Goal: Task Accomplishment & Management: Use online tool/utility

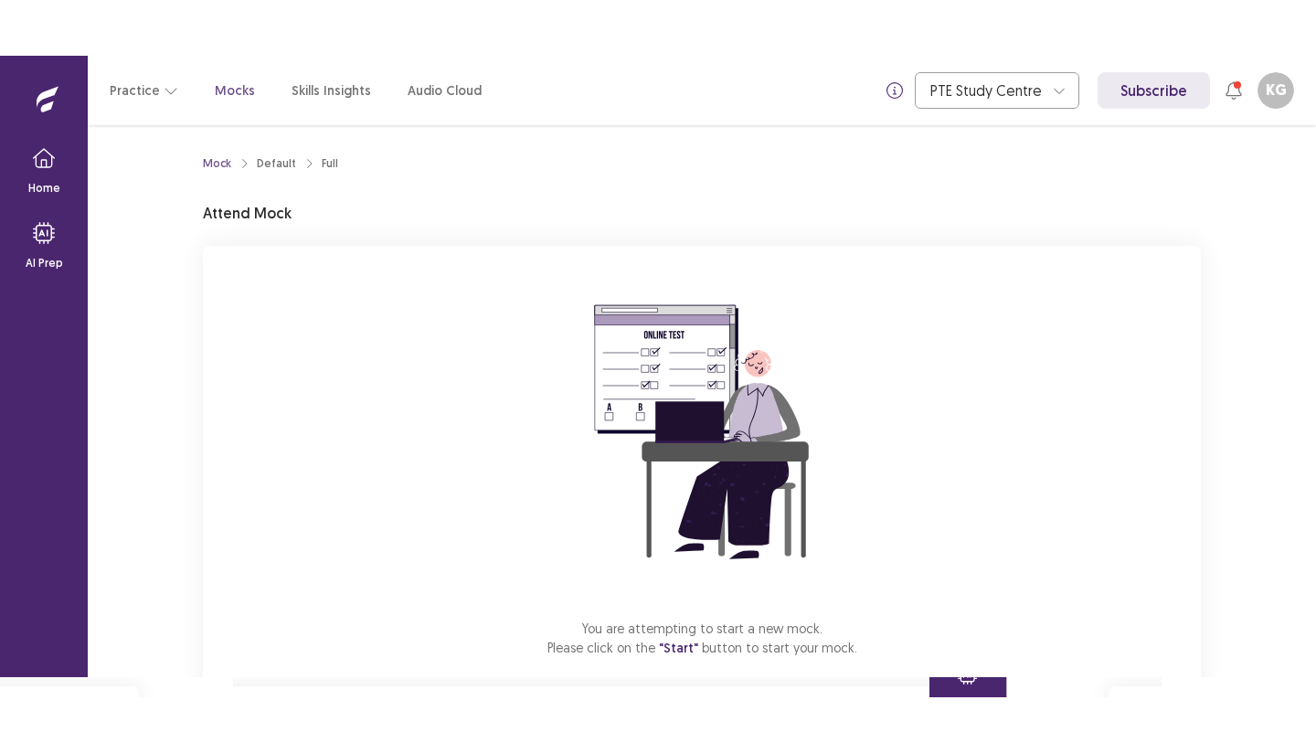
scroll to position [101, 0]
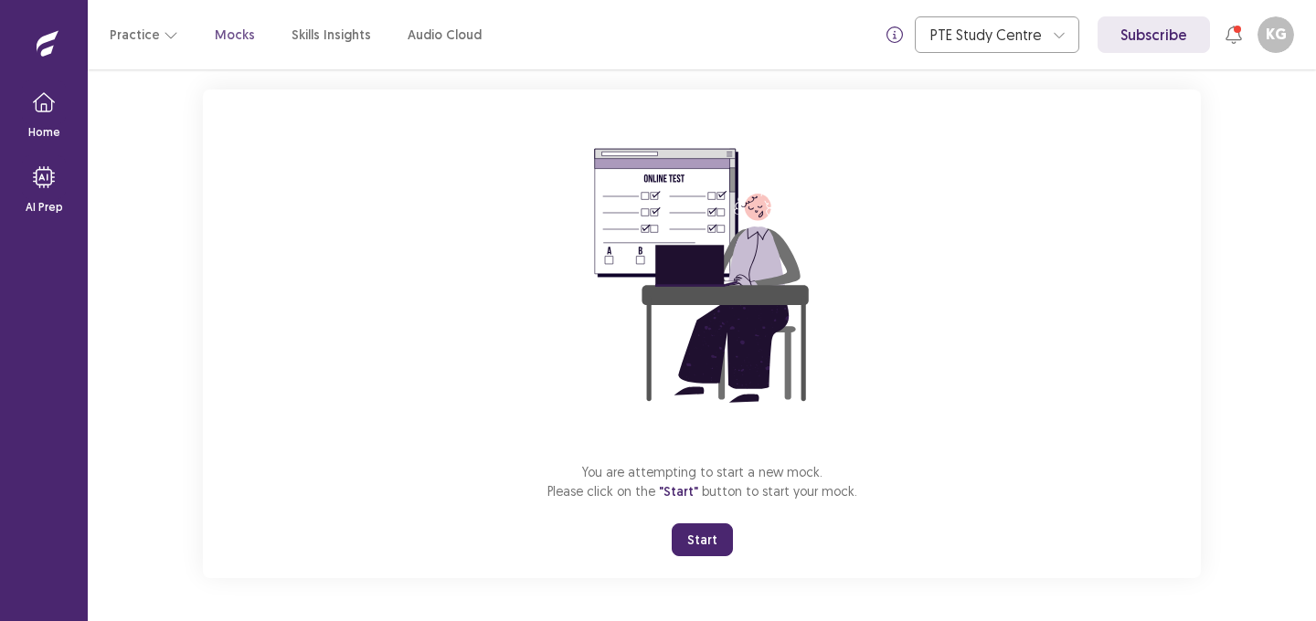
click at [700, 543] on button "Start" at bounding box center [702, 540] width 61 height 33
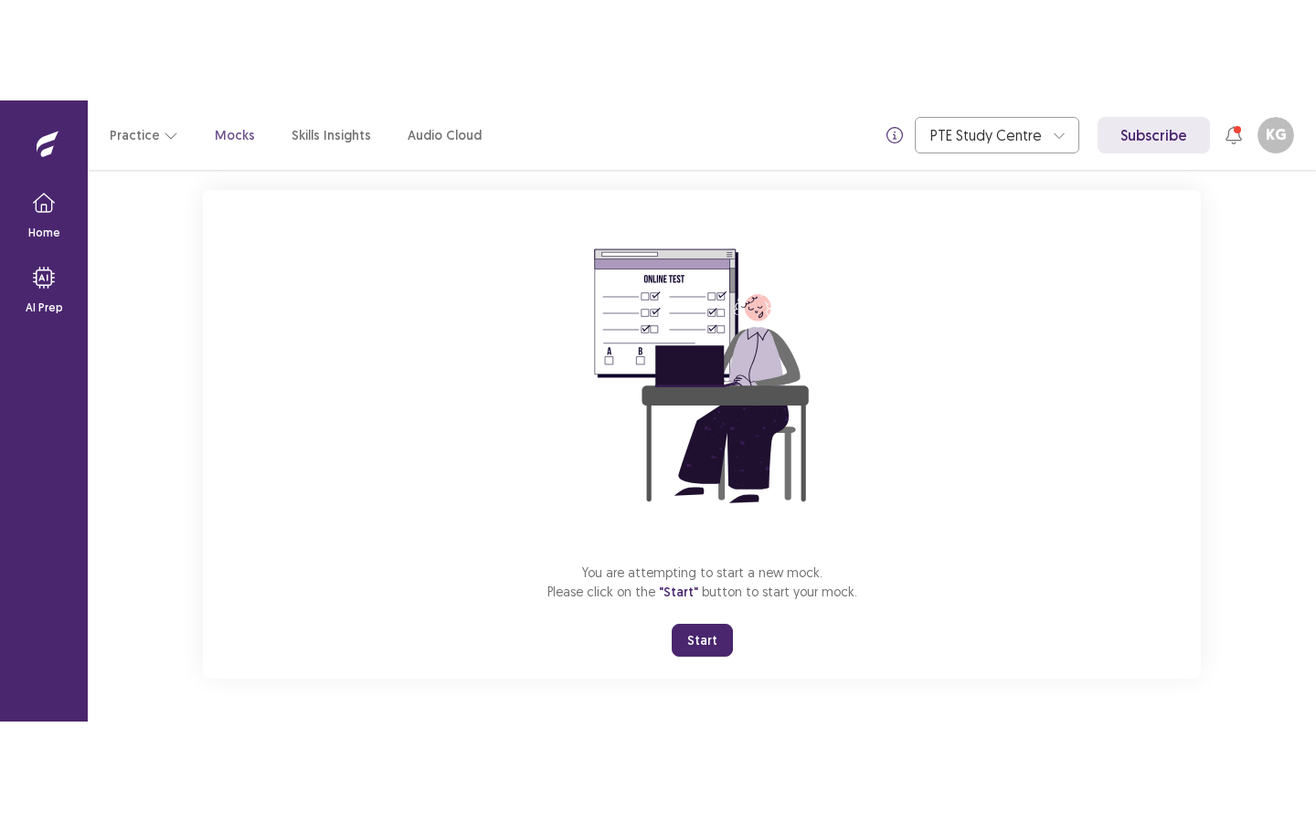
scroll to position [0, 0]
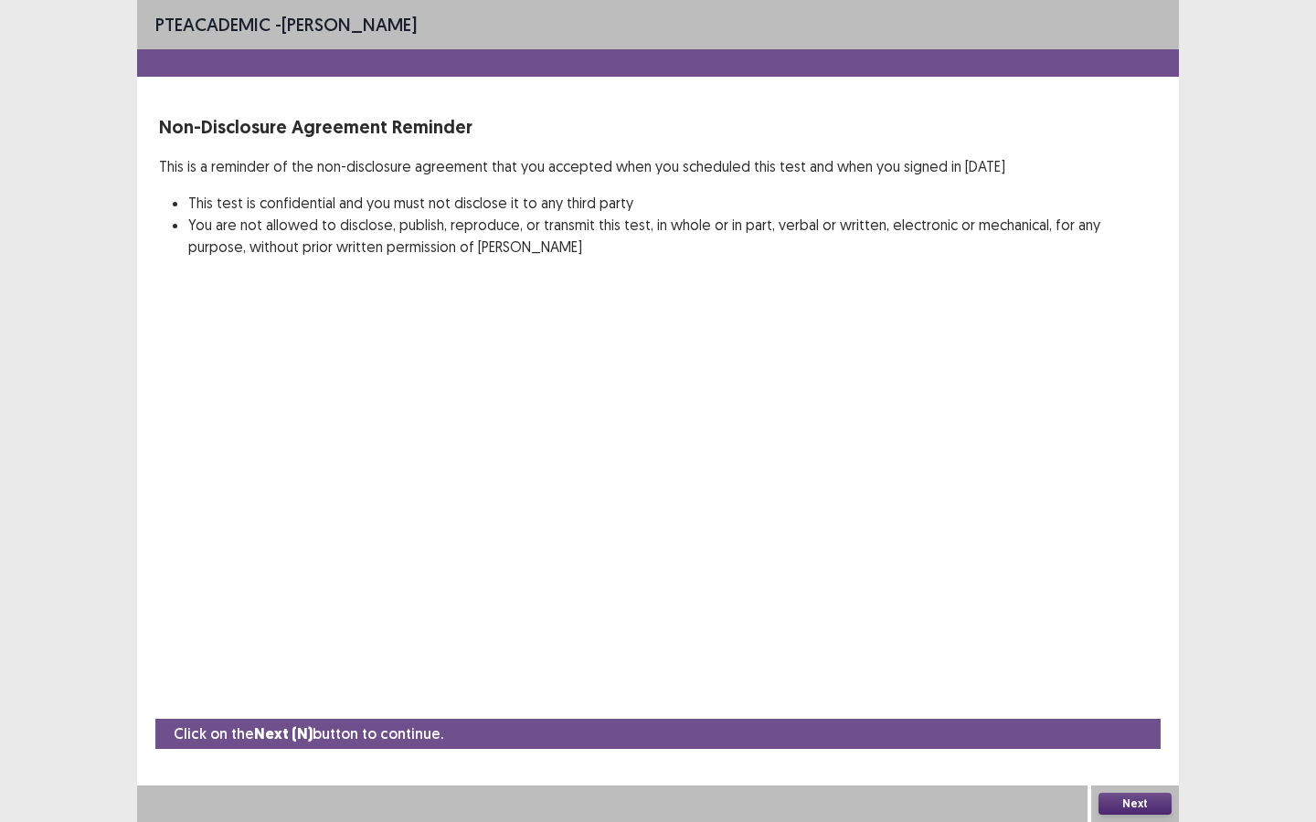
click at [1145, 620] on button "Next" at bounding box center [1134, 804] width 73 height 22
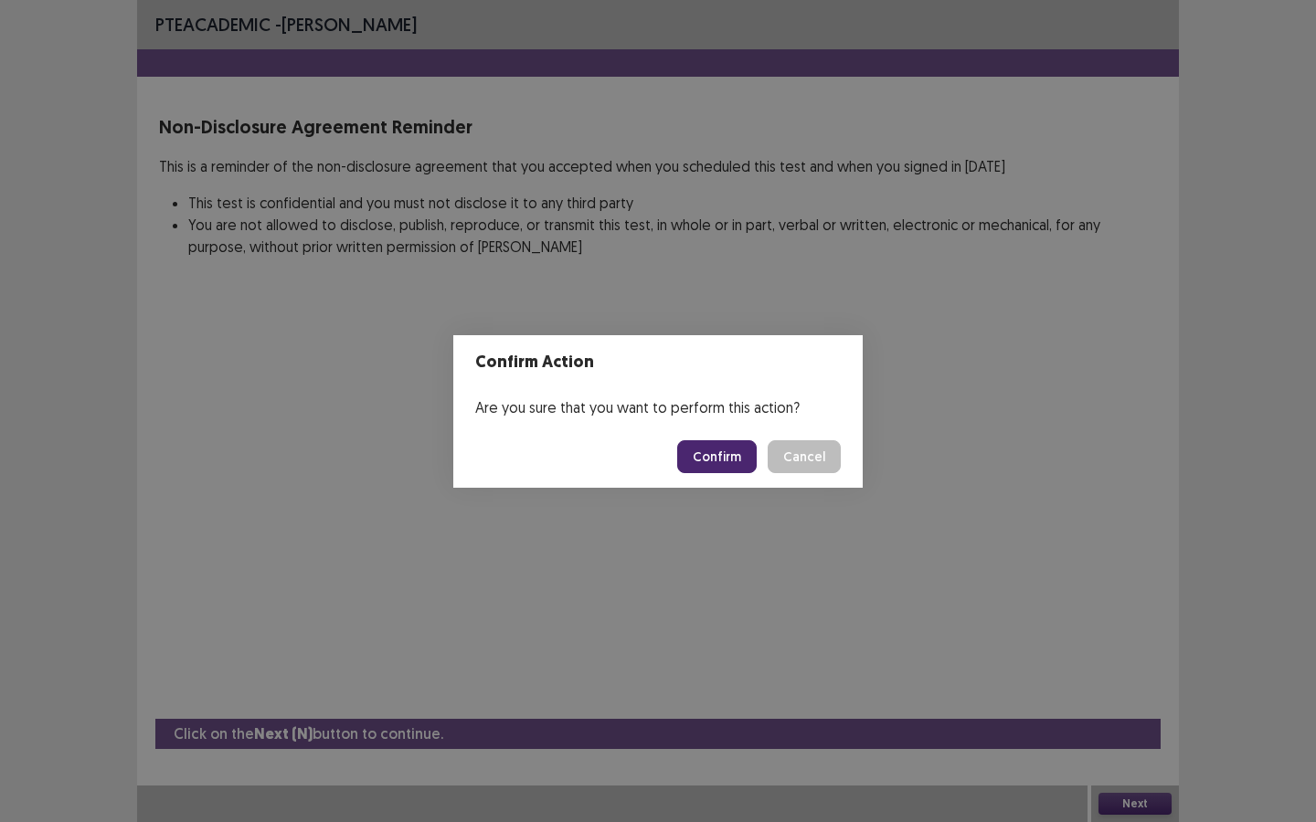
click at [722, 464] on button "Confirm" at bounding box center [716, 456] width 79 height 33
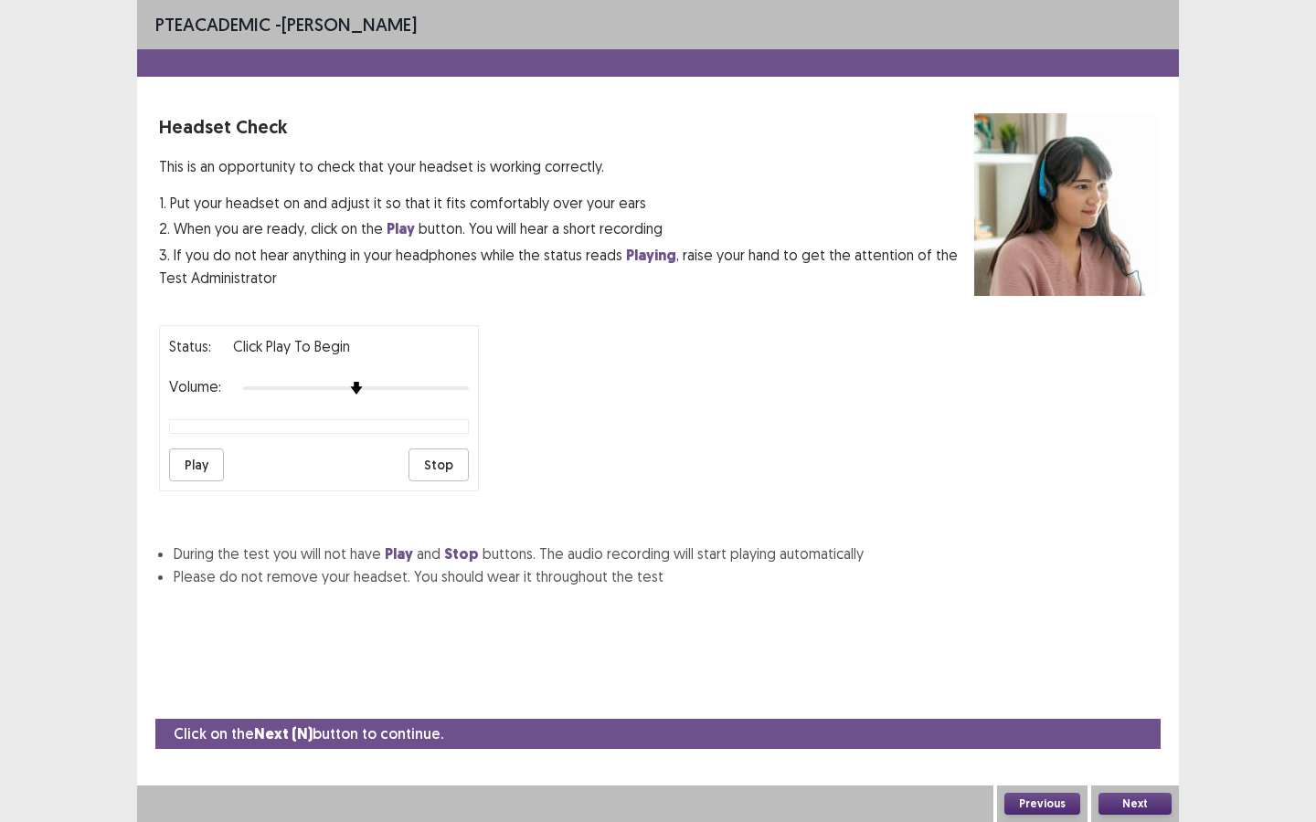
click at [224, 457] on div "Play Stop" at bounding box center [319, 465] width 300 height 33
click at [196, 456] on button "Play" at bounding box center [196, 465] width 55 height 33
click at [441, 465] on button "Stop" at bounding box center [438, 465] width 60 height 33
click at [1125, 620] on button "Next" at bounding box center [1134, 804] width 73 height 22
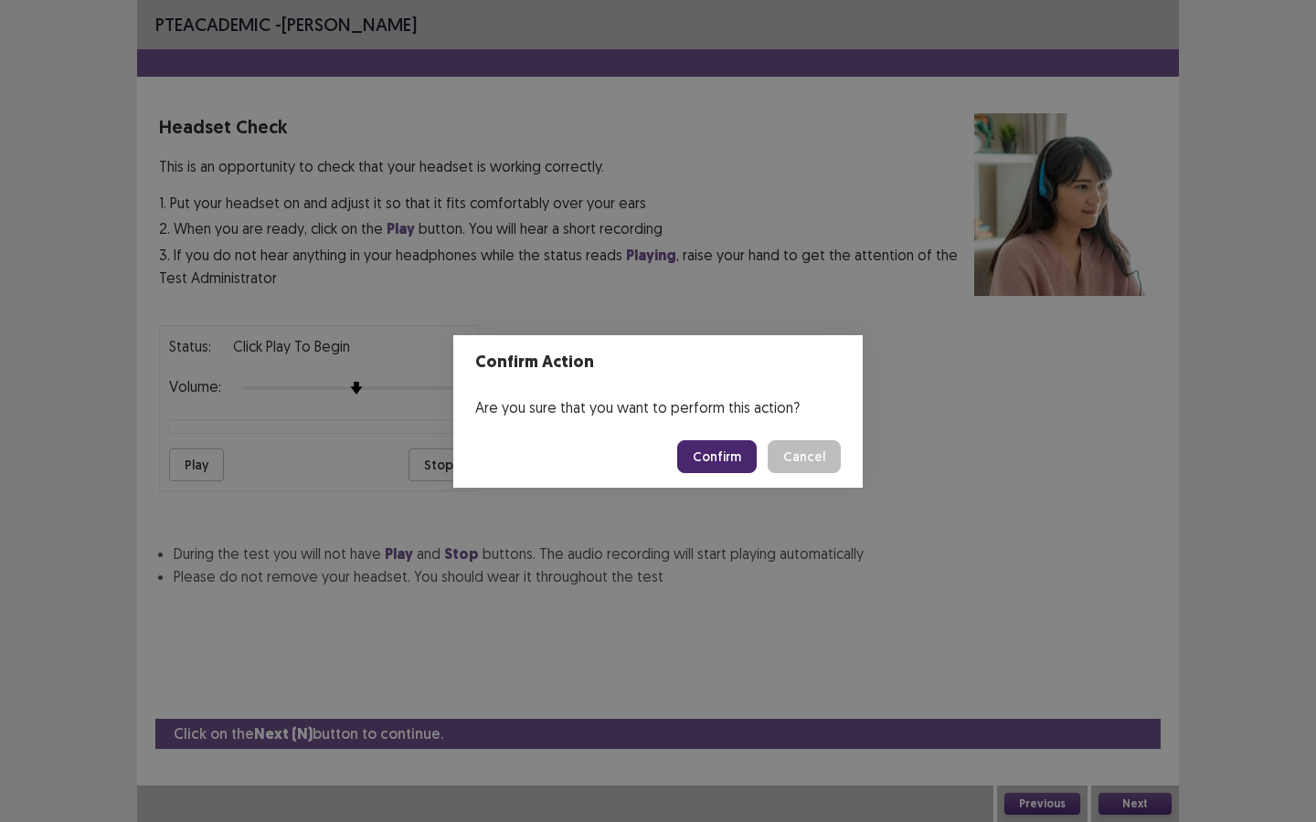
click at [718, 450] on button "Confirm" at bounding box center [716, 456] width 79 height 33
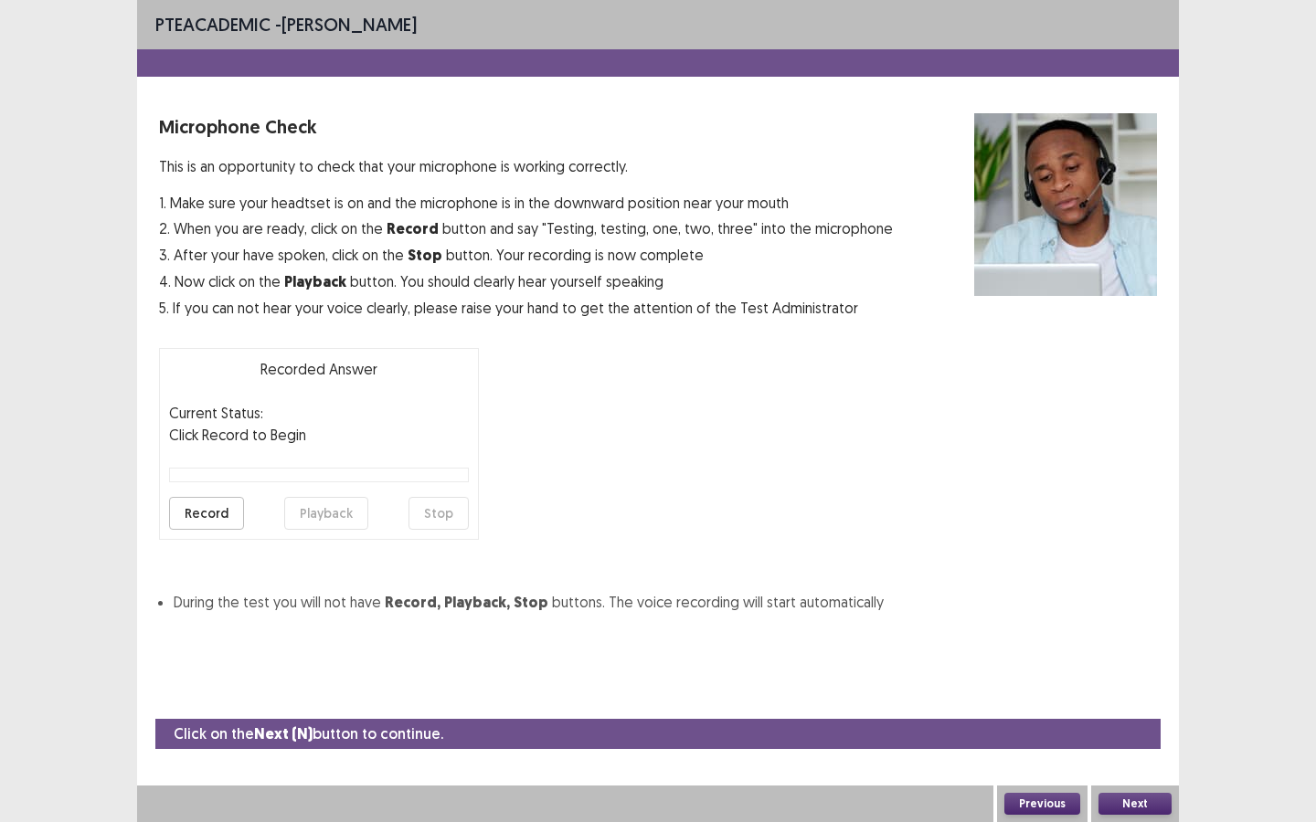
click at [207, 516] on button "Record" at bounding box center [206, 513] width 75 height 33
click at [443, 524] on button "Stop" at bounding box center [438, 513] width 60 height 33
click at [318, 509] on button "Playback" at bounding box center [326, 513] width 84 height 33
click at [1124, 620] on button "Next" at bounding box center [1134, 804] width 73 height 22
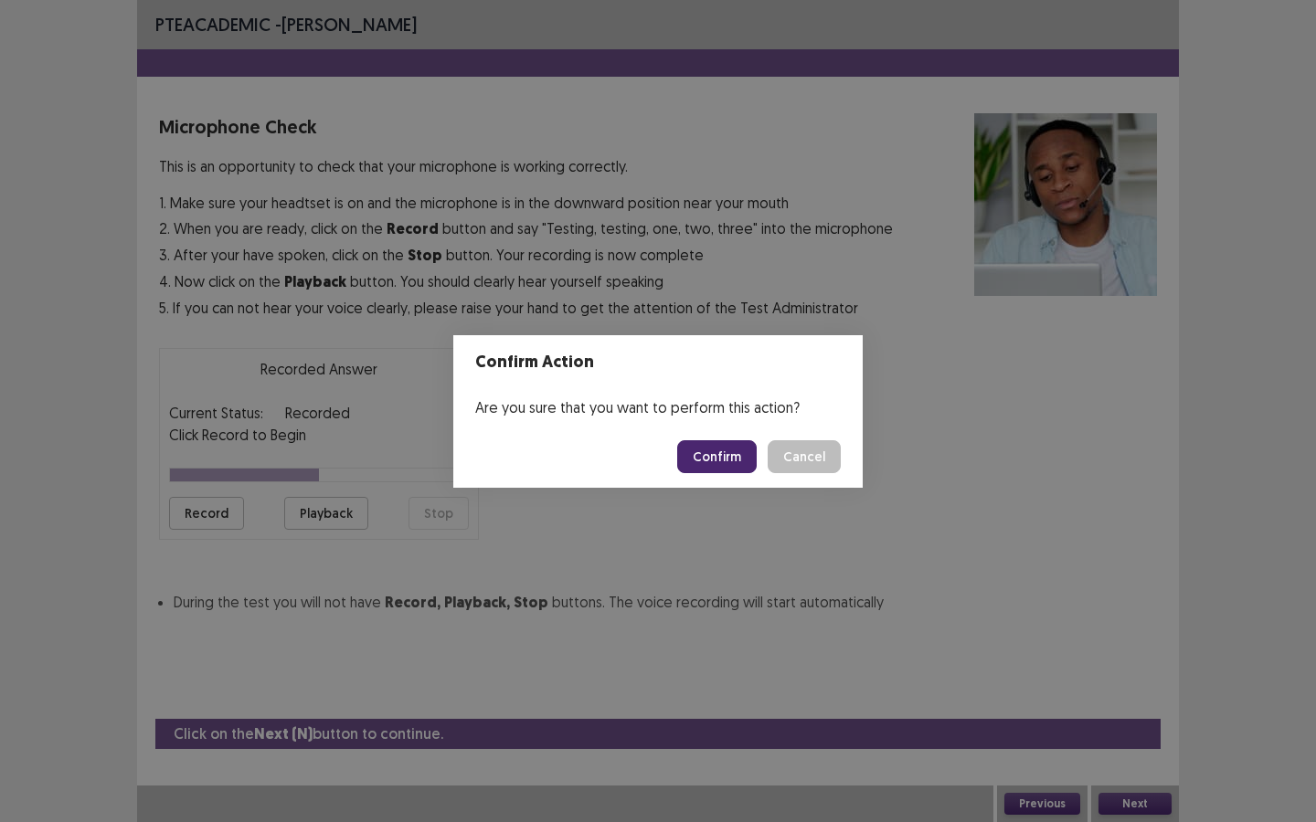
click at [723, 459] on button "Confirm" at bounding box center [716, 456] width 79 height 33
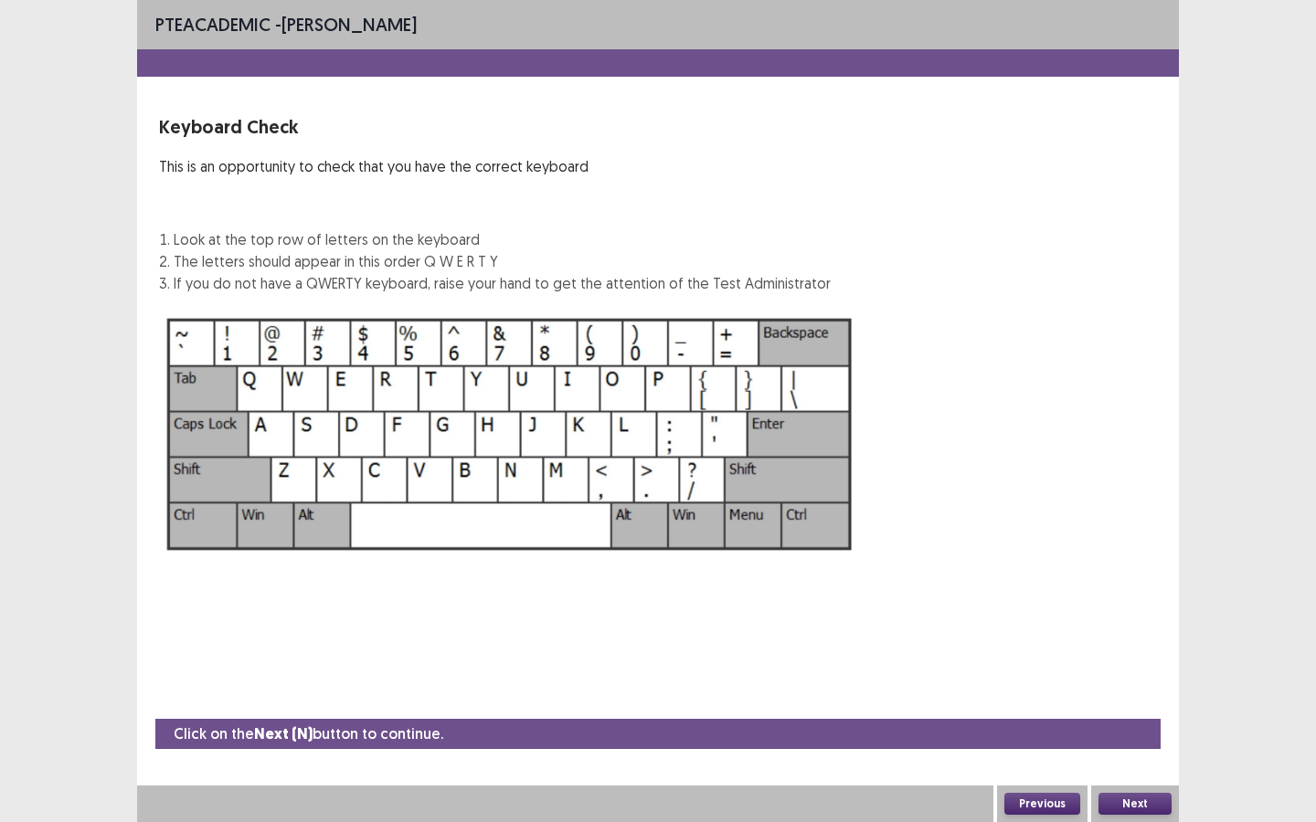
click at [1139, 620] on button "Next" at bounding box center [1134, 804] width 73 height 22
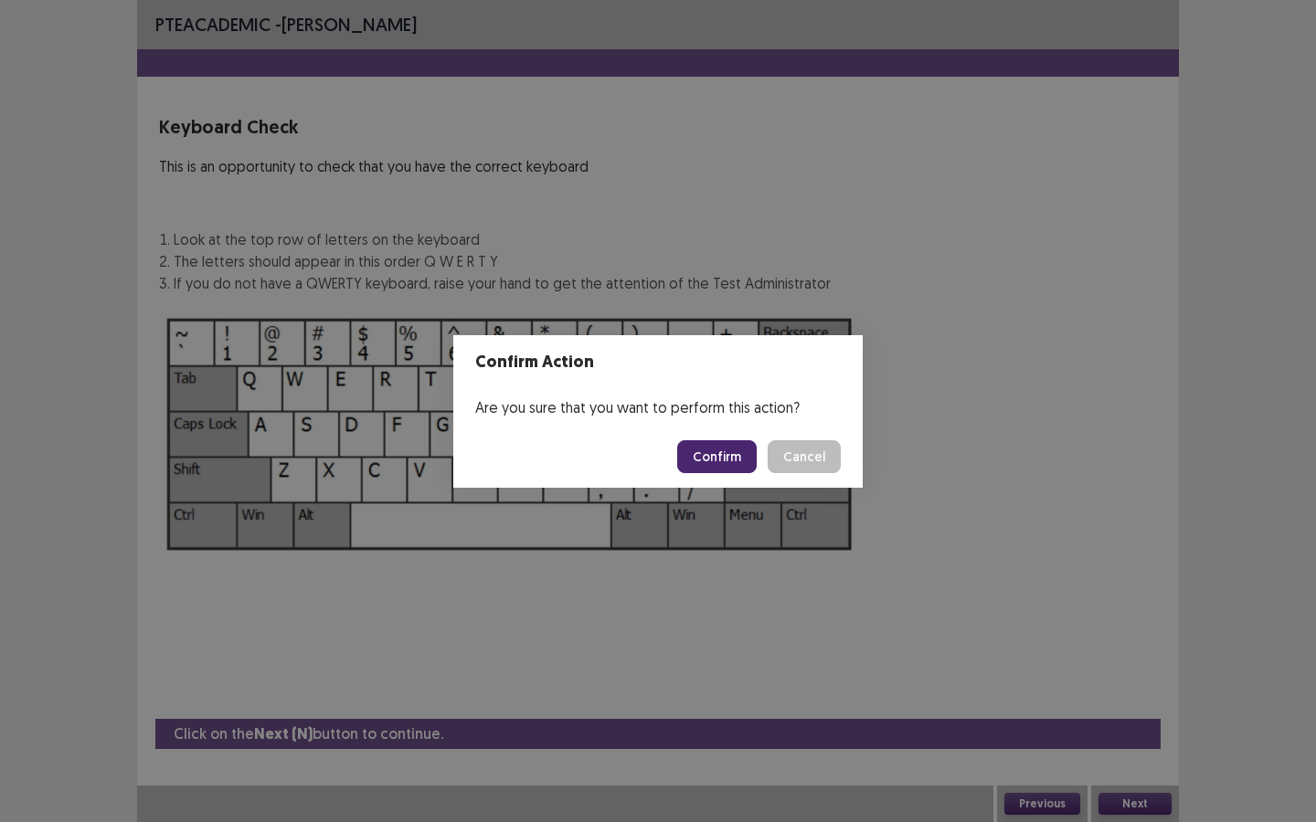
click at [733, 451] on button "Confirm" at bounding box center [716, 456] width 79 height 33
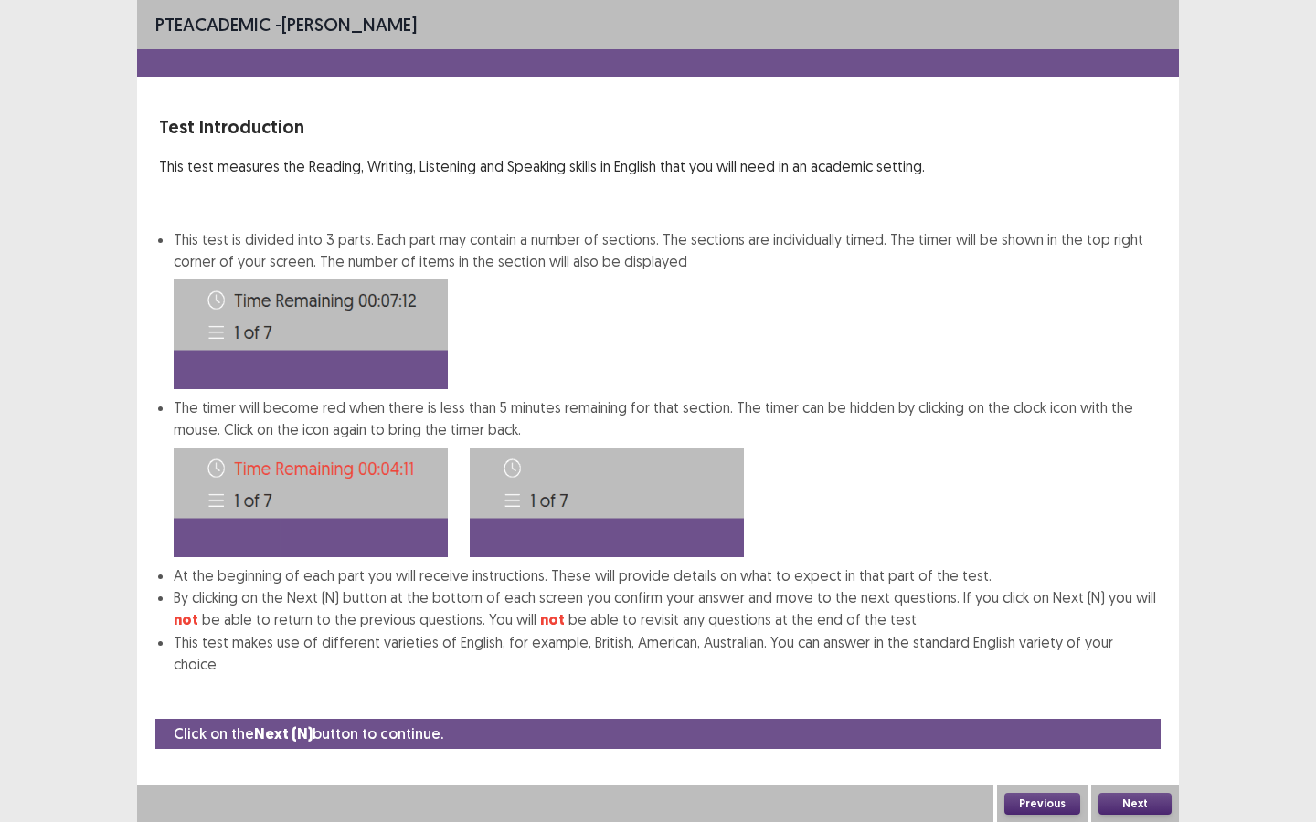
click at [1121, 620] on button "Next" at bounding box center [1134, 804] width 73 height 22
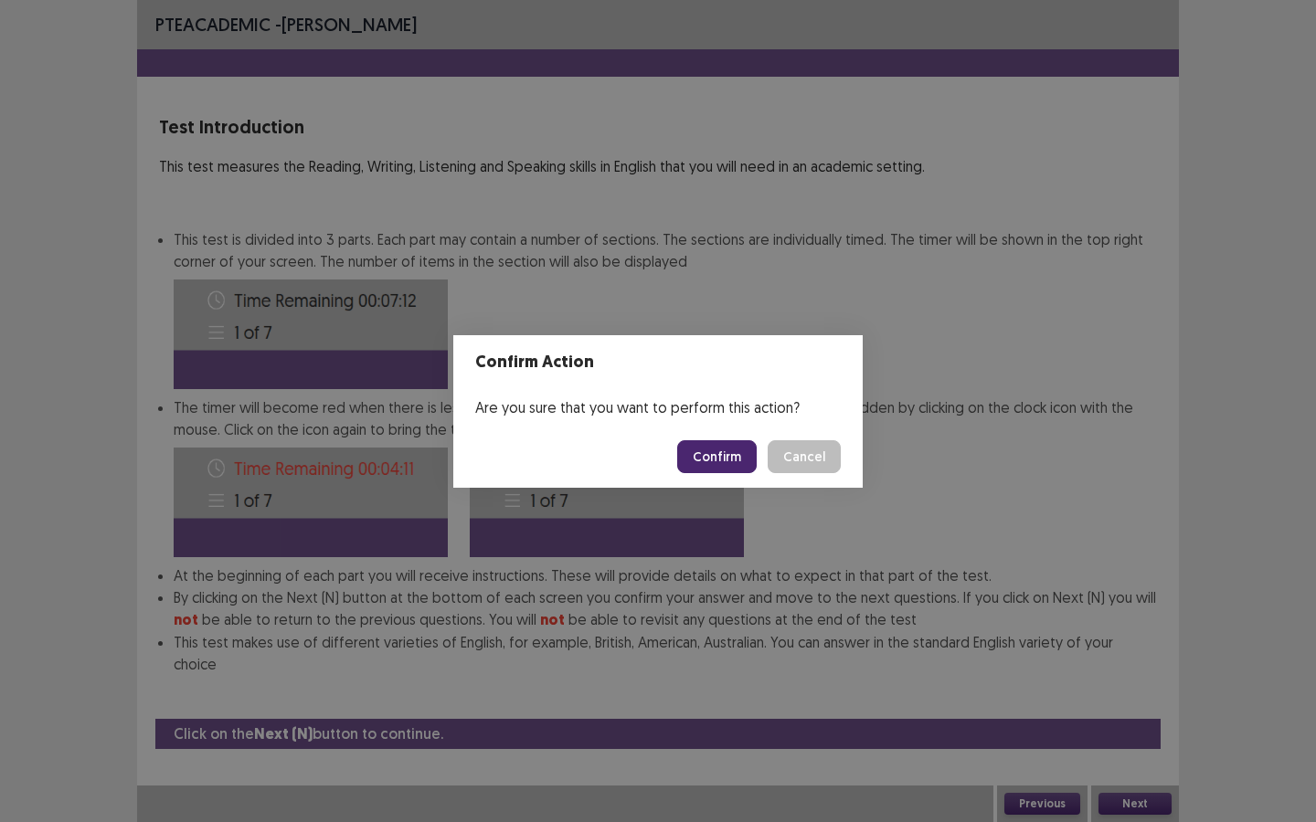
click at [723, 462] on button "Confirm" at bounding box center [716, 456] width 79 height 33
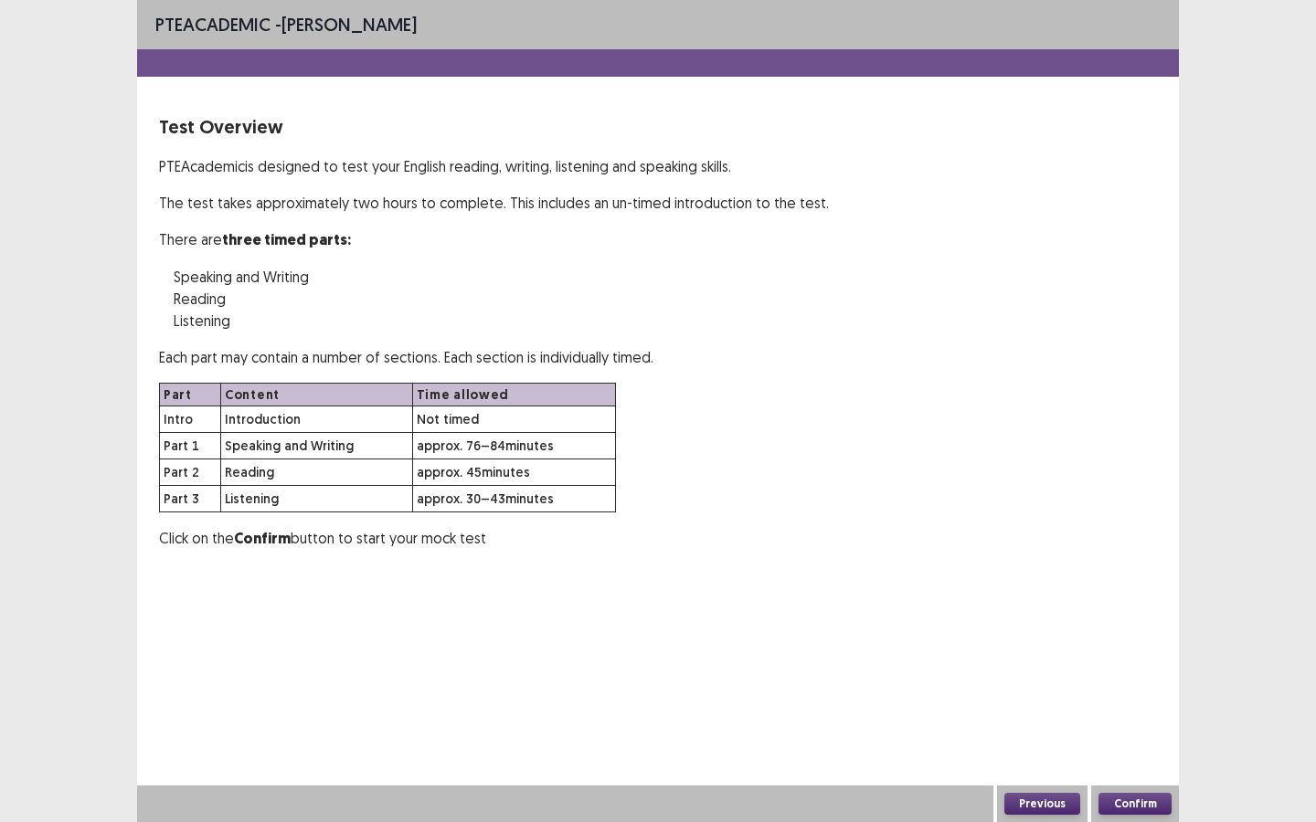
click at [1122, 620] on button "Confirm" at bounding box center [1134, 804] width 73 height 22
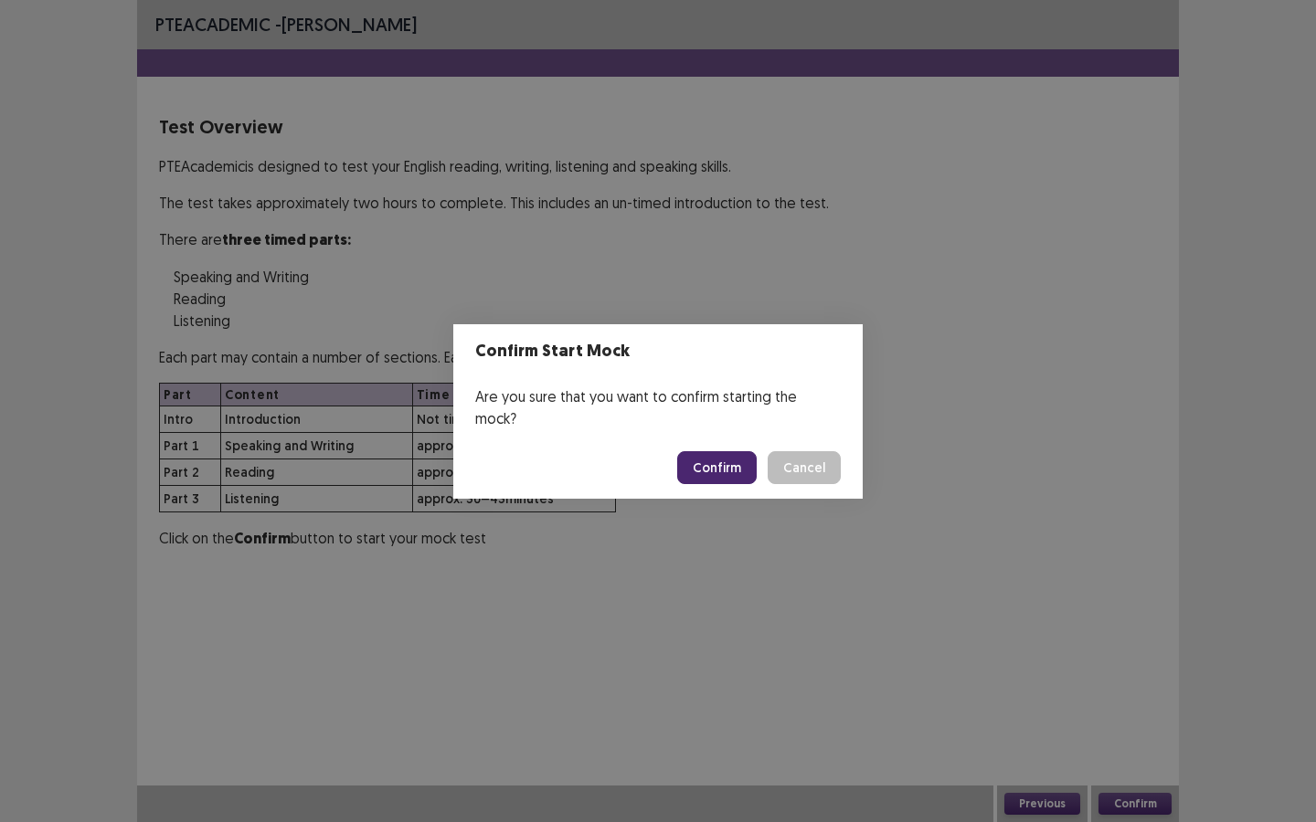
click at [721, 461] on button "Confirm" at bounding box center [716, 467] width 79 height 33
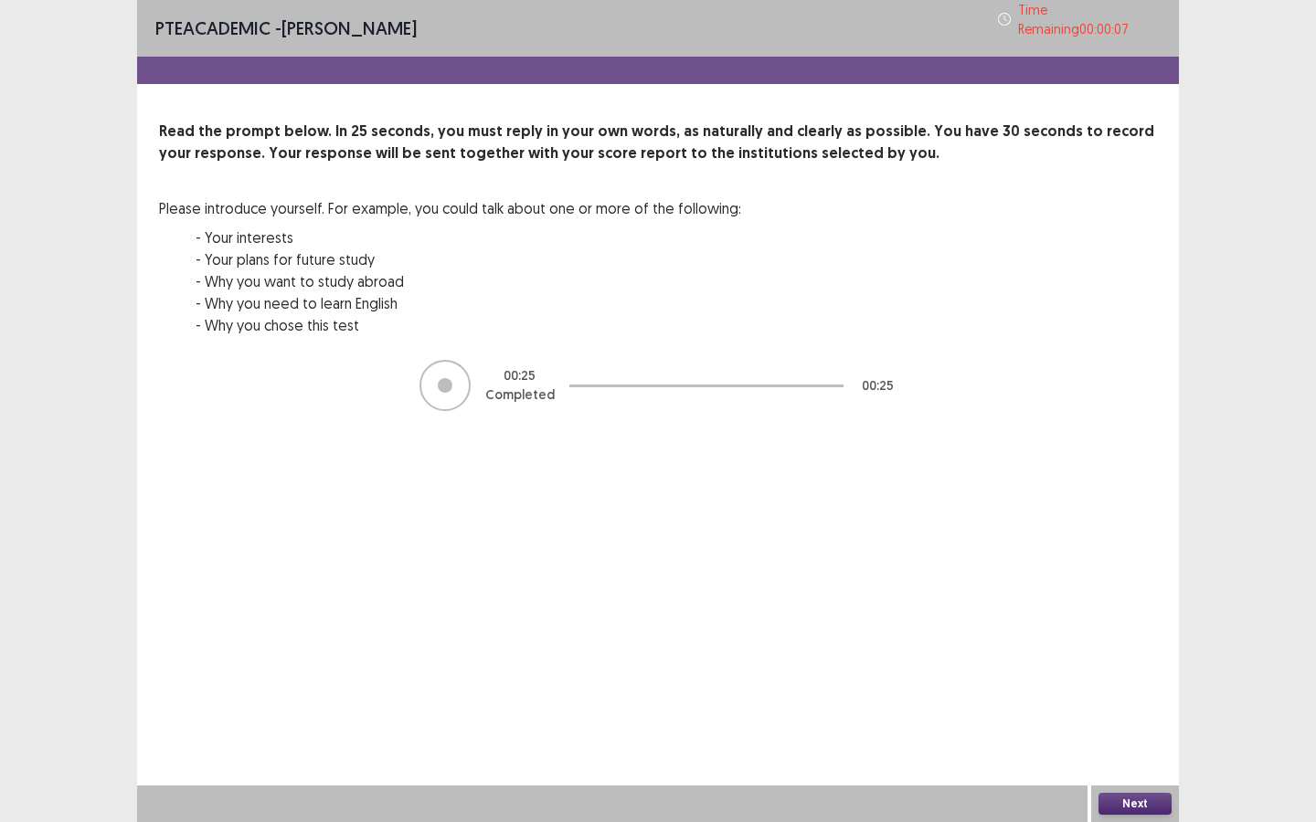
click at [1121, 620] on button "Next" at bounding box center [1134, 804] width 73 height 22
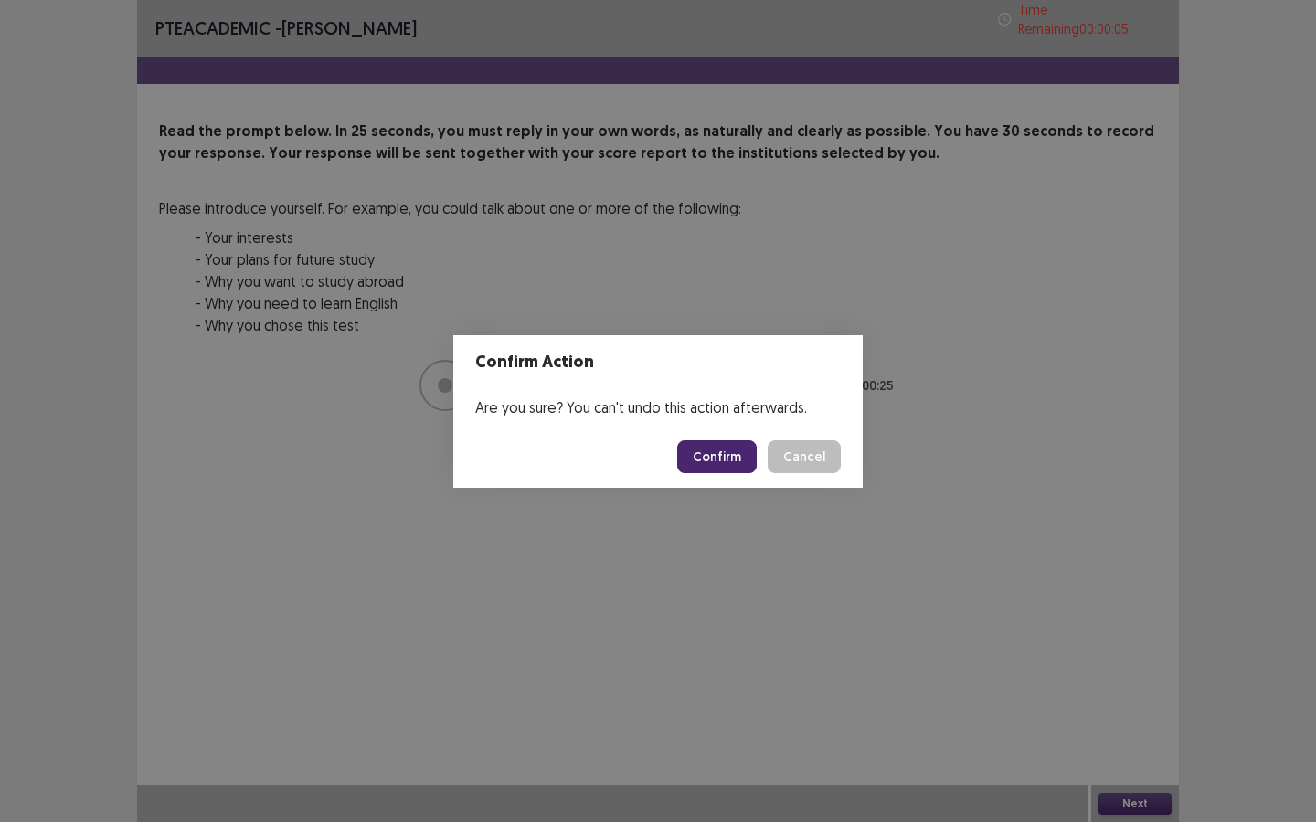
click at [729, 466] on button "Confirm" at bounding box center [716, 456] width 79 height 33
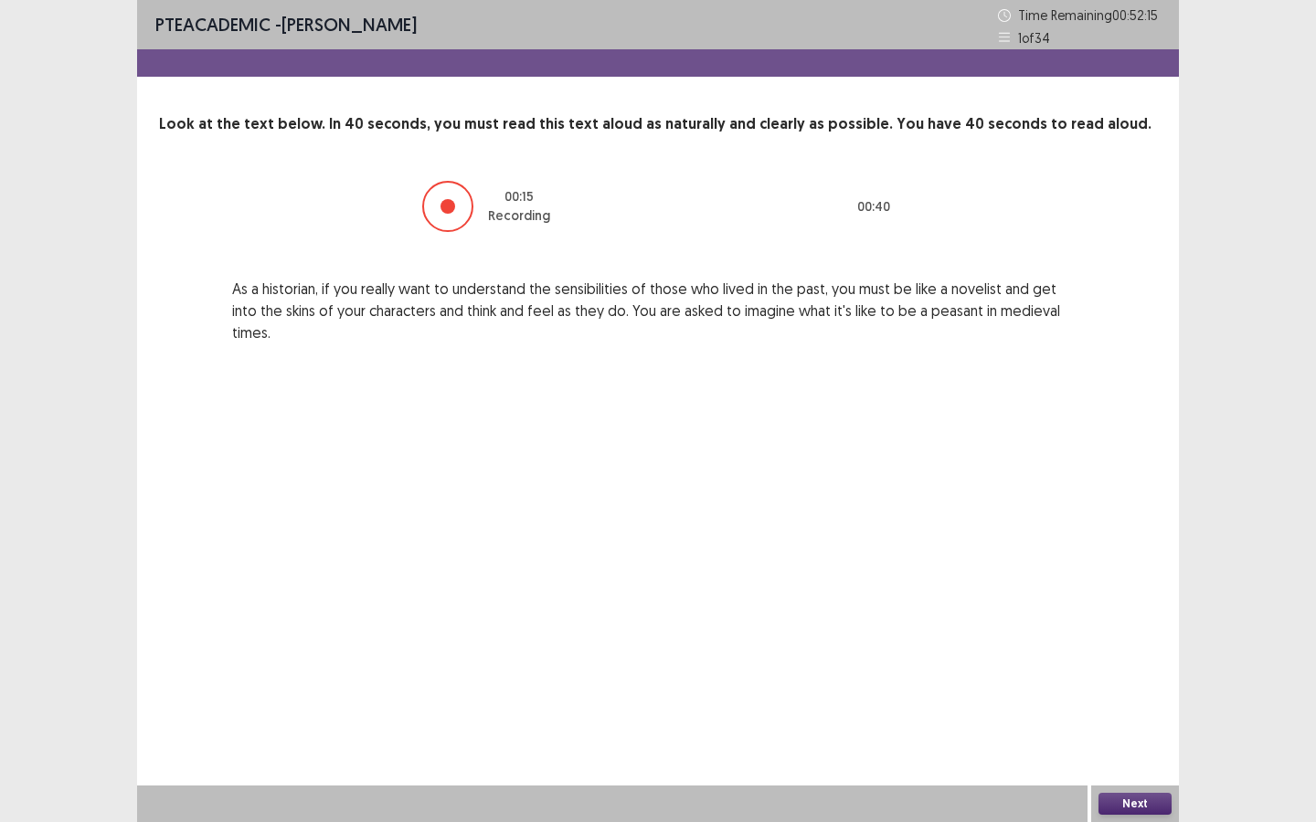
click at [1142, 620] on button "Next" at bounding box center [1134, 804] width 73 height 22
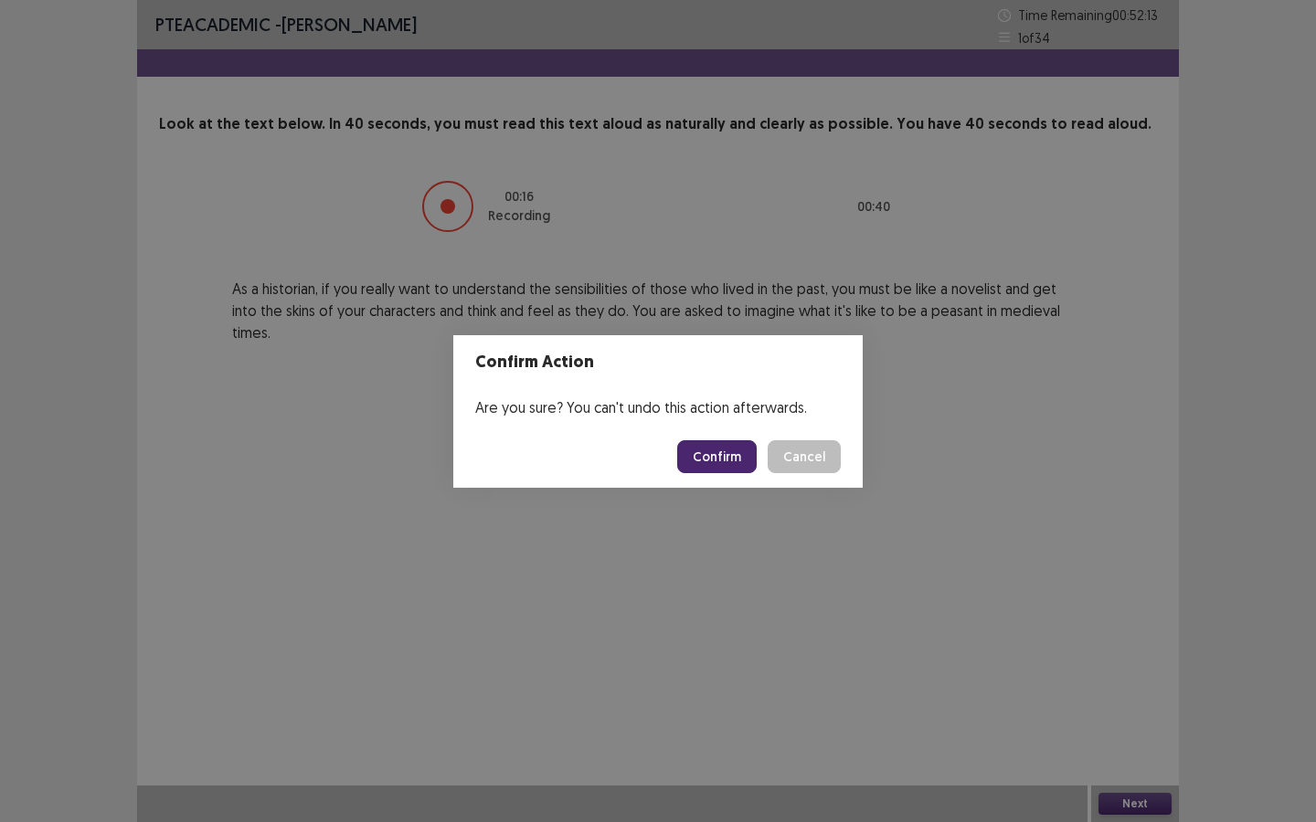
click at [705, 456] on button "Confirm" at bounding box center [716, 456] width 79 height 33
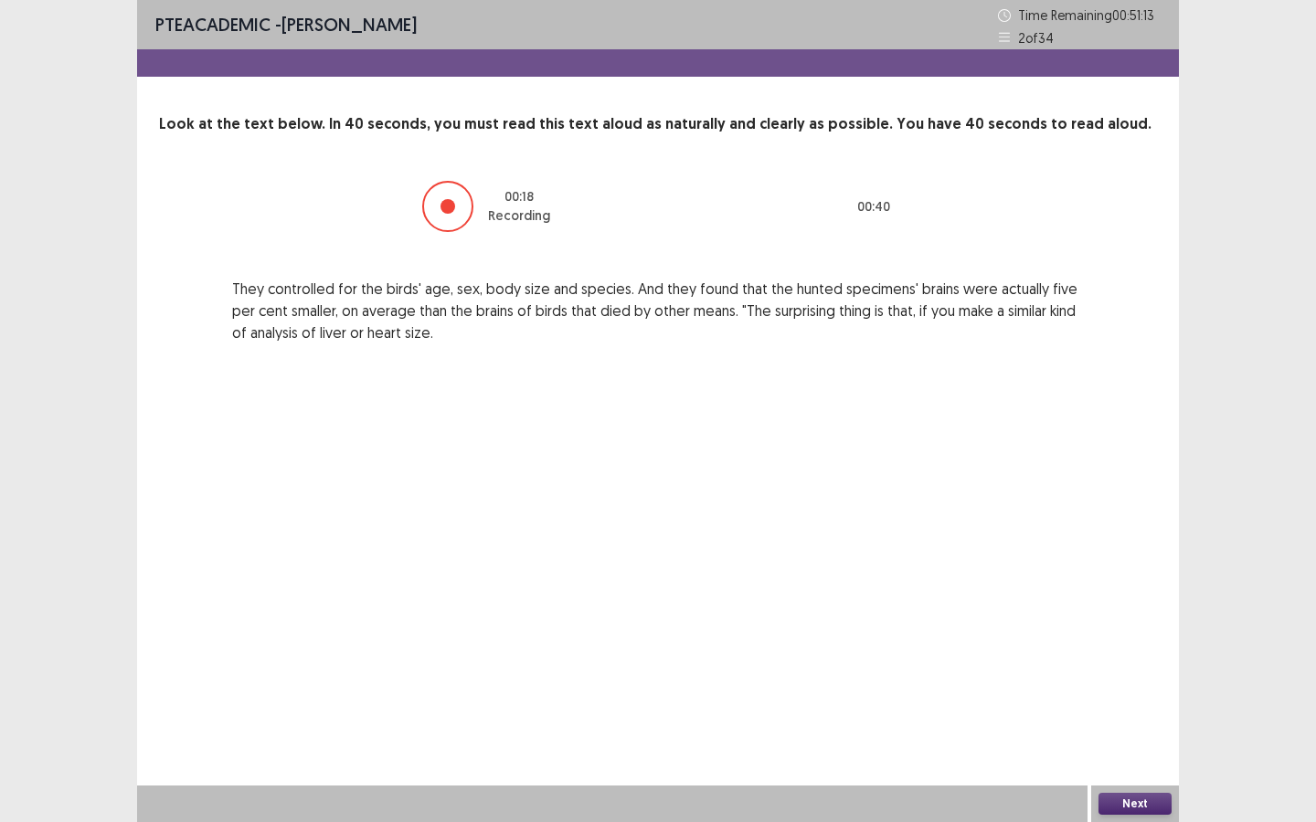
click at [1132, 620] on button "Next" at bounding box center [1134, 804] width 73 height 22
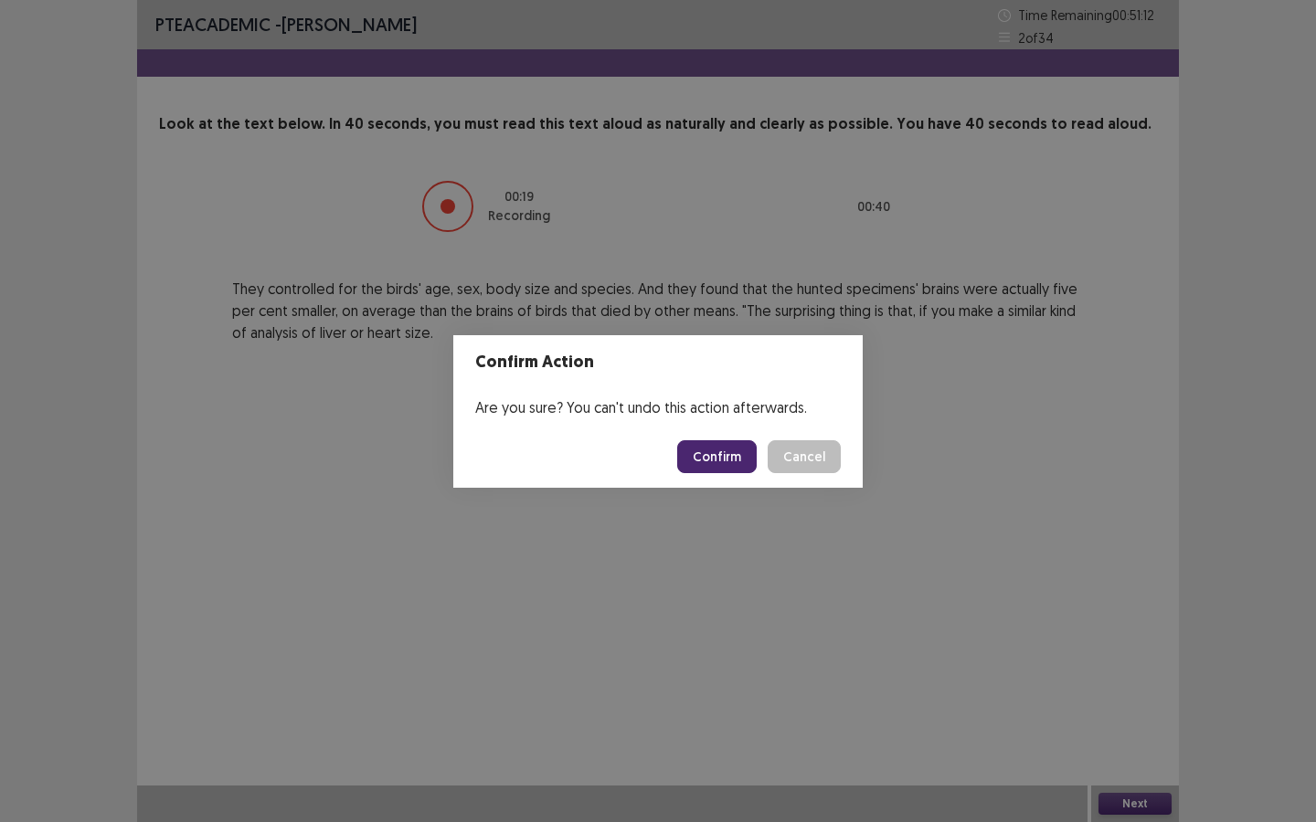
click at [723, 445] on button "Confirm" at bounding box center [716, 456] width 79 height 33
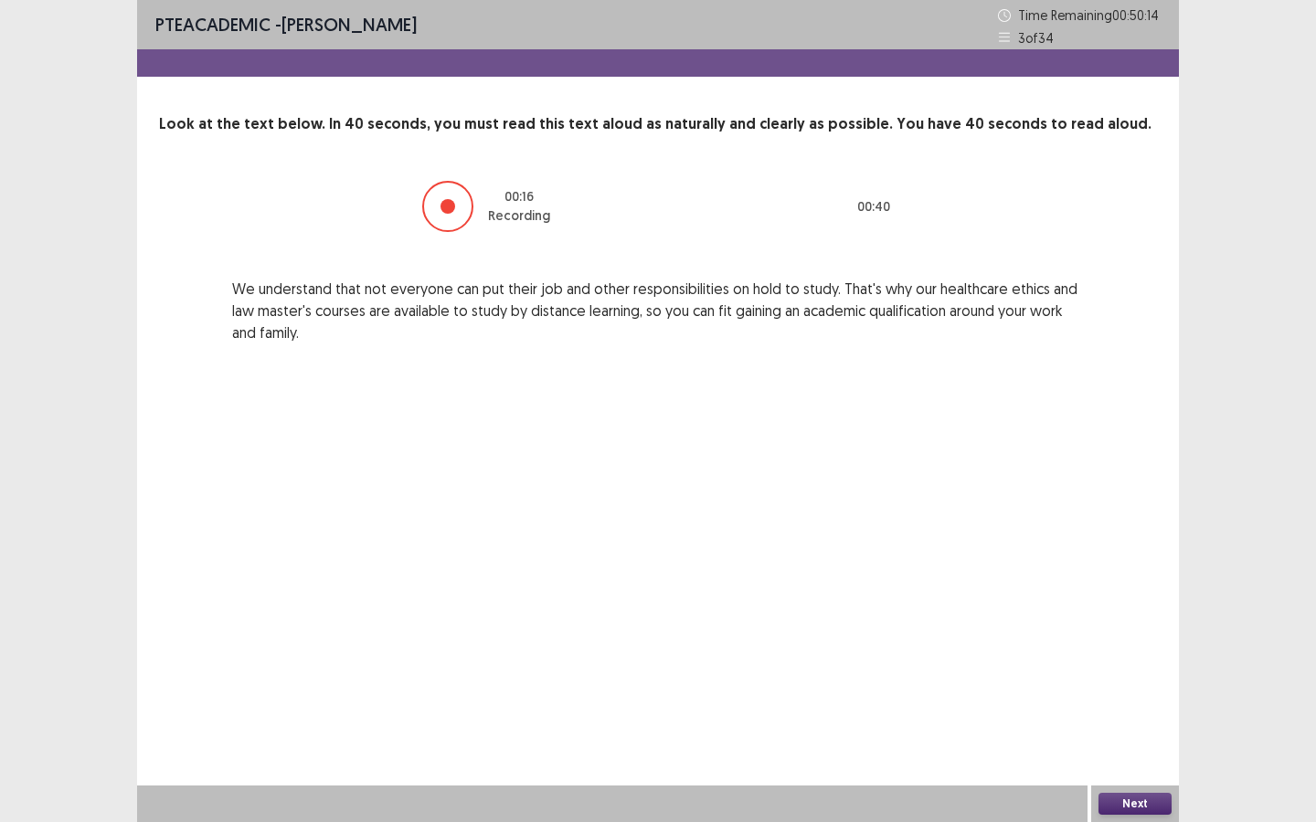
click at [1122, 620] on button "Next" at bounding box center [1134, 804] width 73 height 22
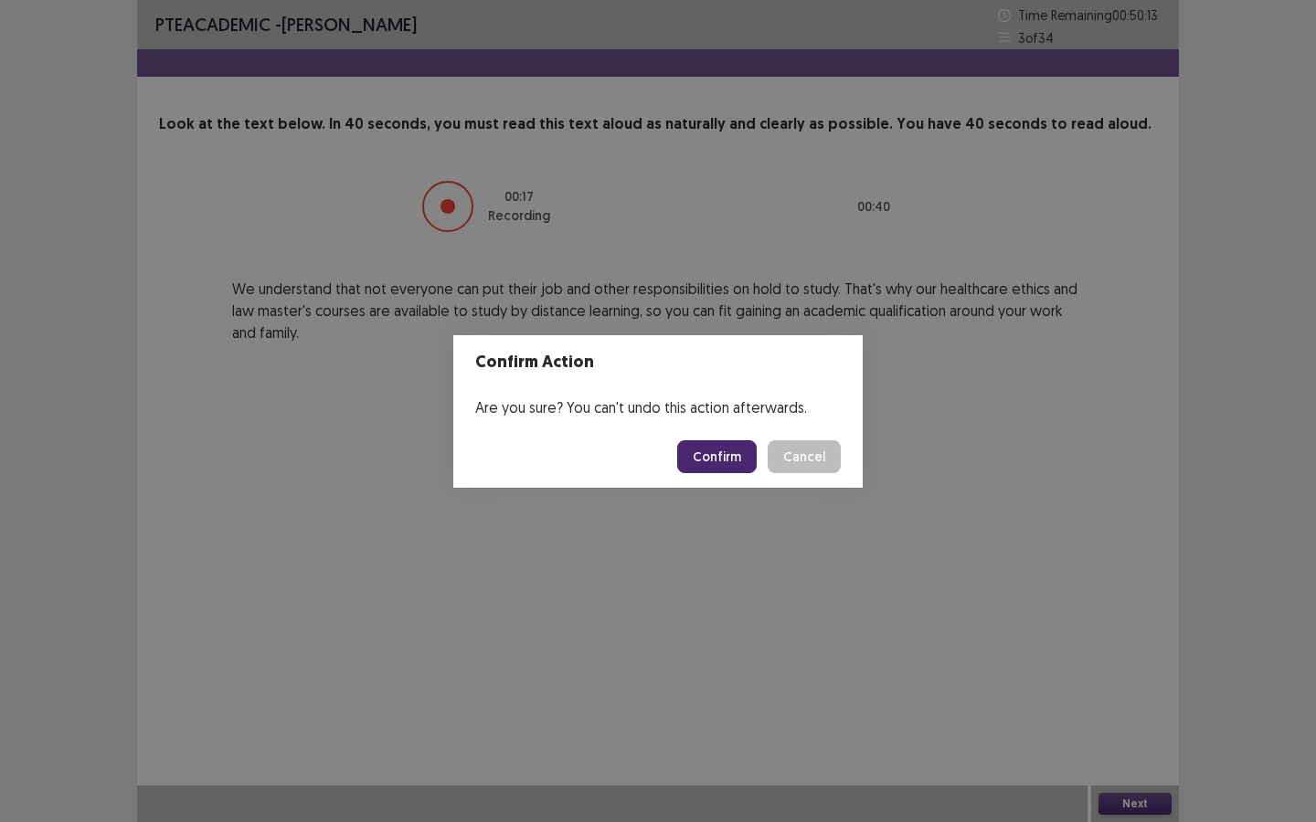
click at [712, 461] on button "Confirm" at bounding box center [716, 456] width 79 height 33
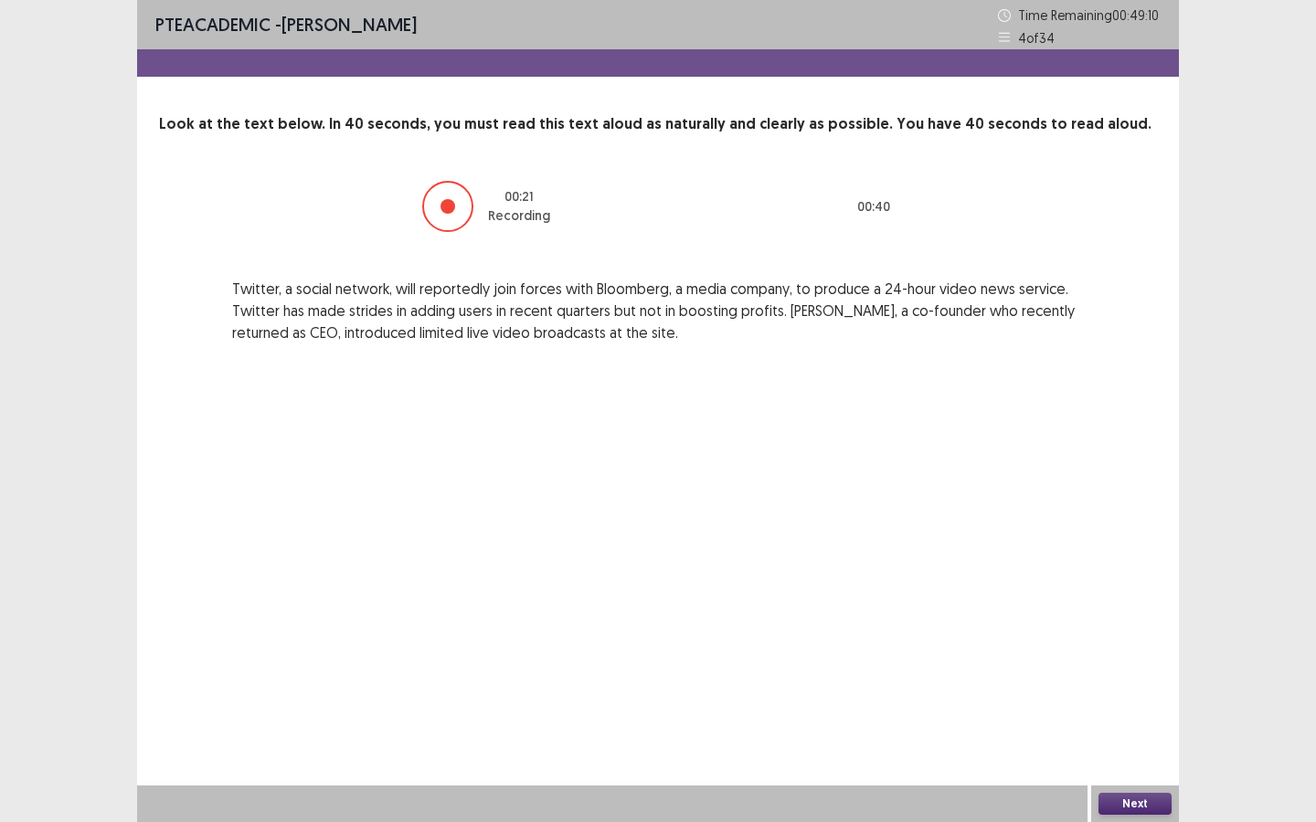
click at [1149, 620] on button "Next" at bounding box center [1134, 804] width 73 height 22
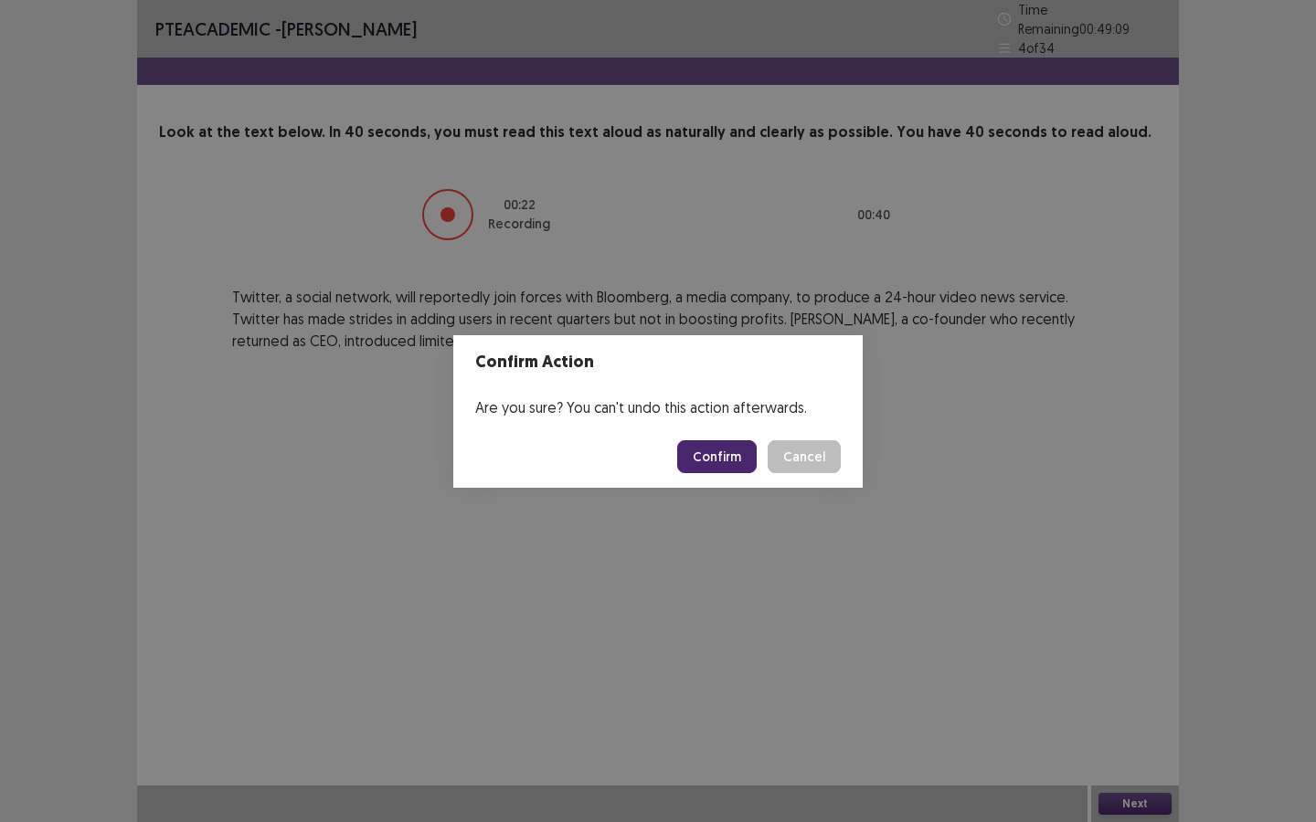
click at [718, 461] on button "Confirm" at bounding box center [716, 456] width 79 height 33
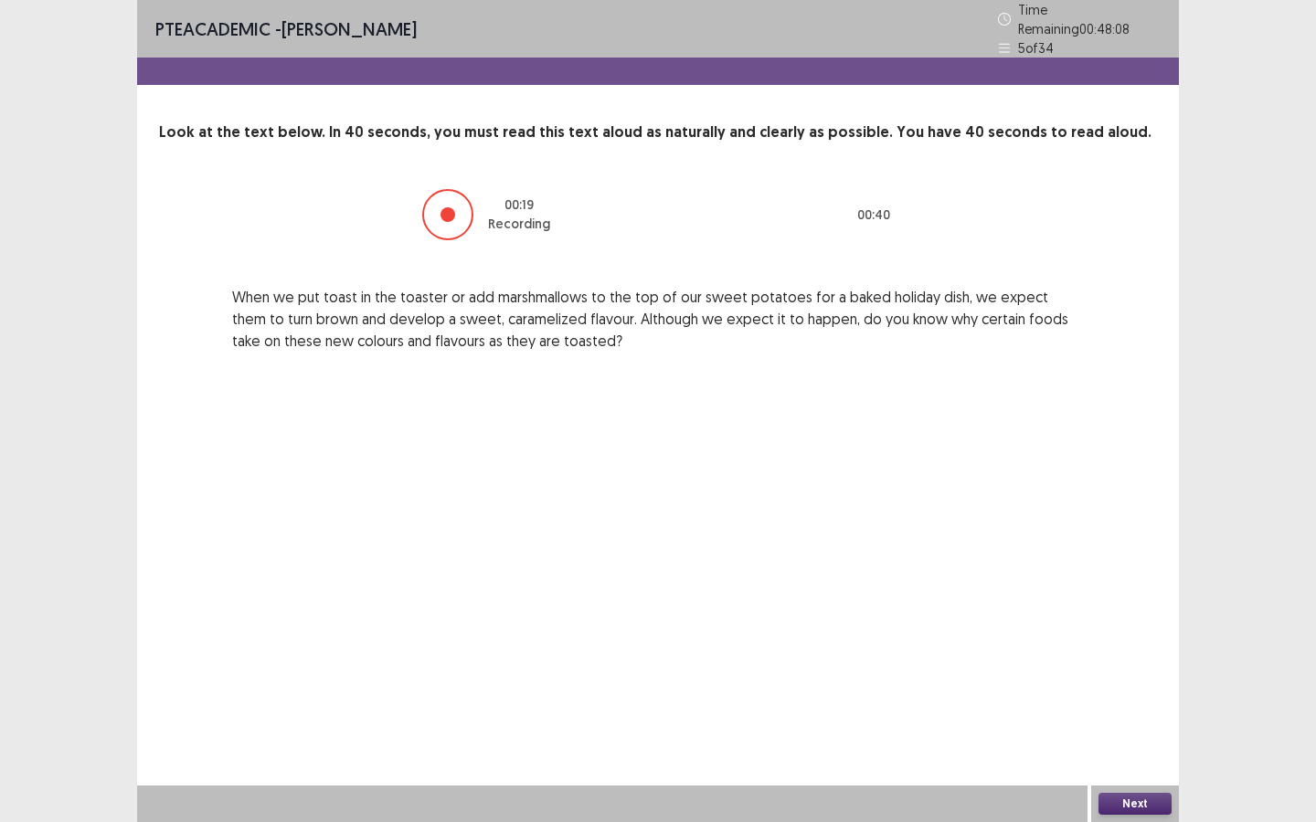
click at [1135, 620] on button "Next" at bounding box center [1134, 804] width 73 height 22
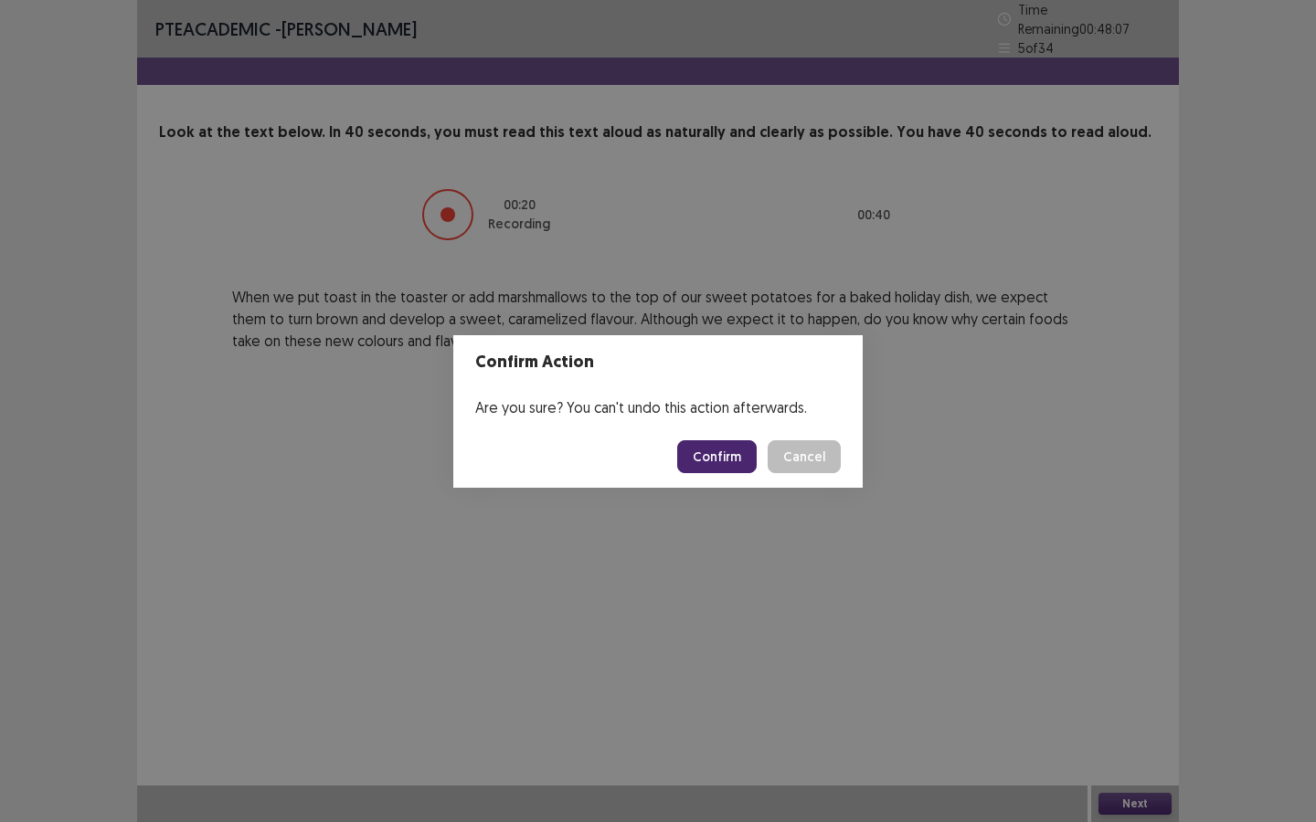
click at [732, 452] on button "Confirm" at bounding box center [716, 456] width 79 height 33
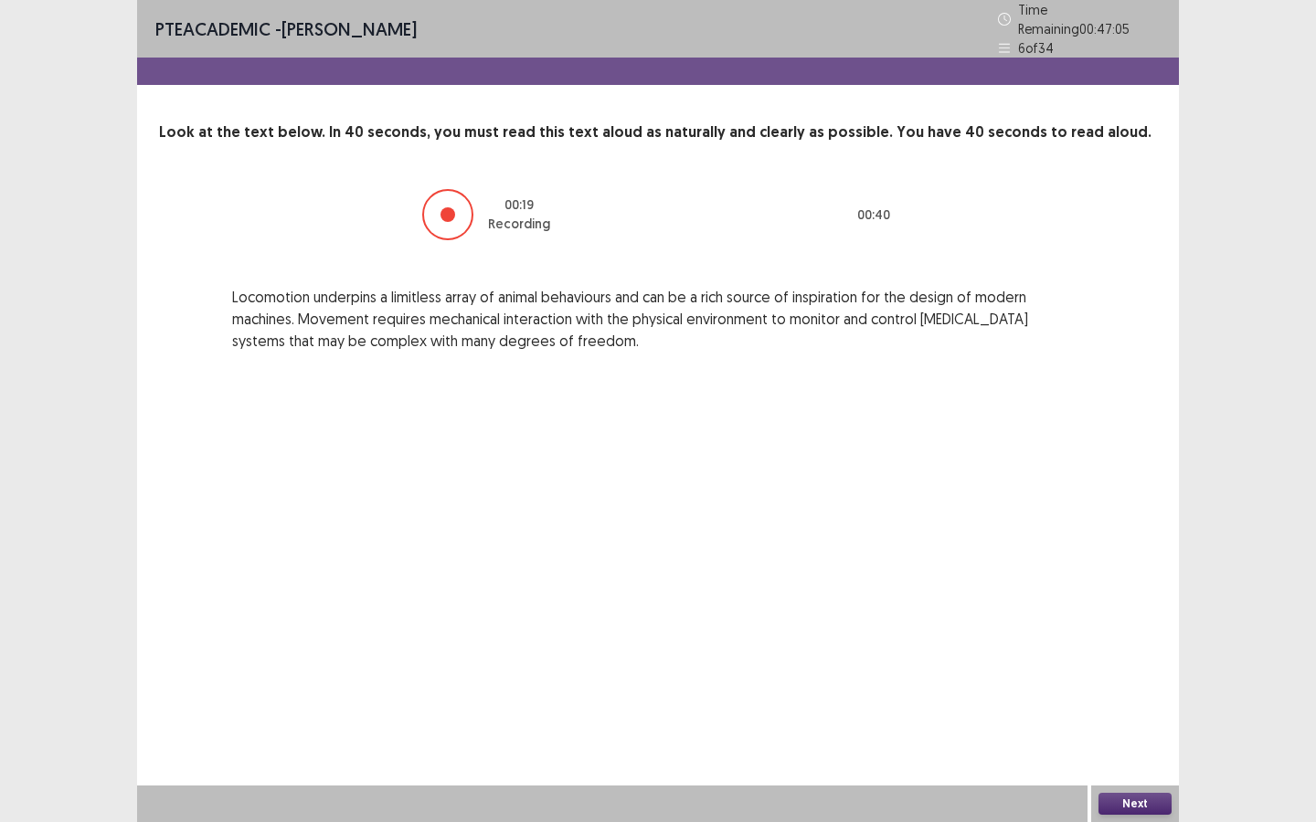
click at [1116, 620] on button "Next" at bounding box center [1134, 804] width 73 height 22
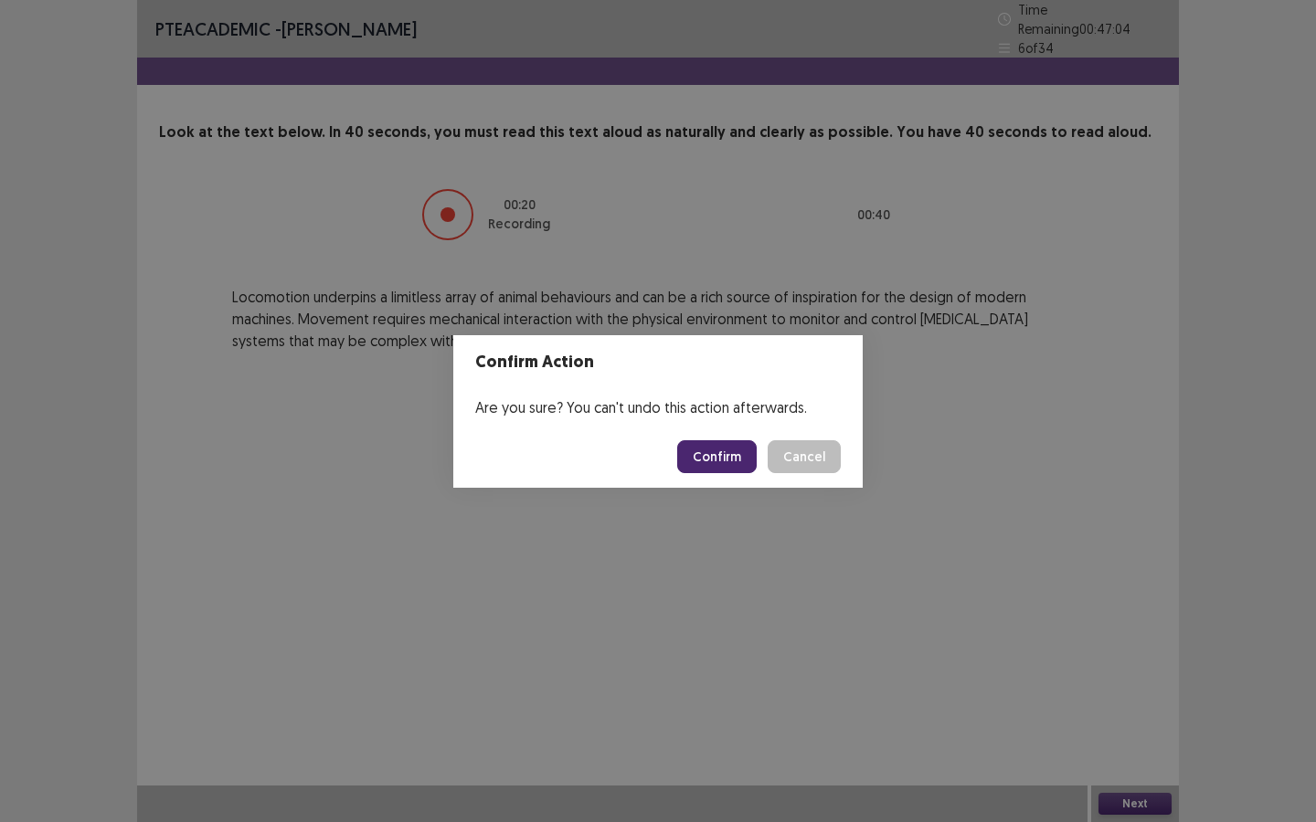
click at [726, 457] on button "Confirm" at bounding box center [716, 456] width 79 height 33
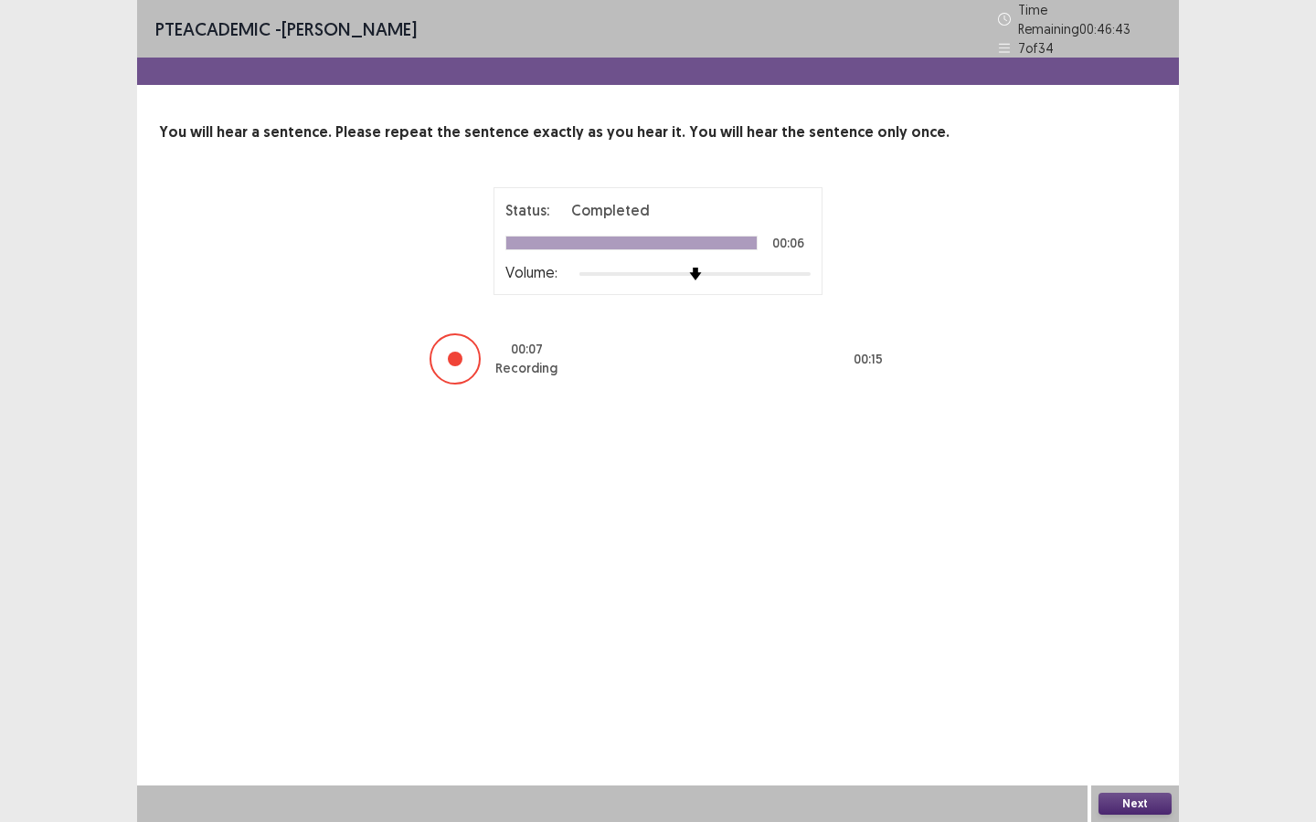
click at [1122, 620] on button "Next" at bounding box center [1134, 804] width 73 height 22
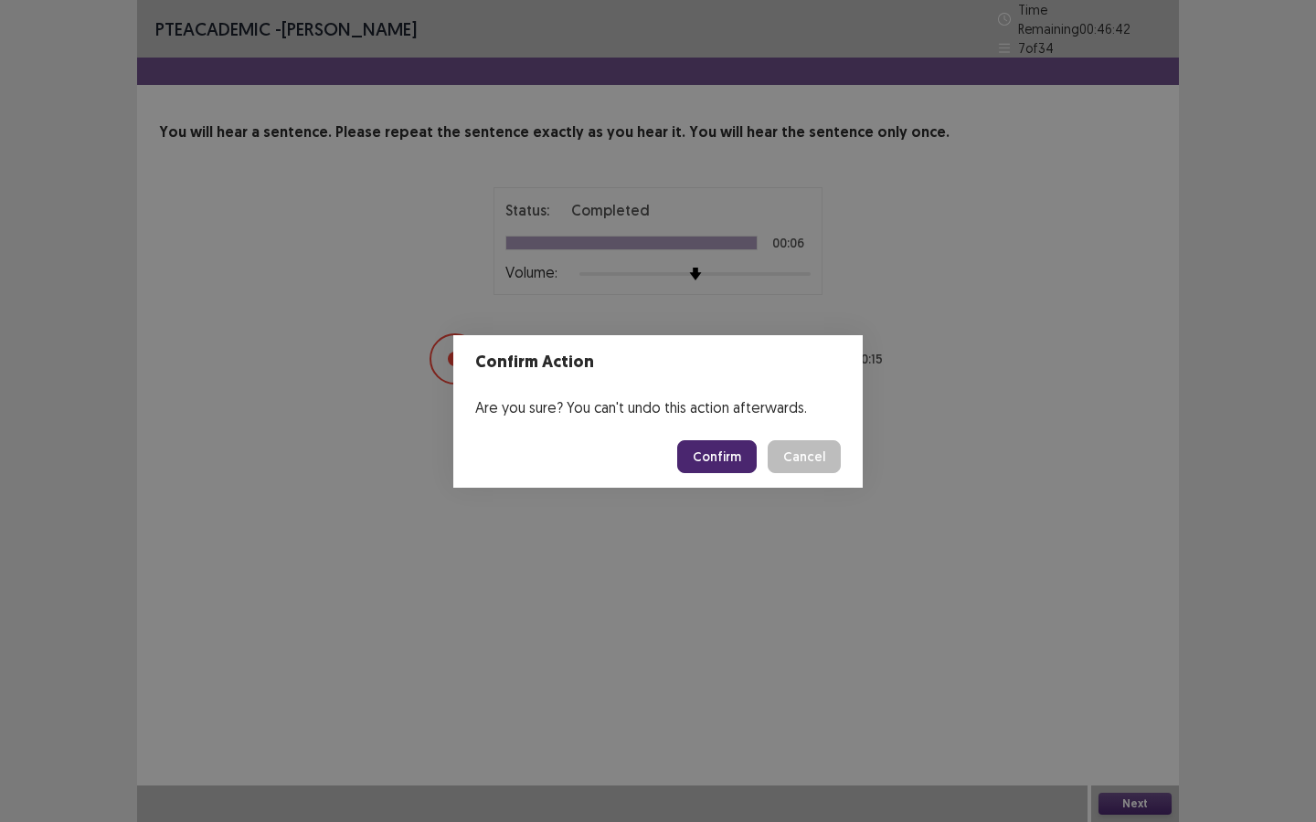
click at [722, 461] on button "Confirm" at bounding box center [716, 456] width 79 height 33
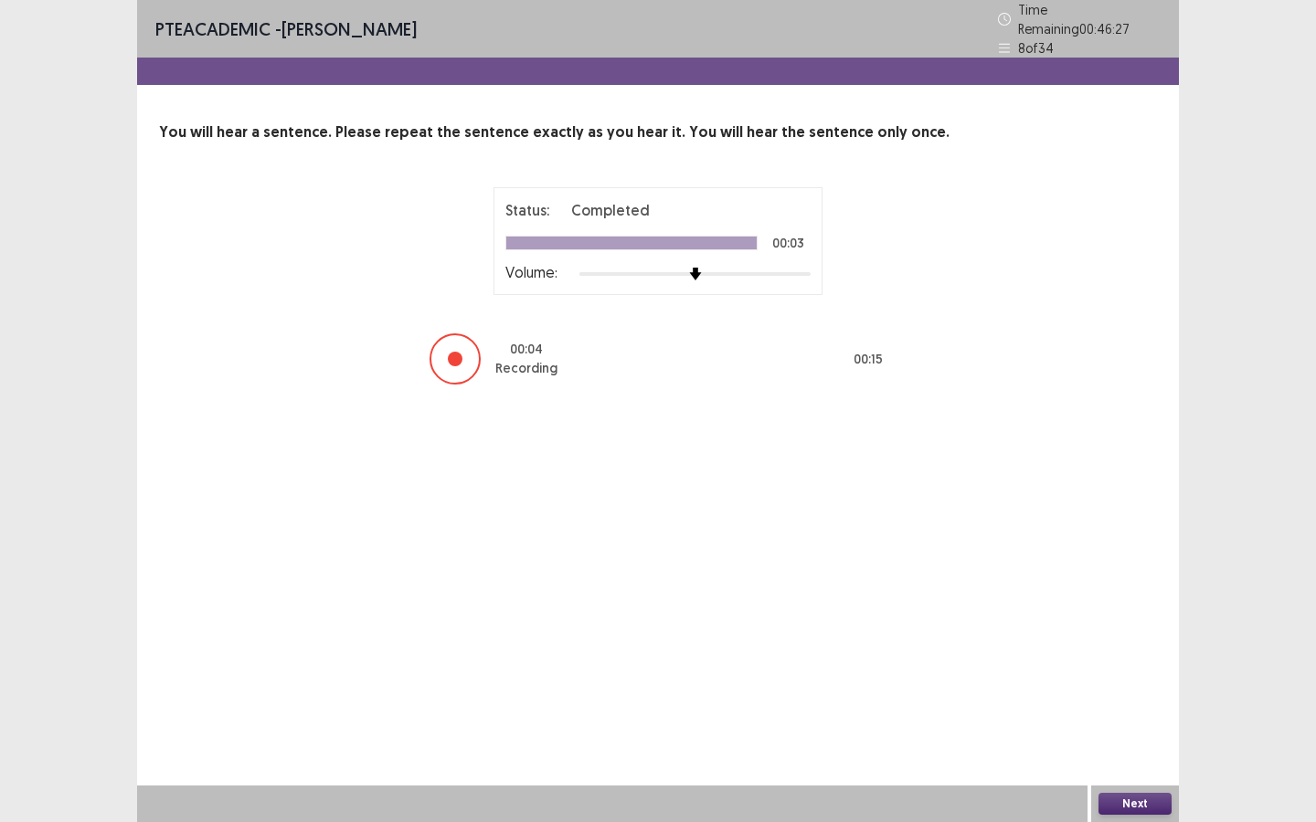
click at [1132, 620] on button "Next" at bounding box center [1134, 804] width 73 height 22
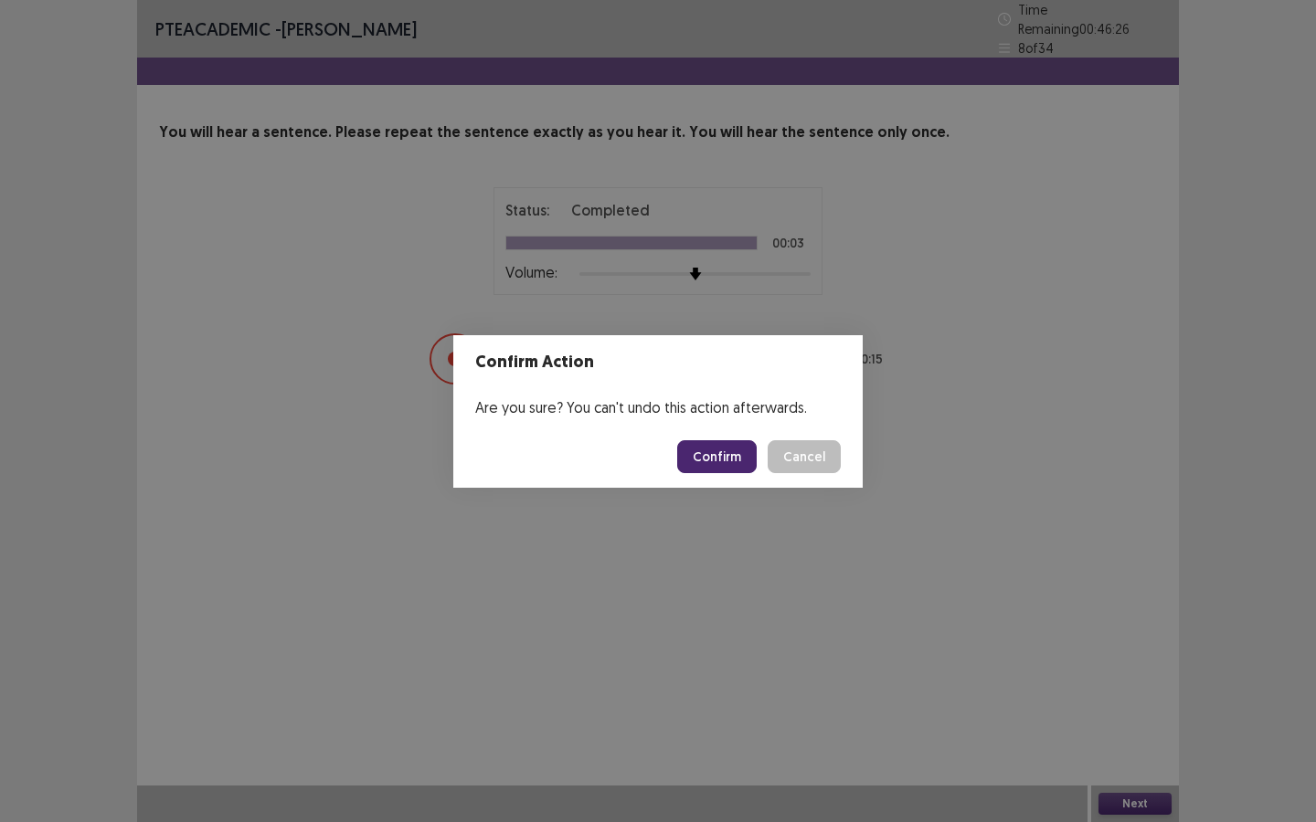
click at [713, 456] on button "Confirm" at bounding box center [716, 456] width 79 height 33
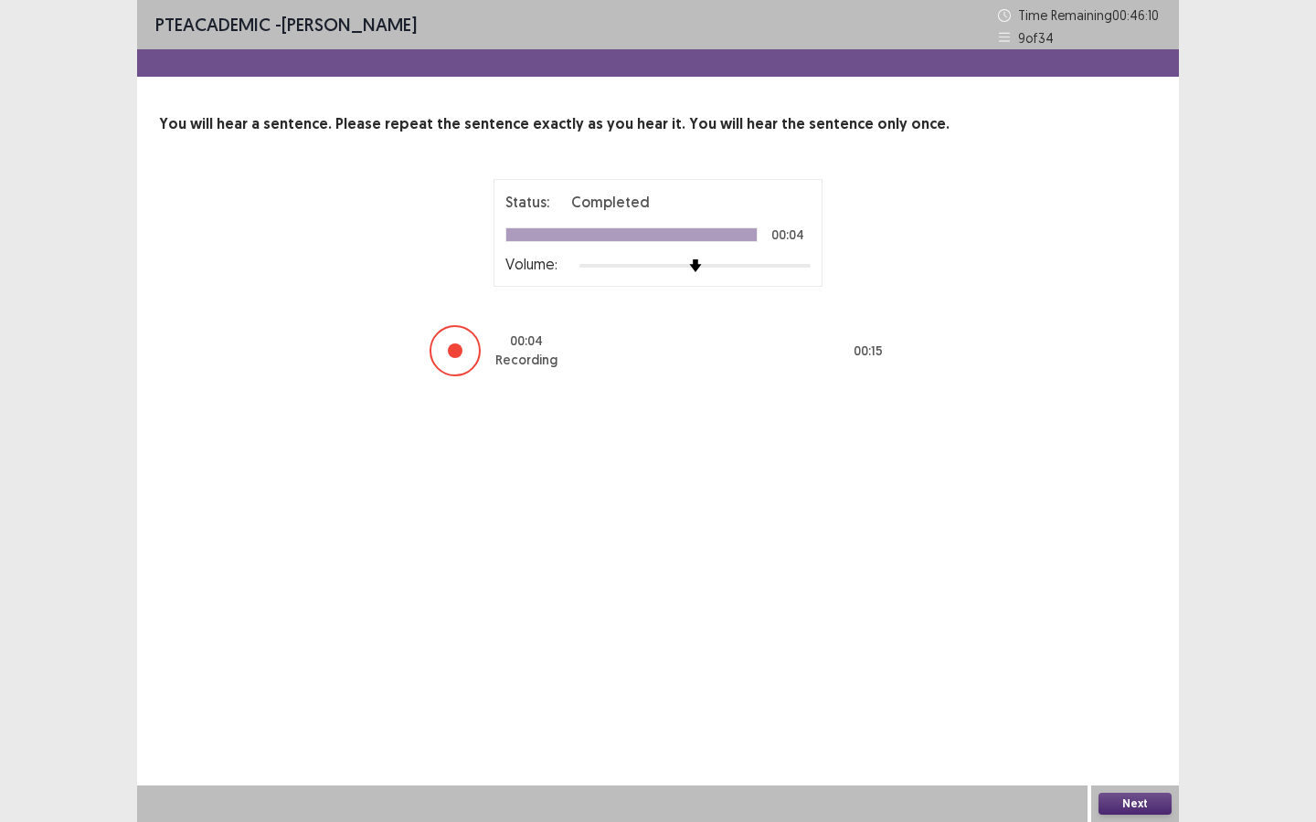
click at [1118, 620] on button "Next" at bounding box center [1134, 804] width 73 height 22
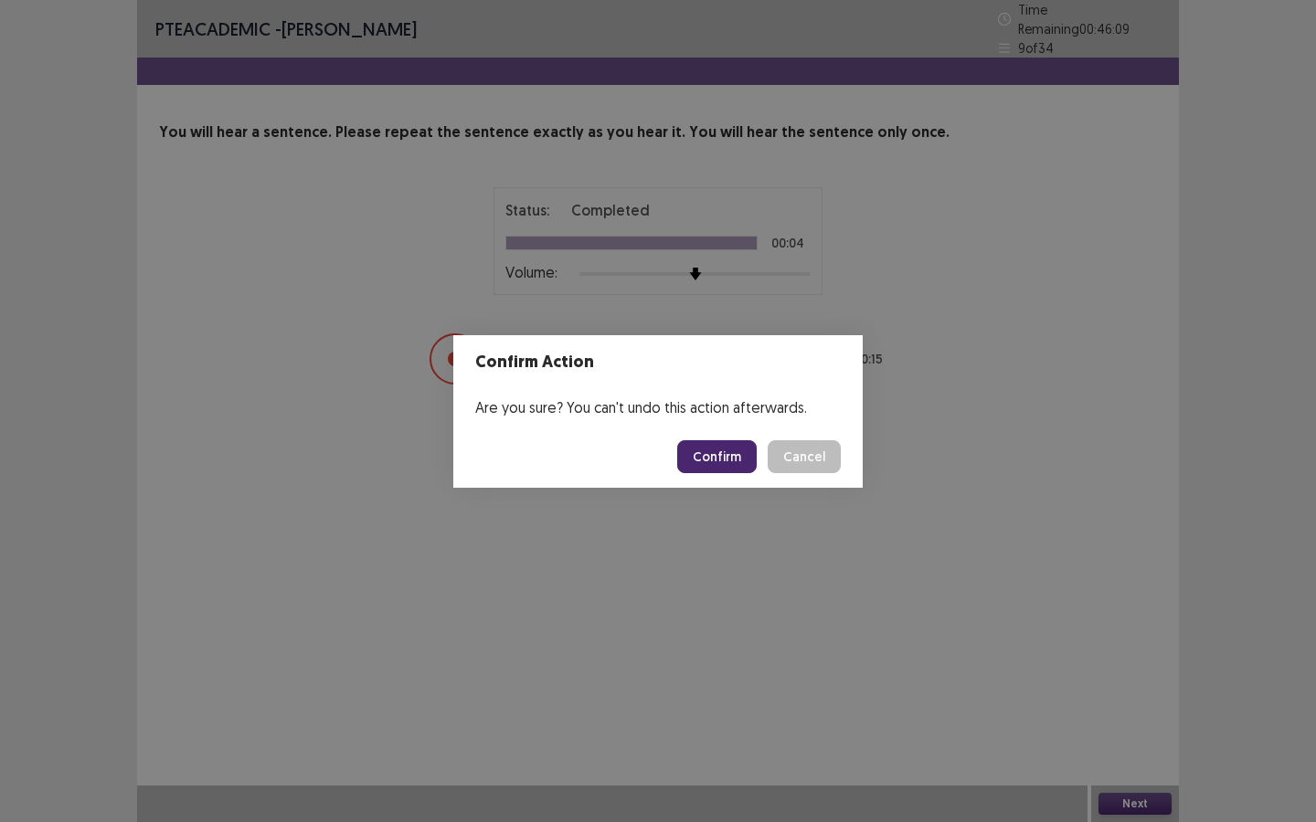
click at [725, 450] on button "Confirm" at bounding box center [716, 456] width 79 height 33
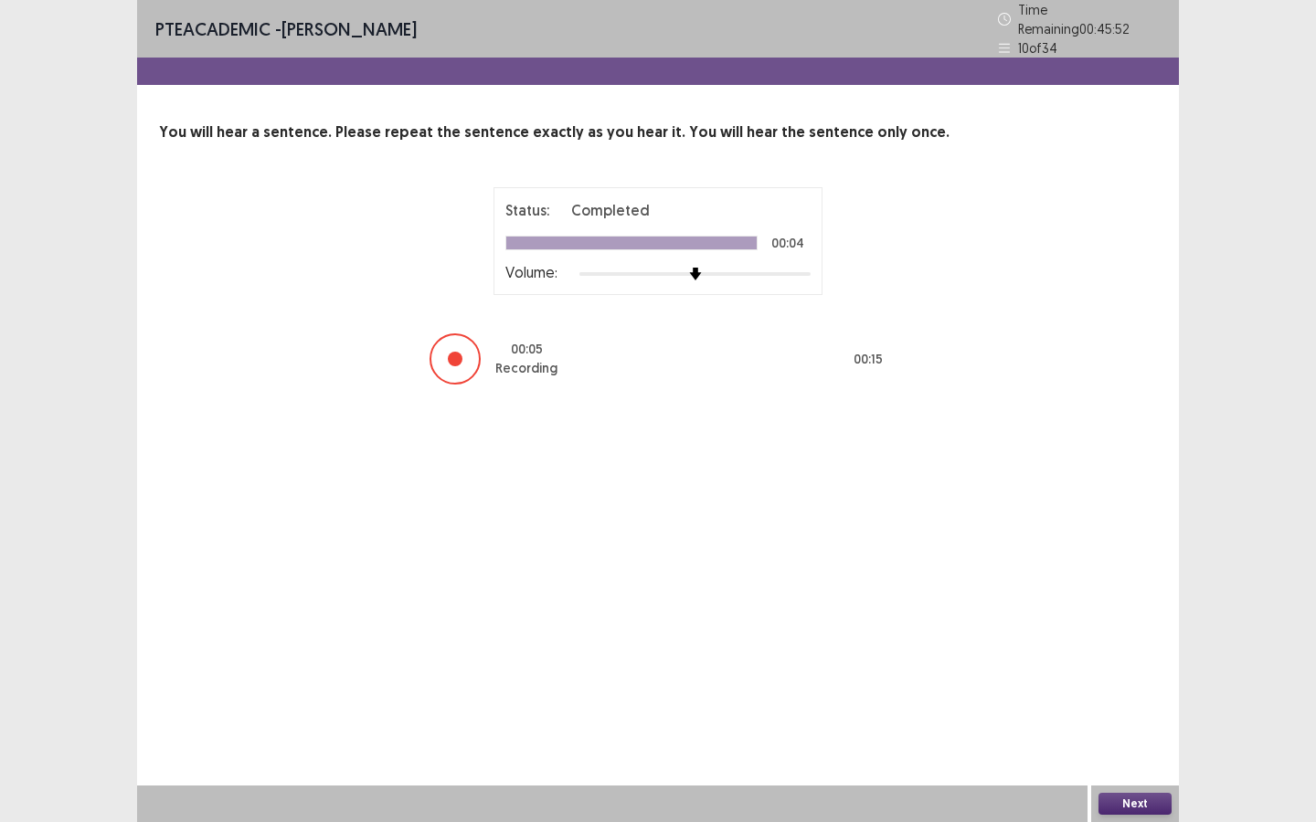
click at [1158, 620] on button "Next" at bounding box center [1134, 804] width 73 height 22
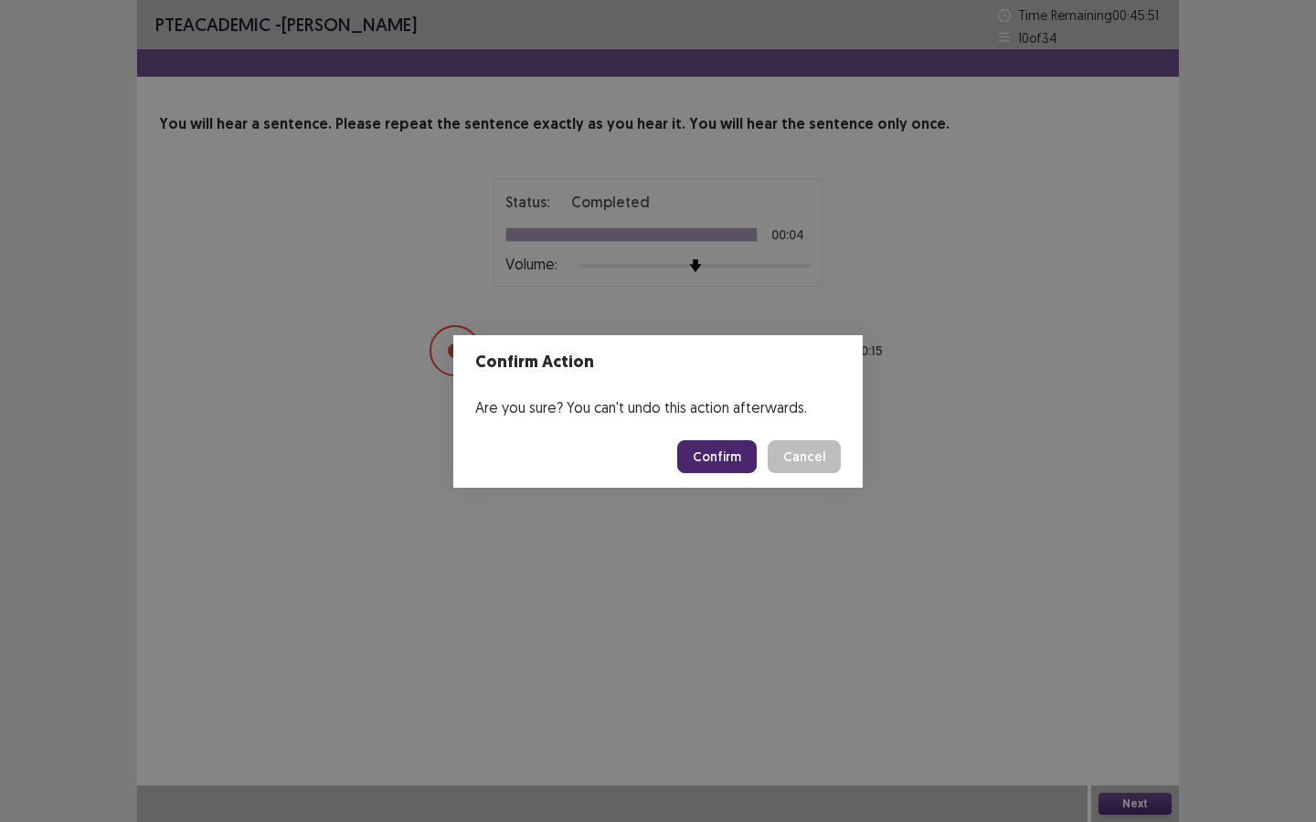
click at [726, 451] on button "Confirm" at bounding box center [716, 456] width 79 height 33
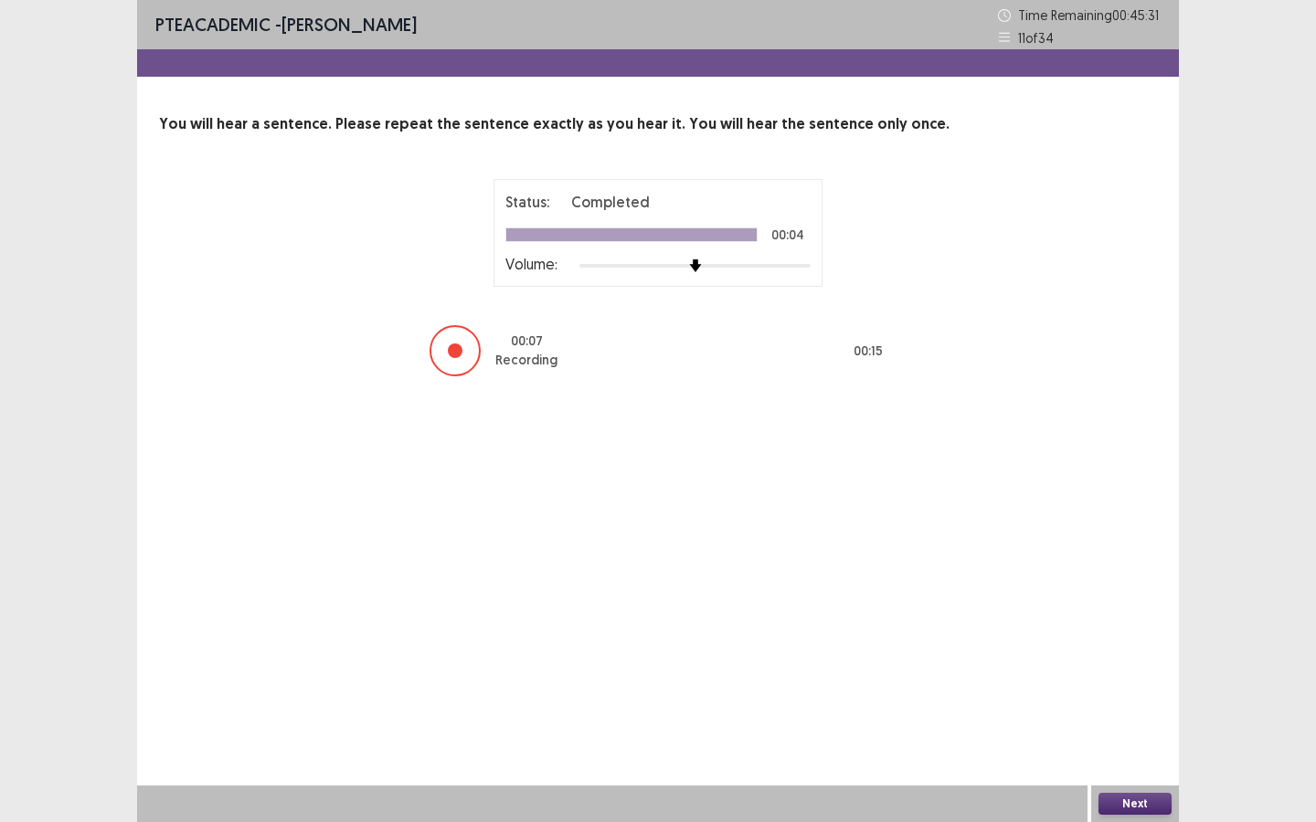
click at [1154, 620] on button "Next" at bounding box center [1134, 804] width 73 height 22
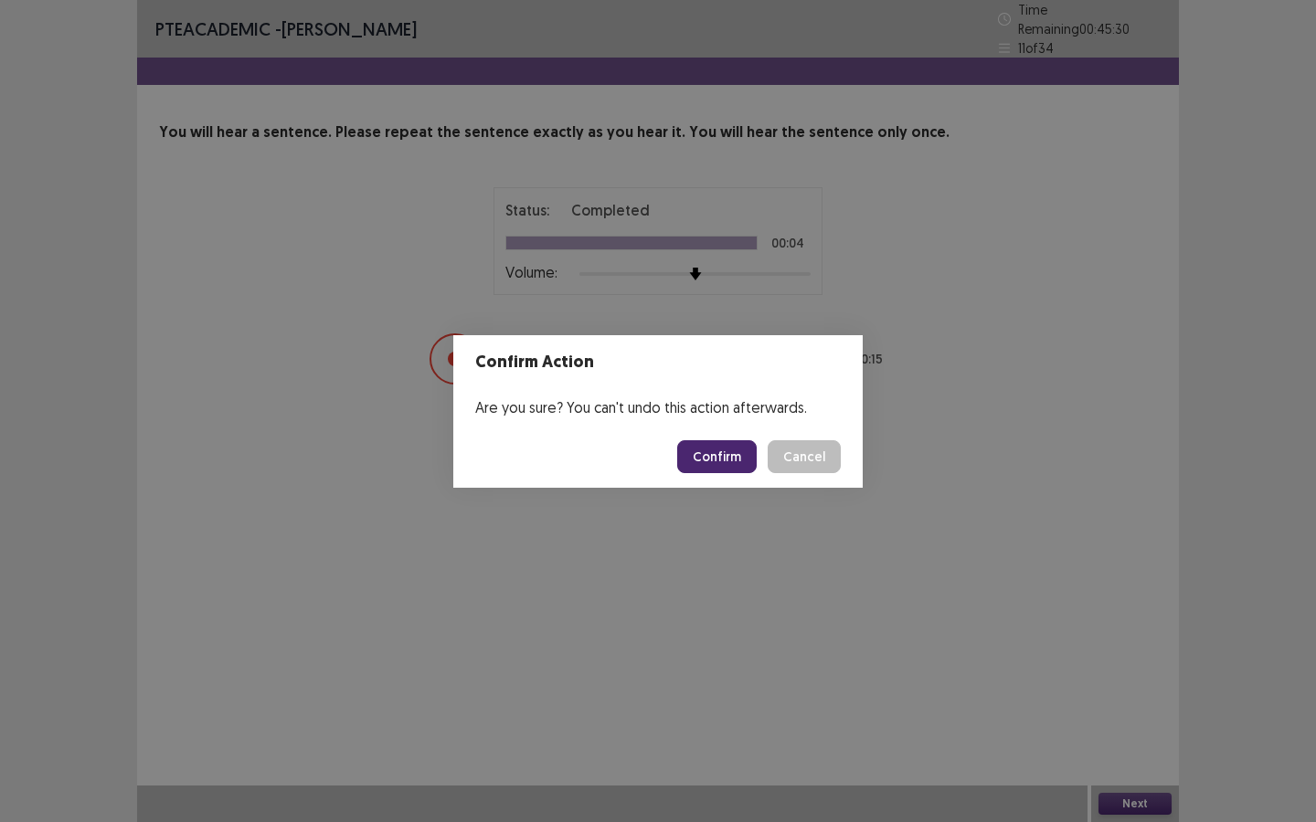
click at [714, 454] on button "Confirm" at bounding box center [716, 456] width 79 height 33
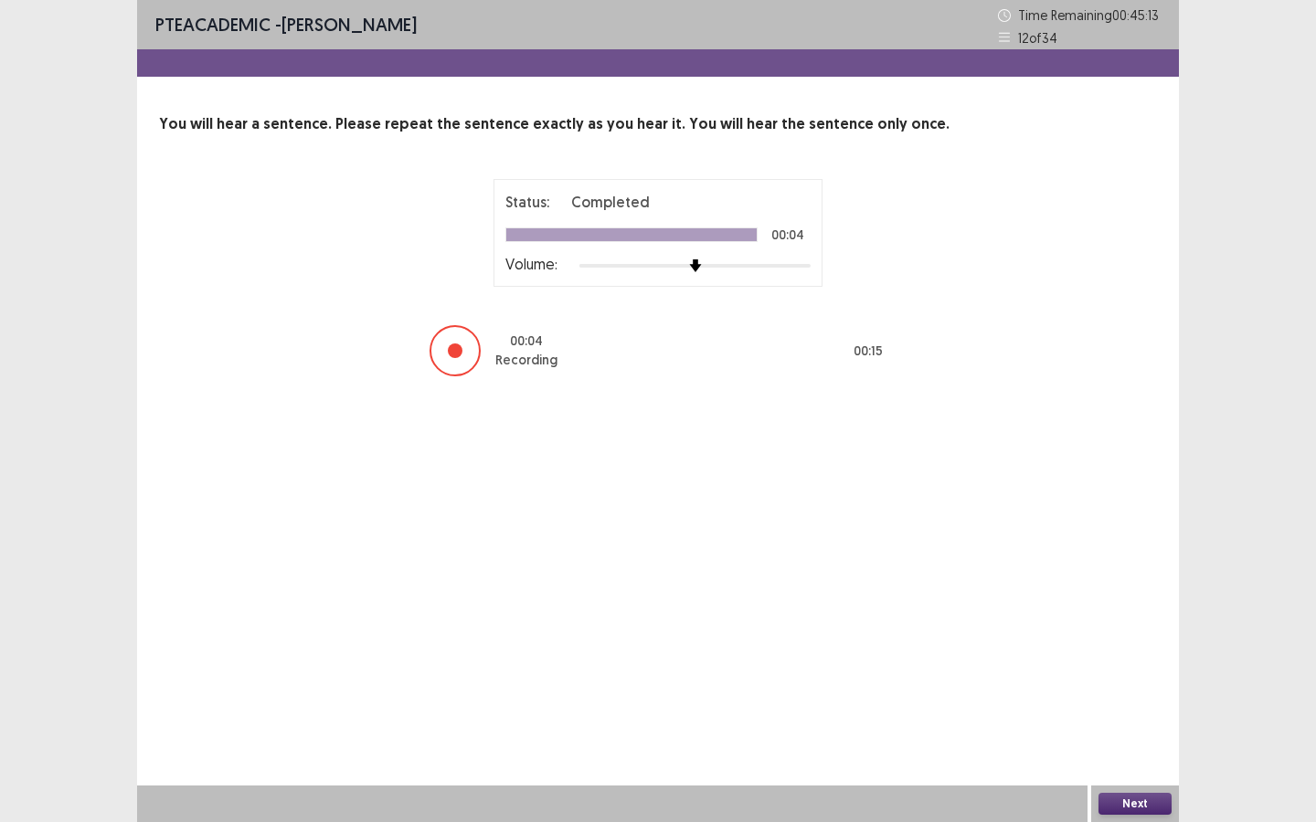
click at [1121, 620] on div "Next" at bounding box center [1135, 804] width 88 height 37
click at [1122, 620] on button "Next" at bounding box center [1134, 804] width 73 height 22
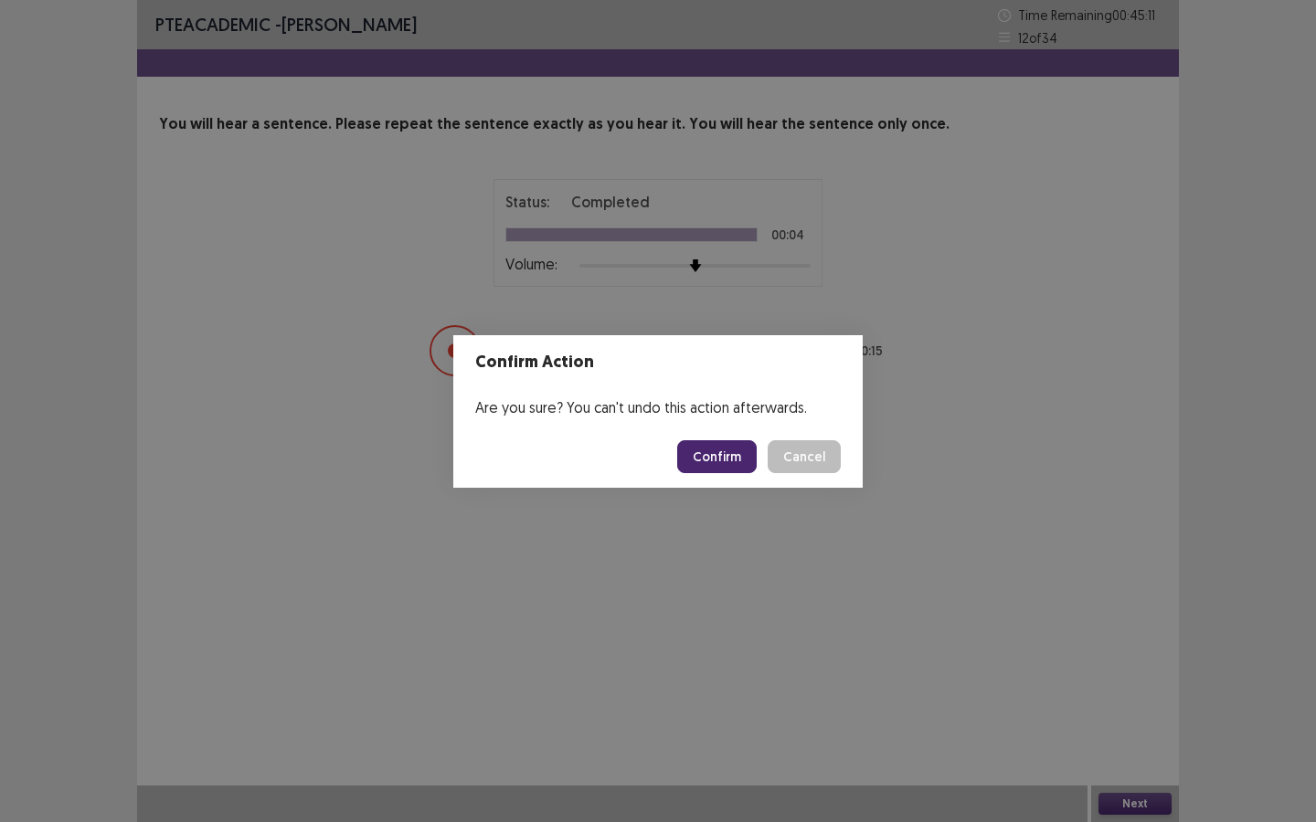
click at [713, 459] on button "Confirm" at bounding box center [716, 456] width 79 height 33
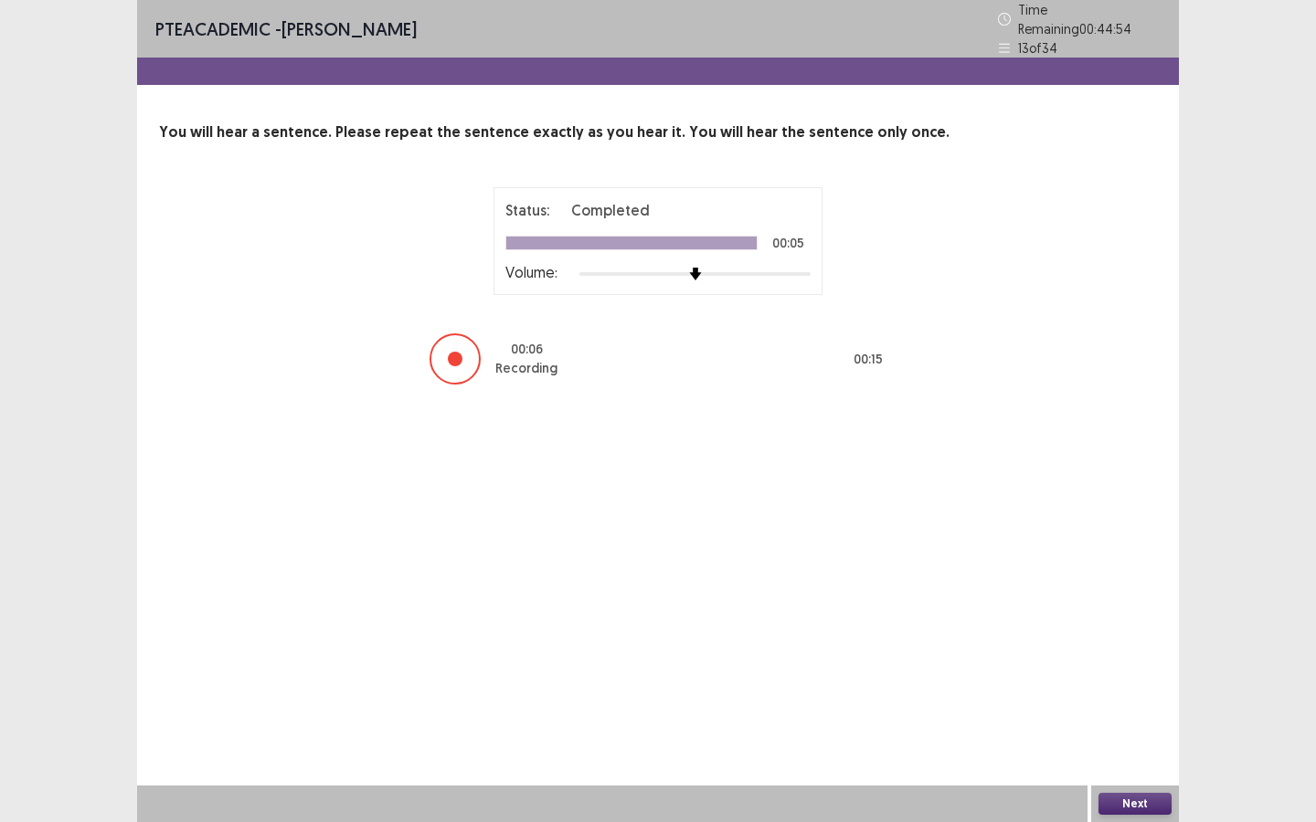
click at [1158, 620] on button "Next" at bounding box center [1134, 804] width 73 height 22
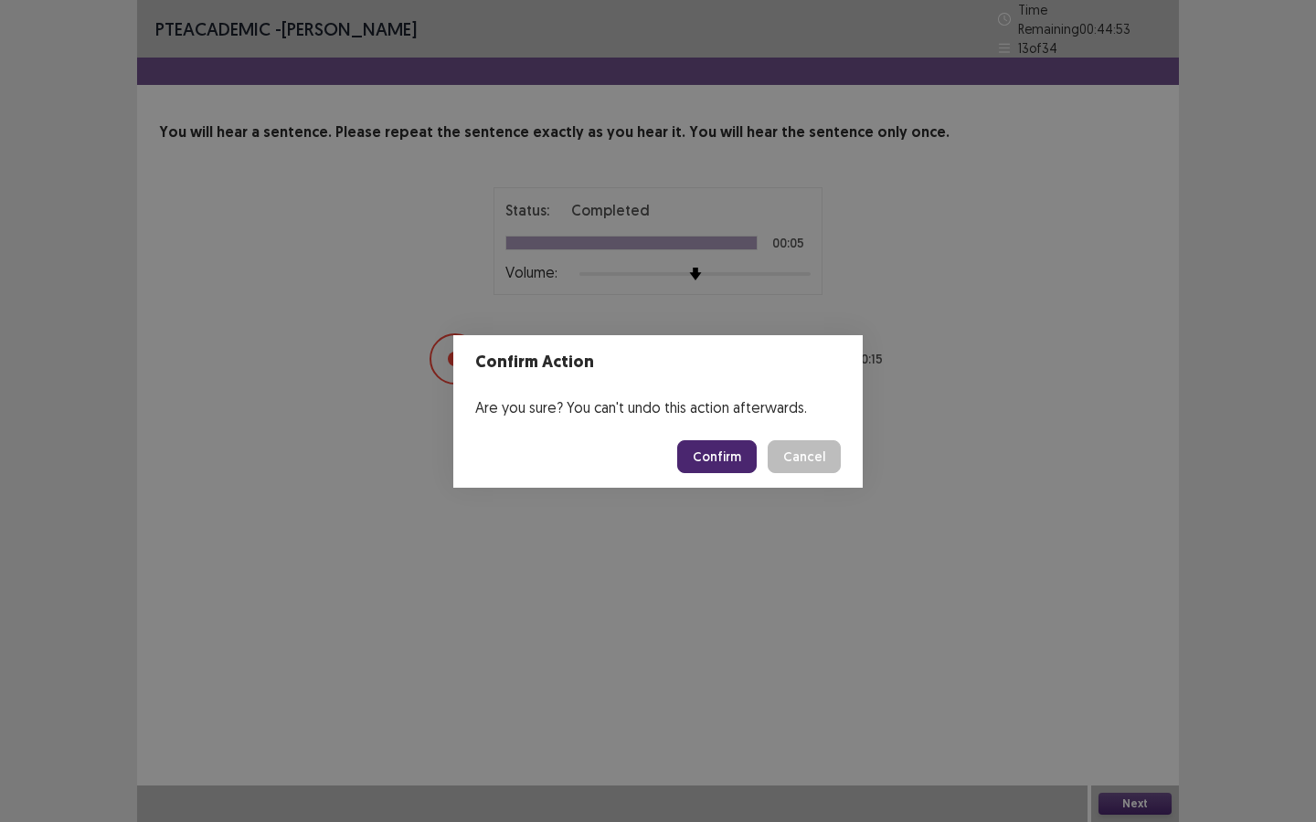
click at [737, 453] on button "Confirm" at bounding box center [716, 456] width 79 height 33
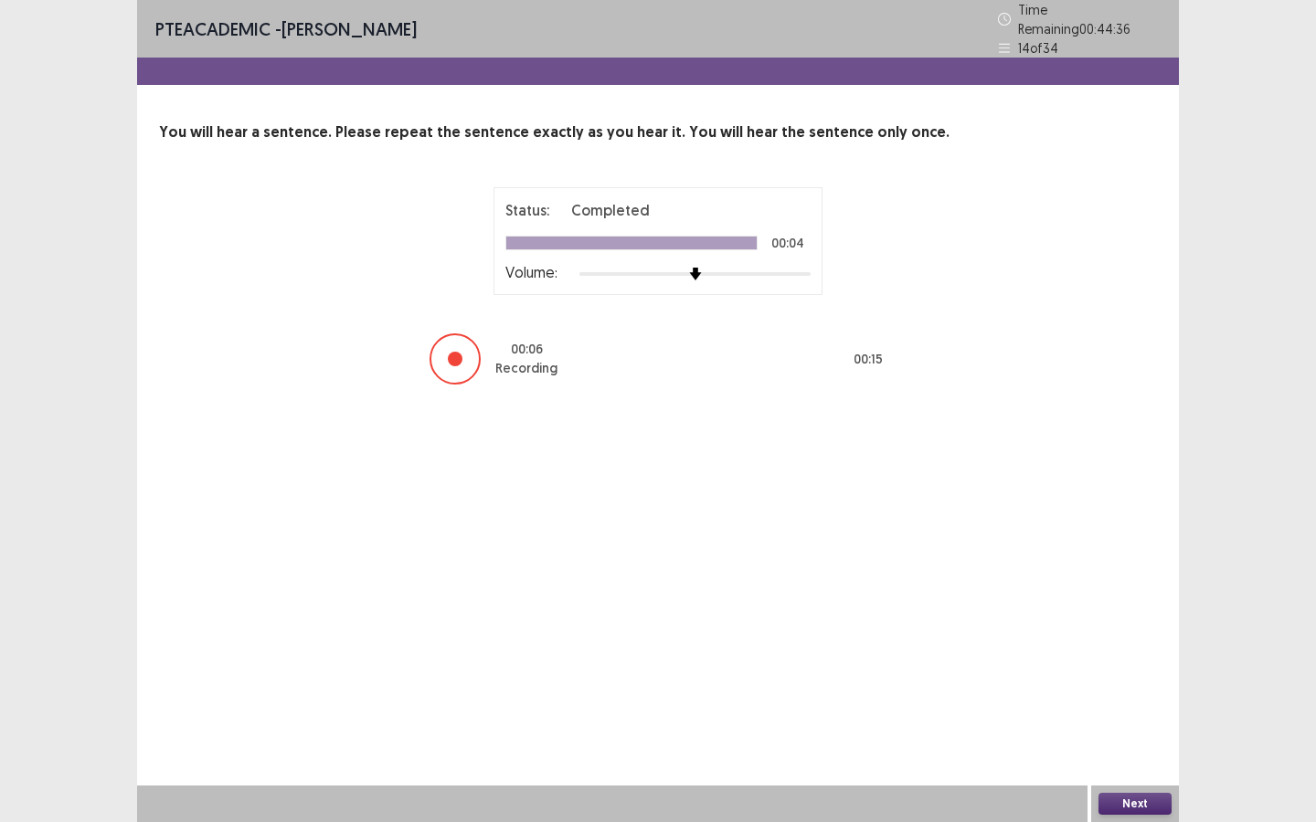
click at [1134, 620] on button "Next" at bounding box center [1134, 804] width 73 height 22
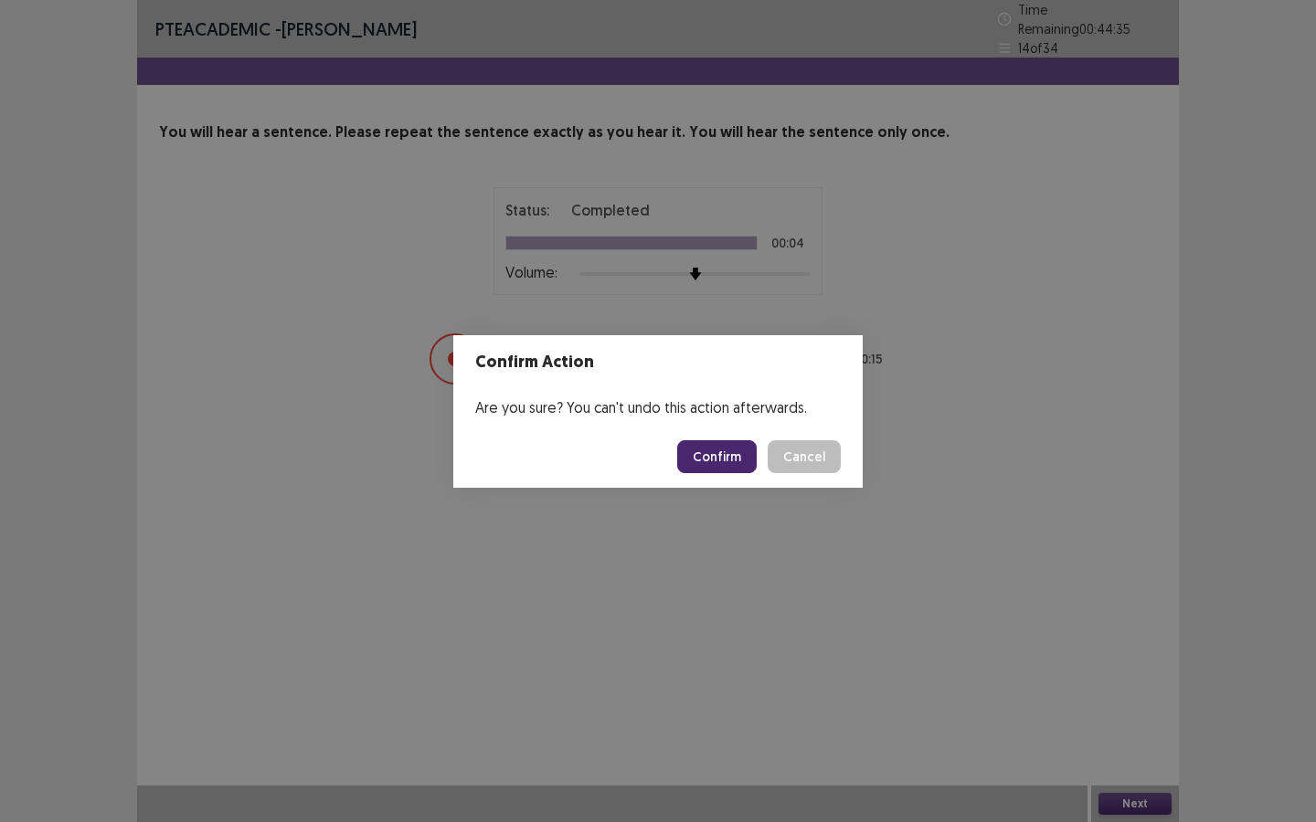
click at [724, 458] on button "Confirm" at bounding box center [716, 456] width 79 height 33
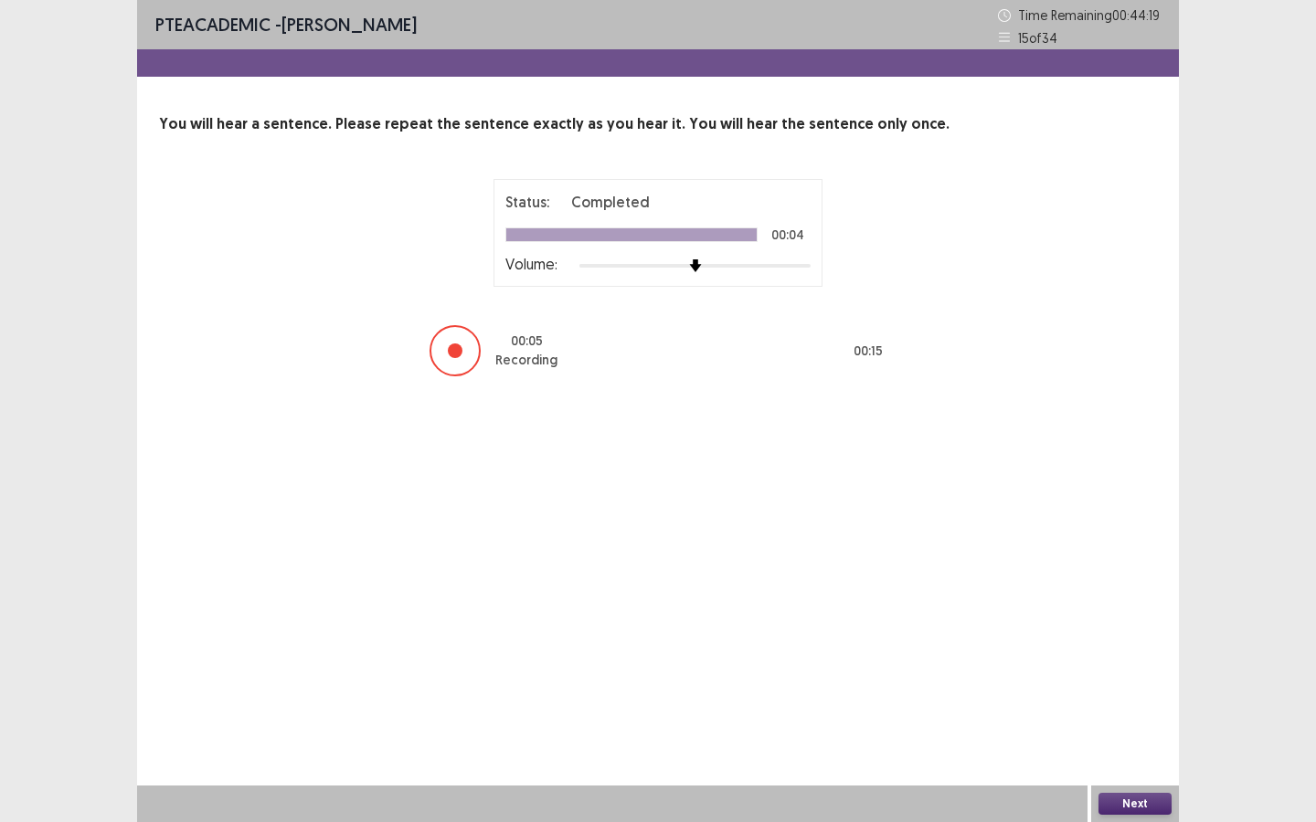
click at [1126, 620] on button "Next" at bounding box center [1134, 804] width 73 height 22
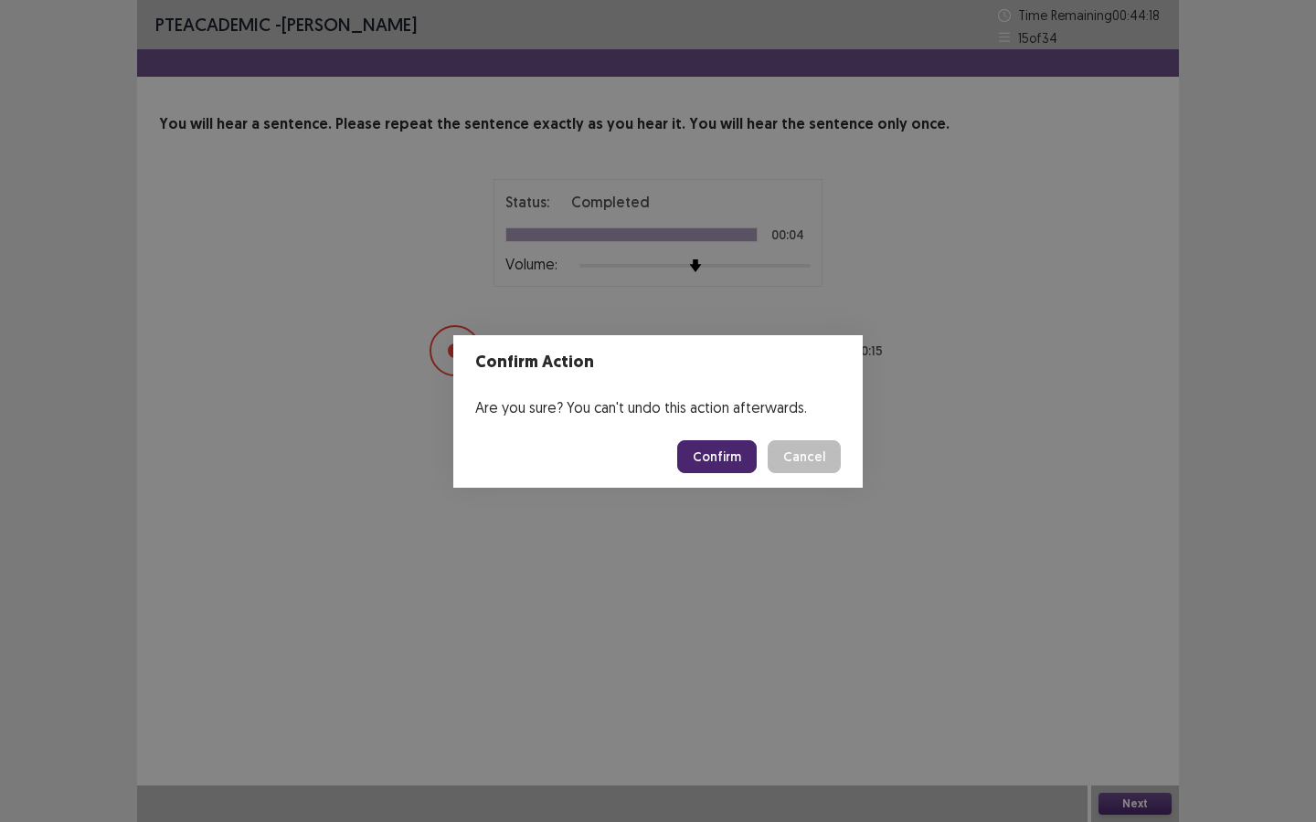
click at [732, 461] on button "Confirm" at bounding box center [716, 456] width 79 height 33
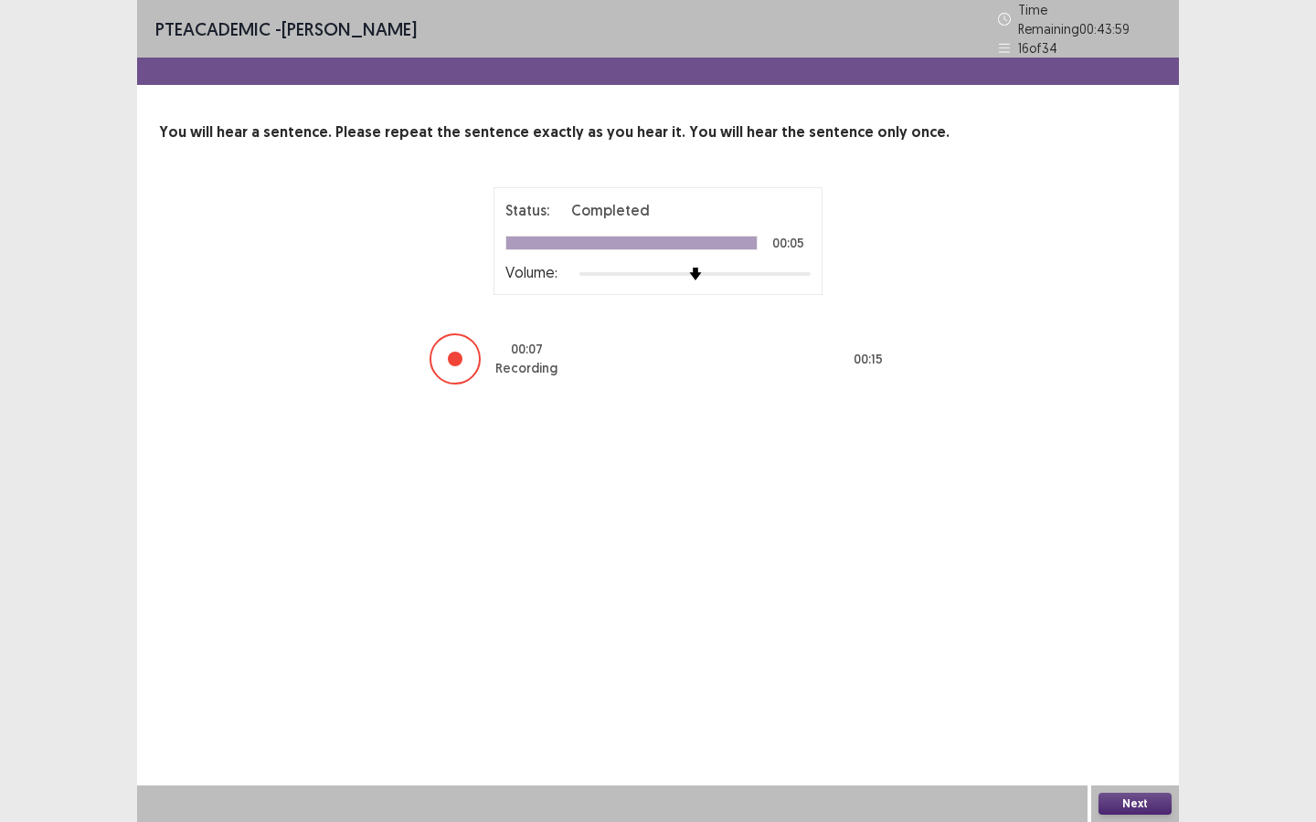
click at [1135, 620] on button "Next" at bounding box center [1134, 804] width 73 height 22
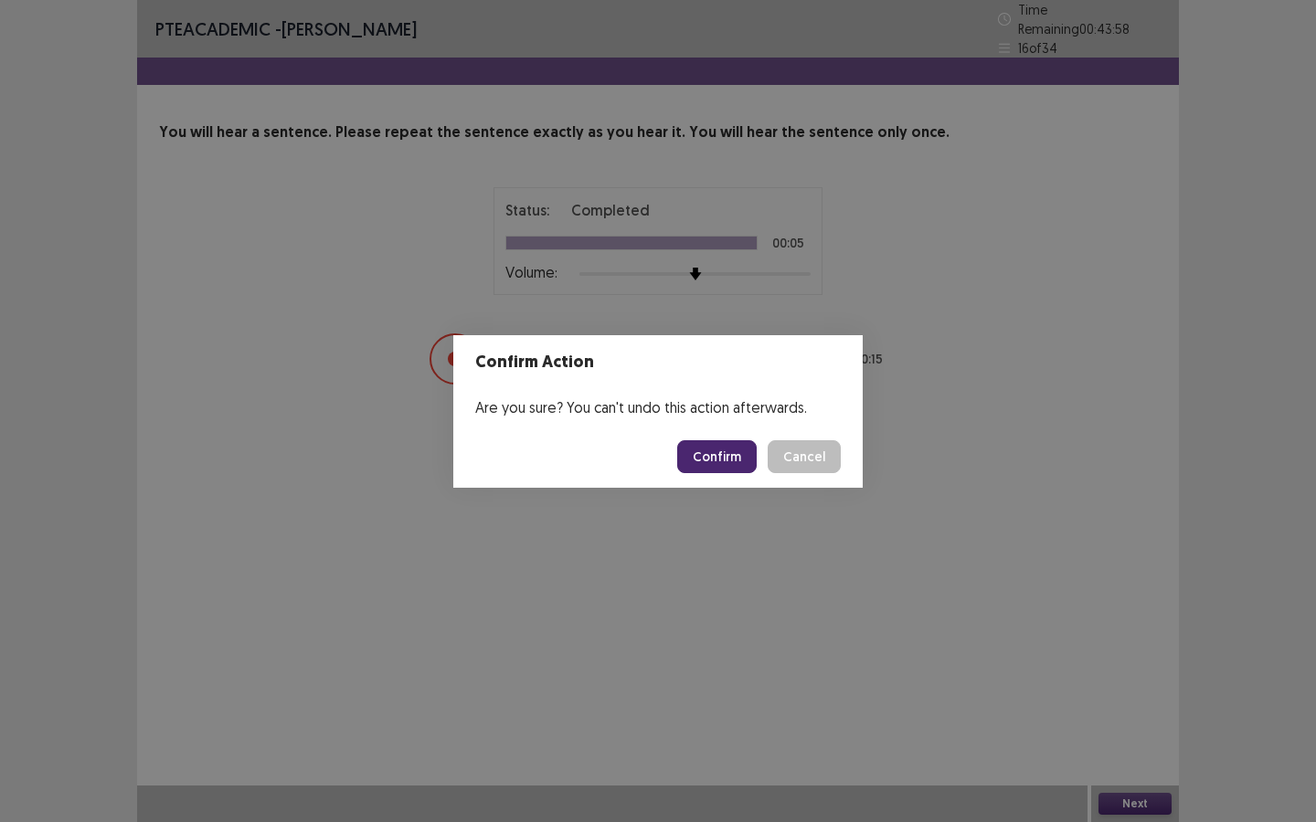
click at [725, 445] on button "Confirm" at bounding box center [716, 456] width 79 height 33
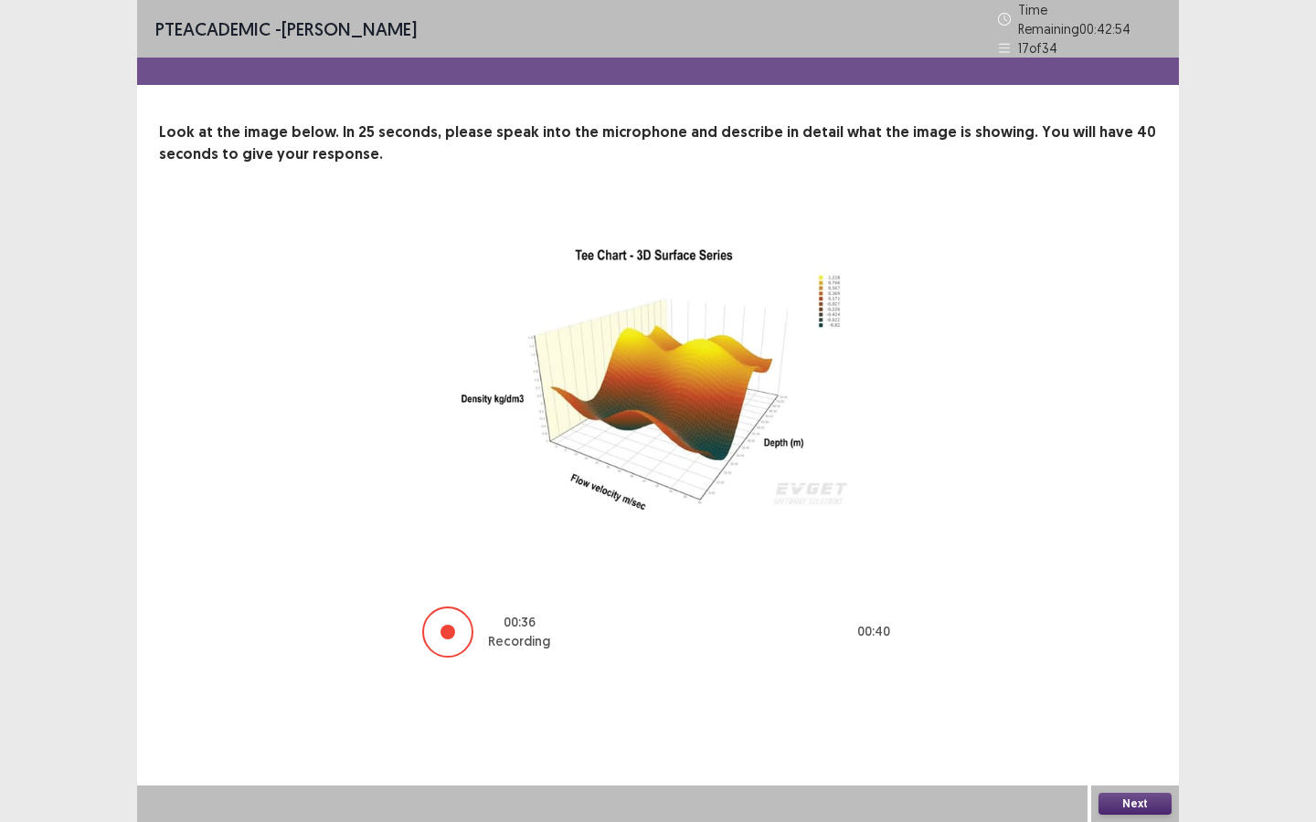
click at [1120, 620] on button "Next" at bounding box center [1134, 804] width 73 height 22
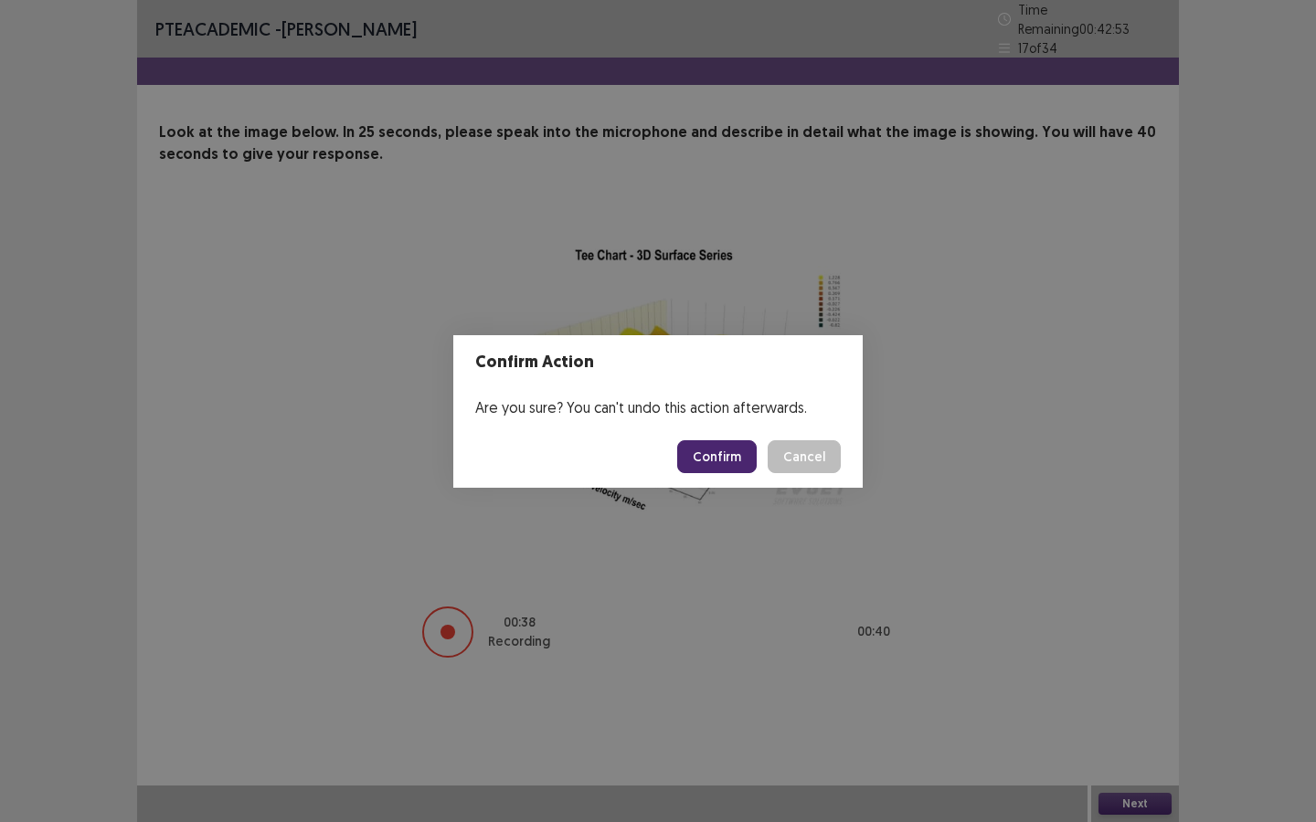
click at [723, 457] on button "Confirm" at bounding box center [716, 456] width 79 height 33
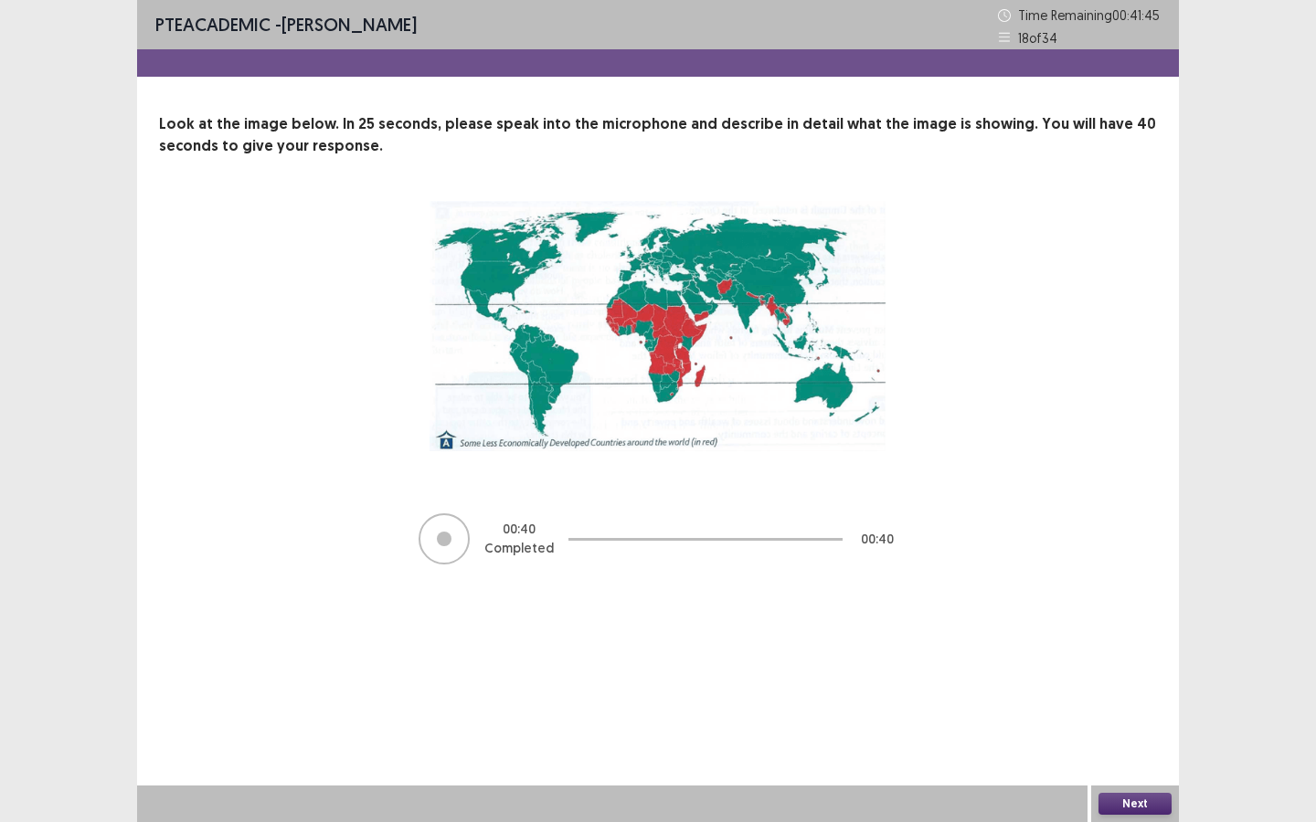
click at [1122, 620] on button "Next" at bounding box center [1134, 804] width 73 height 22
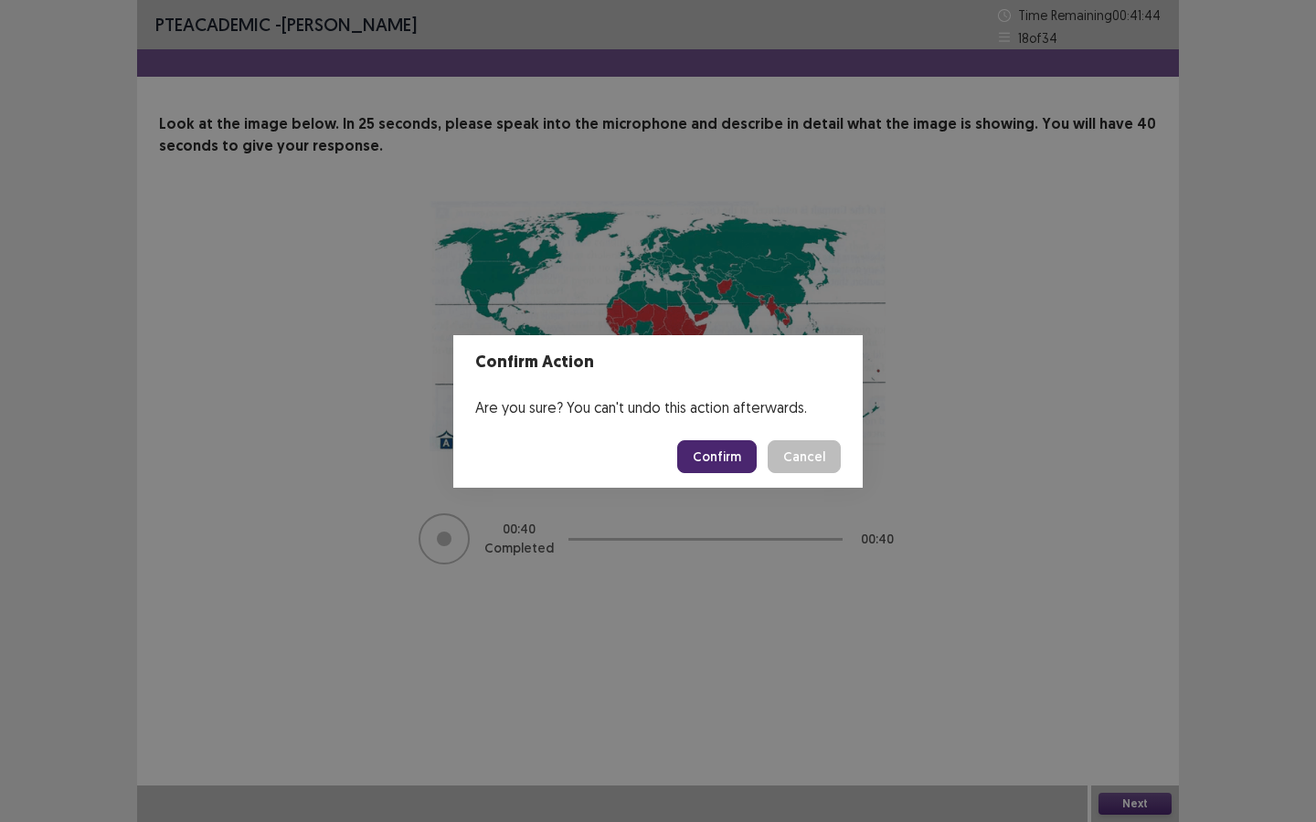
click at [754, 462] on button "Confirm" at bounding box center [716, 456] width 79 height 33
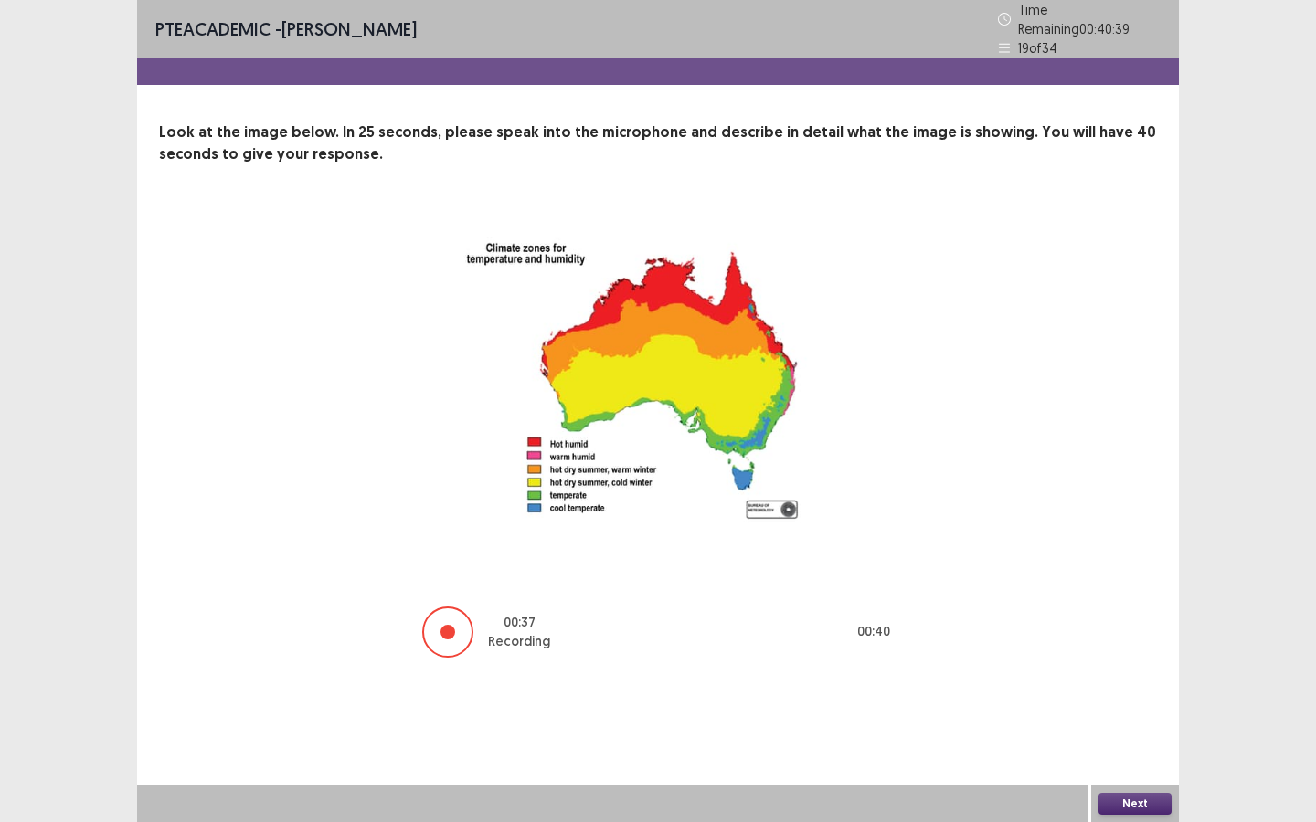
click at [1144, 620] on button "Next" at bounding box center [1134, 804] width 73 height 22
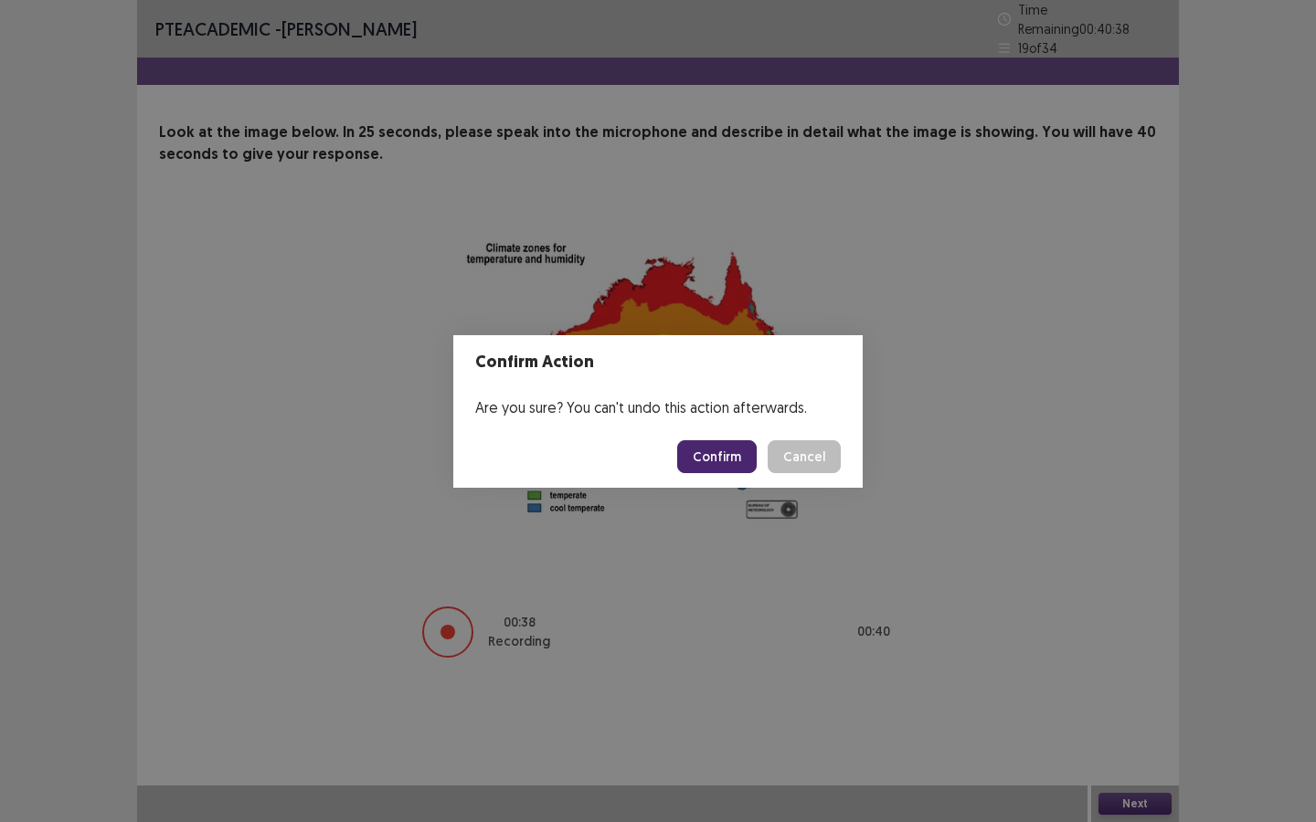
click at [744, 460] on button "Confirm" at bounding box center [716, 456] width 79 height 33
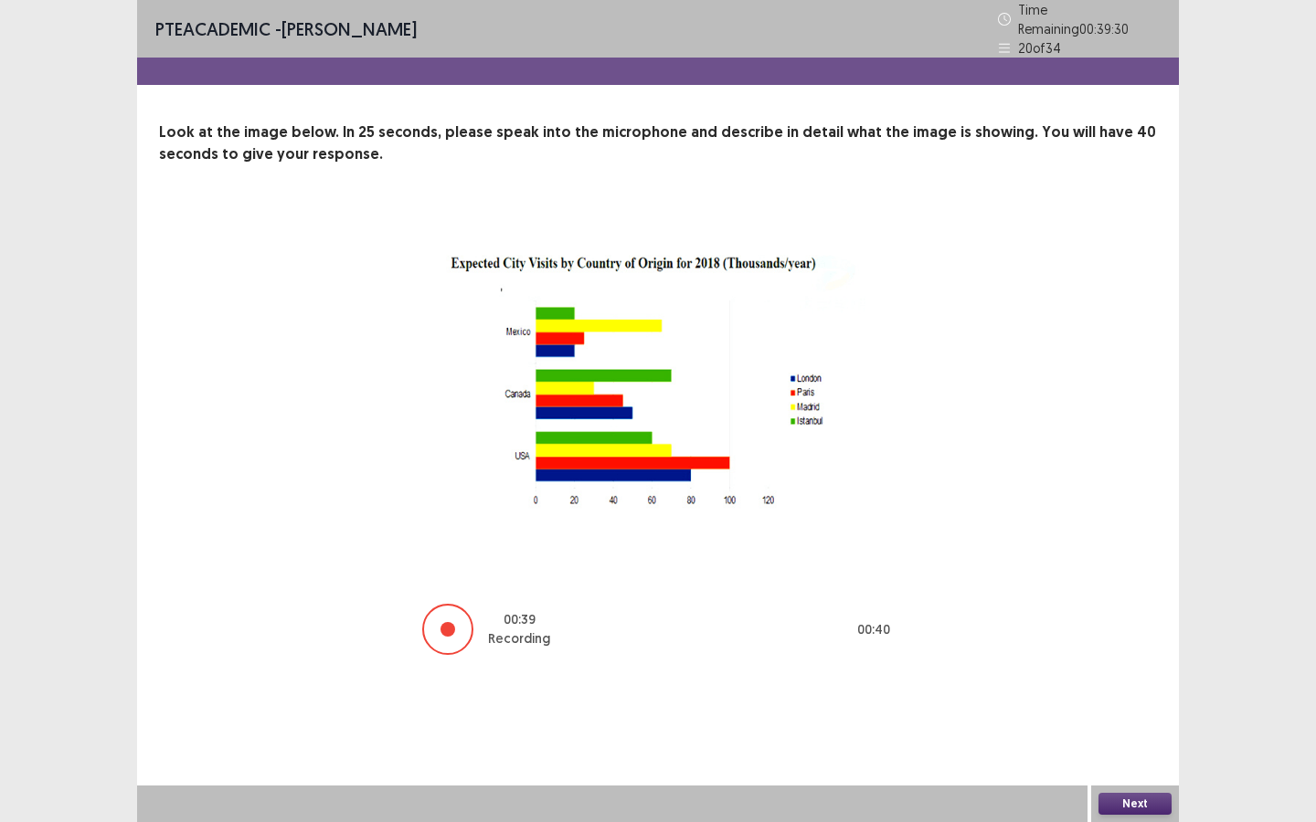
click at [1130, 620] on button "Next" at bounding box center [1134, 804] width 73 height 22
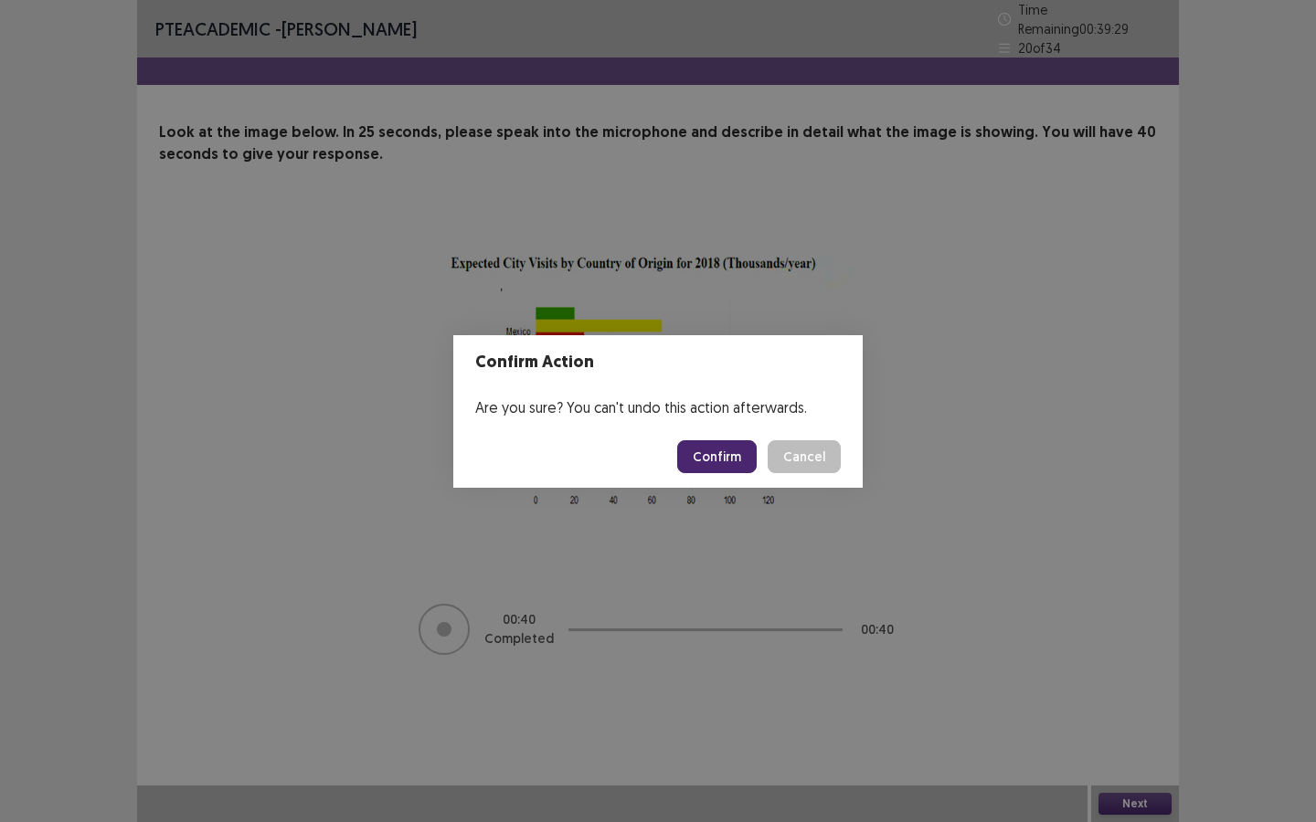
click at [715, 445] on button "Confirm" at bounding box center [716, 456] width 79 height 33
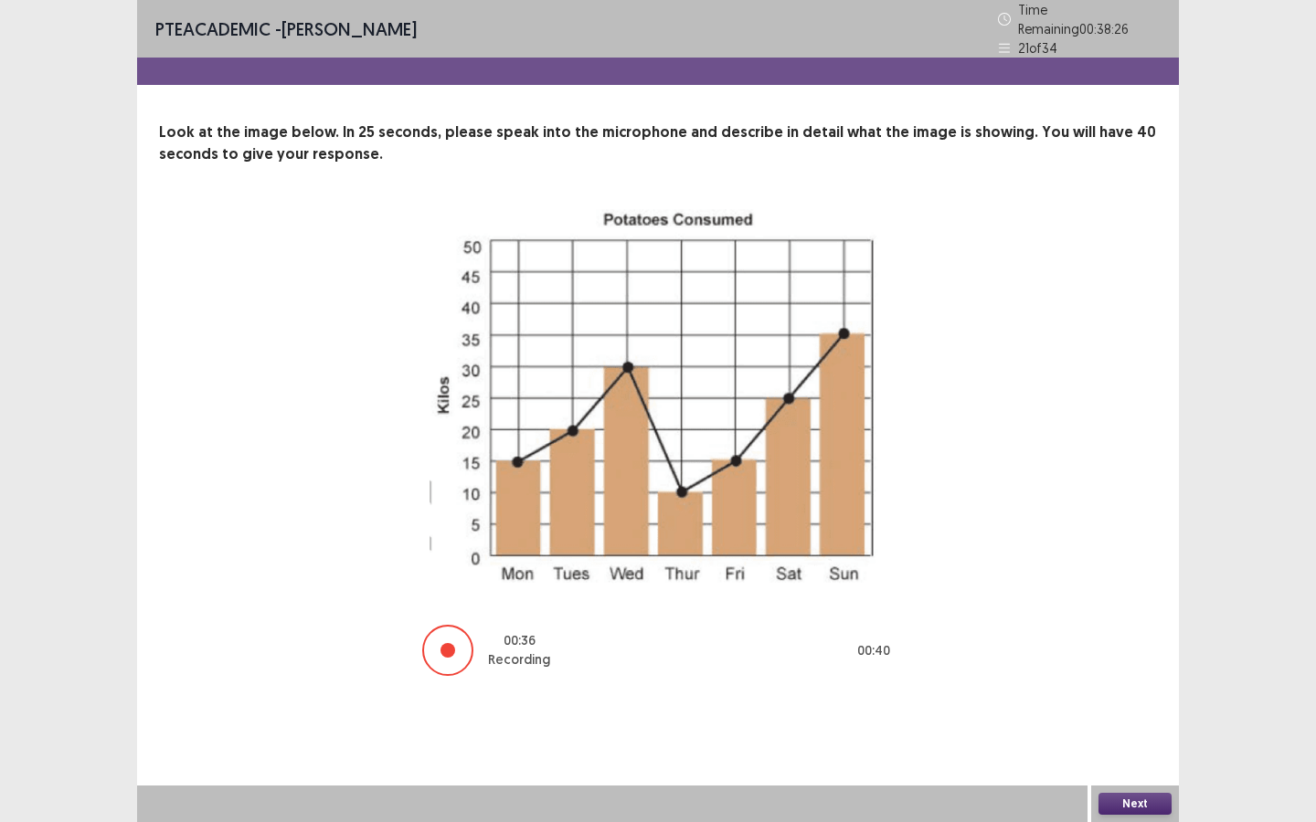
click at [1130, 620] on button "Next" at bounding box center [1134, 804] width 73 height 22
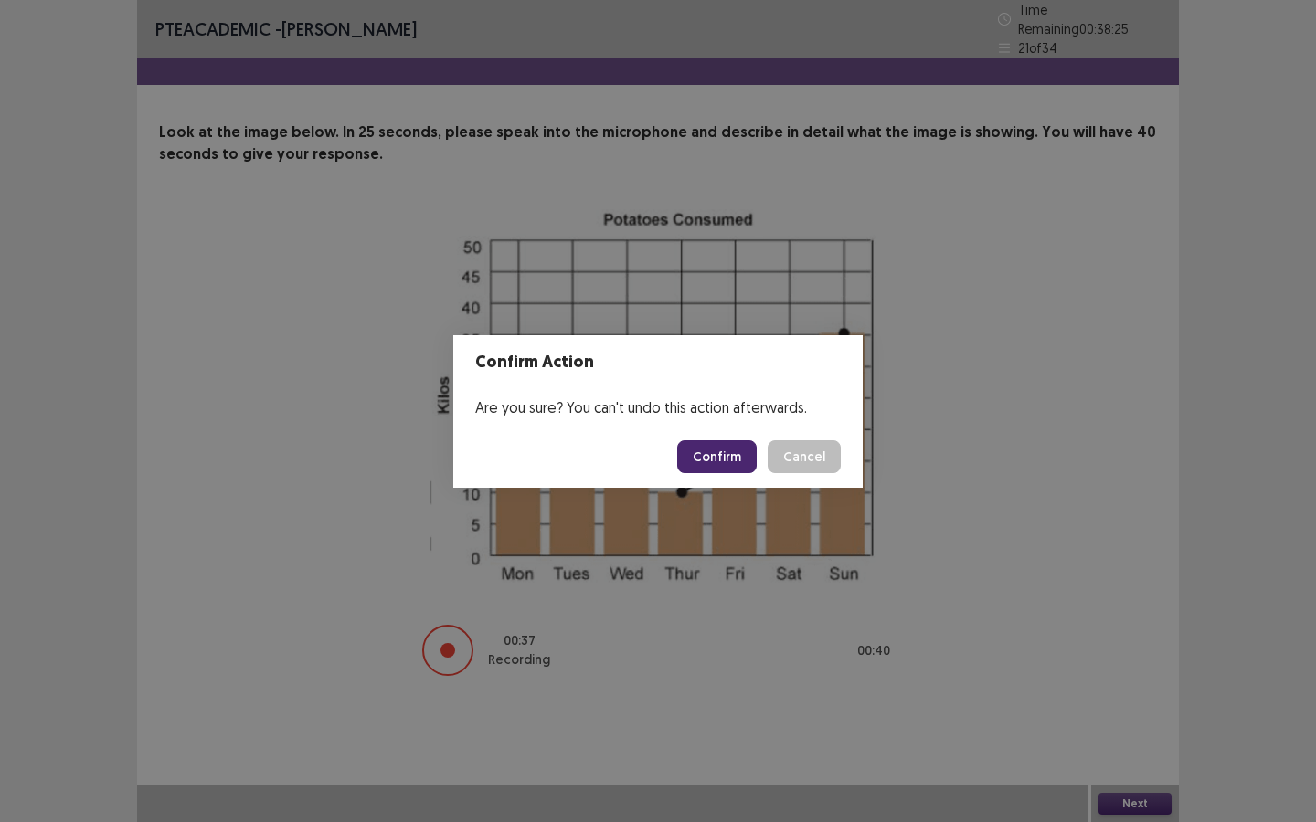
click at [730, 472] on button "Confirm" at bounding box center [716, 456] width 79 height 33
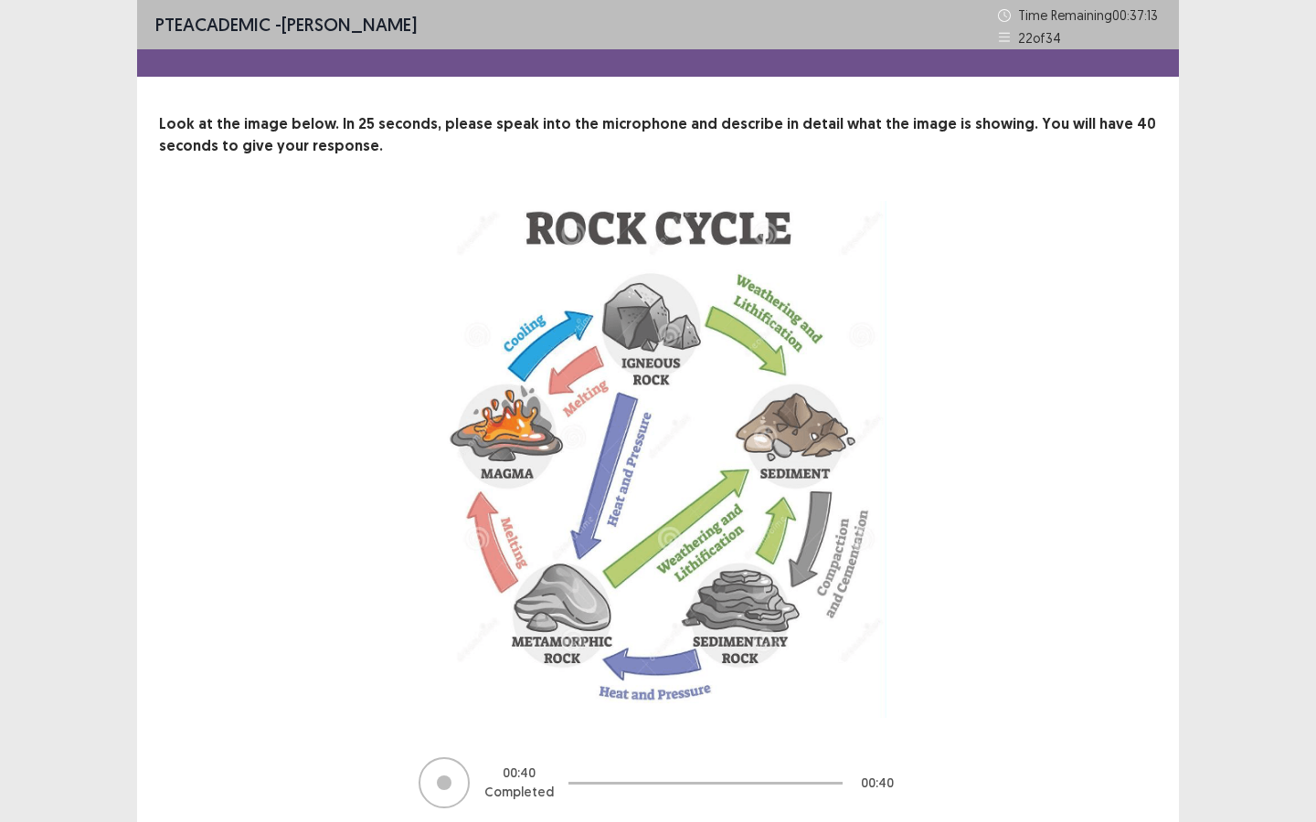
scroll to position [69, 0]
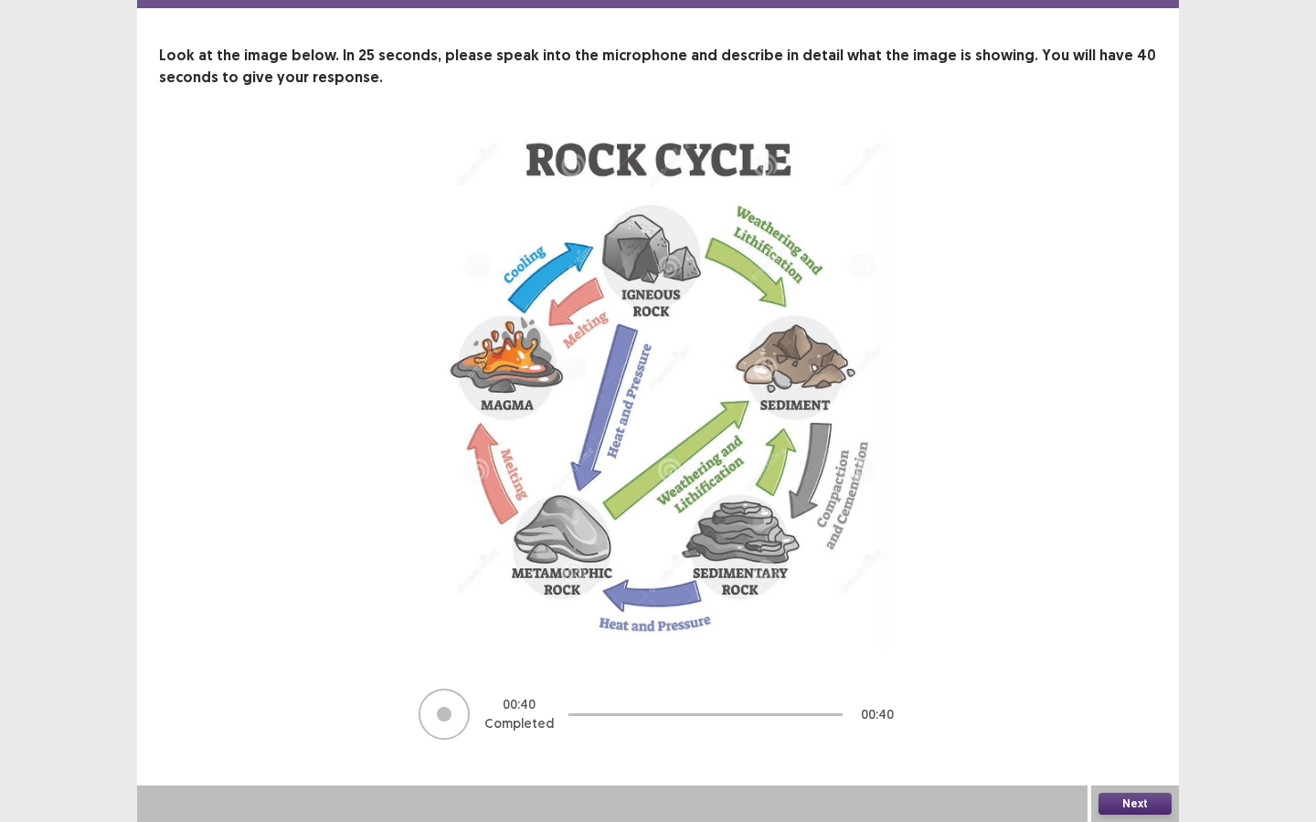
click at [1122, 620] on button "Next" at bounding box center [1134, 804] width 73 height 22
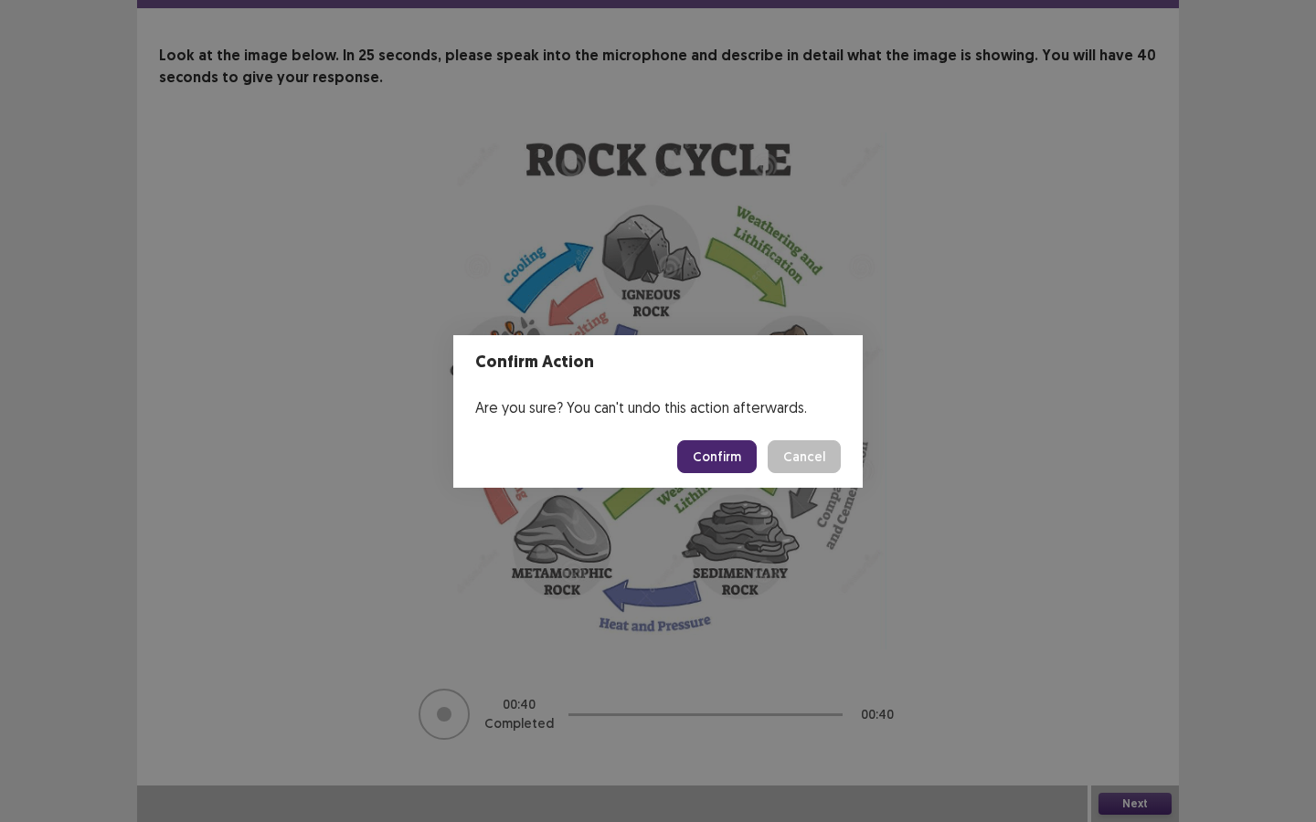
click at [707, 451] on button "Confirm" at bounding box center [716, 456] width 79 height 33
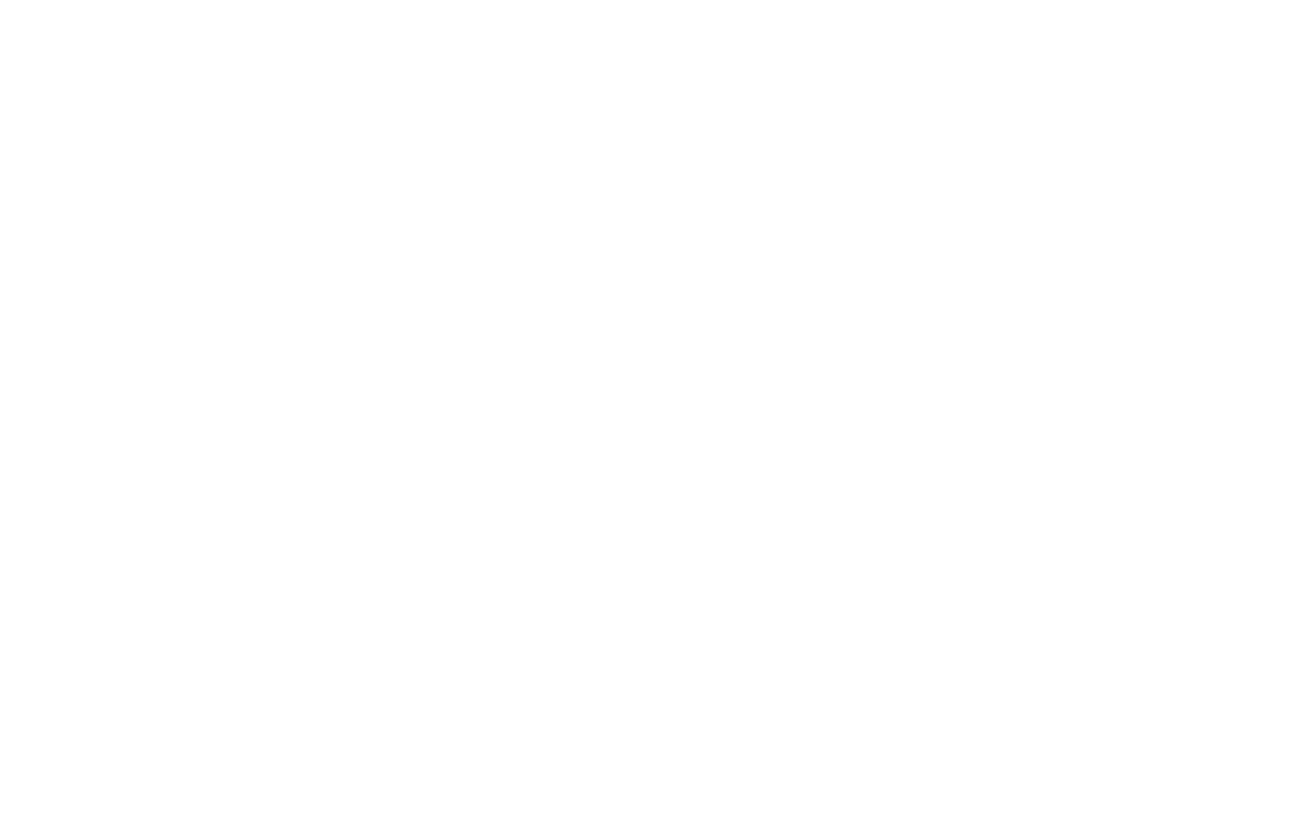
scroll to position [0, 0]
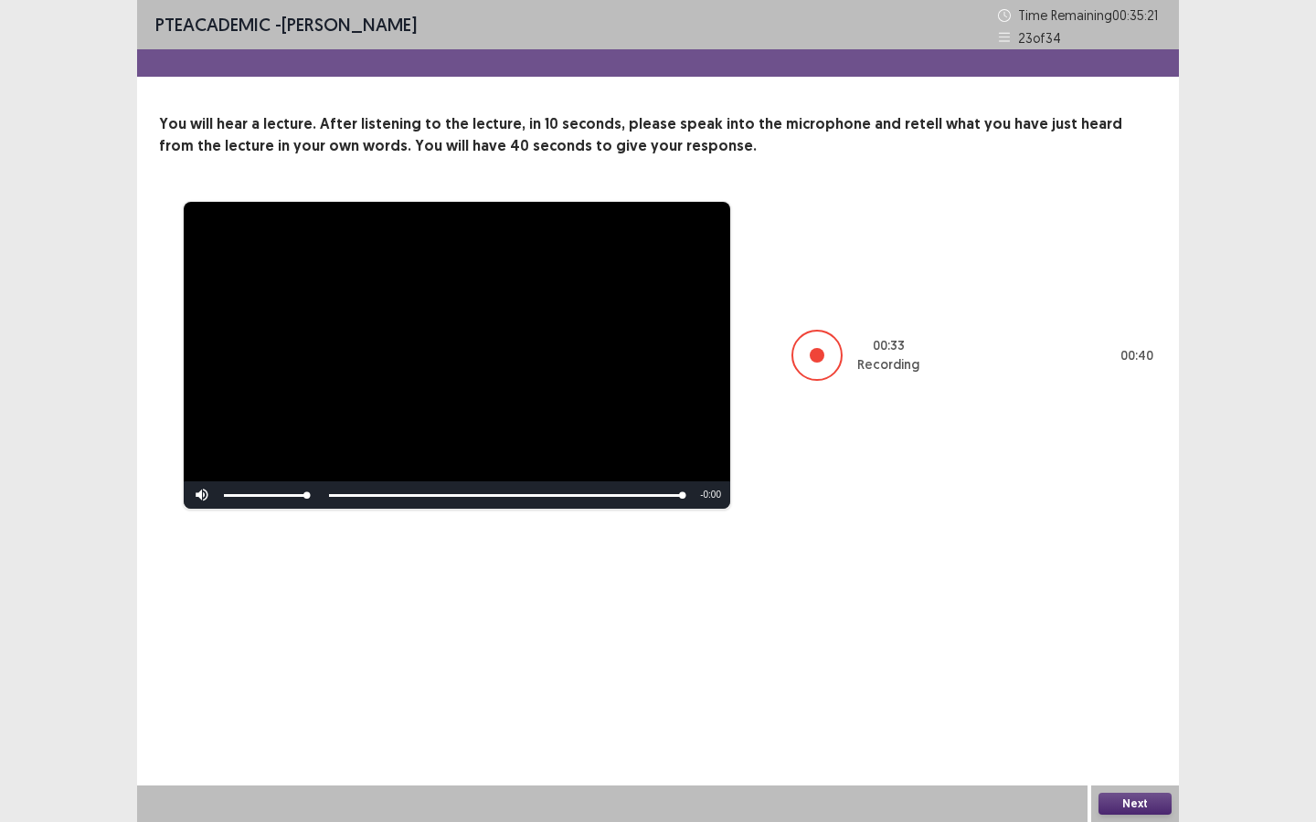
click at [1118, 620] on button "Next" at bounding box center [1134, 804] width 73 height 22
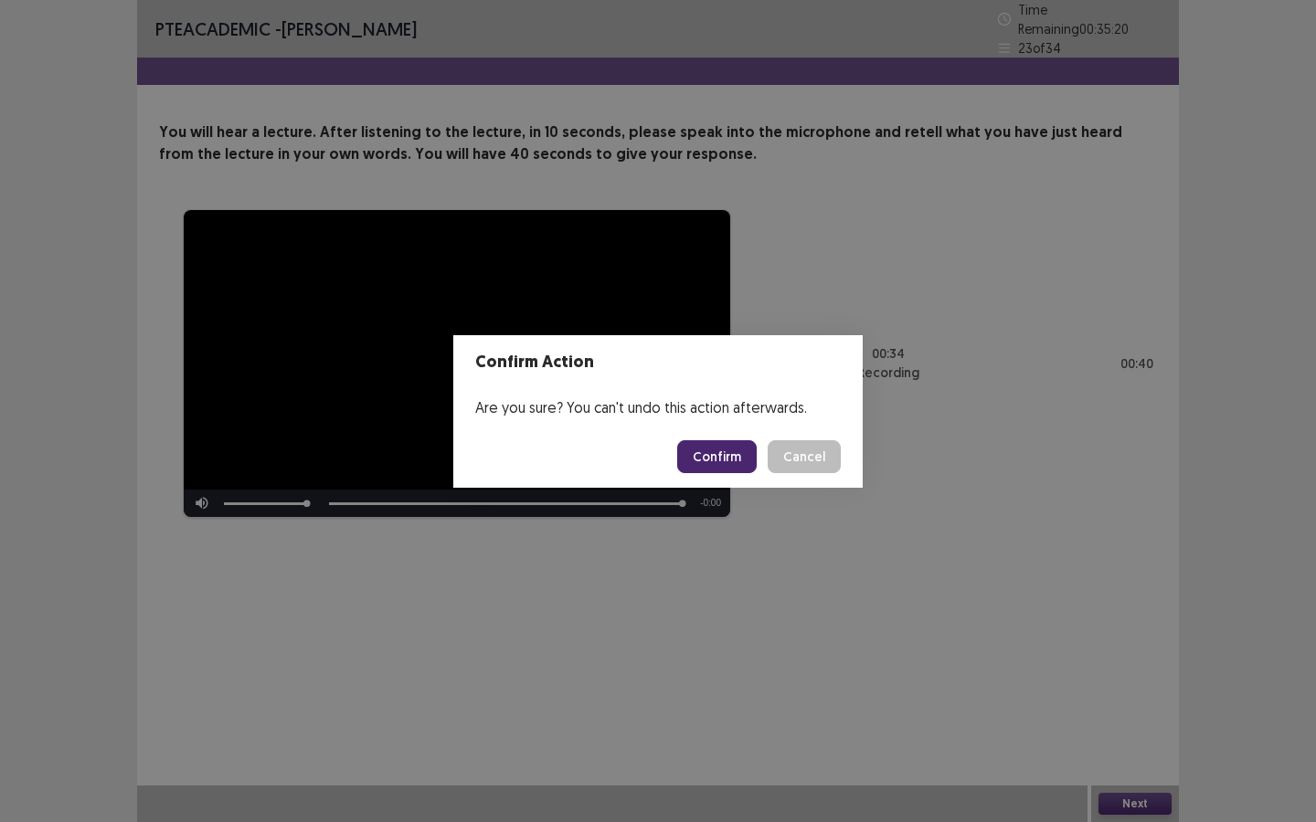
click at [725, 459] on button "Confirm" at bounding box center [716, 456] width 79 height 33
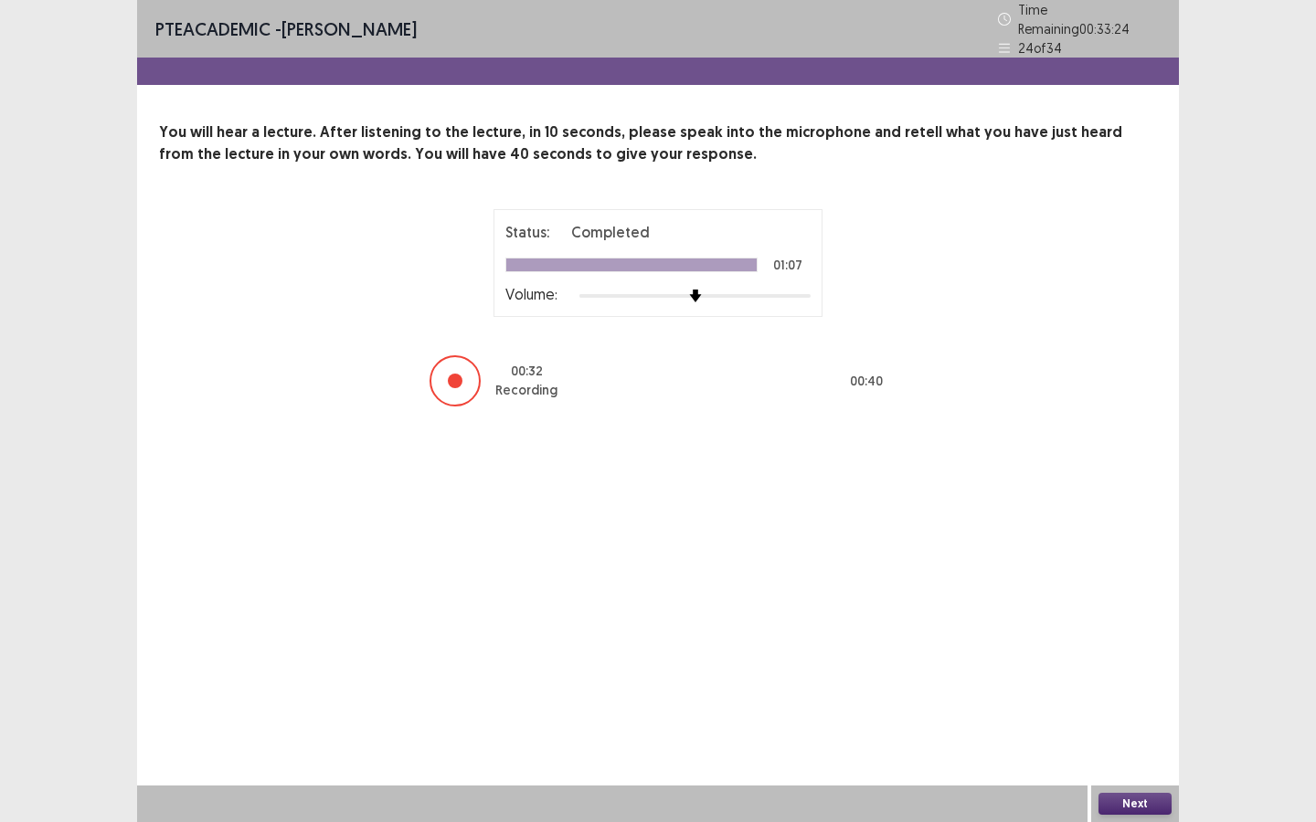
click at [1148, 620] on button "Next" at bounding box center [1134, 804] width 73 height 22
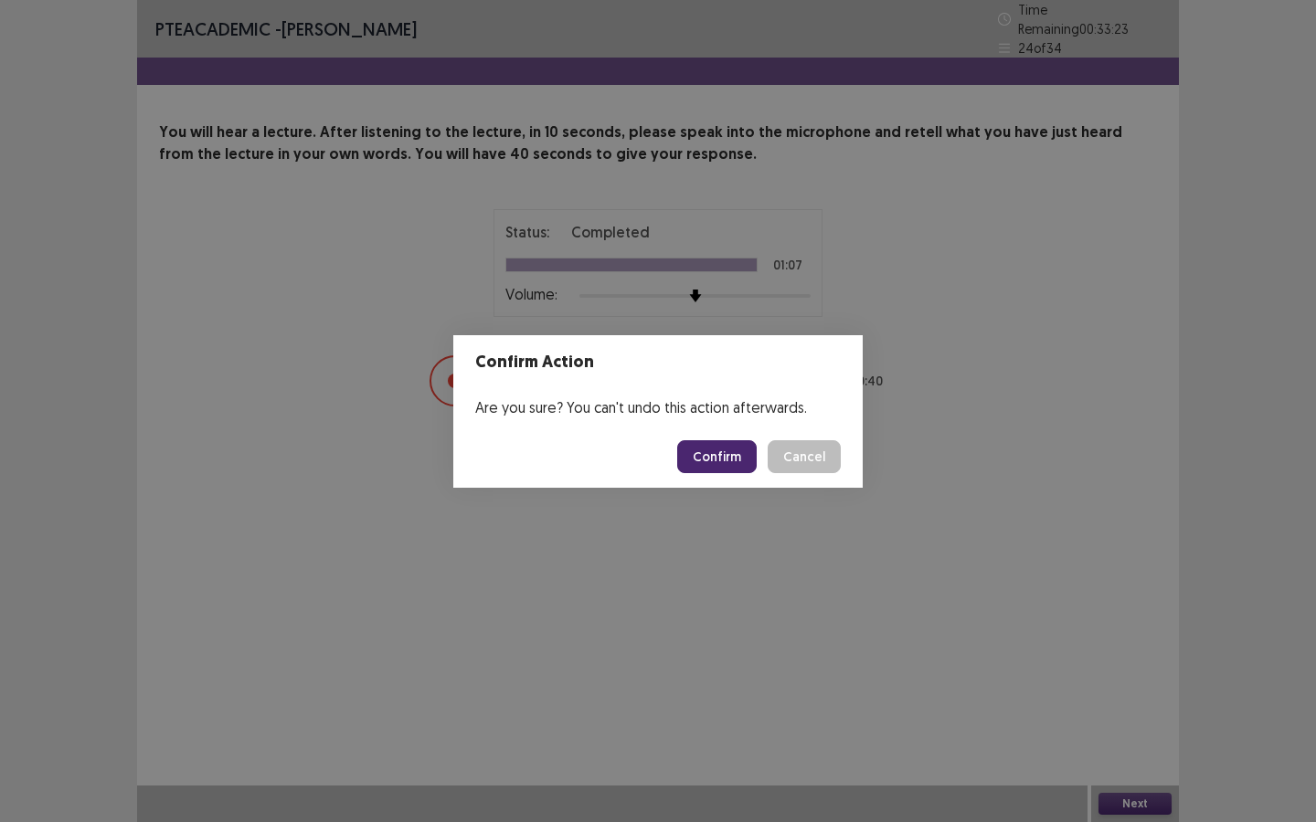
click at [729, 457] on button "Confirm" at bounding box center [716, 456] width 79 height 33
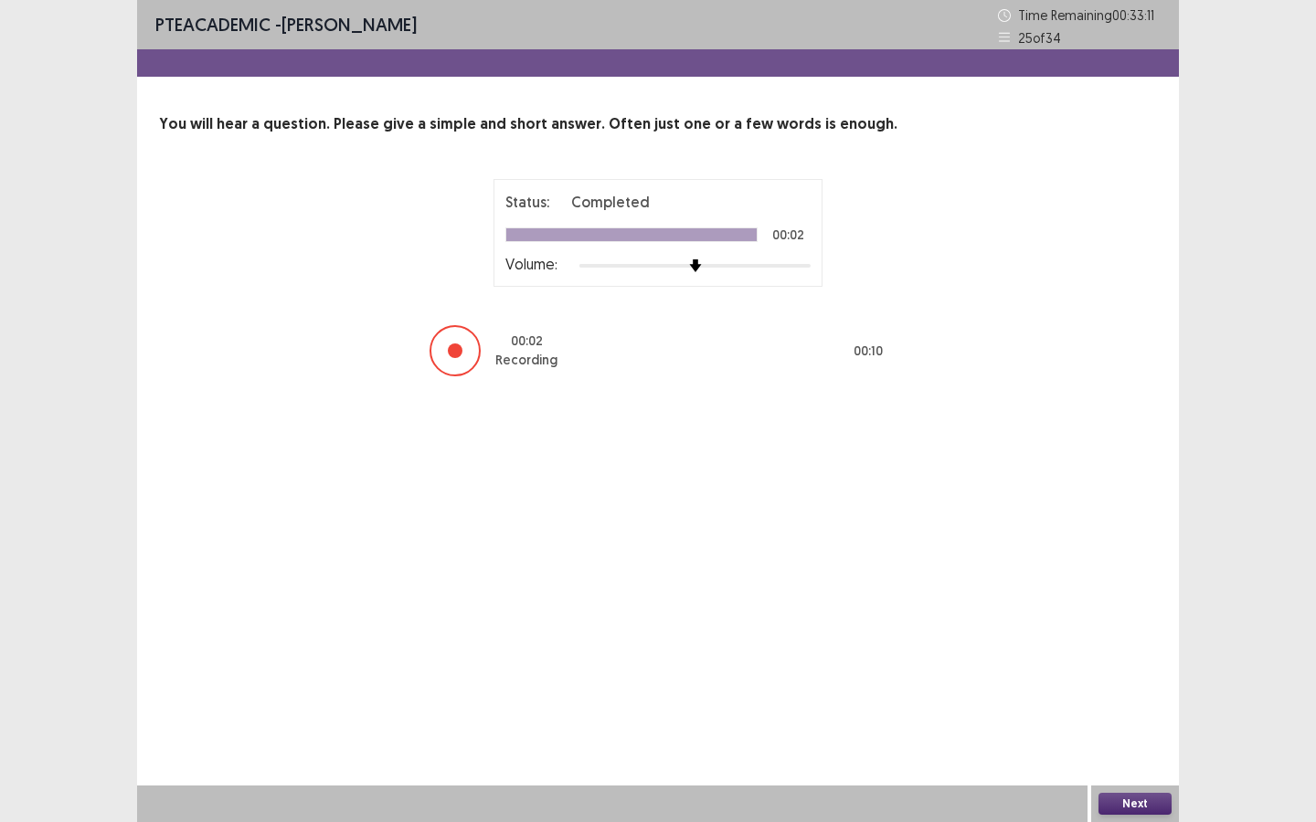
click at [1139, 620] on button "Next" at bounding box center [1134, 804] width 73 height 22
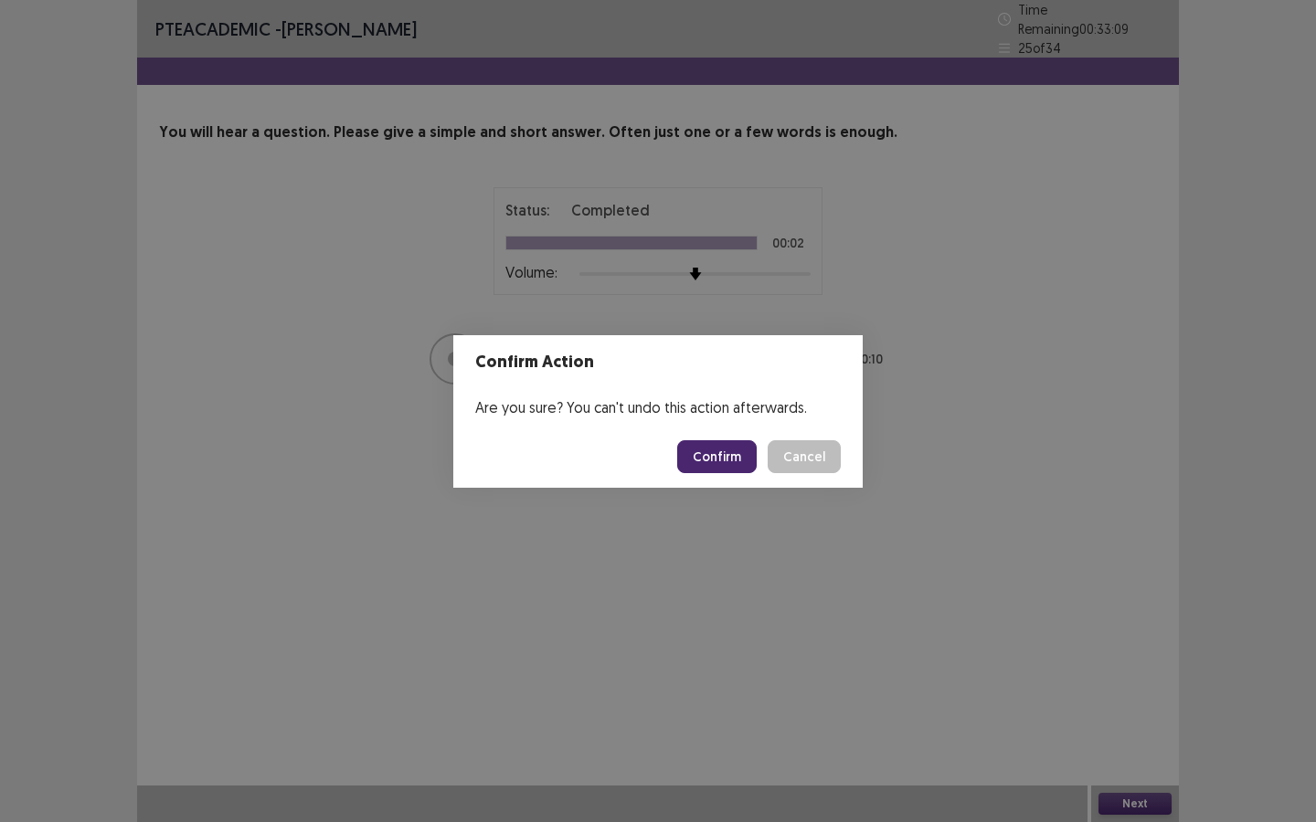
click at [736, 464] on button "Confirm" at bounding box center [716, 456] width 79 height 33
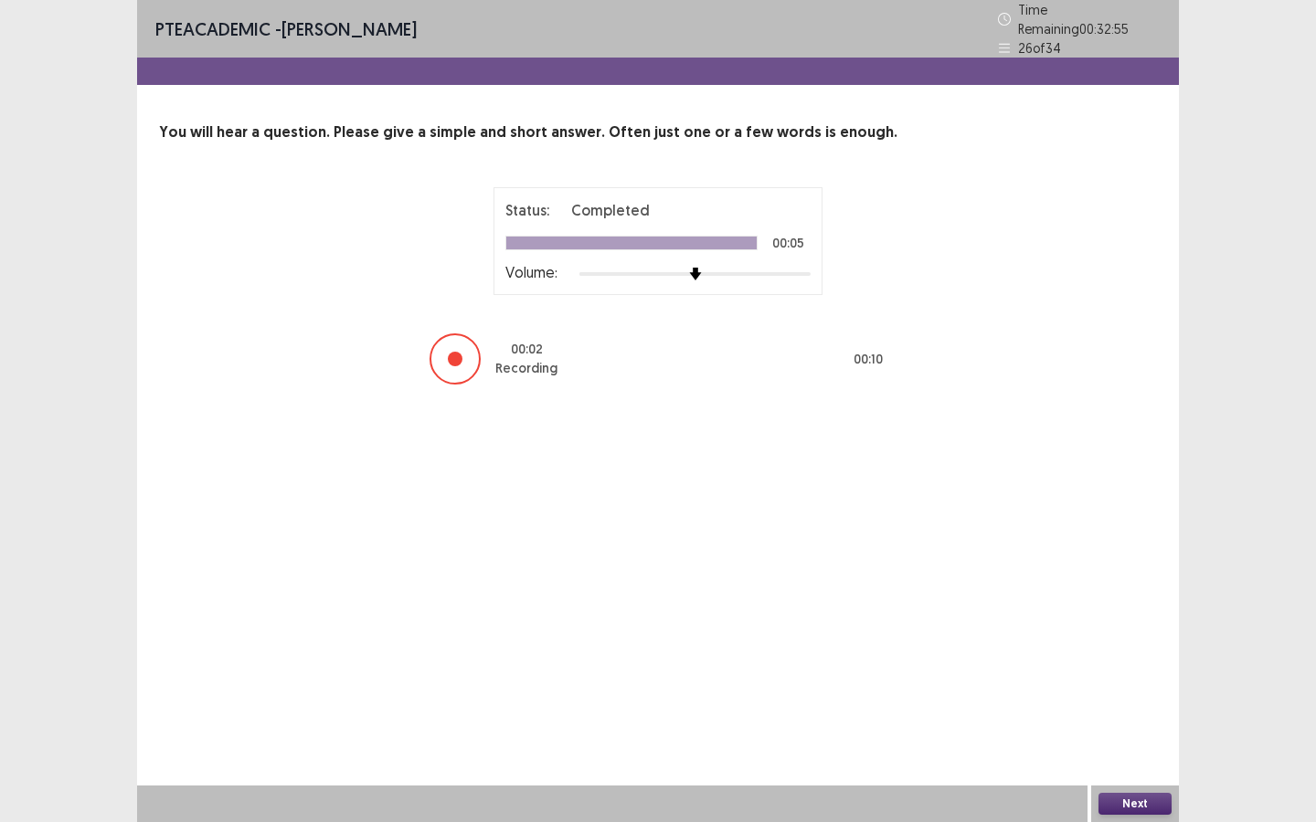
click at [1128, 620] on button "Next" at bounding box center [1134, 804] width 73 height 22
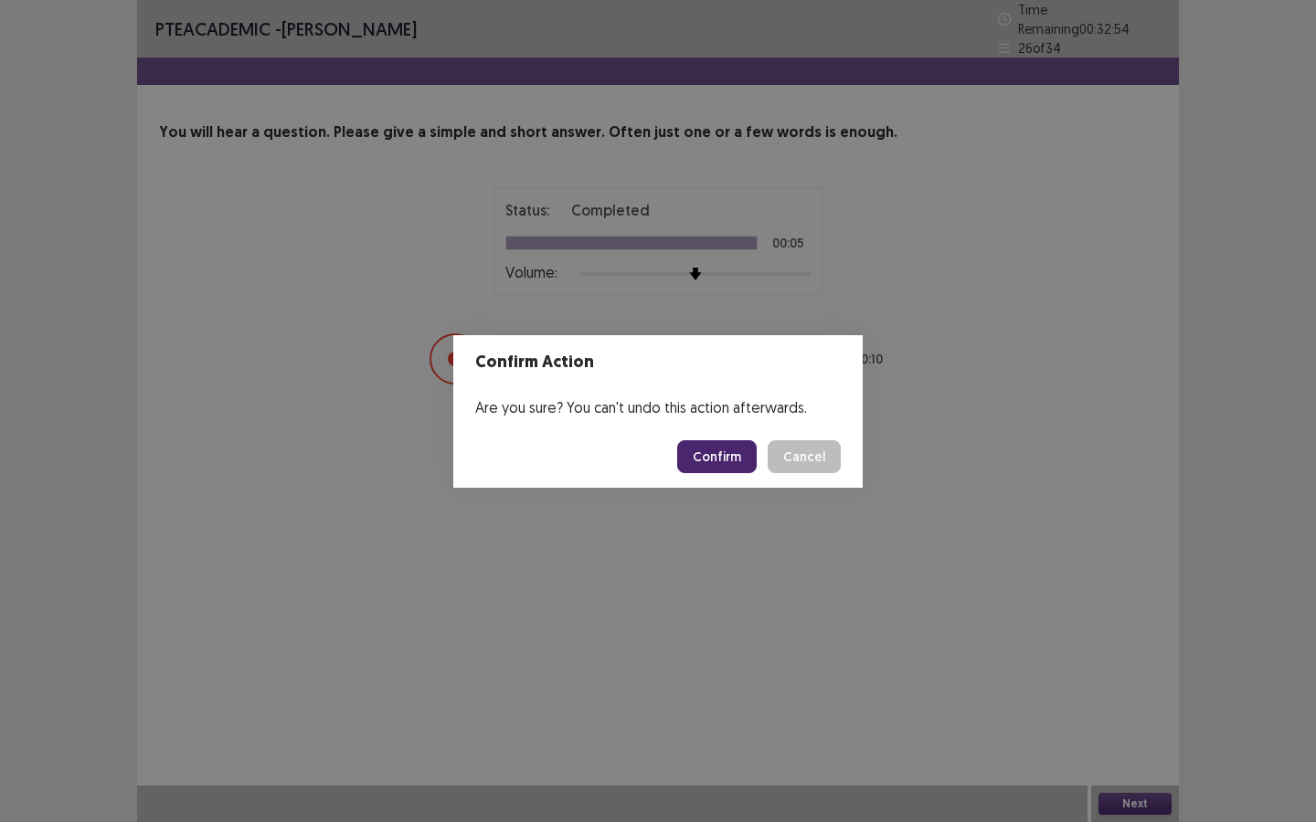
click at [706, 457] on button "Confirm" at bounding box center [716, 456] width 79 height 33
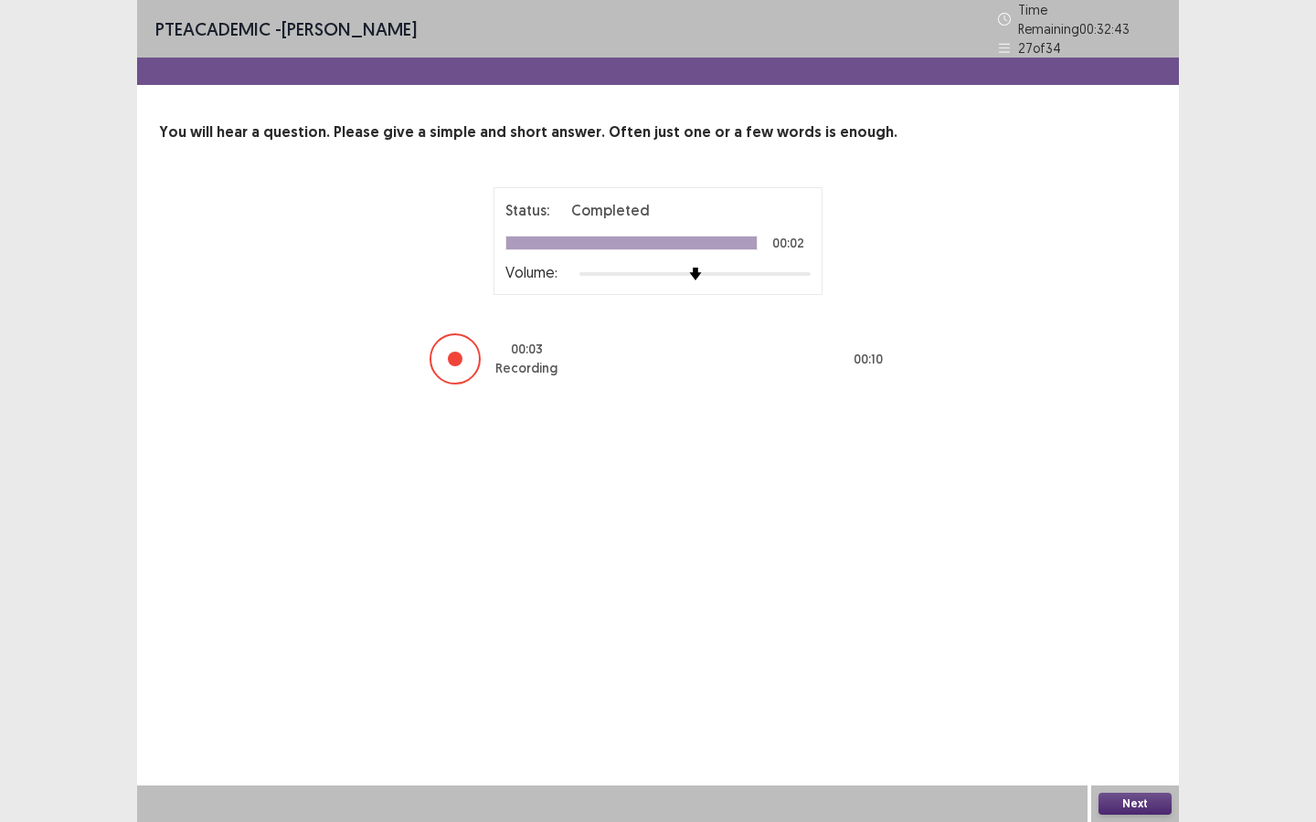
click at [1106, 620] on button "Next" at bounding box center [1134, 804] width 73 height 22
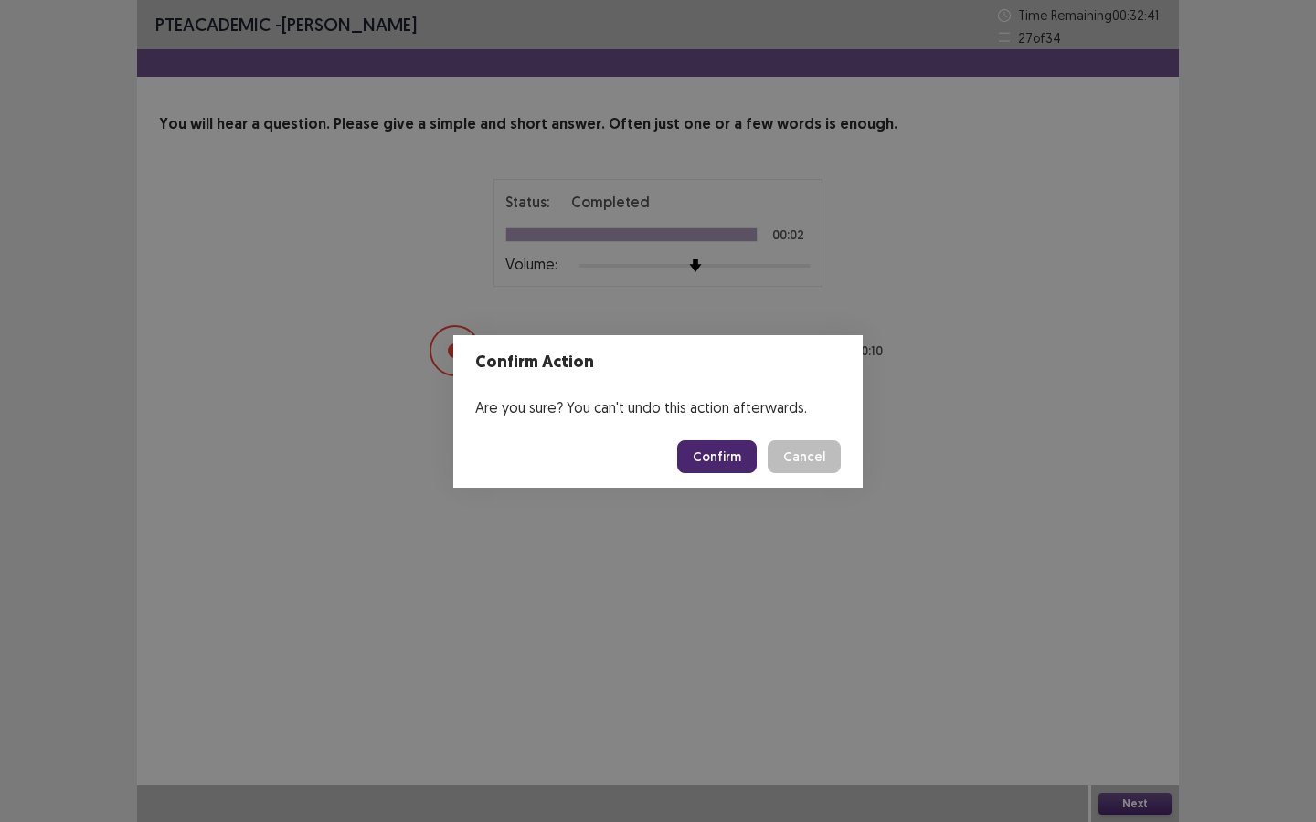
click at [724, 463] on button "Confirm" at bounding box center [716, 456] width 79 height 33
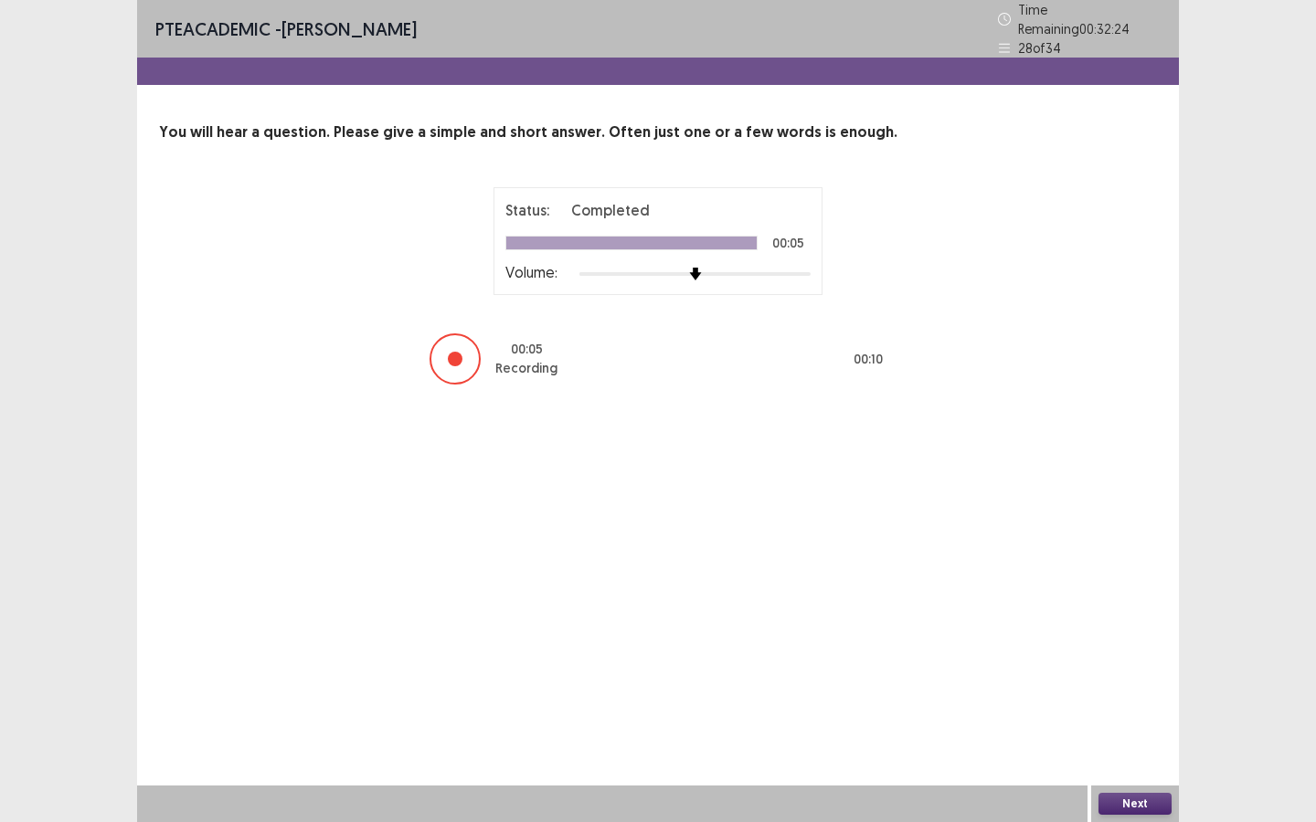
click at [1150, 620] on button "Next" at bounding box center [1134, 804] width 73 height 22
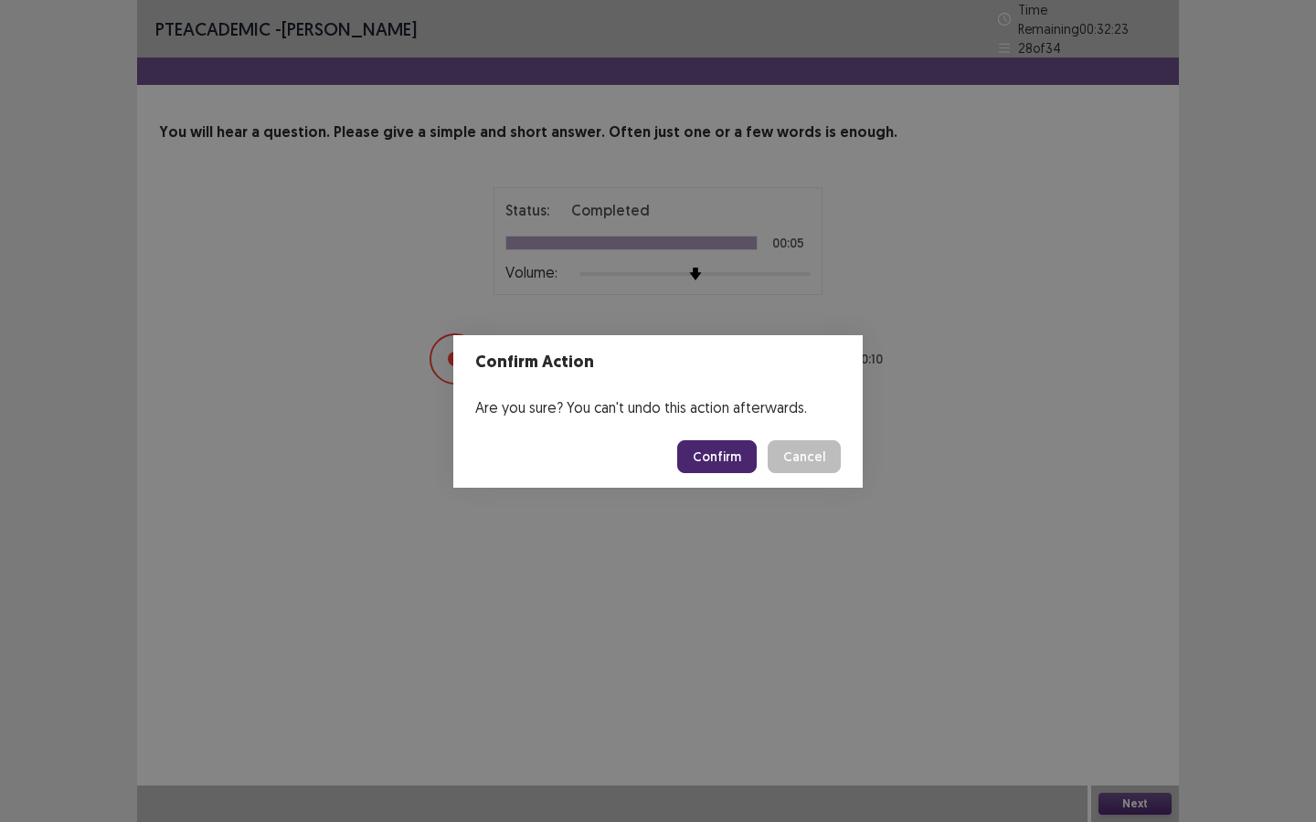
click at [725, 456] on button "Confirm" at bounding box center [716, 456] width 79 height 33
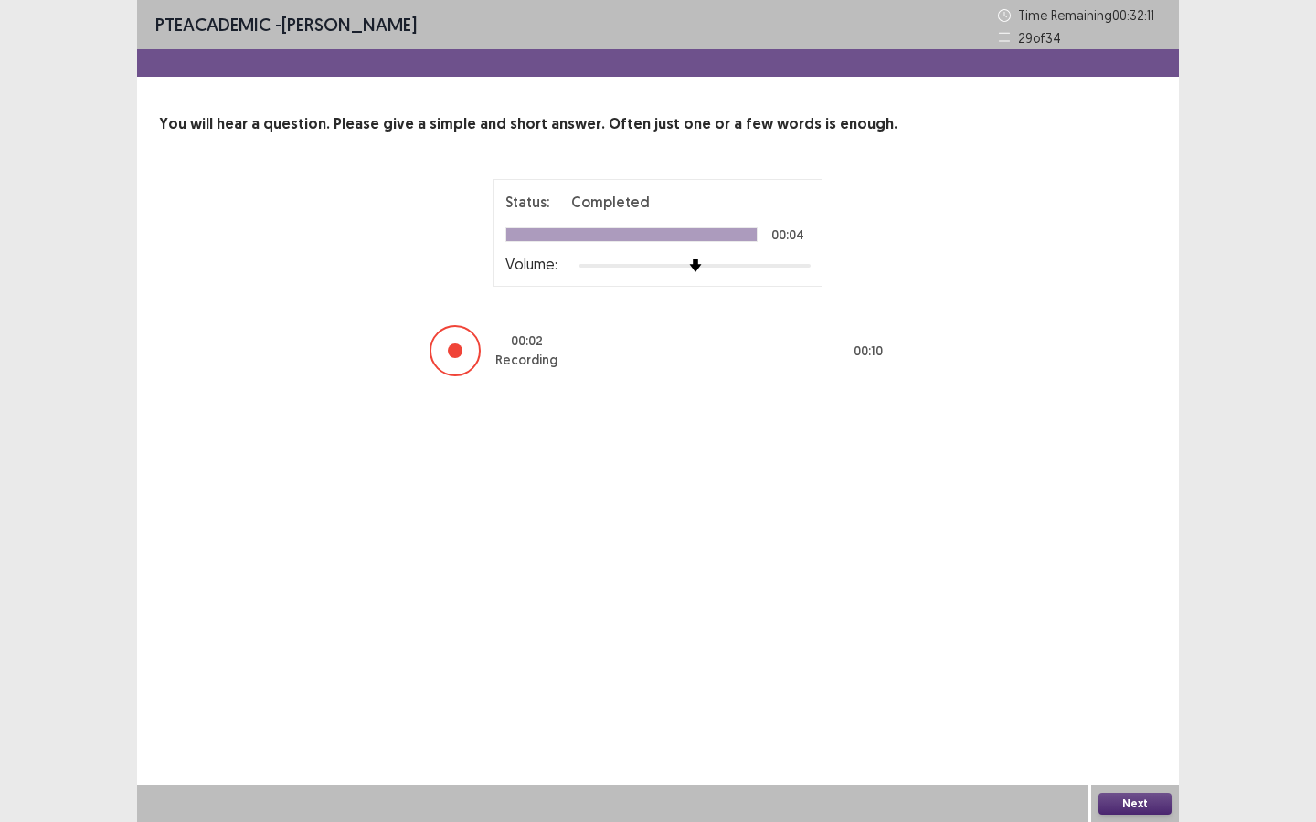
click at [1135, 620] on button "Next" at bounding box center [1134, 804] width 73 height 22
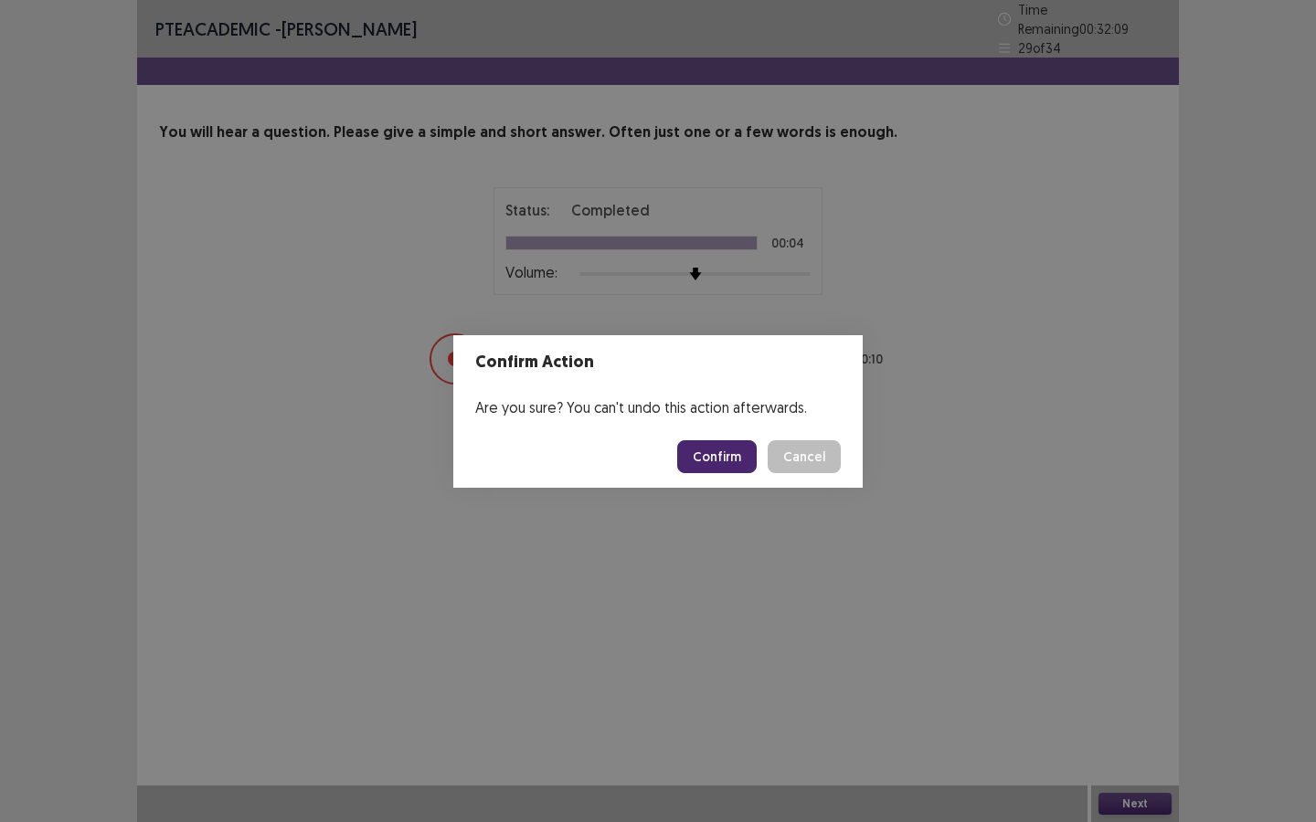
click at [727, 457] on button "Confirm" at bounding box center [716, 456] width 79 height 33
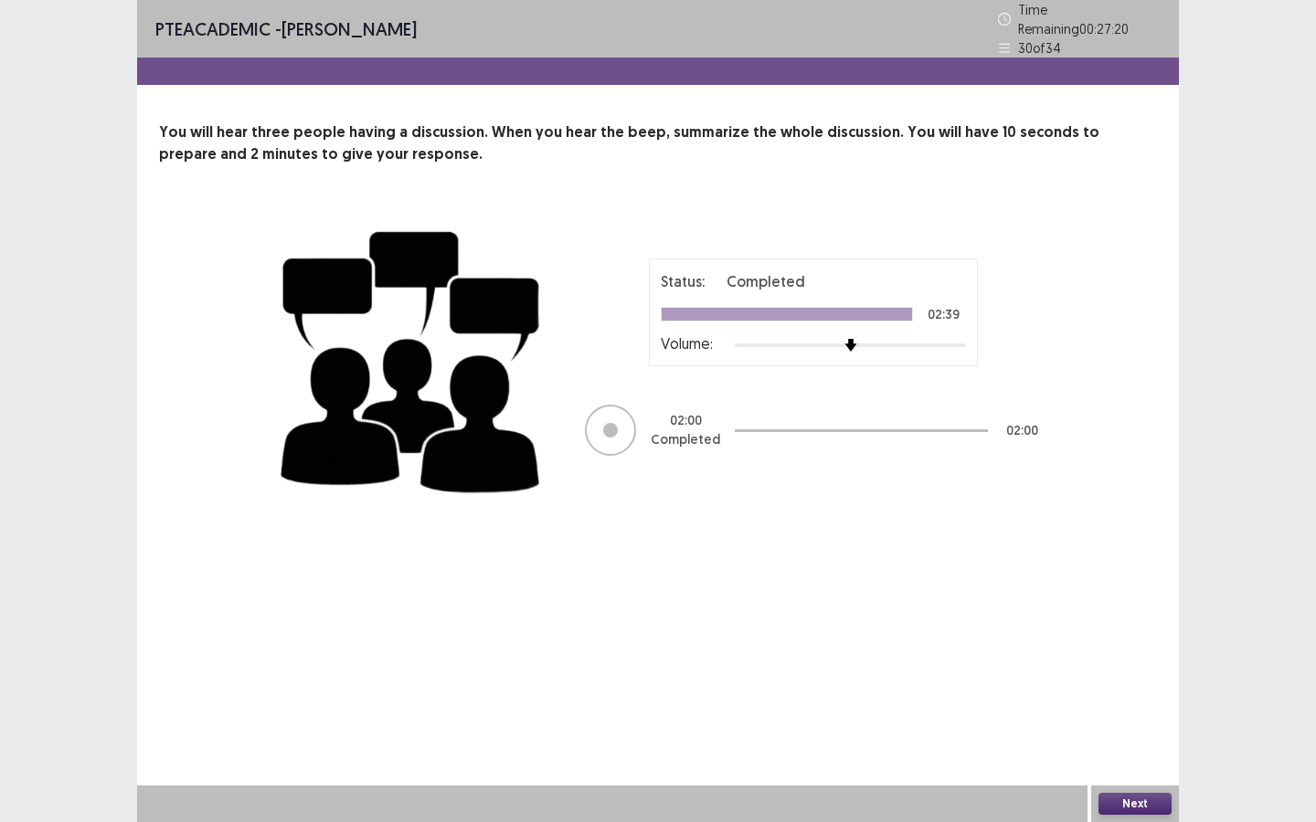
click at [1129, 620] on button "Next" at bounding box center [1134, 804] width 73 height 22
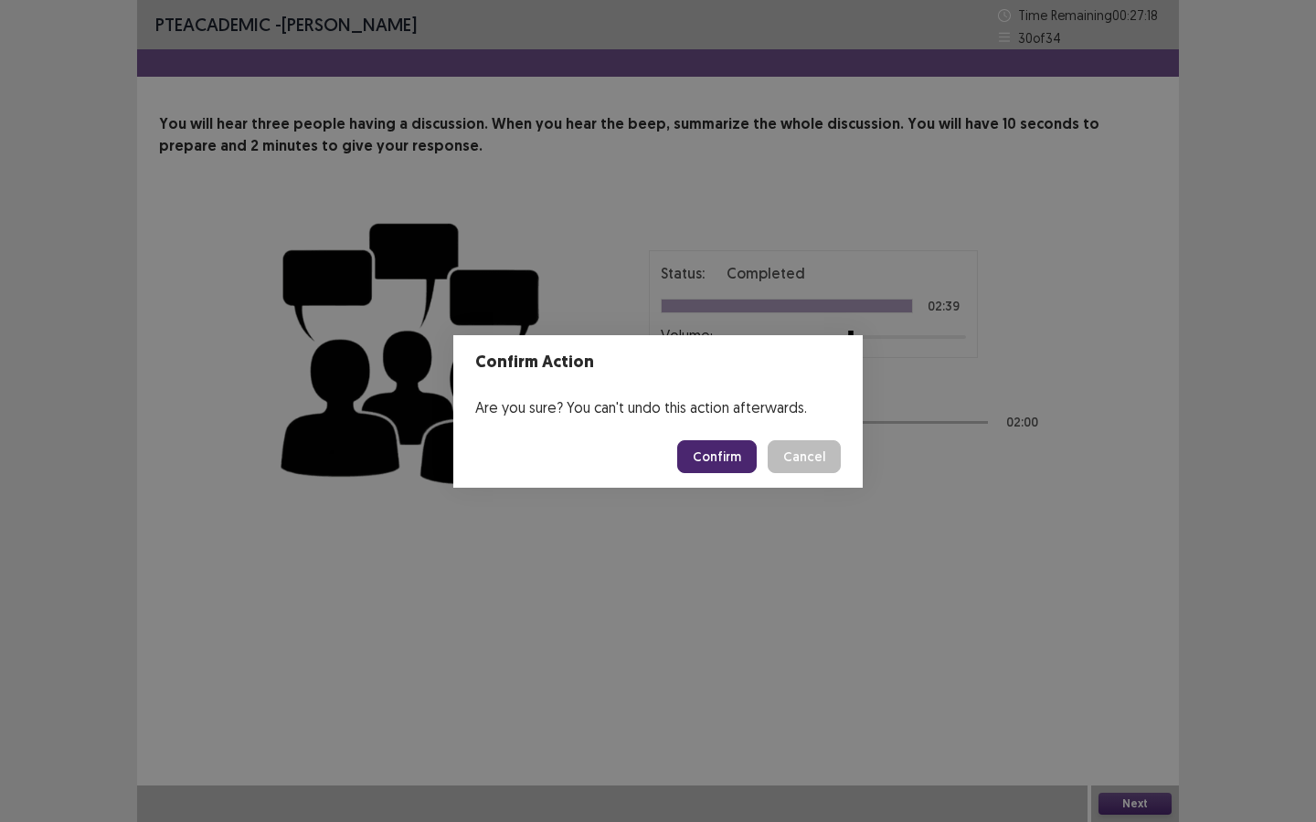
click at [715, 460] on button "Confirm" at bounding box center [716, 456] width 79 height 33
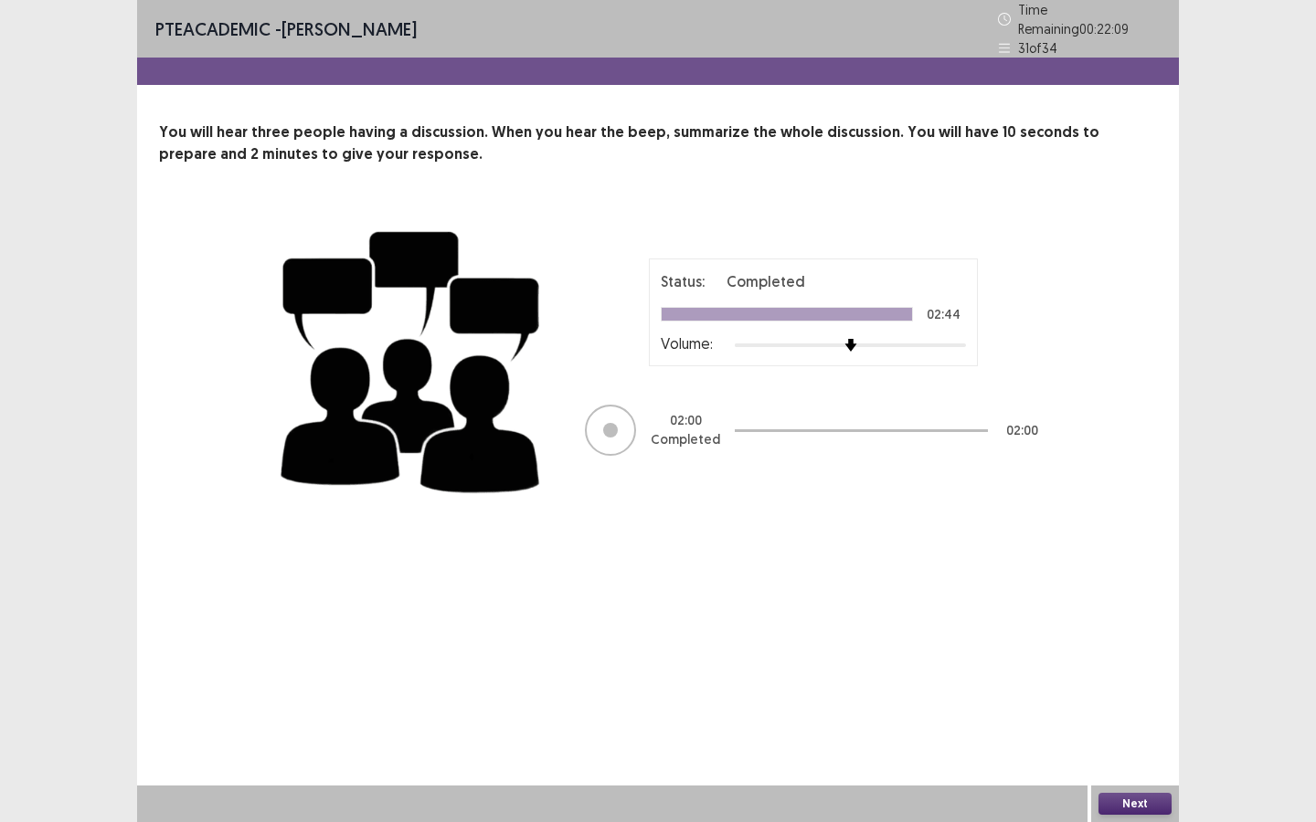
click at [1134, 620] on div "Next" at bounding box center [1135, 804] width 88 height 37
click at [1135, 620] on button "Next" at bounding box center [1134, 804] width 73 height 22
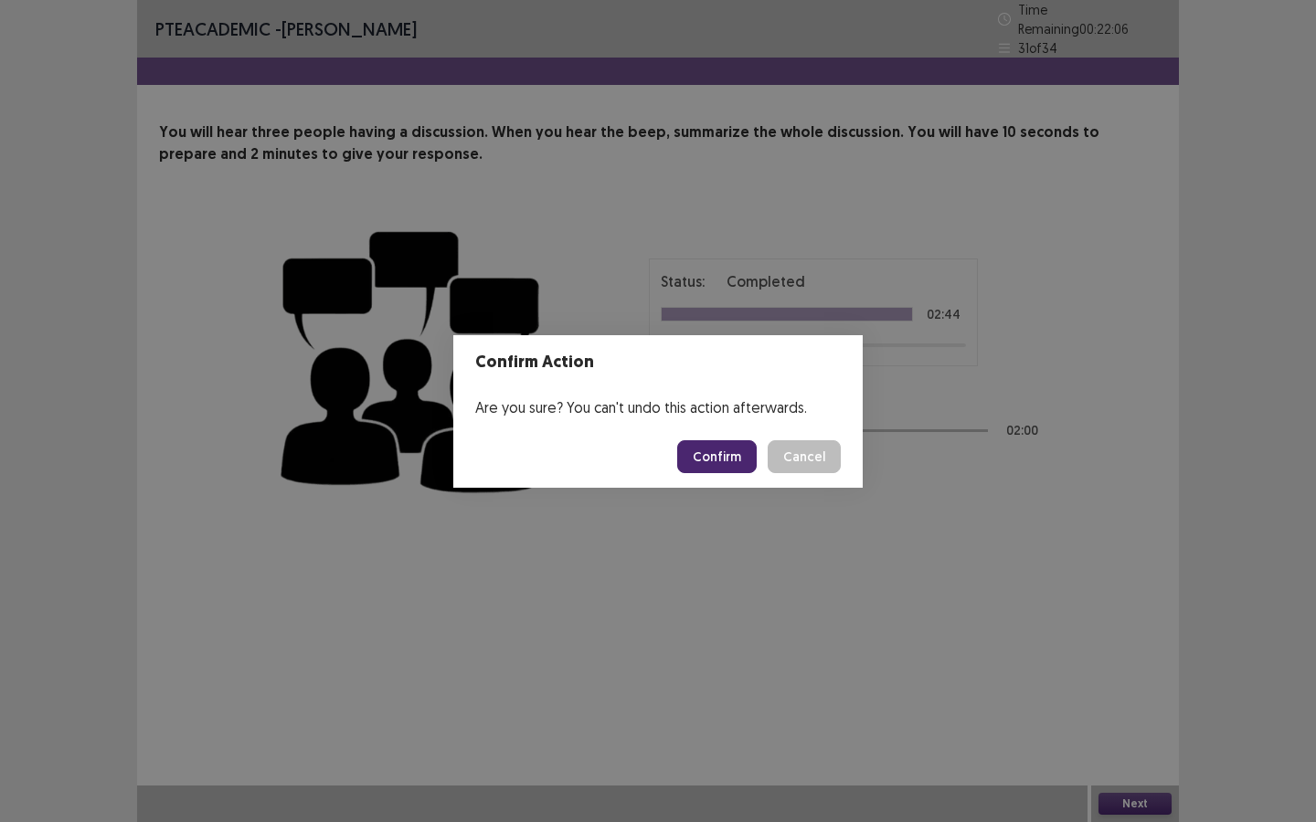
click at [742, 459] on button "Confirm" at bounding box center [716, 456] width 79 height 33
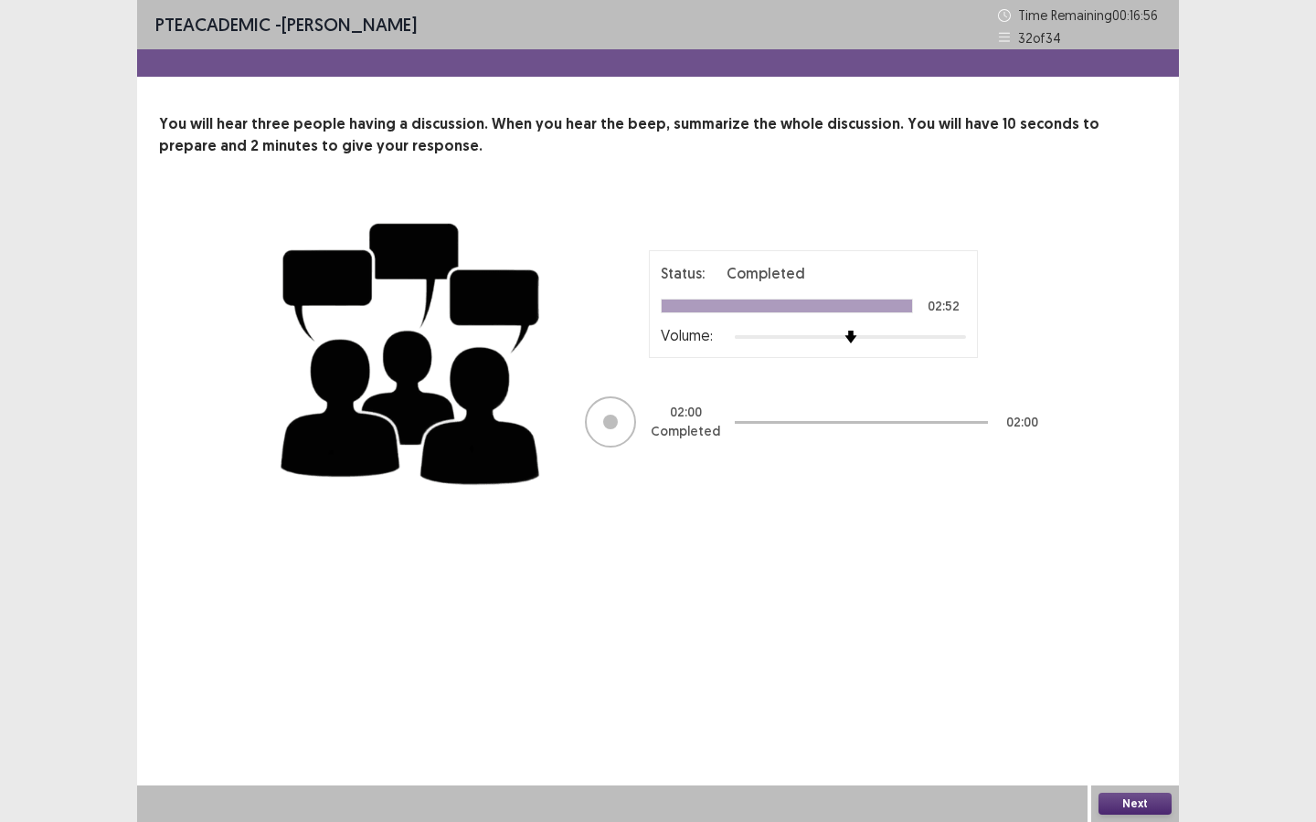
click at [1109, 620] on button "Next" at bounding box center [1134, 804] width 73 height 22
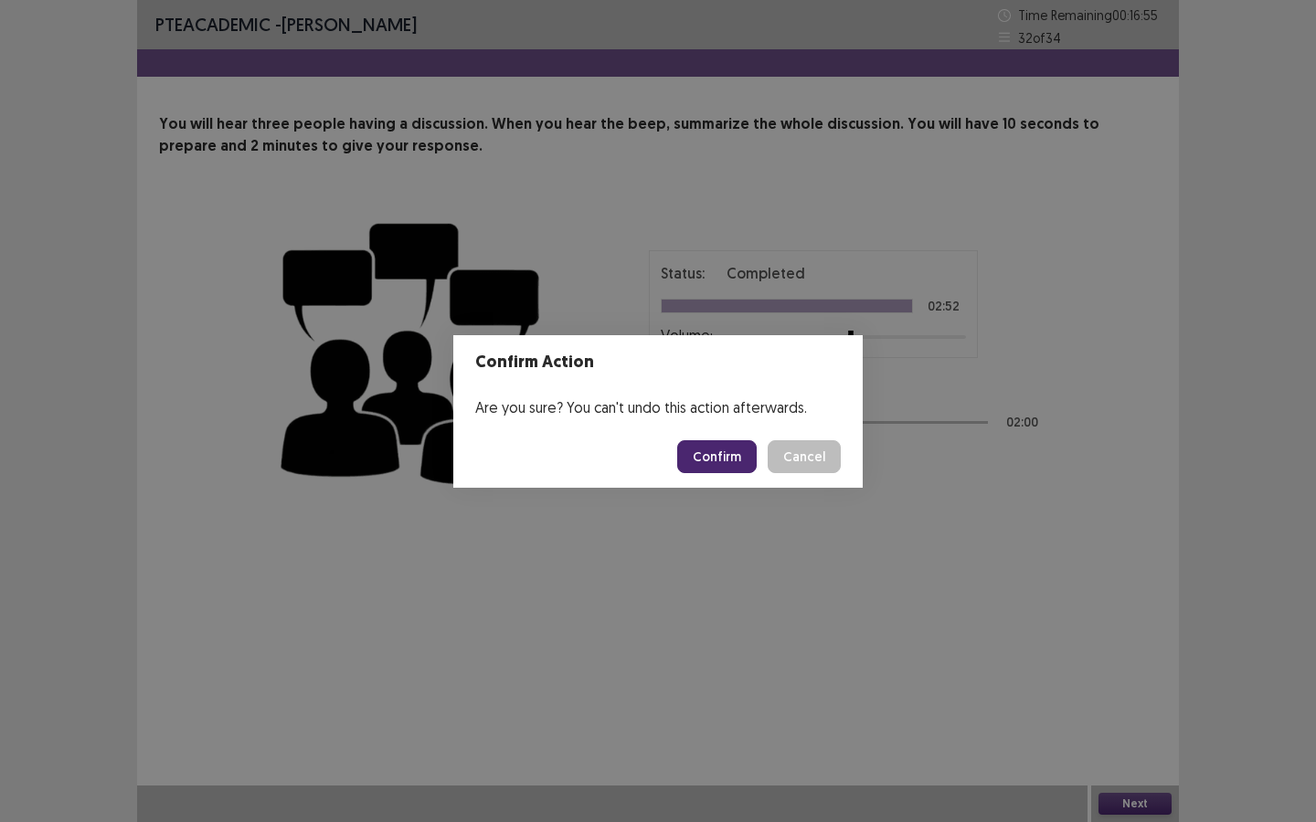
click at [703, 462] on button "Confirm" at bounding box center [716, 456] width 79 height 33
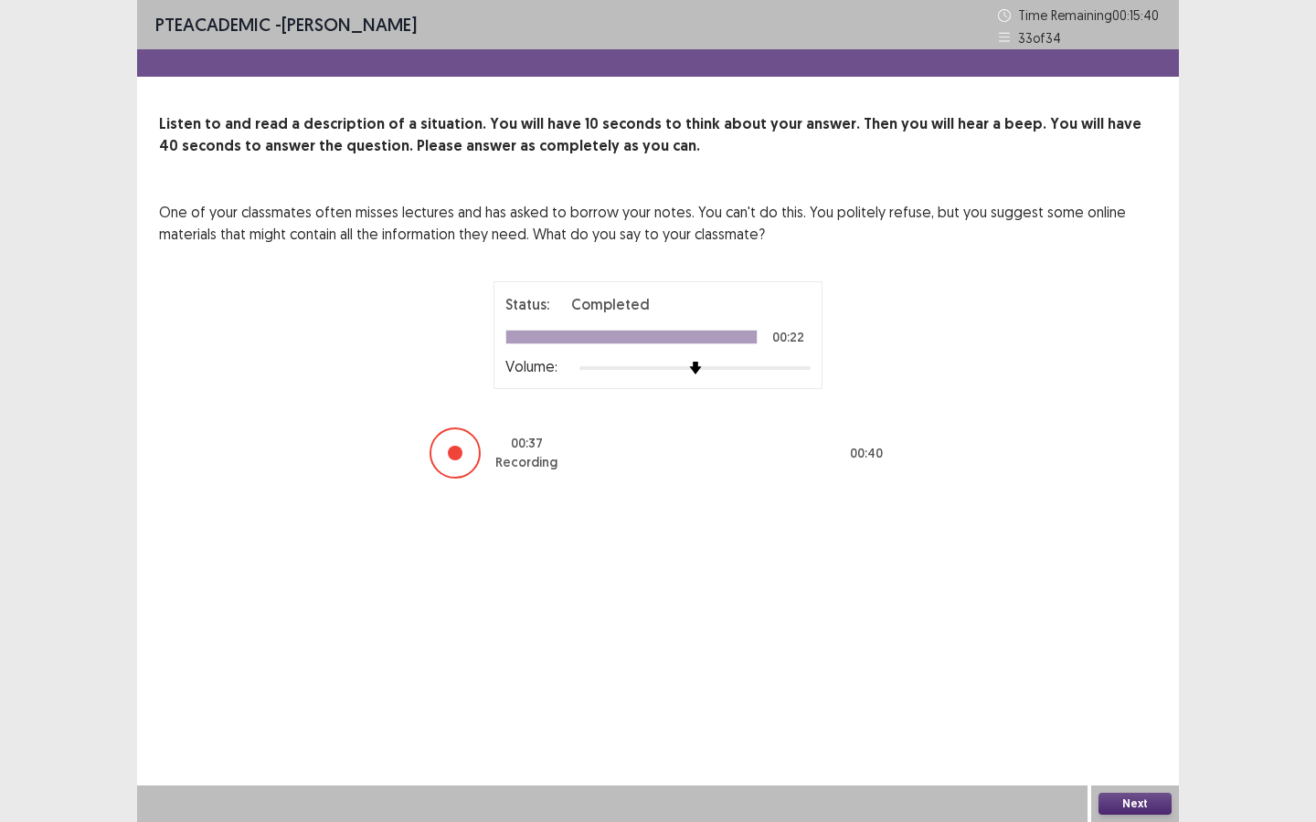
click at [1139, 620] on button "Next" at bounding box center [1134, 804] width 73 height 22
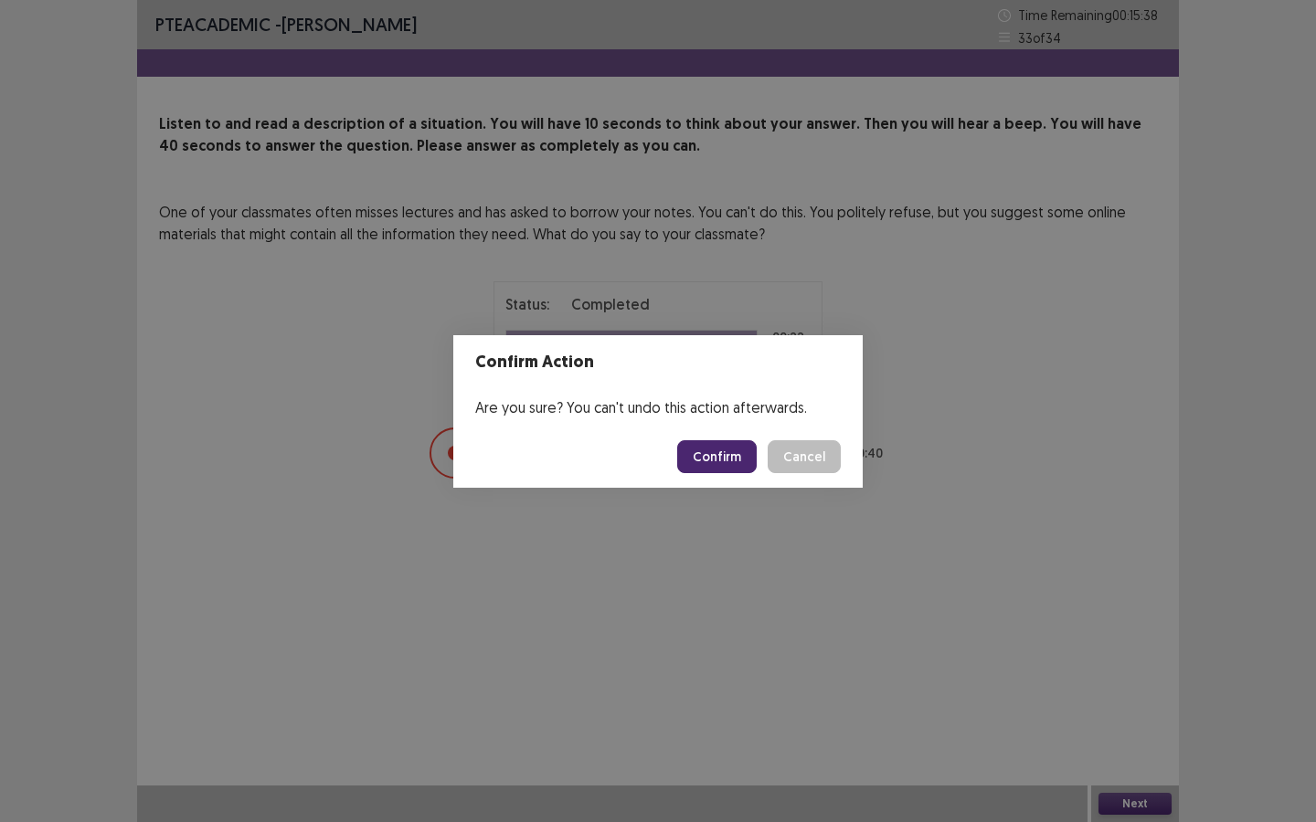
click at [722, 452] on button "Confirm" at bounding box center [716, 456] width 79 height 33
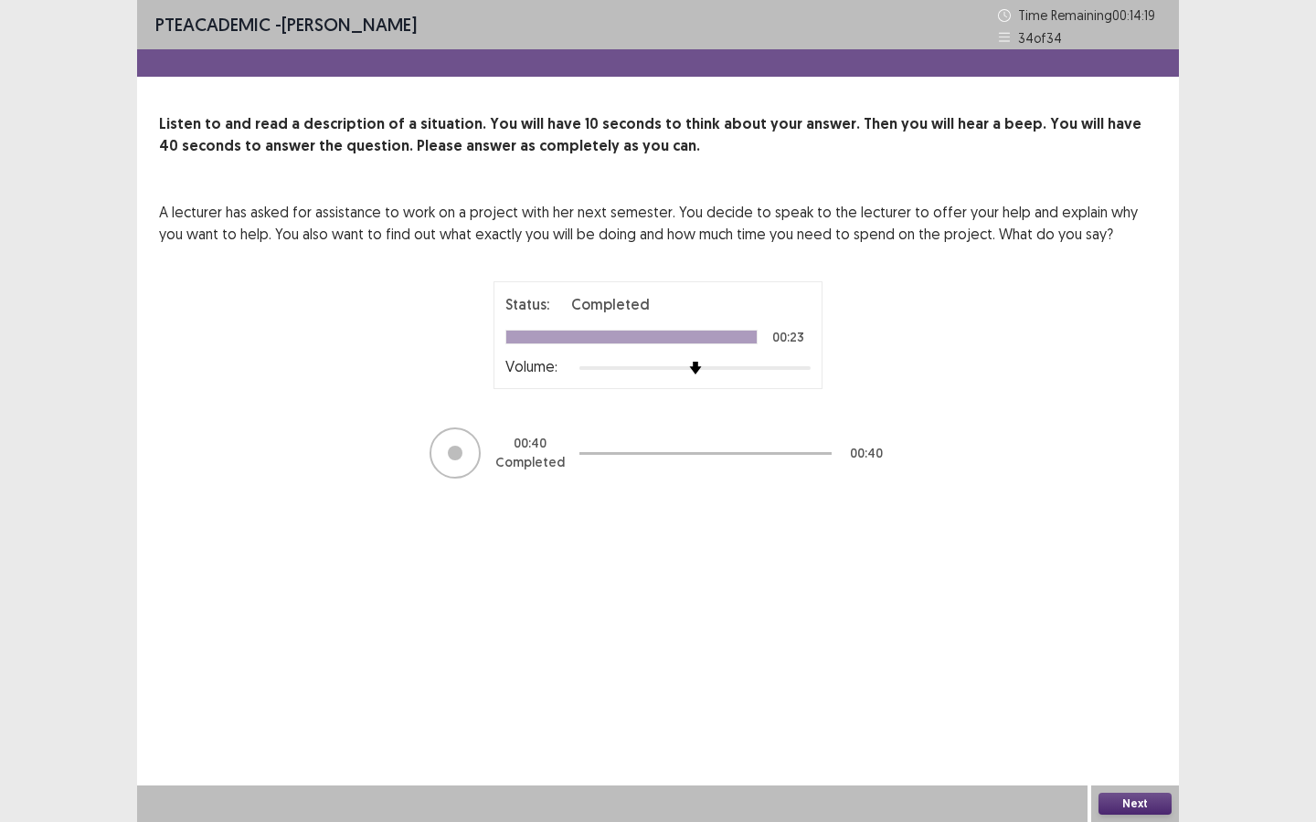
click at [1134, 620] on button "Next" at bounding box center [1134, 804] width 73 height 22
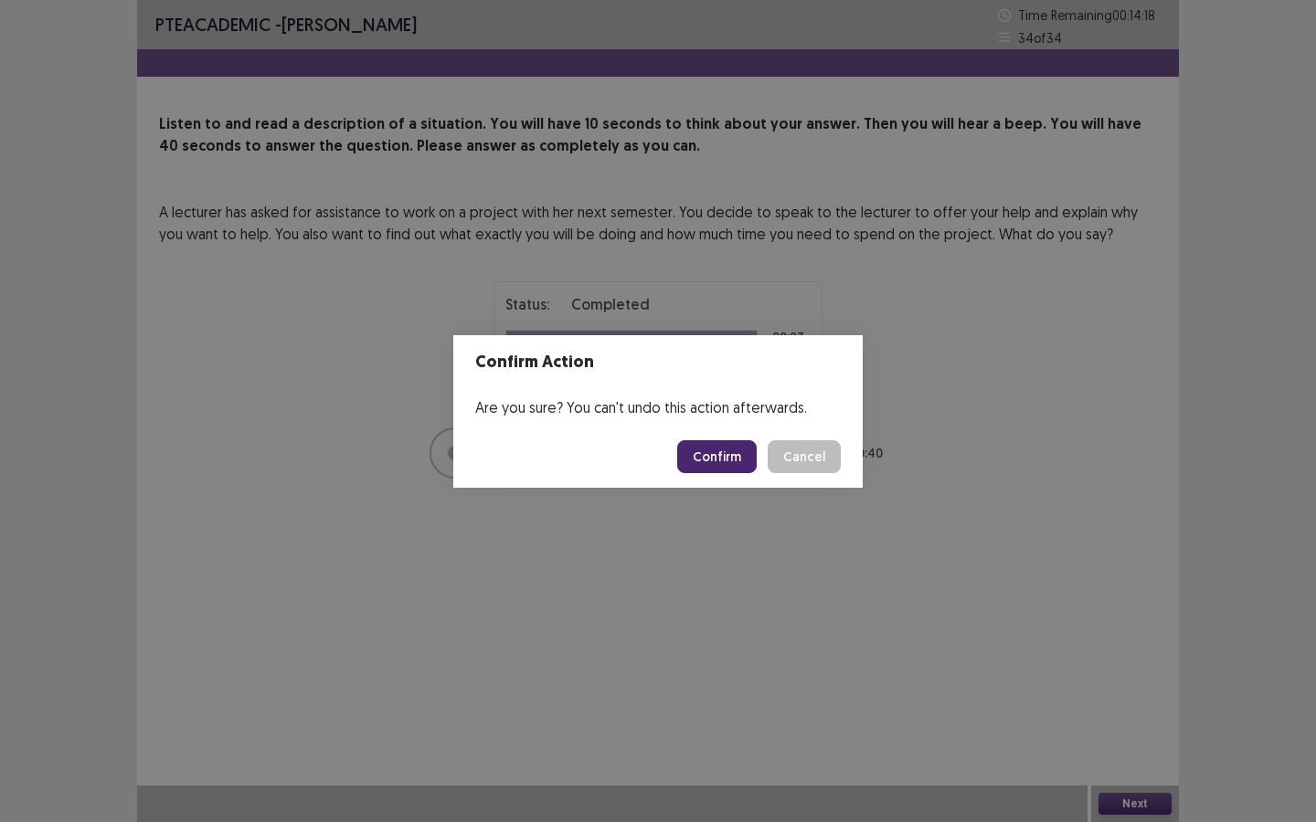
click at [714, 456] on button "Confirm" at bounding box center [716, 456] width 79 height 33
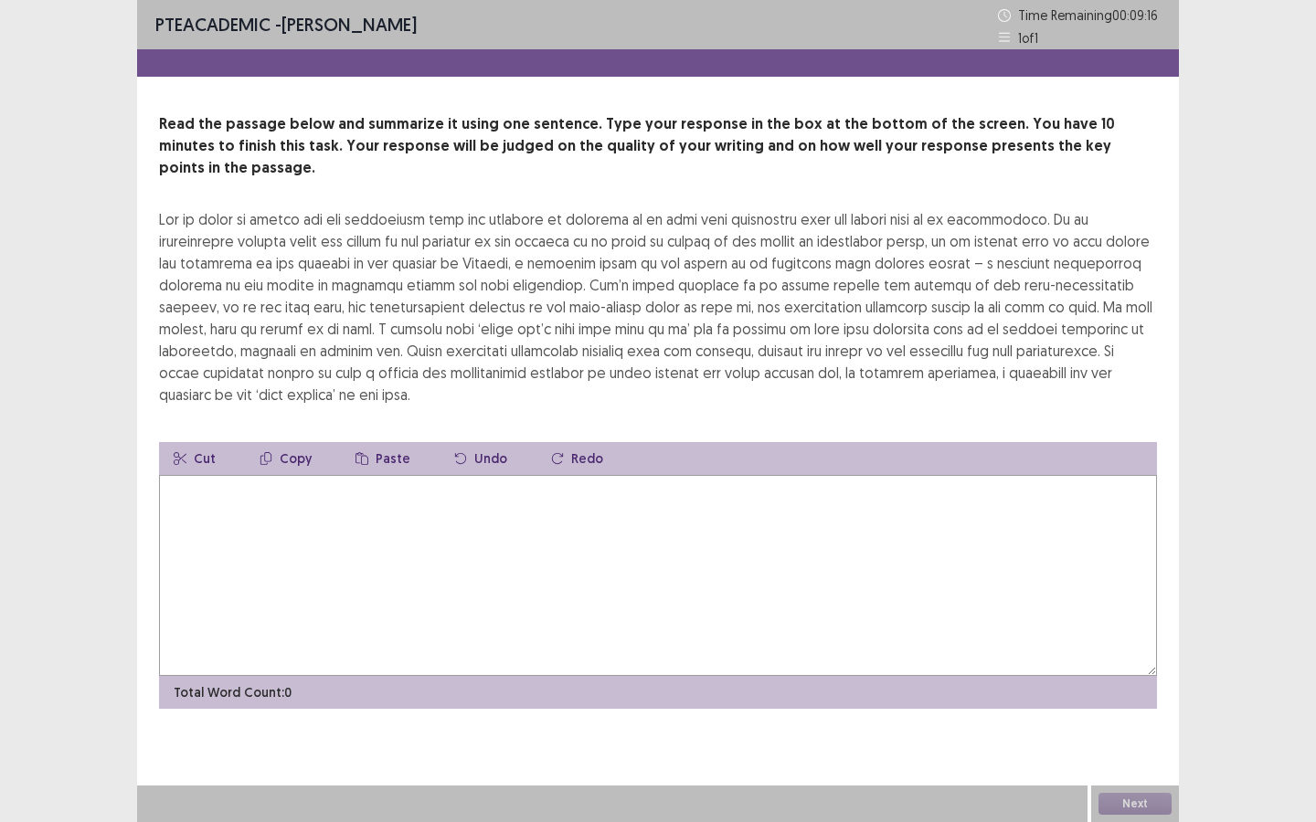
click at [338, 475] on textarea at bounding box center [658, 575] width 998 height 201
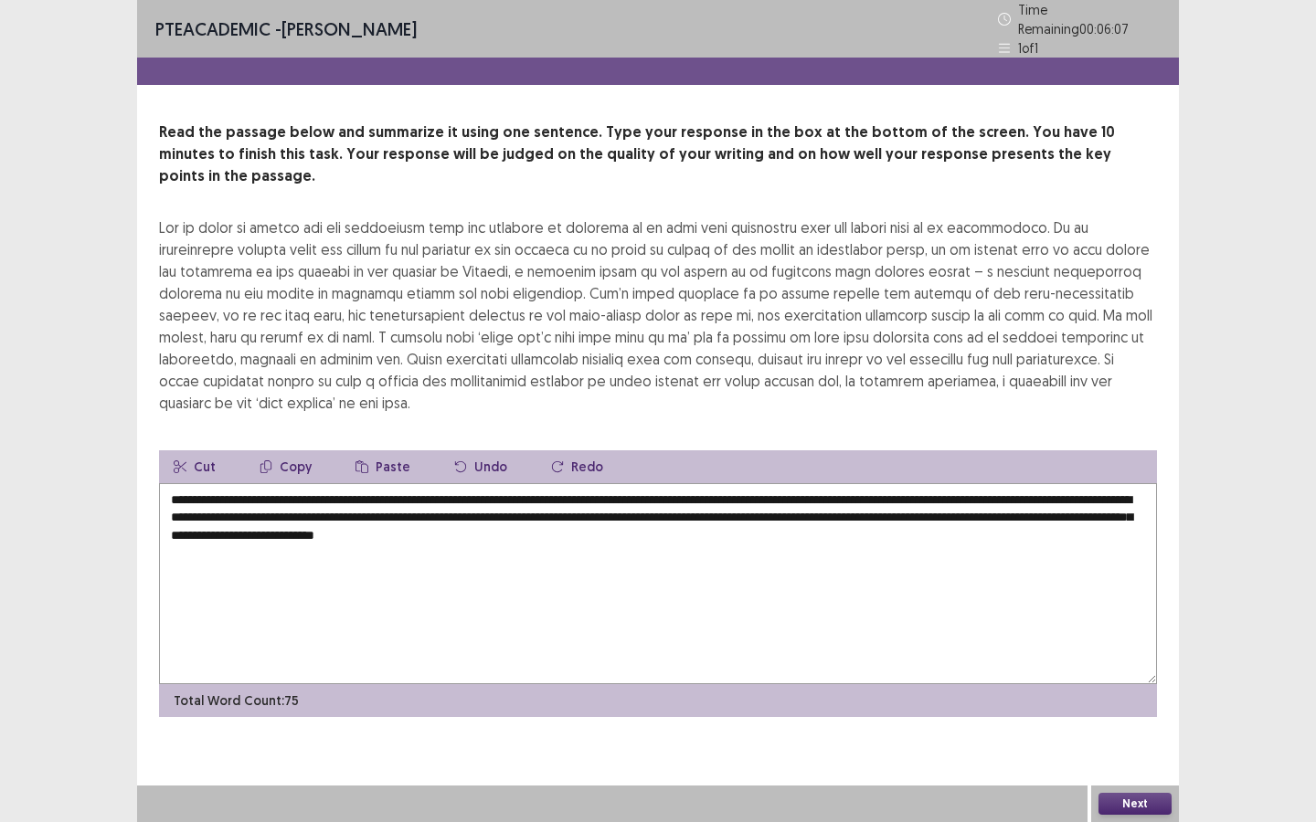
click at [577, 483] on textarea "**********" at bounding box center [658, 583] width 998 height 201
click at [791, 499] on textarea "**********" at bounding box center [658, 583] width 998 height 201
type textarea "**********"
click at [1152, 620] on button "Next" at bounding box center [1134, 804] width 73 height 22
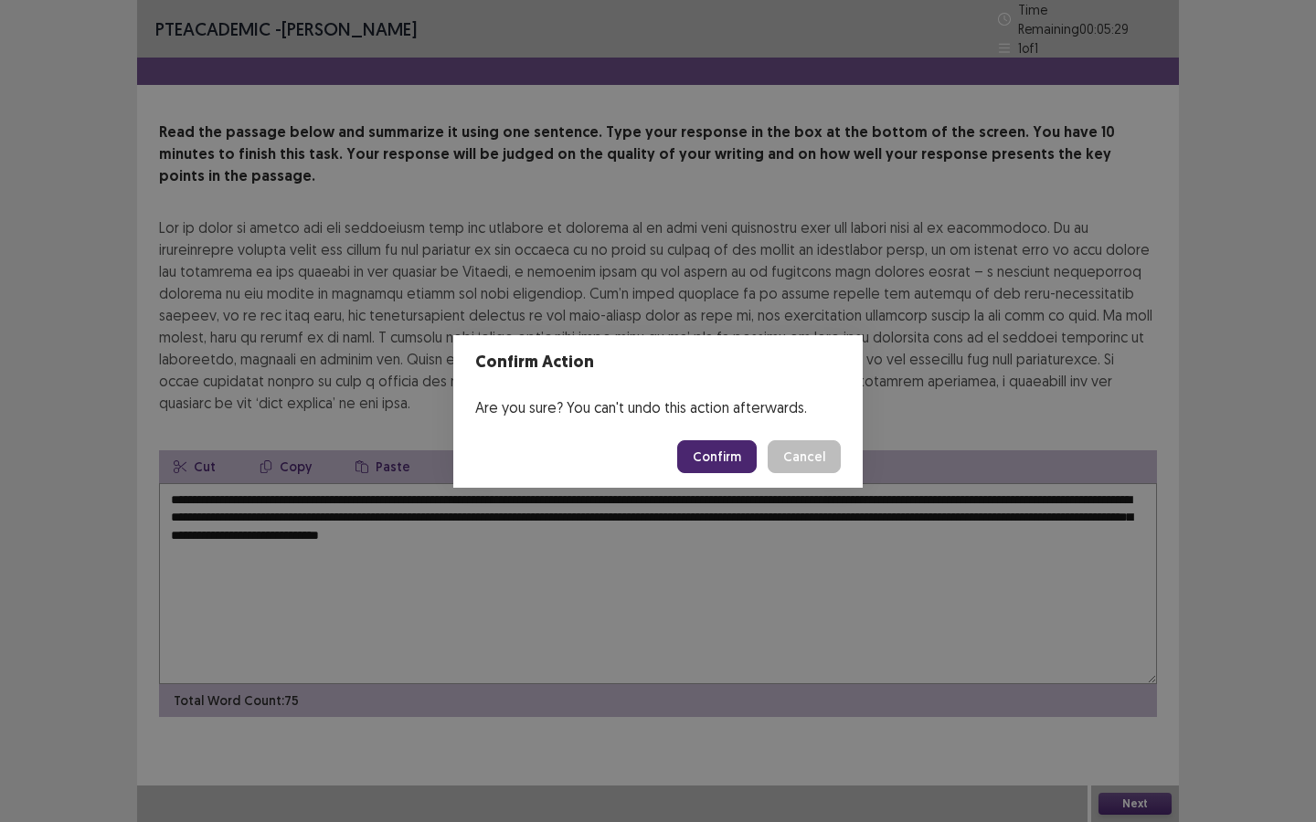
click at [731, 451] on button "Confirm" at bounding box center [716, 456] width 79 height 33
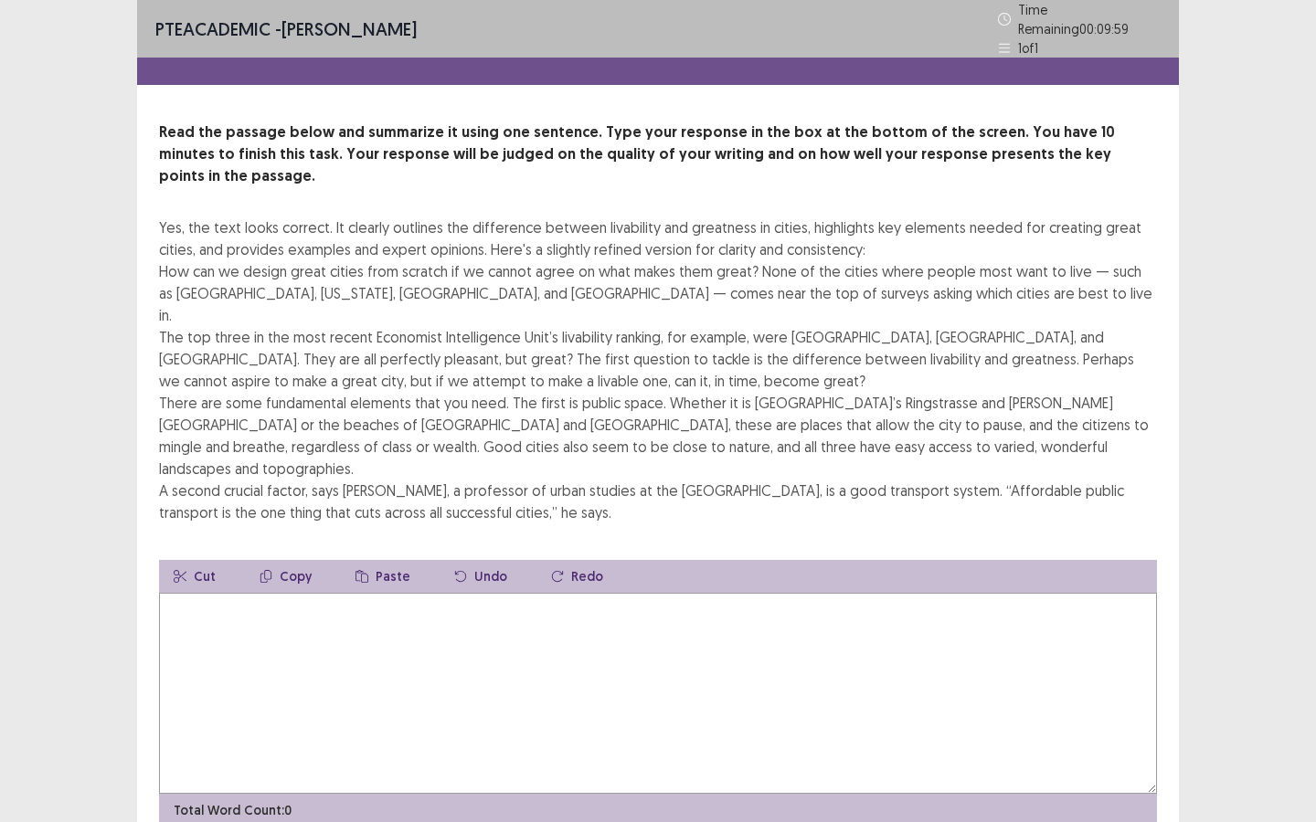
click at [524, 593] on textarea at bounding box center [658, 693] width 998 height 201
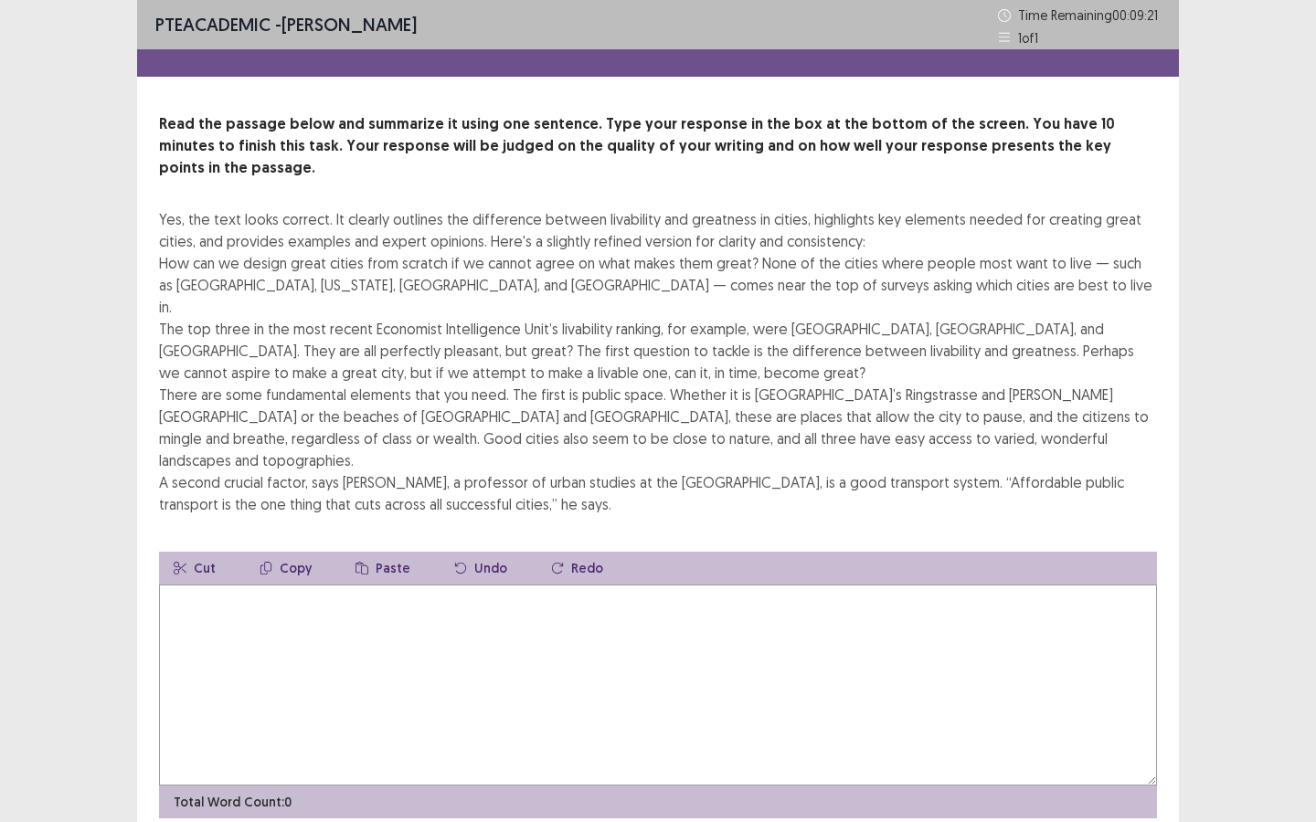
click at [479, 585] on textarea at bounding box center [658, 685] width 998 height 201
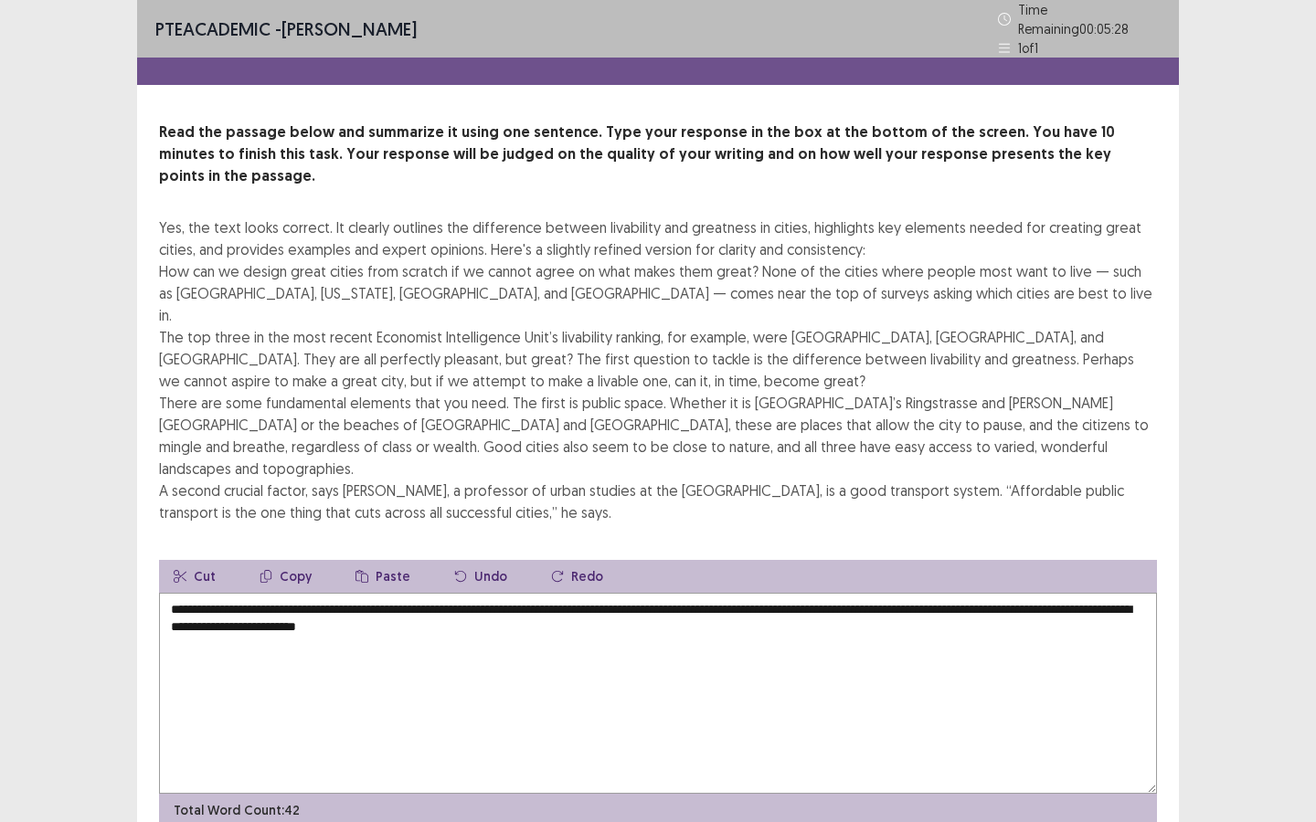
click at [918, 593] on textarea "**********" at bounding box center [658, 693] width 998 height 201
click at [1024, 593] on textarea "**********" at bounding box center [658, 693] width 998 height 201
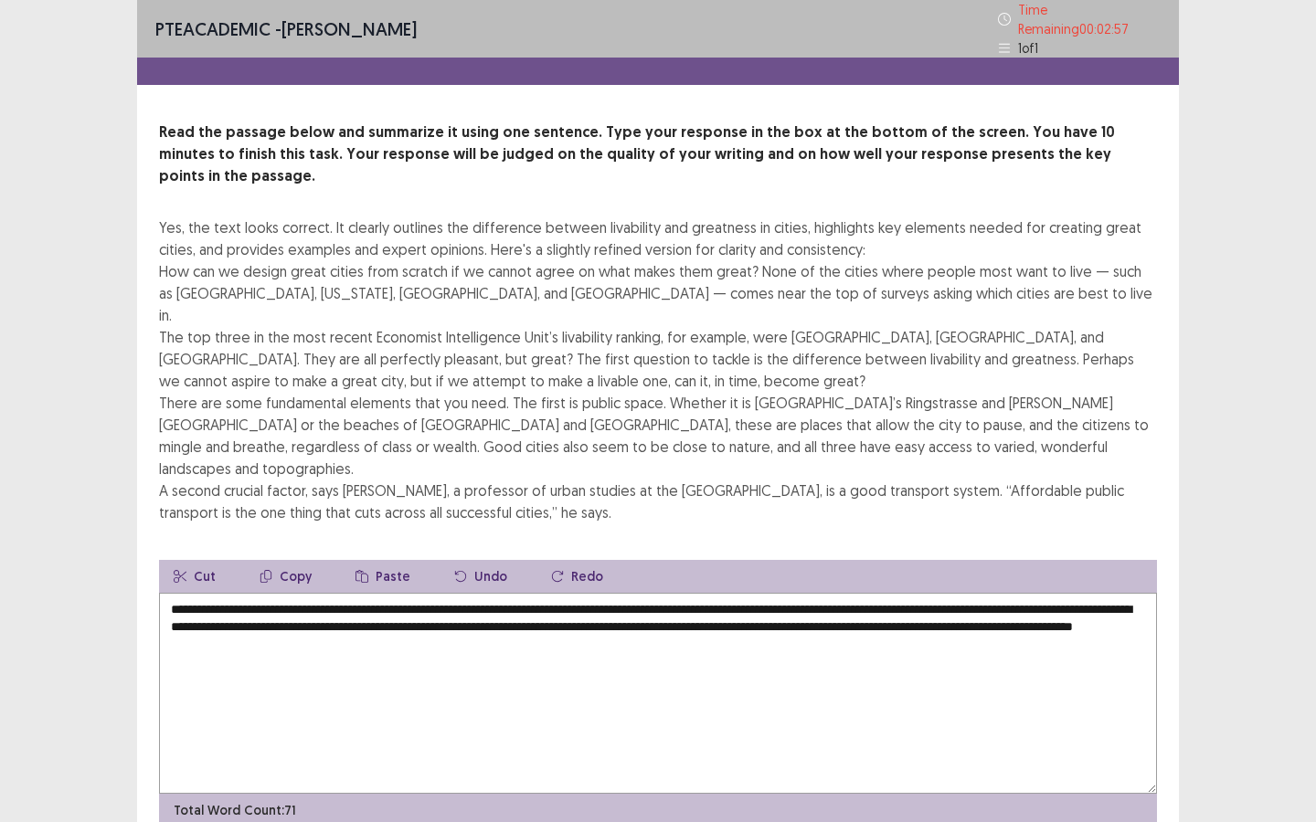
click at [1031, 593] on textarea "**********" at bounding box center [658, 693] width 998 height 201
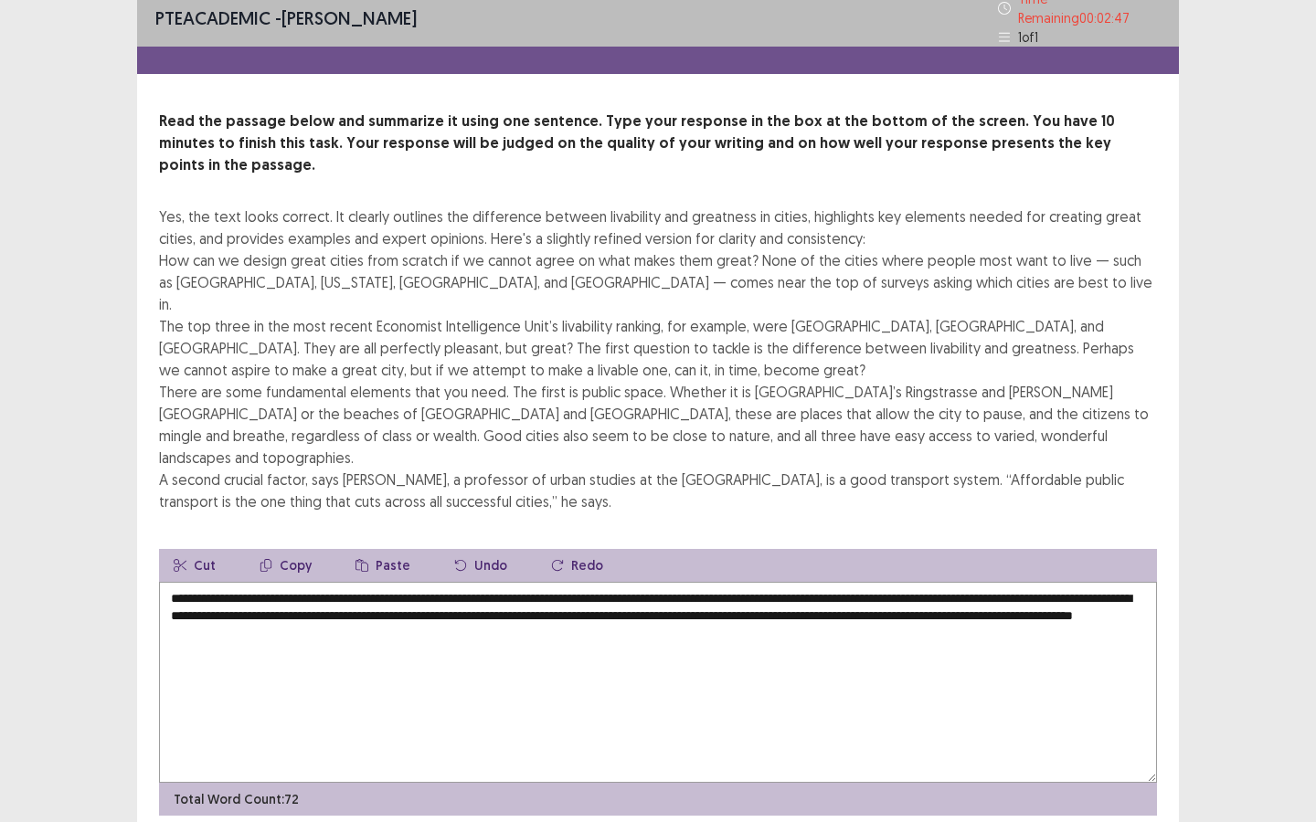
type textarea "**********"
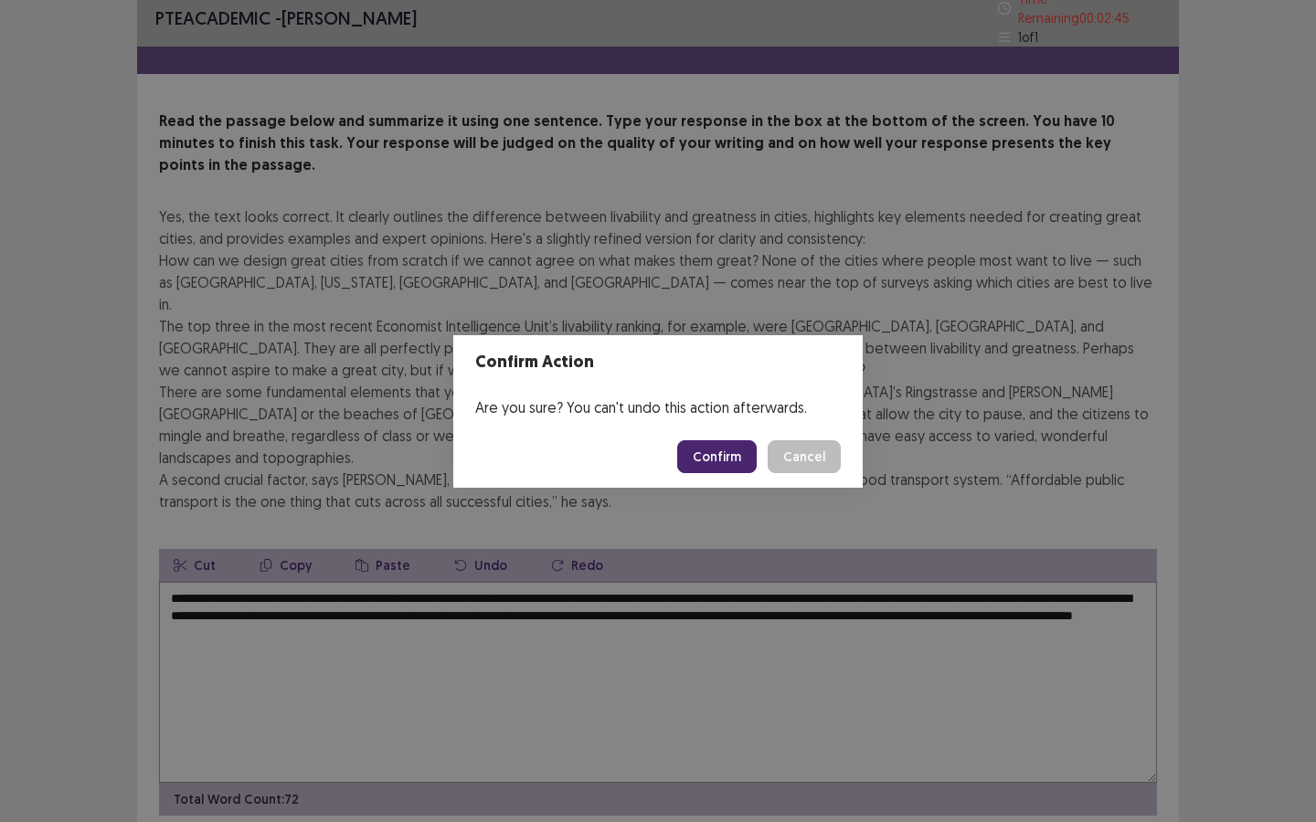
click at [705, 450] on button "Confirm" at bounding box center [716, 456] width 79 height 33
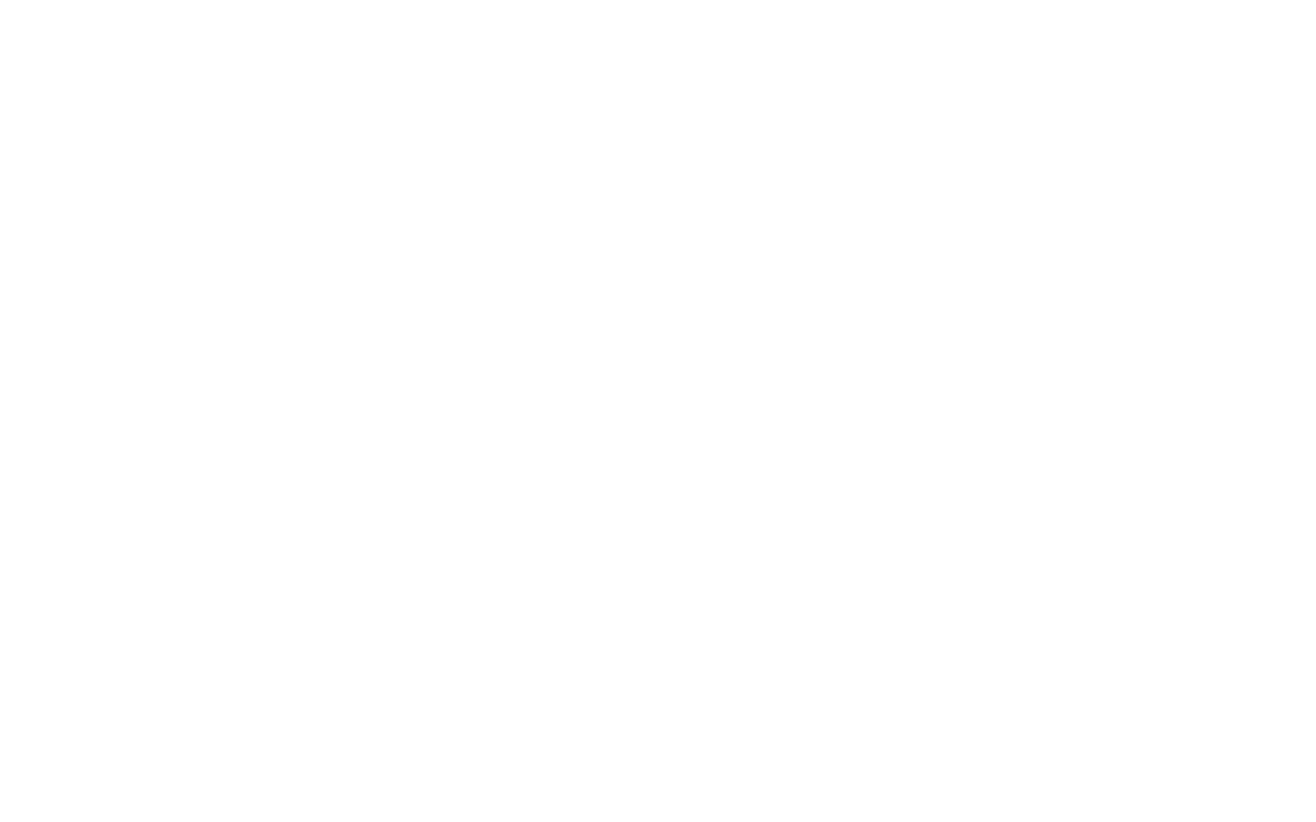
scroll to position [0, 0]
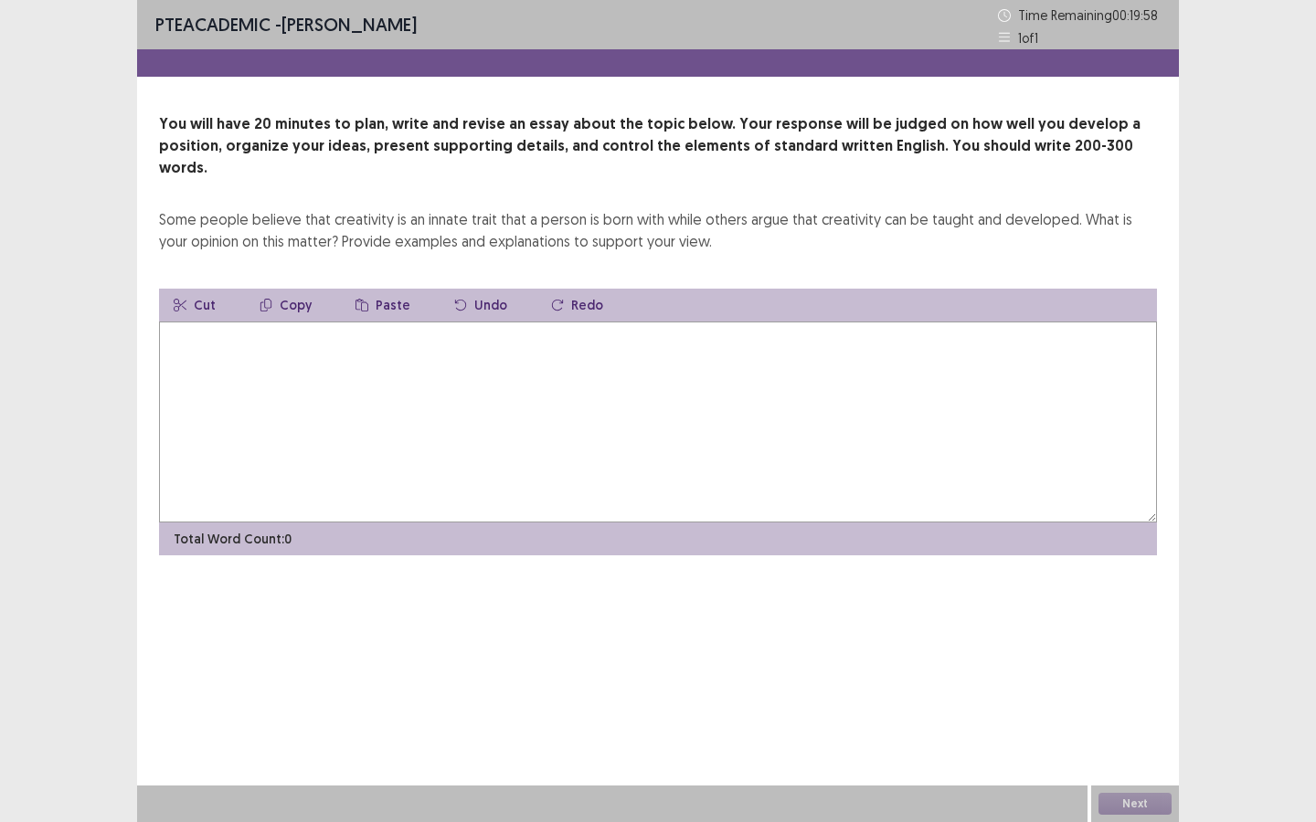
click at [338, 337] on textarea at bounding box center [658, 422] width 998 height 201
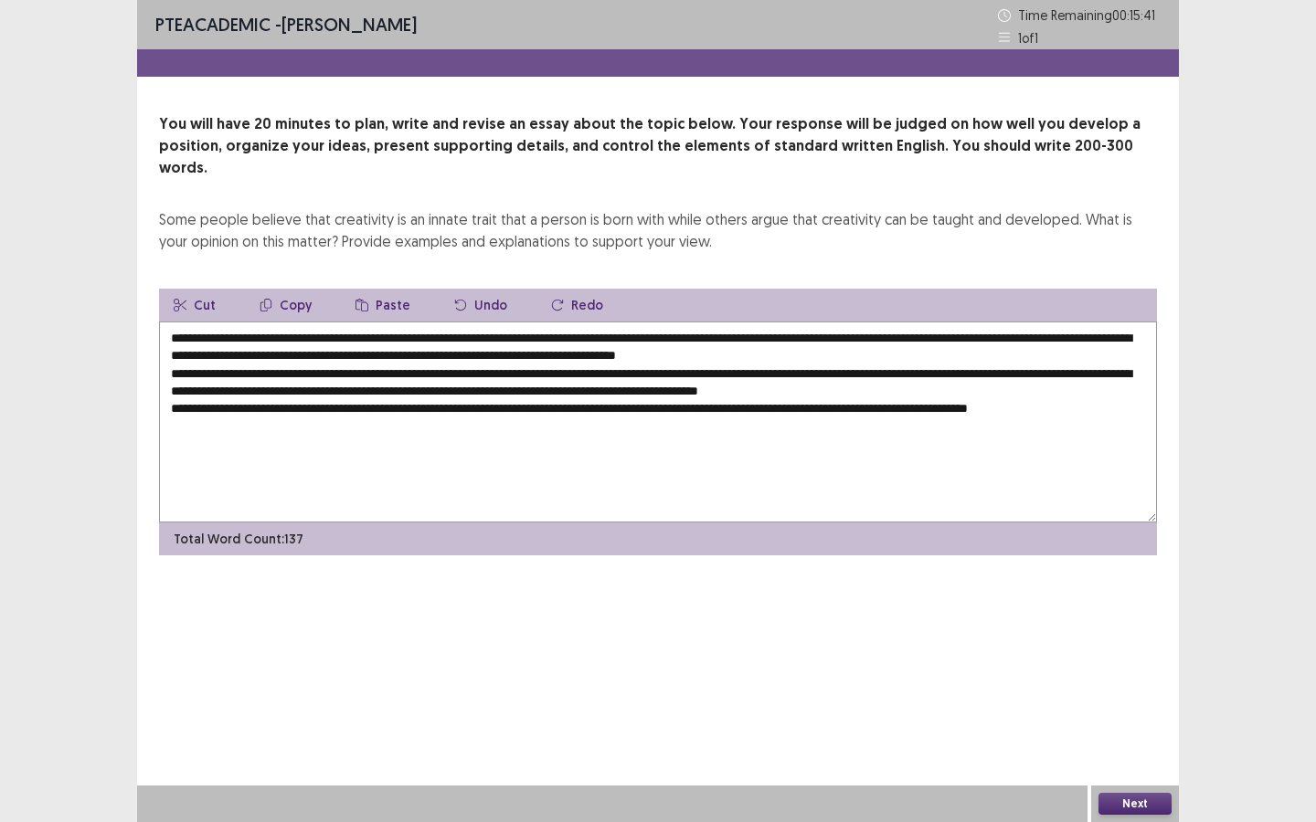
click at [794, 356] on textarea "**********" at bounding box center [658, 422] width 998 height 201
click at [218, 395] on textarea "**********" at bounding box center [658, 422] width 998 height 201
click at [207, 419] on textarea "**********" at bounding box center [658, 422] width 998 height 201
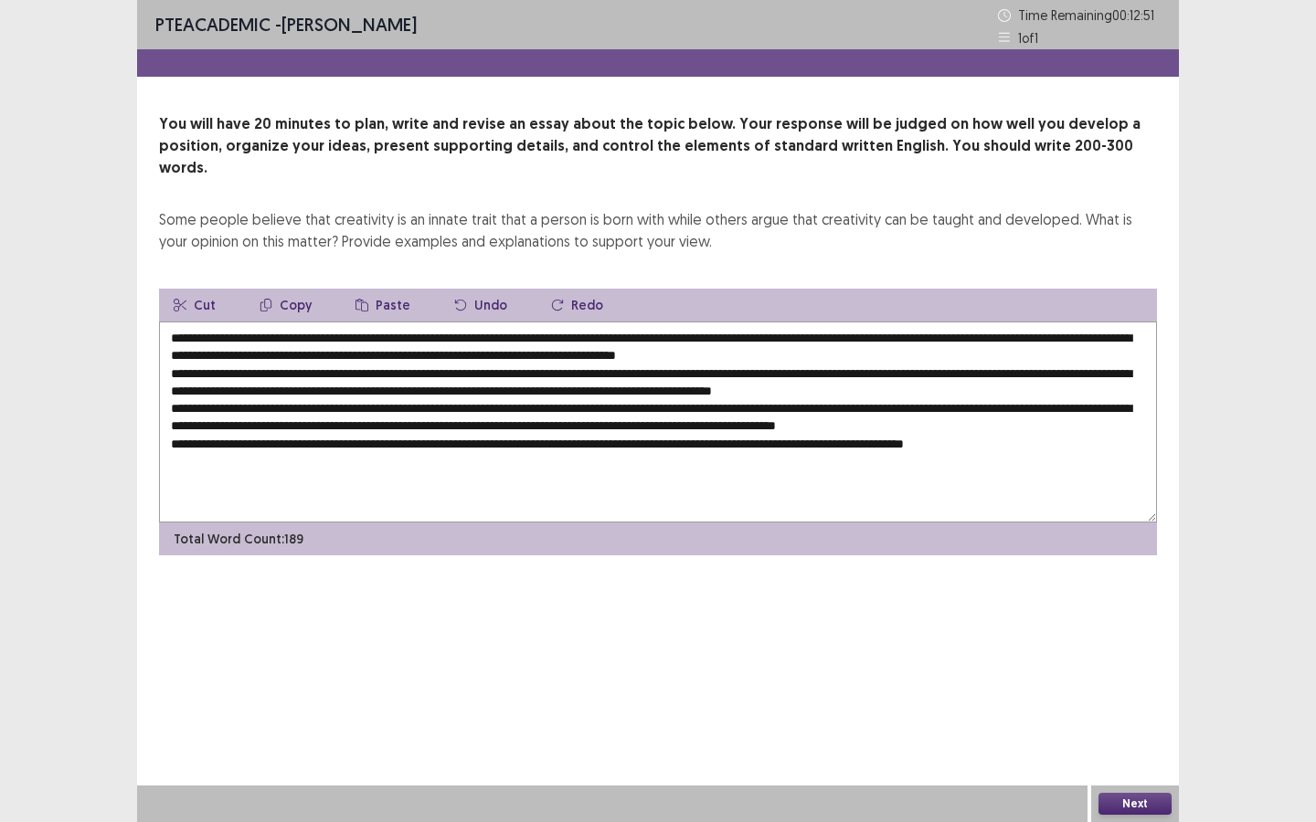
click at [278, 322] on textarea at bounding box center [658, 422] width 998 height 201
drag, startPoint x: 278, startPoint y: 315, endPoint x: 295, endPoint y: 315, distance: 17.4
click at [295, 322] on textarea at bounding box center [658, 422] width 998 height 201
click at [421, 322] on textarea at bounding box center [658, 422] width 998 height 201
click at [455, 373] on textarea at bounding box center [658, 422] width 998 height 201
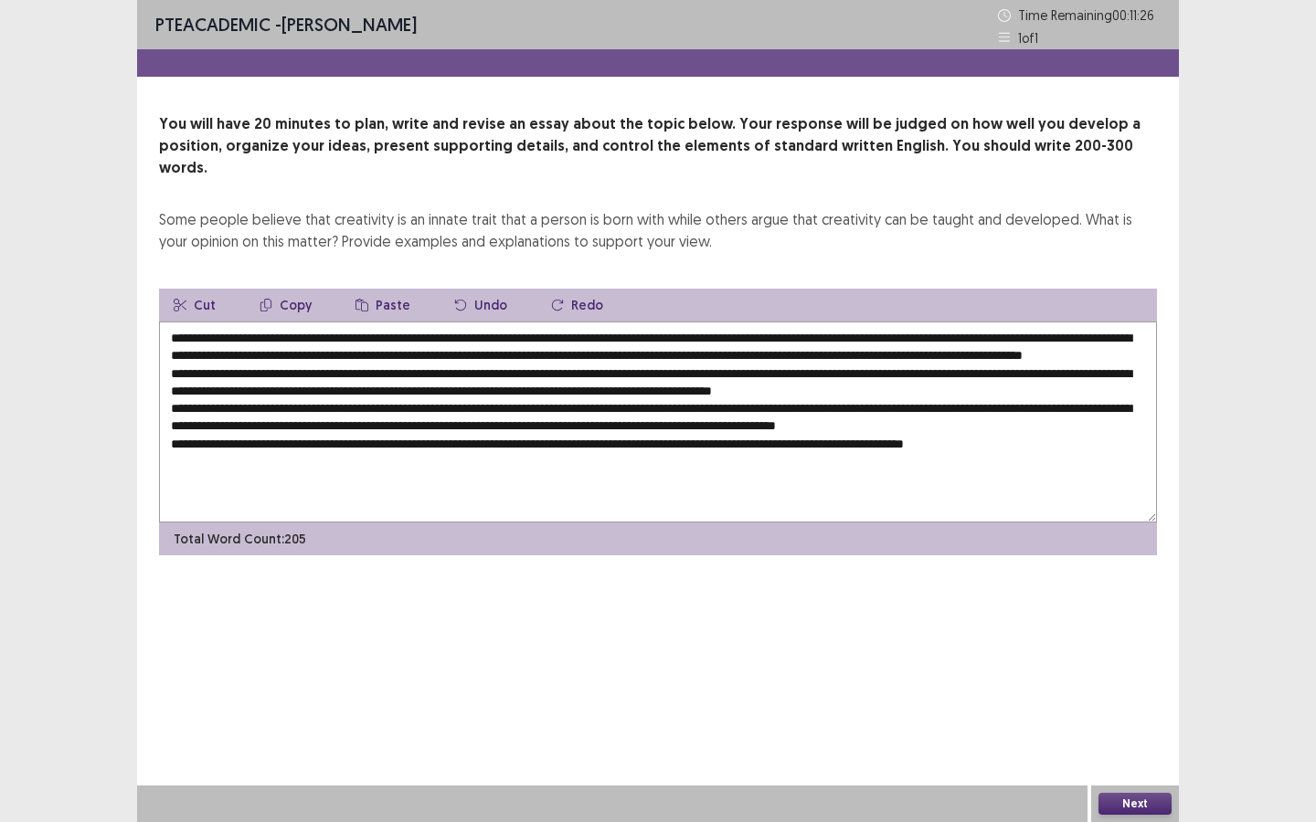
click at [295, 325] on textarea at bounding box center [658, 422] width 998 height 201
click at [291, 289] on button "Copy" at bounding box center [285, 305] width 81 height 33
click at [456, 376] on textarea at bounding box center [658, 422] width 998 height 201
click at [386, 289] on button "Paste" at bounding box center [383, 305] width 84 height 33
click at [466, 424] on textarea at bounding box center [658, 422] width 998 height 201
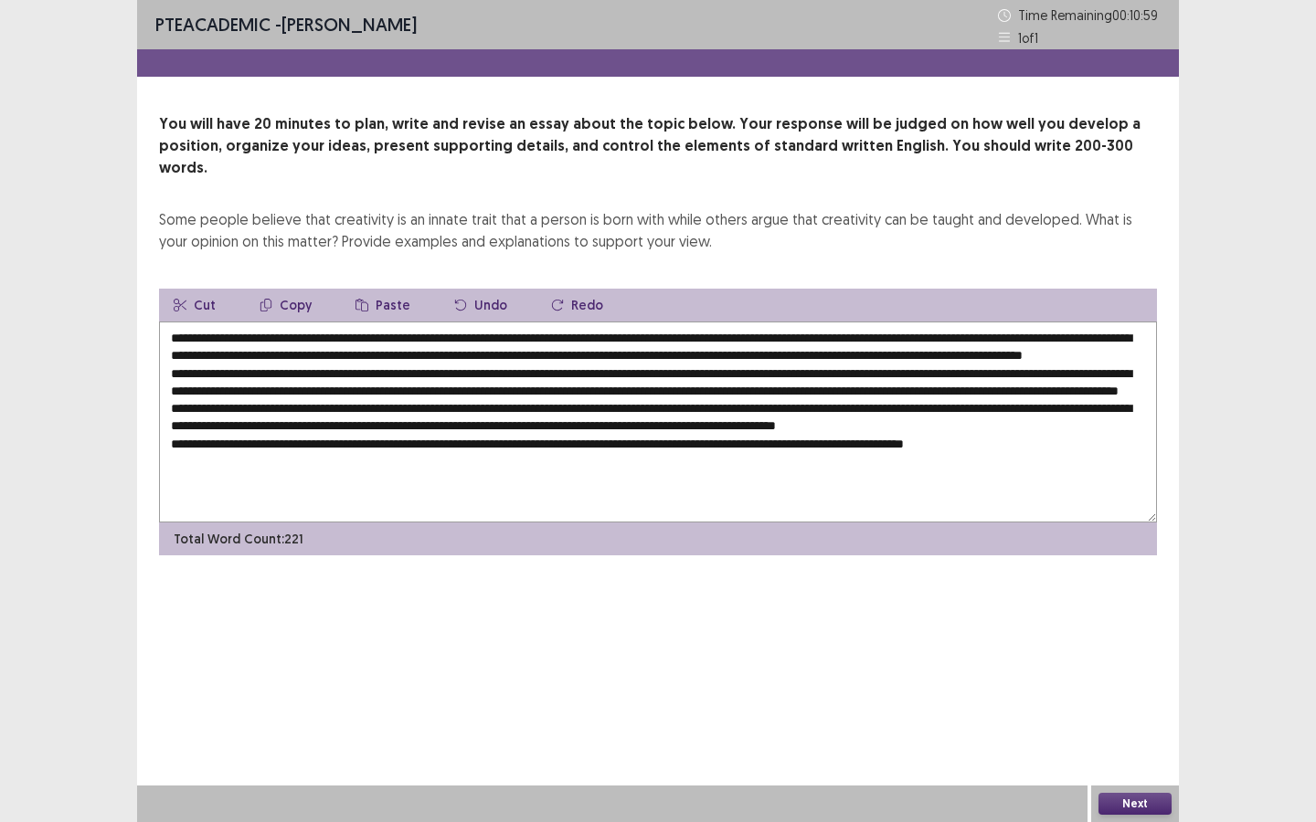
click at [386, 289] on button "Paste" at bounding box center [383, 305] width 84 height 33
click at [1085, 336] on textarea at bounding box center [658, 422] width 998 height 201
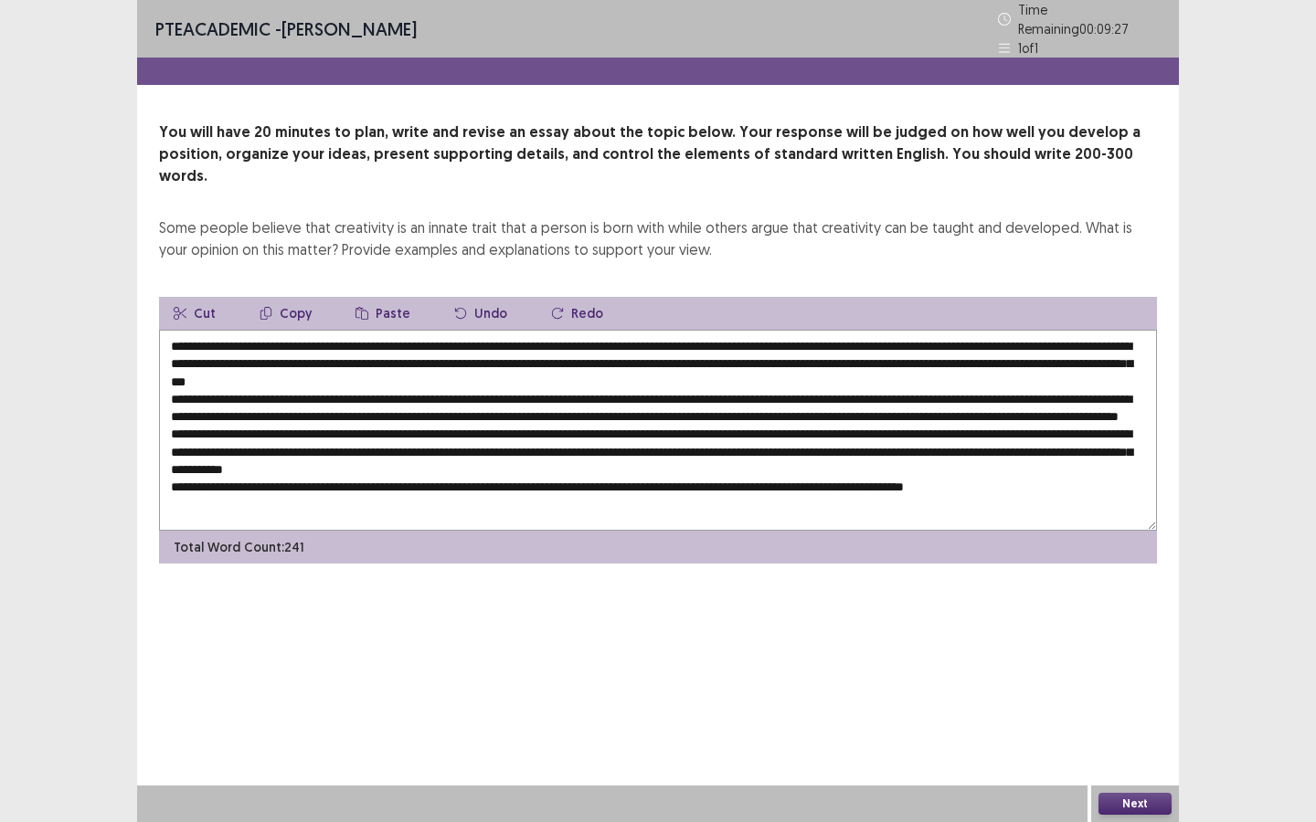
drag, startPoint x: 308, startPoint y: 351, endPoint x: 367, endPoint y: 351, distance: 59.4
click at [367, 351] on textarea at bounding box center [658, 430] width 998 height 201
click at [404, 385] on textarea at bounding box center [658, 430] width 998 height 201
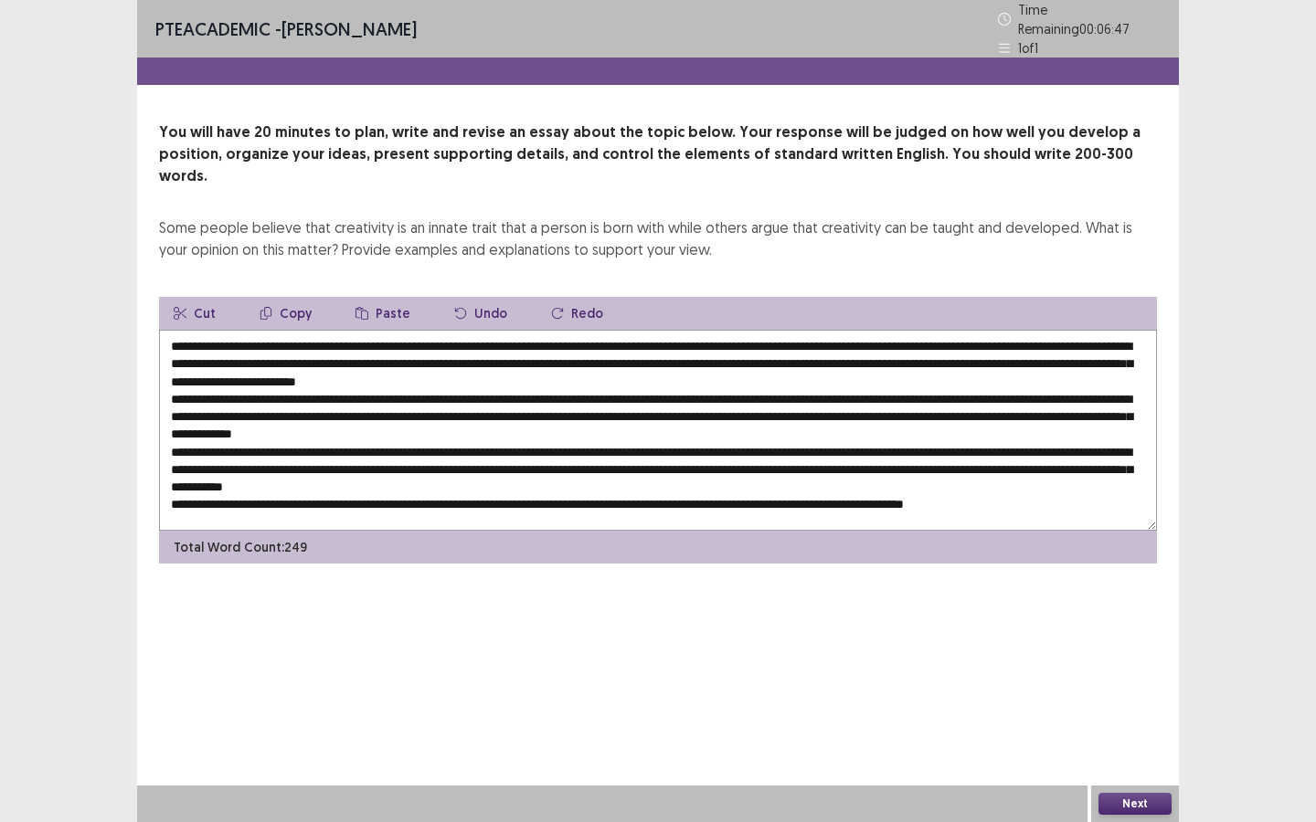
click at [568, 387] on textarea at bounding box center [658, 430] width 998 height 201
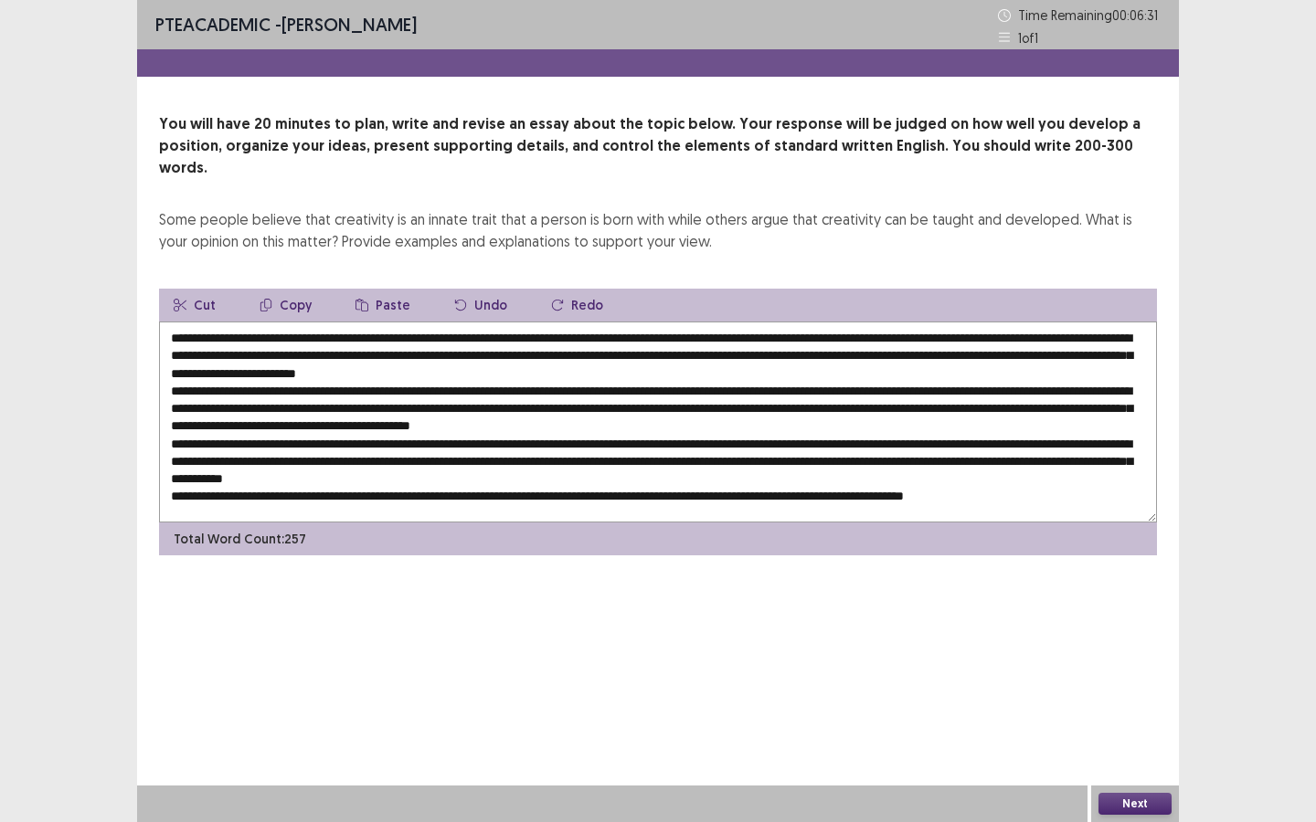
click at [958, 388] on textarea at bounding box center [658, 422] width 998 height 201
click at [577, 409] on textarea at bounding box center [658, 422] width 998 height 201
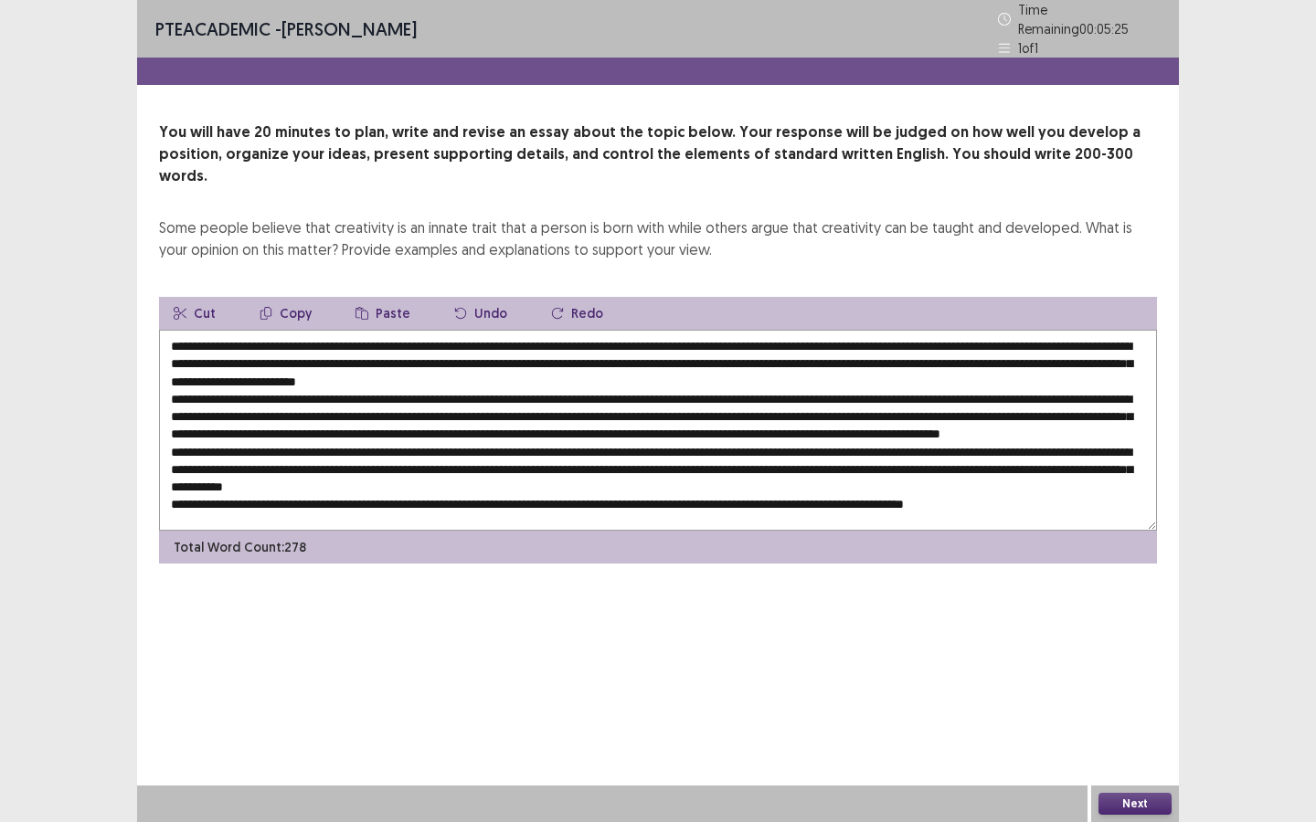
scroll to position [9, 0]
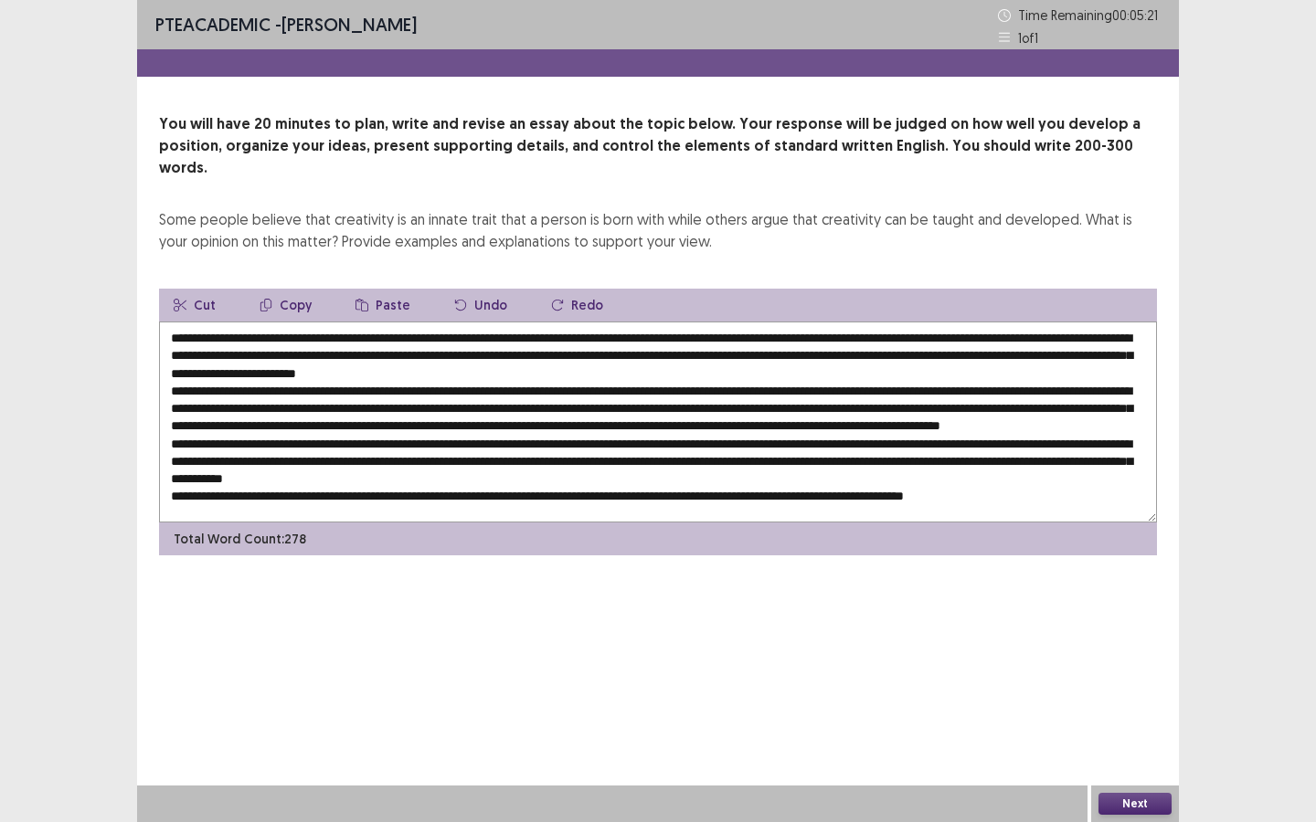
drag, startPoint x: 342, startPoint y: 415, endPoint x: 366, endPoint y: 415, distance: 24.7
click at [366, 415] on textarea at bounding box center [658, 422] width 998 height 201
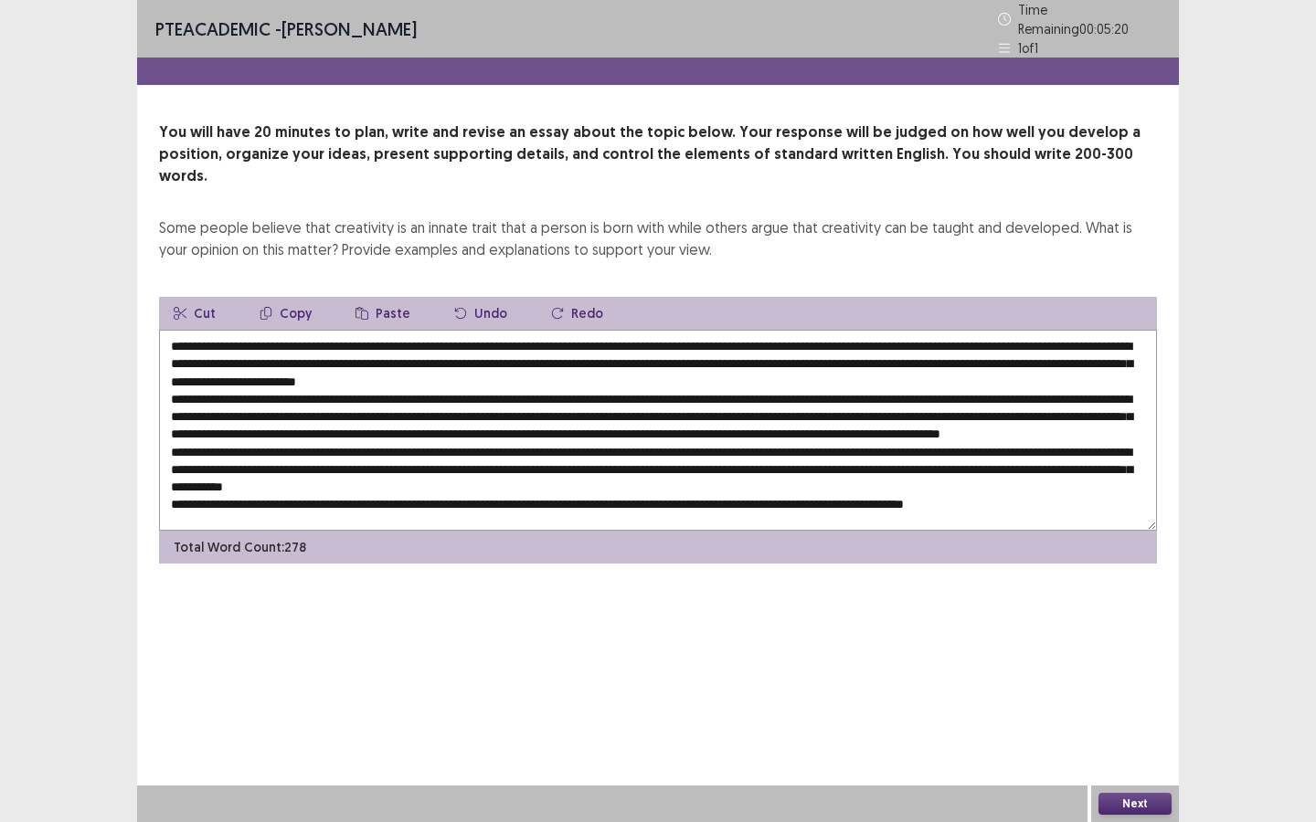
drag, startPoint x: 340, startPoint y: 410, endPoint x: 370, endPoint y: 411, distance: 30.2
click at [370, 411] on textarea at bounding box center [658, 430] width 998 height 201
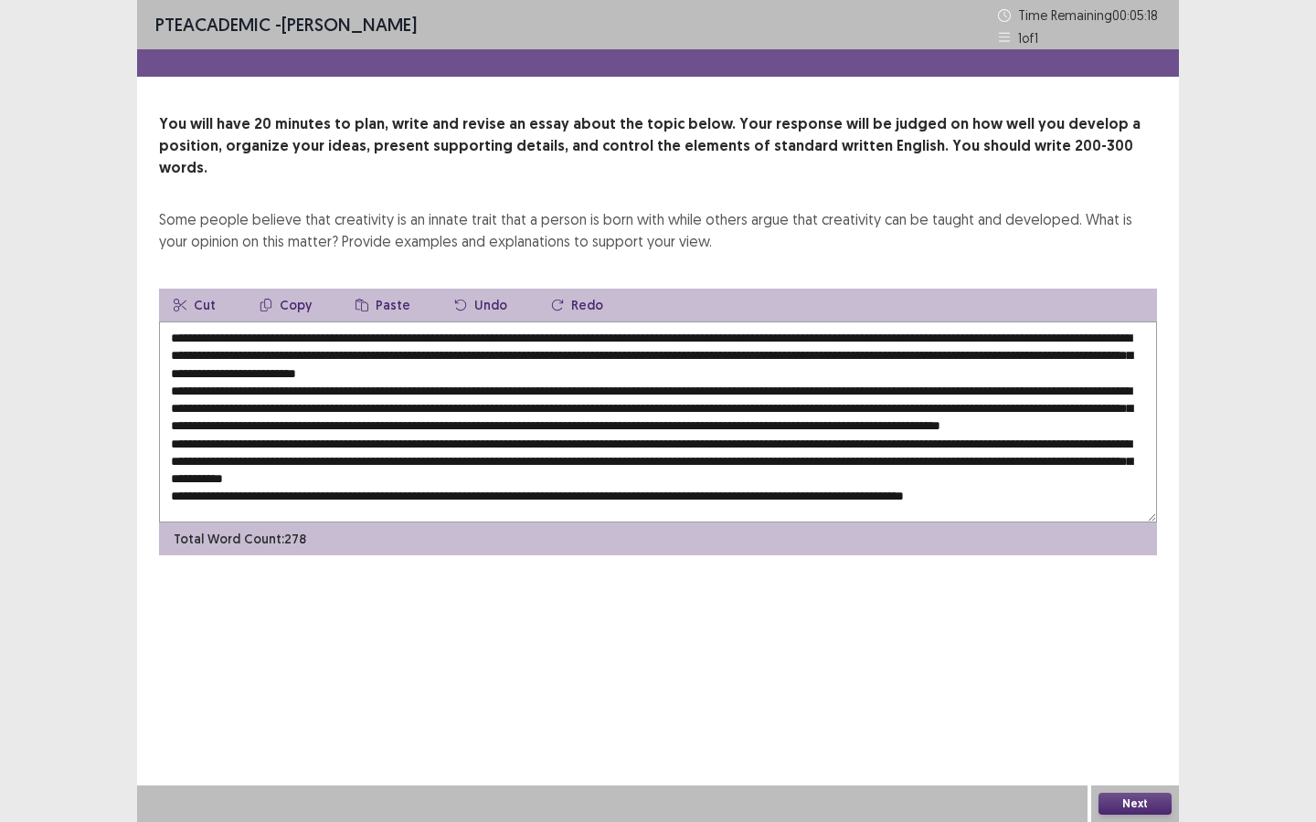
click at [381, 289] on button "Paste" at bounding box center [383, 305] width 84 height 33
click at [355, 425] on textarea at bounding box center [658, 422] width 998 height 201
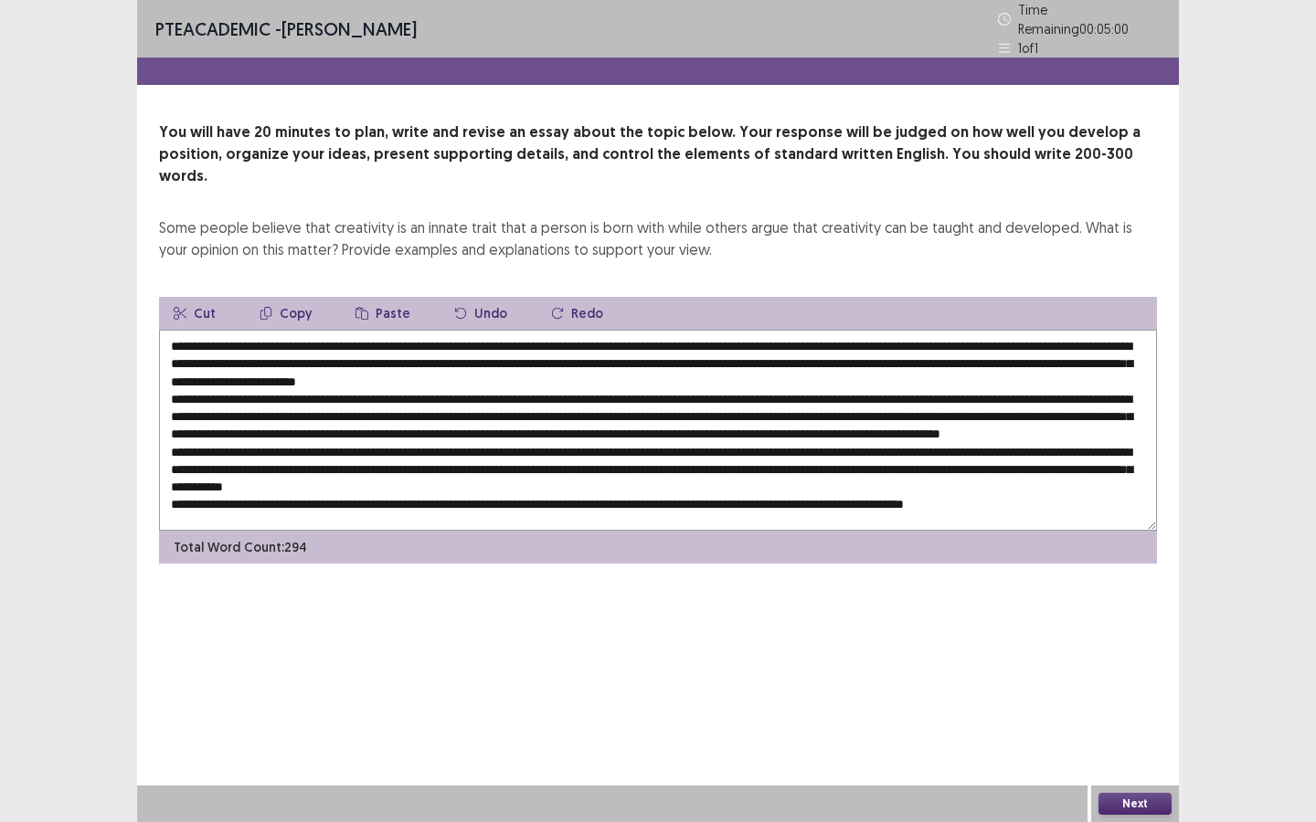
drag, startPoint x: 444, startPoint y: 432, endPoint x: 747, endPoint y: 435, distance: 302.5
click at [747, 435] on textarea at bounding box center [658, 430] width 998 height 201
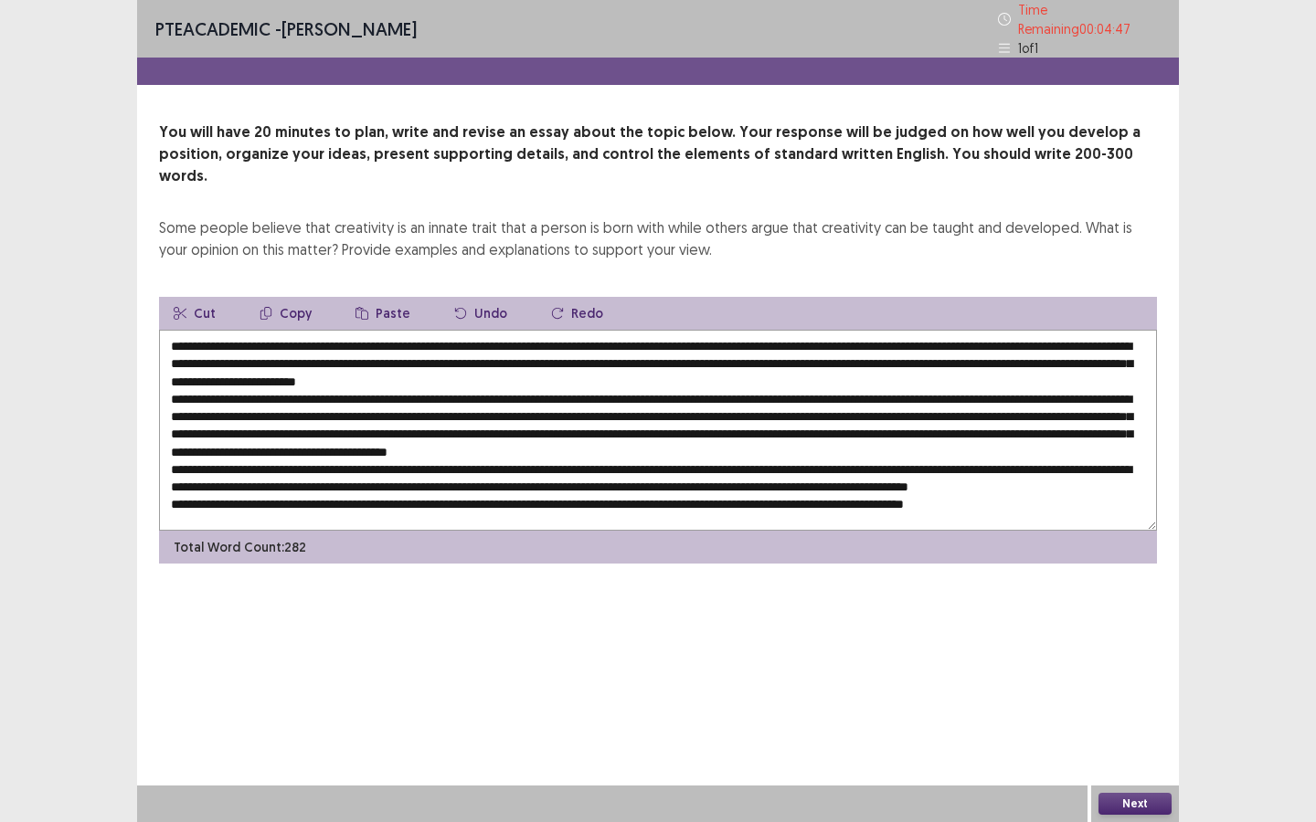
drag, startPoint x: 331, startPoint y: 450, endPoint x: 365, endPoint y: 448, distance: 34.8
click at [365, 448] on textarea at bounding box center [658, 430] width 998 height 201
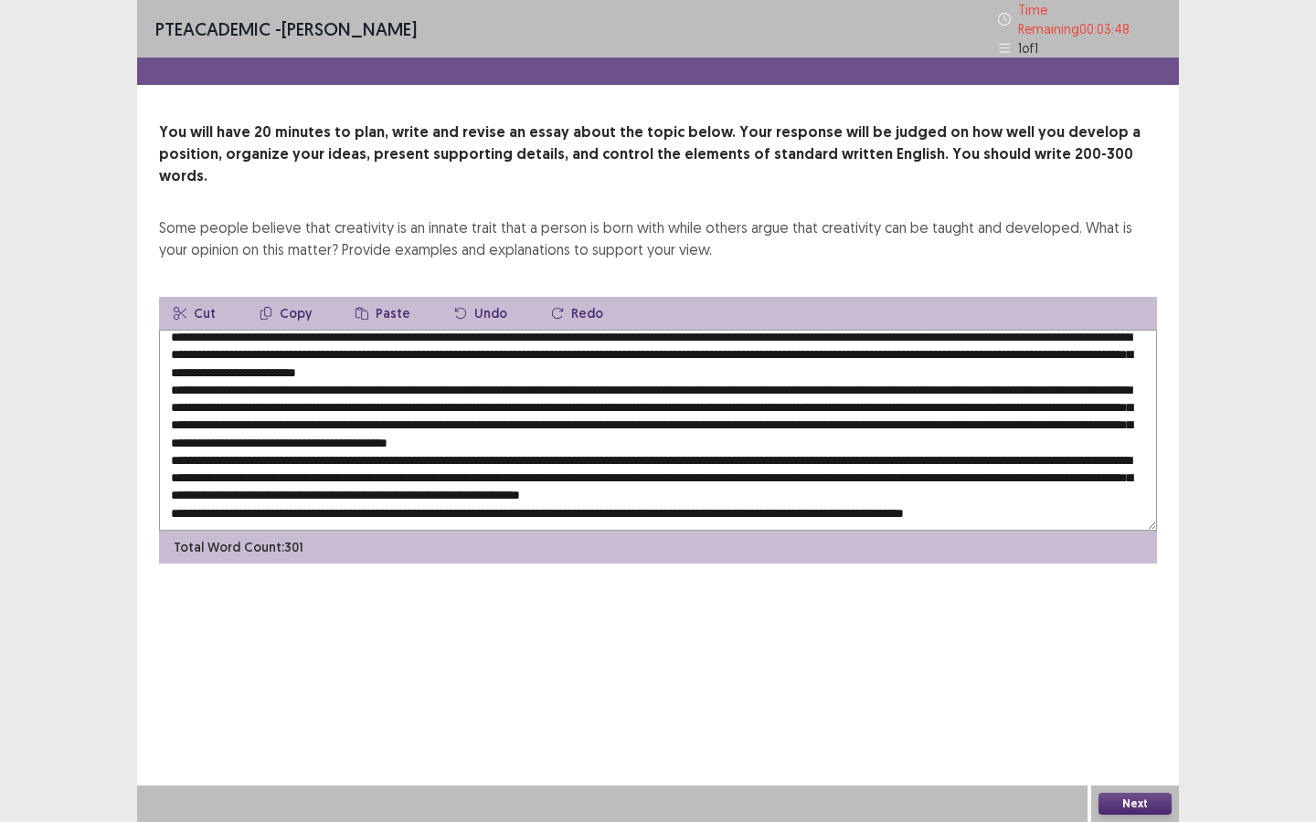
click at [661, 462] on textarea at bounding box center [658, 430] width 998 height 201
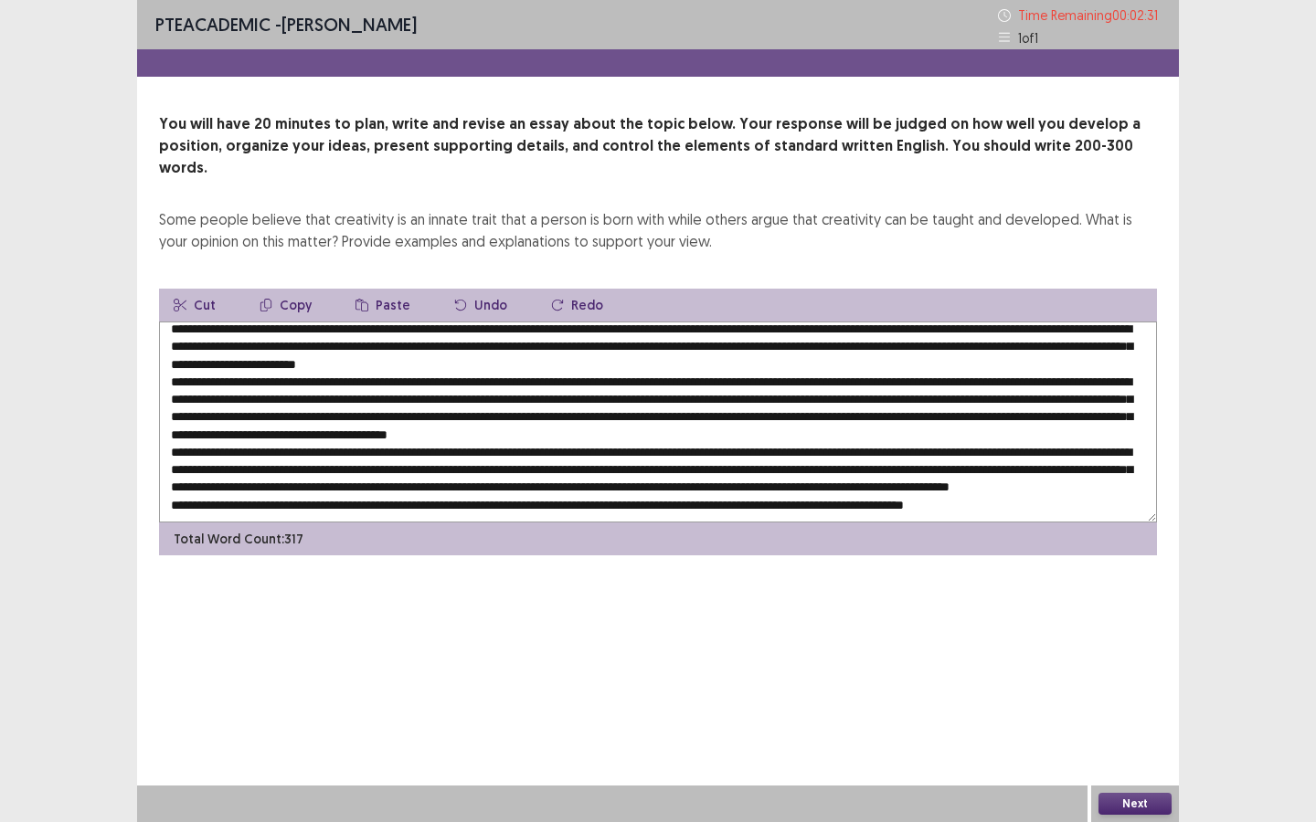
click at [447, 468] on textarea at bounding box center [658, 422] width 998 height 201
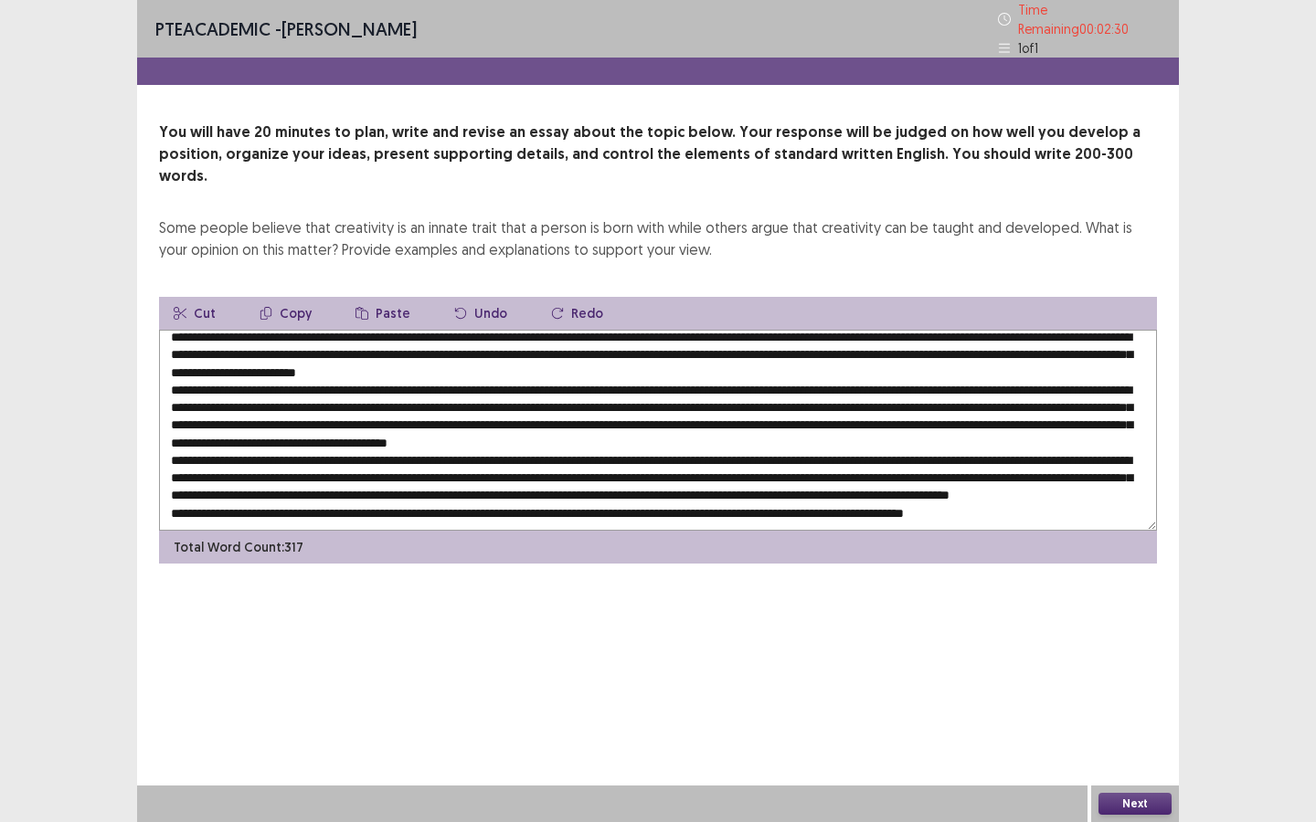
click at [447, 468] on textarea at bounding box center [658, 430] width 998 height 201
click at [456, 468] on textarea at bounding box center [658, 430] width 998 height 201
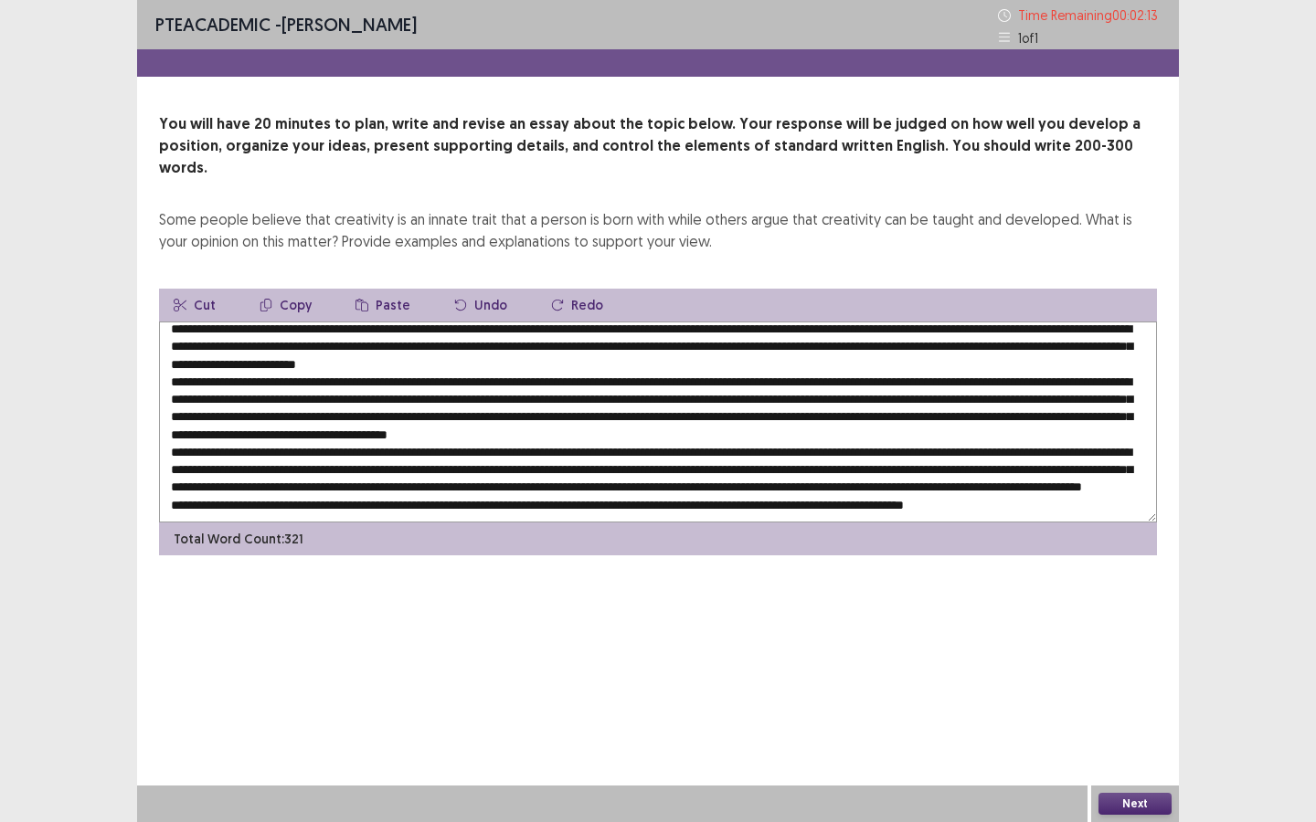
click at [508, 480] on textarea at bounding box center [658, 422] width 998 height 201
click at [600, 484] on textarea at bounding box center [658, 422] width 998 height 201
drag, startPoint x: 598, startPoint y: 484, endPoint x: 629, endPoint y: 487, distance: 30.3
click at [629, 487] on textarea at bounding box center [658, 422] width 998 height 201
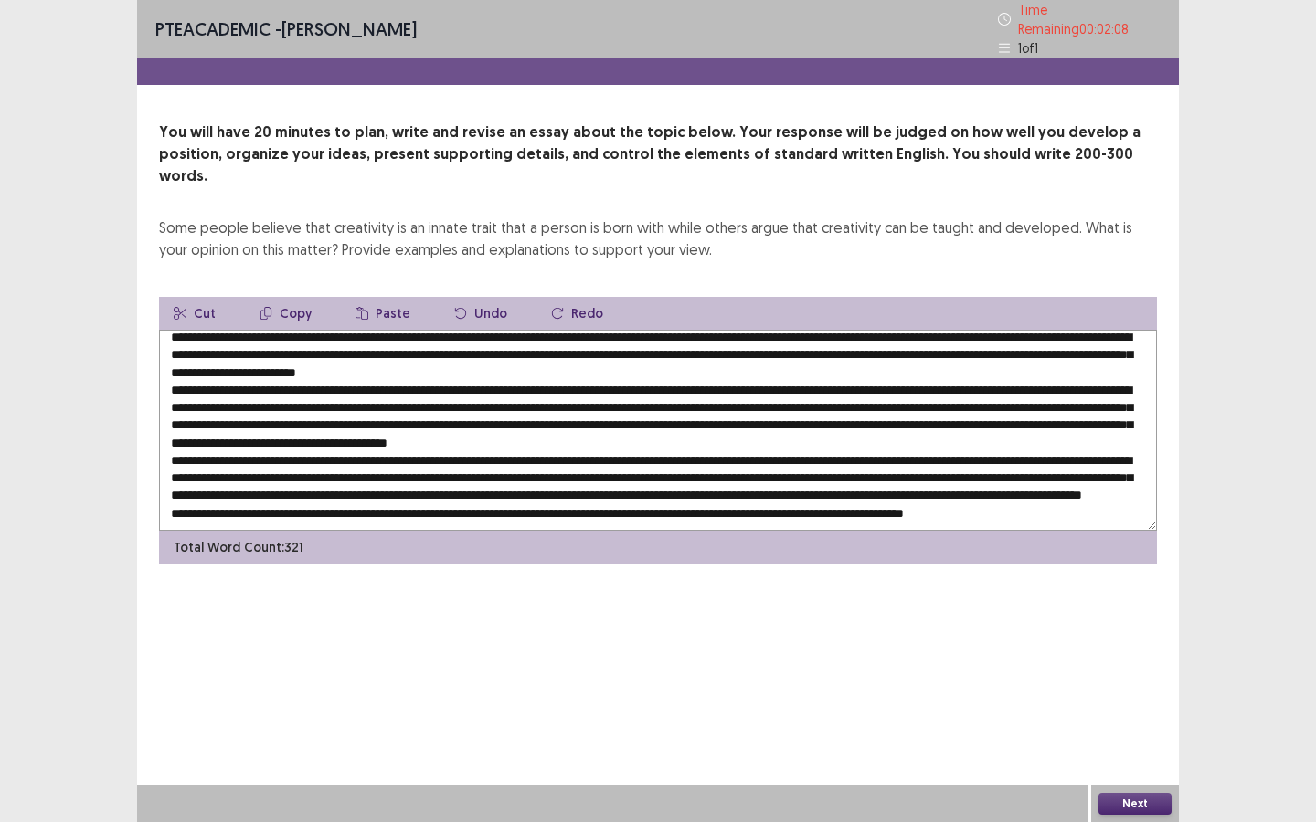
click at [386, 297] on button "Paste" at bounding box center [383, 313] width 84 height 33
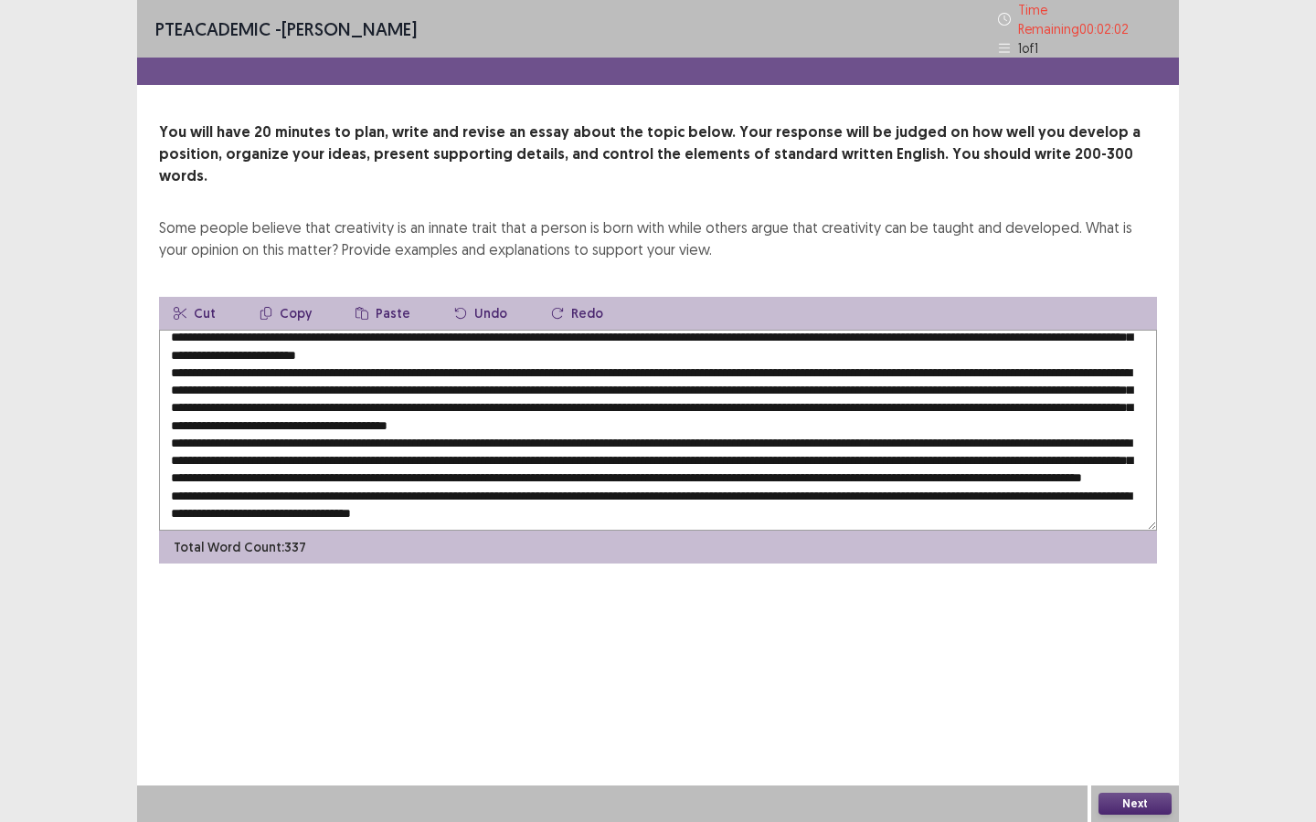
scroll to position [0, 0]
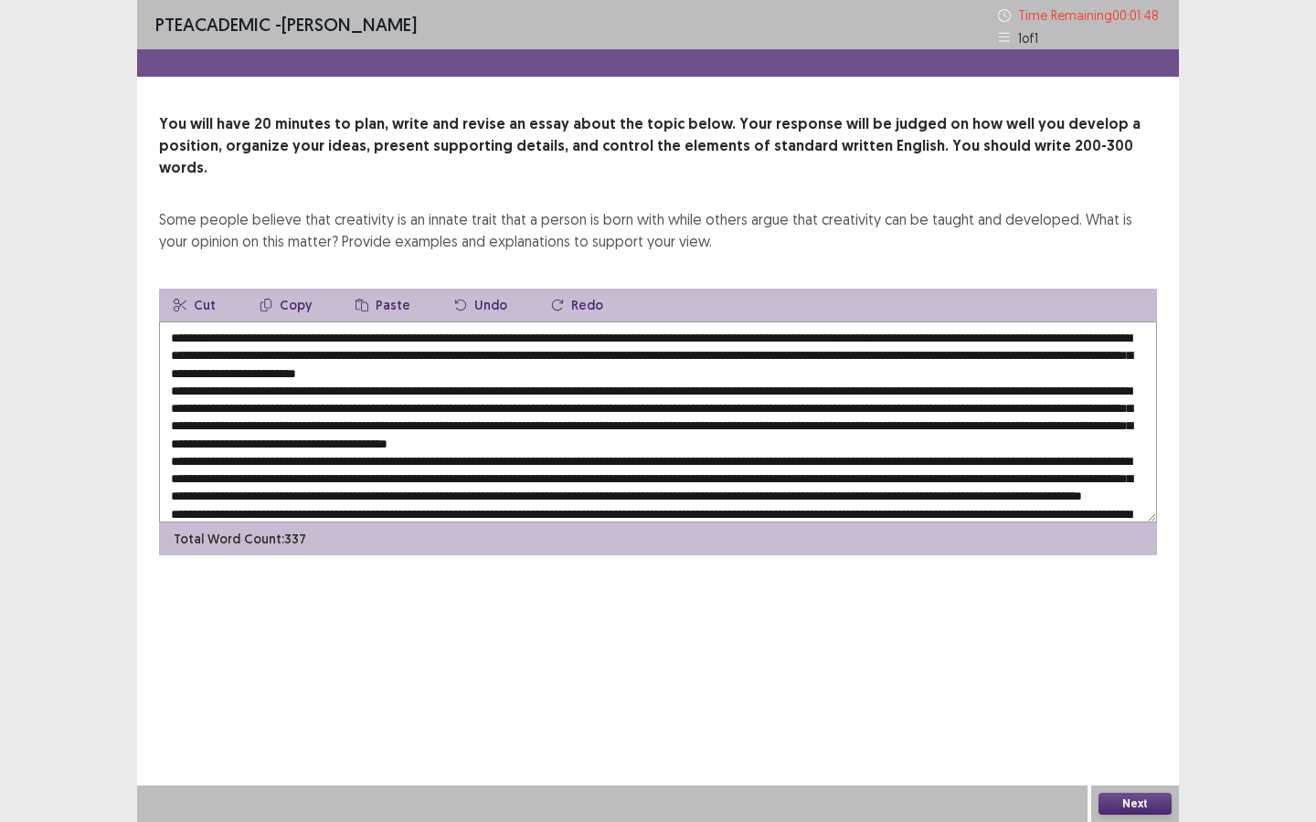
click at [676, 370] on textarea at bounding box center [658, 422] width 998 height 201
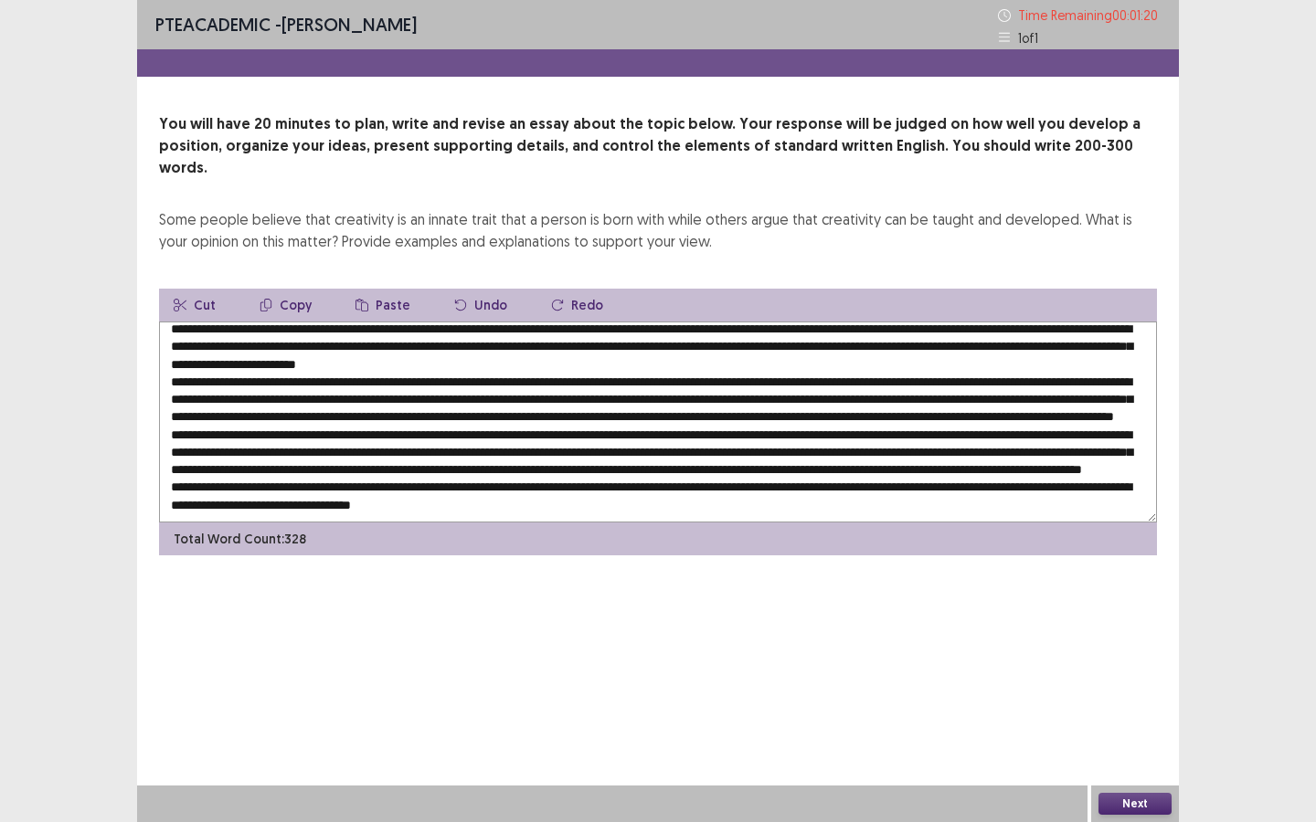
scroll to position [44, 0]
click at [672, 349] on textarea at bounding box center [658, 422] width 998 height 201
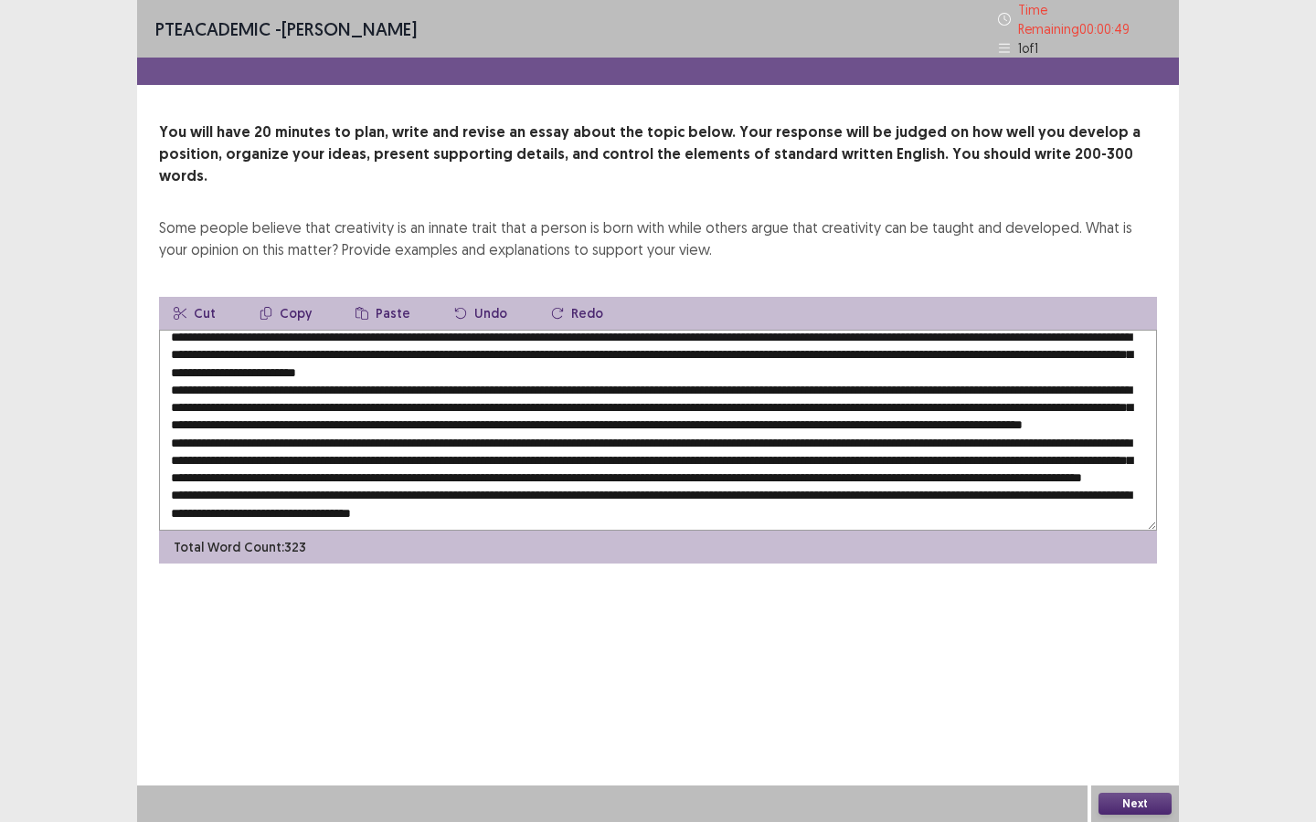
click at [370, 364] on textarea at bounding box center [658, 430] width 998 height 201
click at [1002, 365] on textarea at bounding box center [658, 430] width 998 height 201
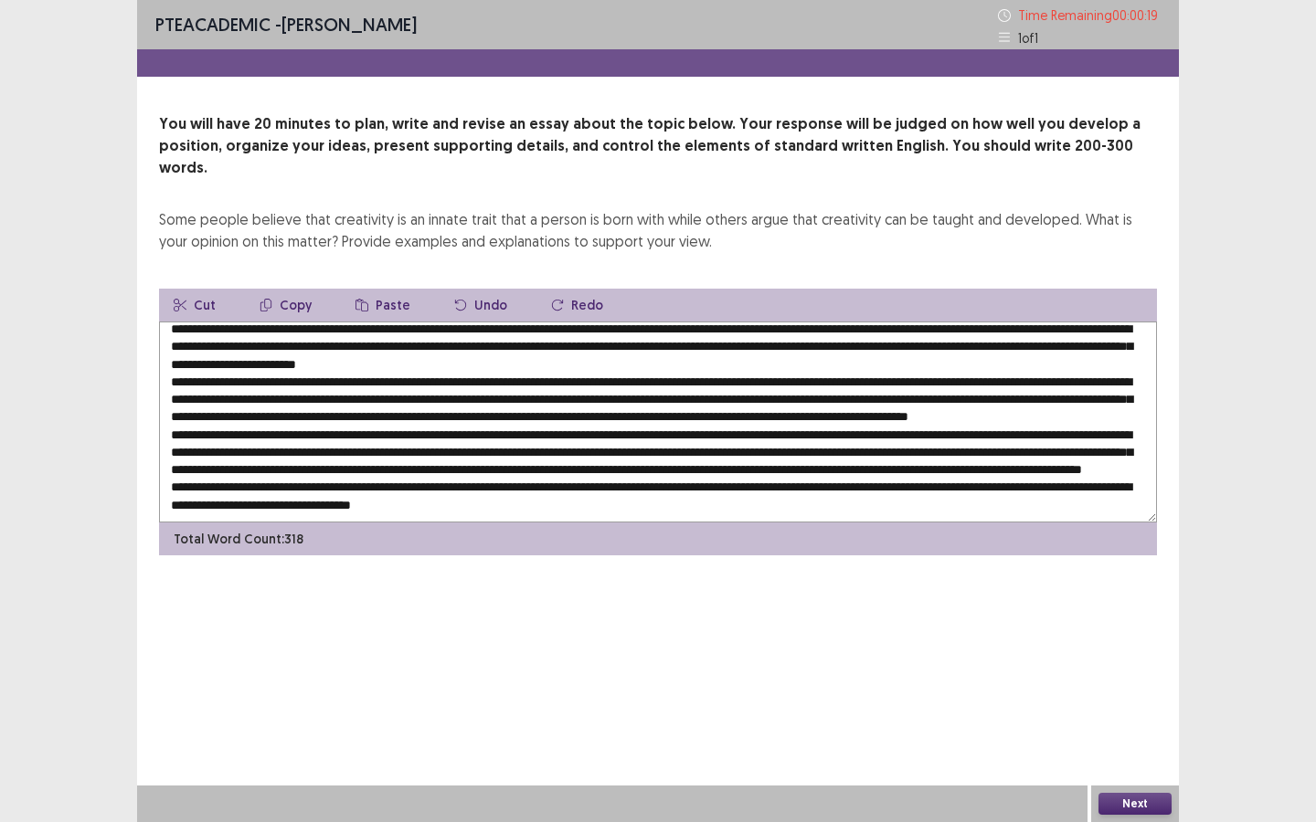
click at [302, 381] on textarea at bounding box center [658, 422] width 998 height 201
type textarea "**********"
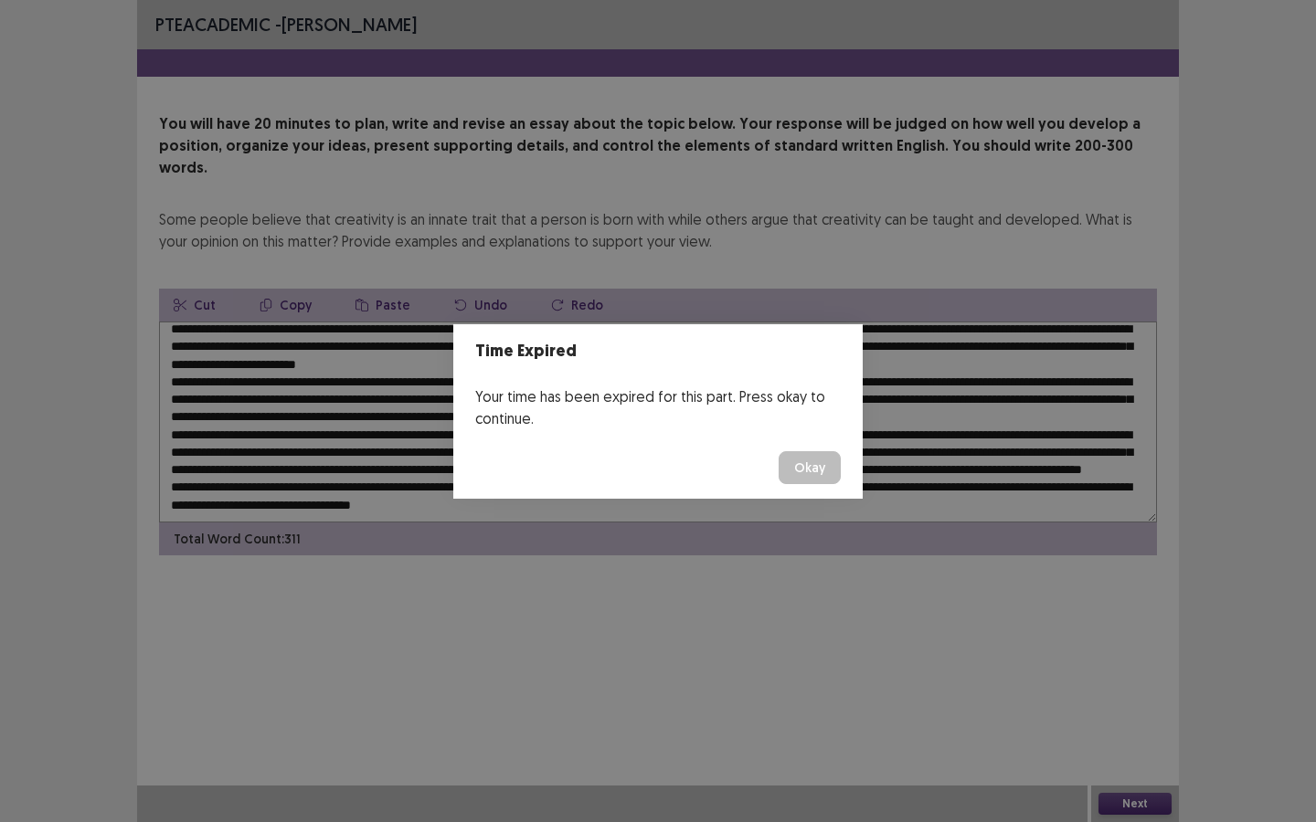
click at [811, 471] on button "Okay" at bounding box center [810, 467] width 62 height 33
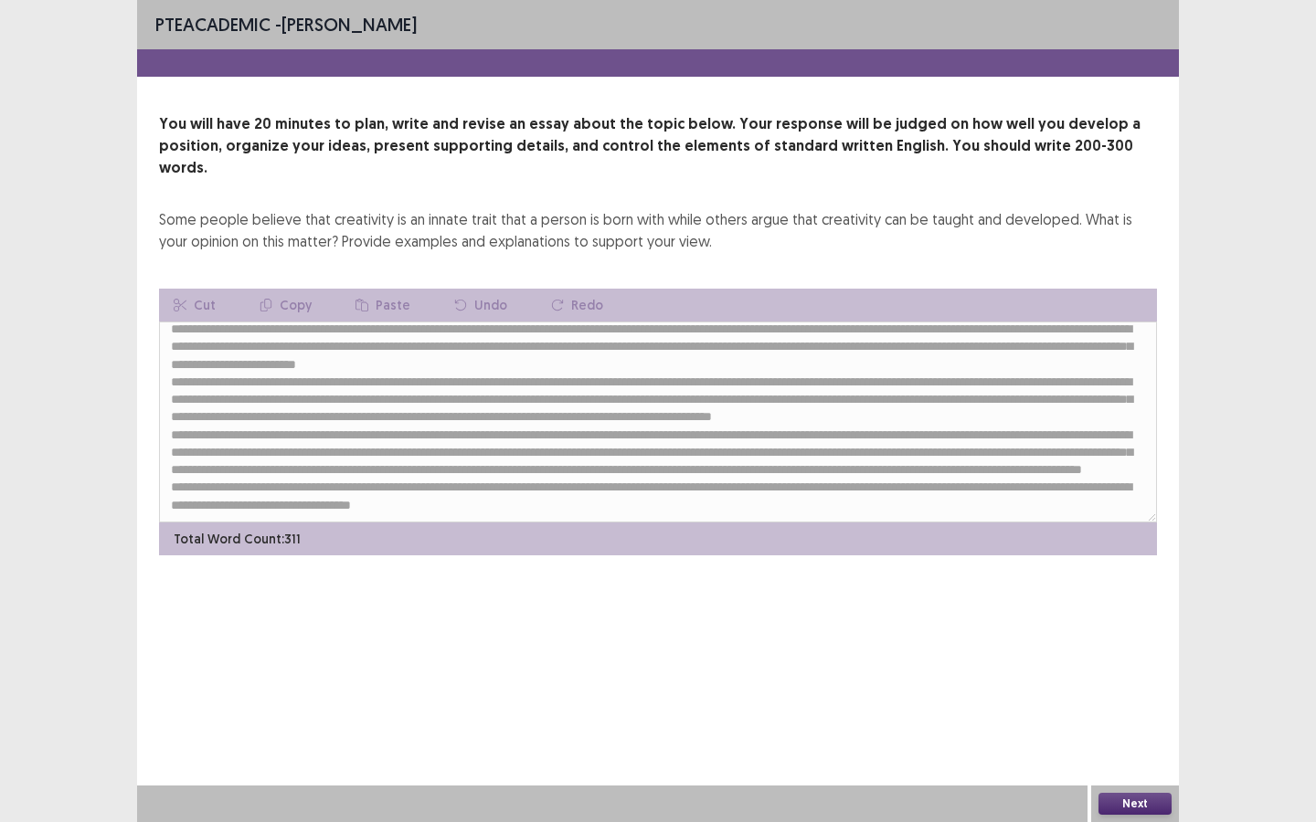
click at [1124, 620] on button "Next" at bounding box center [1134, 804] width 73 height 22
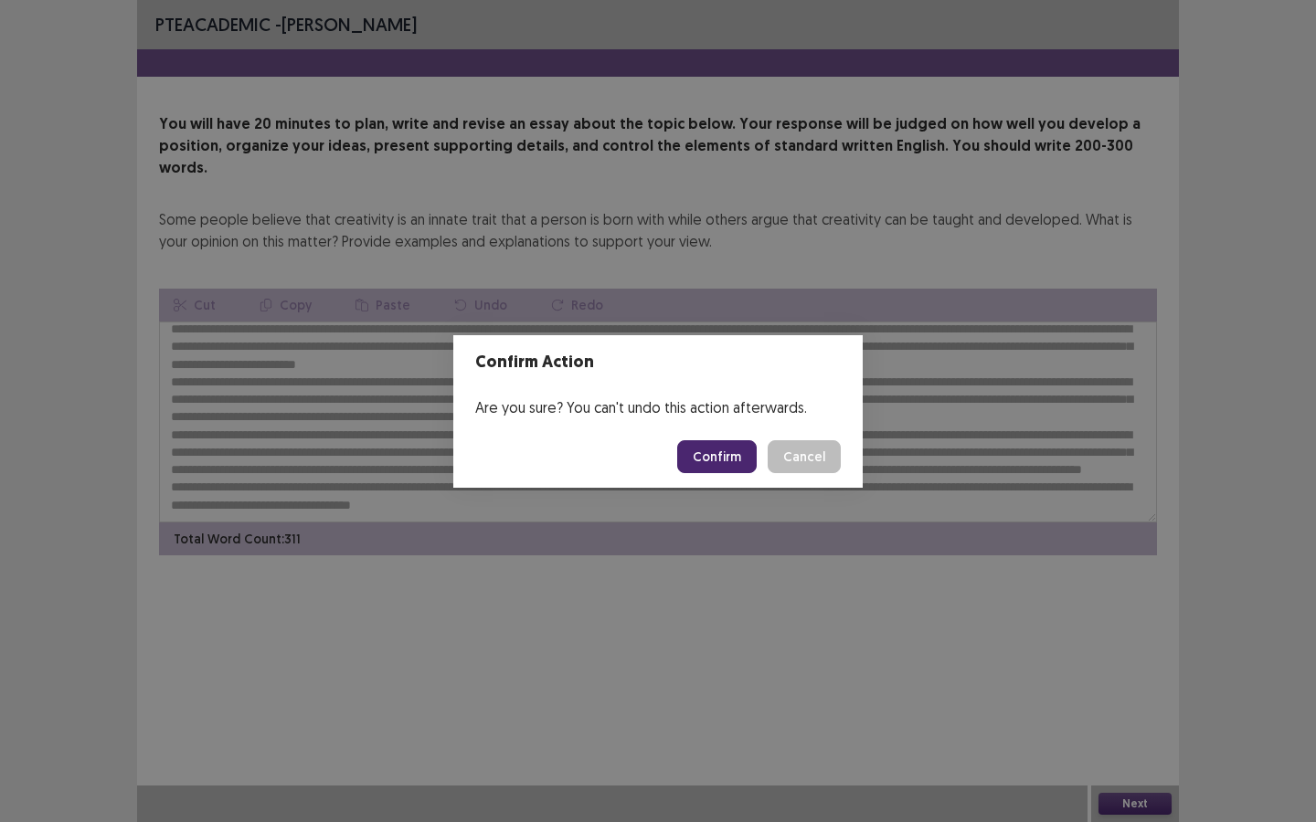
click at [698, 442] on button "Confirm" at bounding box center [716, 456] width 79 height 33
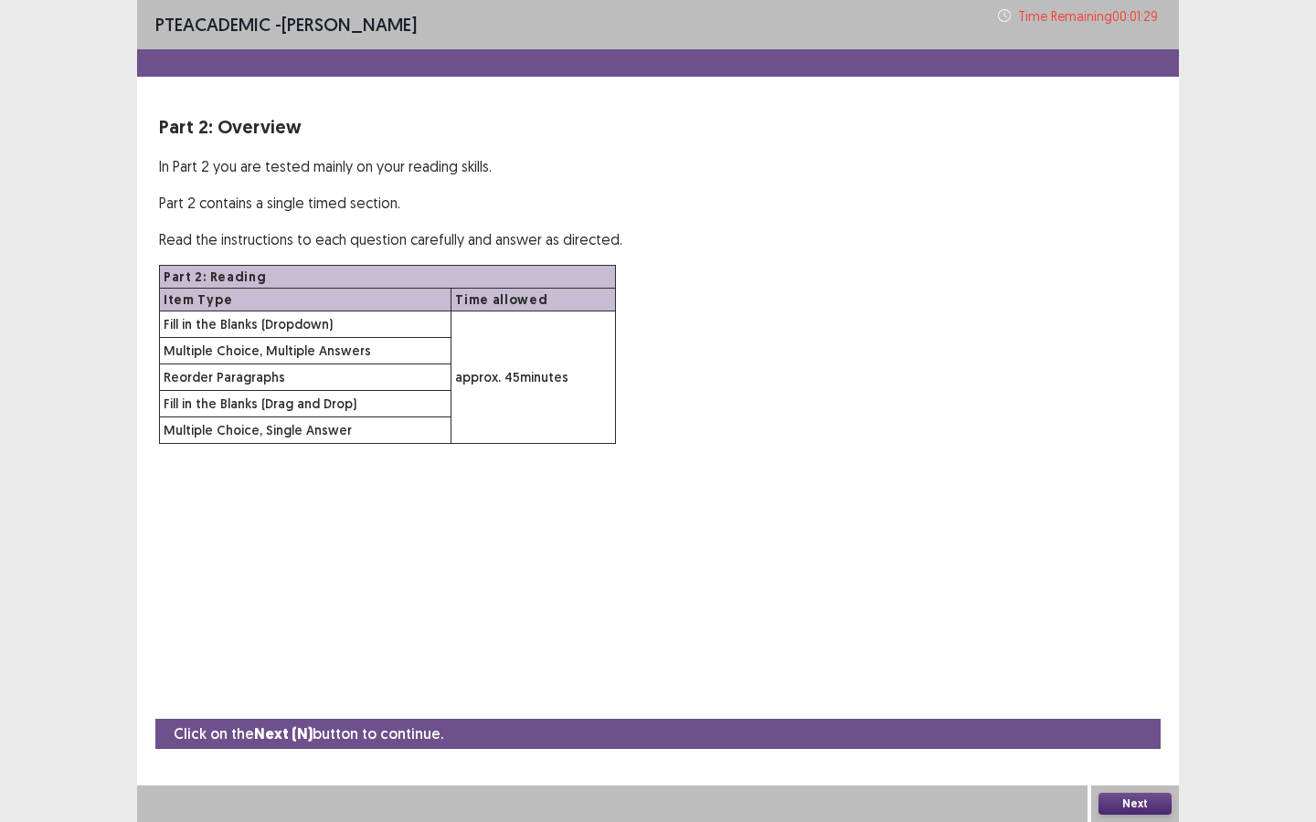
click at [1120, 620] on button "Next" at bounding box center [1134, 804] width 73 height 22
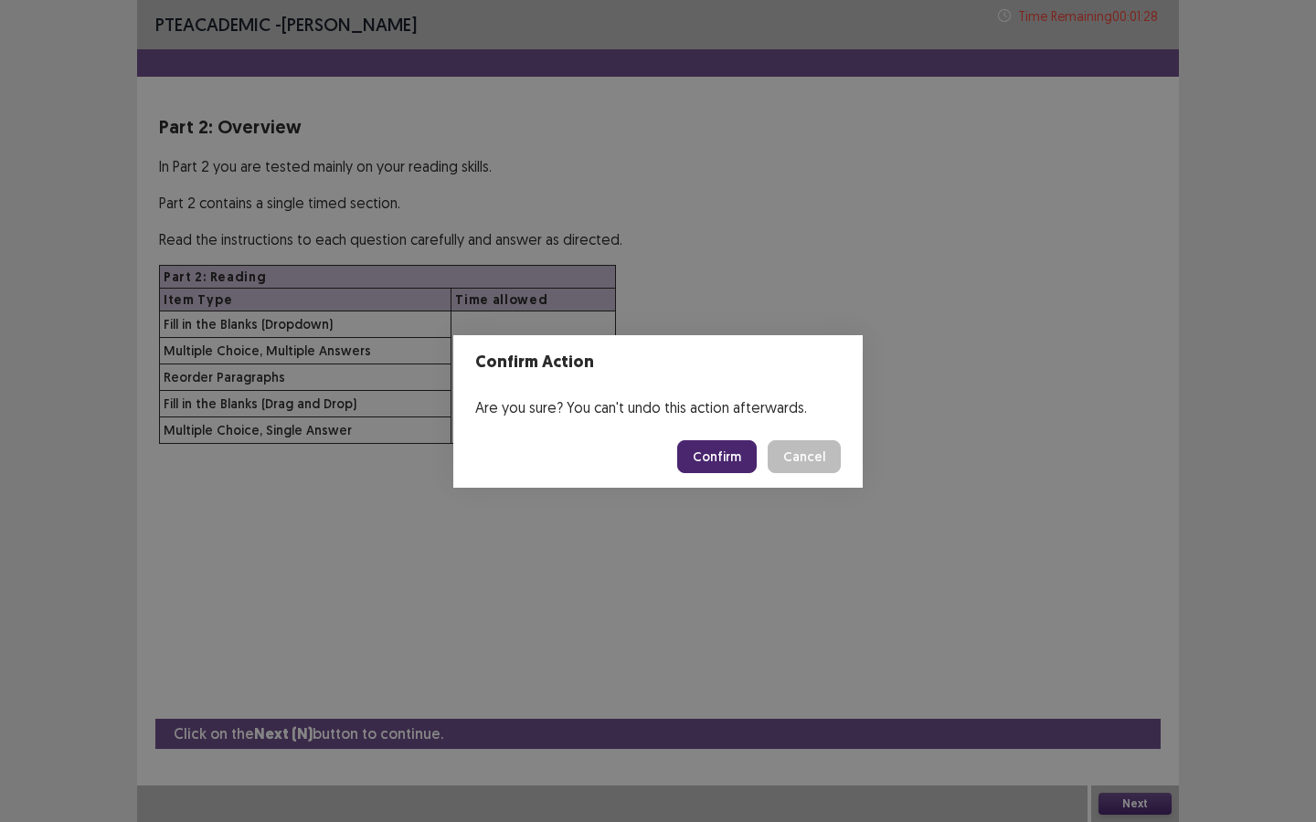
click at [707, 468] on button "Confirm" at bounding box center [716, 456] width 79 height 33
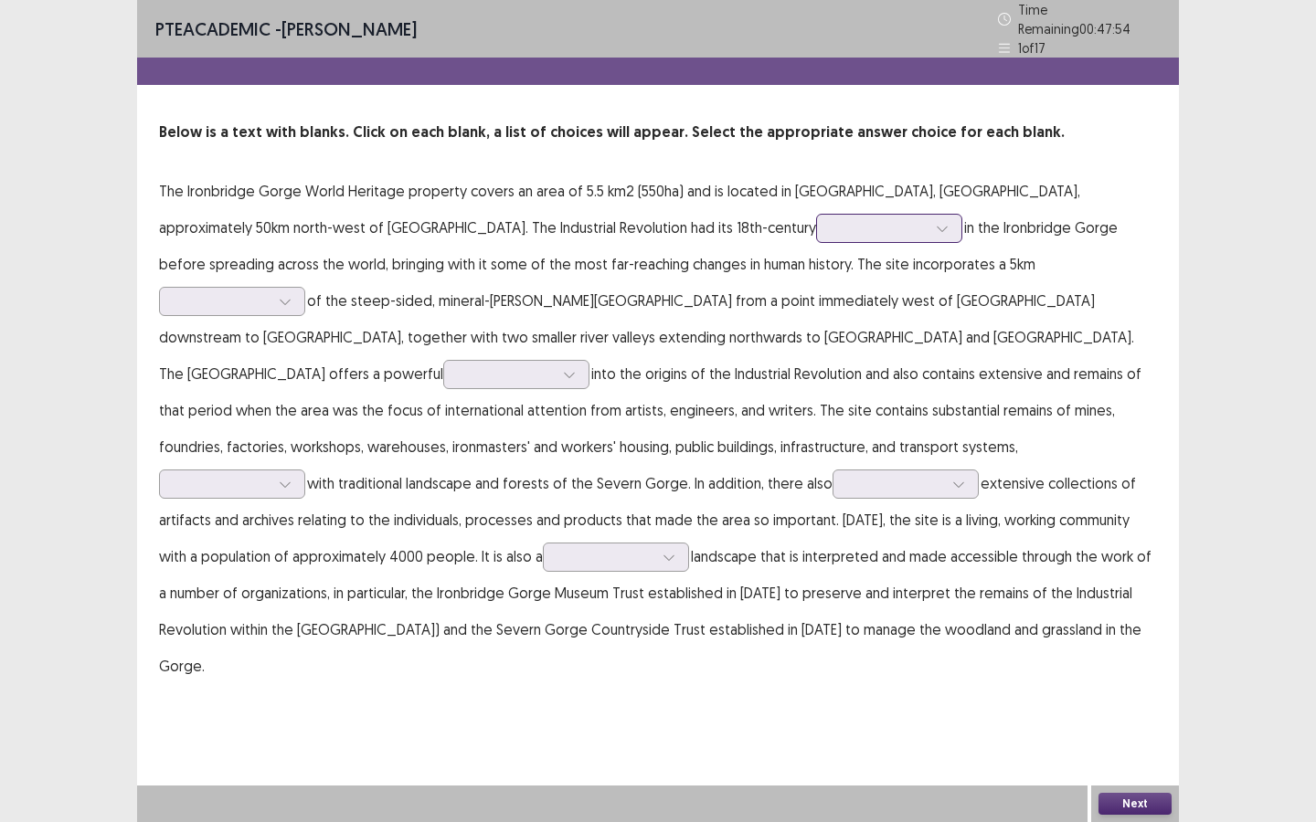
click at [832, 225] on div at bounding box center [879, 227] width 95 height 17
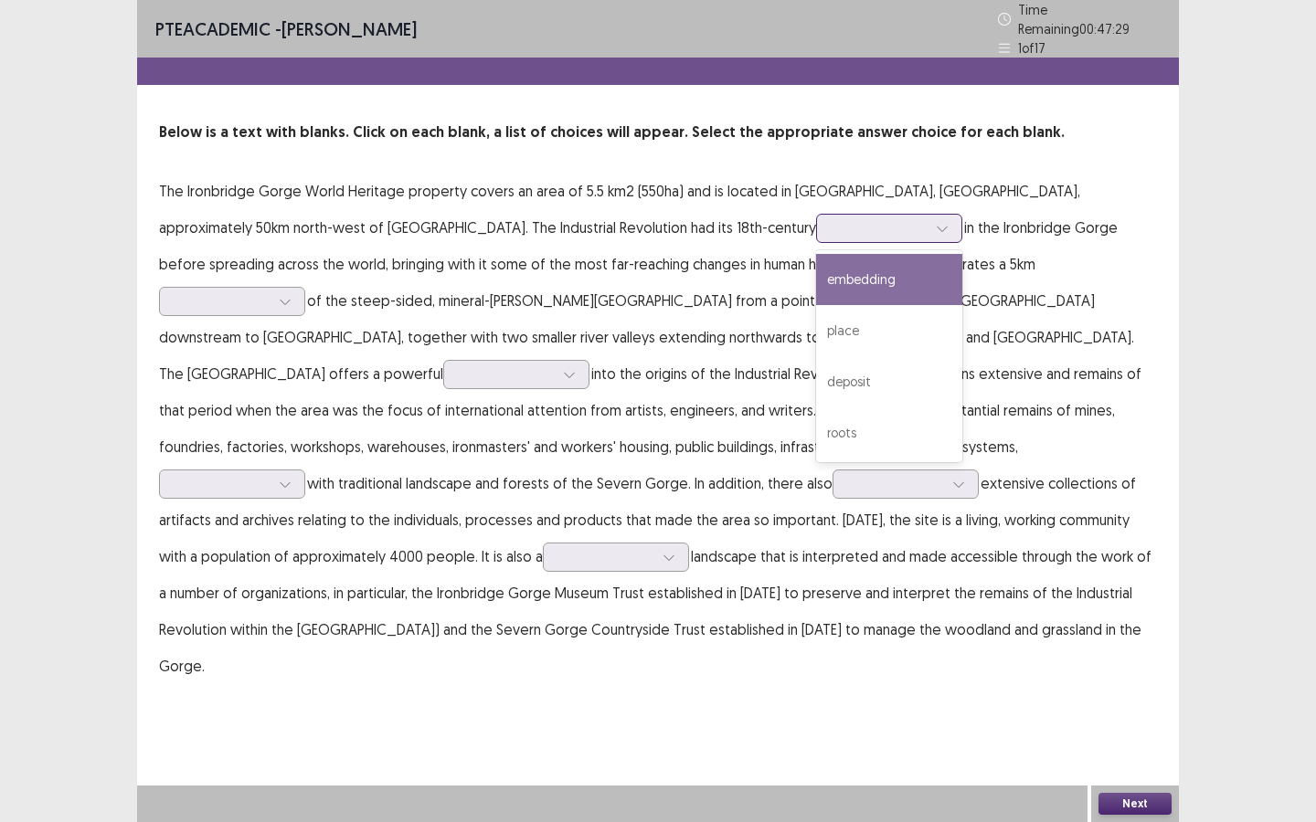
click at [816, 278] on div "embedding" at bounding box center [889, 279] width 146 height 51
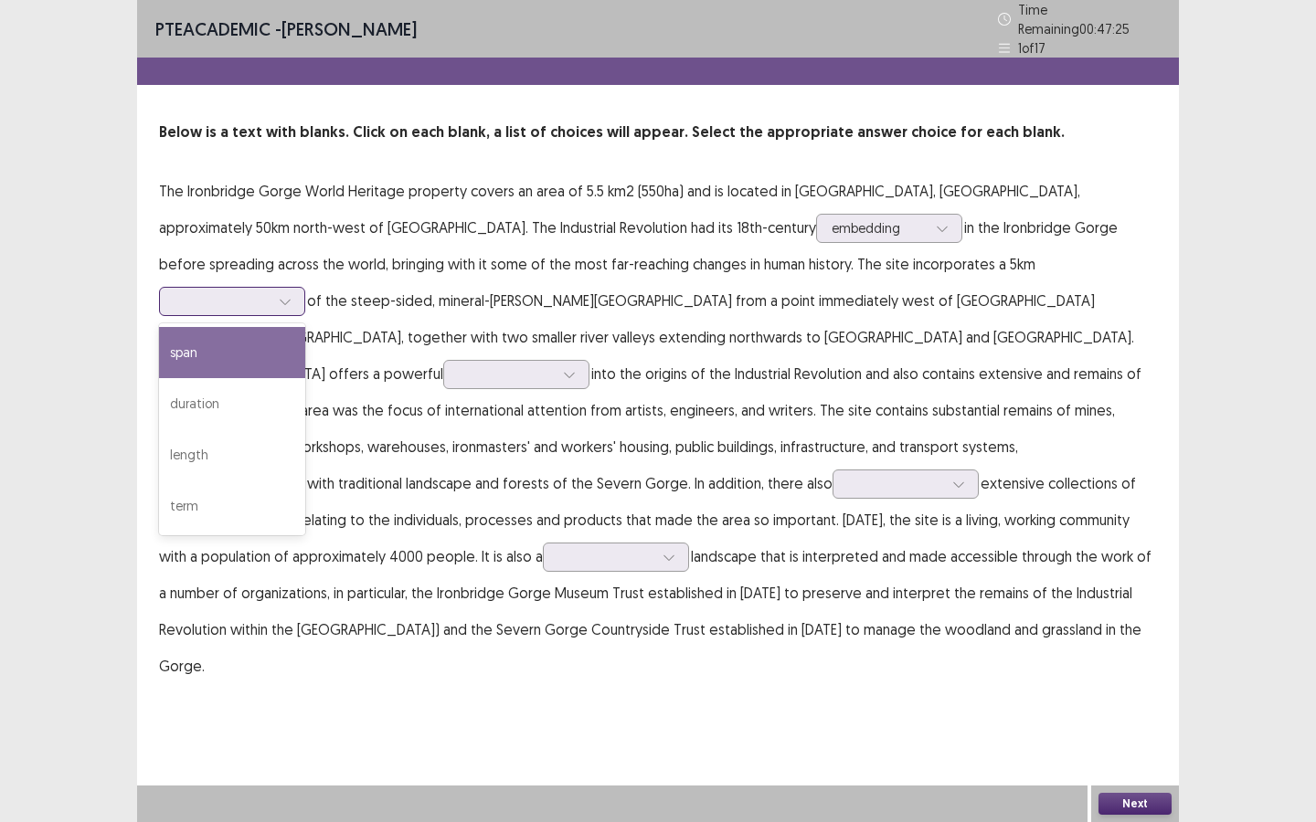
click at [291, 295] on icon at bounding box center [285, 301] width 13 height 13
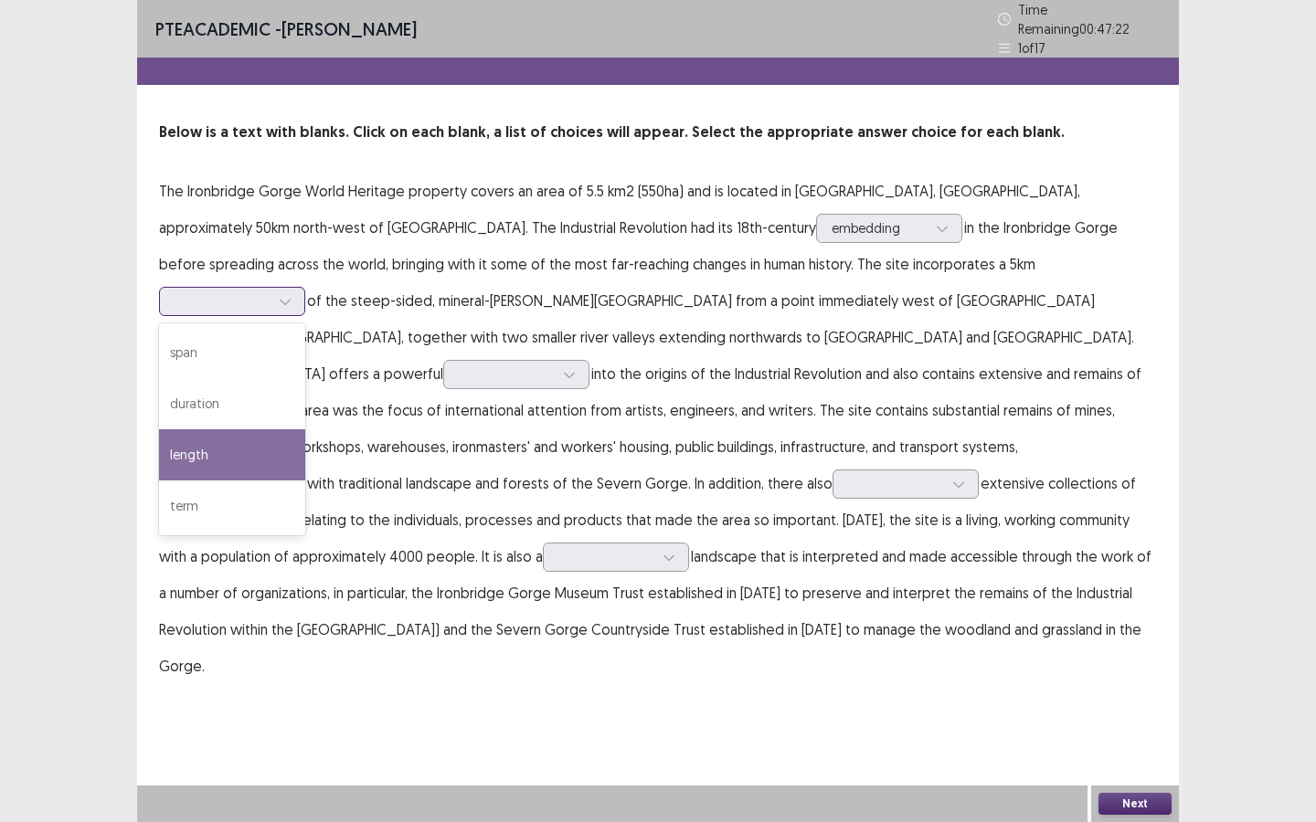
click at [305, 429] on div "length" at bounding box center [232, 454] width 146 height 51
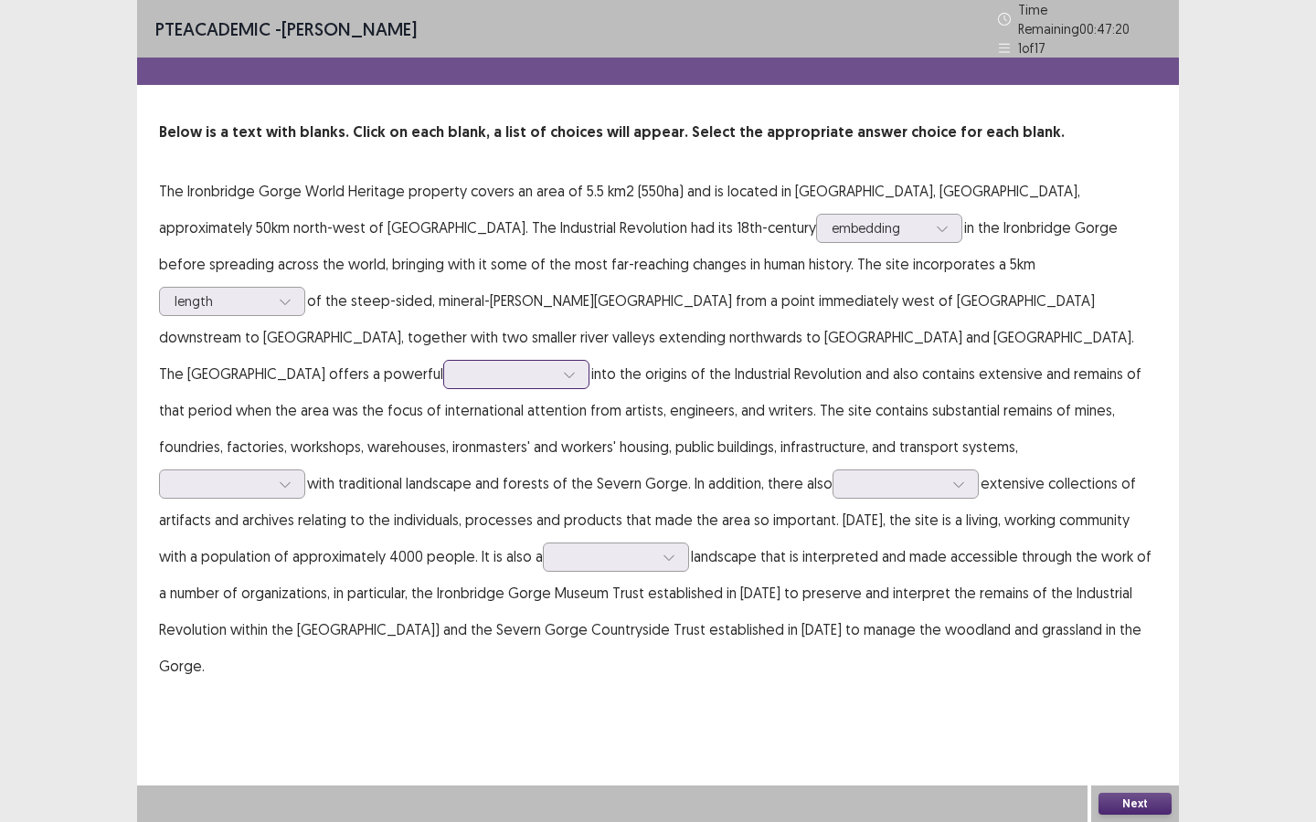
click at [554, 365] on div at bounding box center [506, 373] width 95 height 17
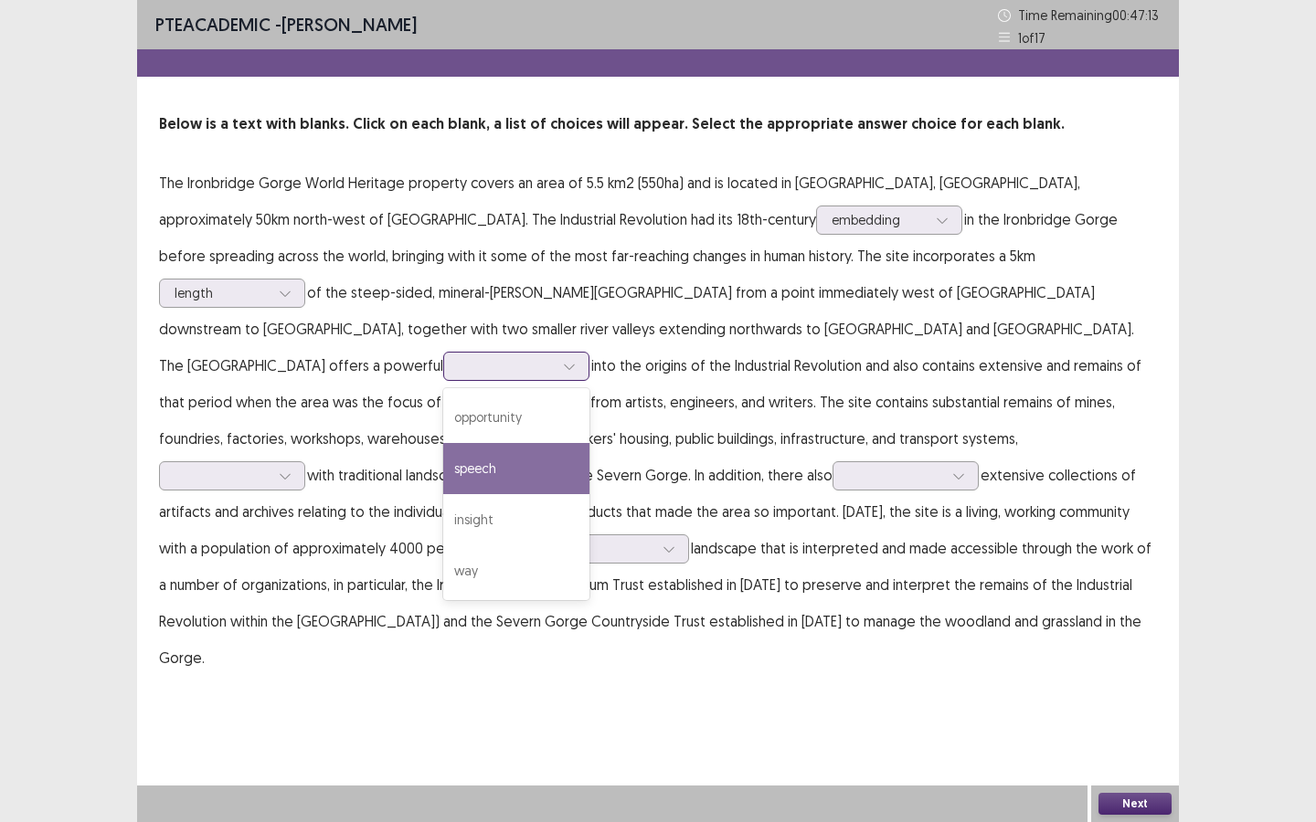
click at [540, 443] on div "speech" at bounding box center [516, 468] width 146 height 51
click at [583, 353] on div at bounding box center [569, 366] width 27 height 27
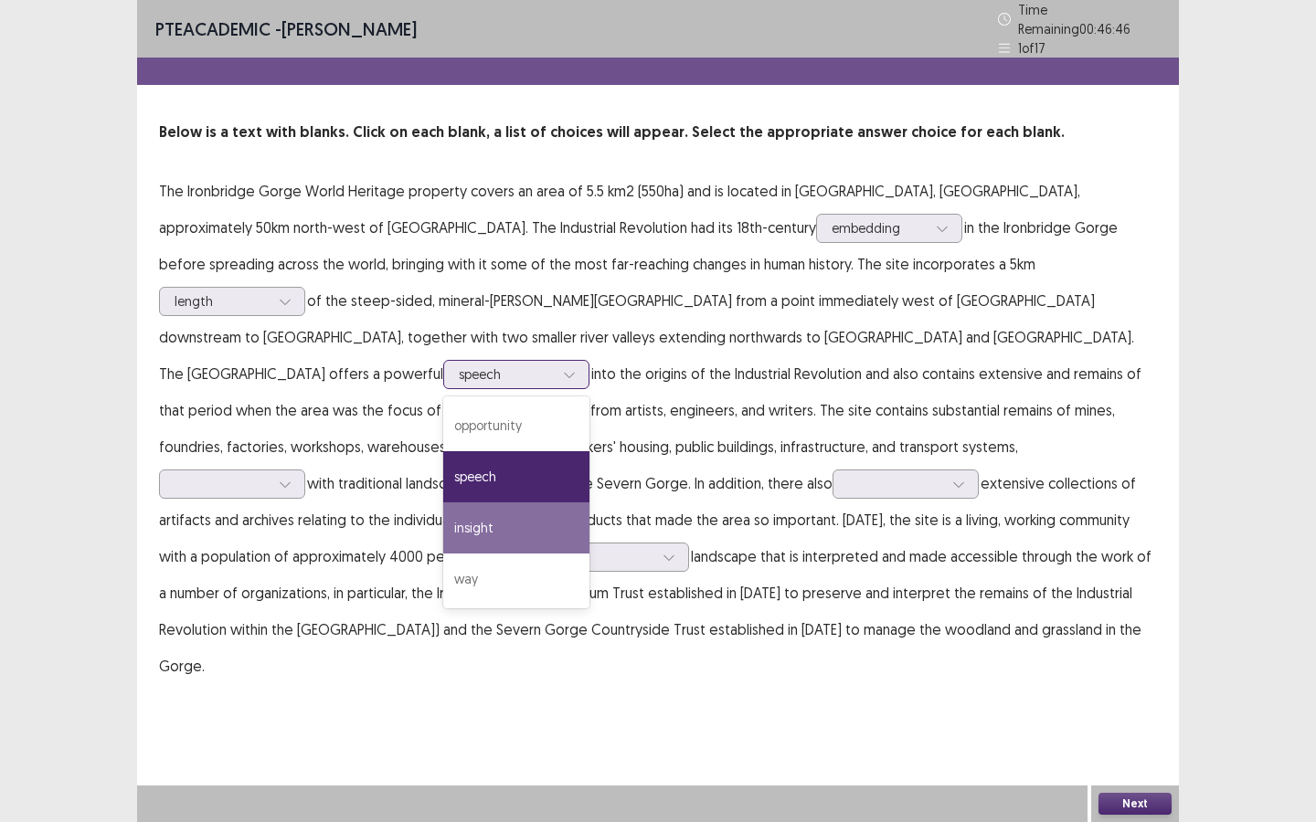
click at [527, 503] on div "insight" at bounding box center [516, 528] width 146 height 51
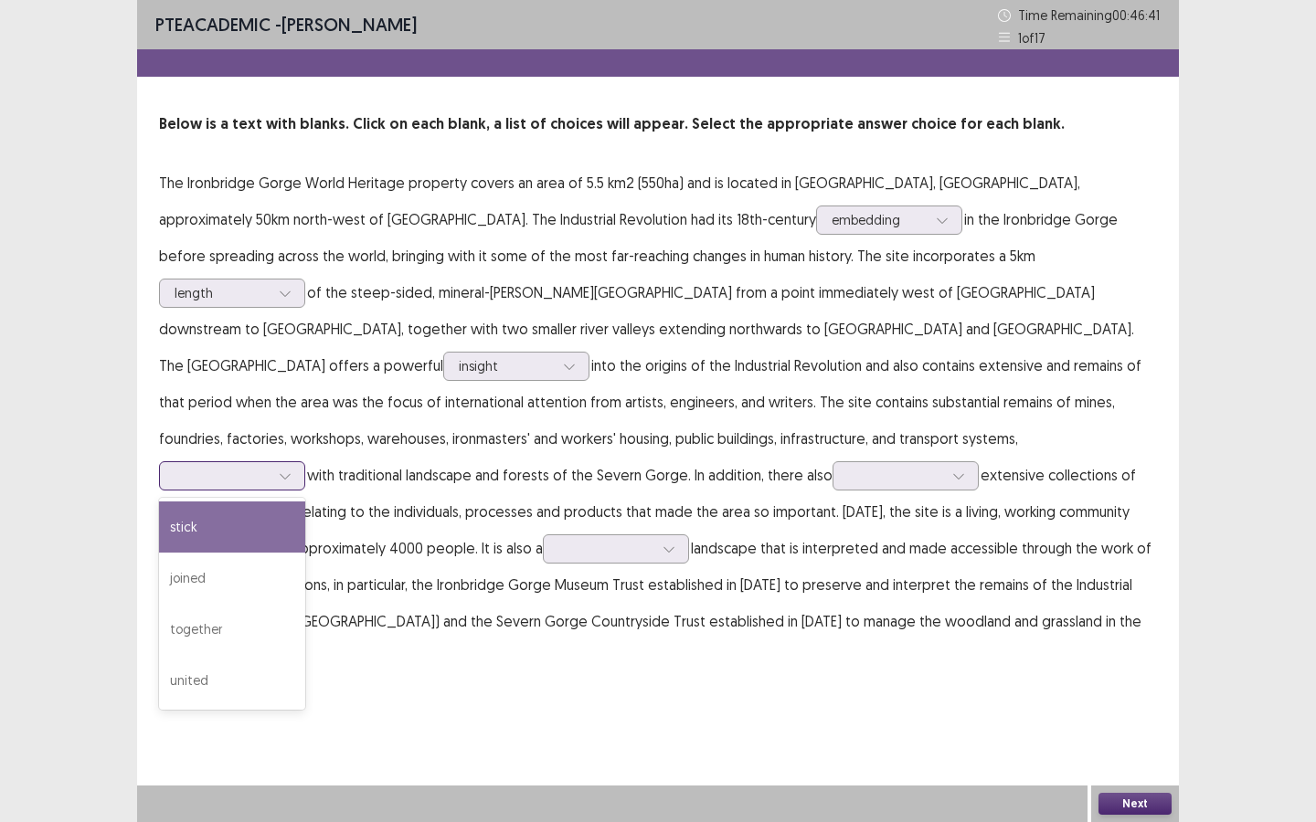
click at [279, 470] on icon at bounding box center [285, 476] width 13 height 13
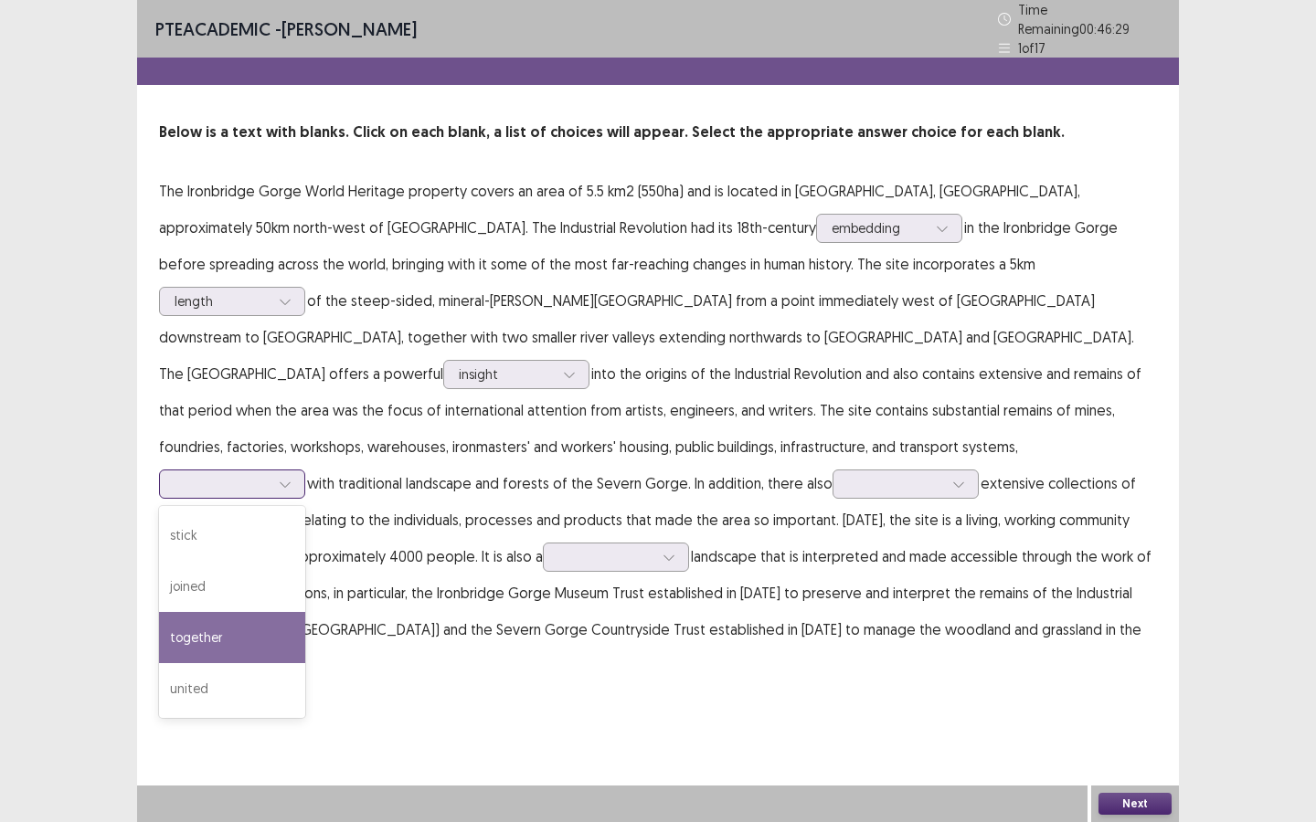
click at [231, 612] on div "together" at bounding box center [232, 637] width 146 height 51
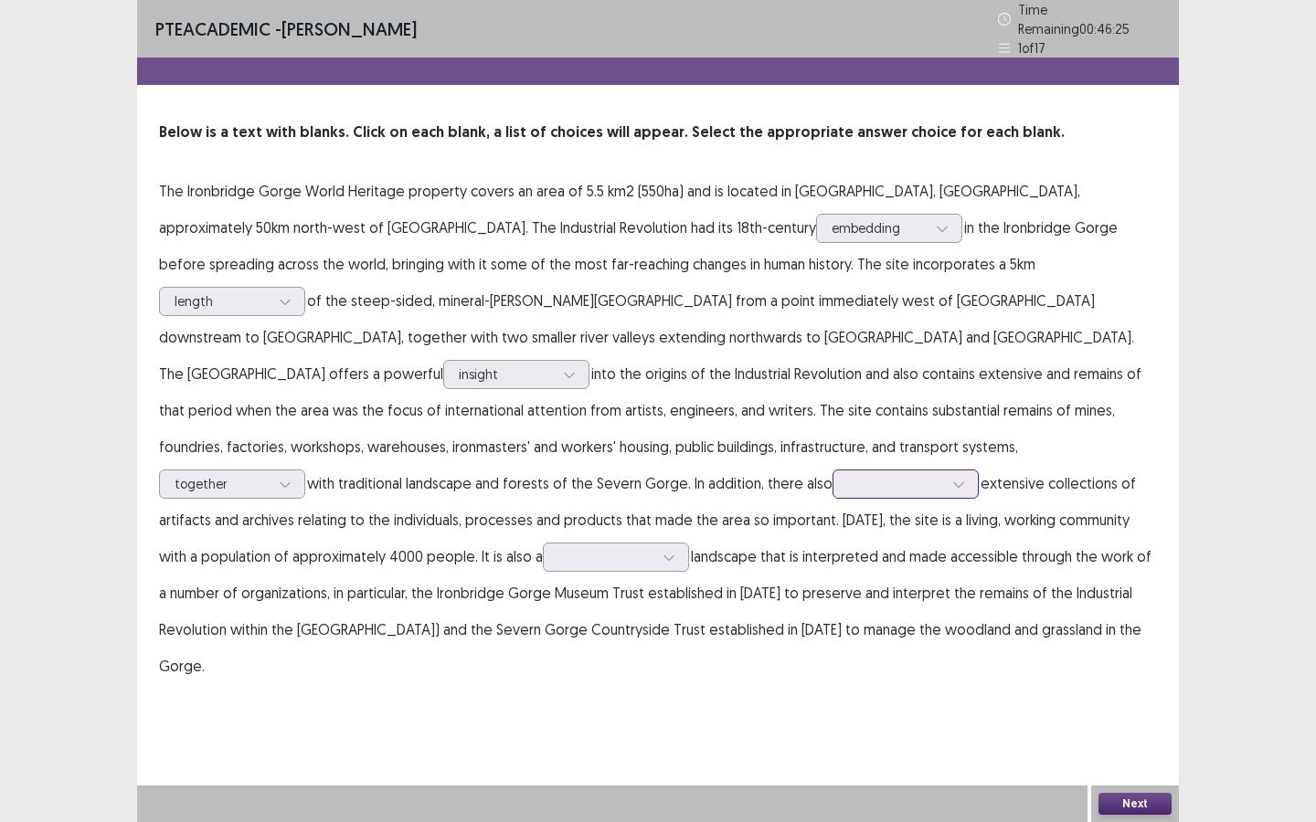
click at [921, 475] on div at bounding box center [895, 483] width 95 height 17
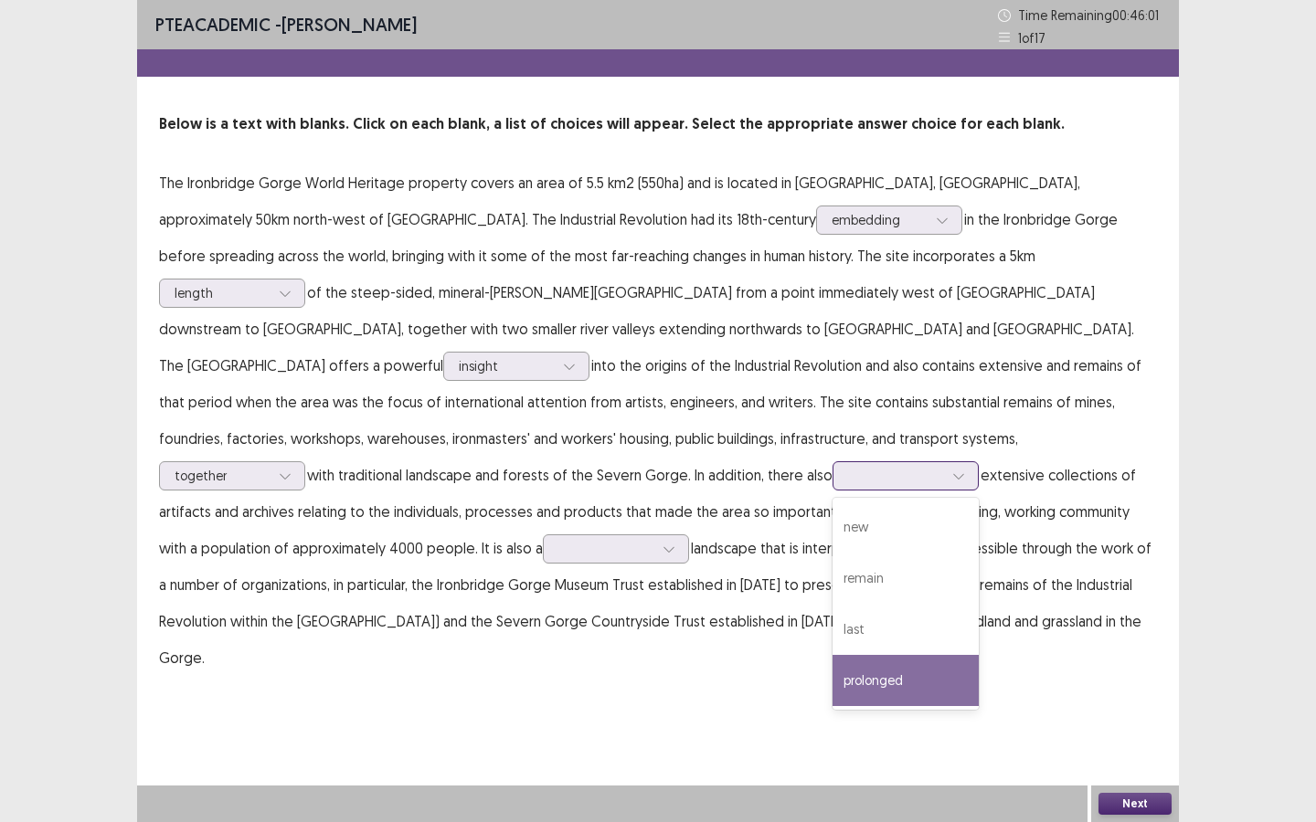
click at [887, 620] on div "prolonged" at bounding box center [905, 680] width 146 height 51
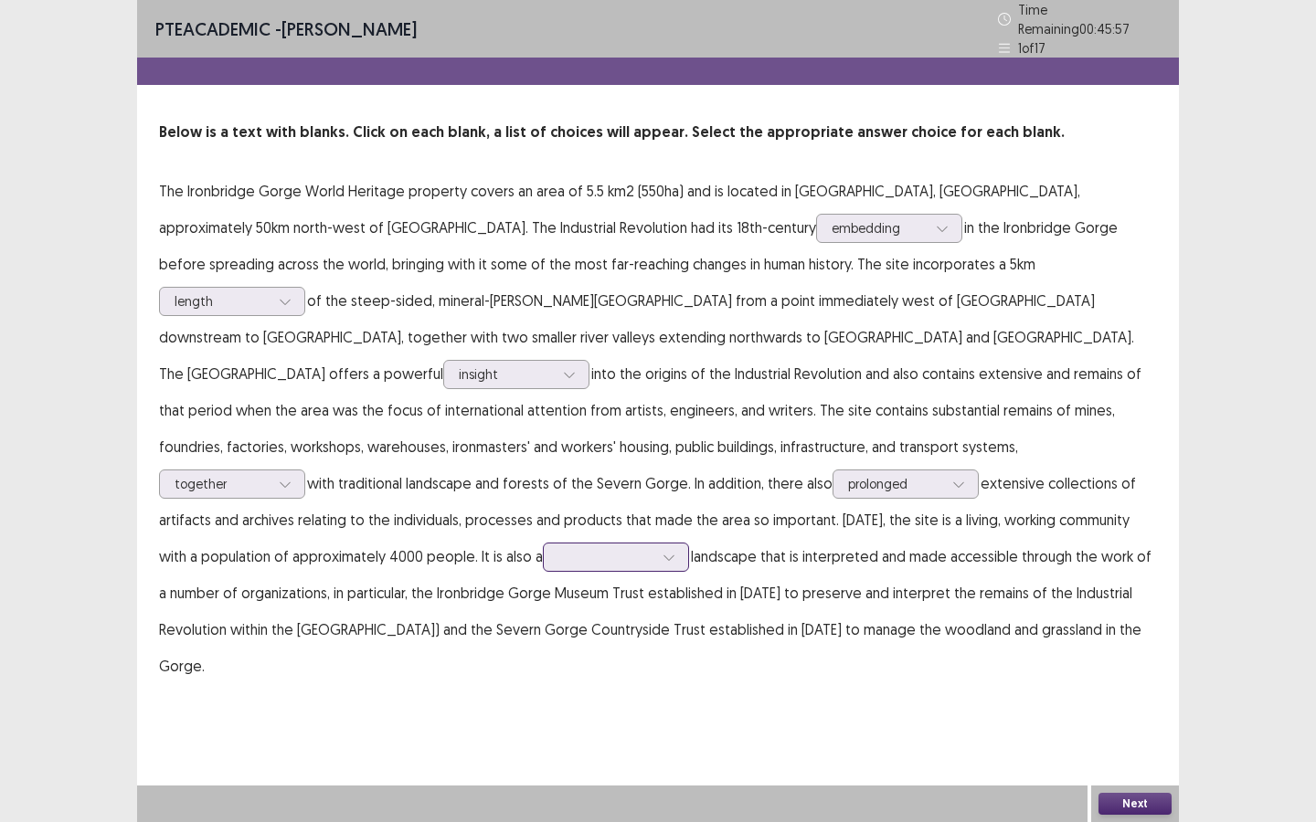
click at [662, 551] on icon at bounding box center [668, 557] width 13 height 13
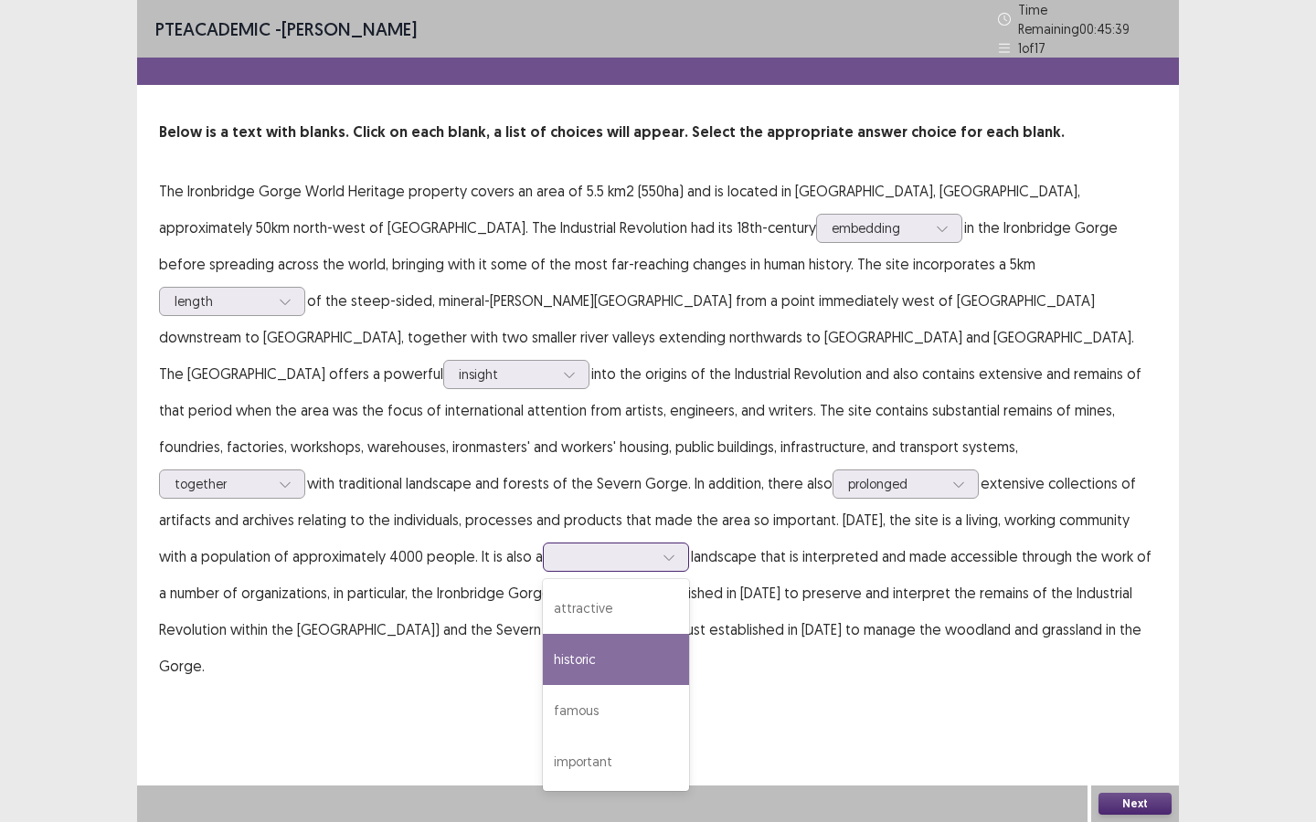
click at [576, 620] on div "historic" at bounding box center [616, 659] width 146 height 51
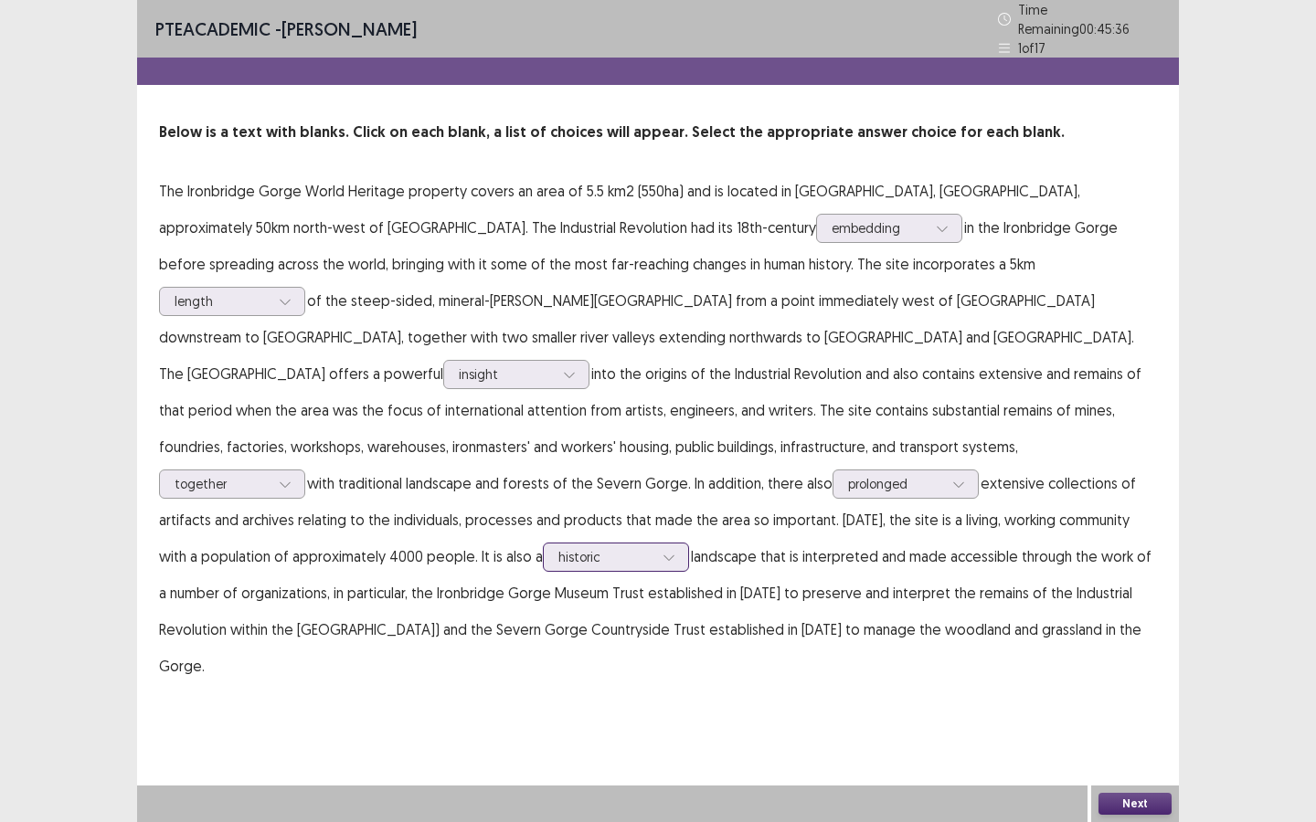
click at [655, 544] on div at bounding box center [668, 557] width 27 height 27
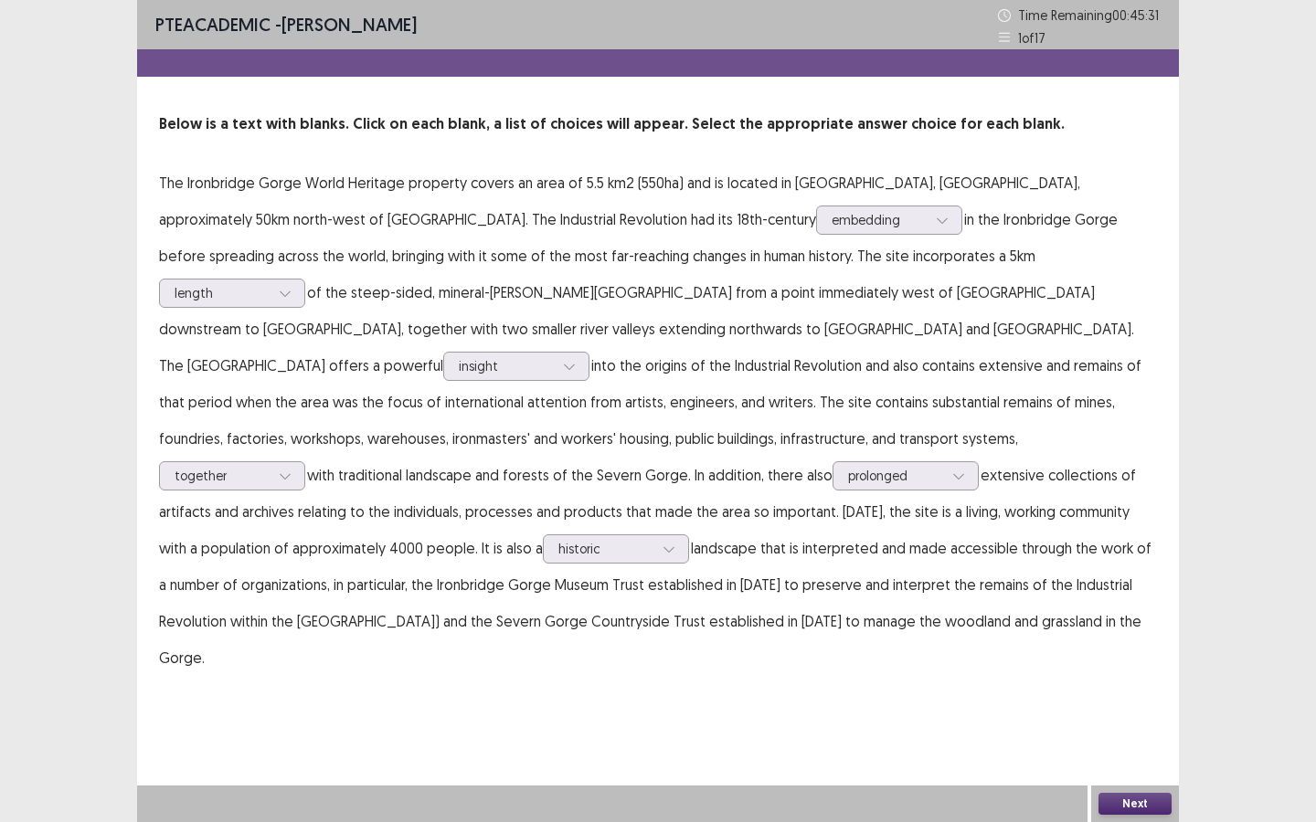
click at [1142, 620] on button "Next" at bounding box center [1134, 804] width 73 height 22
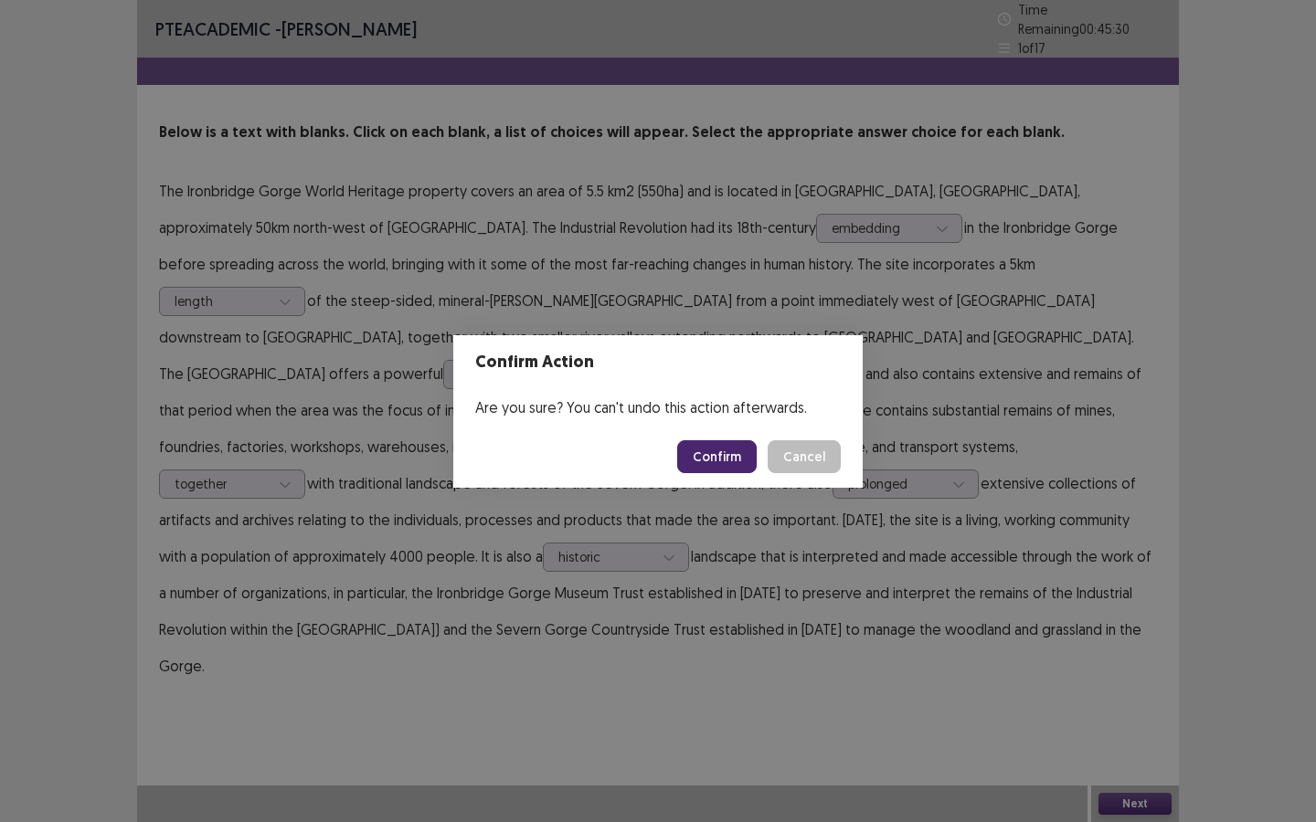
click at [716, 458] on button "Confirm" at bounding box center [716, 456] width 79 height 33
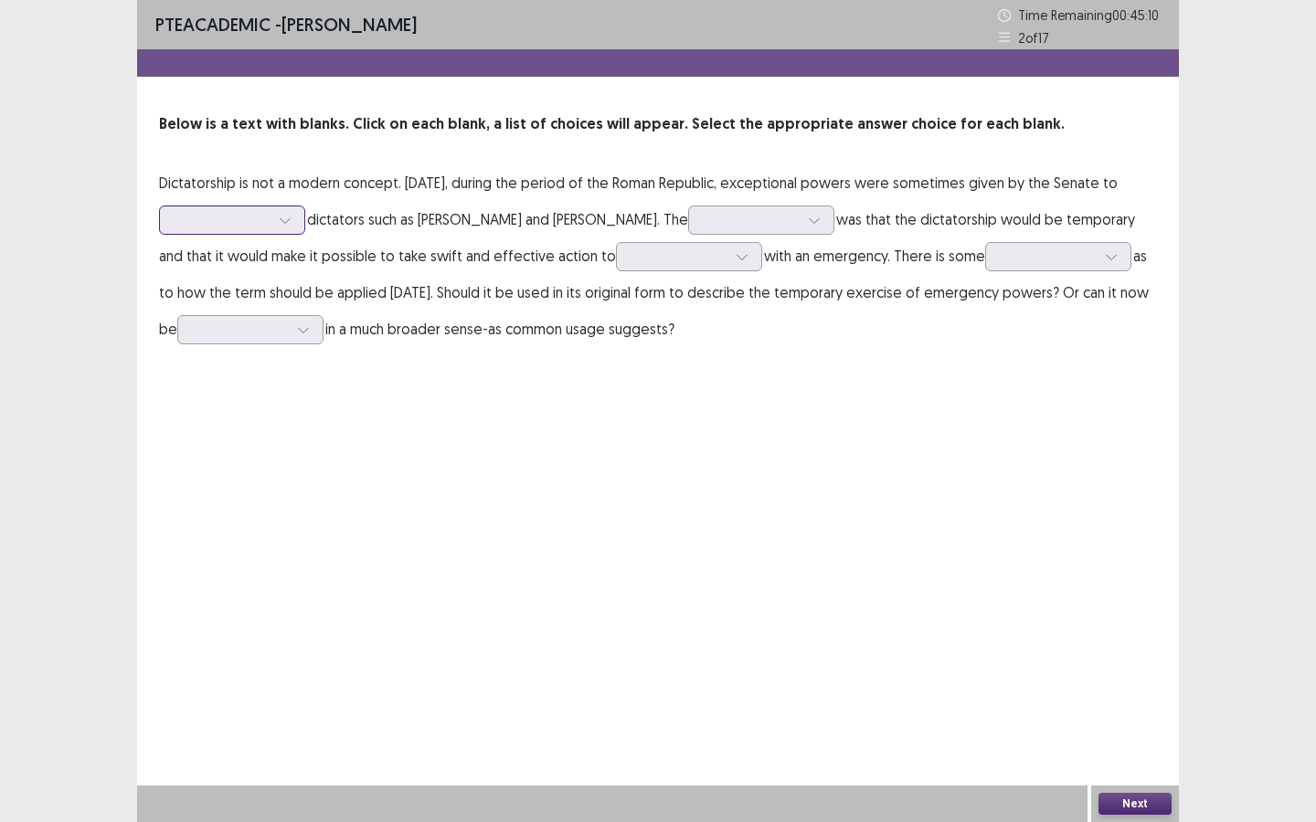
click at [291, 219] on icon at bounding box center [285, 220] width 13 height 13
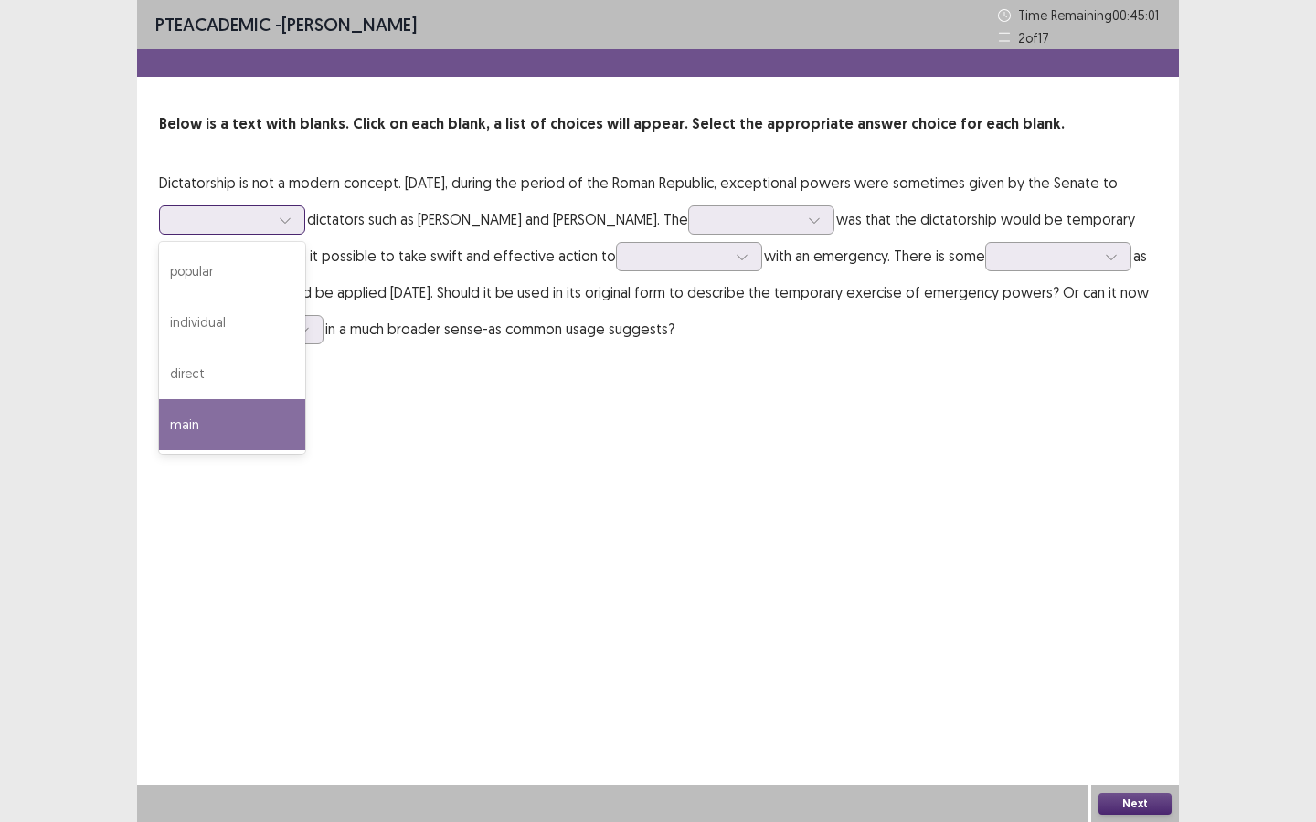
click at [305, 431] on div "main" at bounding box center [232, 424] width 146 height 51
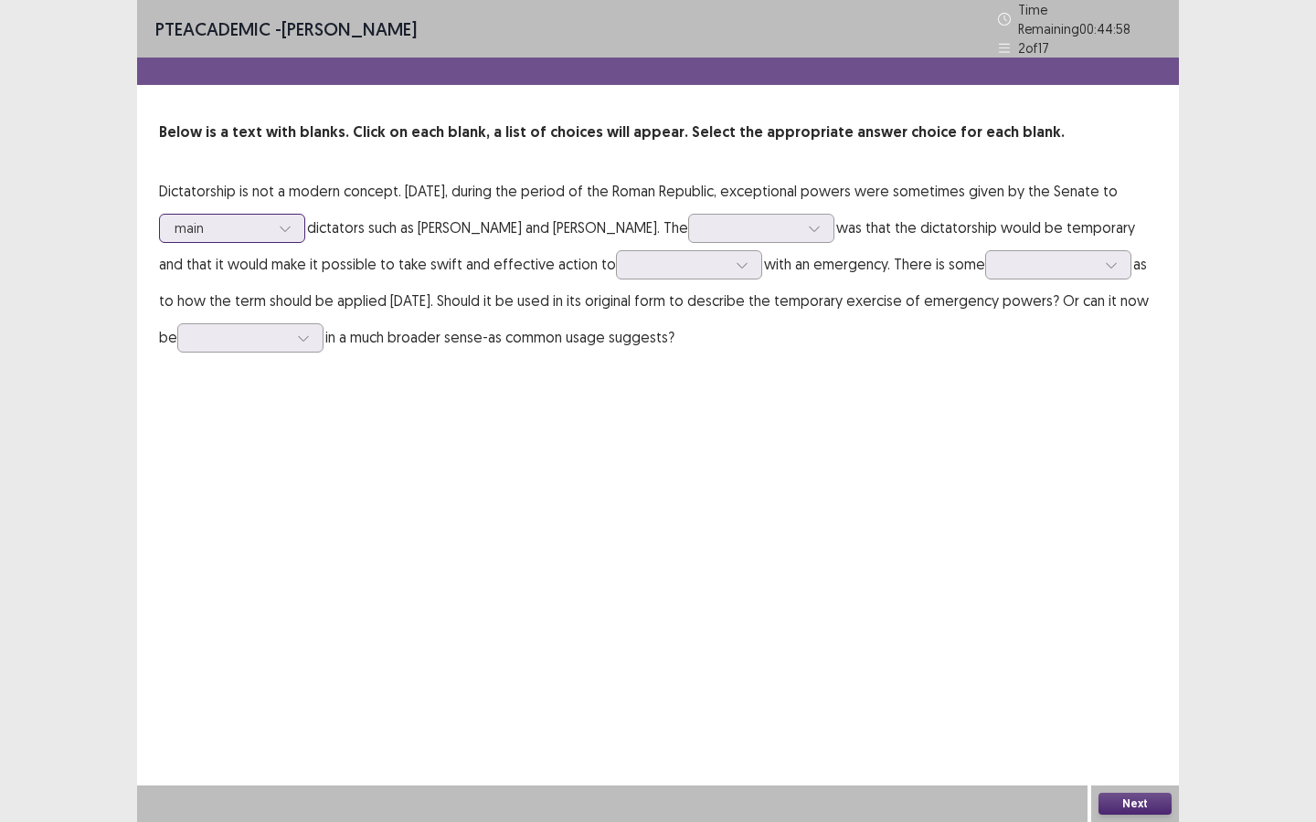
click at [299, 215] on div at bounding box center [284, 228] width 27 height 27
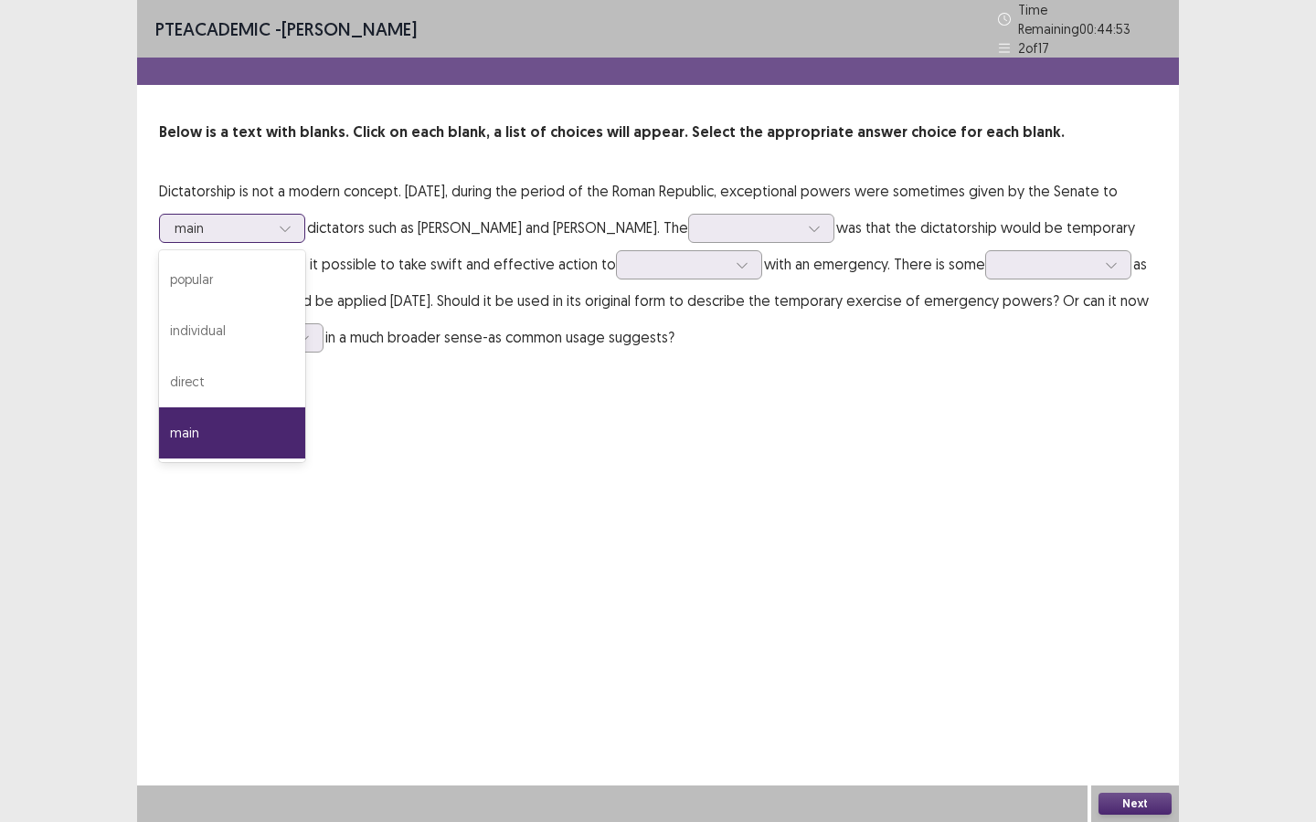
click at [305, 421] on div "main" at bounding box center [232, 433] width 146 height 51
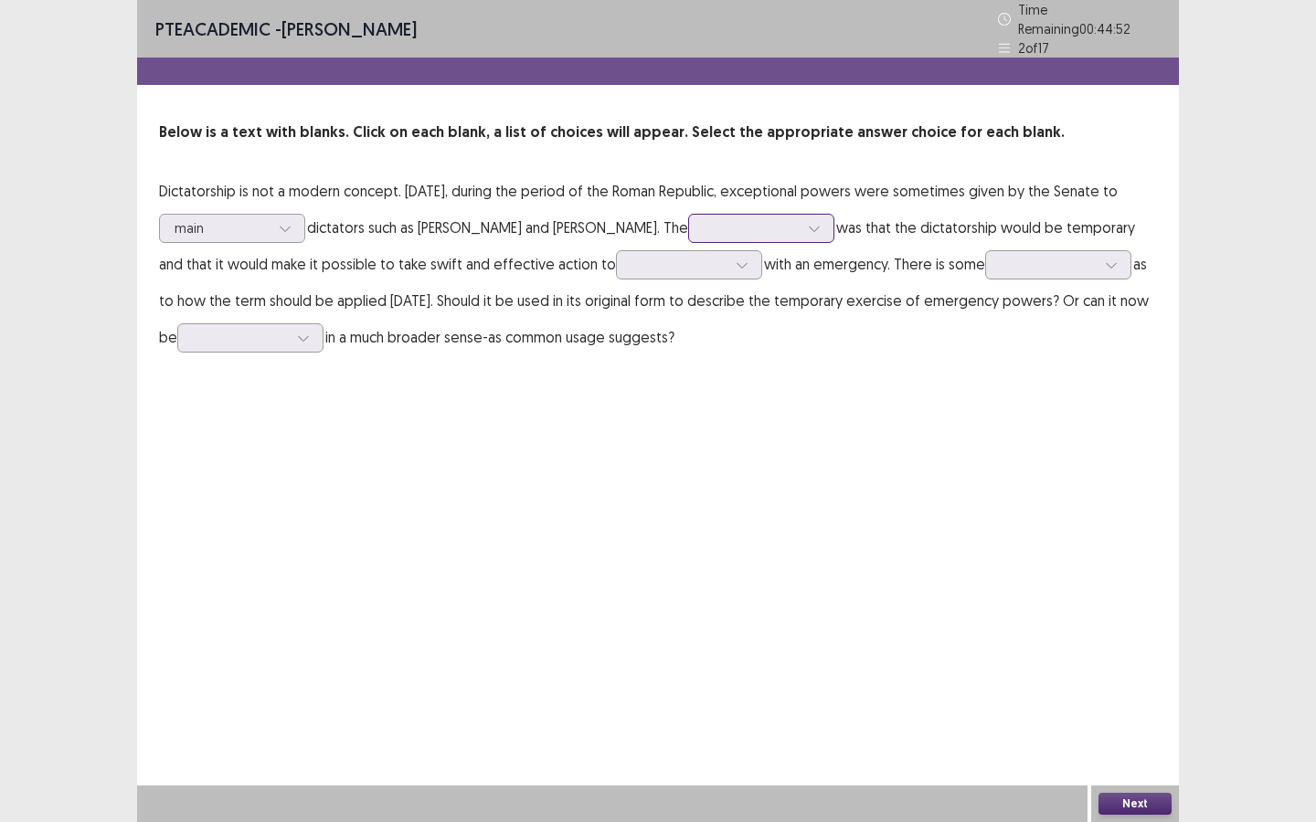
click at [761, 225] on div at bounding box center [751, 227] width 95 height 17
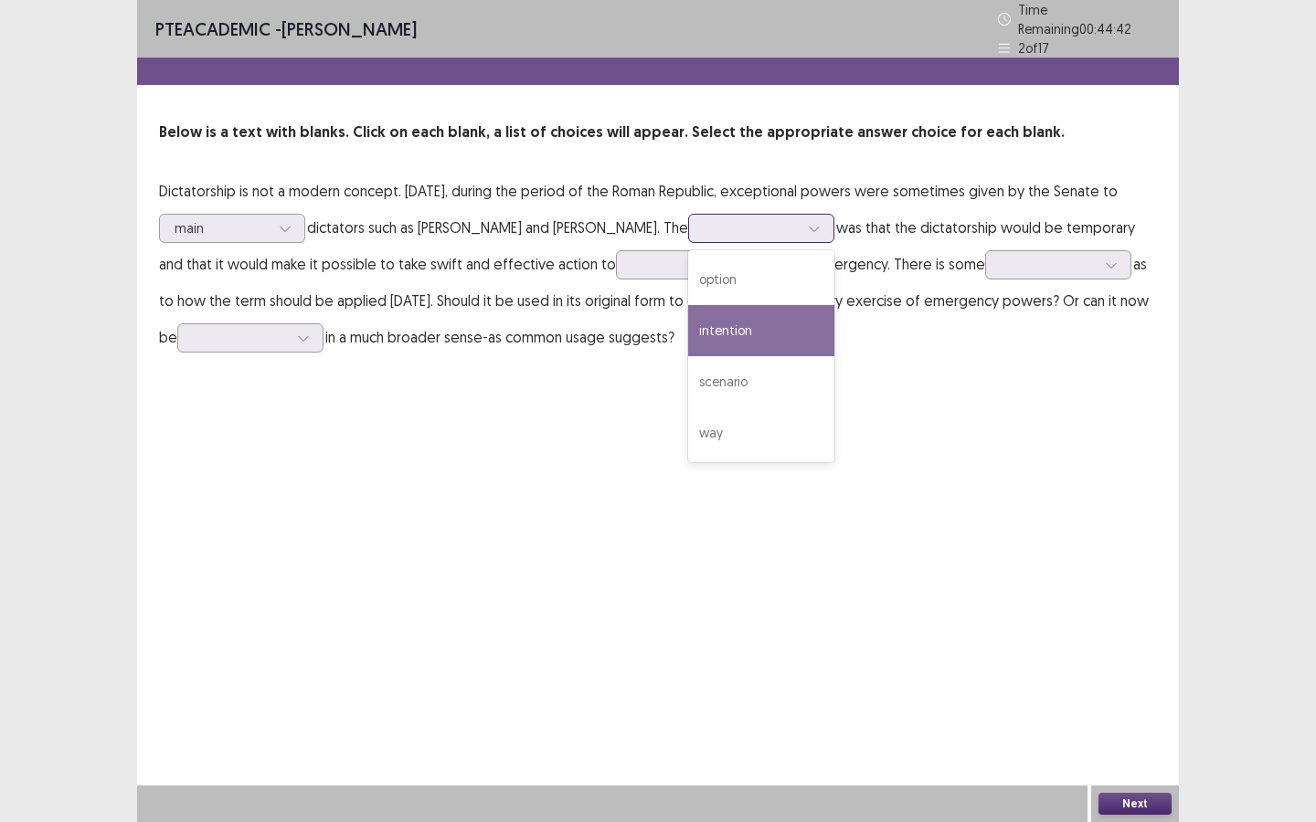
click at [741, 331] on div "intention" at bounding box center [761, 330] width 146 height 51
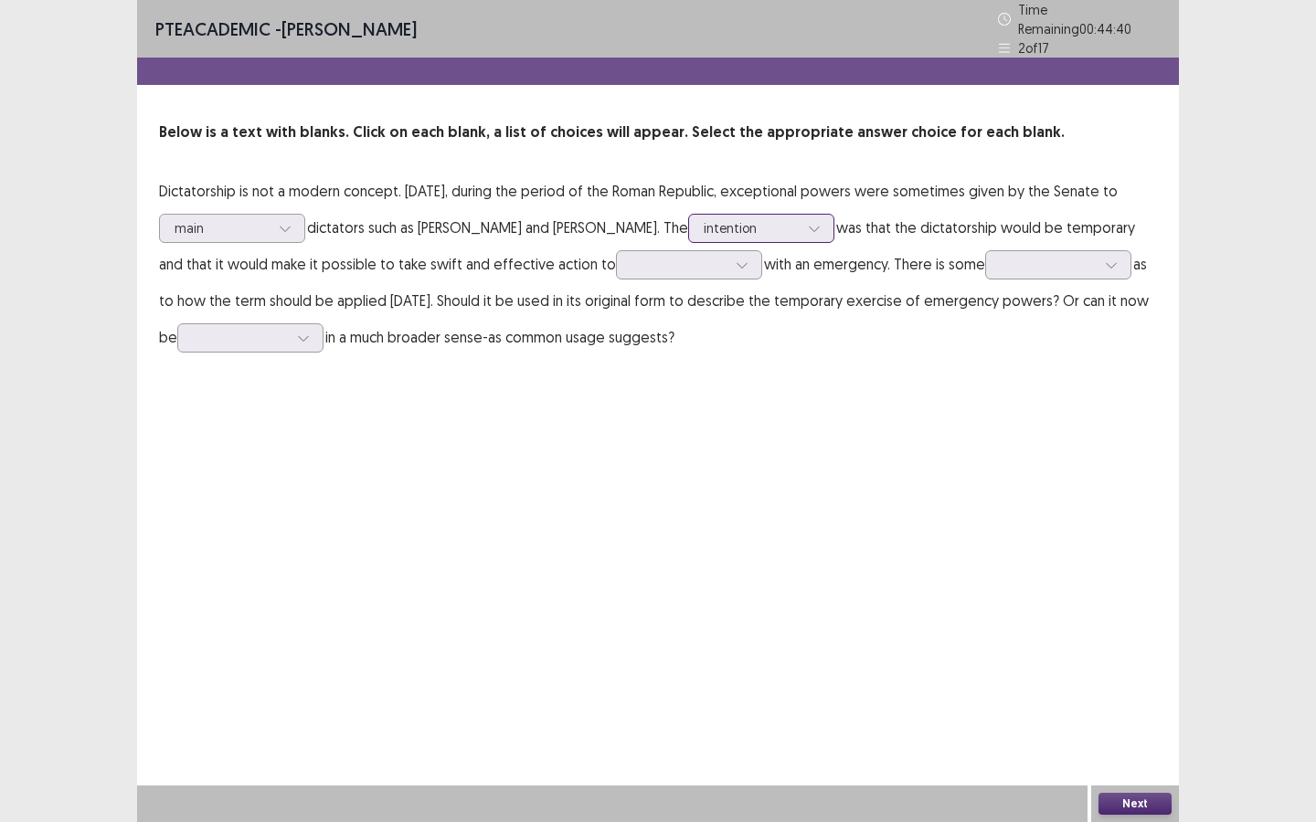
click at [789, 219] on div at bounding box center [751, 227] width 95 height 17
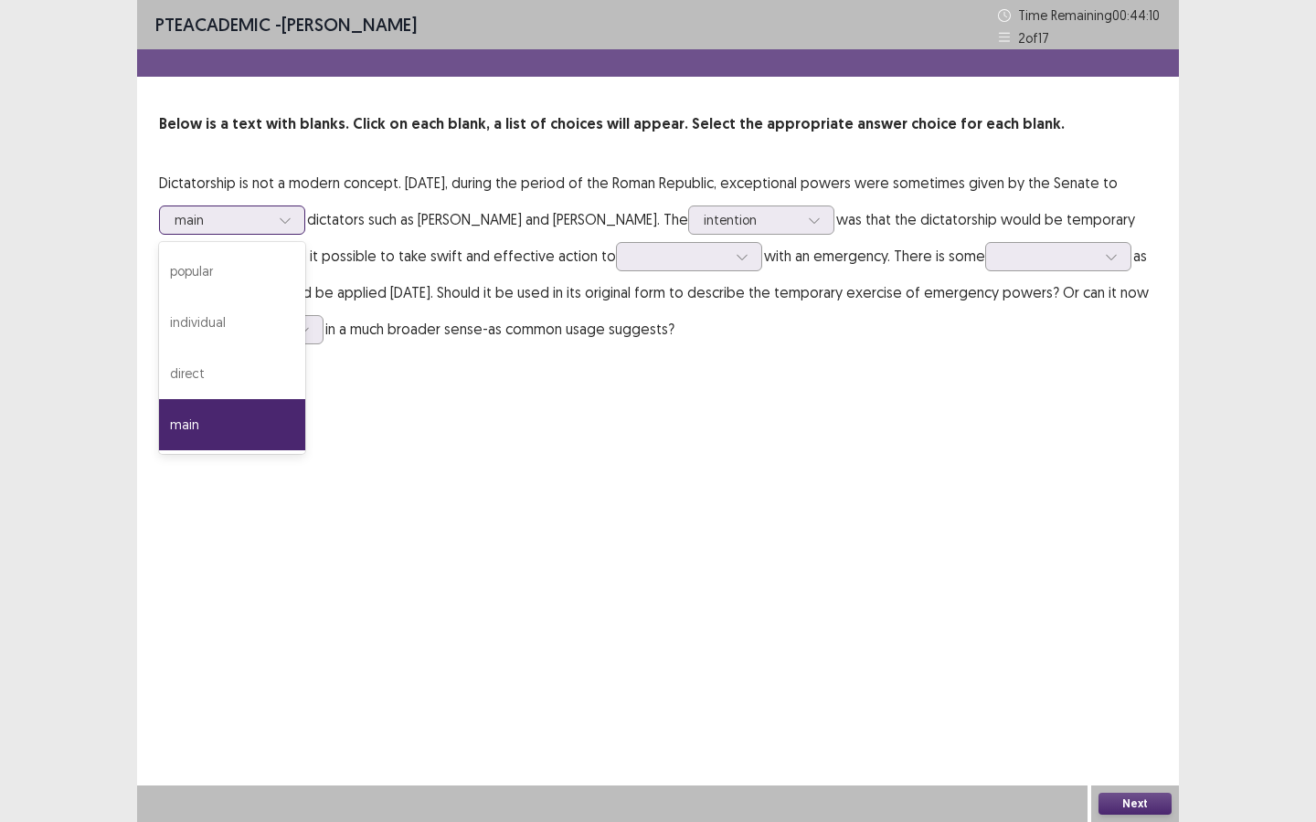
click at [291, 222] on icon at bounding box center [285, 220] width 13 height 13
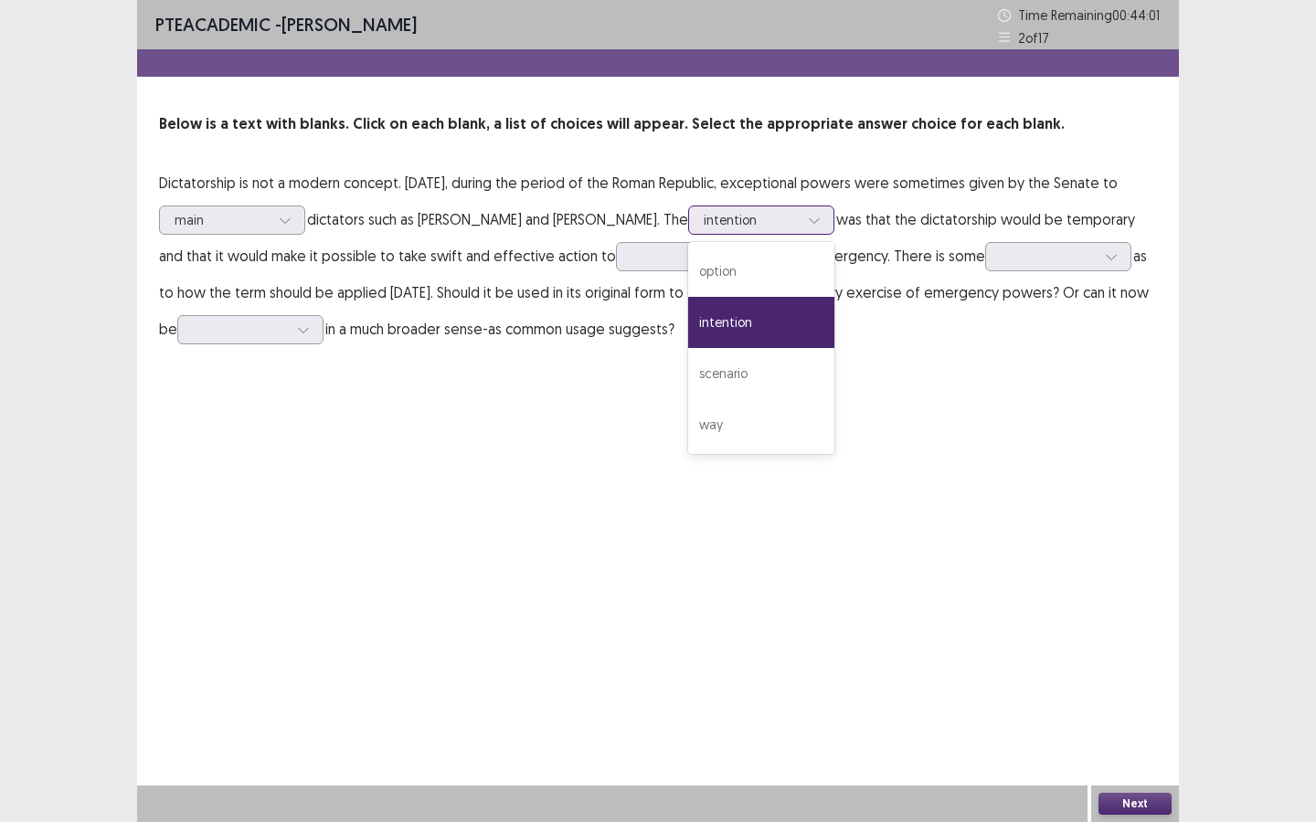
click at [747, 226] on div at bounding box center [751, 219] width 95 height 17
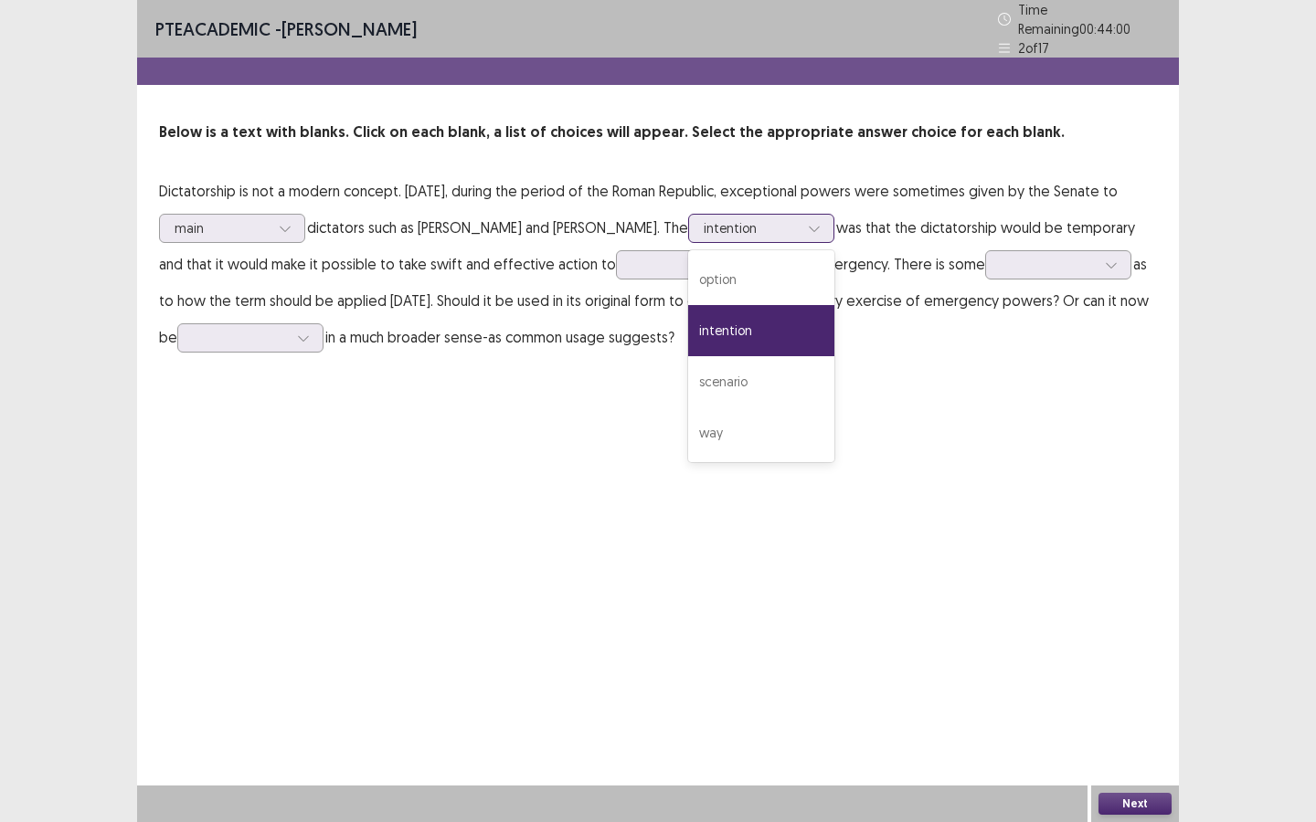
click at [747, 226] on div at bounding box center [751, 227] width 95 height 17
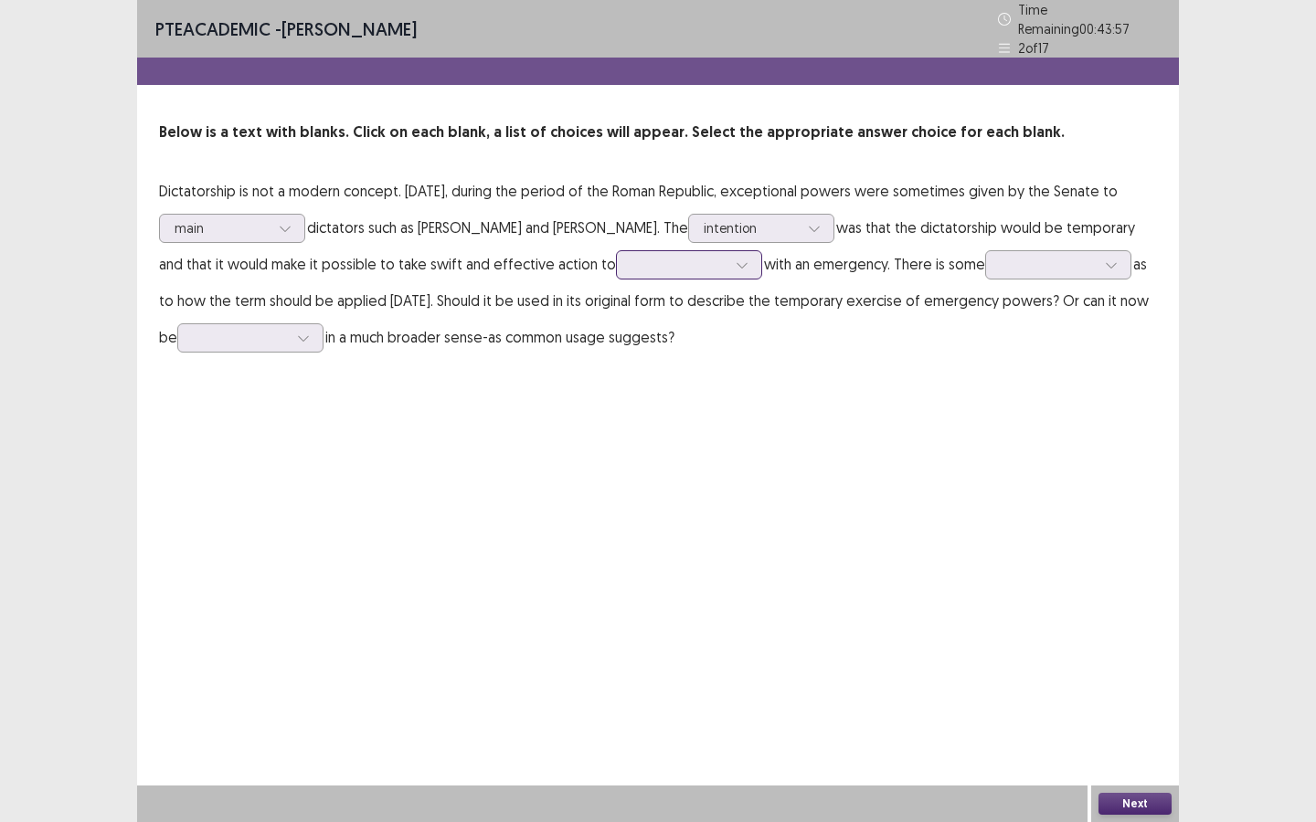
click at [702, 256] on div at bounding box center [678, 264] width 95 height 17
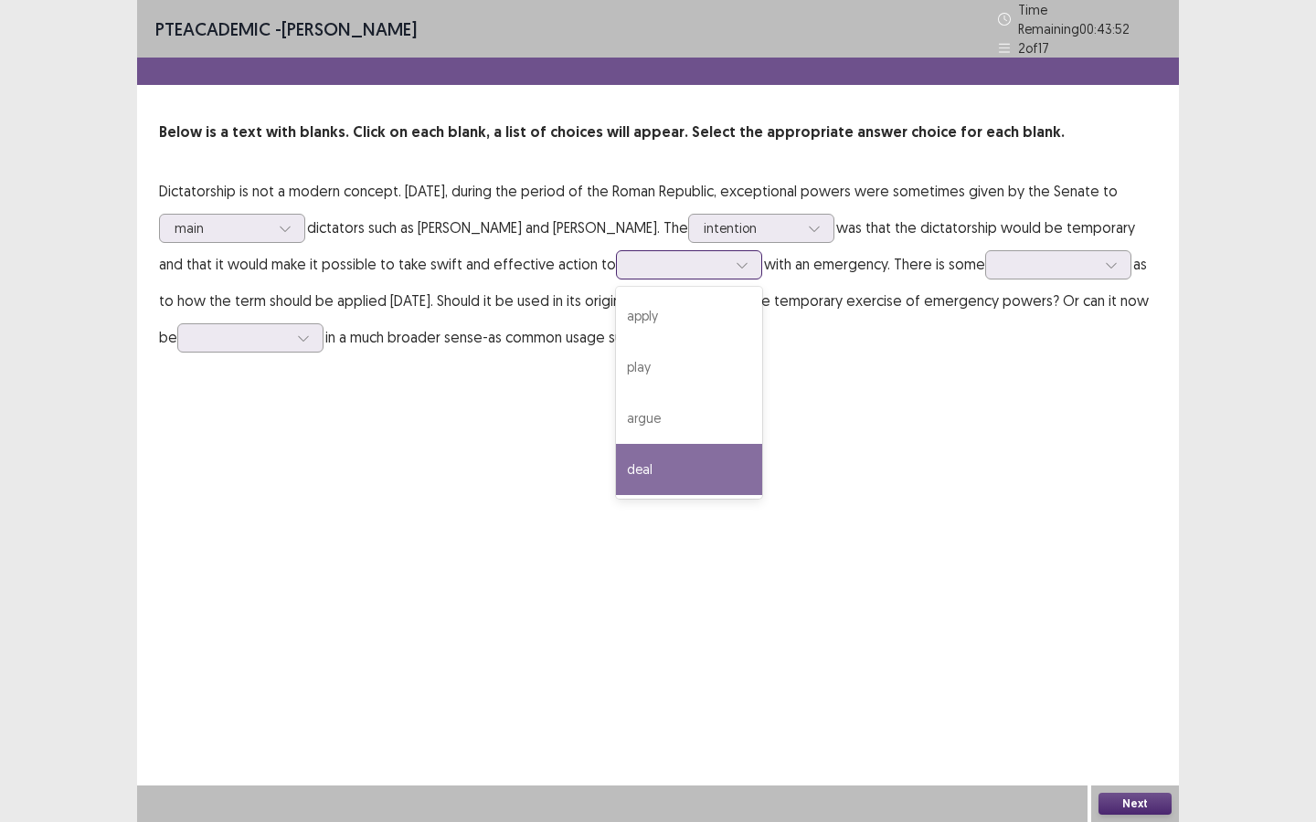
click at [655, 463] on div "deal" at bounding box center [689, 469] width 146 height 51
click at [728, 260] on div at bounding box center [741, 264] width 27 height 27
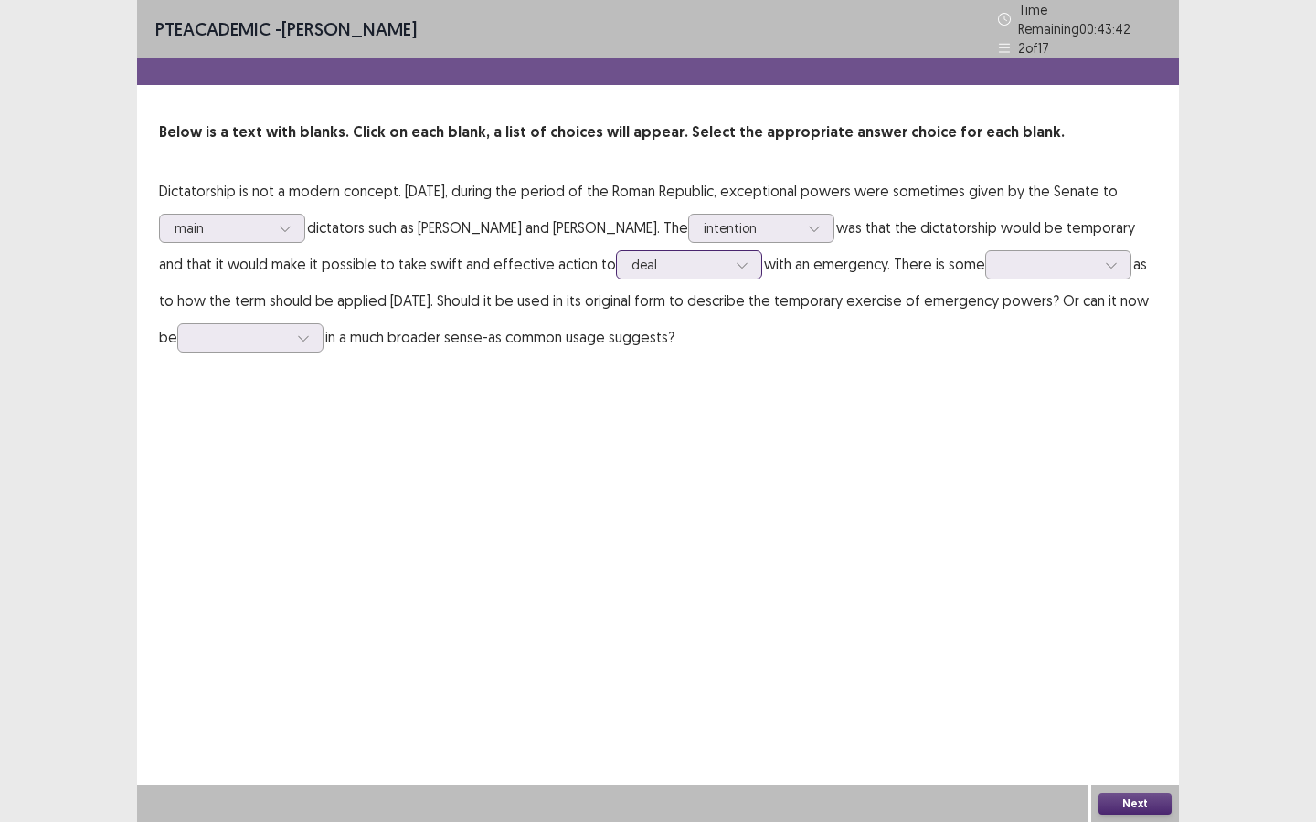
click at [728, 260] on div at bounding box center [741, 264] width 27 height 27
click at [1043, 256] on div at bounding box center [1048, 264] width 95 height 17
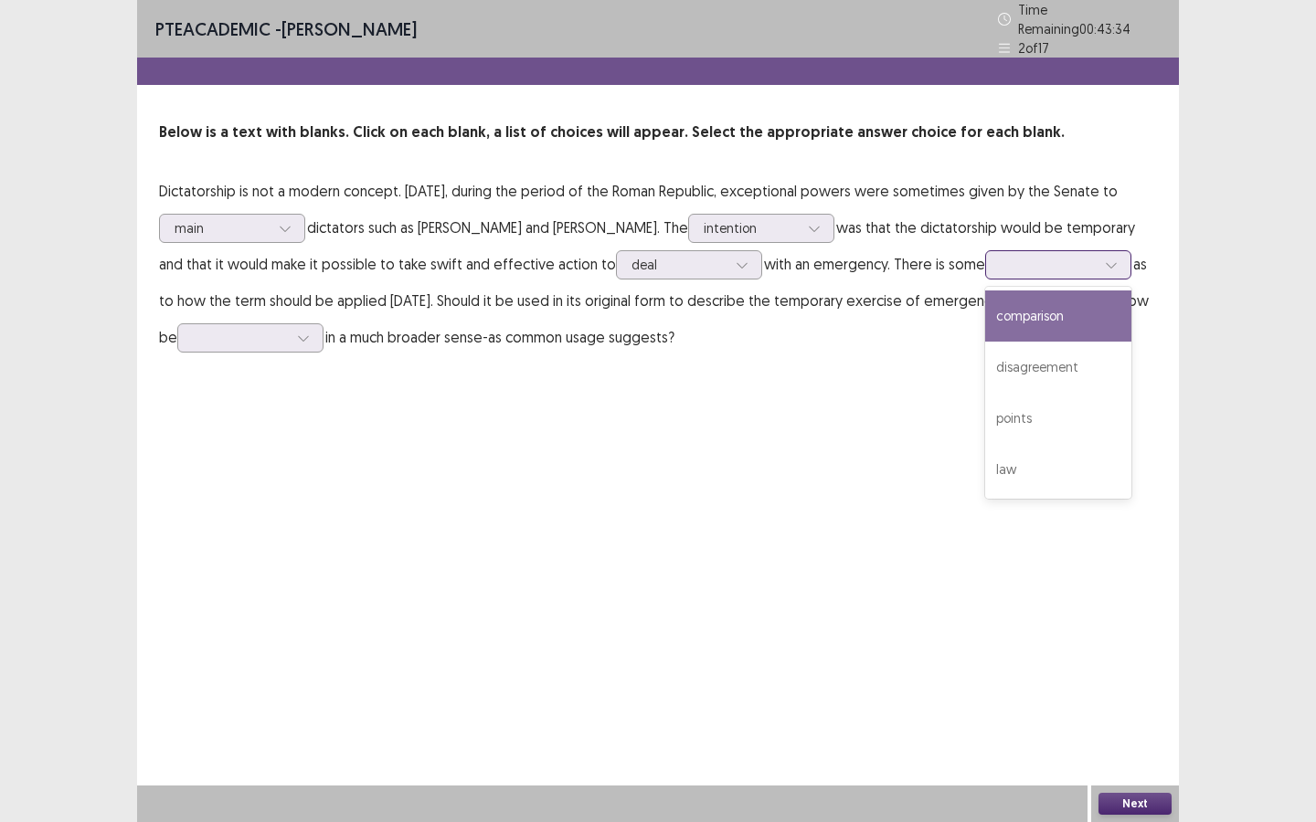
click at [1042, 318] on div "comparison" at bounding box center [1058, 316] width 146 height 51
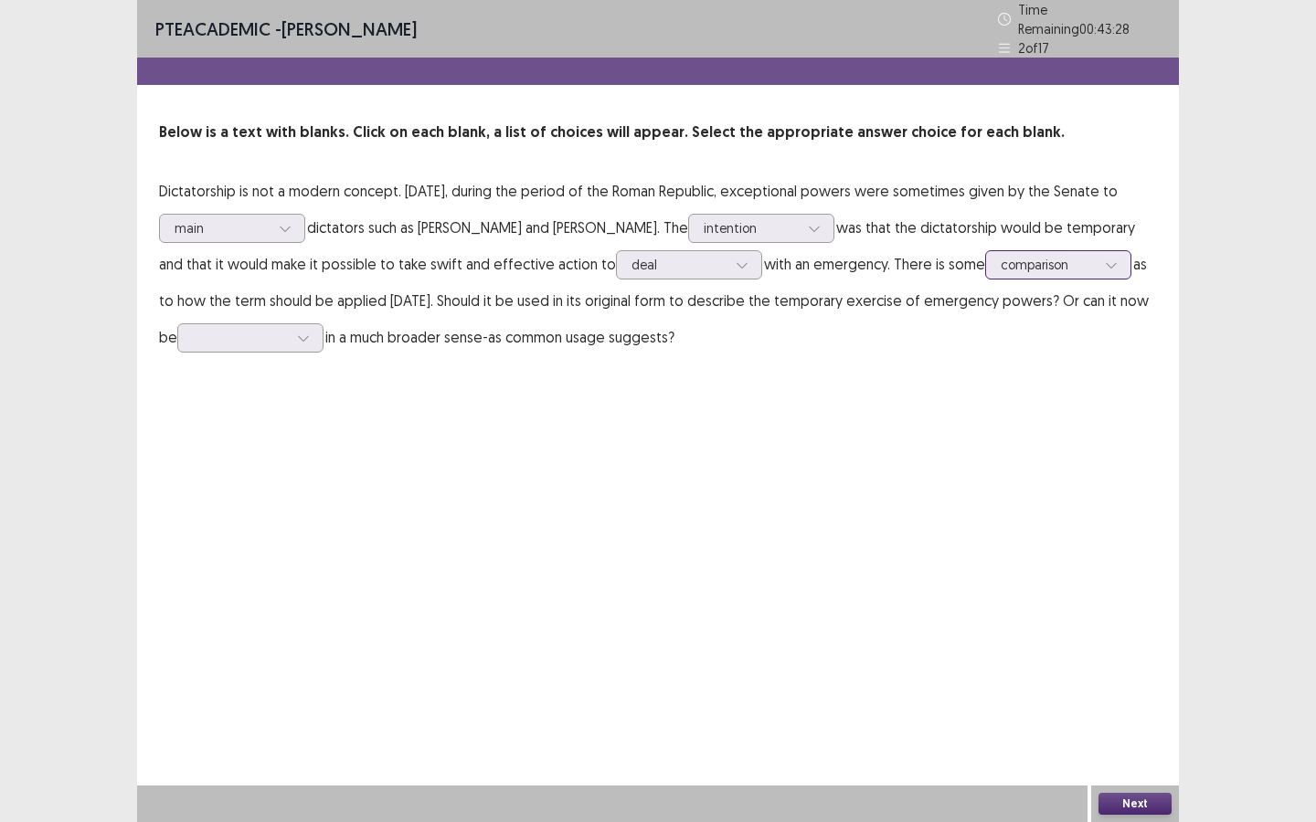
click at [1053, 266] on div "comparison" at bounding box center [1048, 264] width 95 height 27
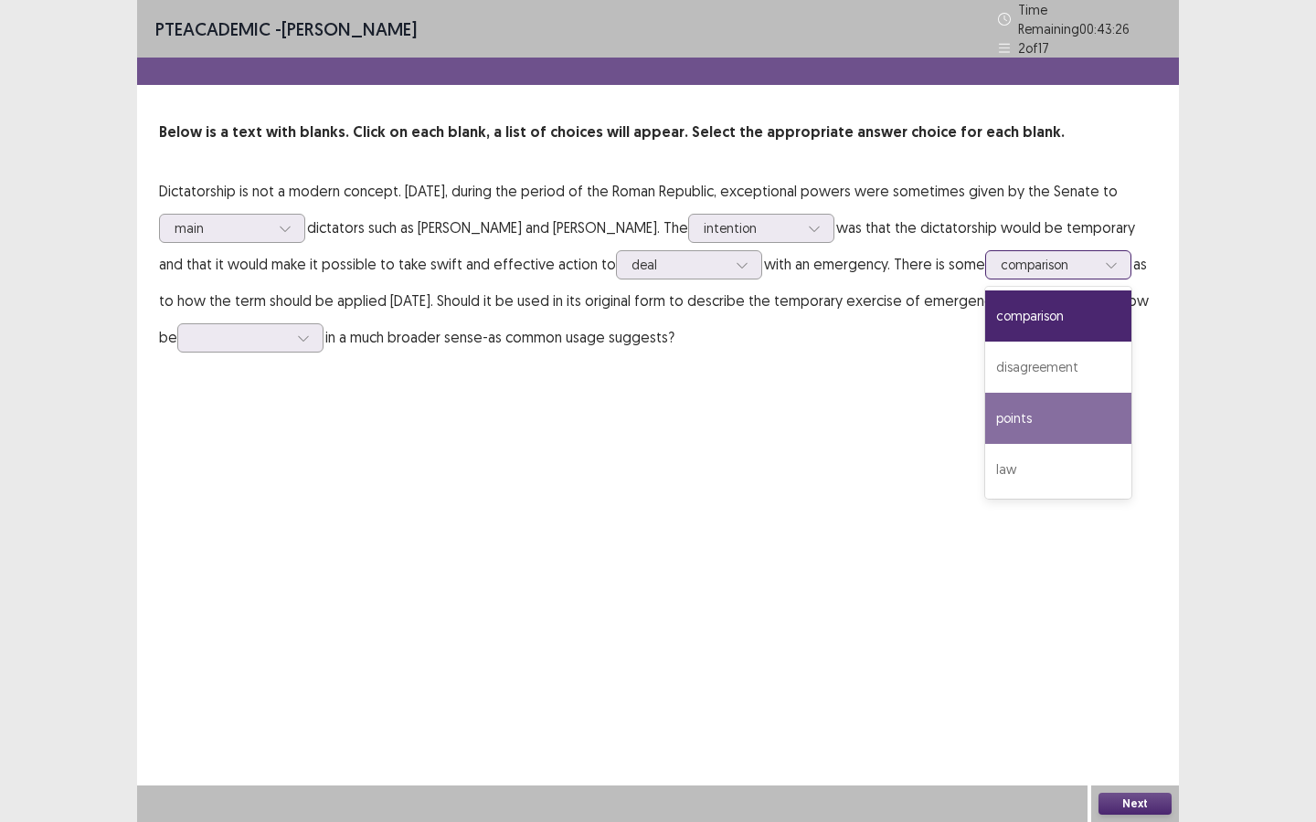
click at [1029, 413] on div "points" at bounding box center [1058, 418] width 146 height 51
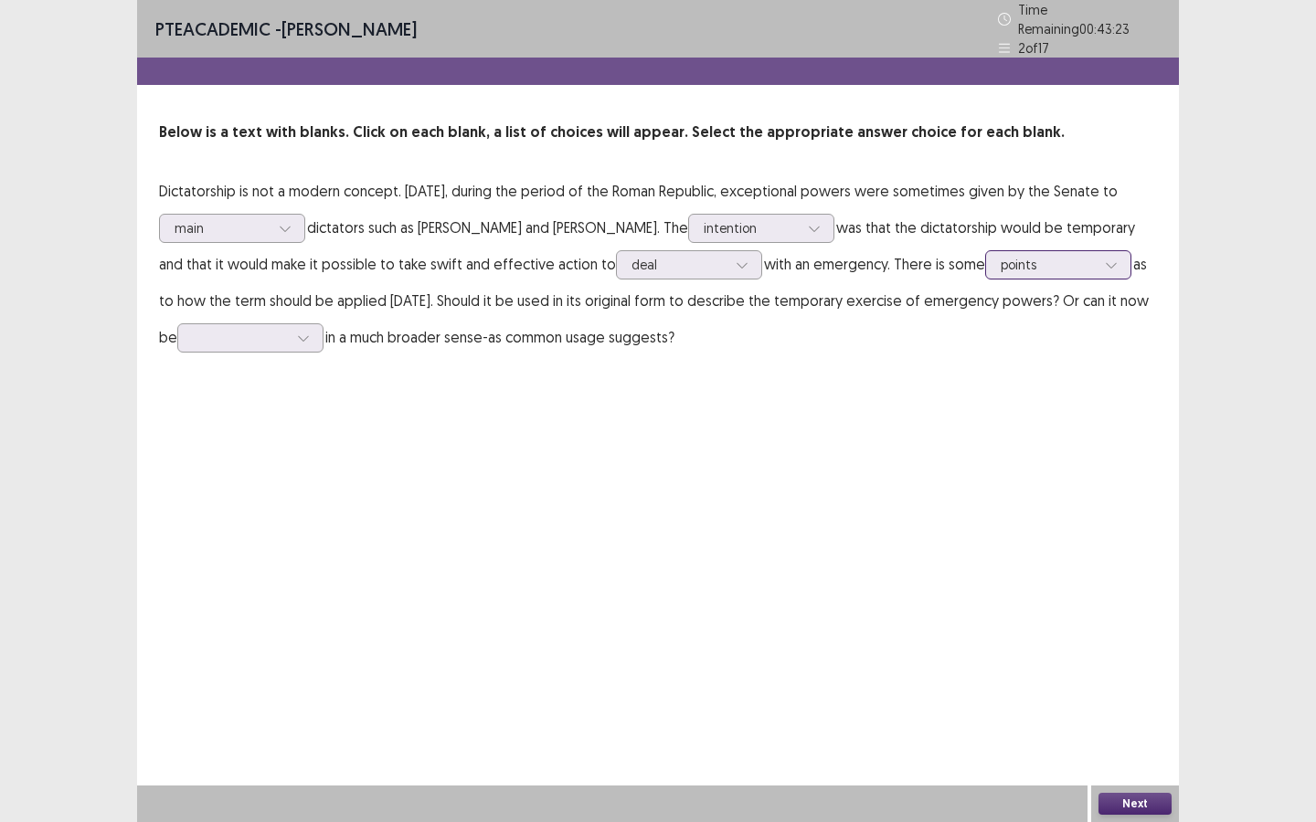
click at [1069, 261] on div at bounding box center [1048, 264] width 95 height 17
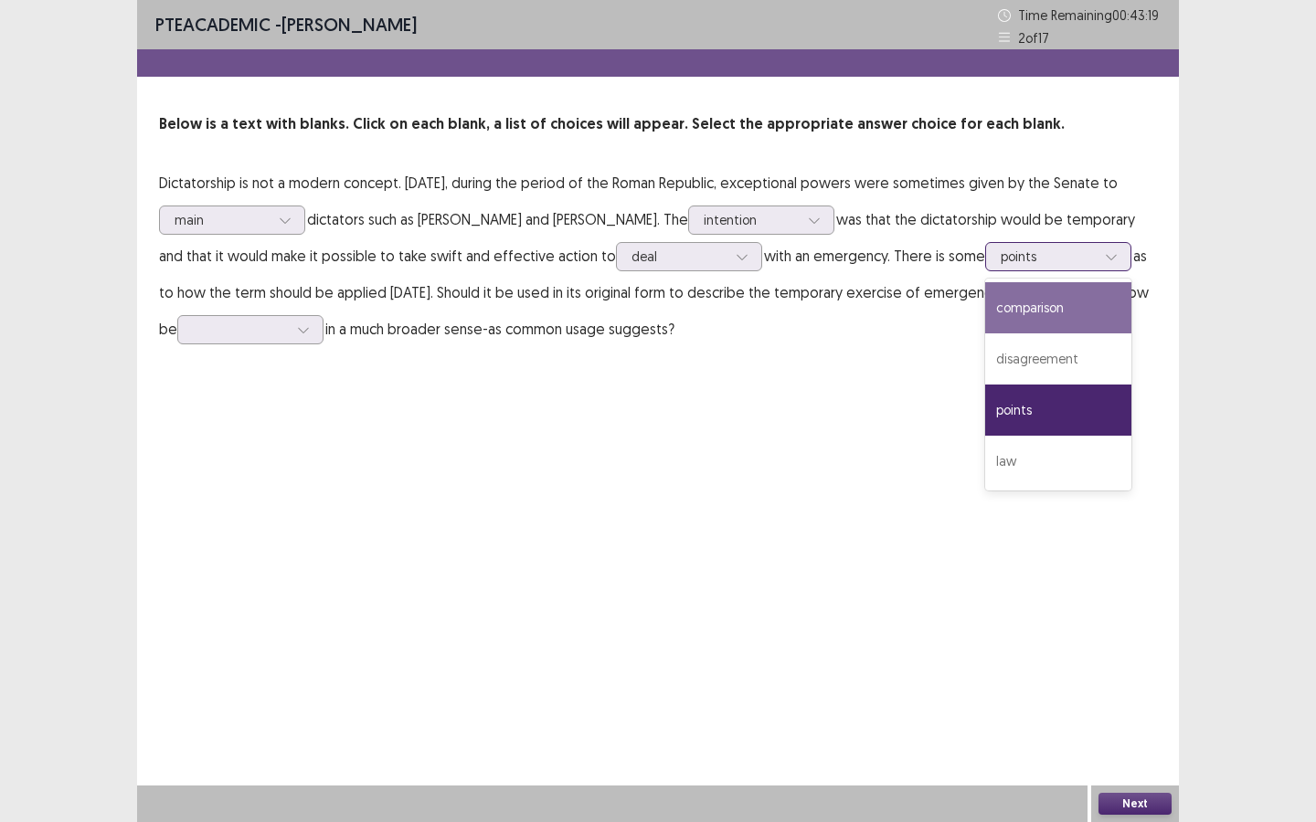
click at [1046, 323] on div "comparison" at bounding box center [1058, 307] width 146 height 51
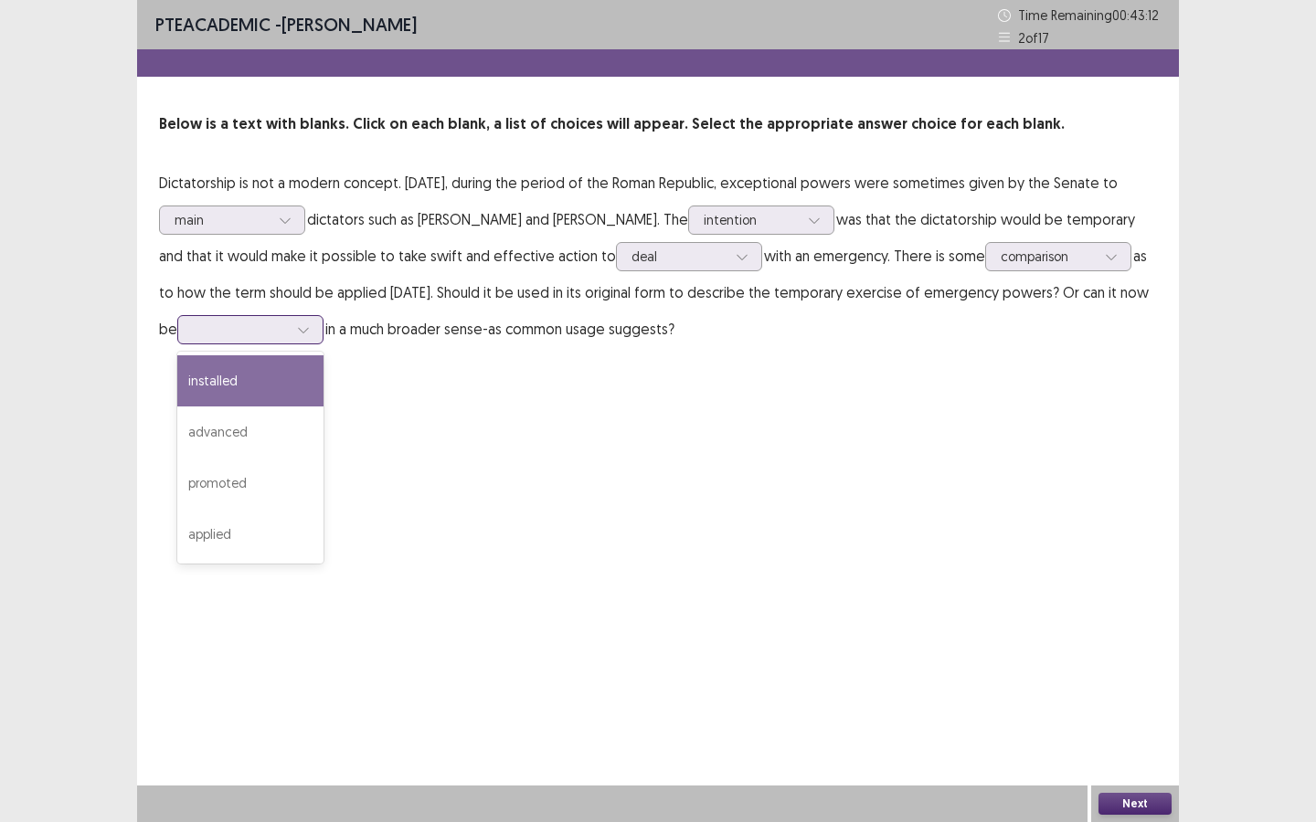
click at [298, 332] on icon at bounding box center [303, 330] width 10 height 5
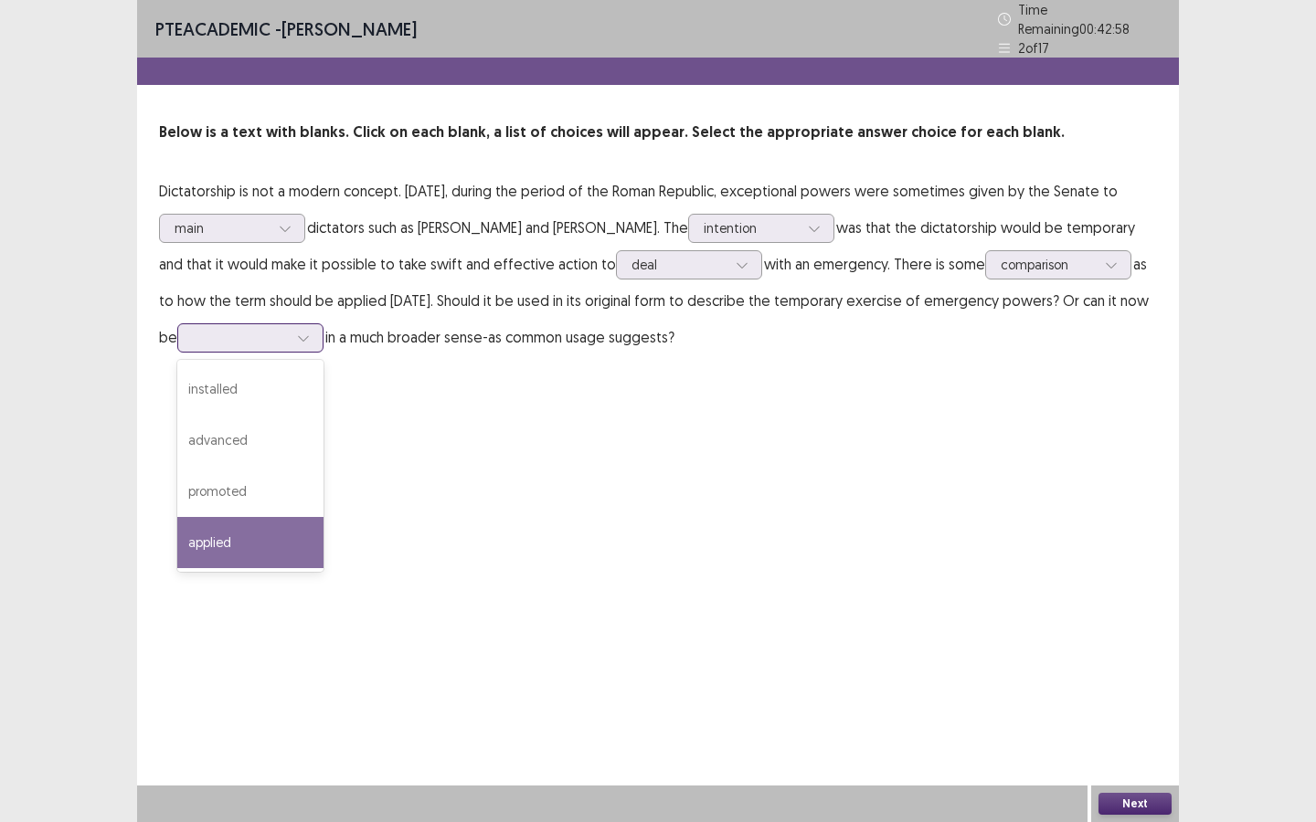
click at [230, 535] on div "applied" at bounding box center [250, 542] width 146 height 51
click at [1128, 620] on button "Next" at bounding box center [1134, 804] width 73 height 22
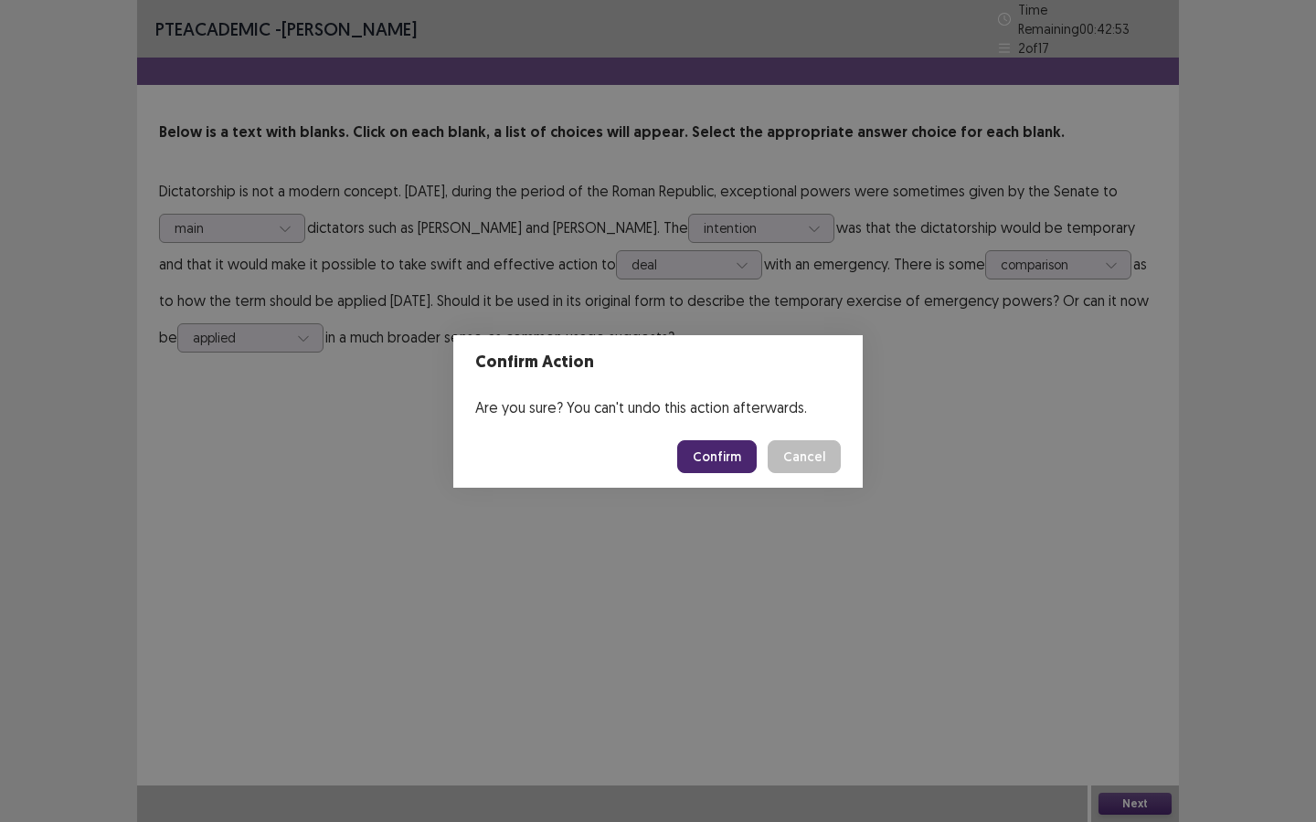
click at [726, 460] on button "Confirm" at bounding box center [716, 456] width 79 height 33
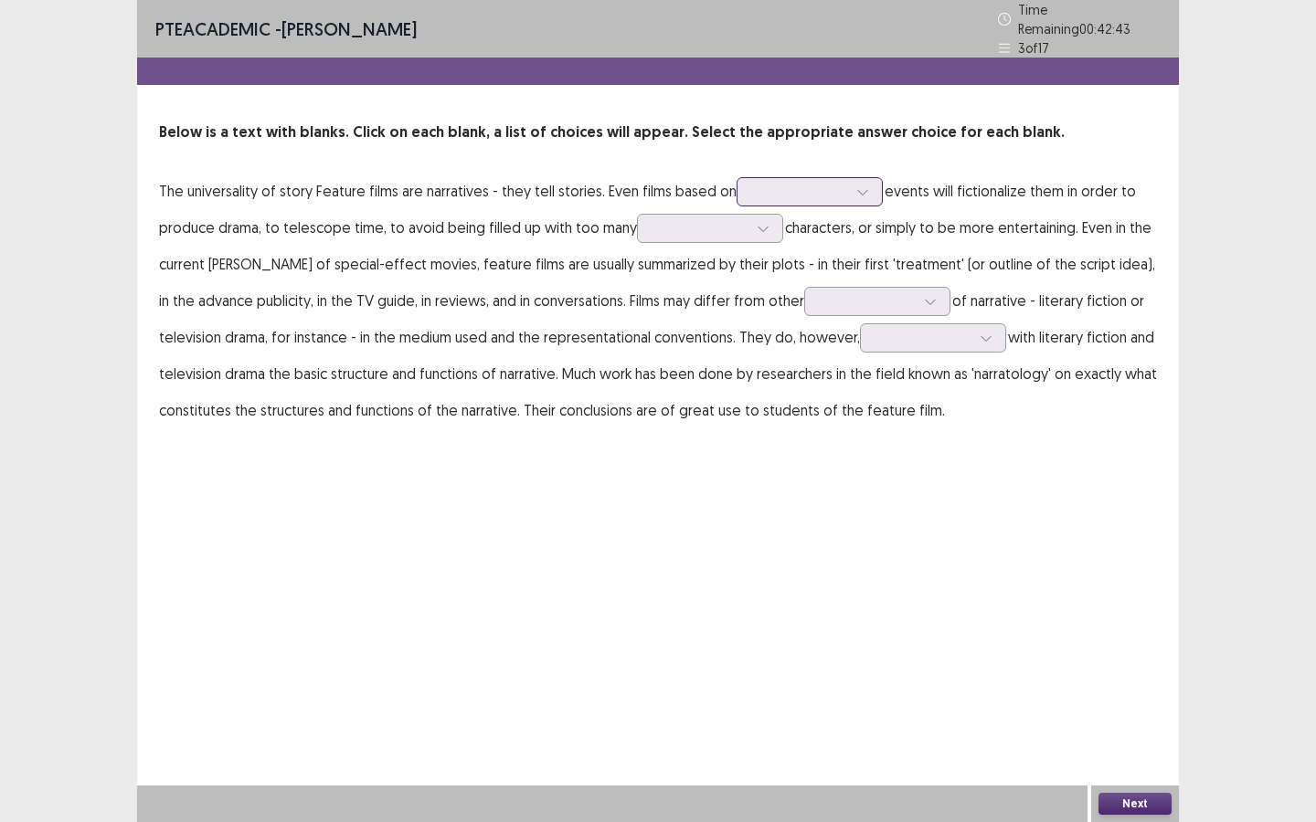
click at [841, 184] on div at bounding box center [799, 191] width 99 height 21
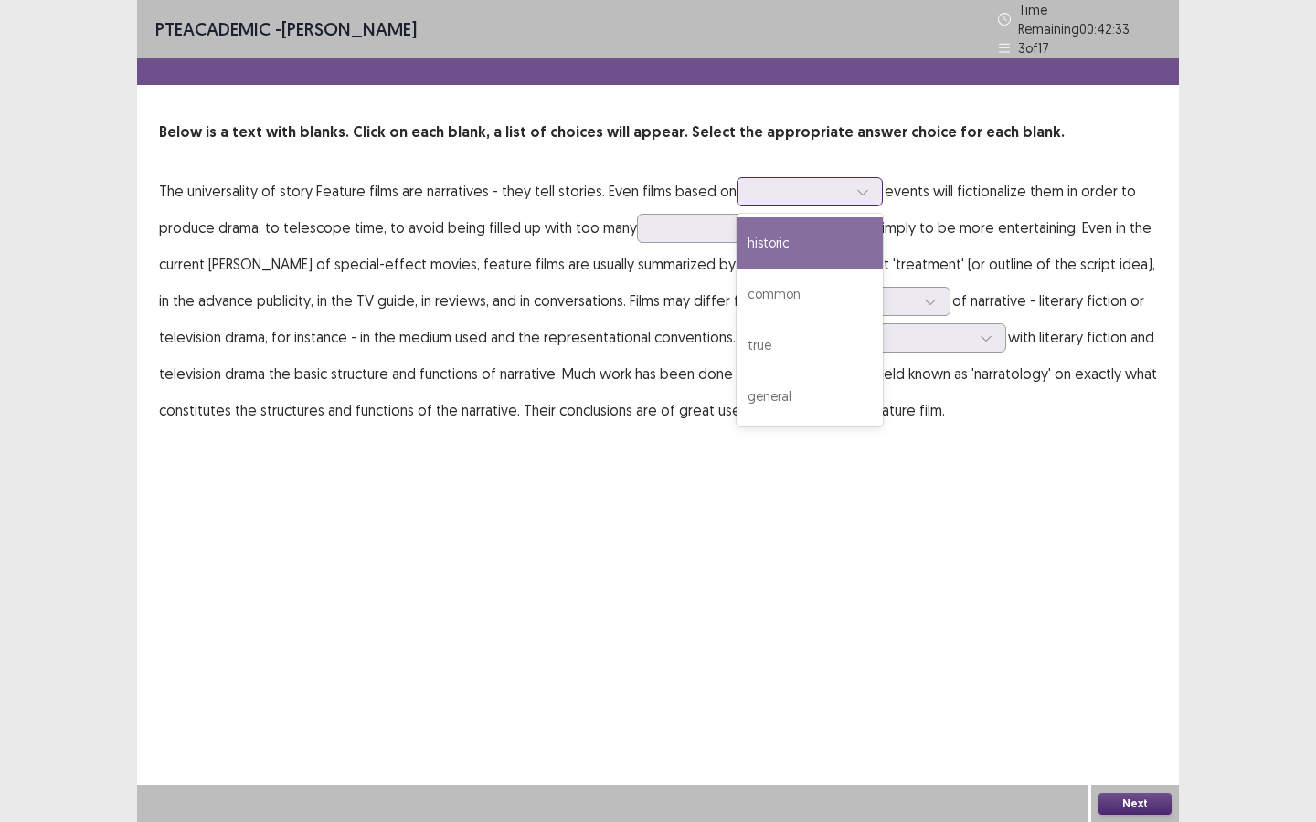
click at [800, 233] on div "historic" at bounding box center [809, 242] width 146 height 51
click at [815, 189] on div at bounding box center [799, 191] width 95 height 17
click at [807, 242] on div "historic" at bounding box center [809, 242] width 146 height 51
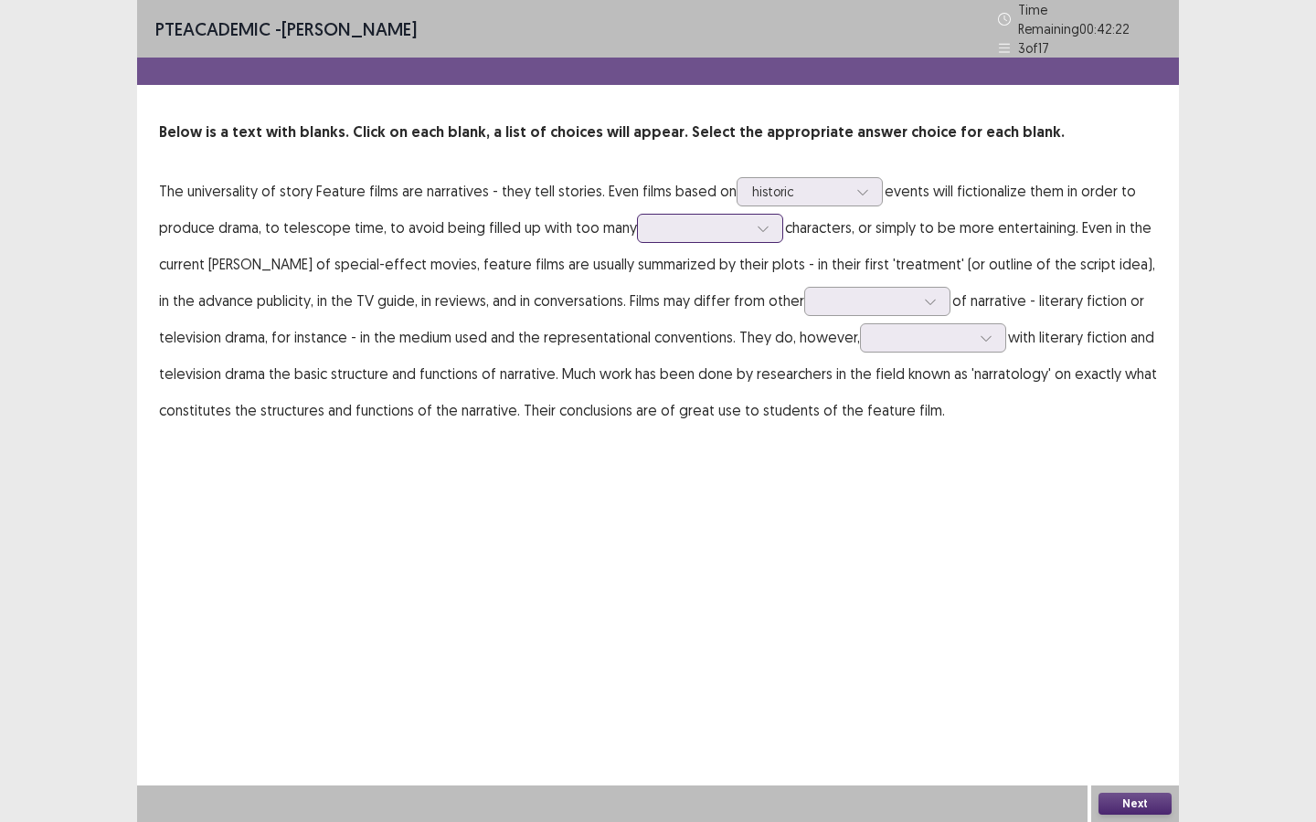
click at [696, 224] on div at bounding box center [699, 227] width 95 height 17
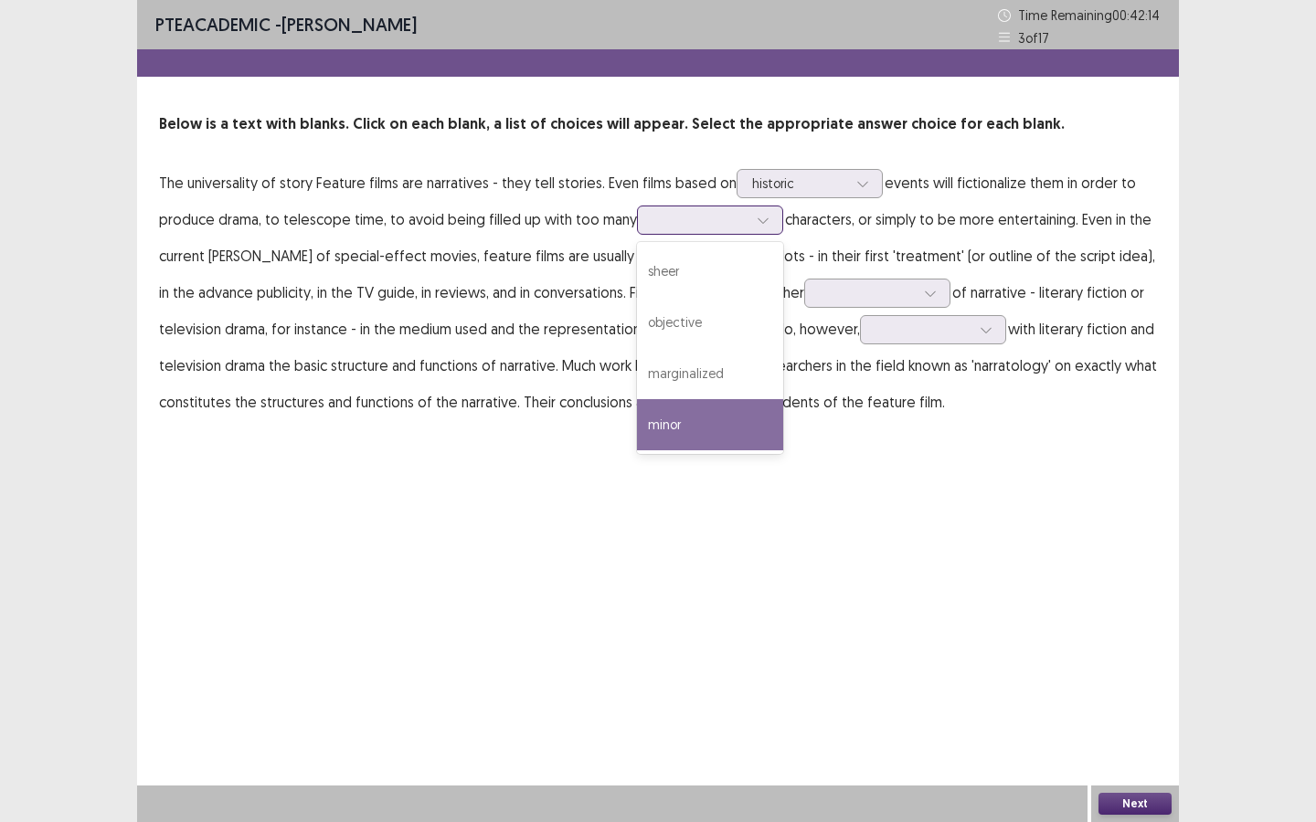
click at [664, 439] on div "minor" at bounding box center [710, 424] width 146 height 51
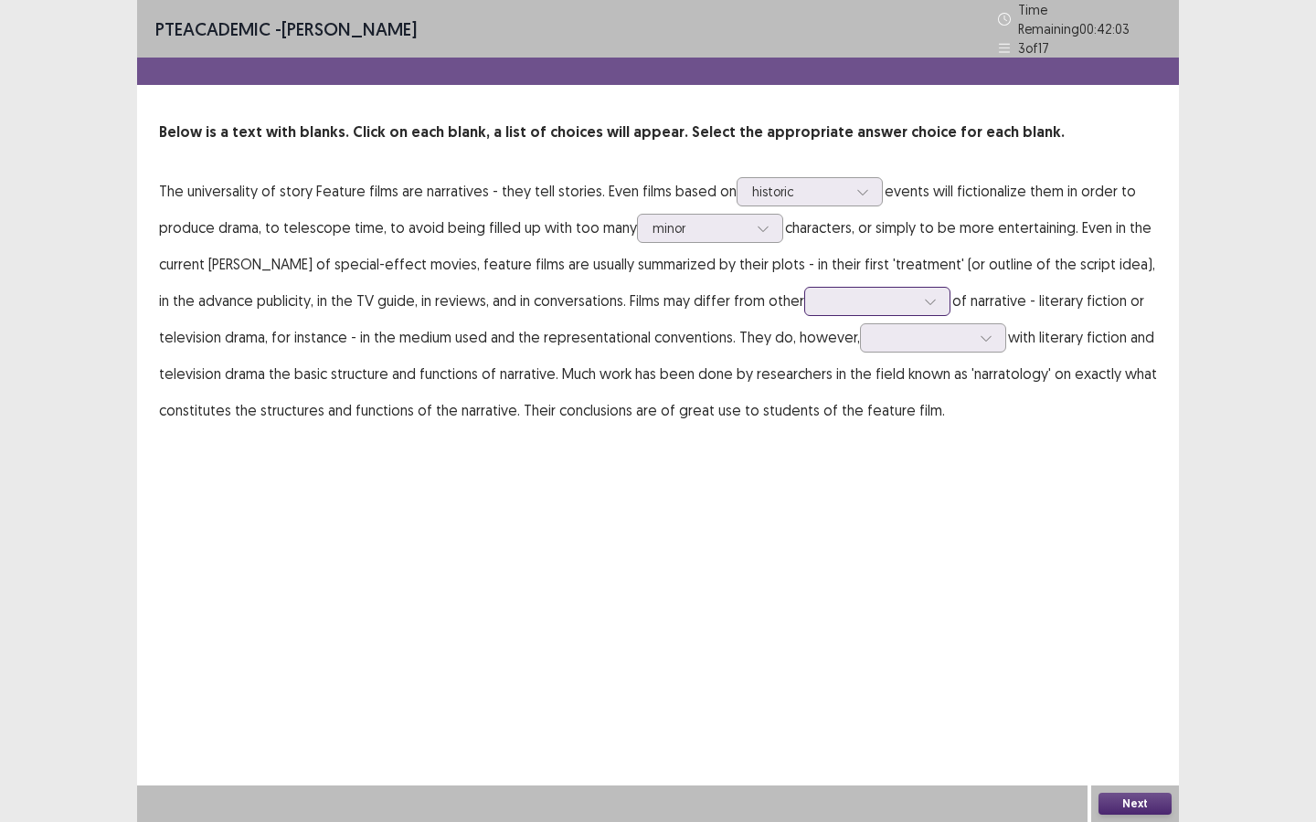
click at [877, 299] on div at bounding box center [867, 300] width 95 height 17
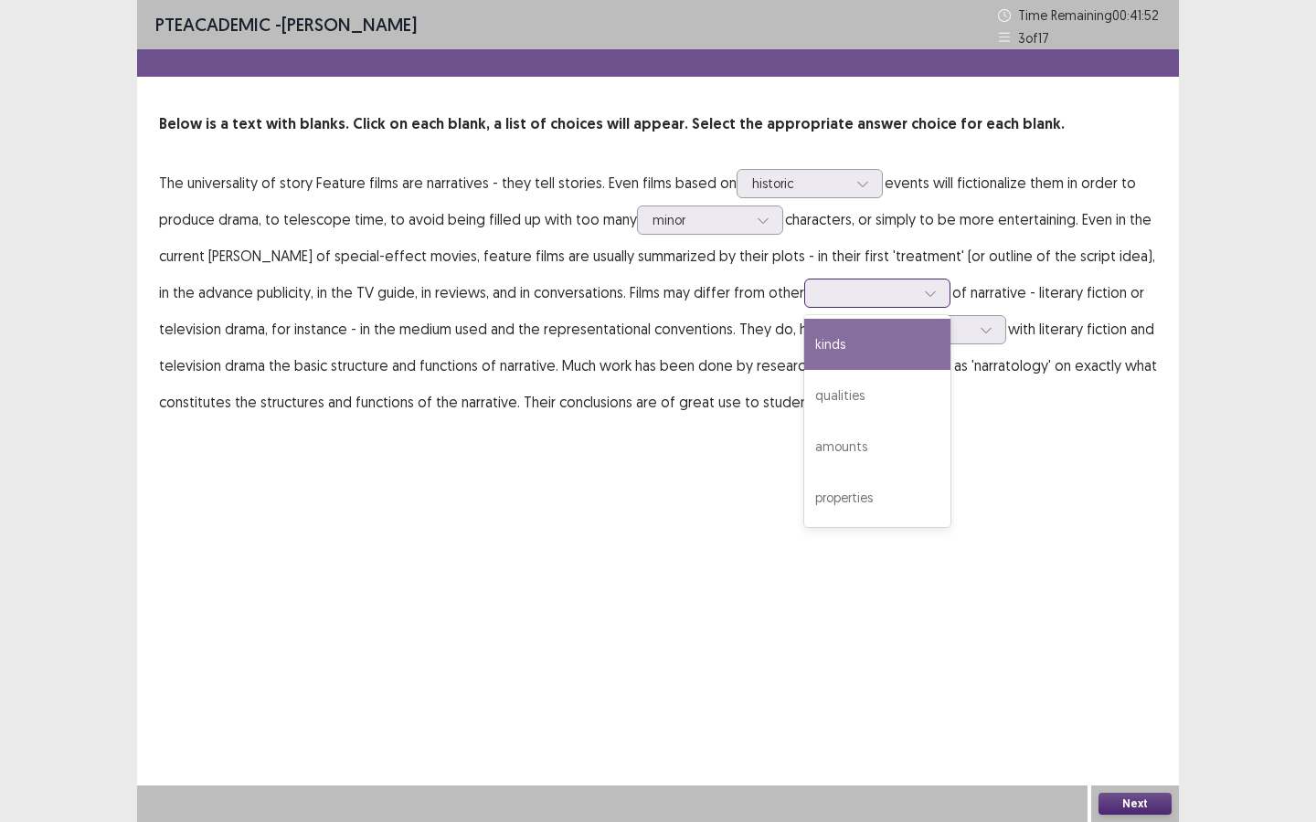
click at [827, 344] on div "kinds" at bounding box center [877, 344] width 146 height 51
click at [909, 338] on div at bounding box center [922, 329] width 95 height 17
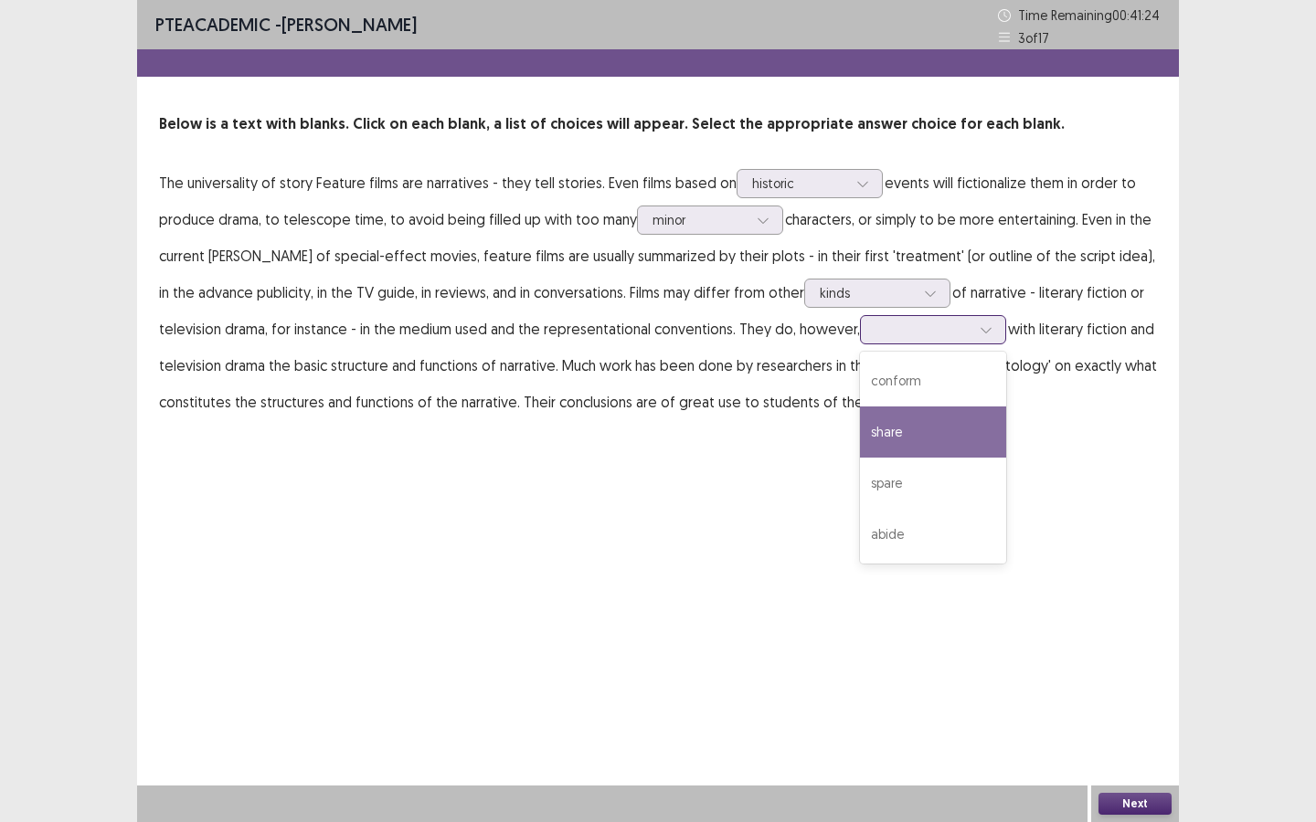
click at [914, 440] on div "share" at bounding box center [933, 432] width 146 height 51
click at [1118, 620] on button "Next" at bounding box center [1134, 804] width 73 height 22
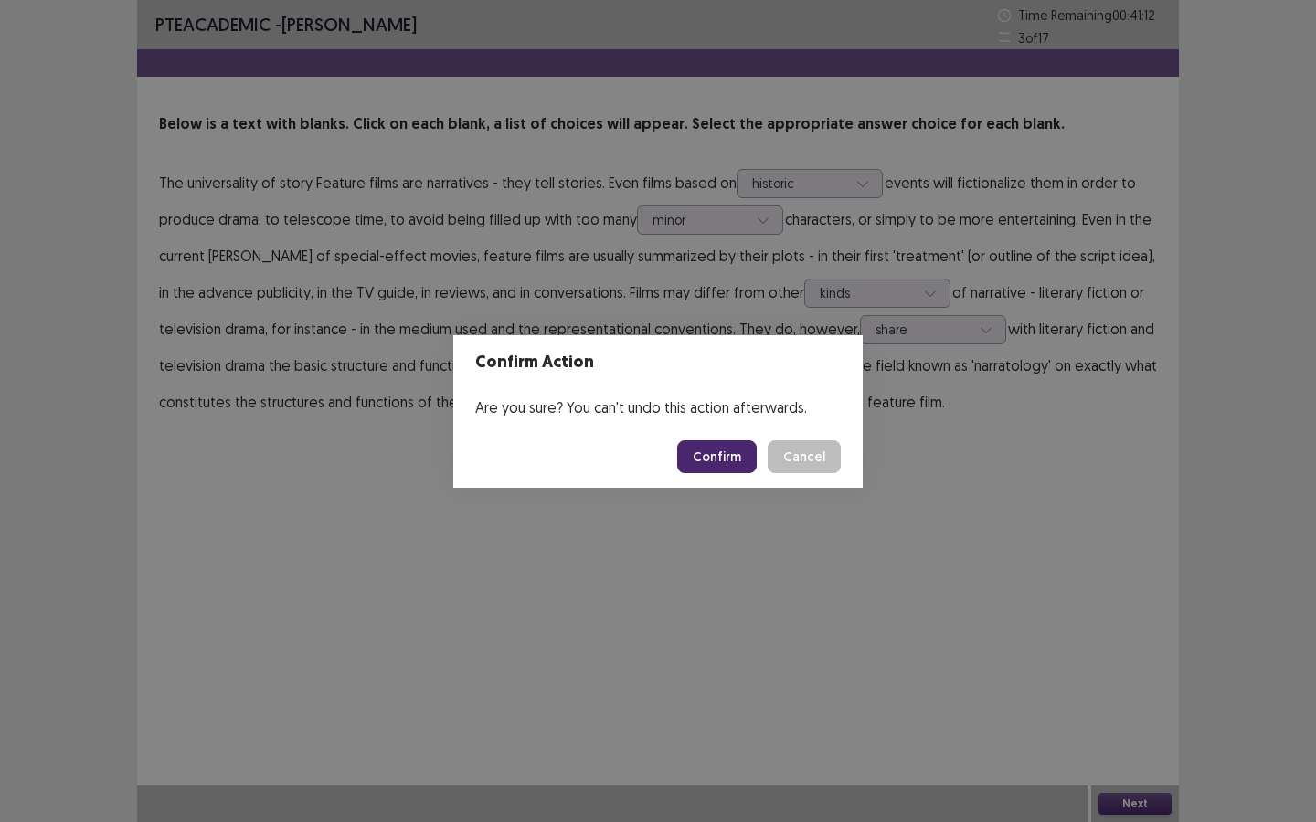
click at [719, 461] on button "Confirm" at bounding box center [716, 456] width 79 height 33
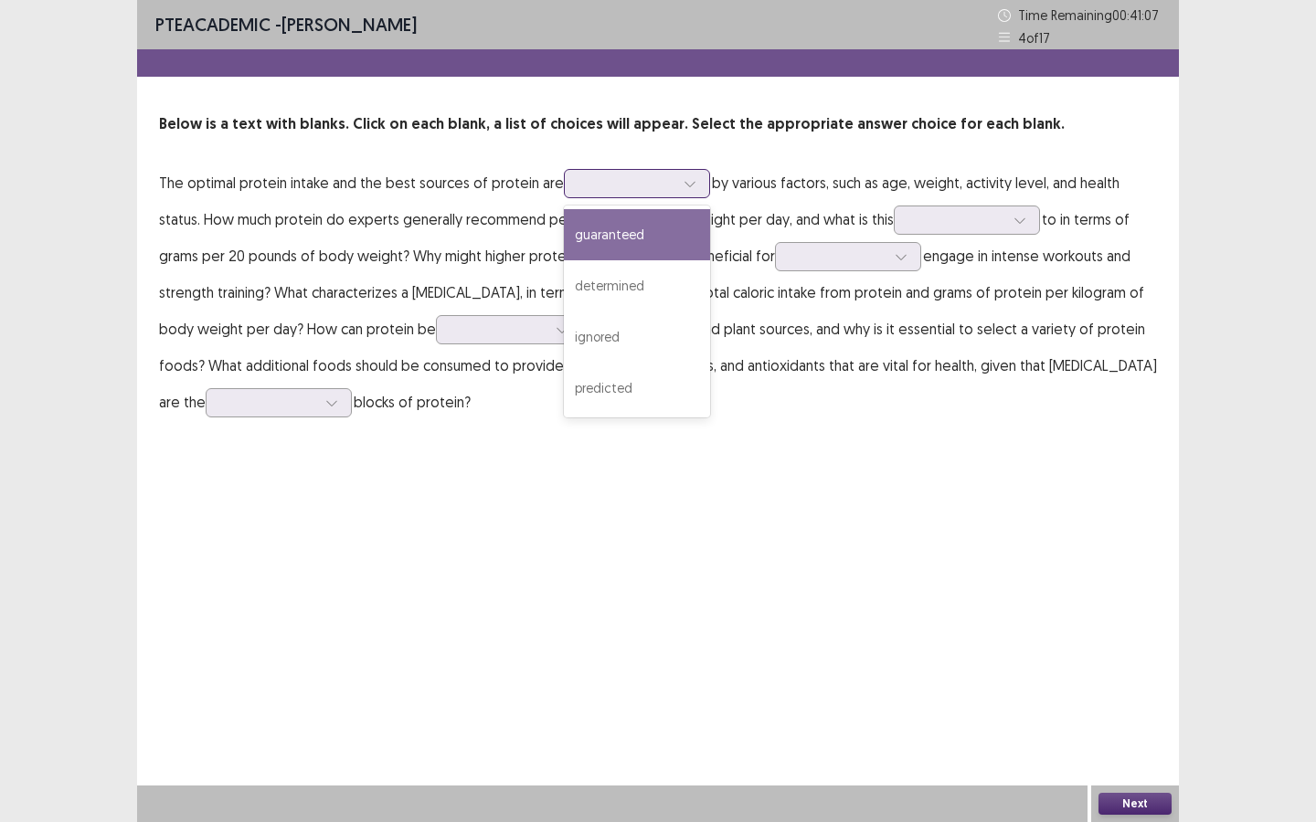
click at [683, 194] on div at bounding box center [689, 183] width 27 height 27
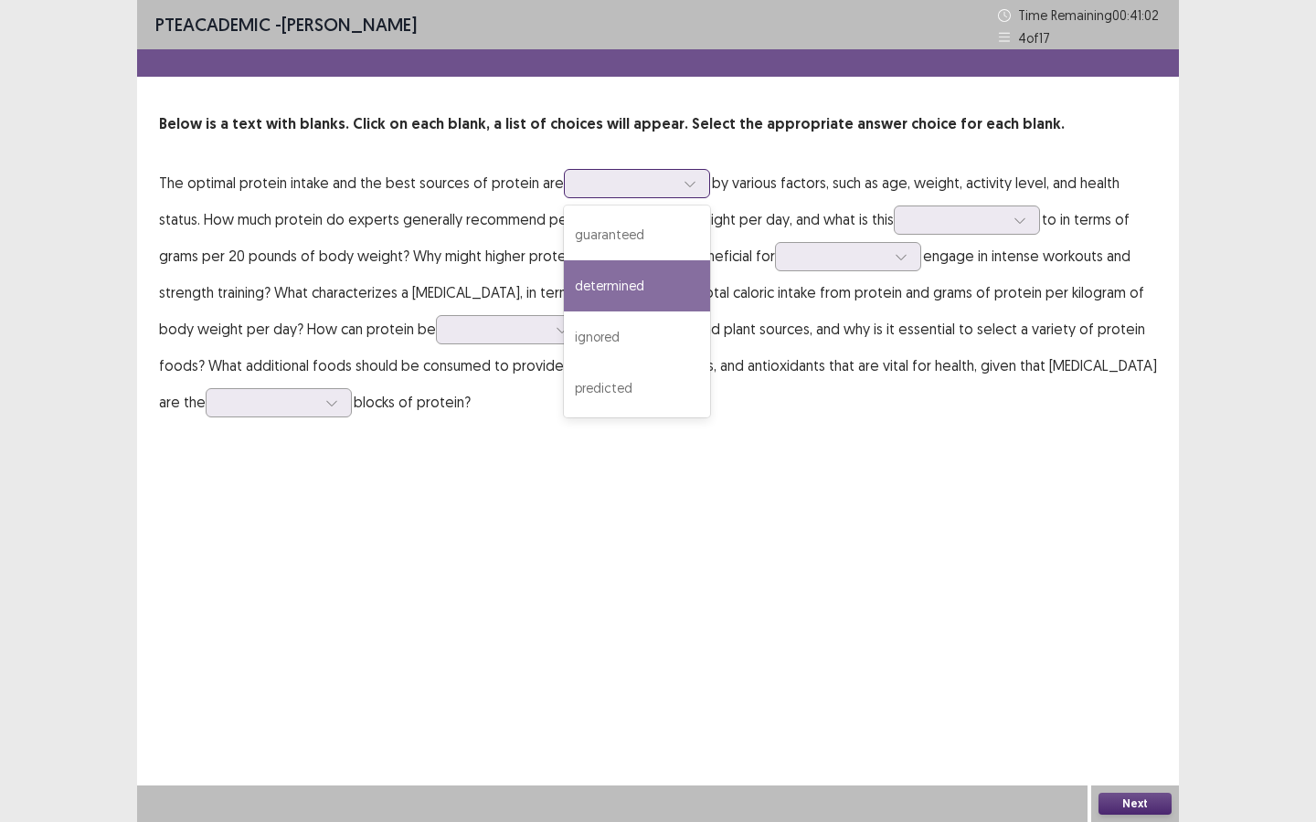
click at [642, 289] on div "determined" at bounding box center [637, 285] width 146 height 51
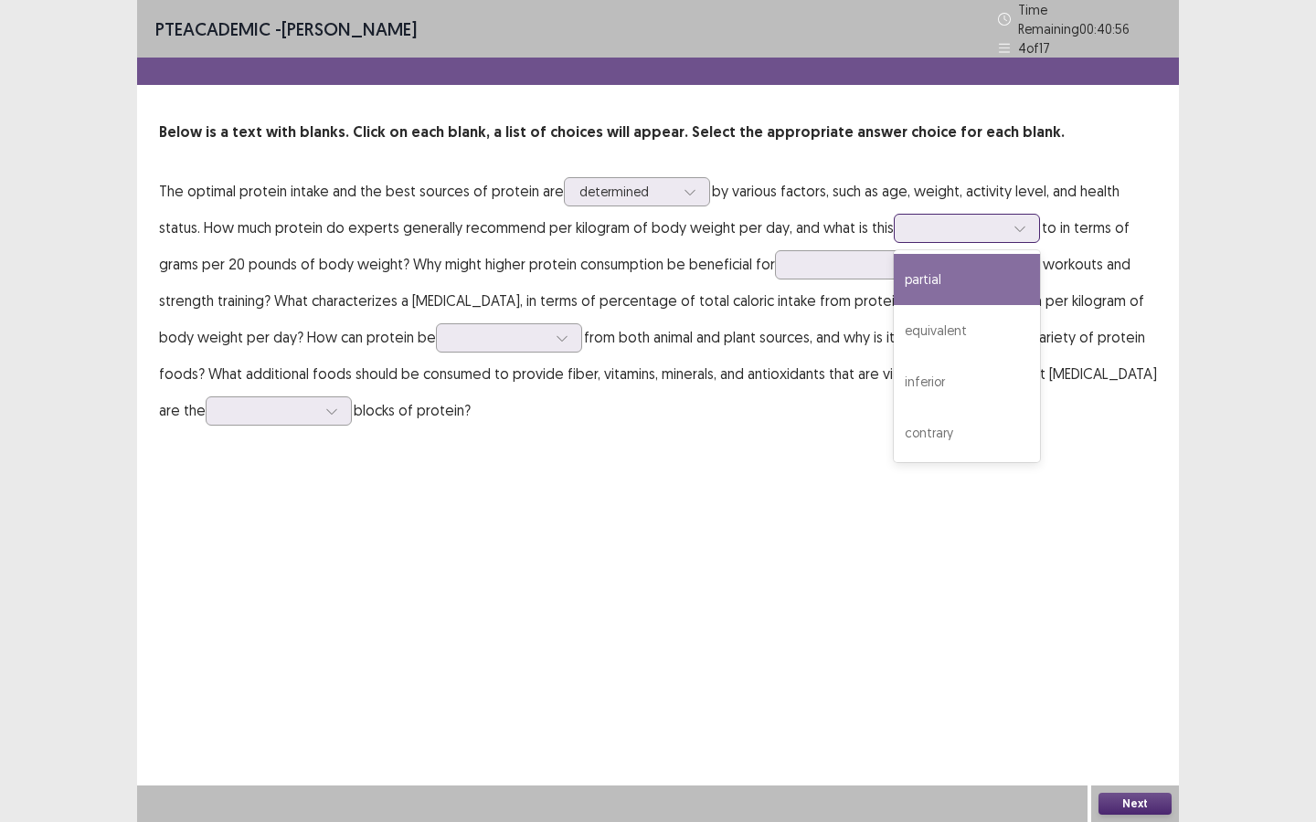
click at [969, 225] on div at bounding box center [956, 227] width 95 height 17
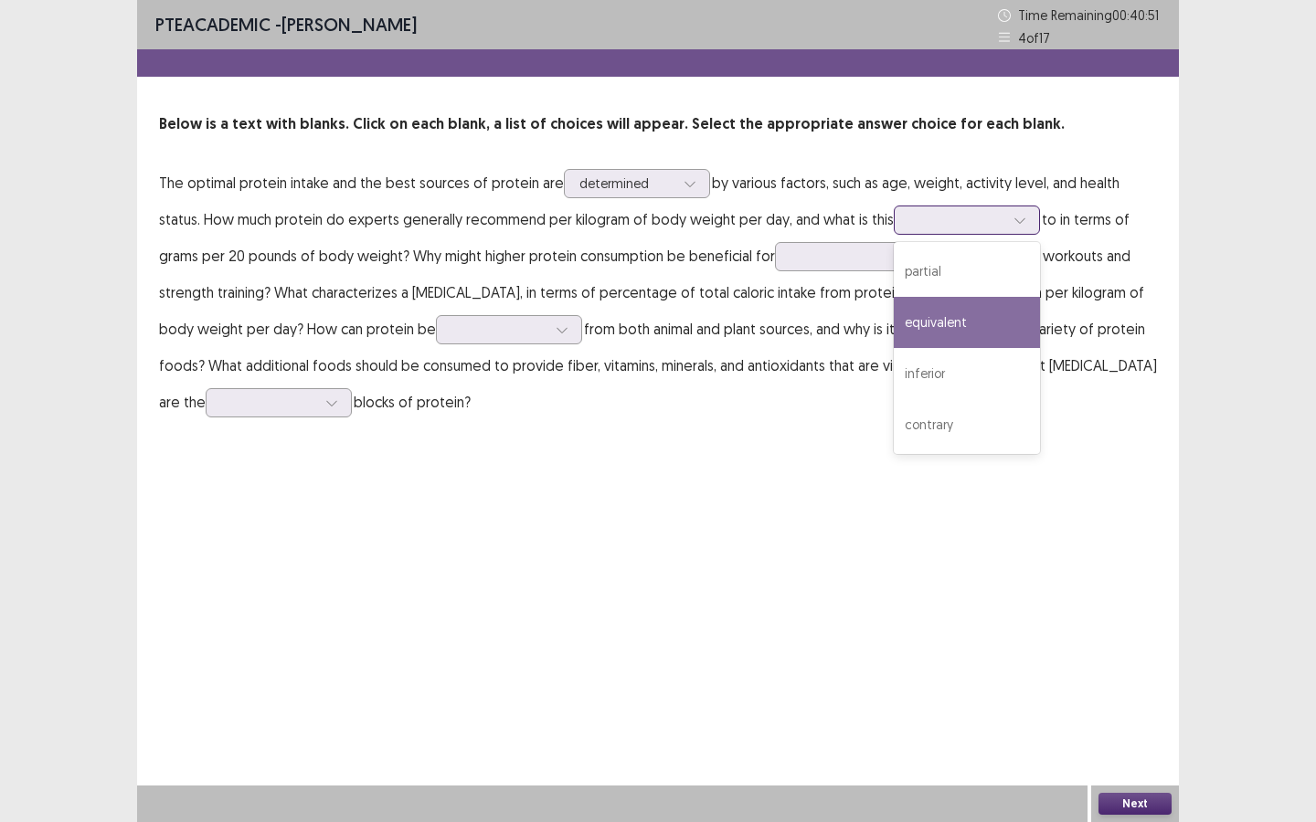
click at [964, 333] on div "equivalent" at bounding box center [967, 322] width 146 height 51
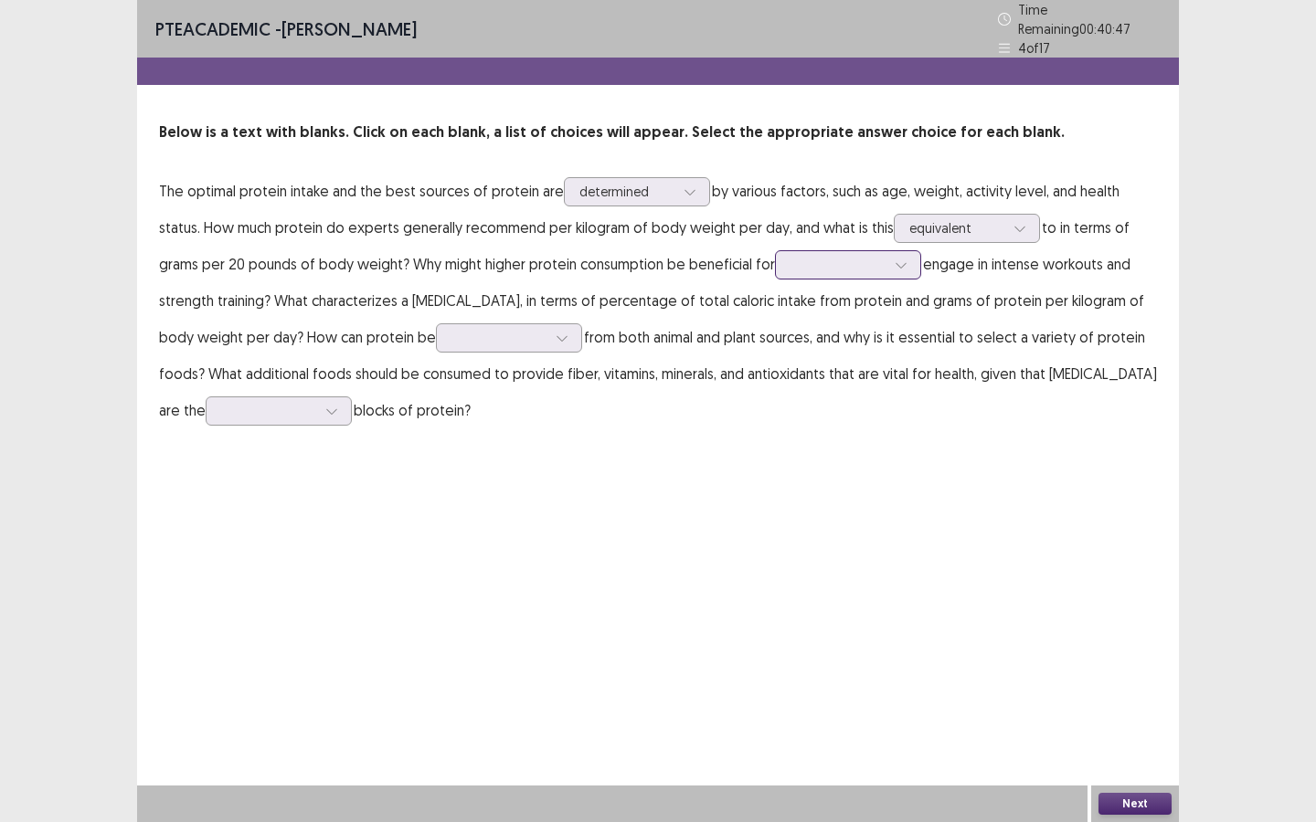
click at [836, 258] on div at bounding box center [837, 264] width 95 height 17
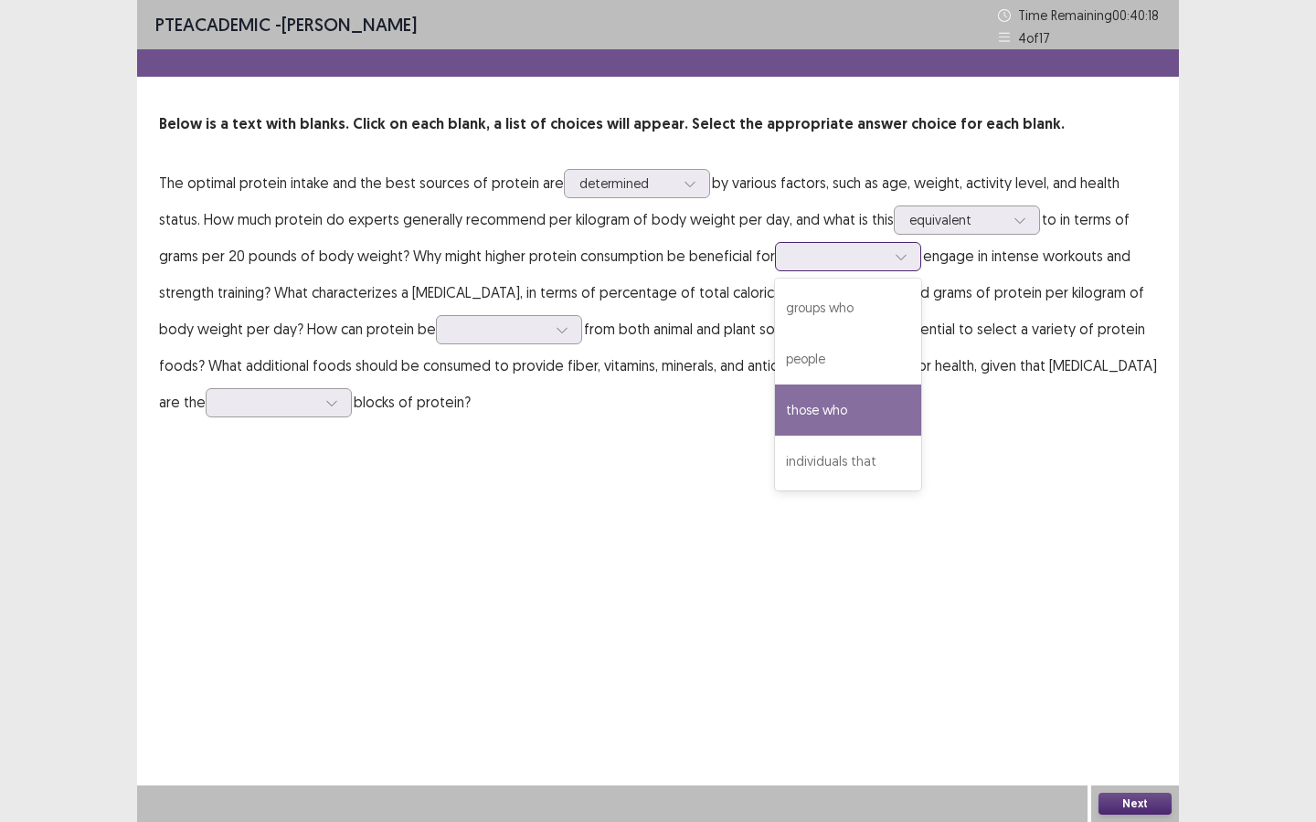
click at [835, 415] on div "those who" at bounding box center [848, 410] width 146 height 51
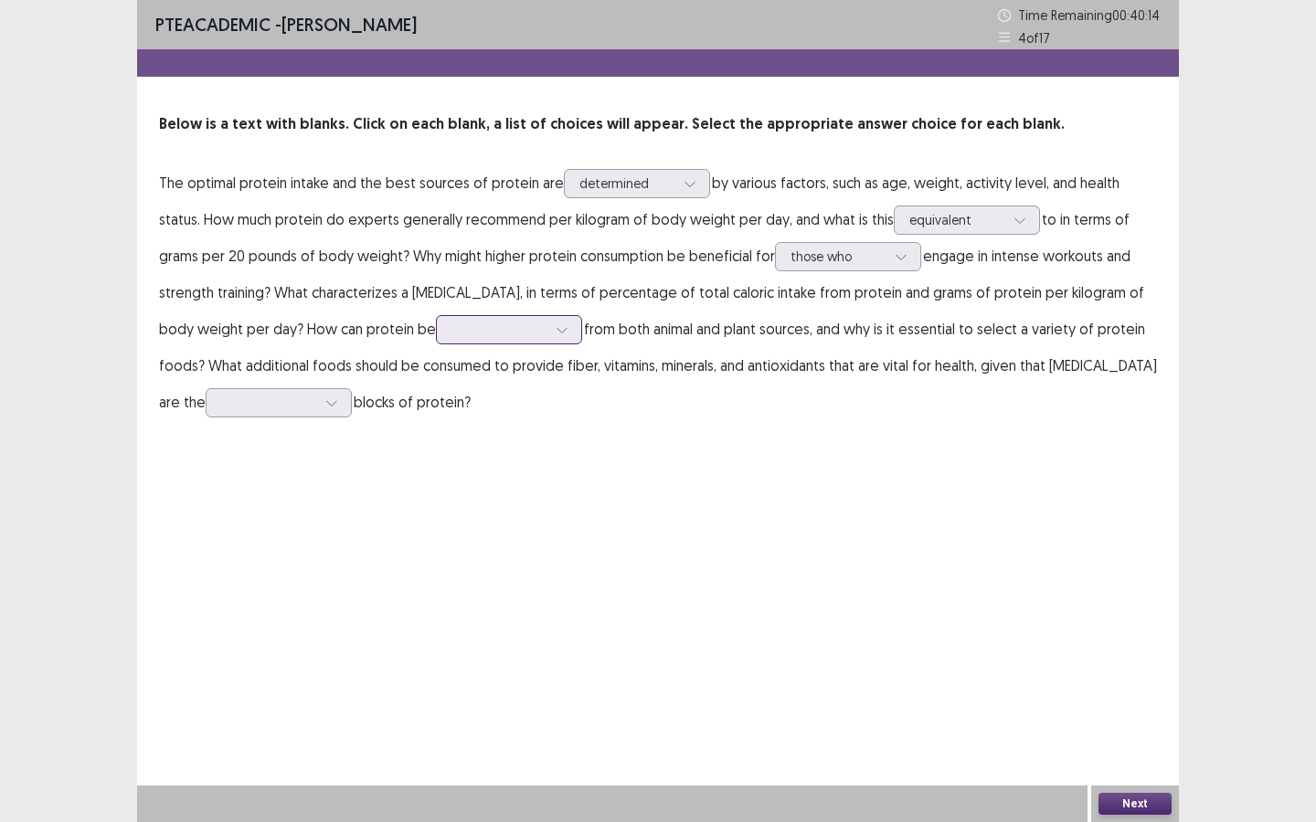
click at [560, 325] on icon at bounding box center [562, 329] width 13 height 13
click at [515, 485] on div "obtained" at bounding box center [509, 483] width 146 height 51
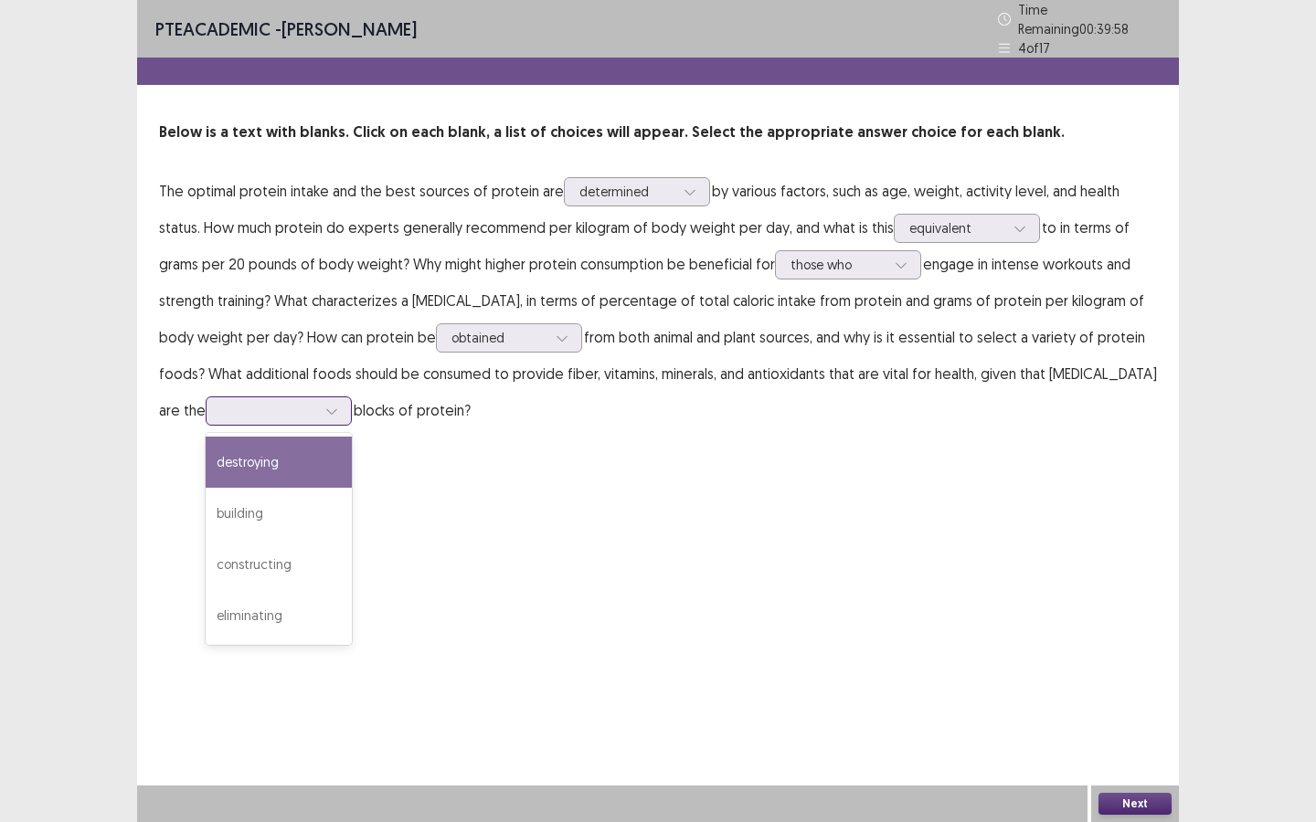
click at [291, 402] on div at bounding box center [268, 410] width 95 height 17
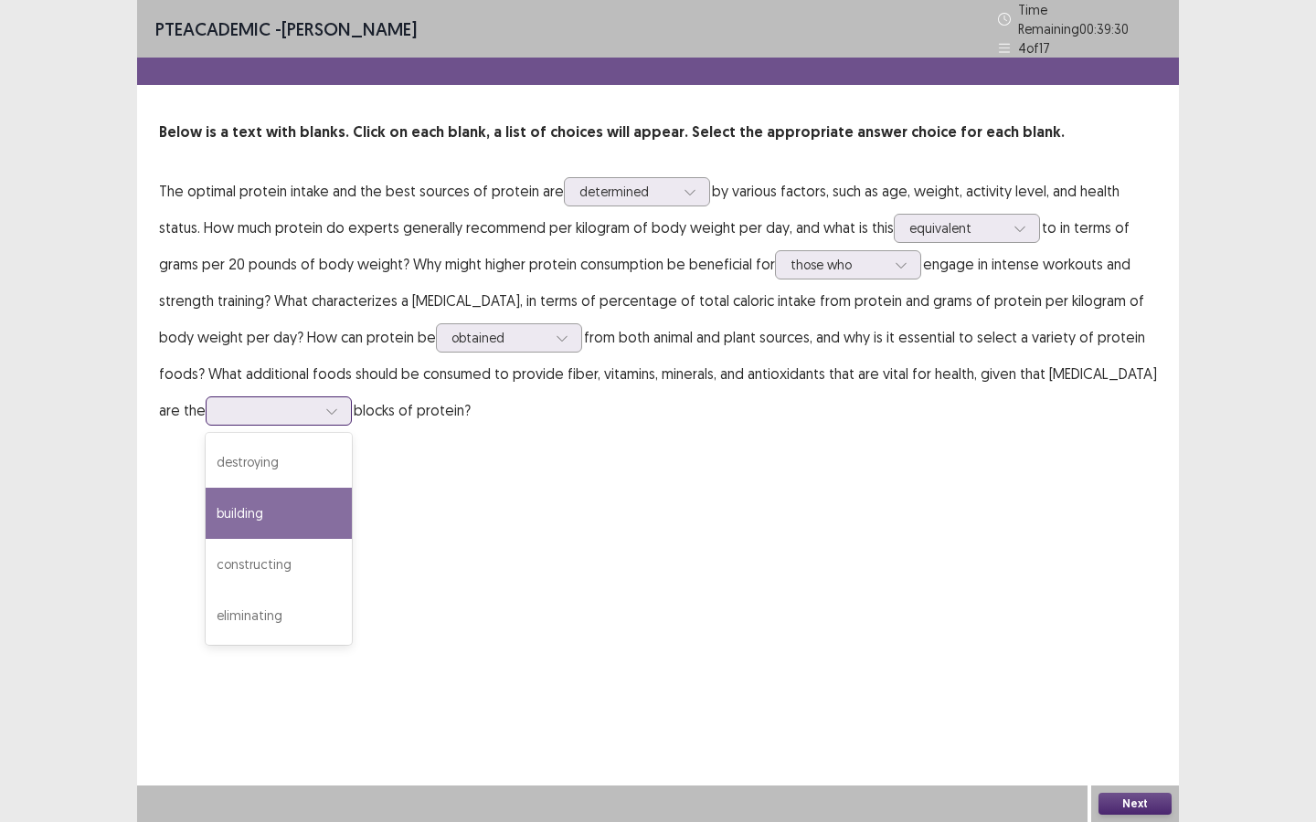
click at [263, 516] on div "building" at bounding box center [279, 513] width 146 height 51
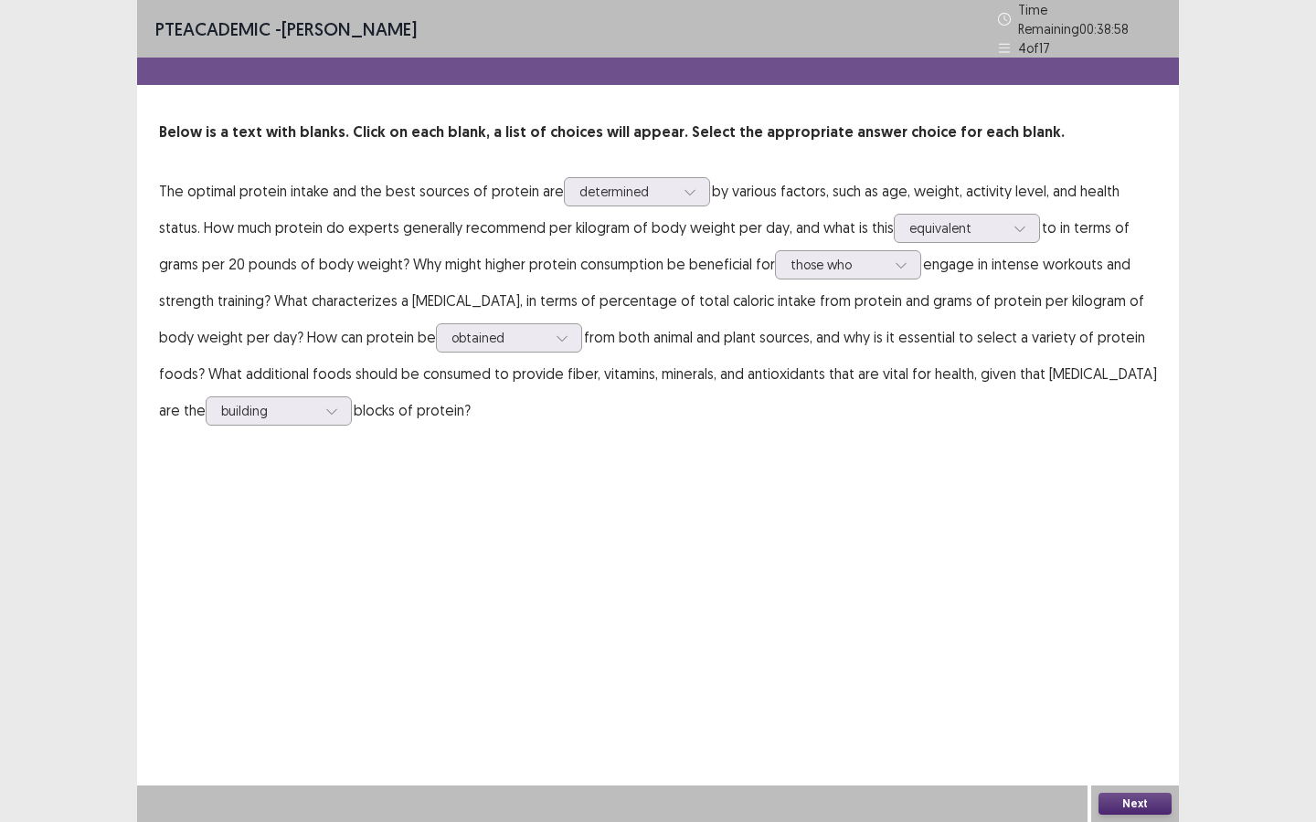
click at [284, 419] on p "The optimal protein intake and the best sources of protein are determined by va…" at bounding box center [658, 301] width 998 height 256
click at [282, 411] on div at bounding box center [268, 410] width 95 height 17
click at [277, 504] on div "building" at bounding box center [279, 513] width 146 height 51
click at [1151, 620] on button "Next" at bounding box center [1134, 804] width 73 height 22
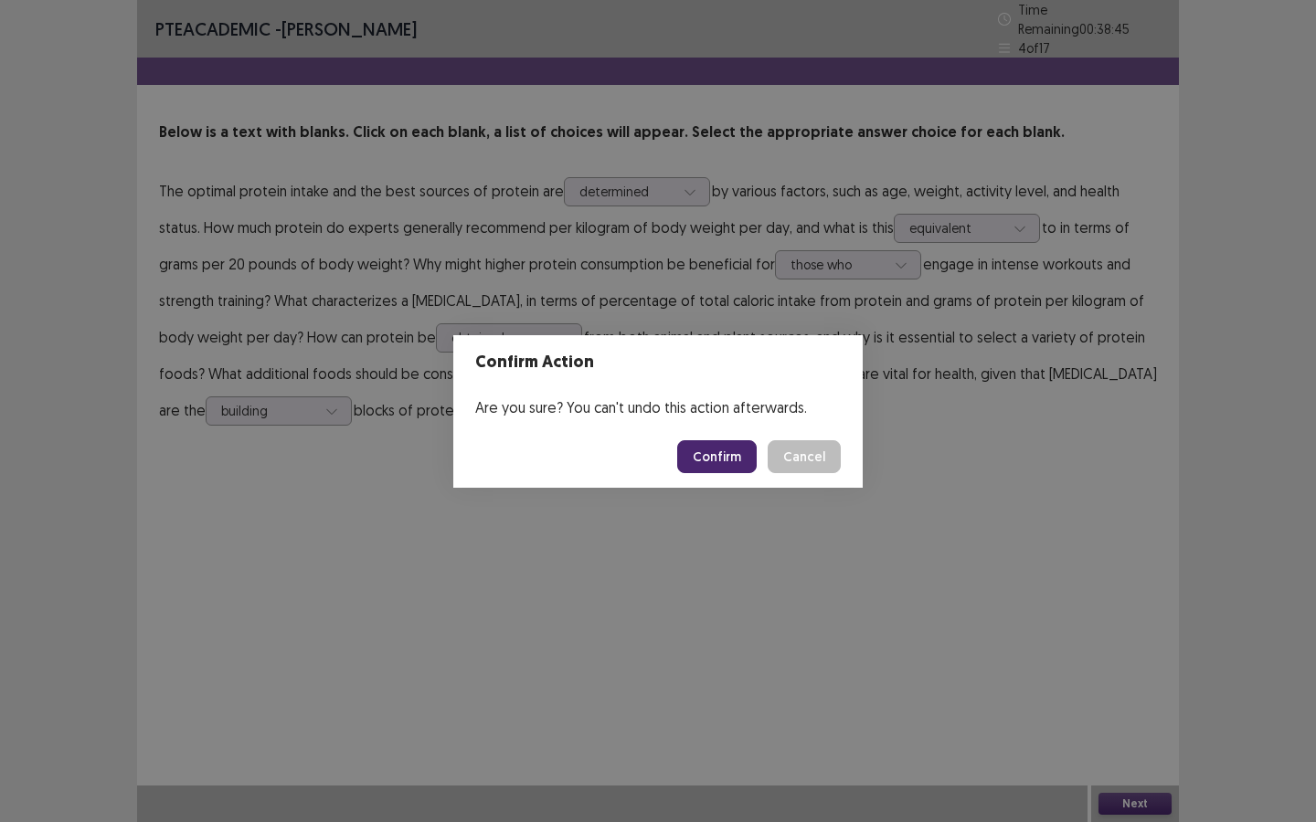
click at [726, 461] on button "Confirm" at bounding box center [716, 456] width 79 height 33
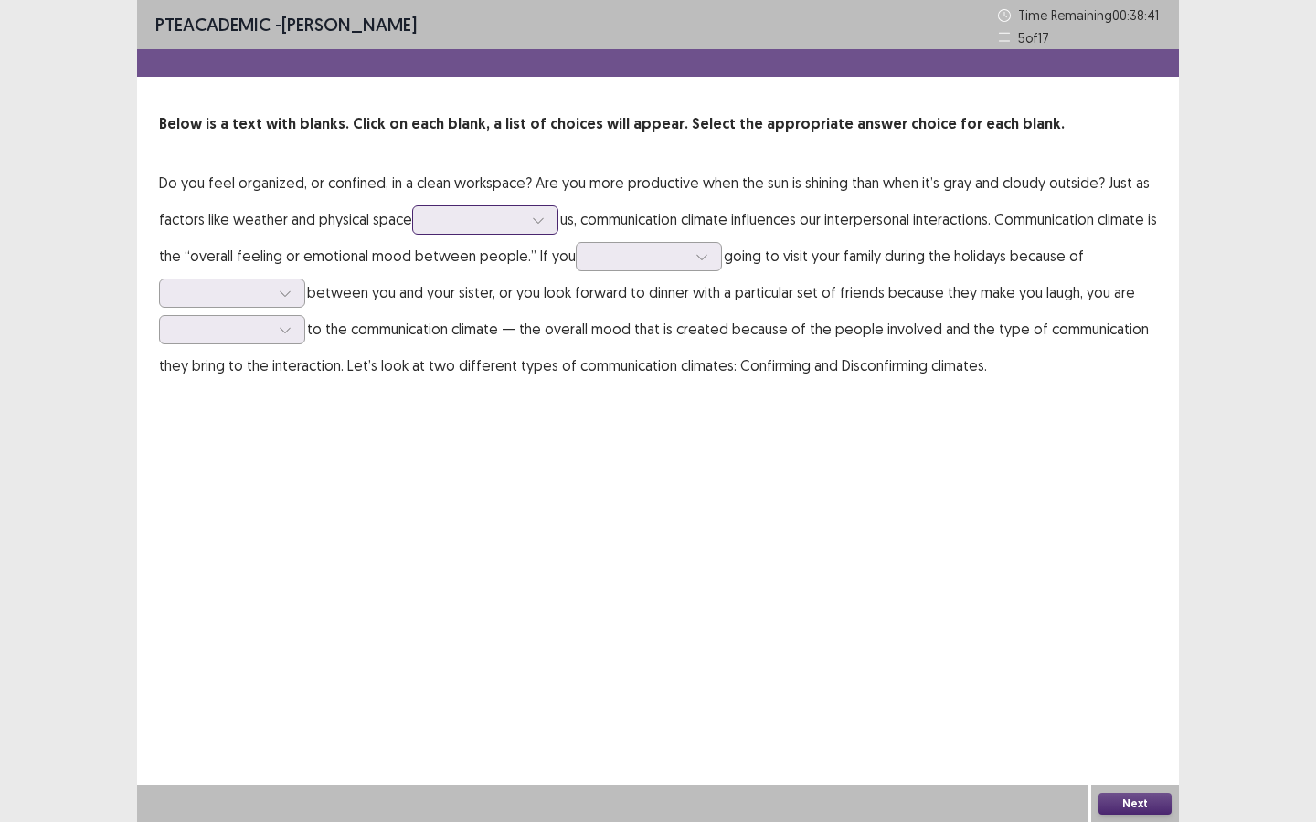
click at [477, 221] on div at bounding box center [475, 219] width 95 height 17
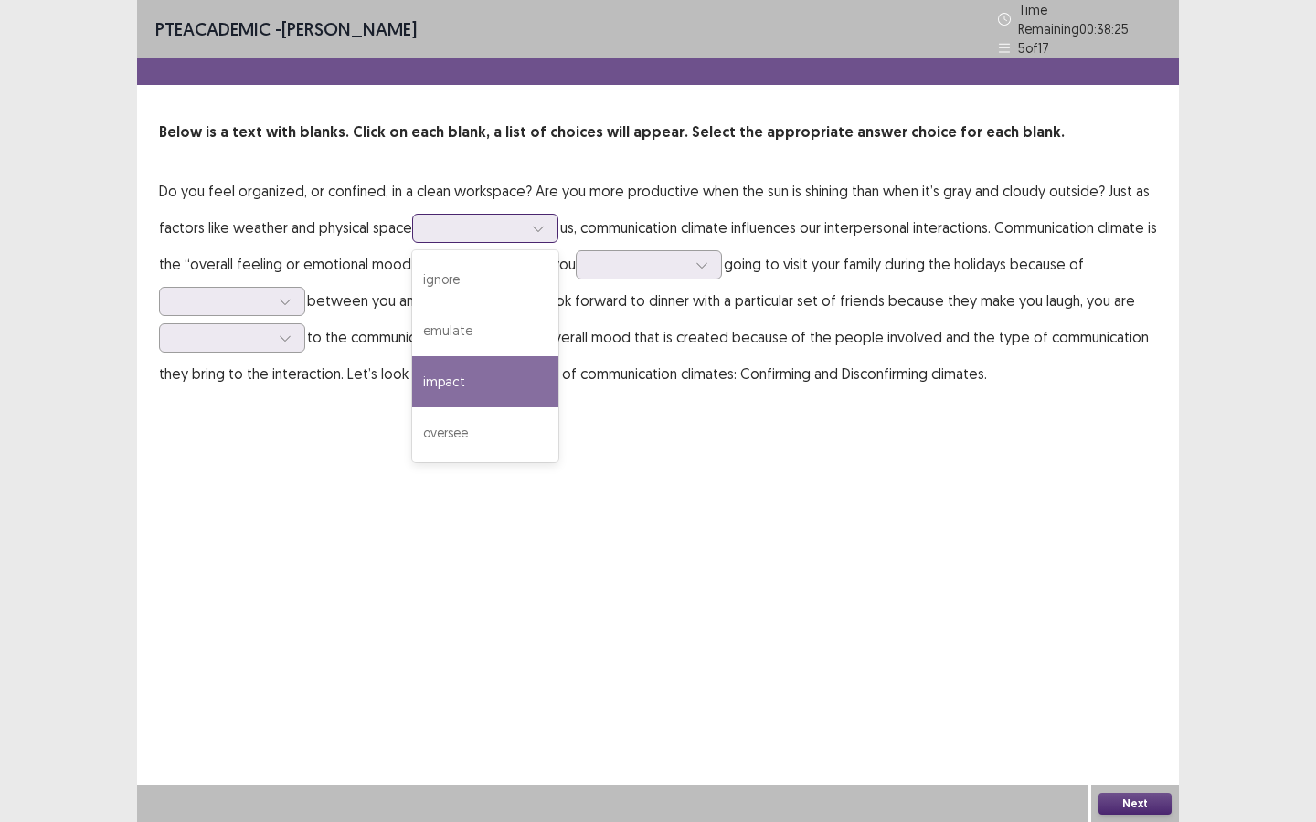
click at [466, 371] on div "impact" at bounding box center [485, 381] width 146 height 51
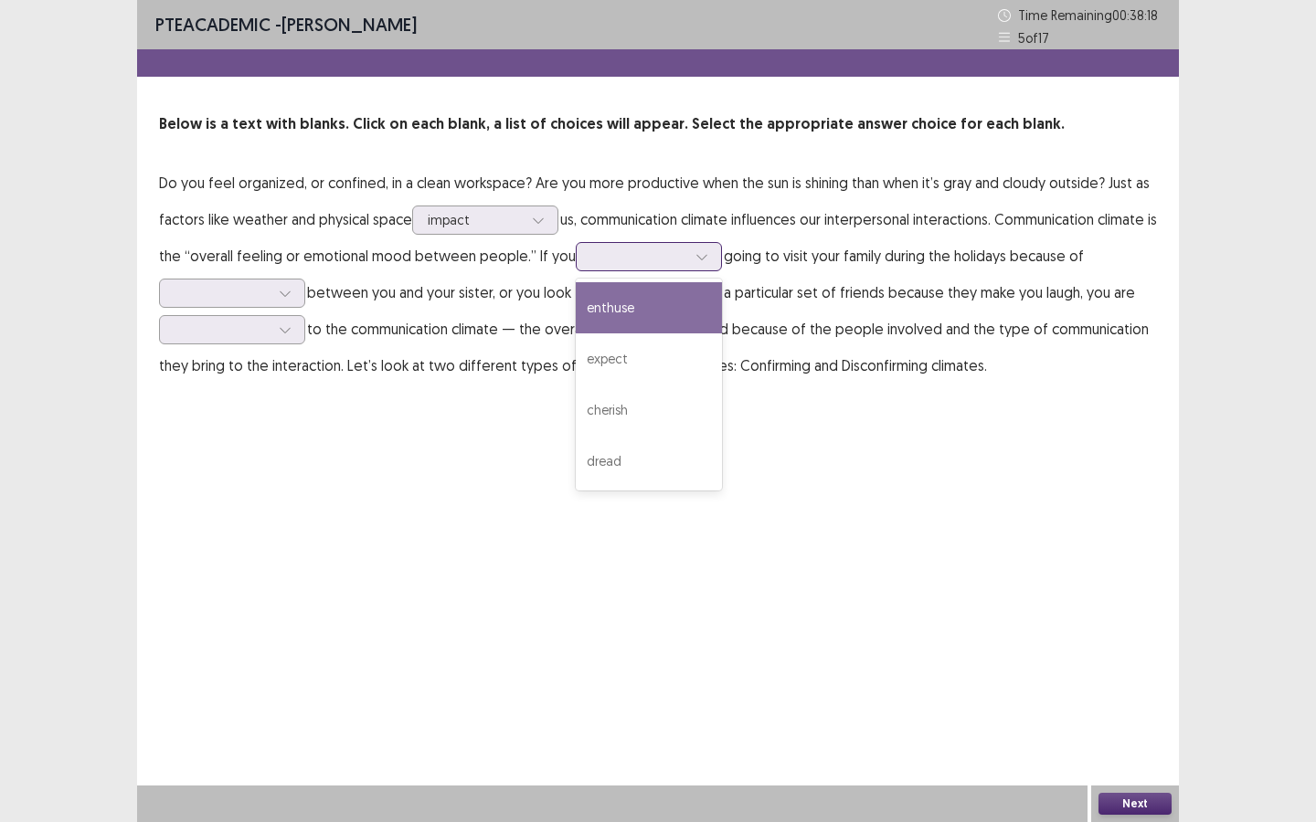
click at [686, 260] on div at bounding box center [638, 256] width 95 height 17
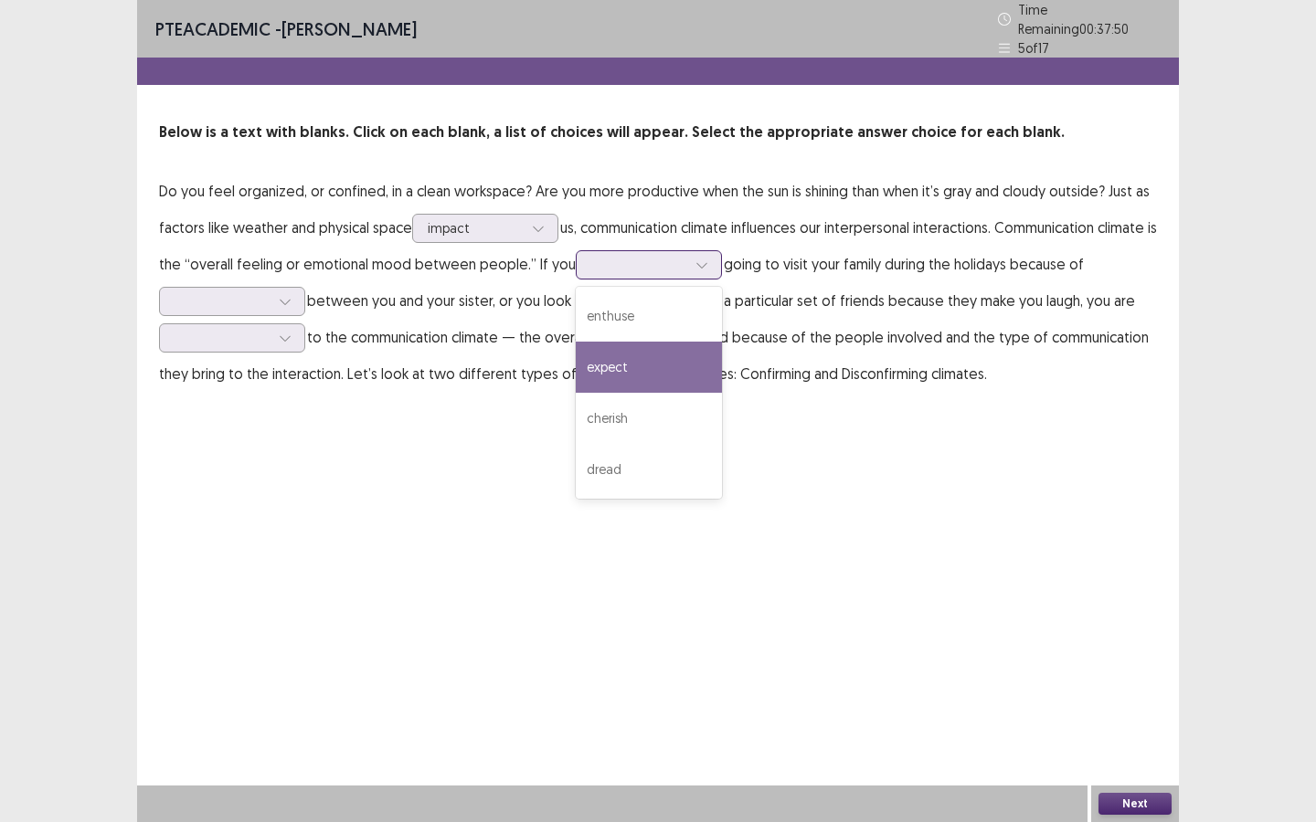
click at [641, 372] on div "expect" at bounding box center [649, 367] width 146 height 51
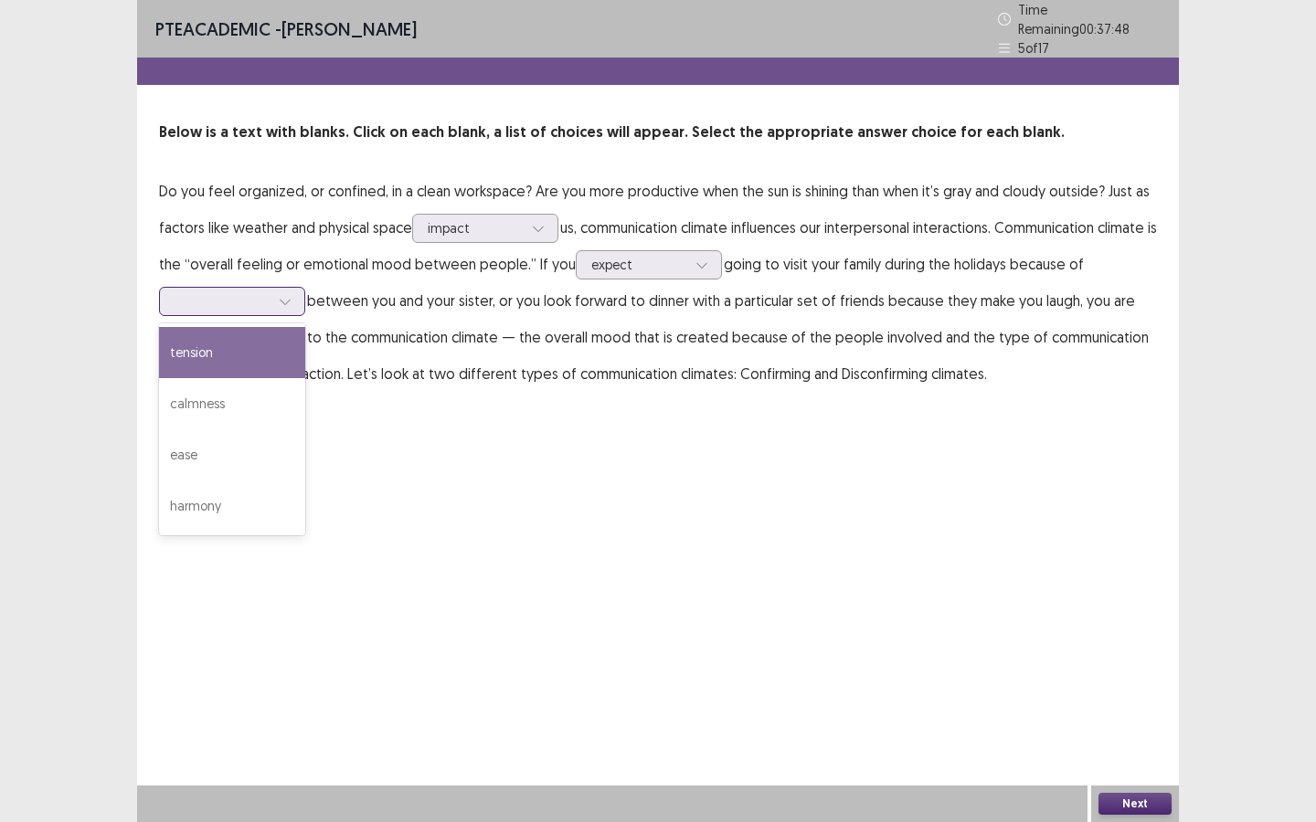
click at [282, 302] on div at bounding box center [284, 301] width 27 height 27
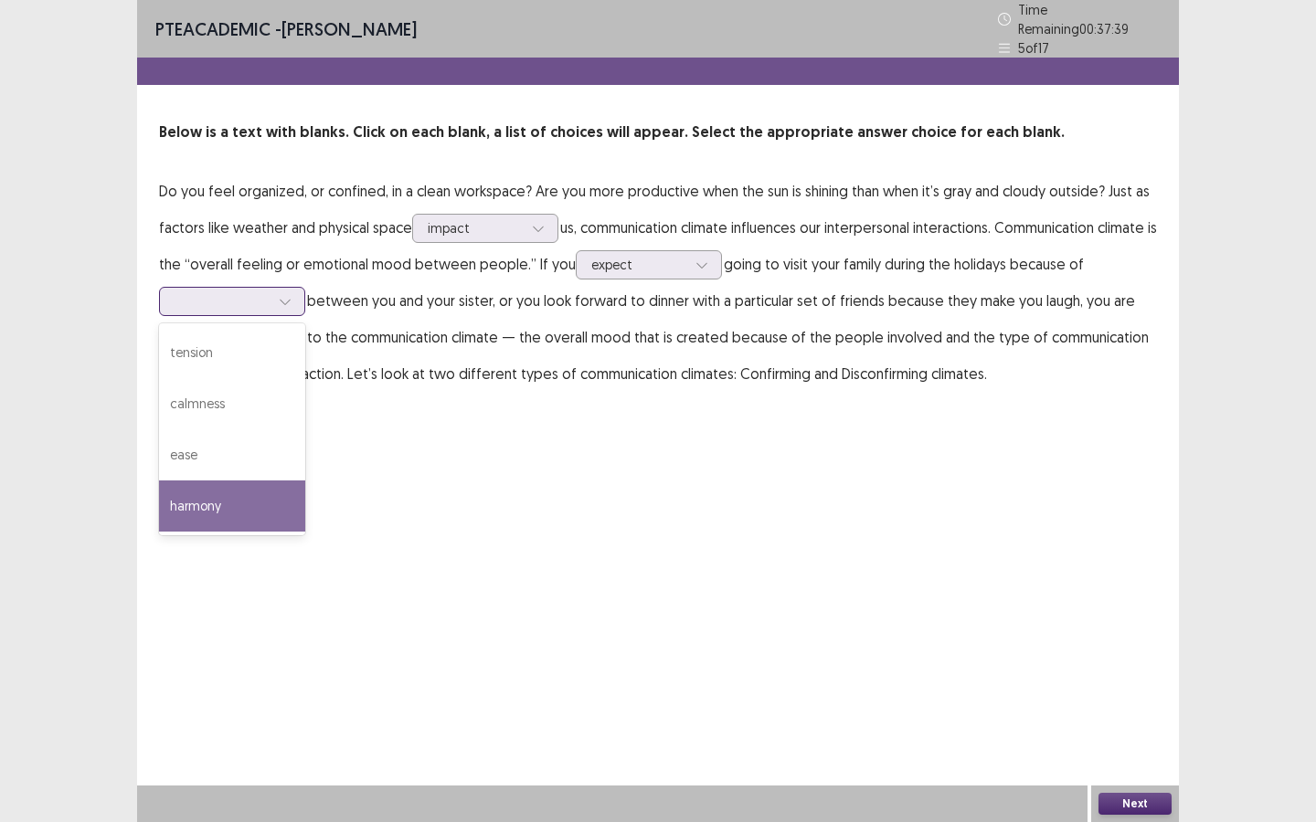
click at [229, 490] on div "harmony" at bounding box center [232, 506] width 146 height 51
click at [286, 299] on div at bounding box center [284, 301] width 27 height 27
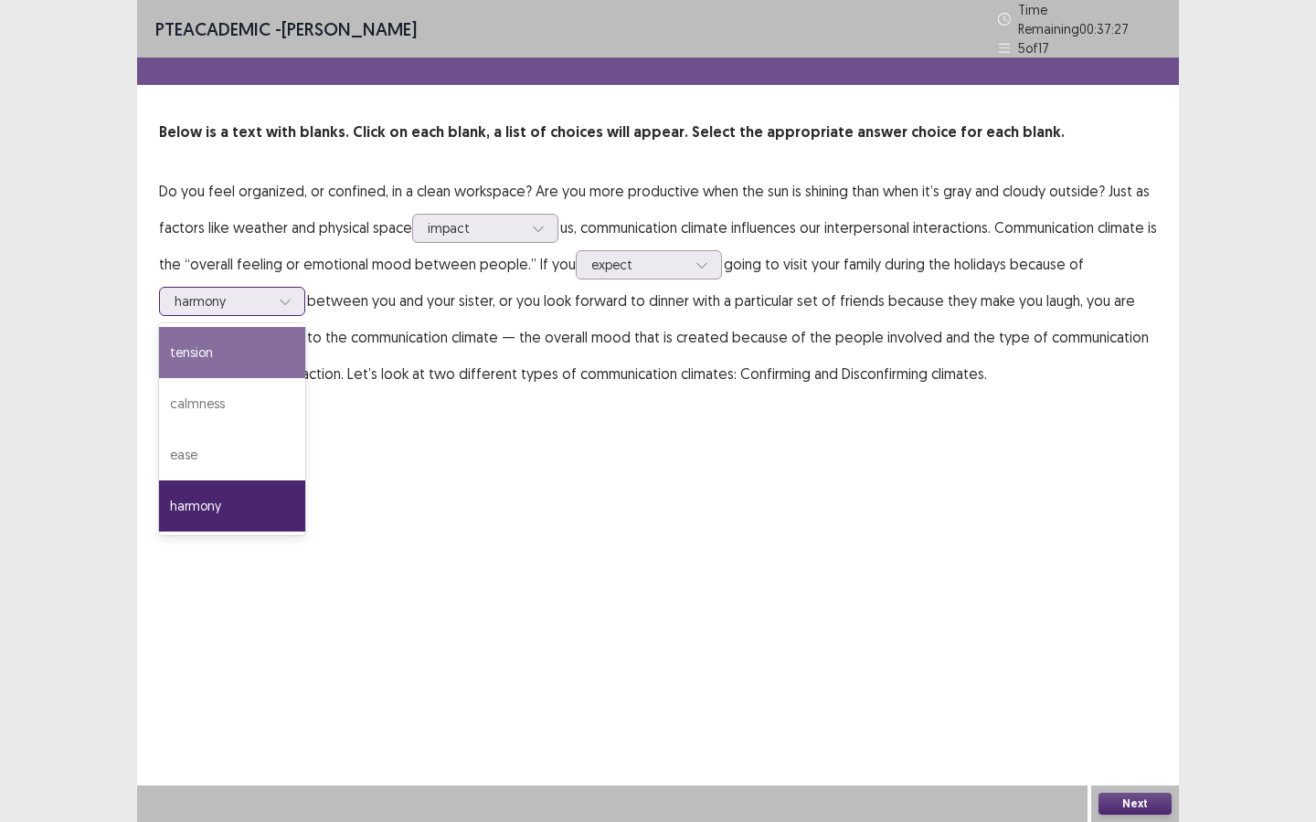
click at [226, 363] on div "tension" at bounding box center [232, 352] width 146 height 51
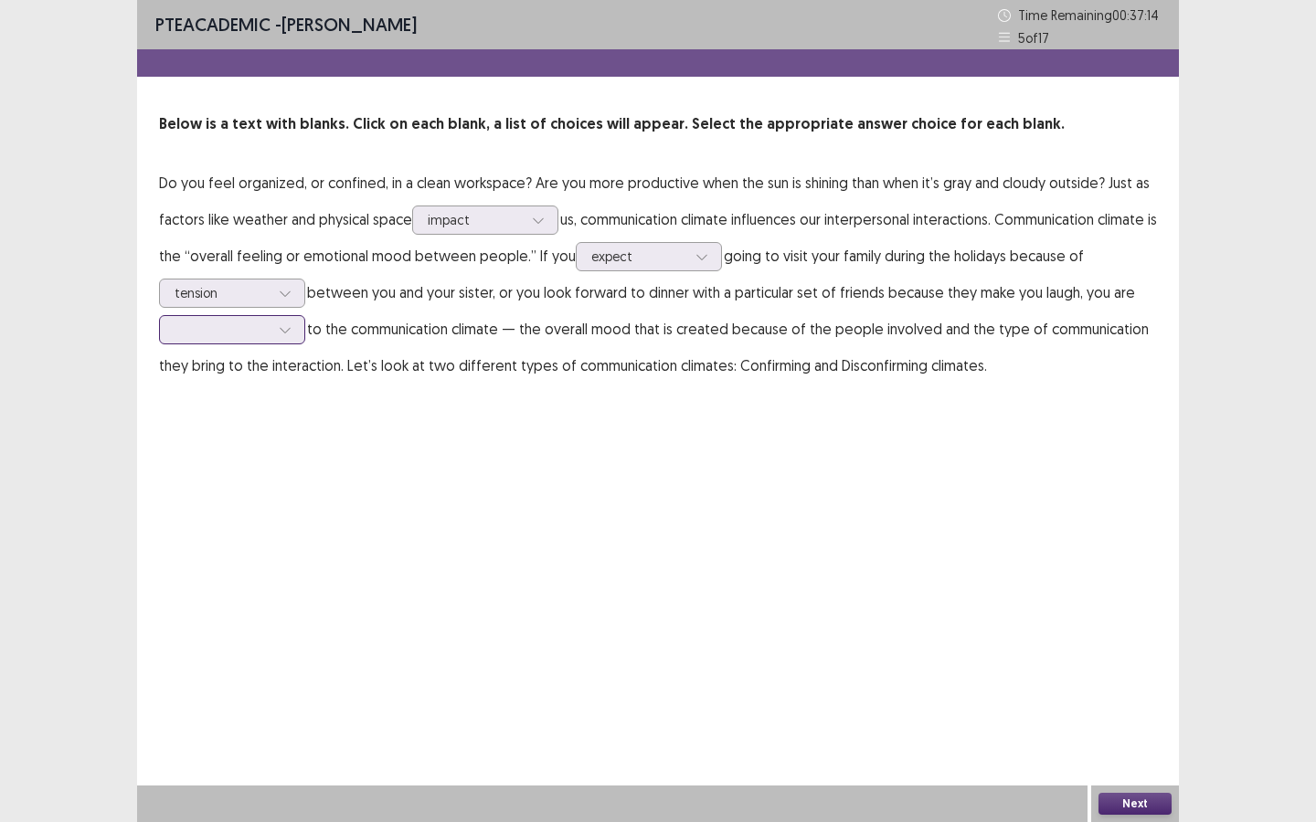
click at [281, 330] on icon at bounding box center [285, 329] width 13 height 13
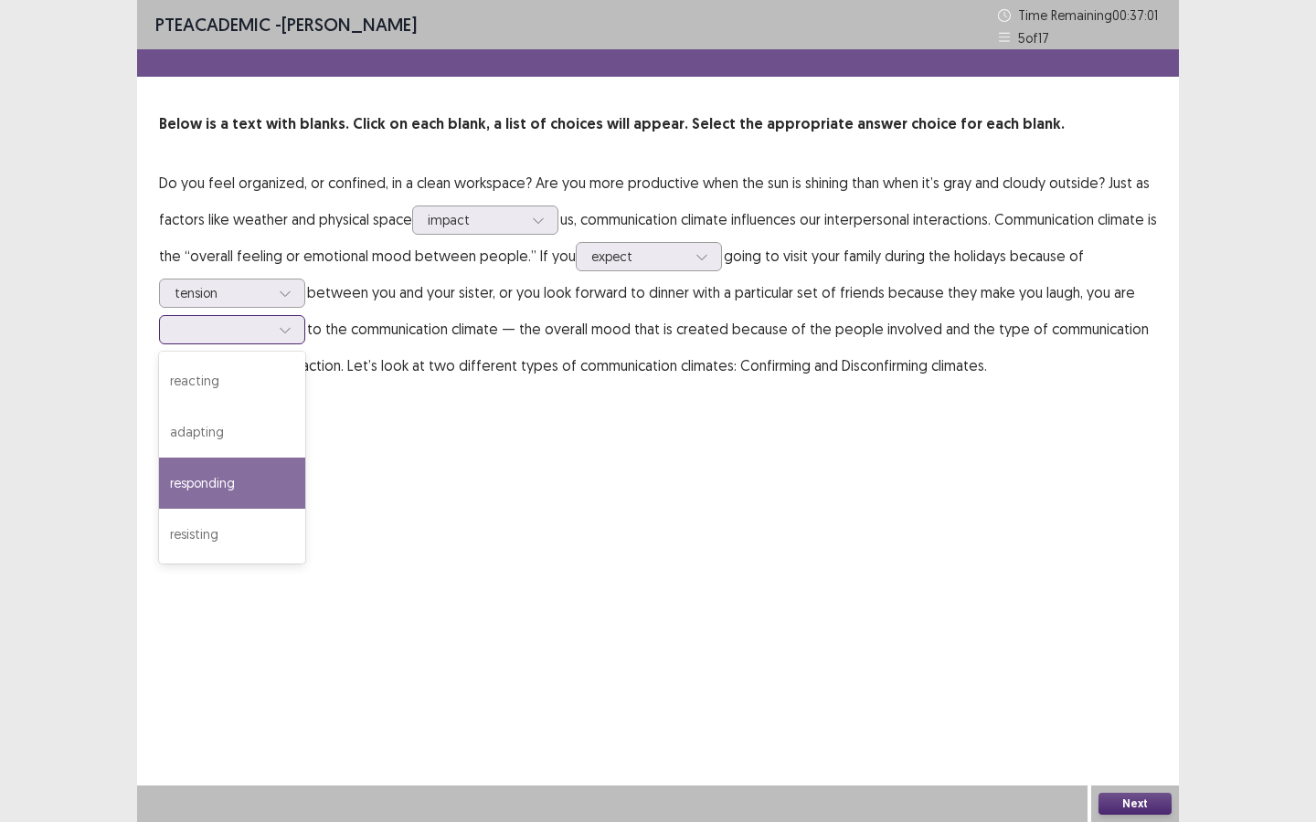
click at [239, 486] on div "responding" at bounding box center [232, 483] width 146 height 51
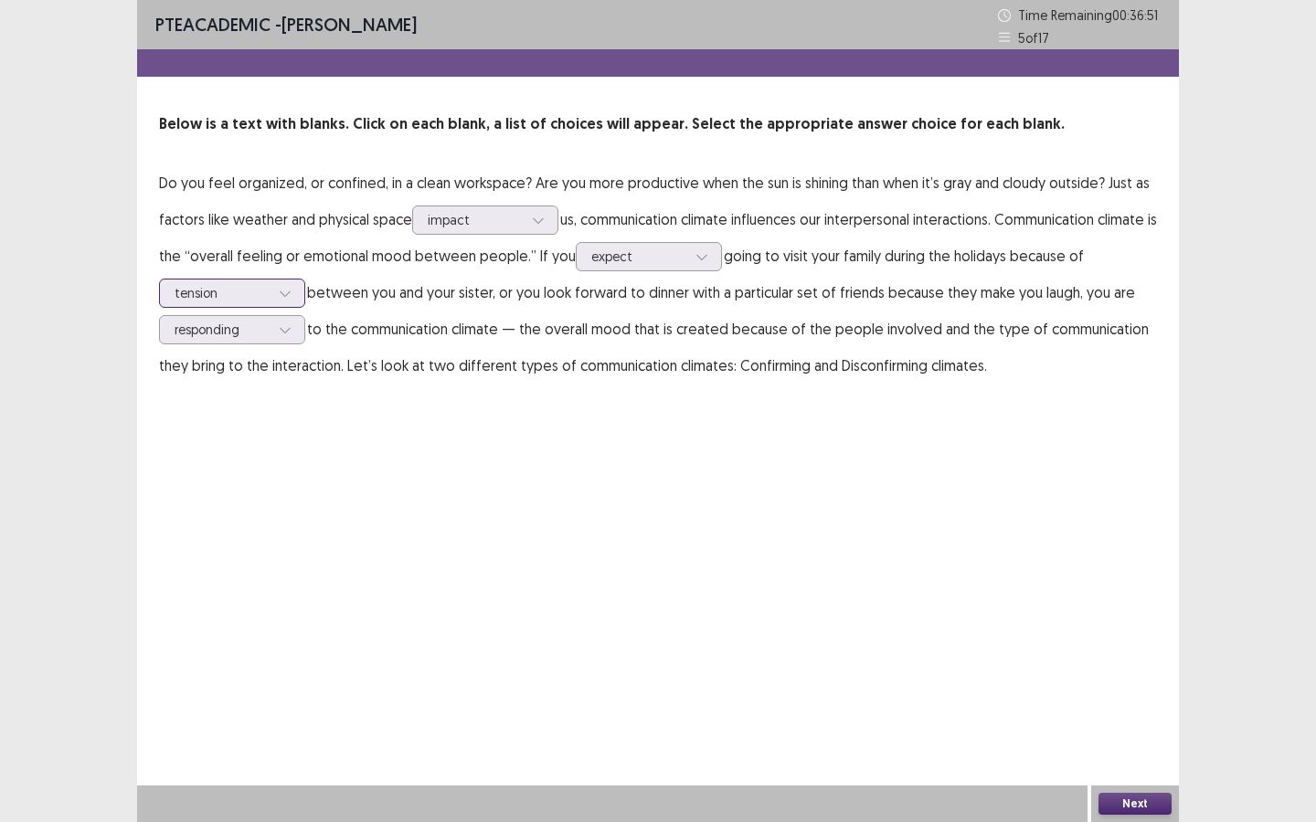
click at [275, 291] on div at bounding box center [284, 293] width 27 height 27
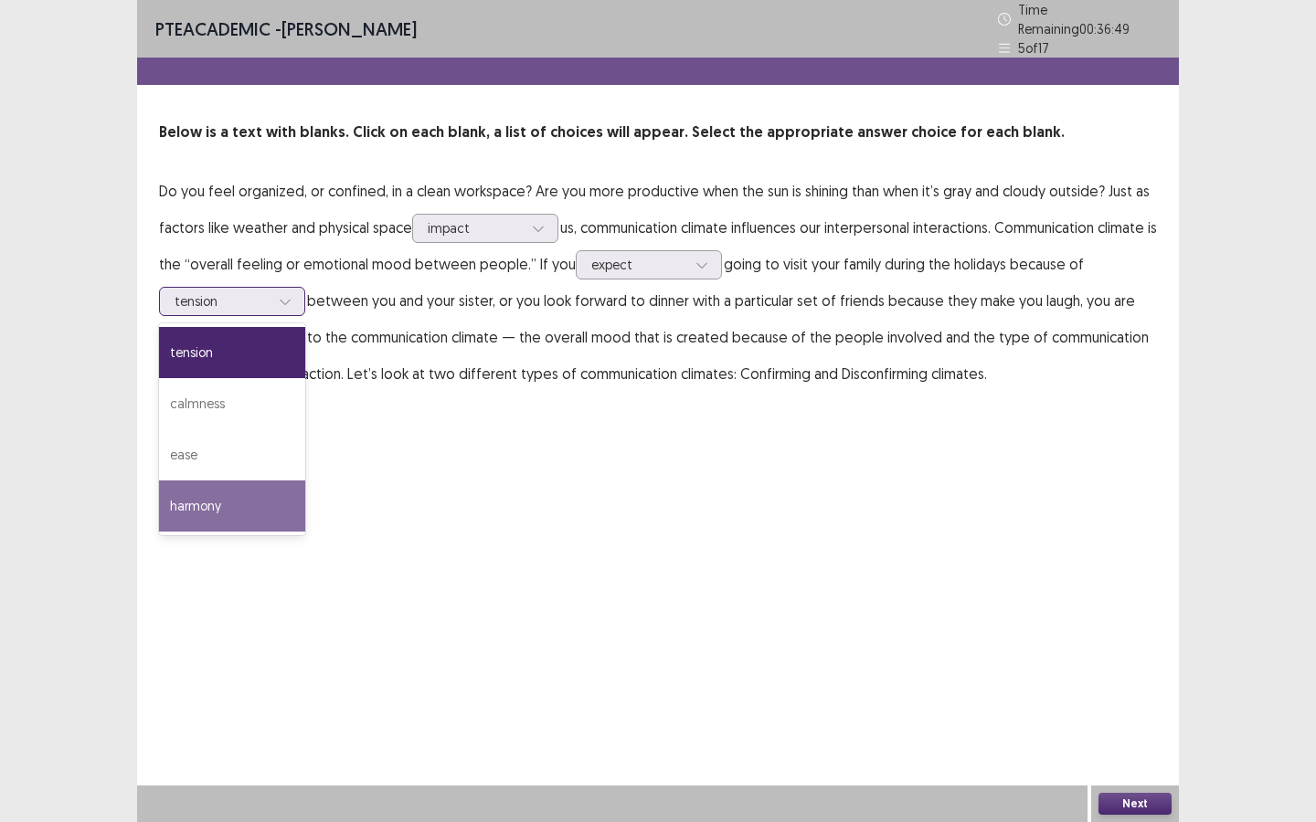
click at [217, 490] on div "harmony" at bounding box center [232, 506] width 146 height 51
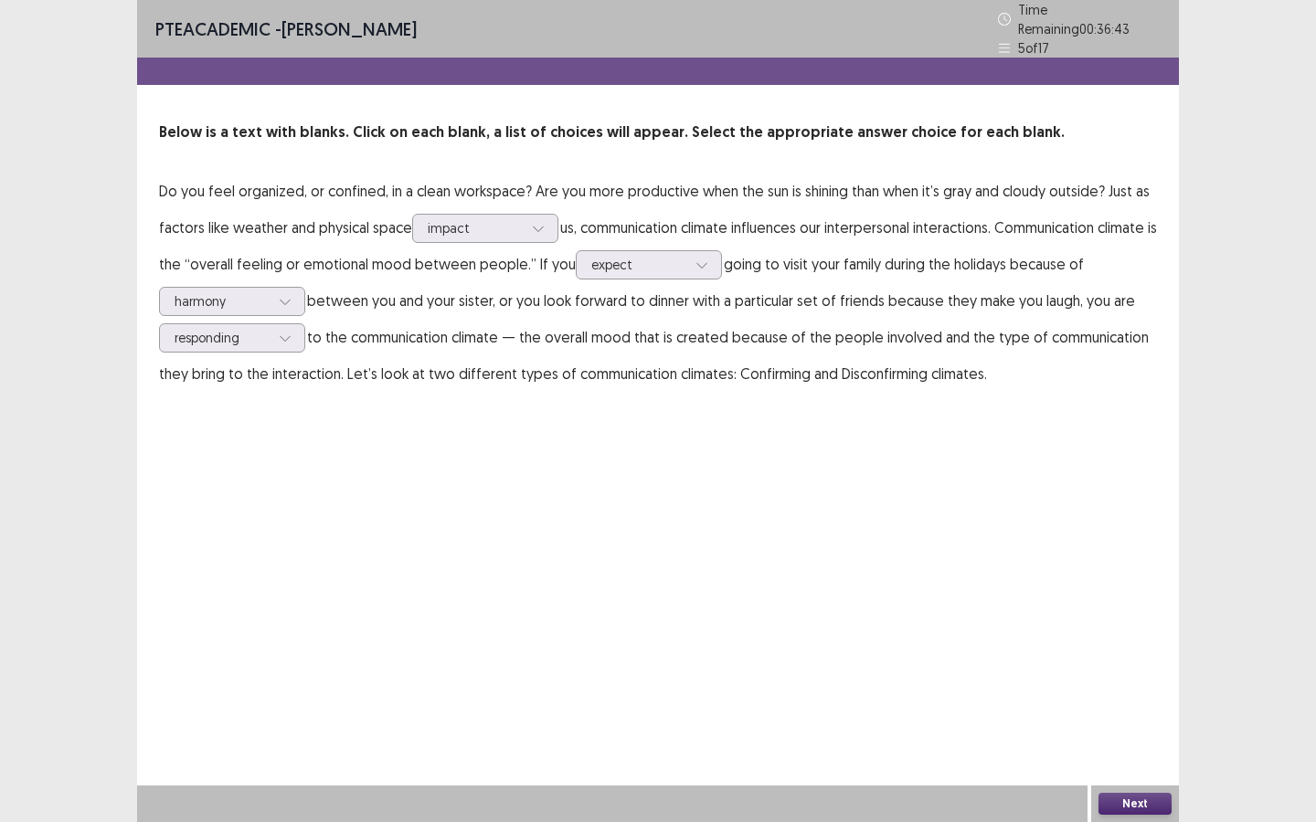
click at [1137, 620] on button "Next" at bounding box center [1134, 804] width 73 height 22
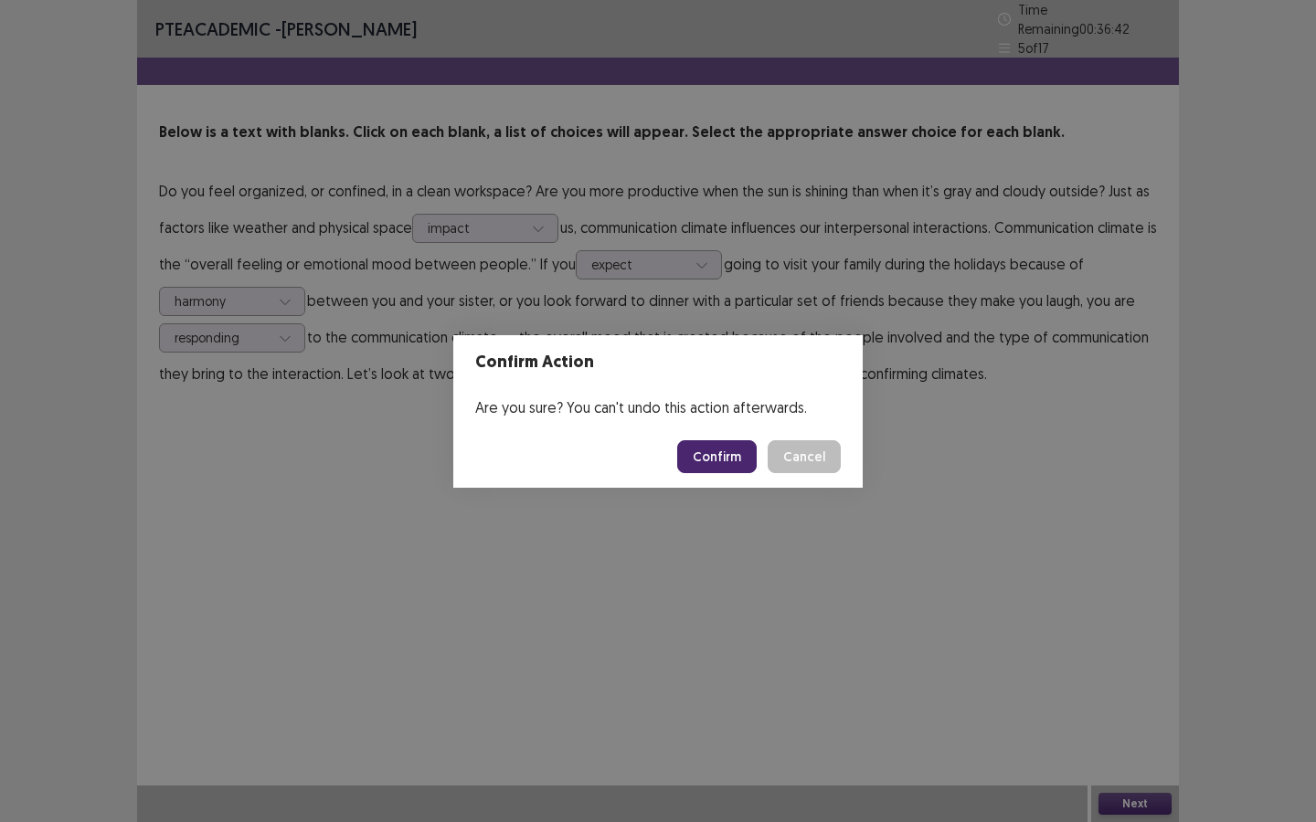
click at [717, 447] on button "Confirm" at bounding box center [716, 456] width 79 height 33
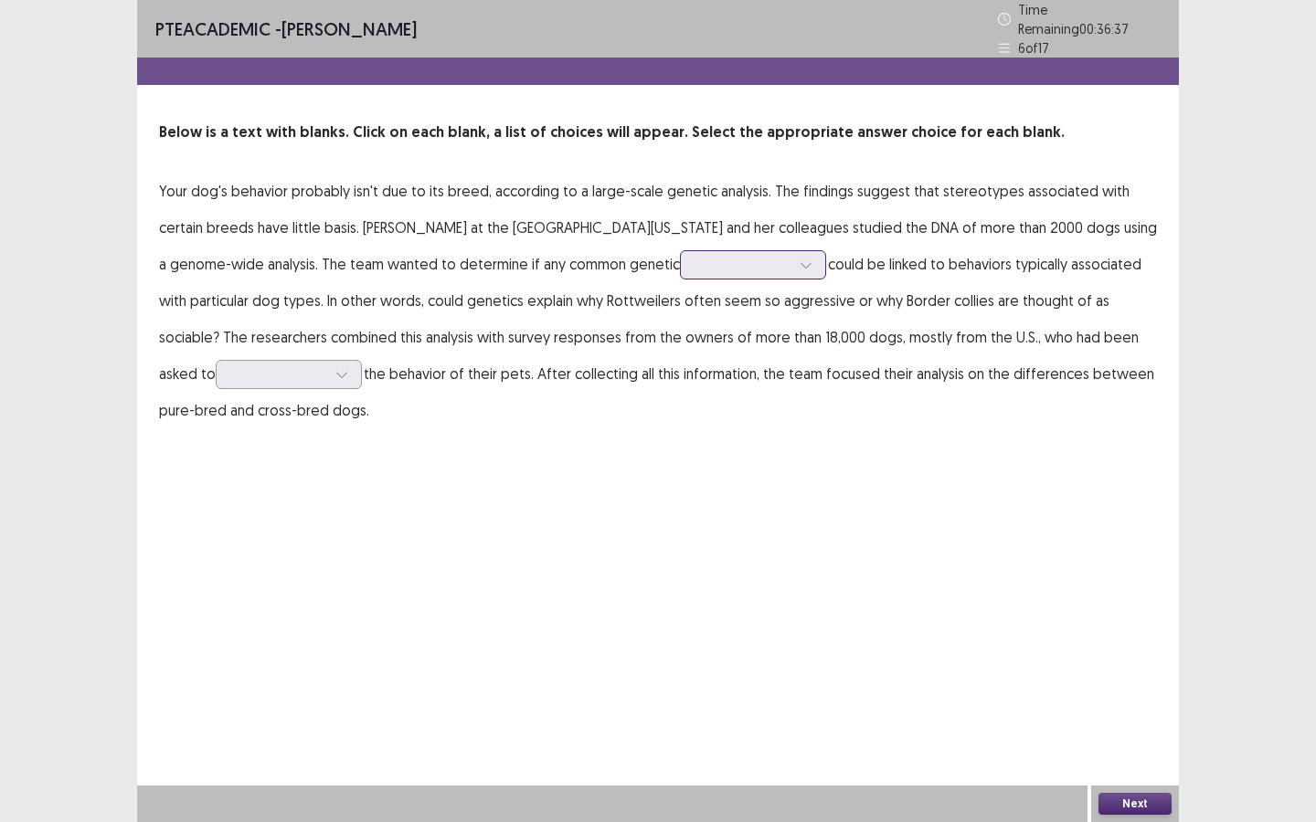
click at [713, 263] on div at bounding box center [742, 264] width 95 height 17
click at [680, 320] on div "mutations" at bounding box center [753, 316] width 146 height 51
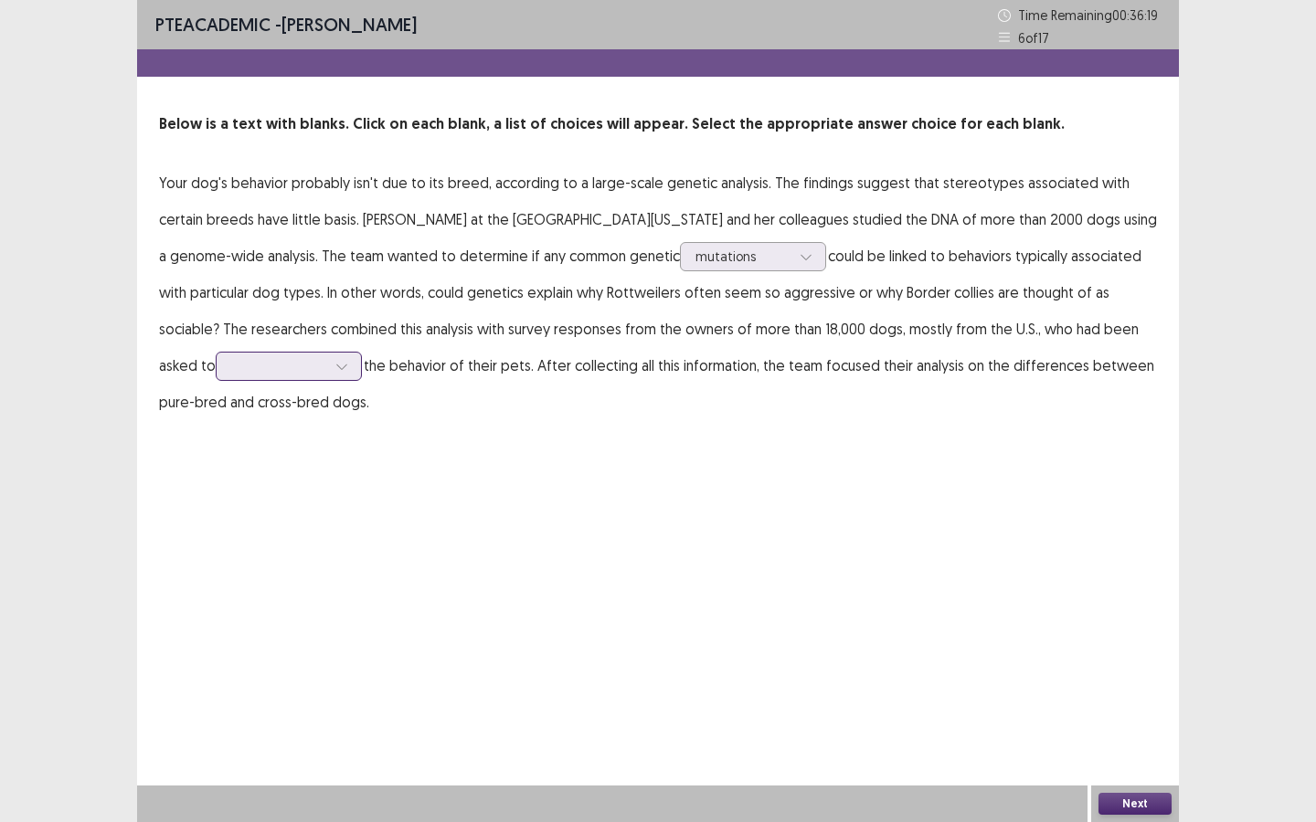
click at [335, 372] on icon at bounding box center [341, 366] width 13 height 13
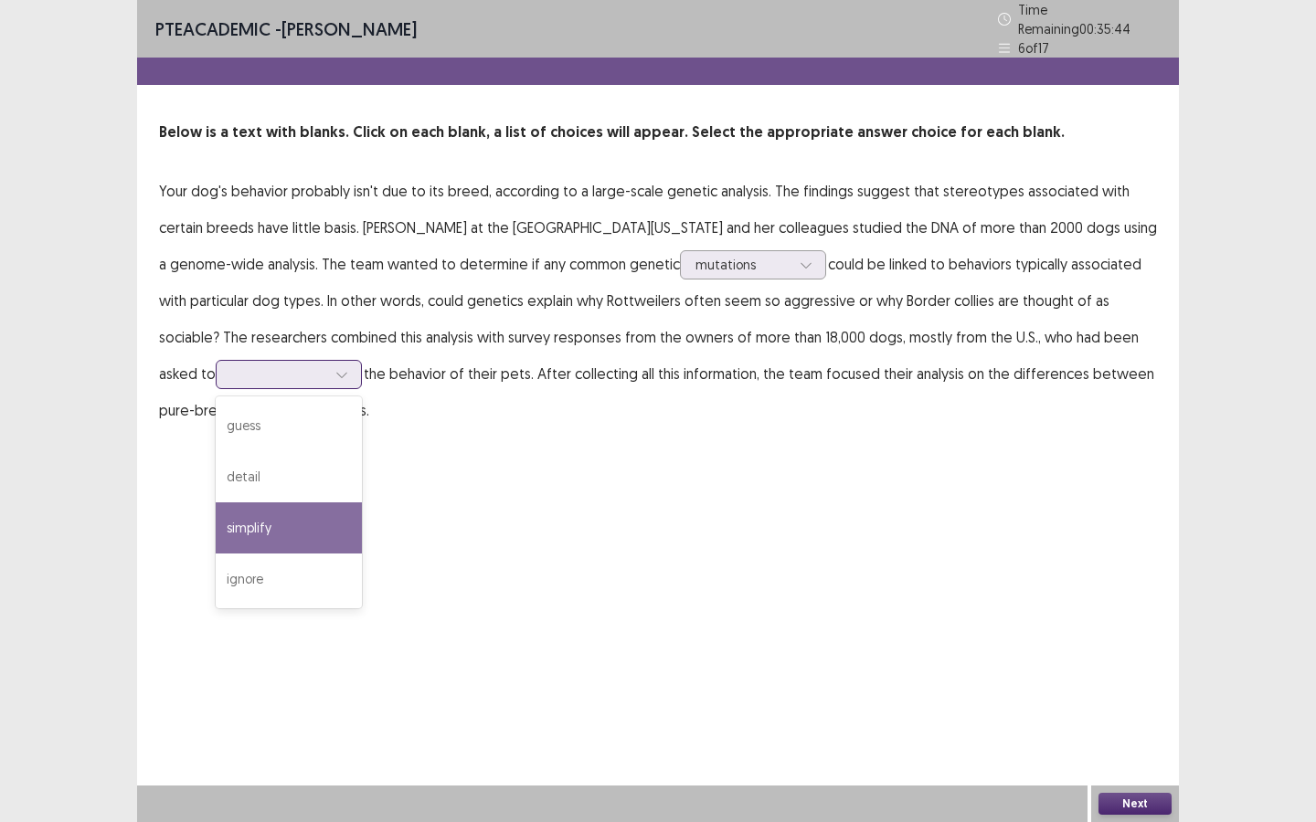
click at [231, 530] on div "simplify" at bounding box center [289, 528] width 146 height 51
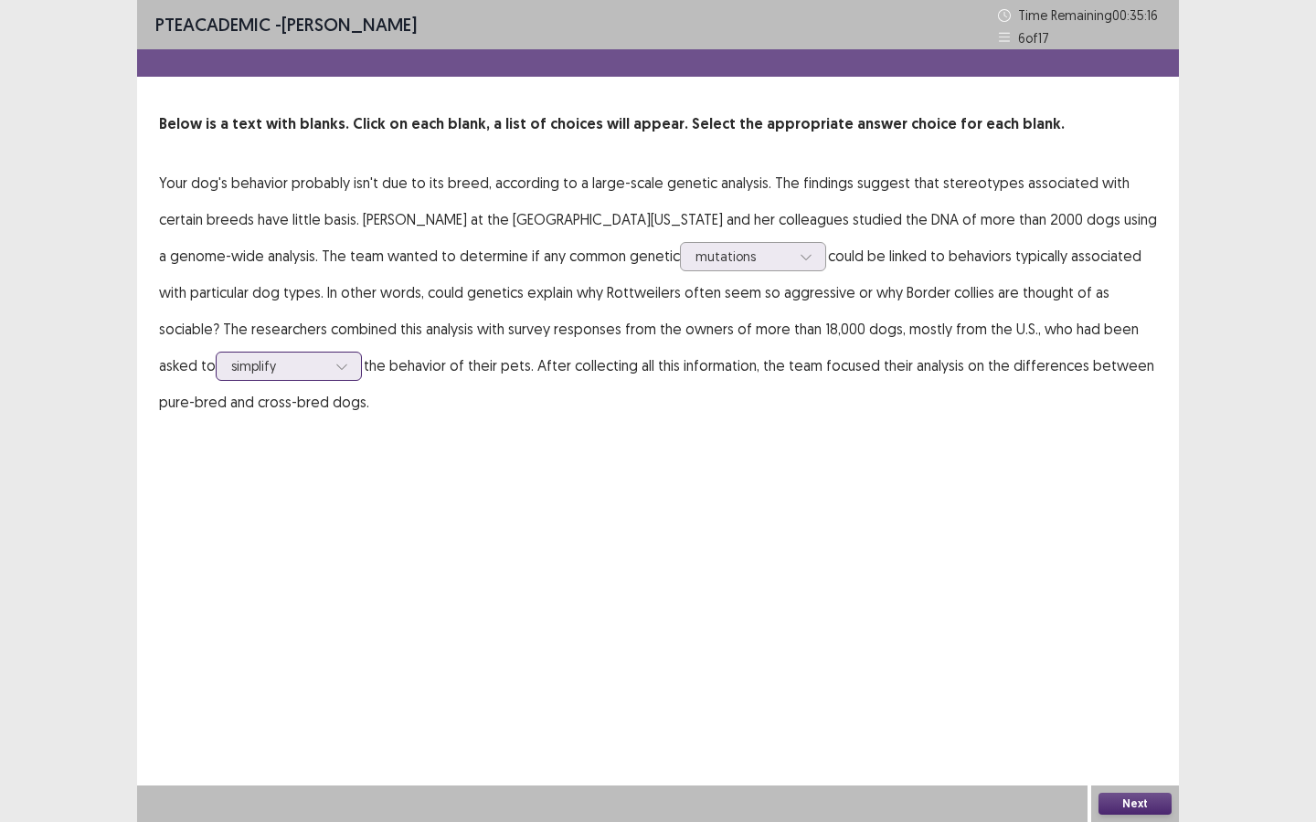
click at [328, 375] on div at bounding box center [341, 366] width 27 height 27
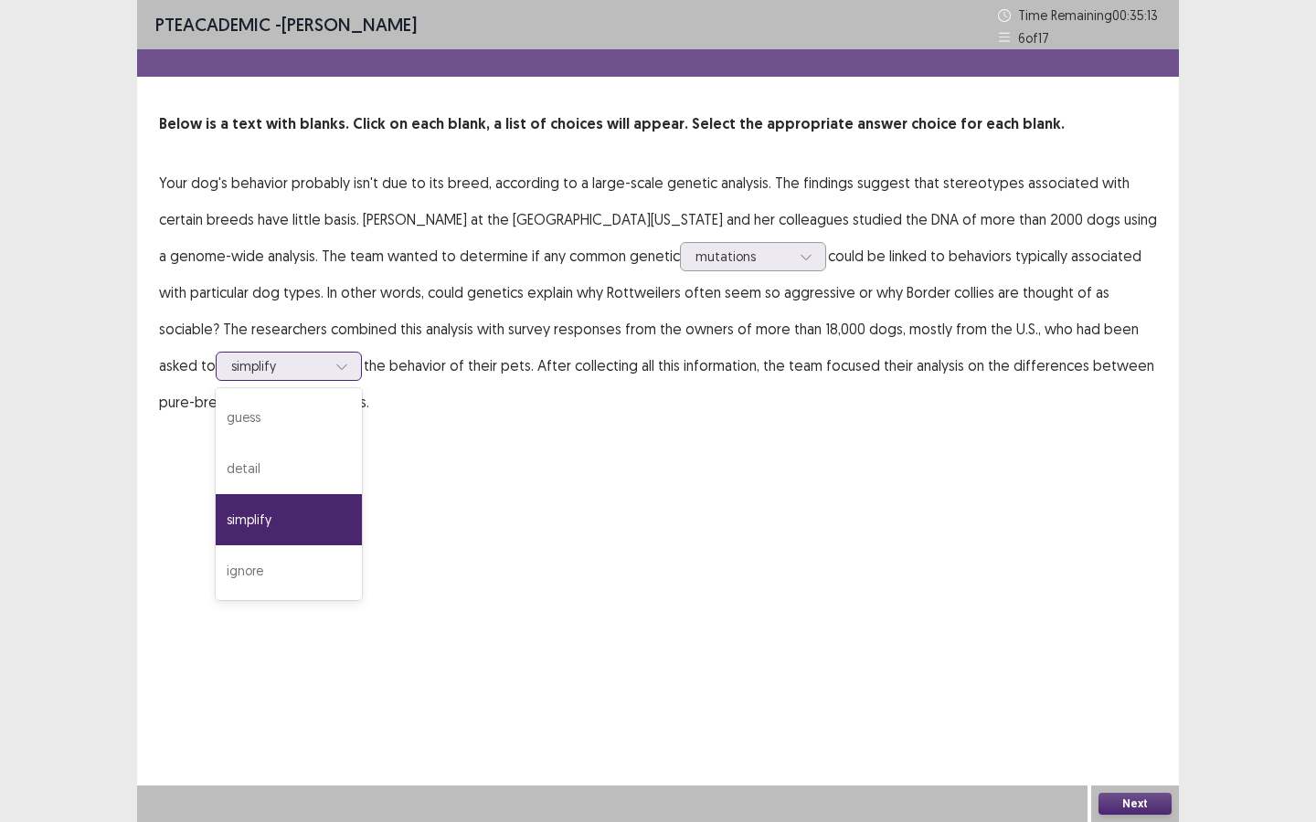
click at [258, 517] on div "simplify" at bounding box center [289, 519] width 146 height 51
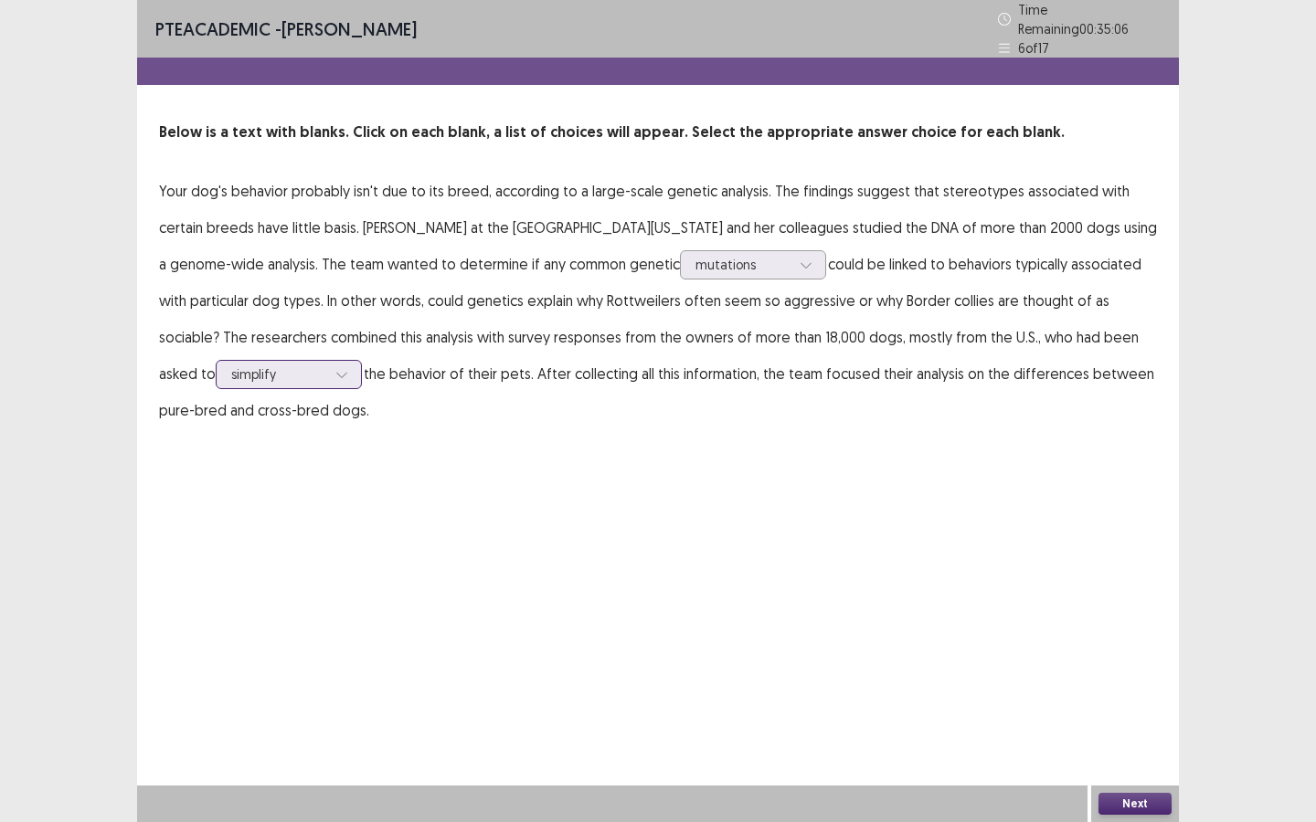
click at [335, 368] on icon at bounding box center [341, 374] width 13 height 13
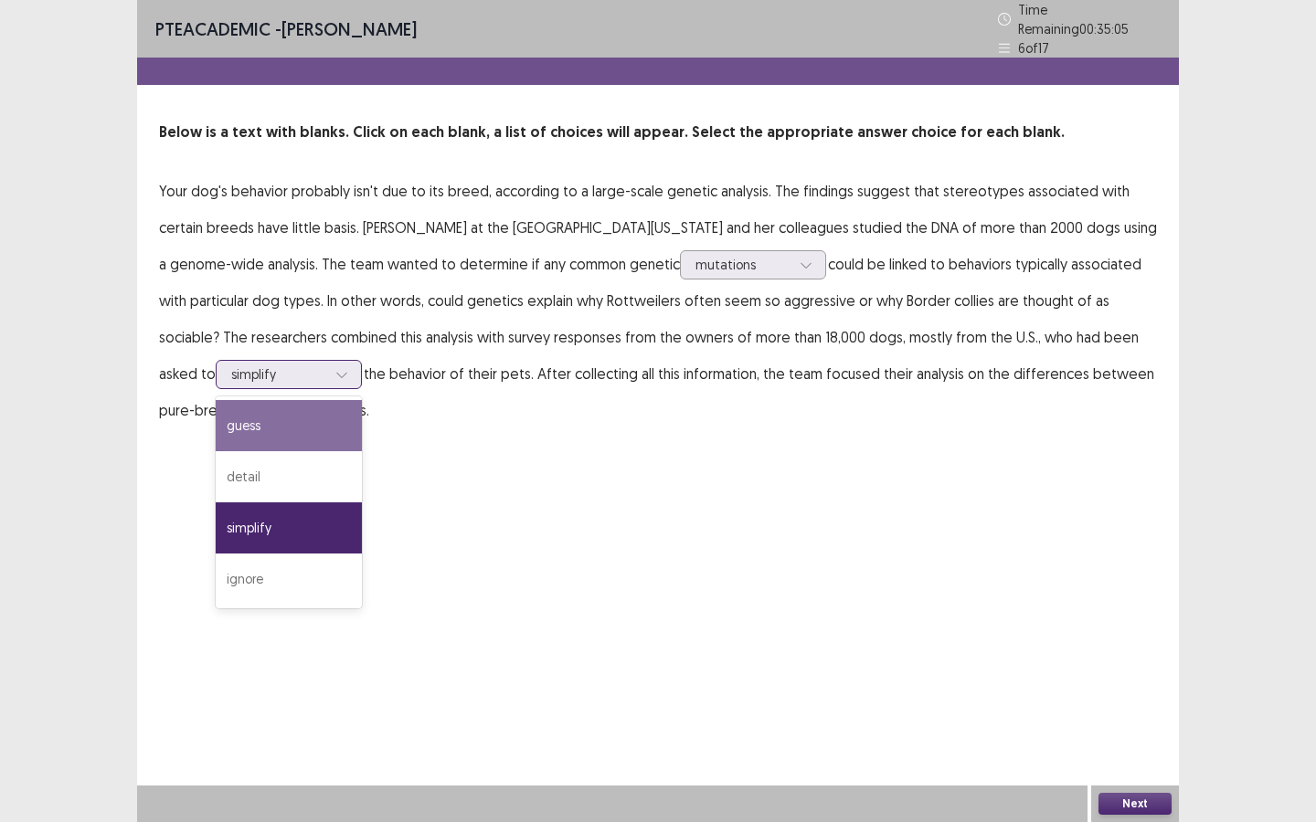
click at [246, 415] on div "guess" at bounding box center [289, 425] width 146 height 51
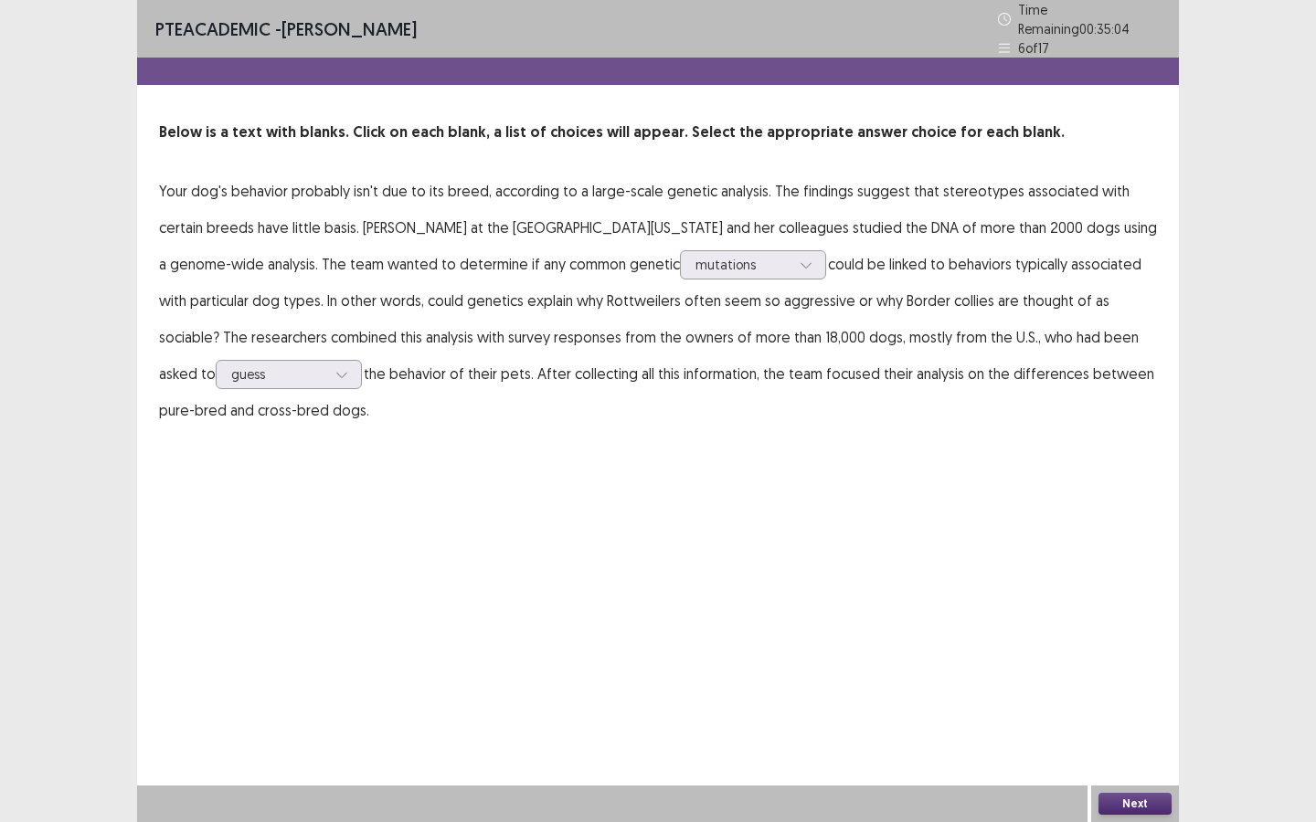
click at [1121, 620] on button "Next" at bounding box center [1134, 804] width 73 height 22
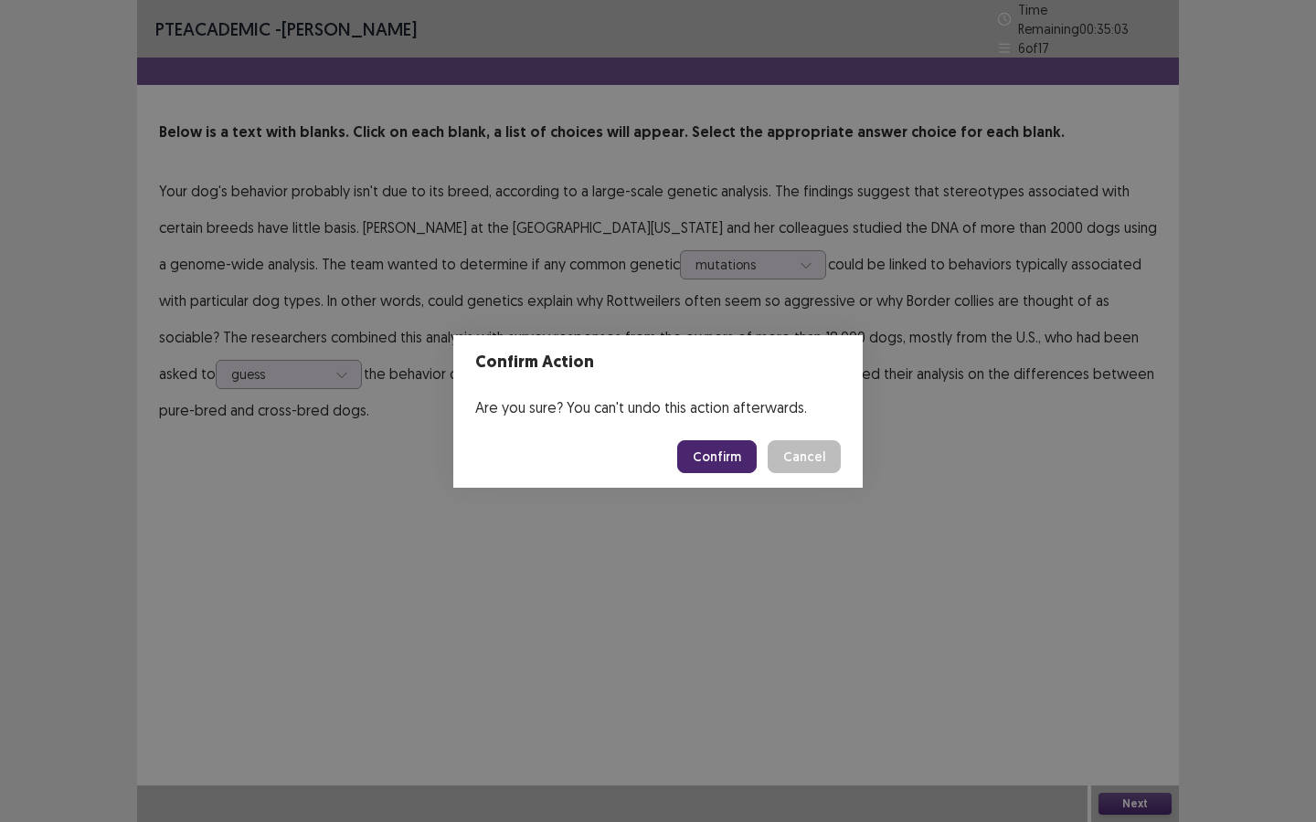
click at [706, 462] on button "Confirm" at bounding box center [716, 456] width 79 height 33
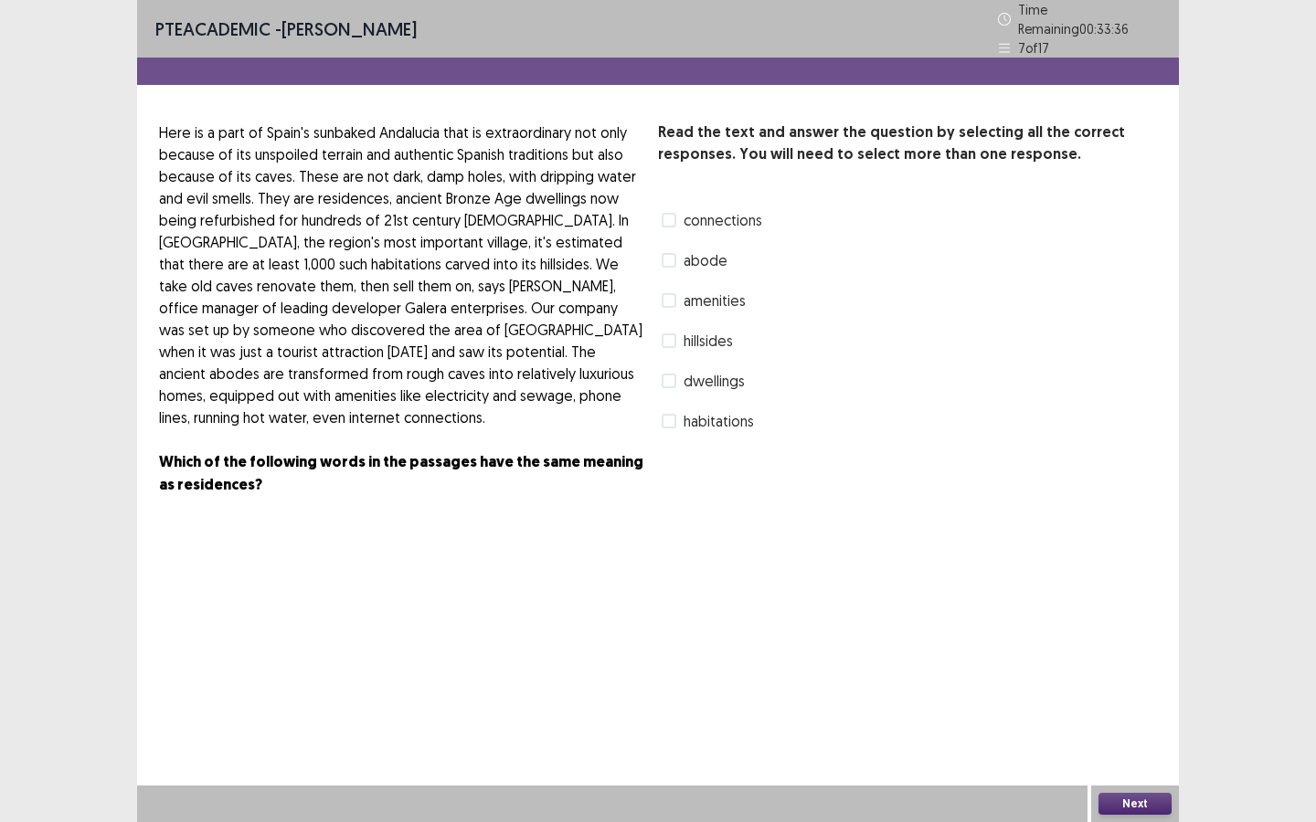
click at [673, 380] on label "dwellings" at bounding box center [703, 381] width 83 height 22
click at [673, 414] on span at bounding box center [669, 421] width 15 height 15
click at [1125, 620] on button "Next" at bounding box center [1134, 804] width 73 height 22
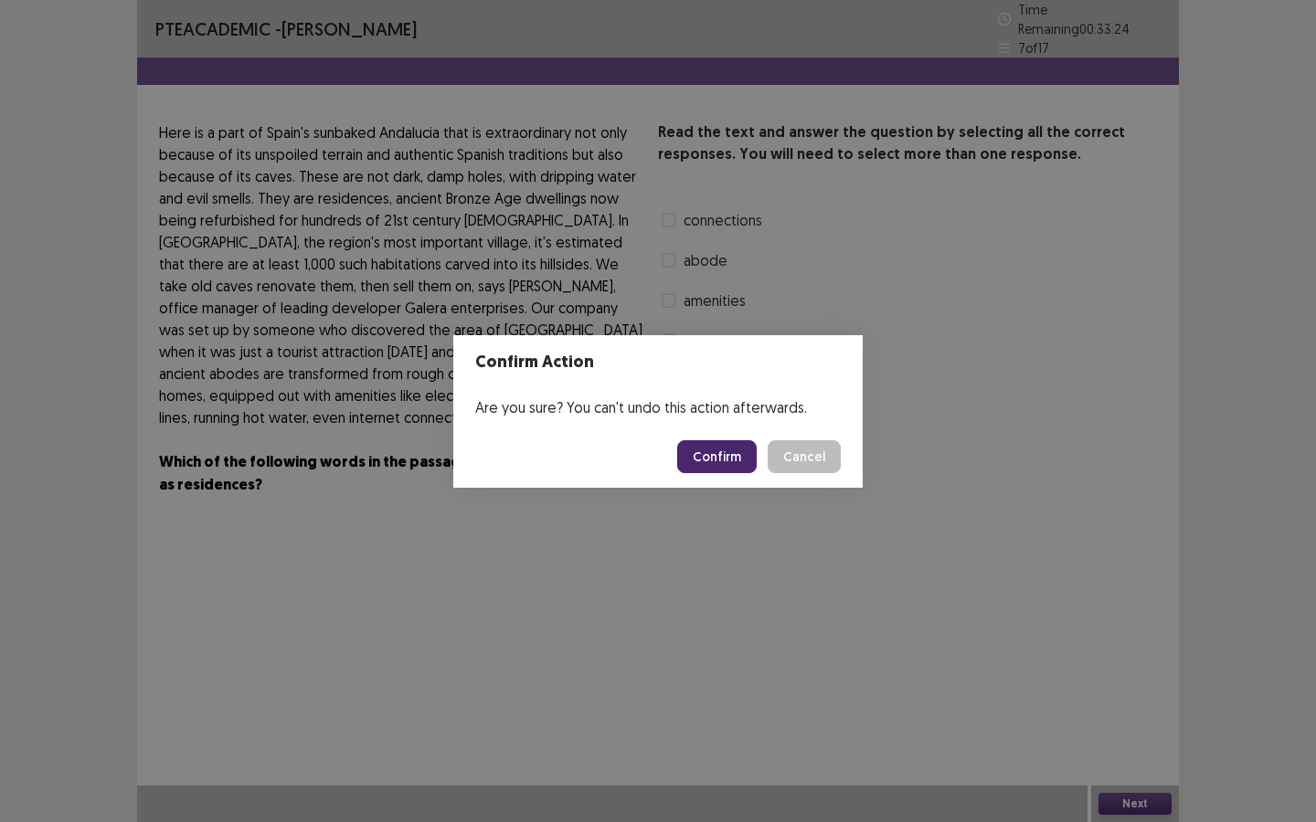
click at [738, 461] on button "Confirm" at bounding box center [716, 456] width 79 height 33
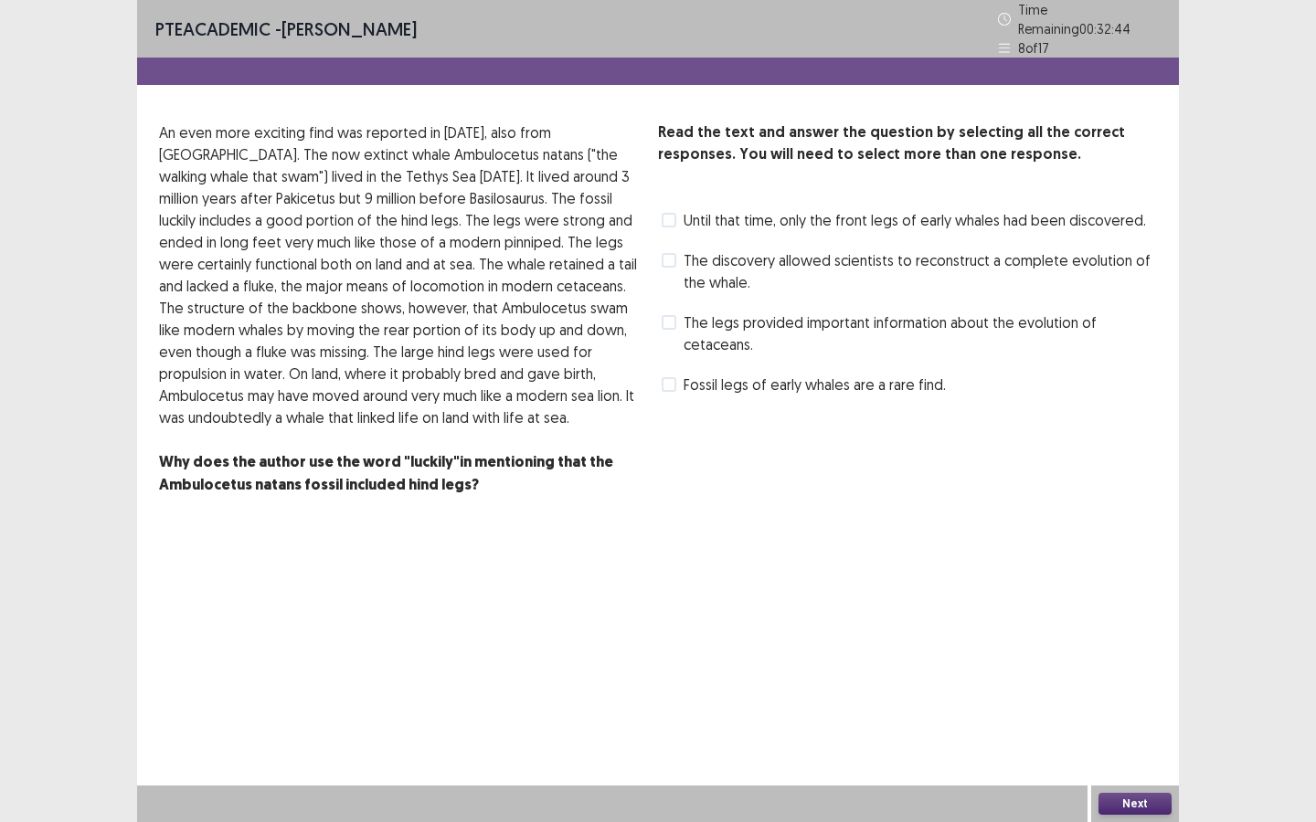
click at [813, 379] on span "Fossil legs of early whales are a rare find." at bounding box center [814, 385] width 262 height 22
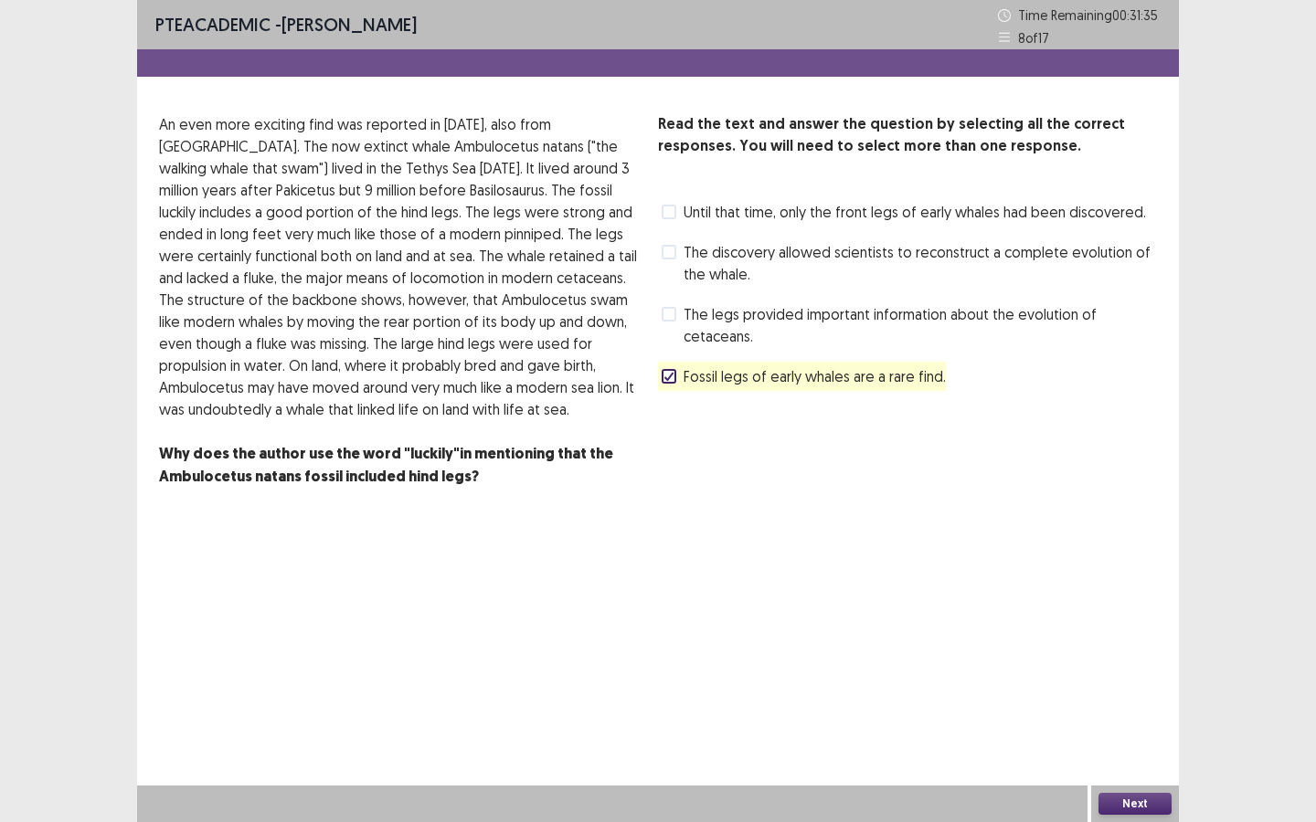
click at [1128, 620] on button "Next" at bounding box center [1134, 804] width 73 height 22
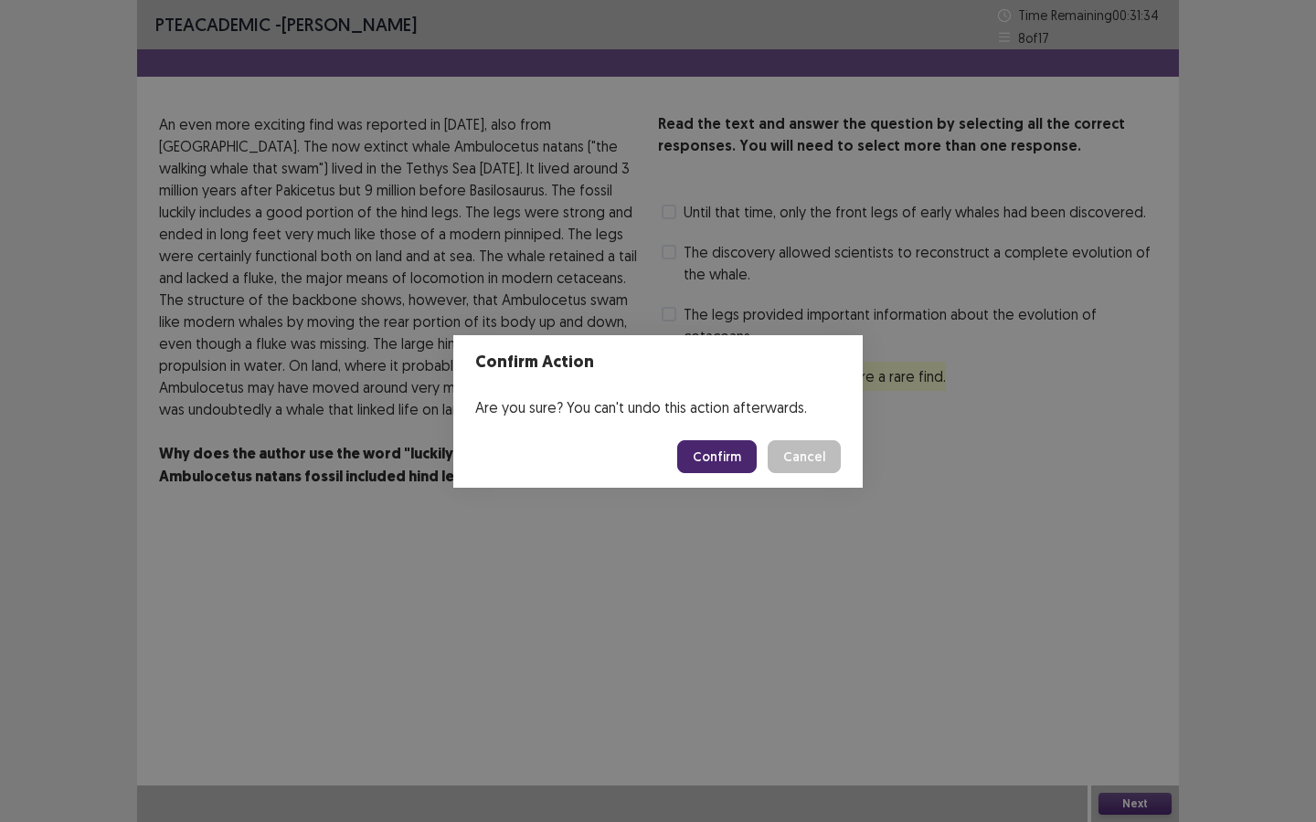
click at [715, 453] on button "Confirm" at bounding box center [716, 456] width 79 height 33
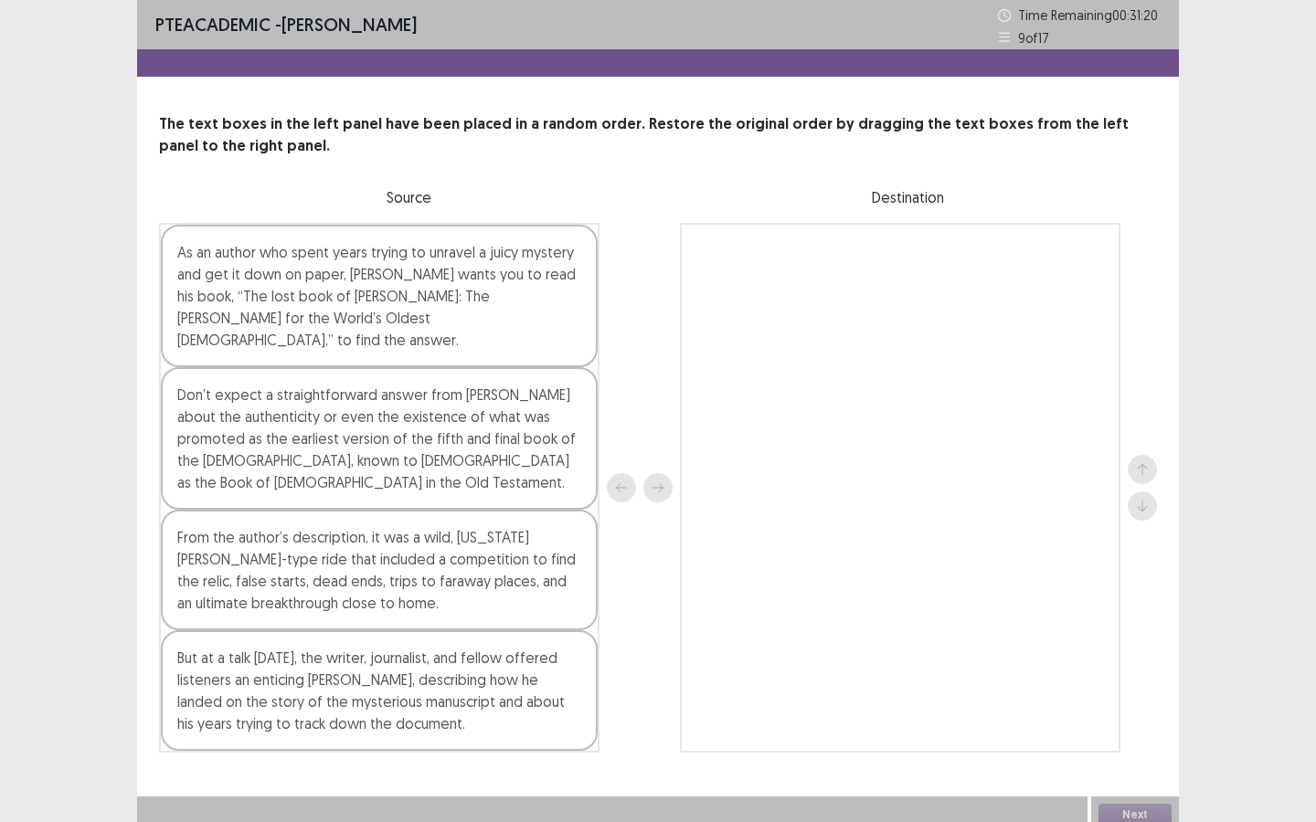
click at [376, 554] on div "From the author’s description, it was a wild, [US_STATE][PERSON_NAME]-type ride…" at bounding box center [379, 570] width 437 height 121
click at [657, 484] on button "next" at bounding box center [657, 487] width 29 height 29
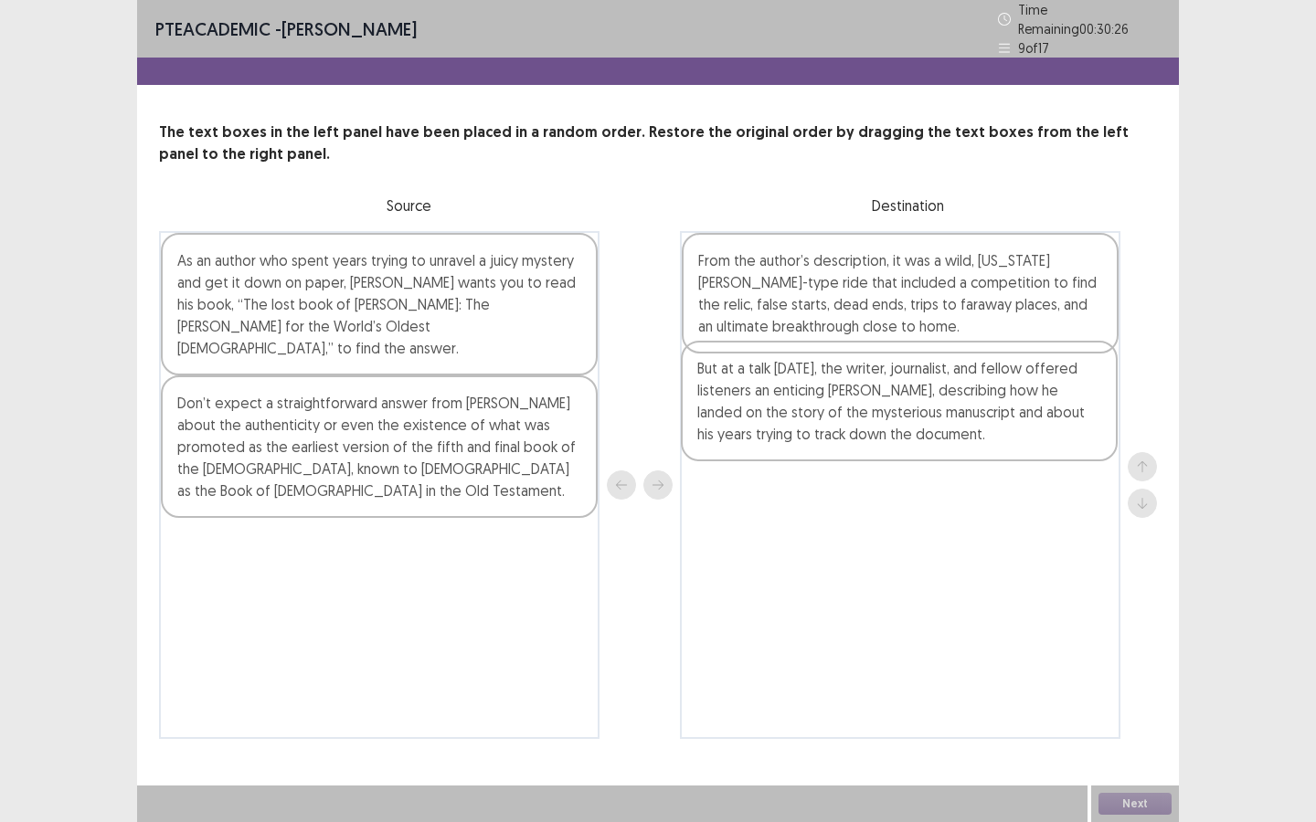
drag, startPoint x: 341, startPoint y: 565, endPoint x: 874, endPoint y: 418, distance: 552.6
click at [874, 418] on div "As an author who spent years trying to unravel a juicy mystery and get it down …" at bounding box center [658, 485] width 998 height 508
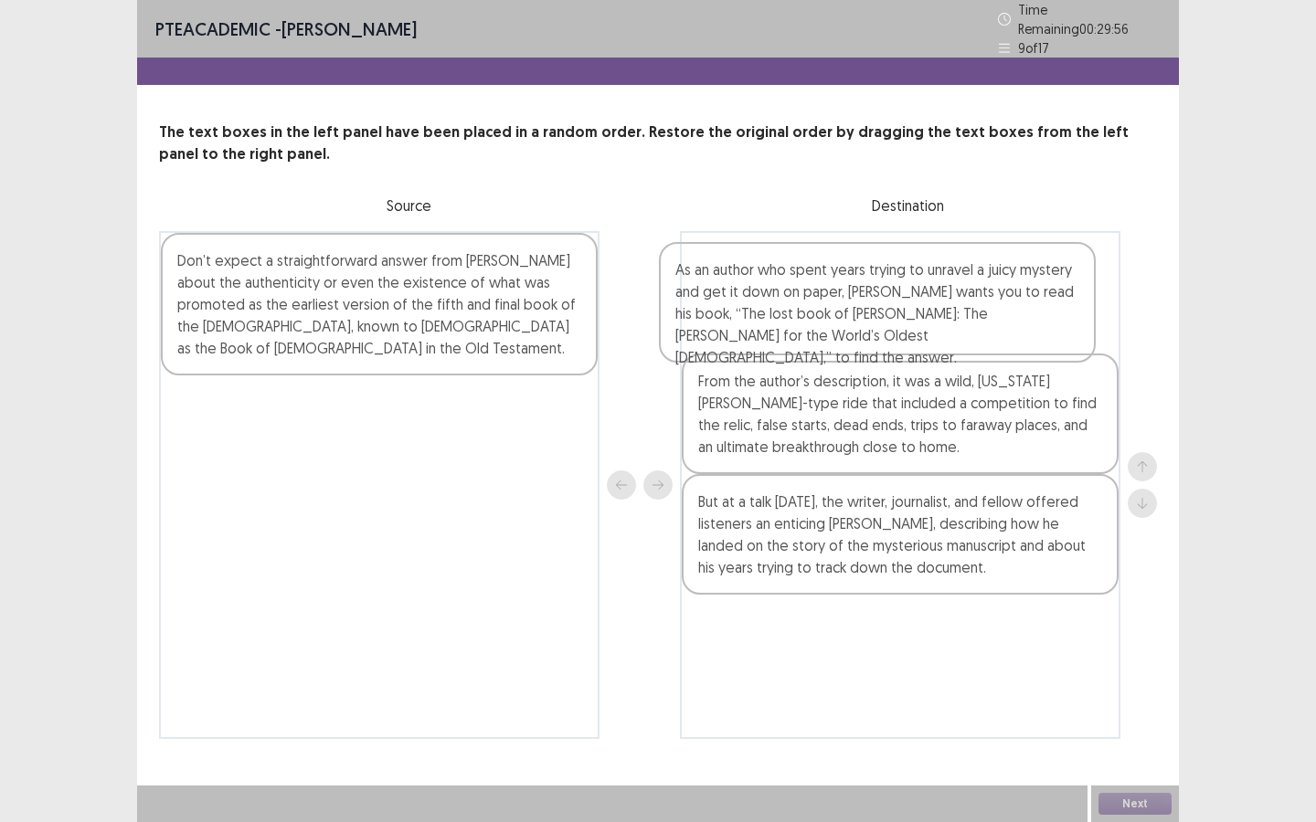
drag, startPoint x: 353, startPoint y: 306, endPoint x: 872, endPoint y: 335, distance: 519.8
click at [872, 335] on div "As an author who spent years trying to unravel a juicy mystery and get it down …" at bounding box center [658, 485] width 998 height 508
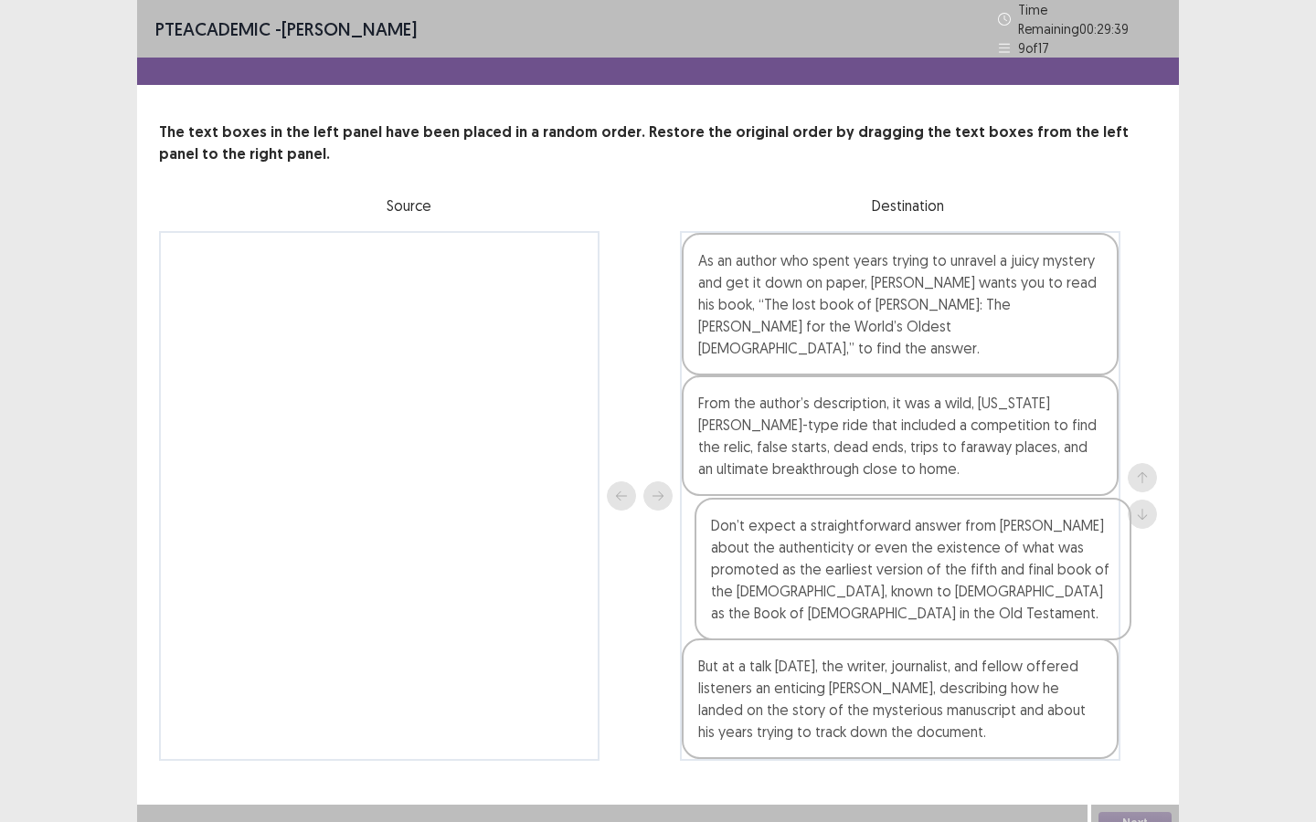
drag, startPoint x: 327, startPoint y: 320, endPoint x: 848, endPoint y: 582, distance: 583.1
click at [848, 582] on div "Don’t expect a straightforward answer from [PERSON_NAME] about the authenticity…" at bounding box center [658, 496] width 998 height 530
click at [1133, 620] on button "Next" at bounding box center [1134, 823] width 73 height 22
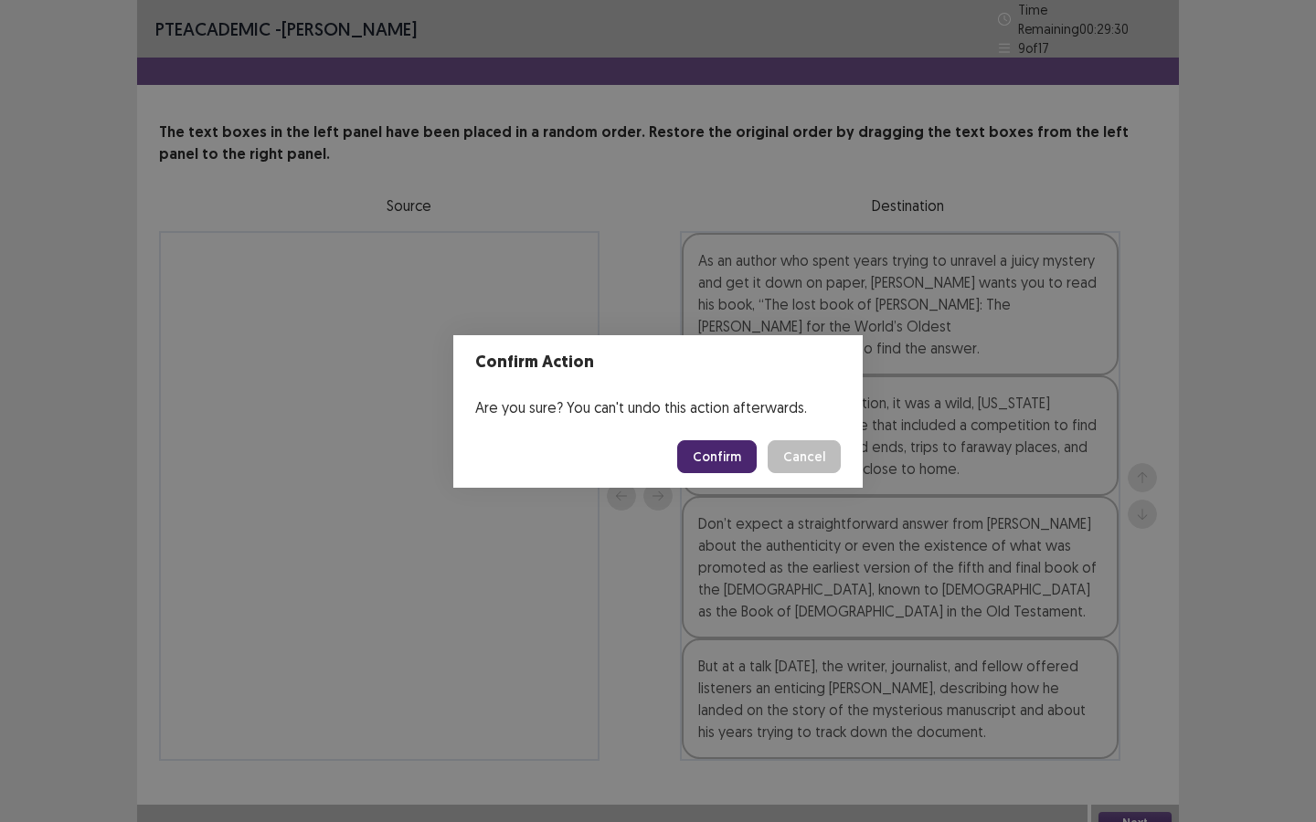
click at [700, 574] on div "Confirm Action Are you sure? You can't undo this action afterwards. Confirm Can…" at bounding box center [658, 411] width 1316 height 822
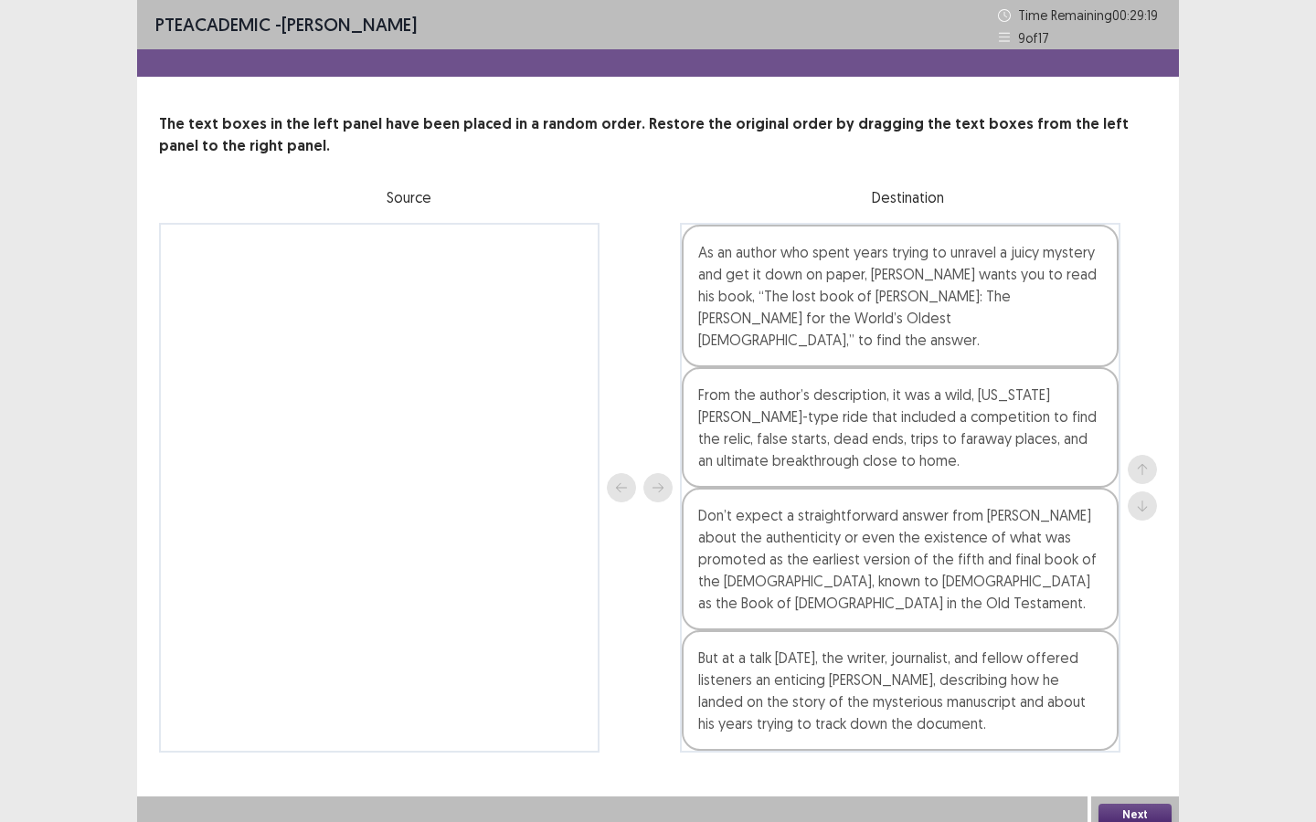
click at [1122, 620] on button "Next" at bounding box center [1134, 815] width 73 height 22
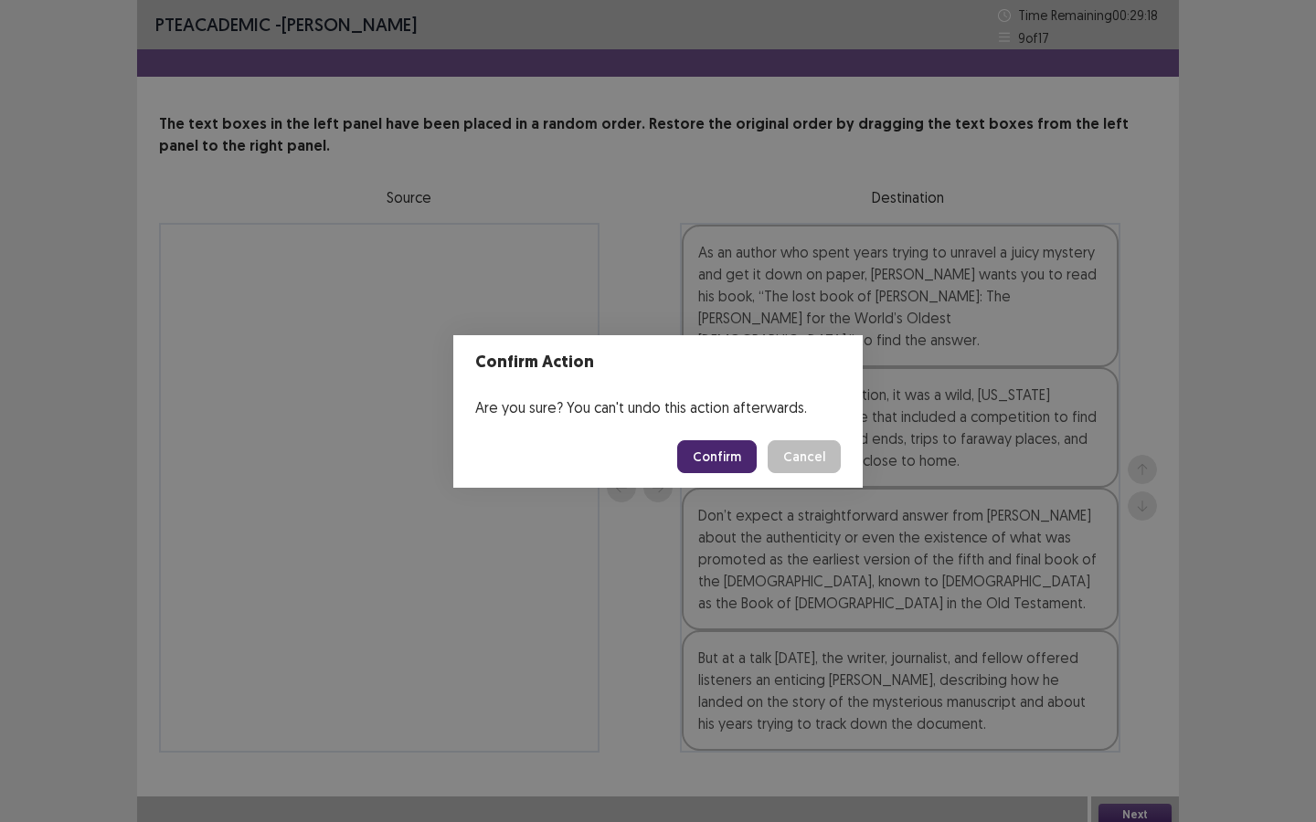
click at [715, 458] on button "Confirm" at bounding box center [716, 456] width 79 height 33
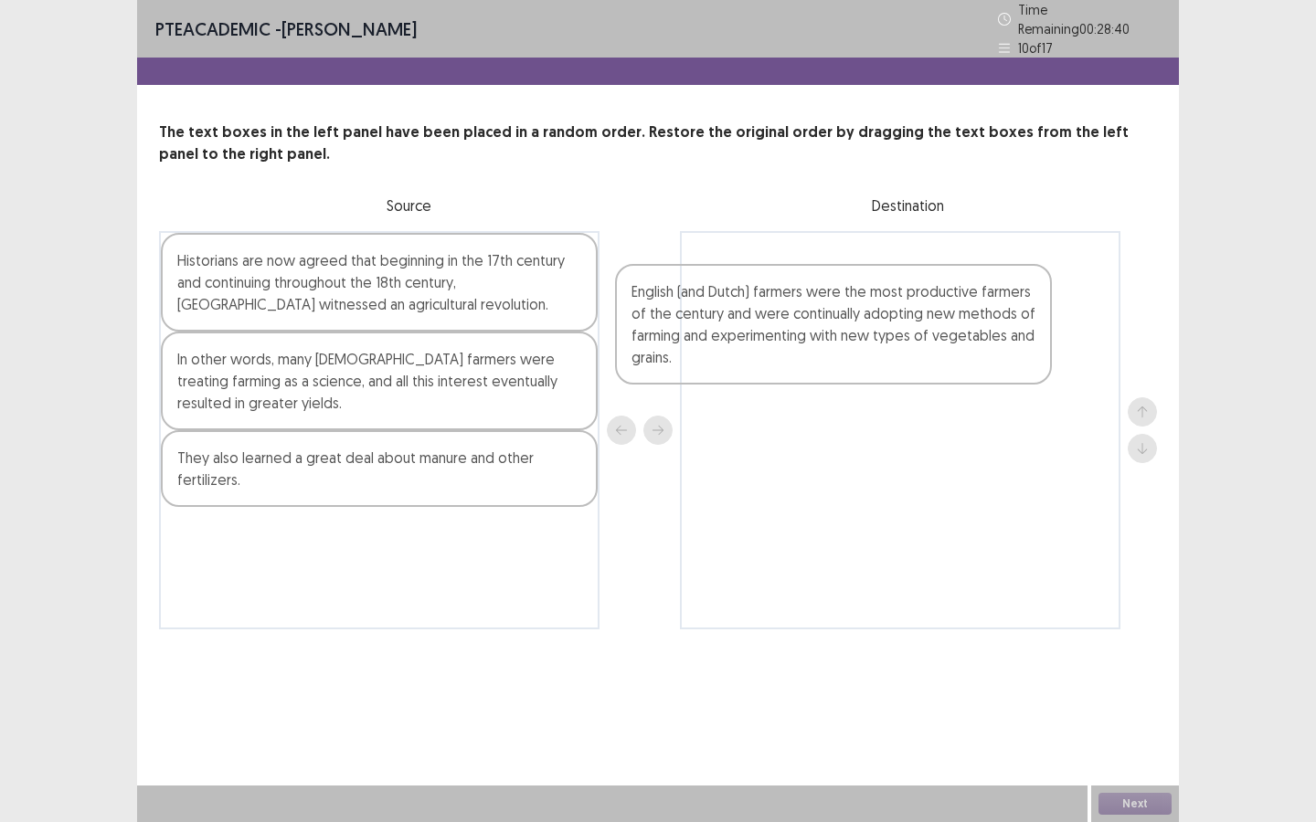
drag, startPoint x: 358, startPoint y: 566, endPoint x: 826, endPoint y: 318, distance: 529.3
click at [826, 318] on div "Historians are now agreed that beginning in the 17th century and continuing thr…" at bounding box center [658, 430] width 998 height 398
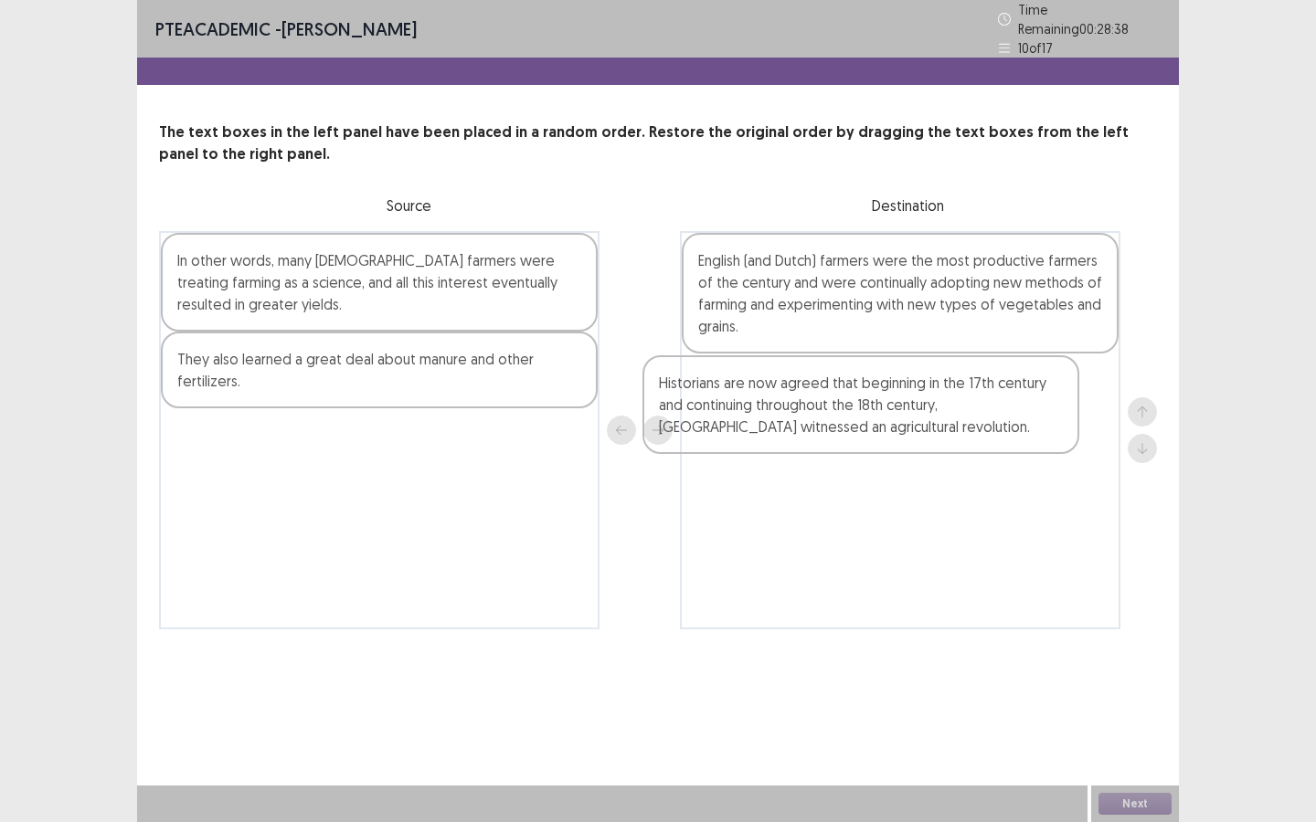
drag, startPoint x: 402, startPoint y: 291, endPoint x: 898, endPoint y: 422, distance: 513.1
click at [898, 422] on div "Historians are now agreed that beginning in the 17th century and continuing thr…" at bounding box center [658, 430] width 998 height 398
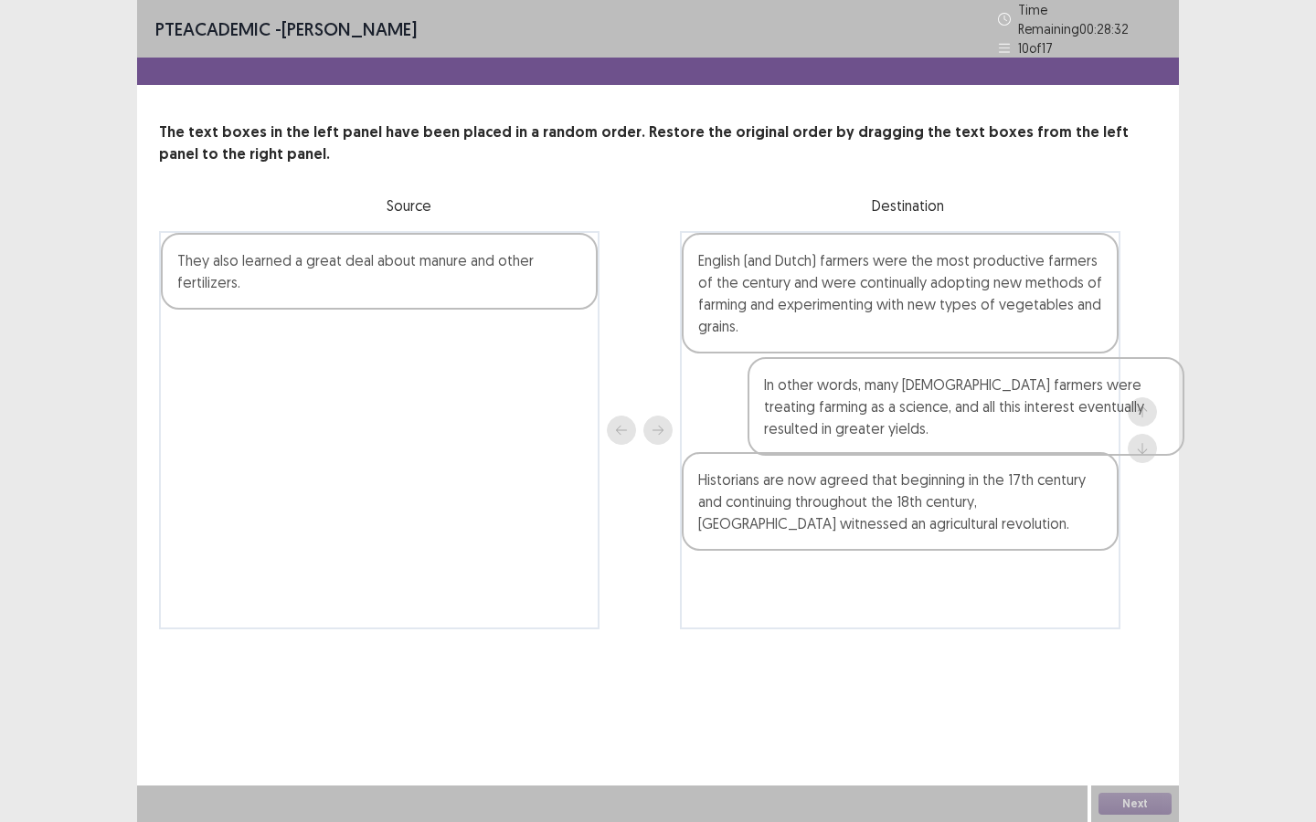
drag, startPoint x: 318, startPoint y: 270, endPoint x: 911, endPoint y: 402, distance: 607.4
click at [911, 402] on div "In other words, many [DEMOGRAPHIC_DATA] farmers were treating farming as a scie…" at bounding box center [658, 430] width 998 height 398
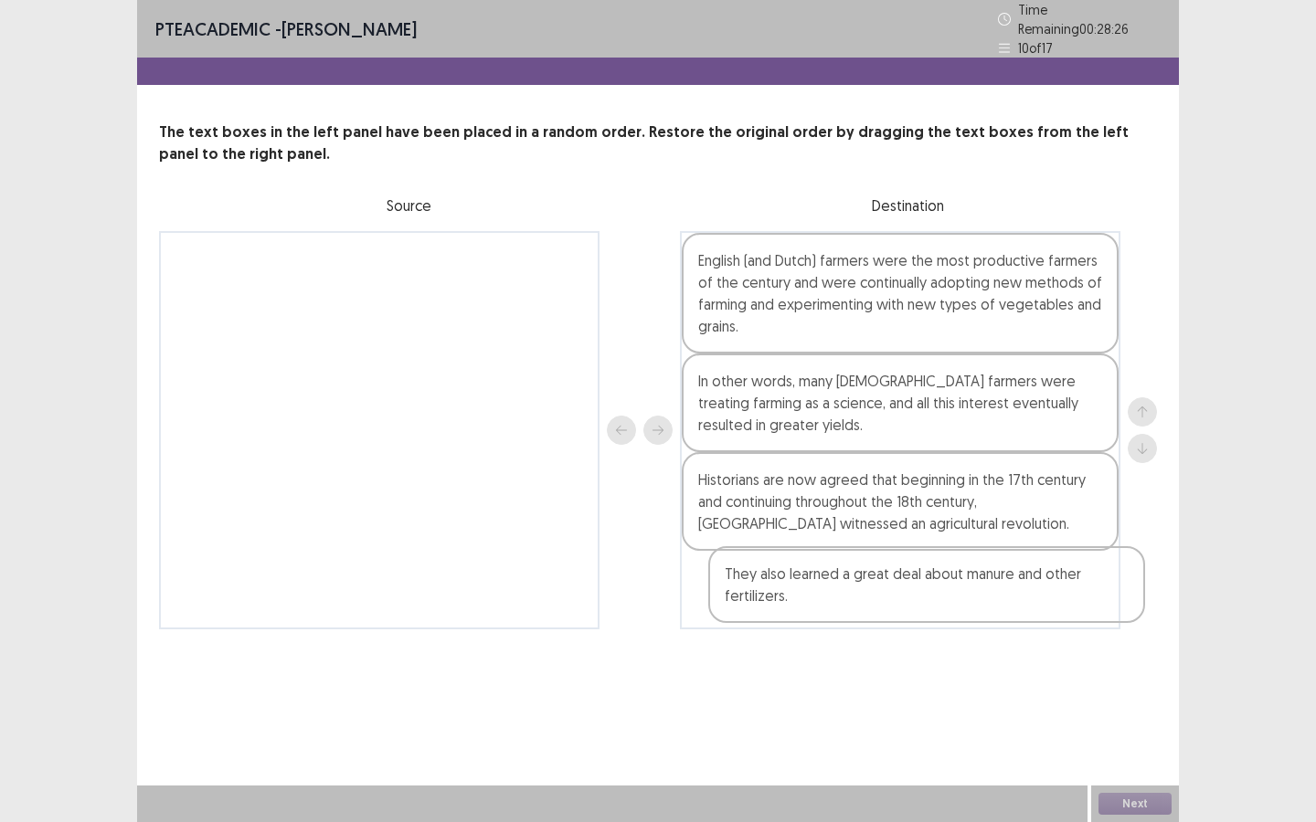
drag, startPoint x: 310, startPoint y: 273, endPoint x: 862, endPoint y: 595, distance: 638.8
click at [862, 595] on div "They also learned a great deal about manure and other fertilizers. English (and…" at bounding box center [658, 430] width 998 height 398
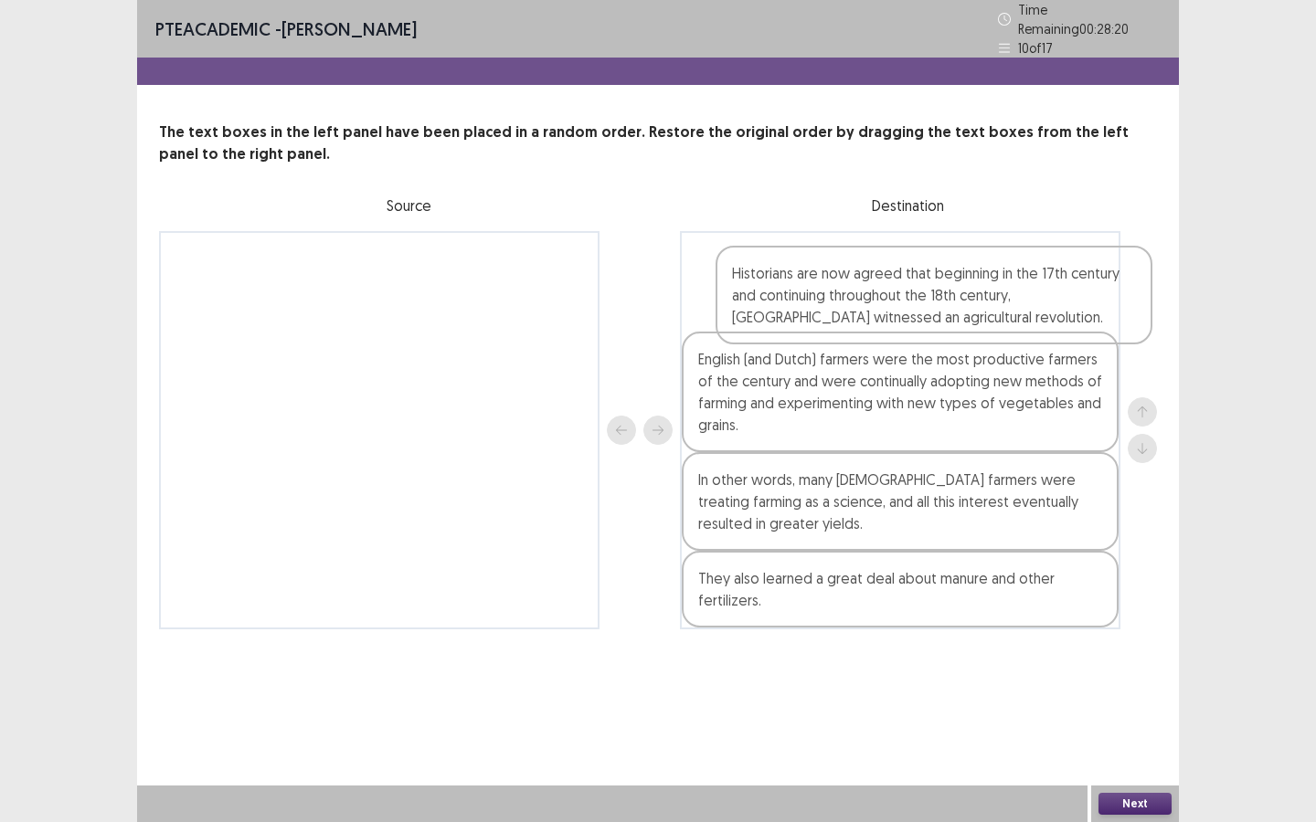
drag, startPoint x: 811, startPoint y: 530, endPoint x: 845, endPoint y: 320, distance: 212.9
click at [845, 320] on div "English (and Dutch) farmers were the most productive farmers of the century and…" at bounding box center [900, 430] width 440 height 398
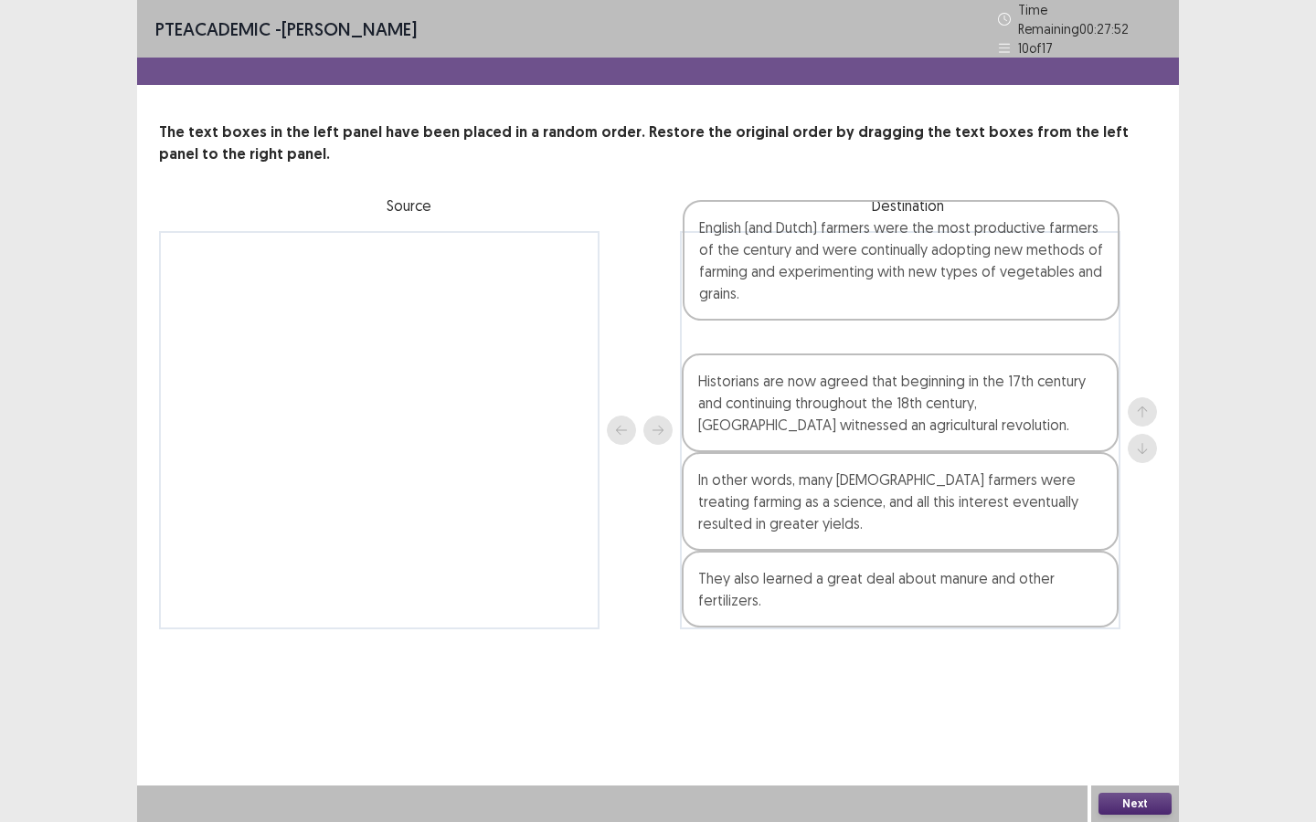
drag, startPoint x: 791, startPoint y: 384, endPoint x: 791, endPoint y: 275, distance: 108.7
click at [791, 275] on div "Historians are now agreed that beginning in the 17th century and continuing thr…" at bounding box center [900, 430] width 440 height 398
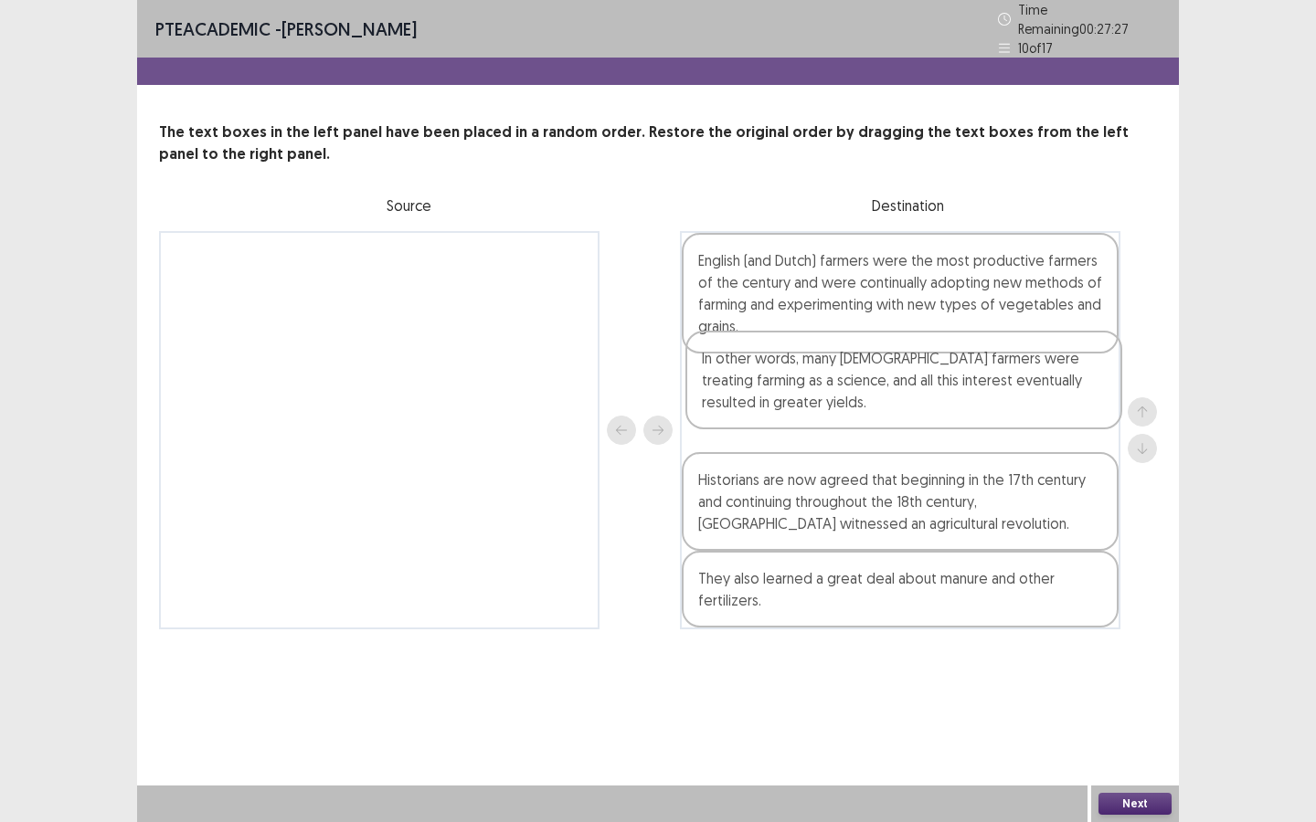
drag, startPoint x: 808, startPoint y: 490, endPoint x: 813, endPoint y: 376, distance: 114.3
click at [813, 376] on div "English (and Dutch) farmers were the most productive farmers of the century and…" at bounding box center [900, 430] width 440 height 398
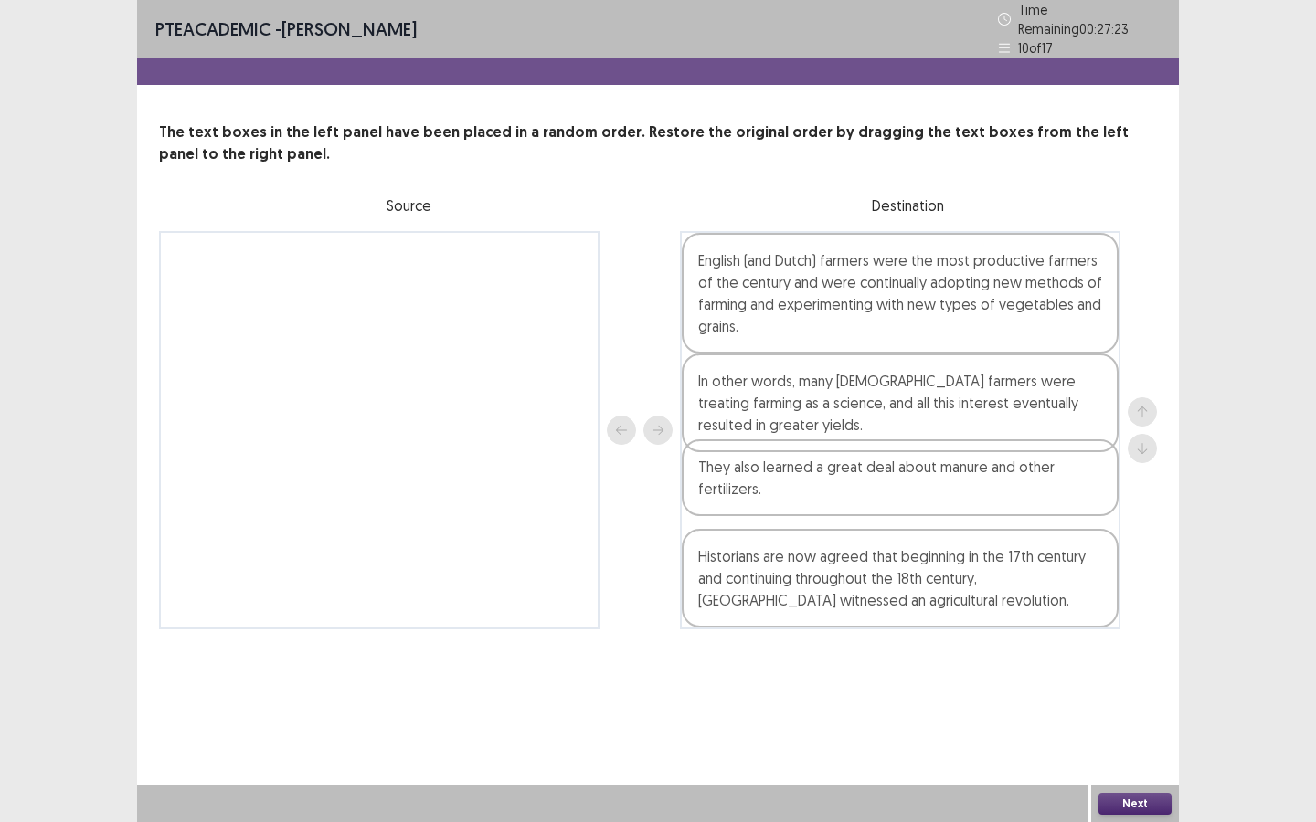
drag, startPoint x: 811, startPoint y: 598, endPoint x: 811, endPoint y: 486, distance: 111.5
click at [811, 486] on div "English (and Dutch) farmers were the most productive farmers of the century and…" at bounding box center [900, 430] width 440 height 398
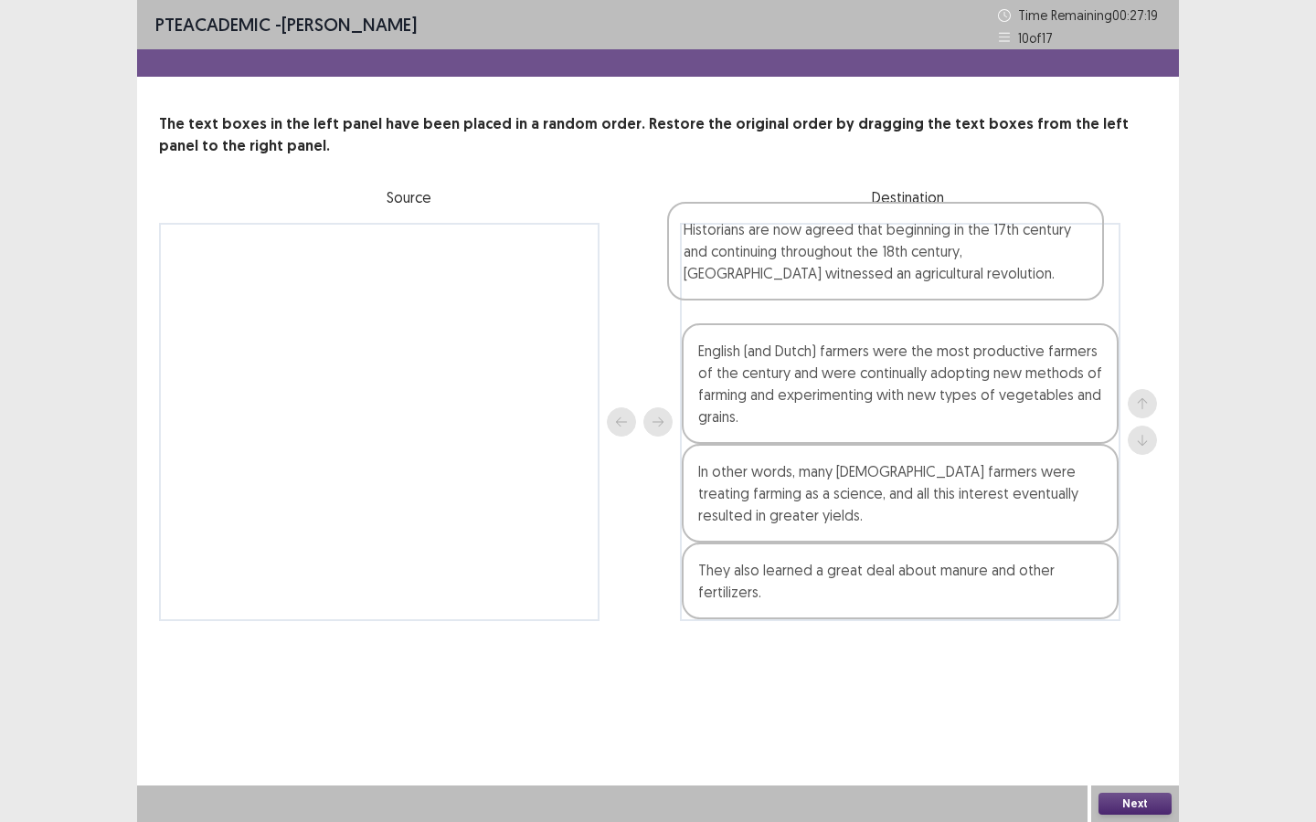
drag, startPoint x: 792, startPoint y: 598, endPoint x: 779, endPoint y: 270, distance: 328.3
click at [779, 270] on div "English (and Dutch) farmers were the most productive farmers of the century and…" at bounding box center [900, 422] width 440 height 398
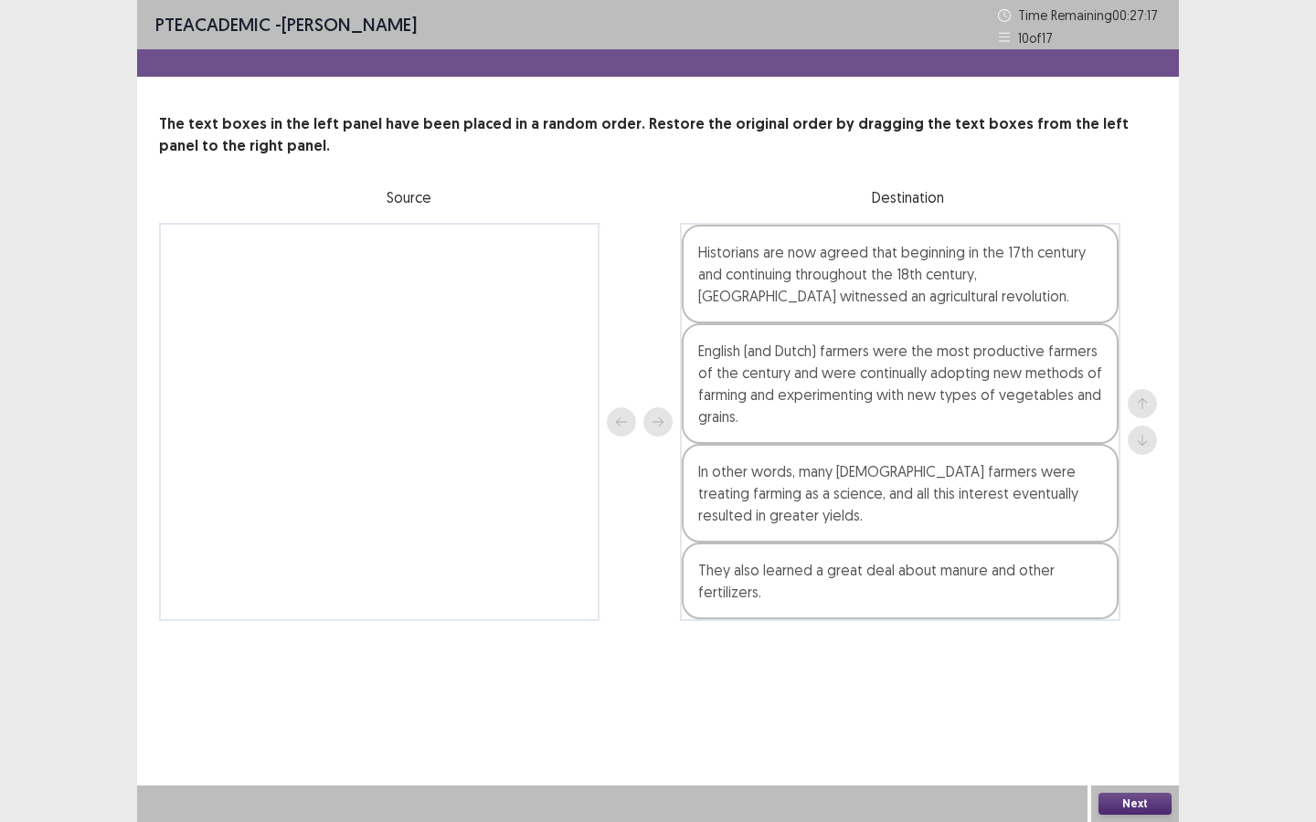
click at [1129, 620] on button "Next" at bounding box center [1134, 804] width 73 height 22
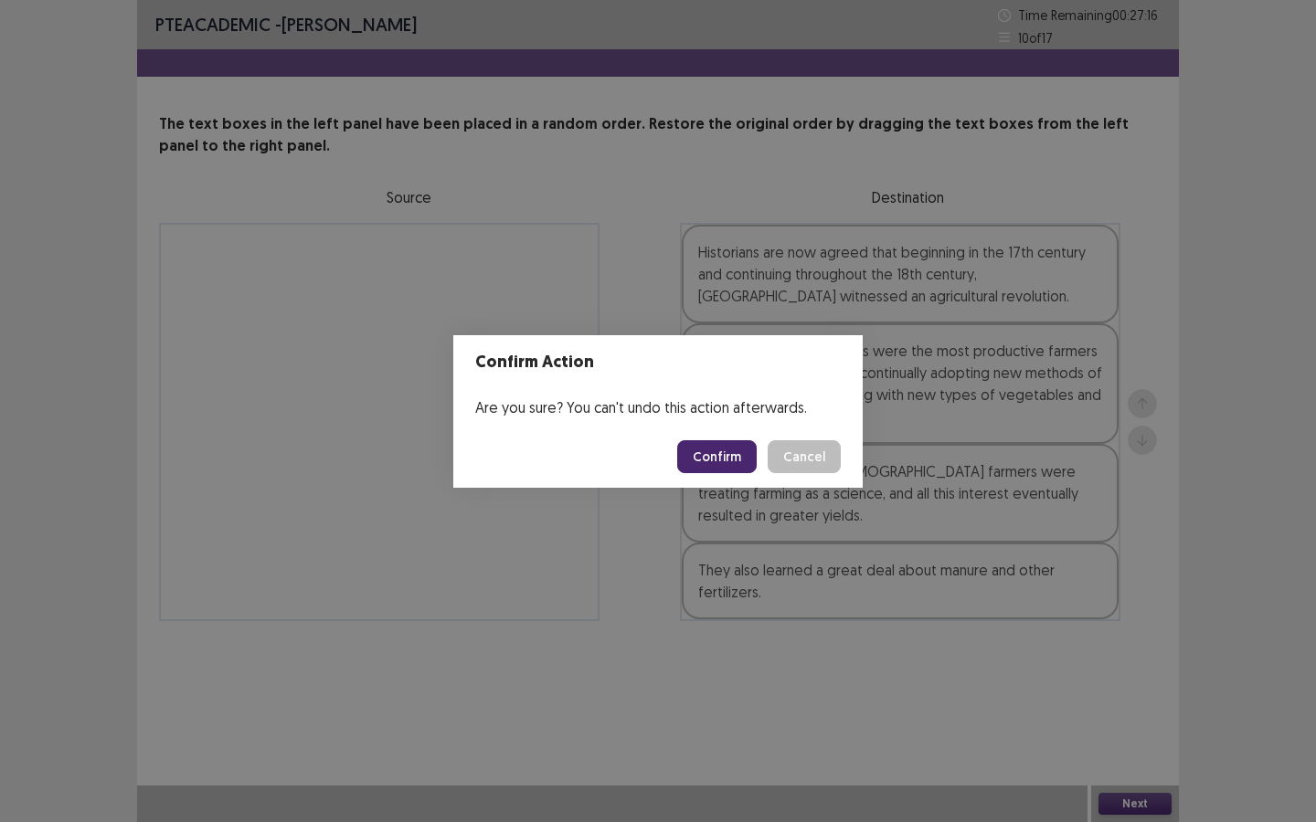
click at [708, 463] on button "Confirm" at bounding box center [716, 456] width 79 height 33
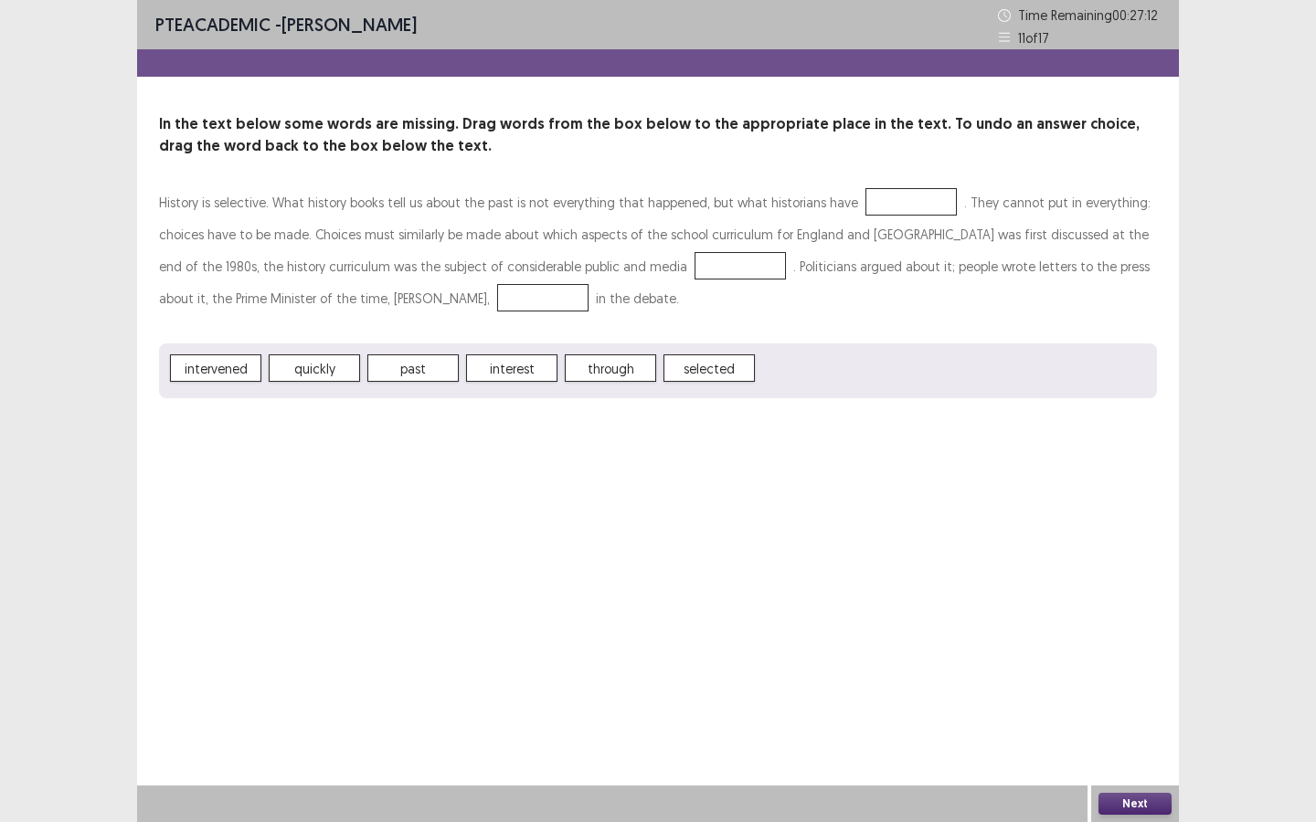
click at [865, 201] on div at bounding box center [910, 201] width 91 height 27
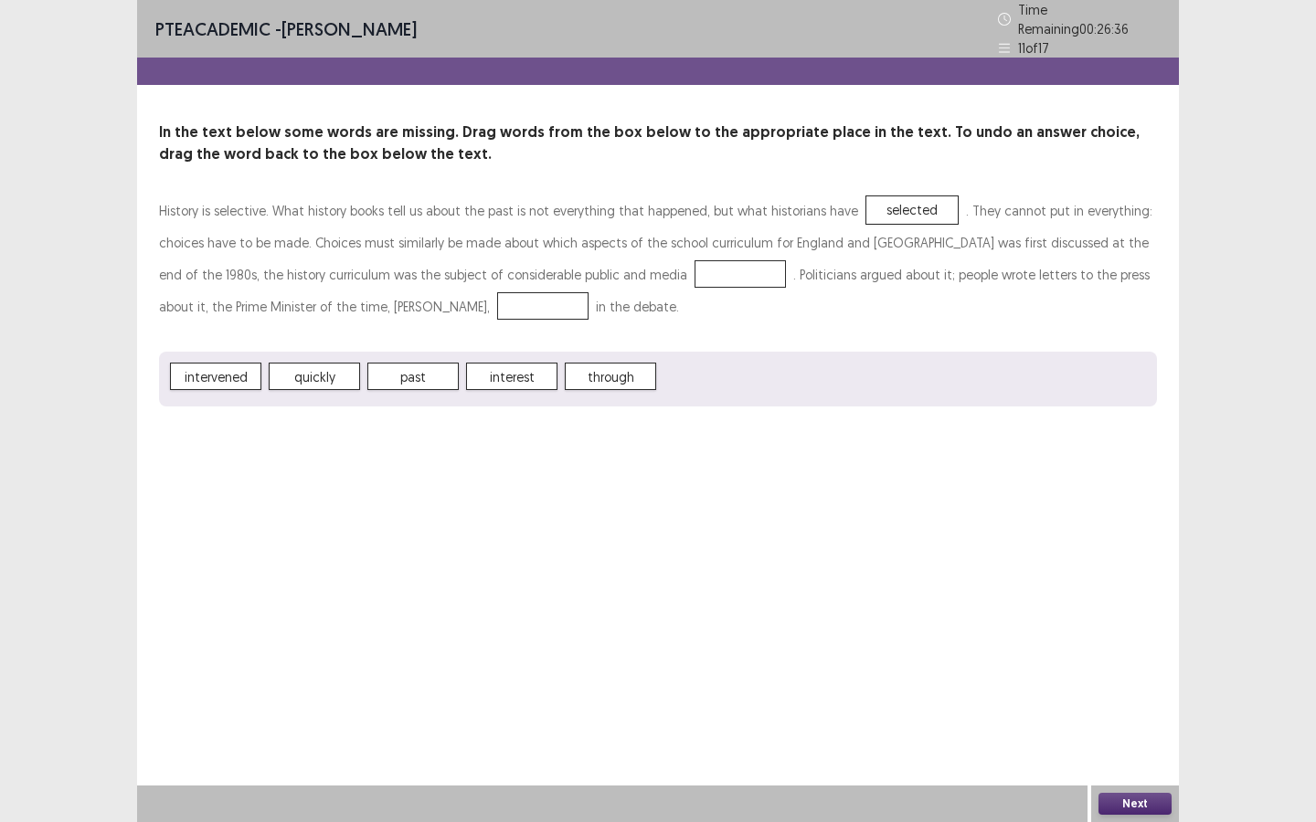
click at [694, 267] on div at bounding box center [739, 273] width 91 height 27
click at [503, 375] on span "interest" at bounding box center [511, 376] width 91 height 27
click at [1128, 620] on button "Next" at bounding box center [1134, 804] width 73 height 22
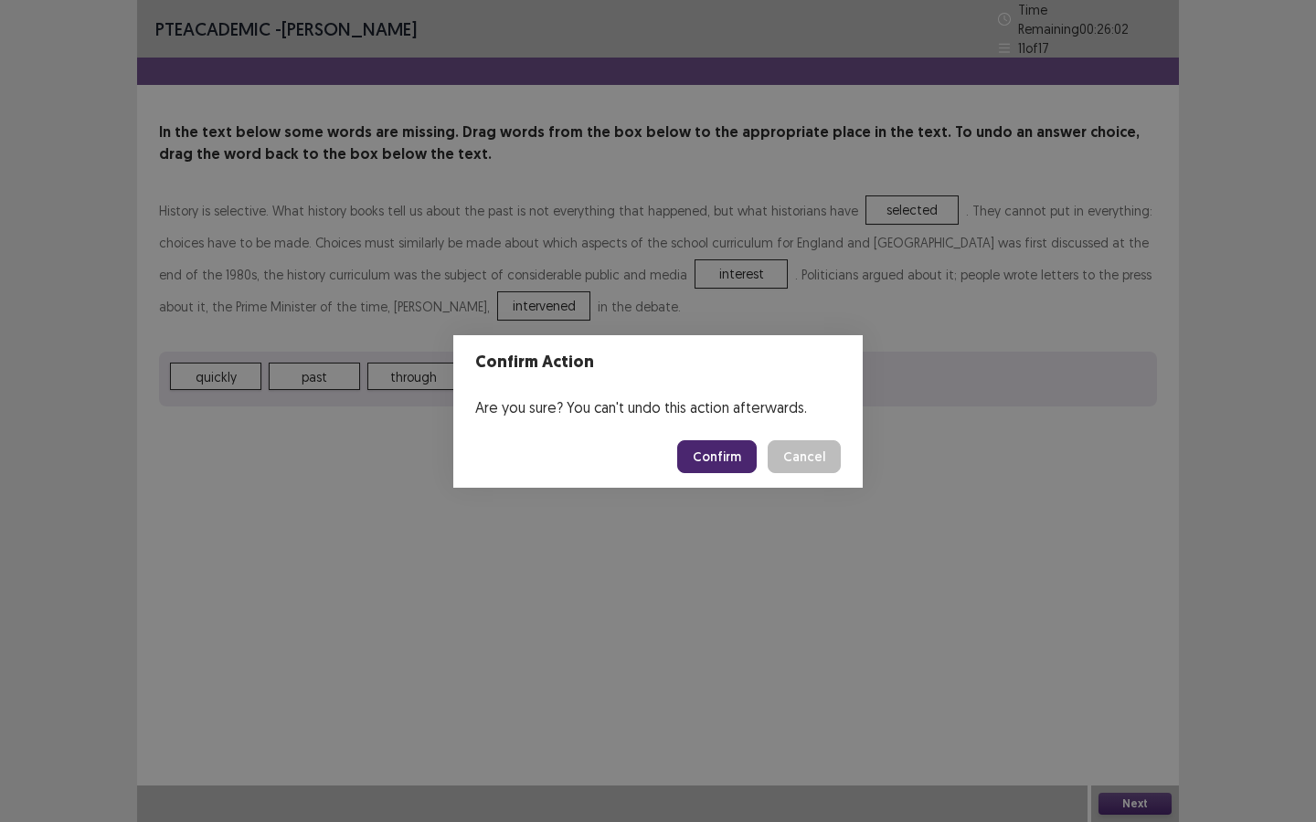
click at [728, 459] on button "Confirm" at bounding box center [716, 456] width 79 height 33
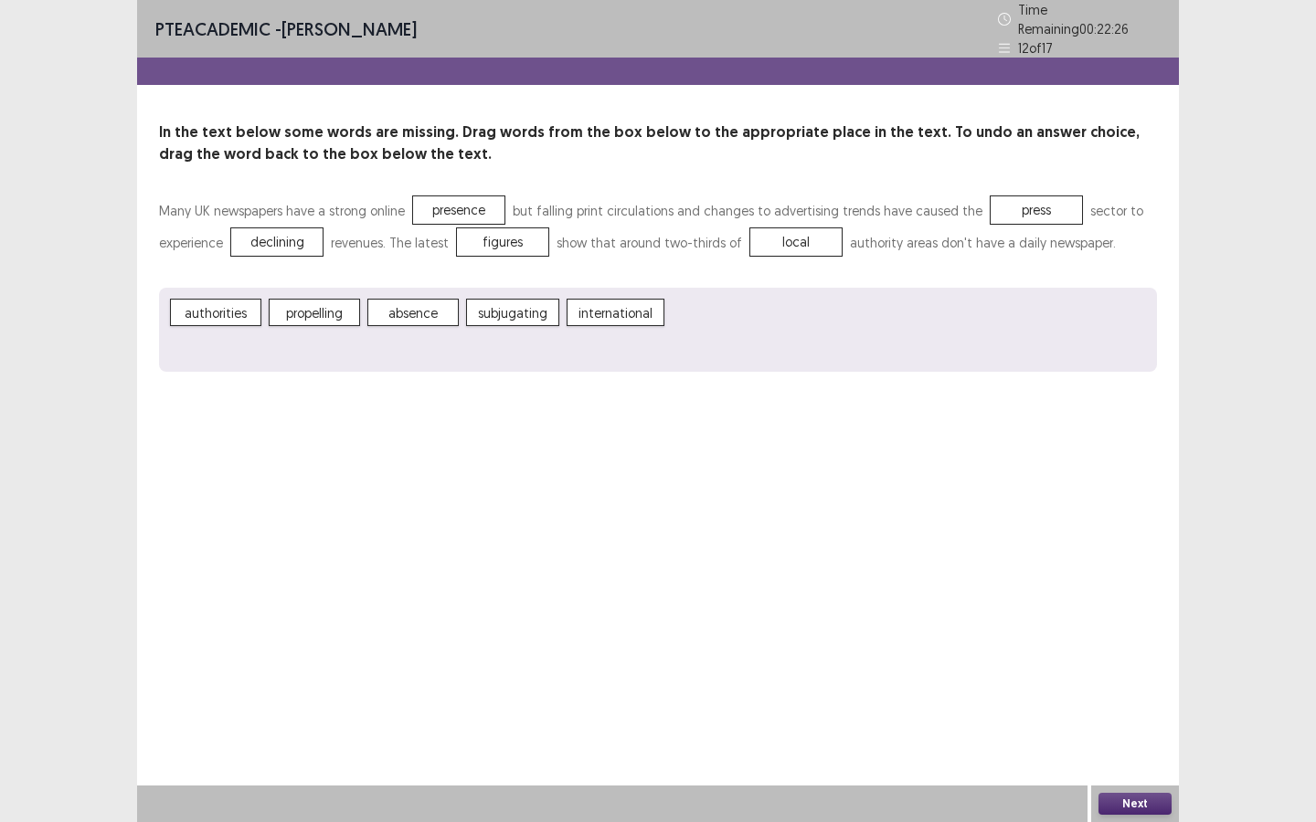
click at [1121, 620] on button "Next" at bounding box center [1134, 804] width 73 height 22
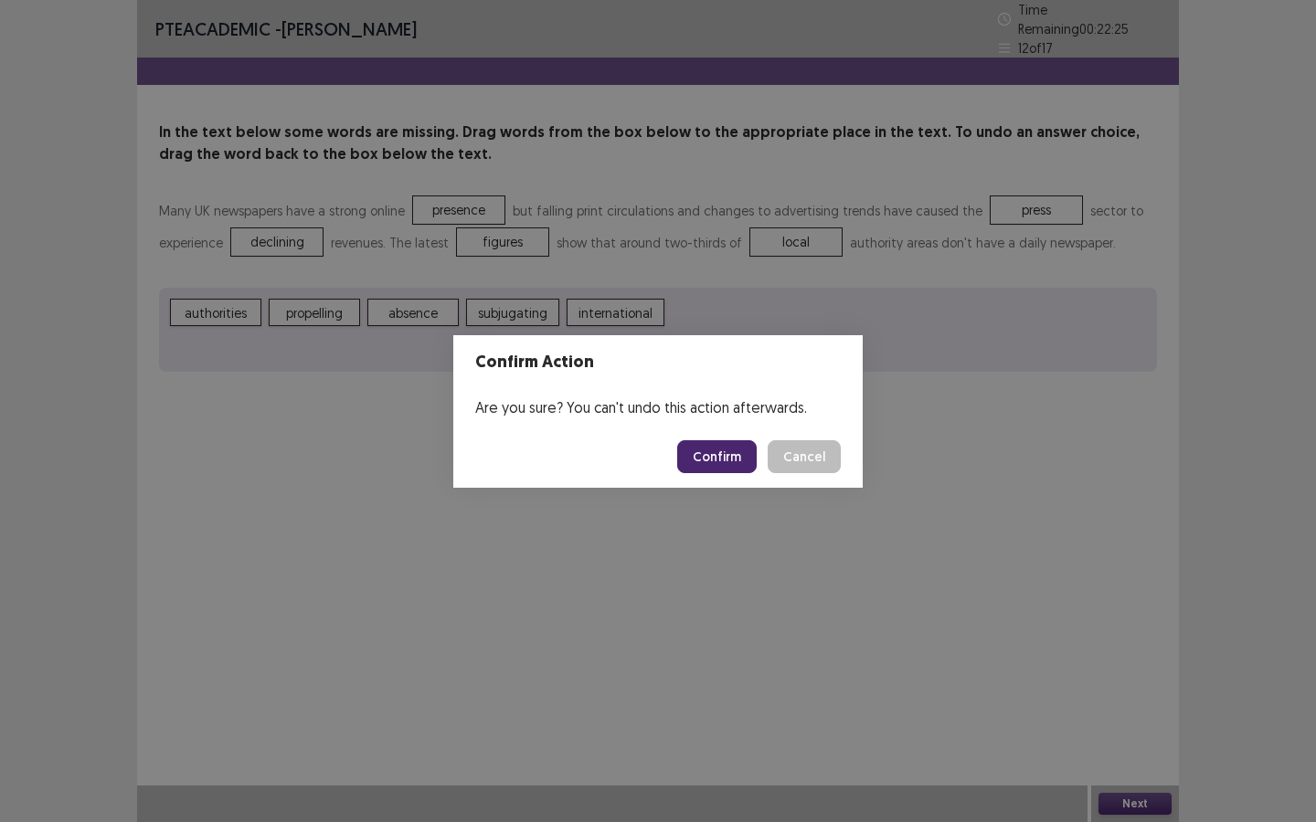
click at [713, 456] on button "Confirm" at bounding box center [716, 456] width 79 height 33
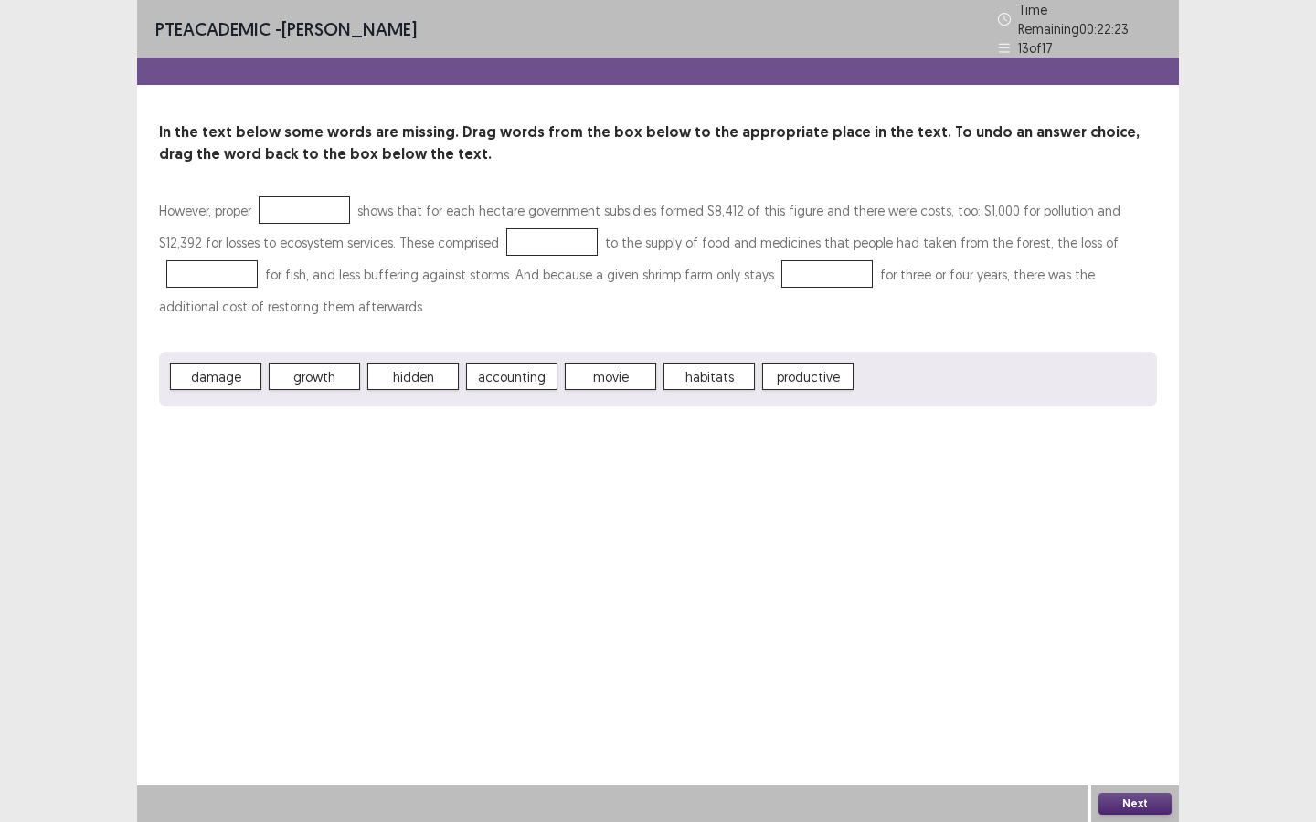
click at [330, 196] on div at bounding box center [304, 209] width 91 height 27
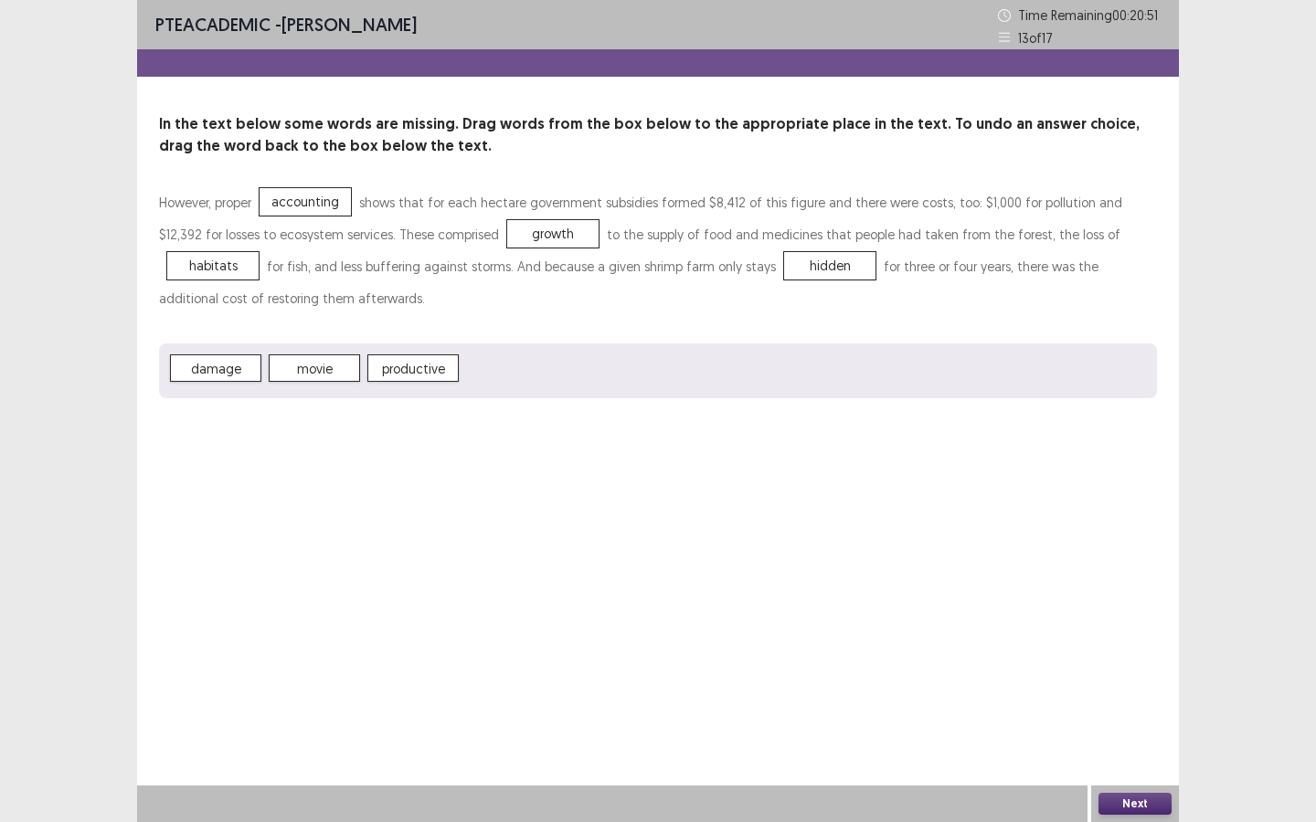
click at [1126, 620] on button "Next" at bounding box center [1134, 804] width 73 height 22
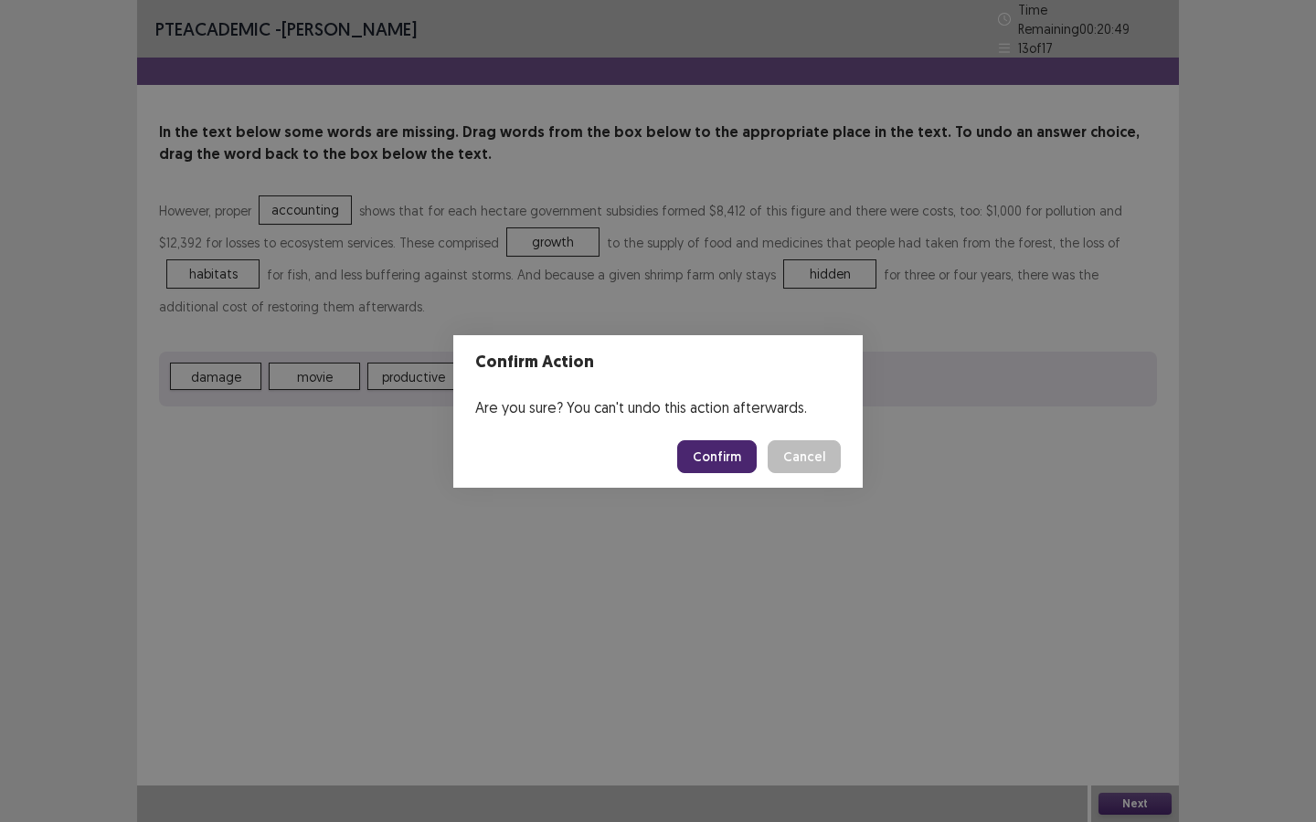
click at [724, 457] on button "Confirm" at bounding box center [716, 456] width 79 height 33
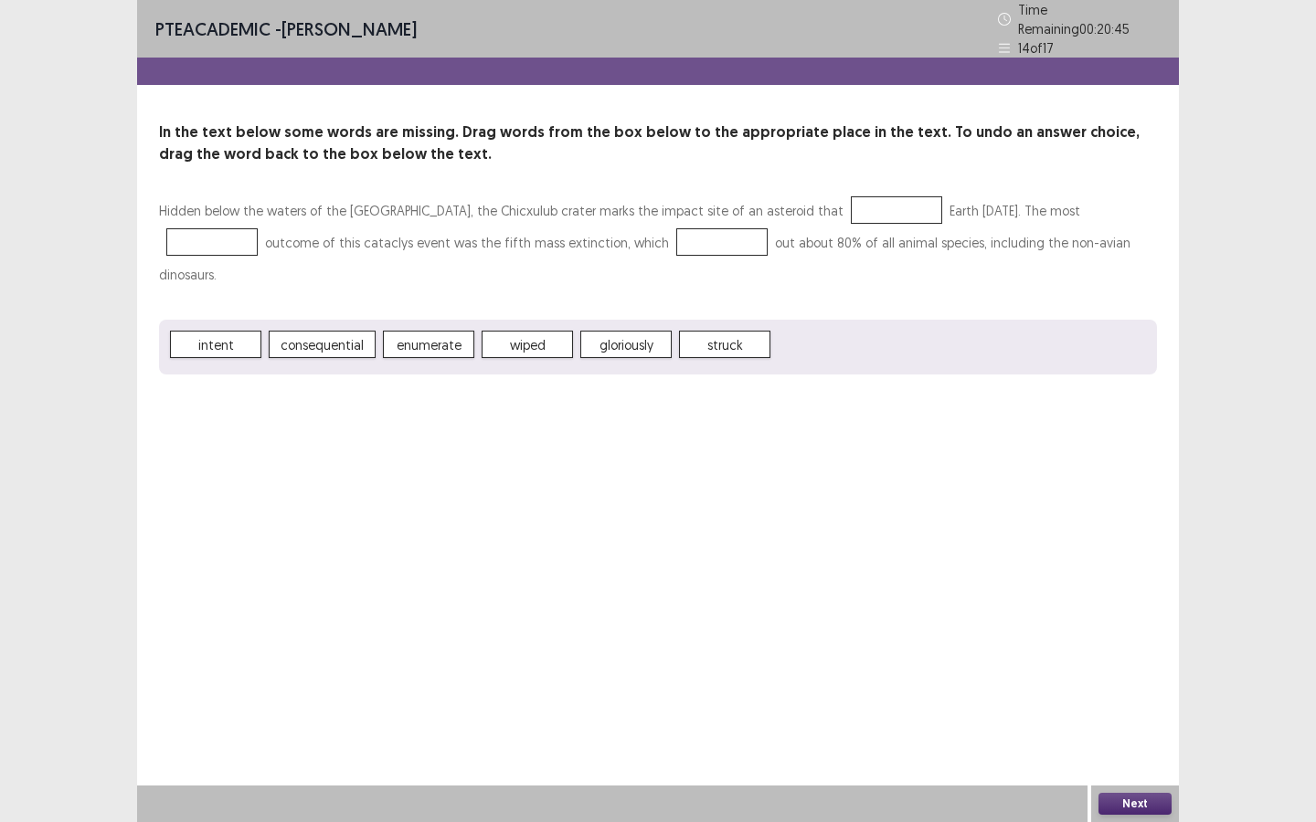
click at [851, 201] on div at bounding box center [896, 209] width 91 height 27
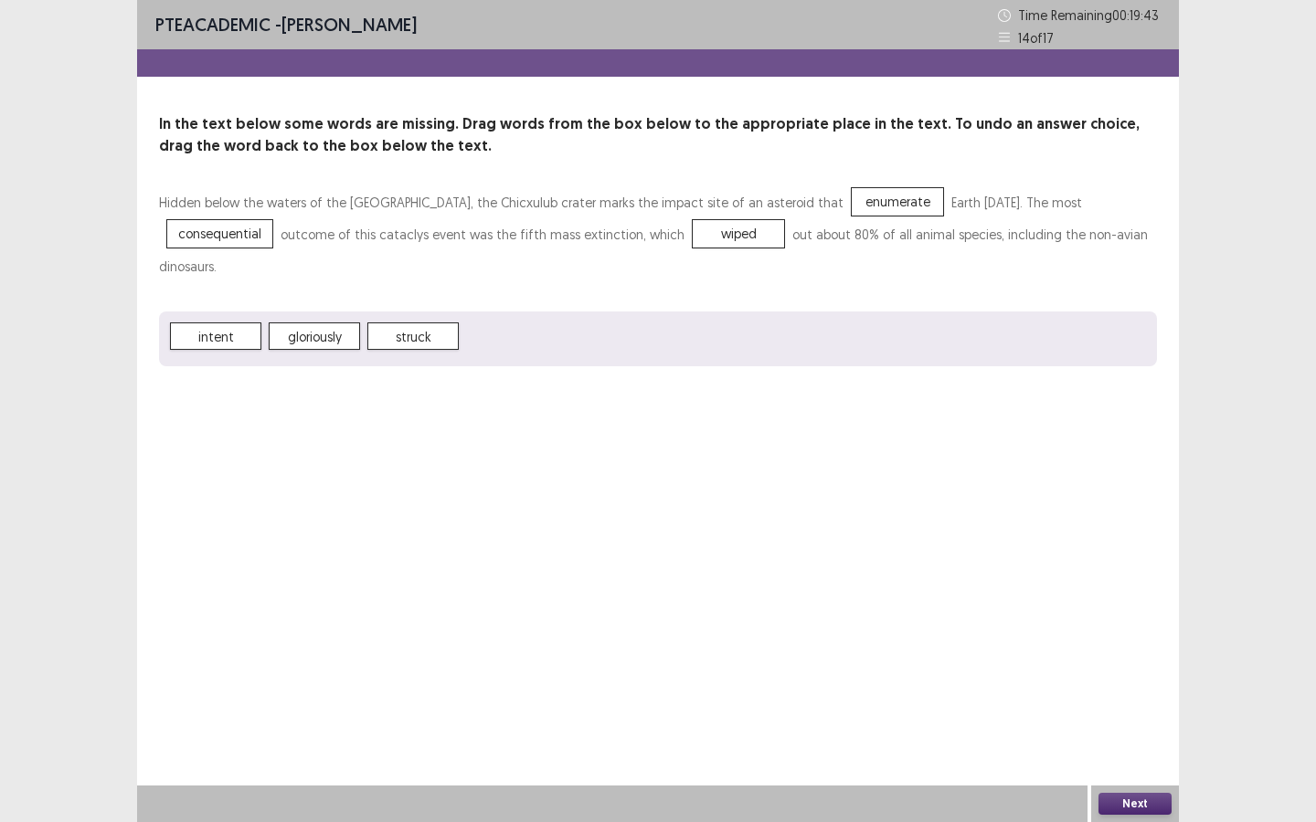
click at [1140, 620] on button "Next" at bounding box center [1134, 804] width 73 height 22
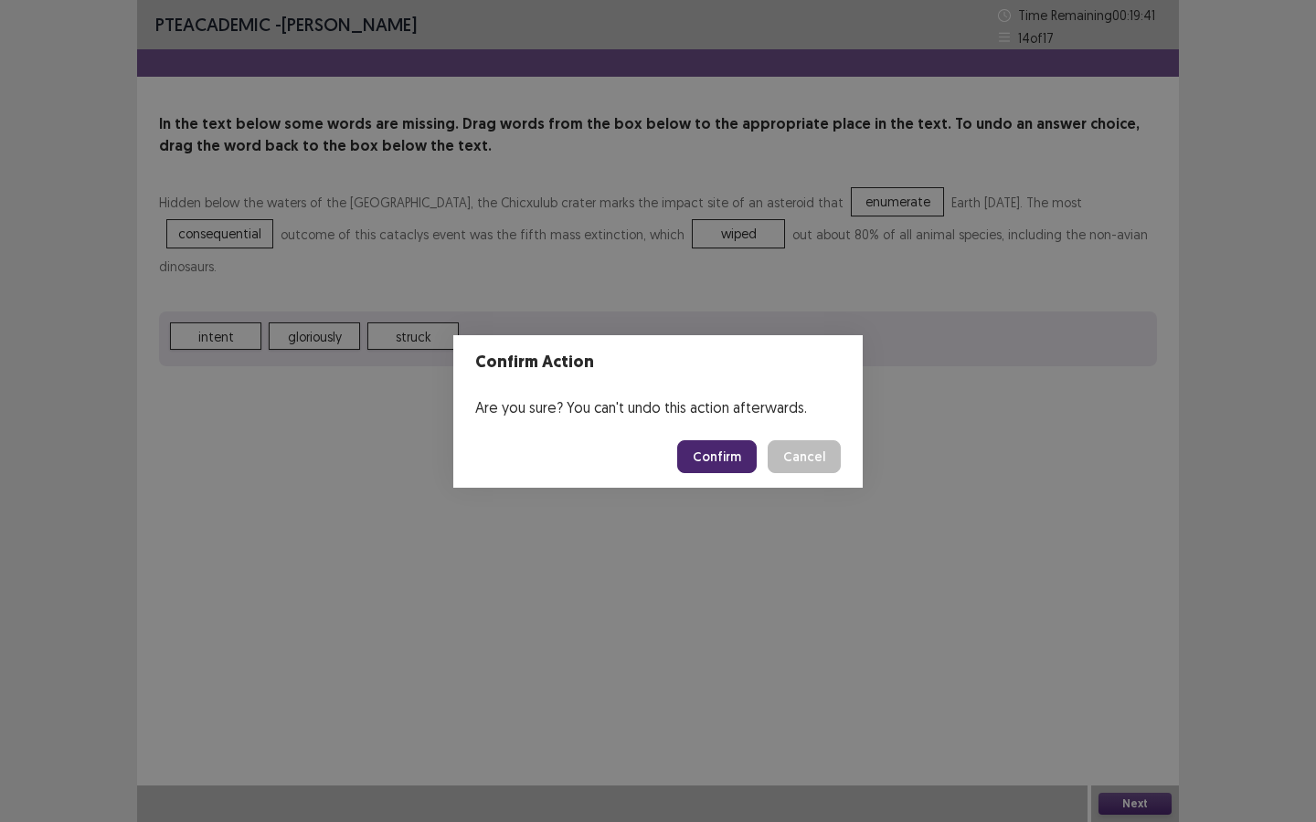
click at [716, 454] on button "Confirm" at bounding box center [716, 456] width 79 height 33
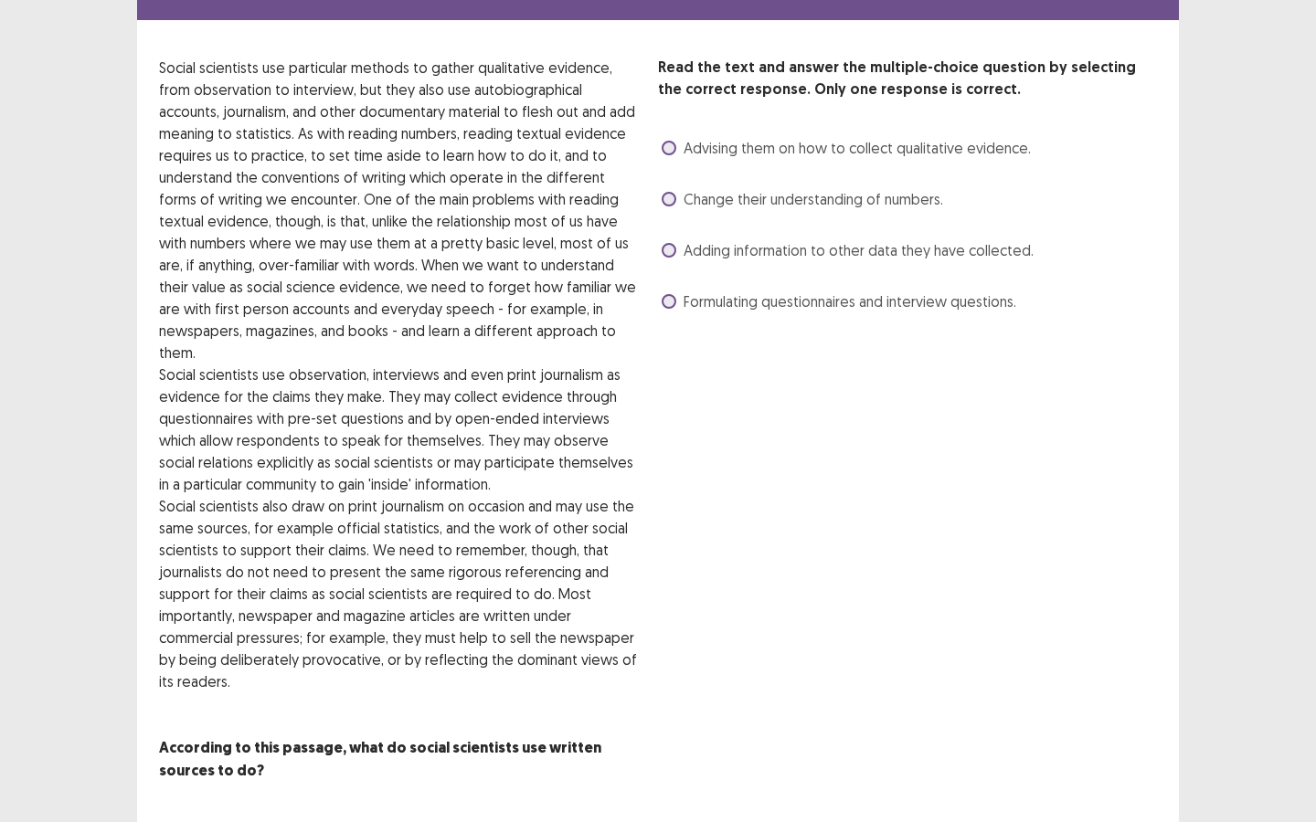
scroll to position [74, 0]
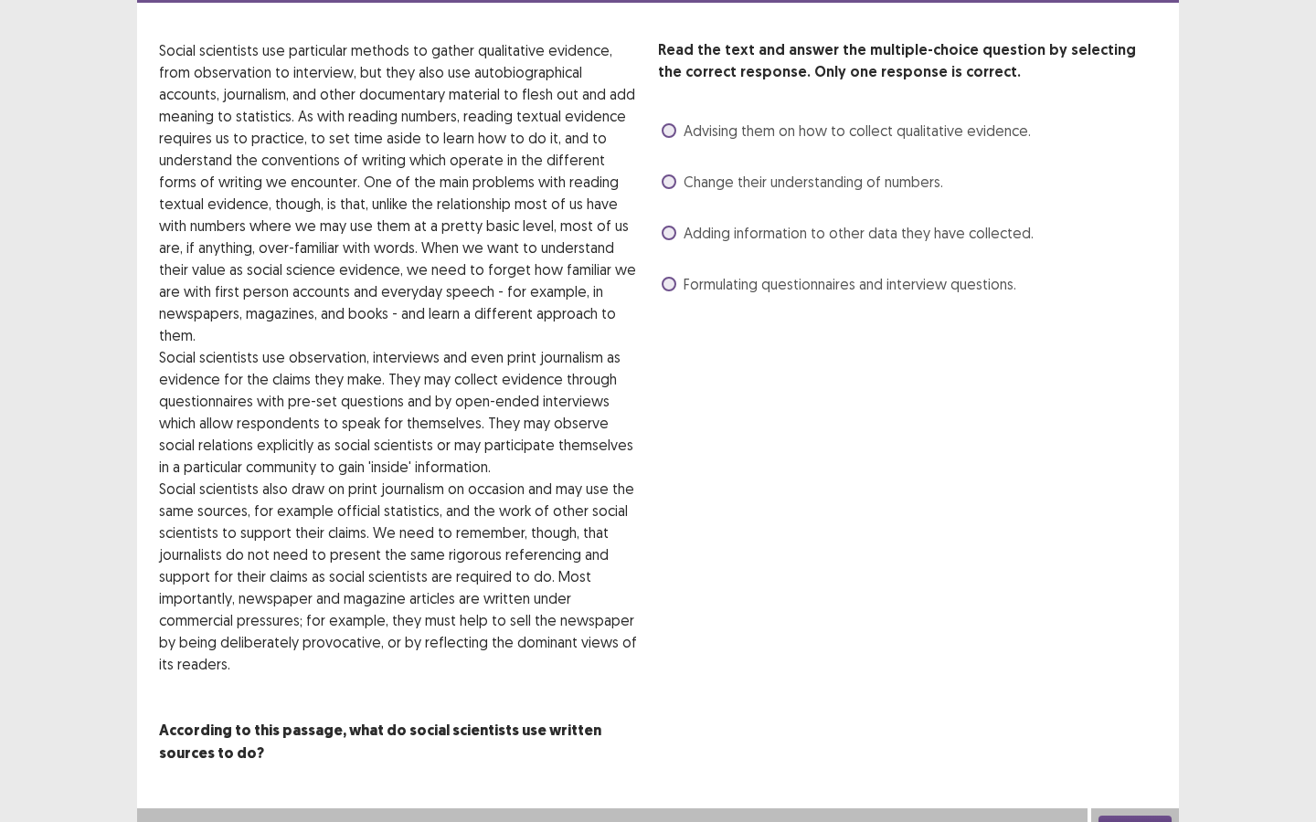
click at [814, 285] on span "Formulating questionnaires and interview questions." at bounding box center [849, 284] width 333 height 22
click at [769, 186] on span "Change their understanding of numbers." at bounding box center [813, 182] width 260 height 22
click at [797, 289] on span "Formulating questionnaires and interview questions." at bounding box center [849, 284] width 333 height 22
click at [1132, 620] on button "Next" at bounding box center [1134, 827] width 73 height 22
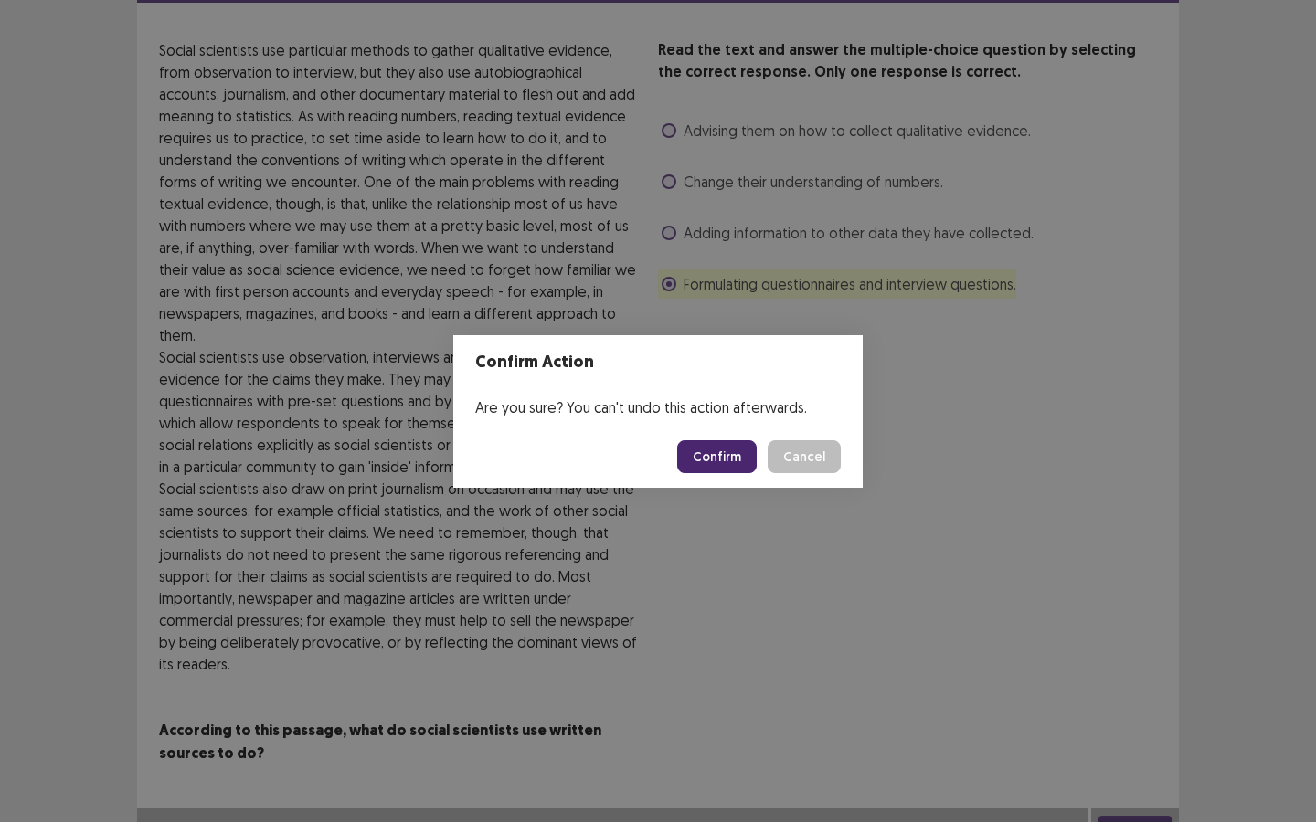
click at [723, 447] on button "Confirm" at bounding box center [716, 456] width 79 height 33
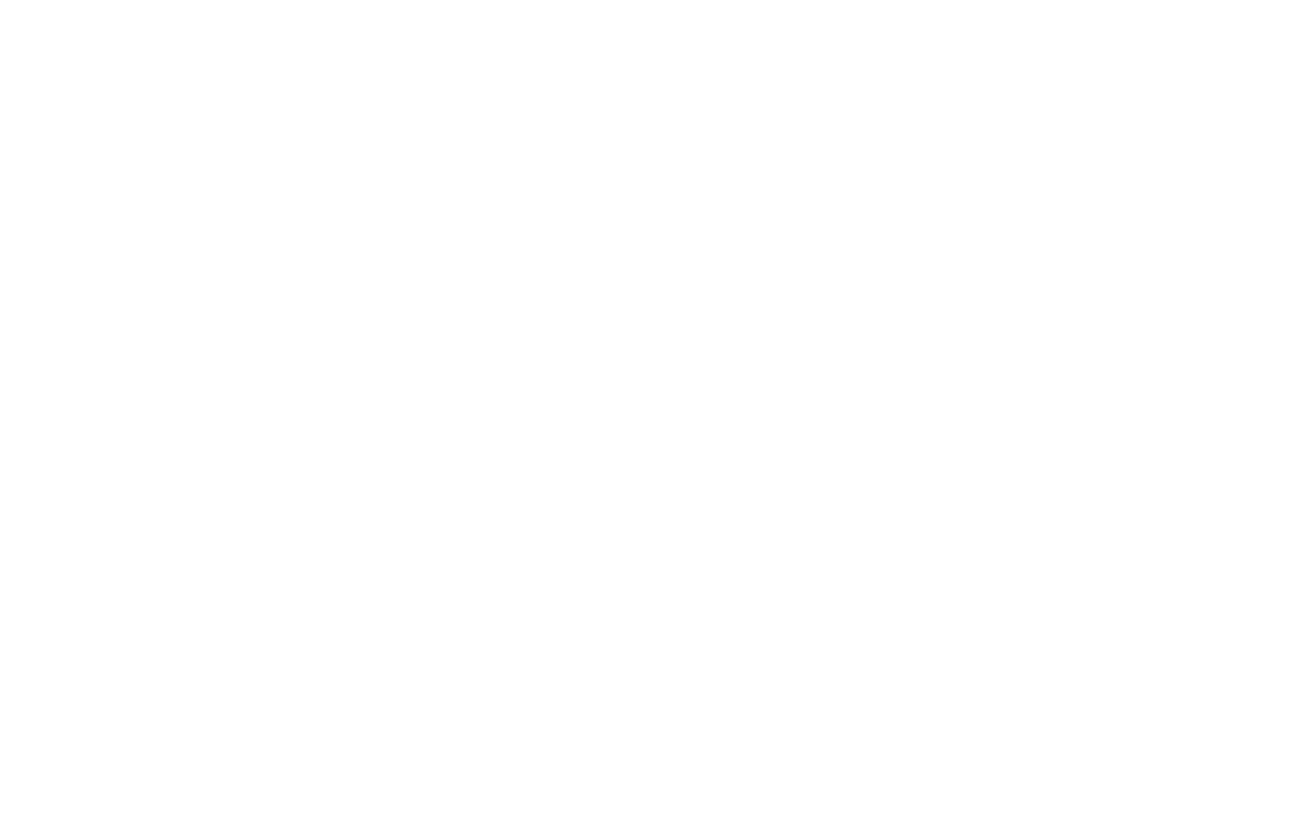
scroll to position [0, 0]
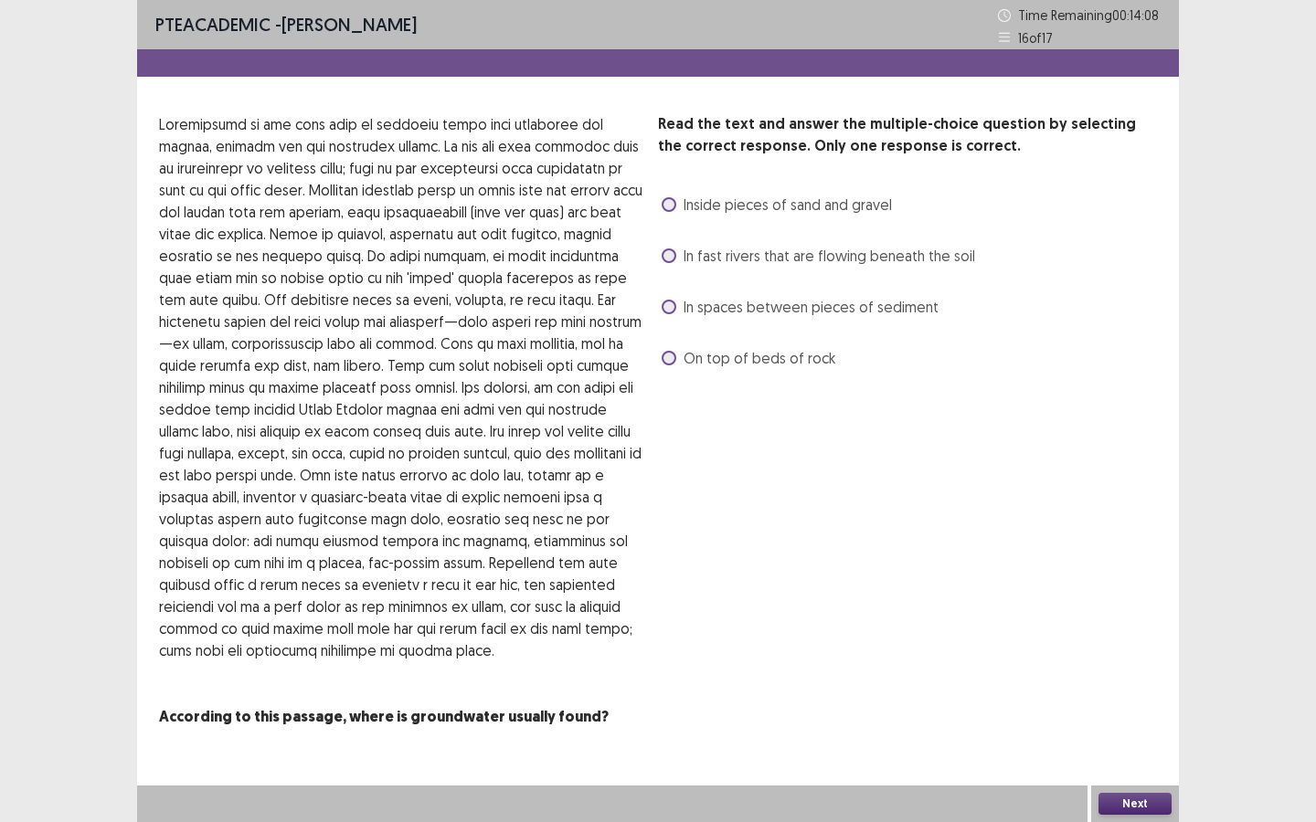
click at [720, 316] on span "In spaces between pieces of sediment" at bounding box center [810, 307] width 255 height 22
click at [1105, 620] on button "Next" at bounding box center [1134, 804] width 73 height 22
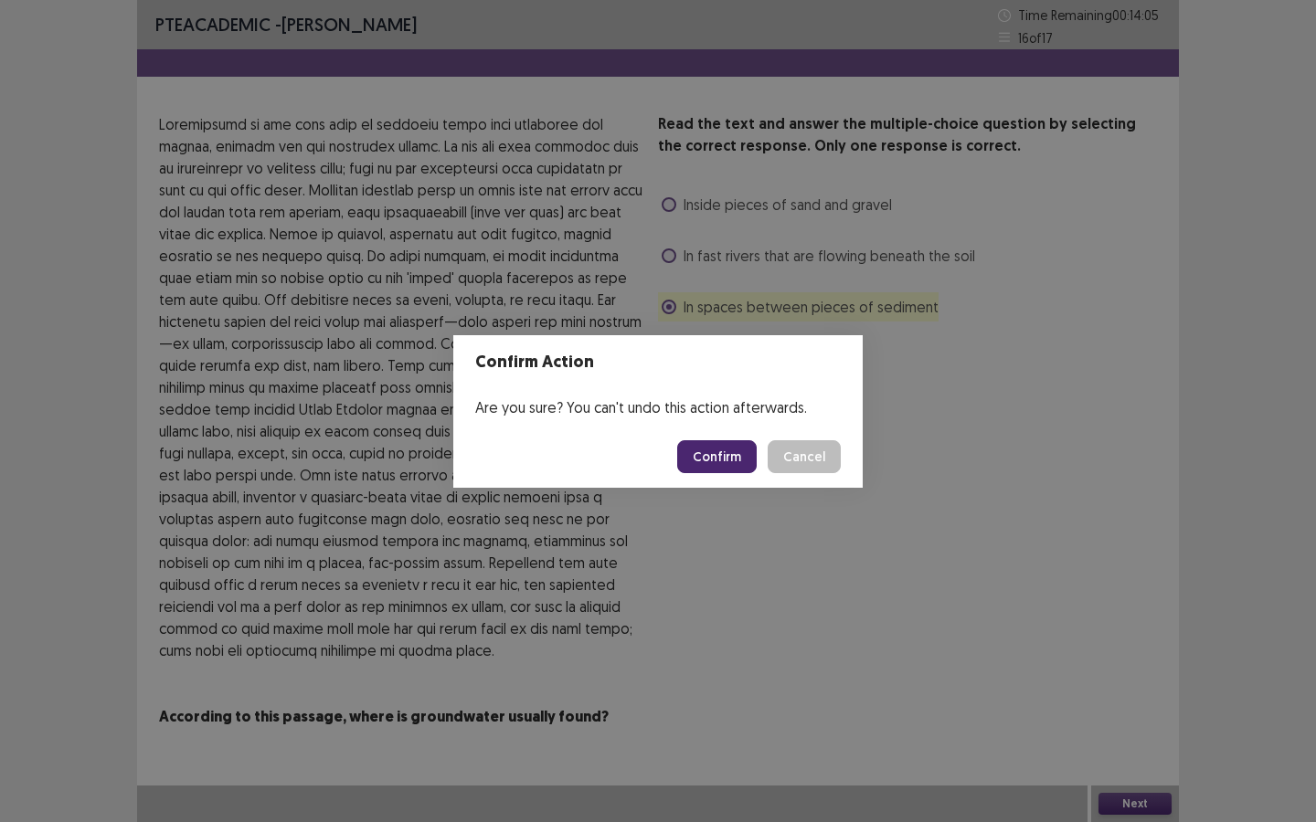
click at [722, 451] on button "Confirm" at bounding box center [716, 456] width 79 height 33
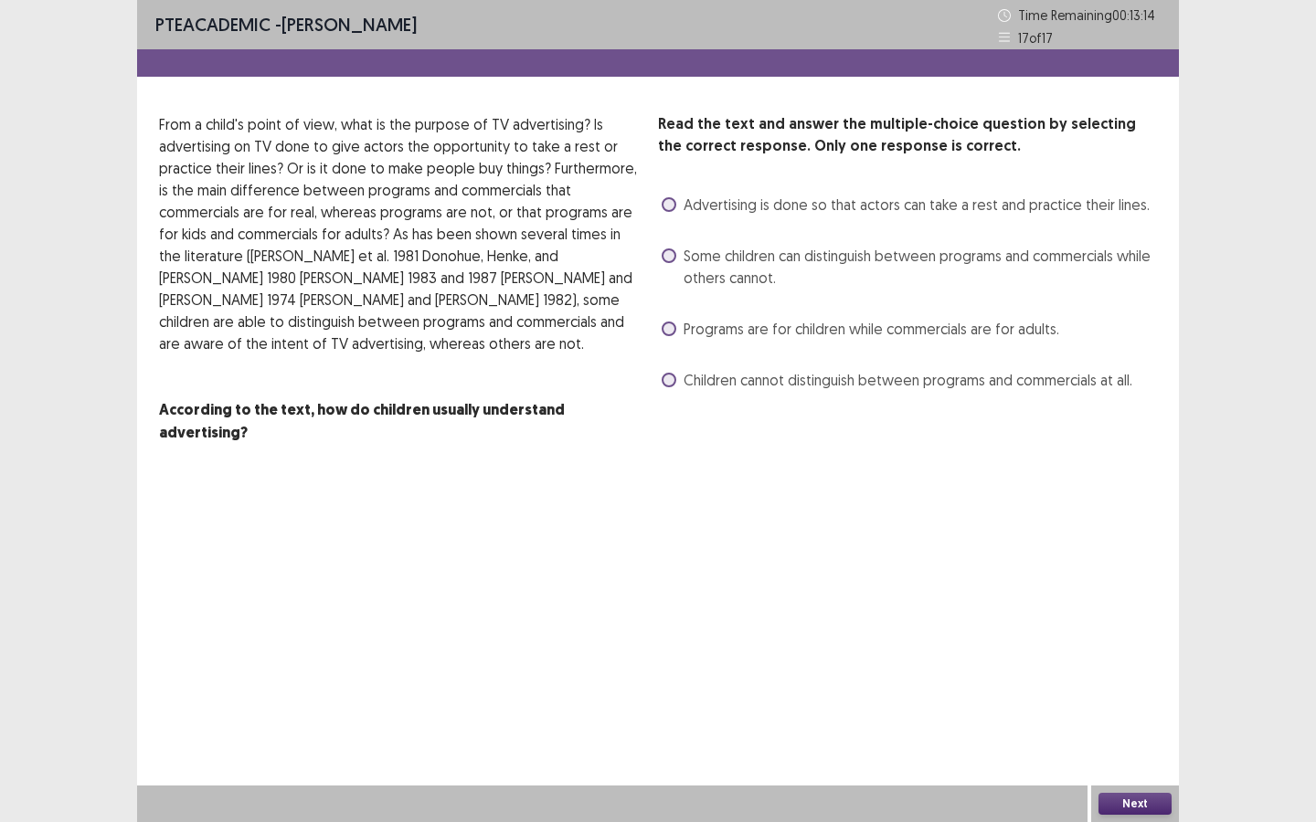
click at [732, 262] on span "Some children can distinguish between programs and commercials while others can…" at bounding box center [919, 267] width 473 height 44
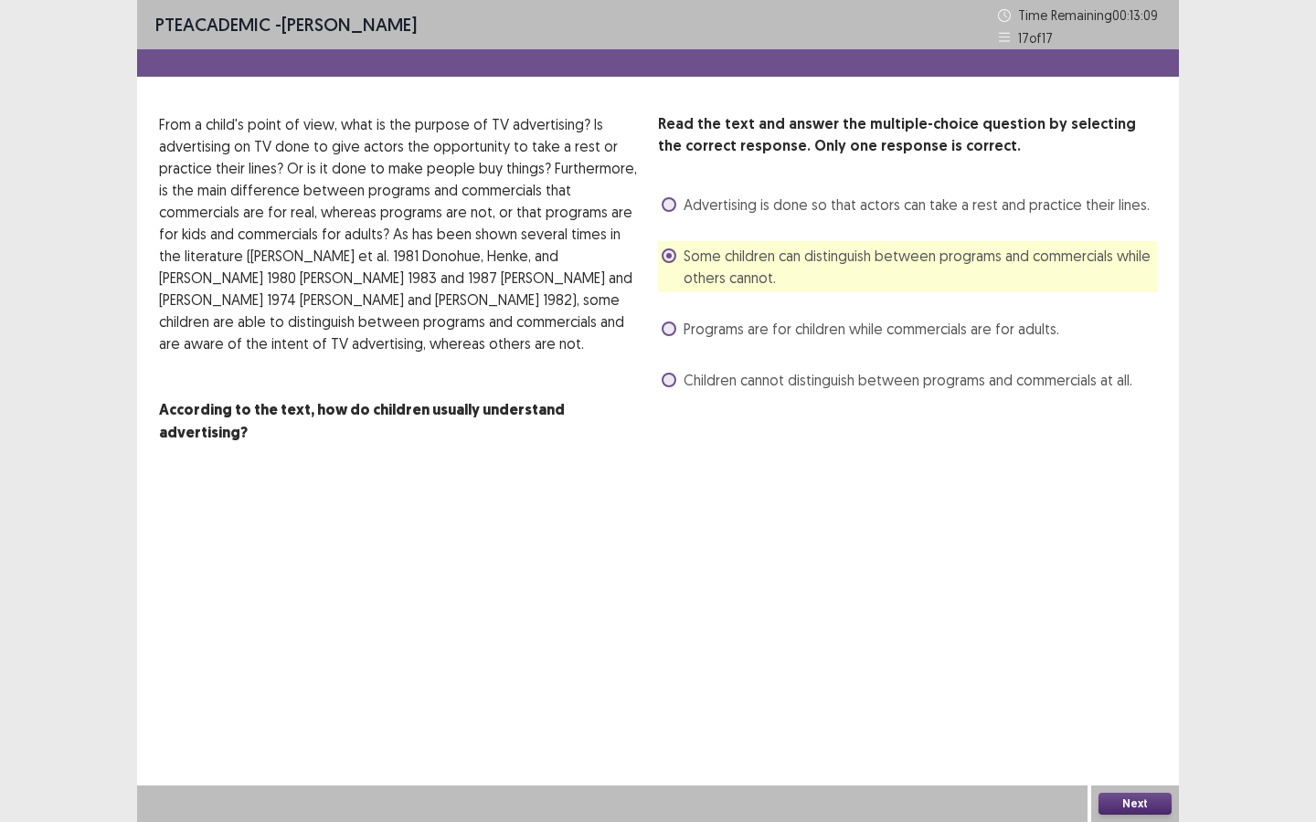
click at [1158, 620] on button "Next" at bounding box center [1134, 804] width 73 height 22
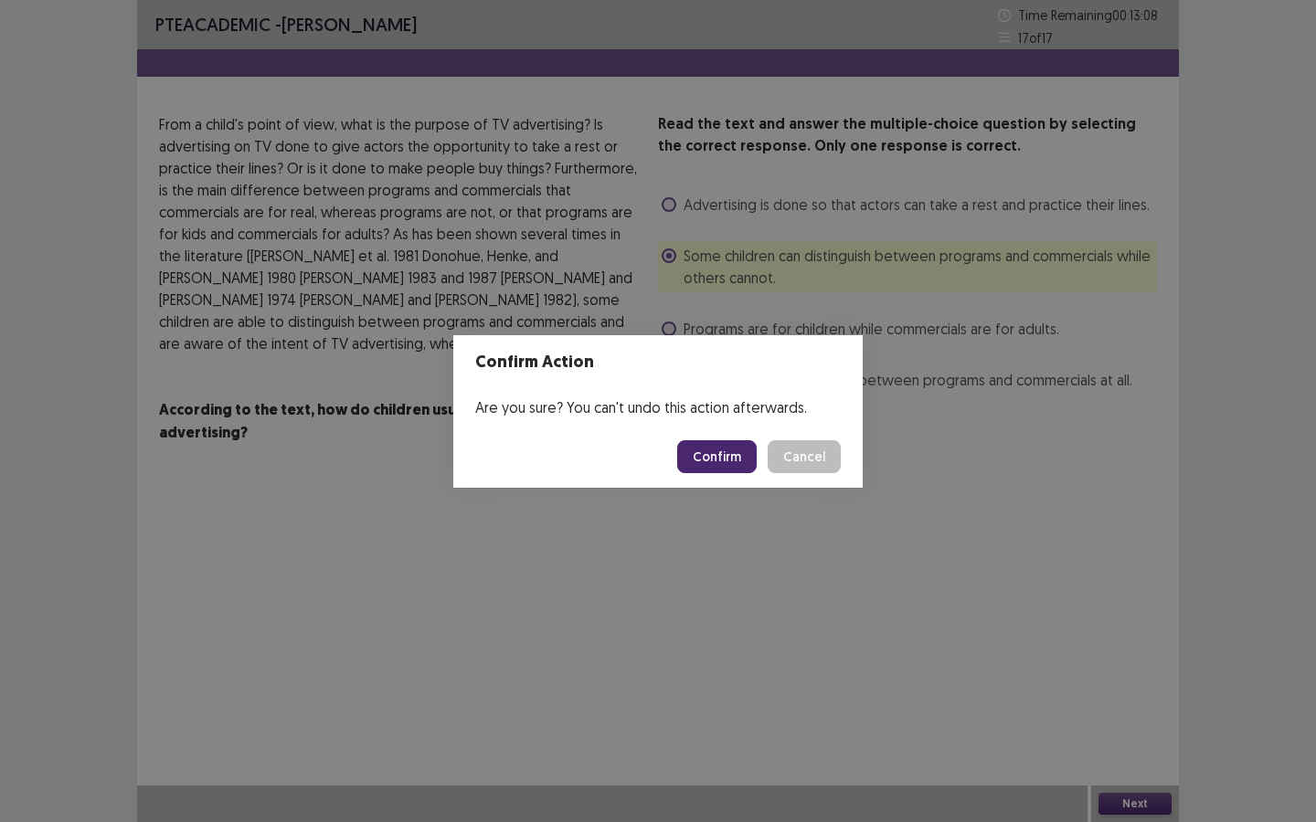
click at [722, 453] on button "Confirm" at bounding box center [716, 456] width 79 height 33
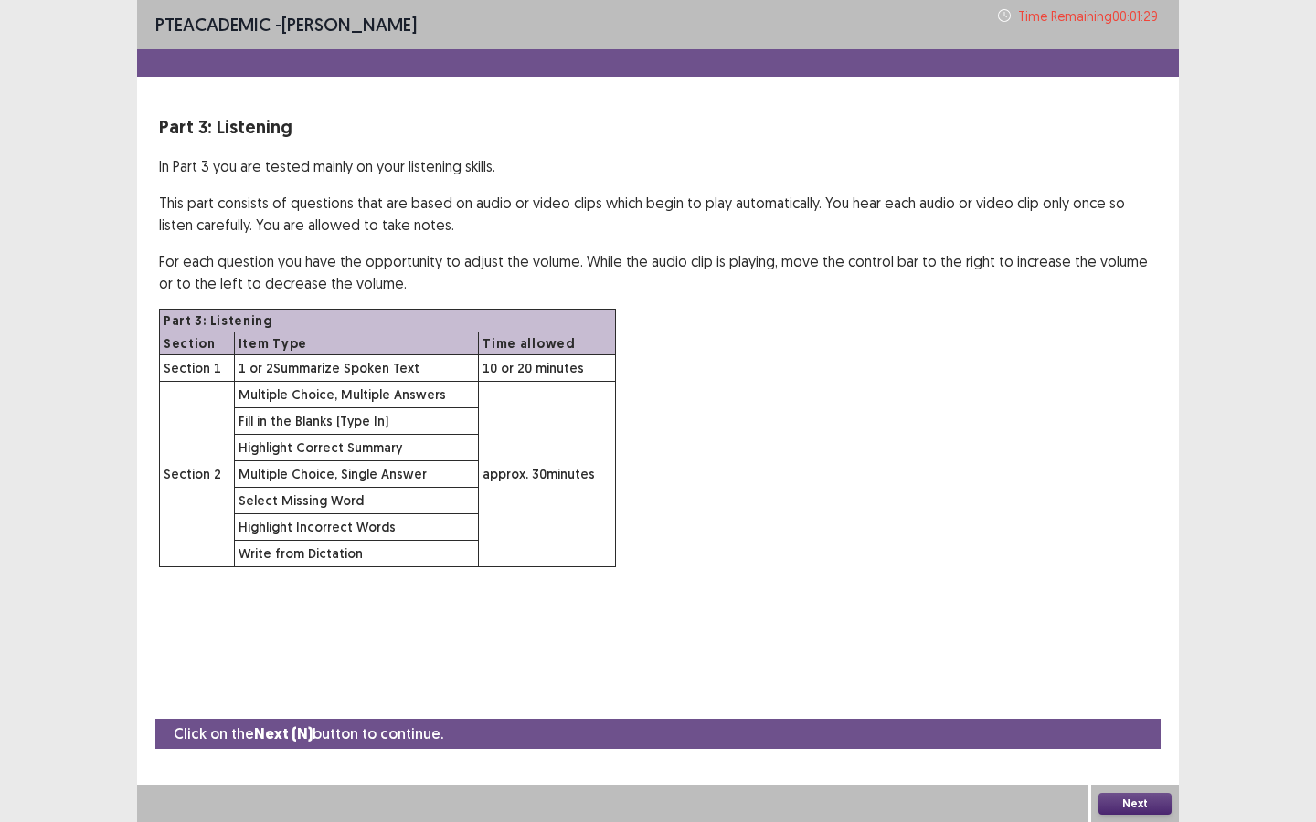
click at [1139, 620] on button "Next" at bounding box center [1134, 804] width 73 height 22
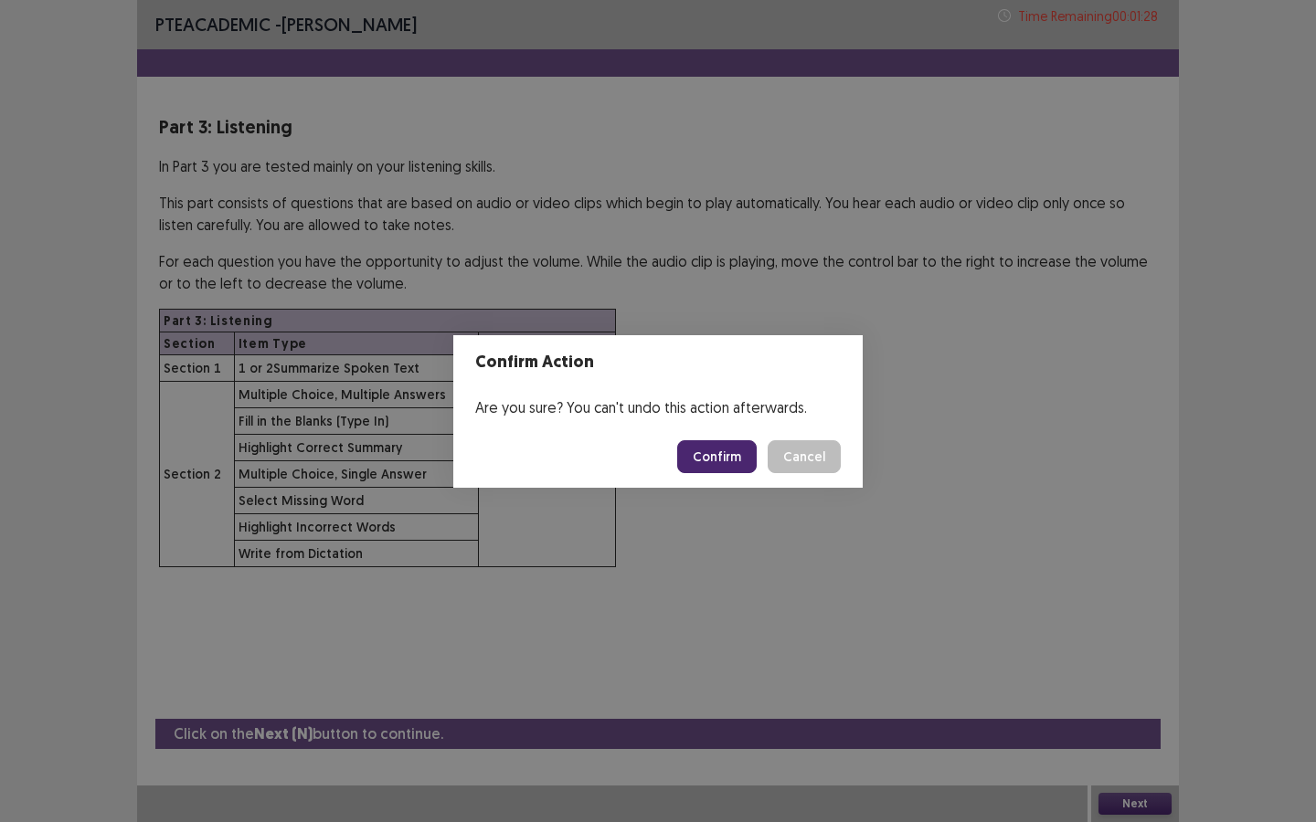
click at [719, 449] on button "Confirm" at bounding box center [716, 456] width 79 height 33
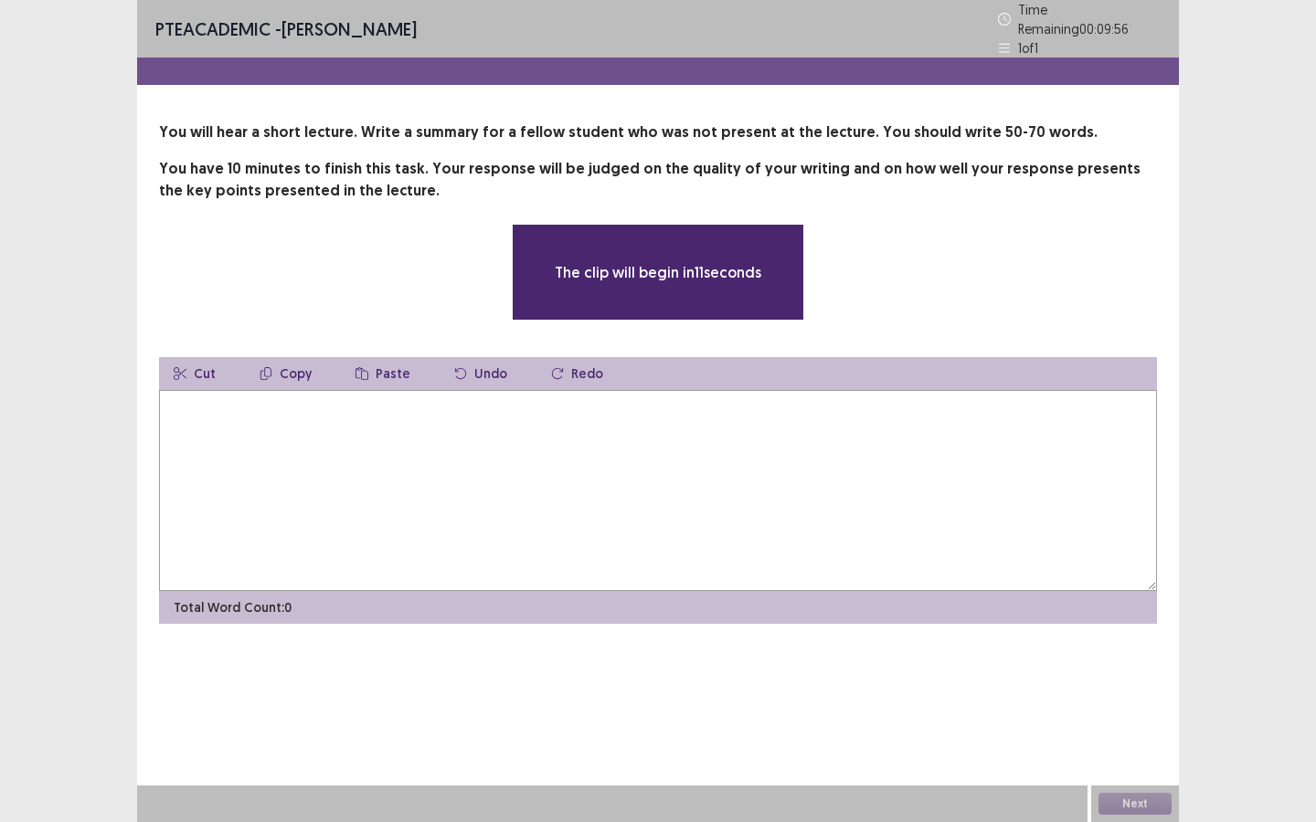
click at [322, 403] on textarea at bounding box center [658, 490] width 998 height 201
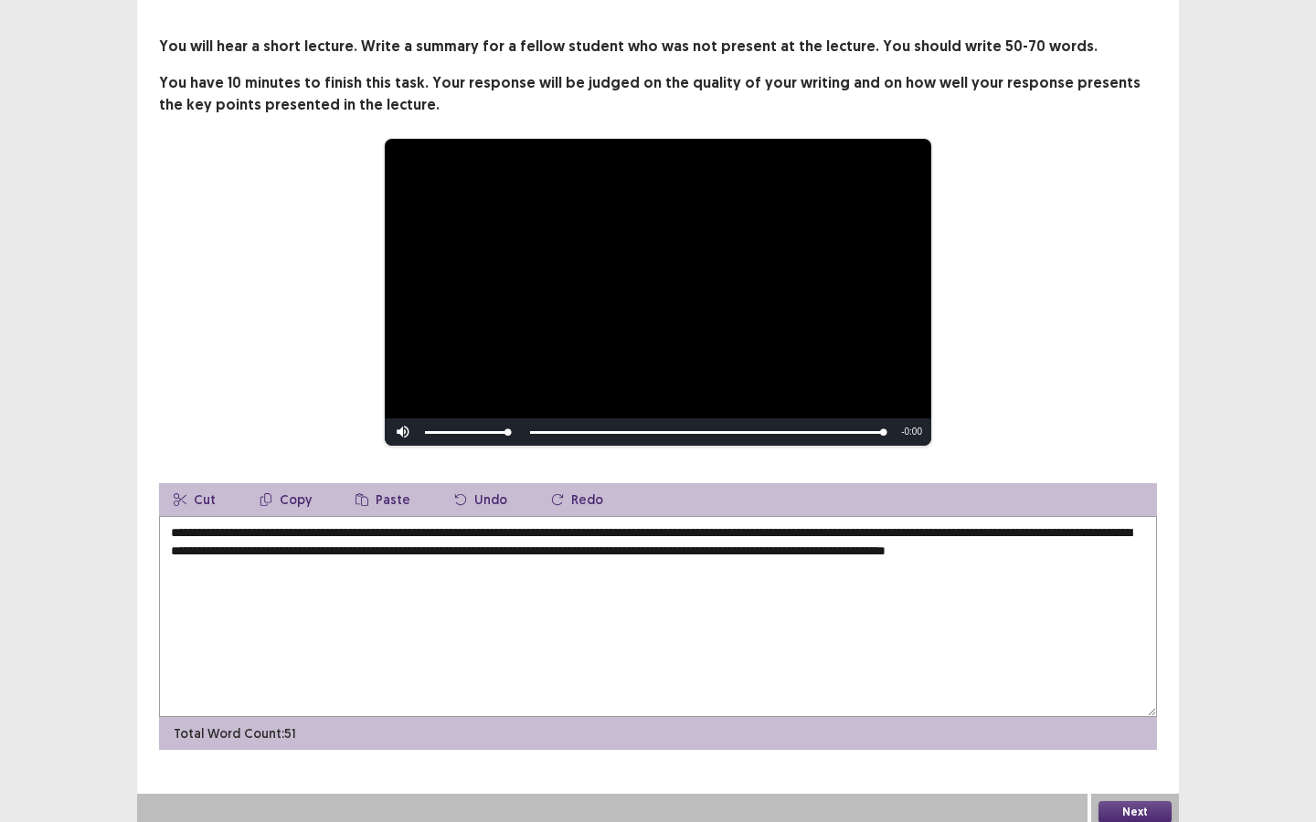
scroll to position [86, 0]
type textarea "**********"
click at [1116, 620] on button "Next" at bounding box center [1134, 812] width 73 height 22
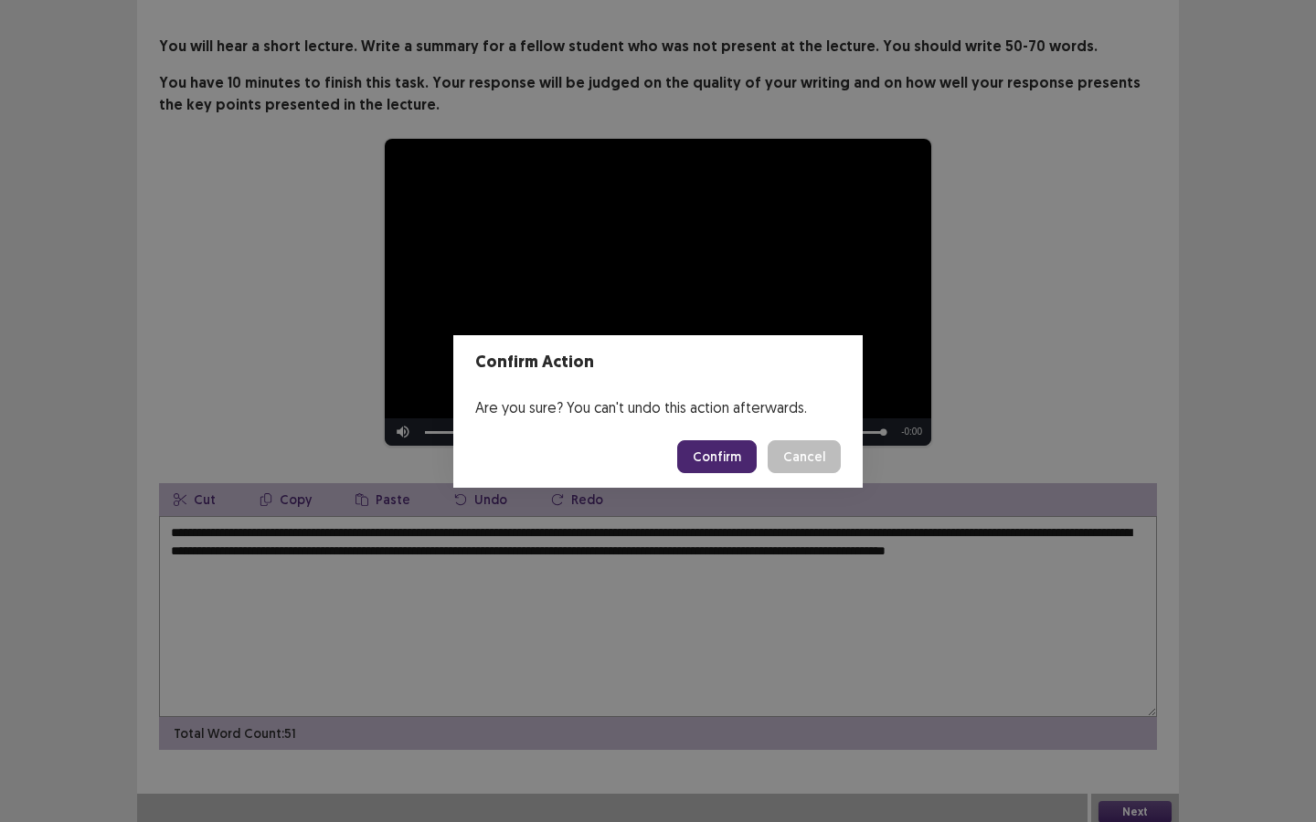
click at [717, 471] on button "Confirm" at bounding box center [716, 456] width 79 height 33
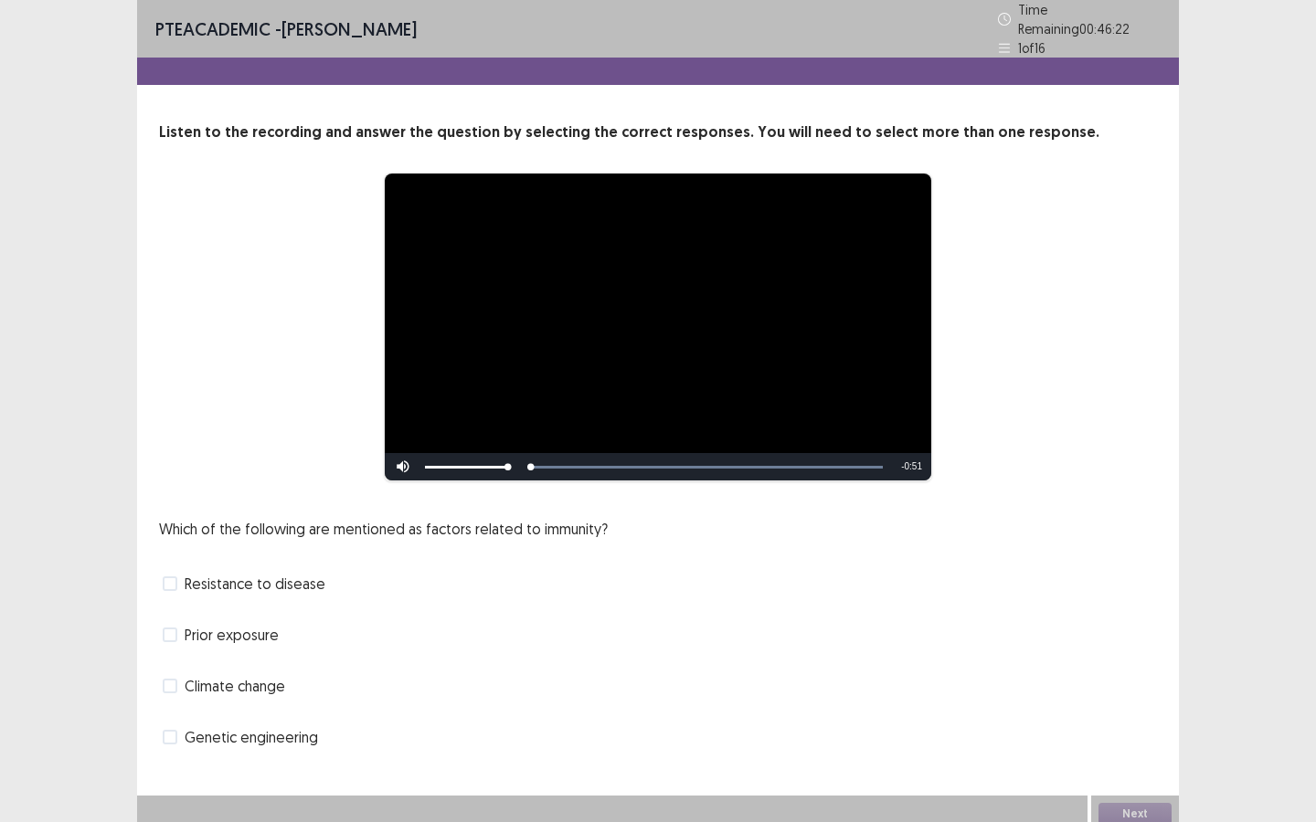
scroll to position [2, 0]
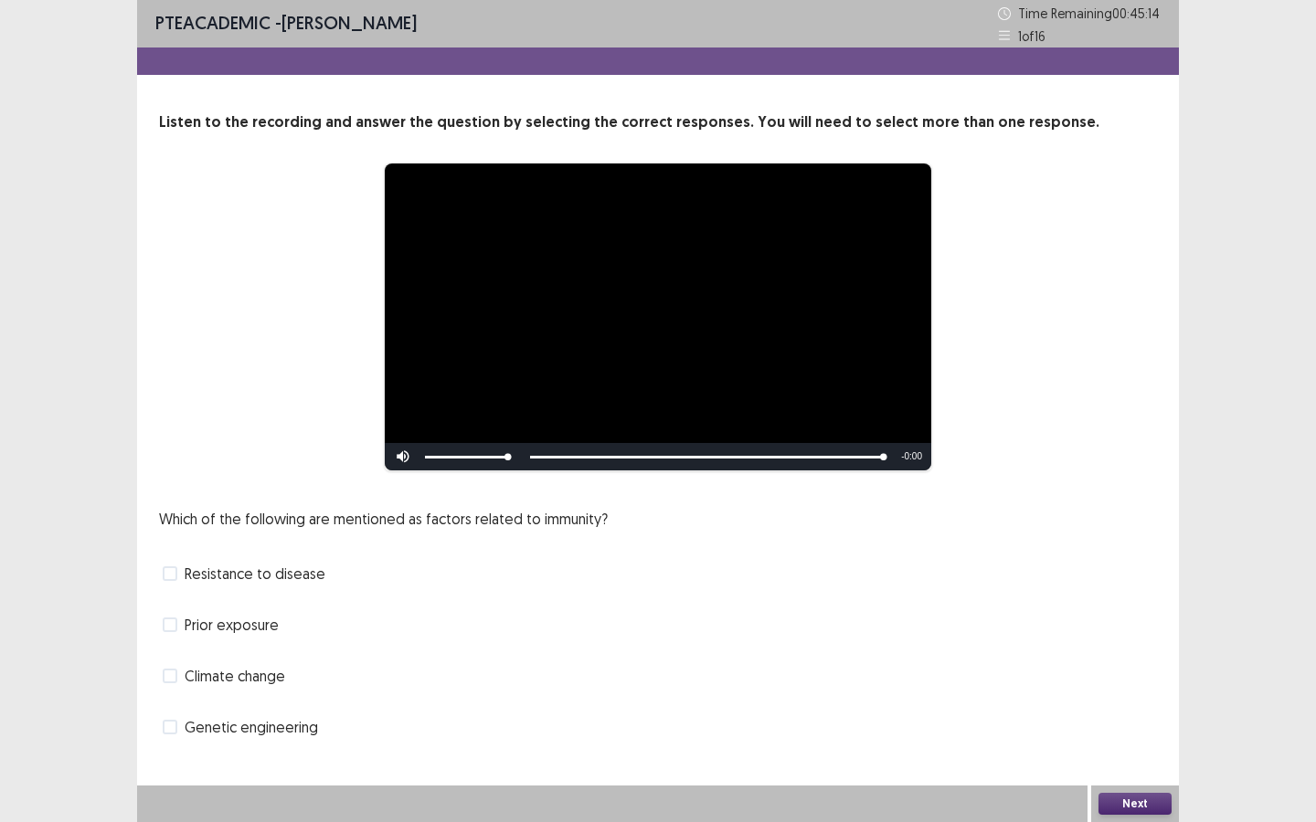
click at [268, 620] on span "Genetic engineering" at bounding box center [251, 727] width 133 height 22
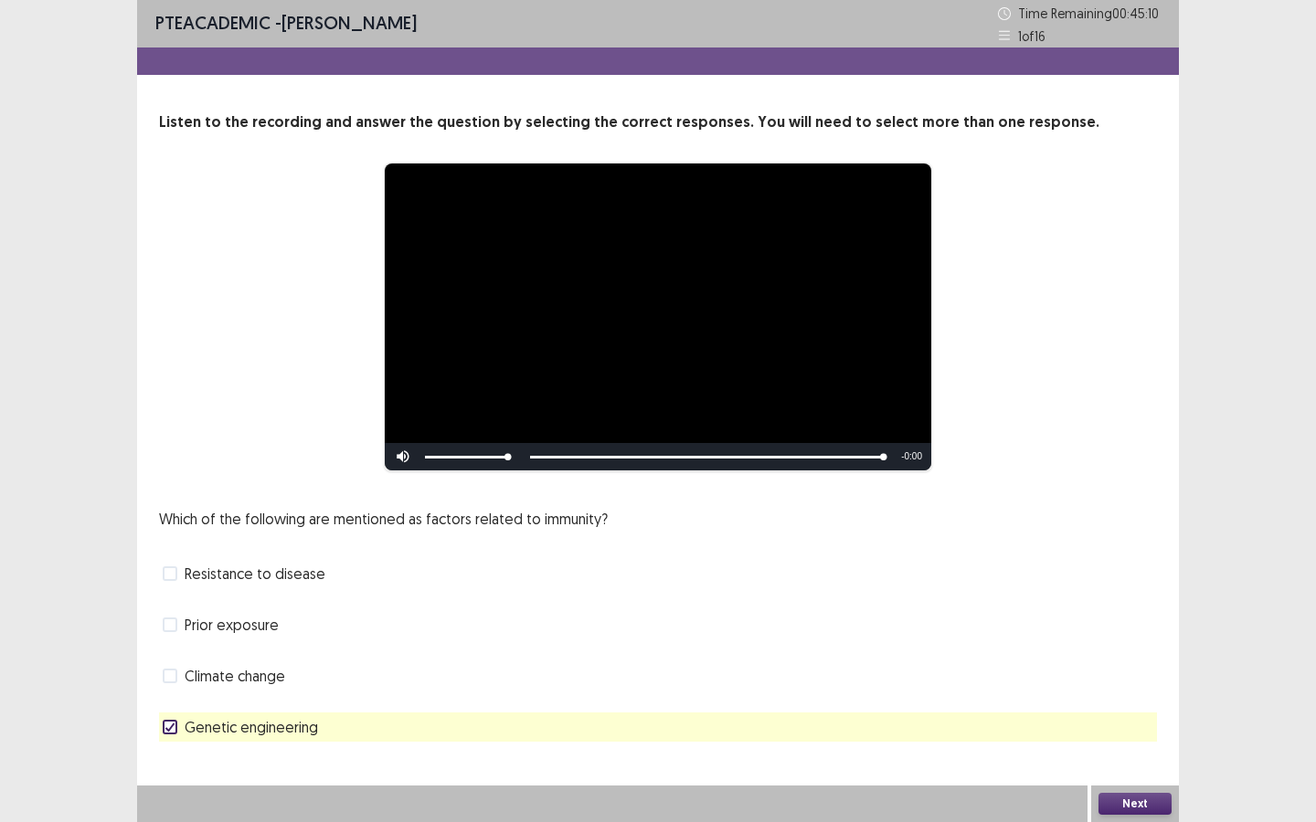
click at [1121, 620] on button "Next" at bounding box center [1134, 804] width 73 height 22
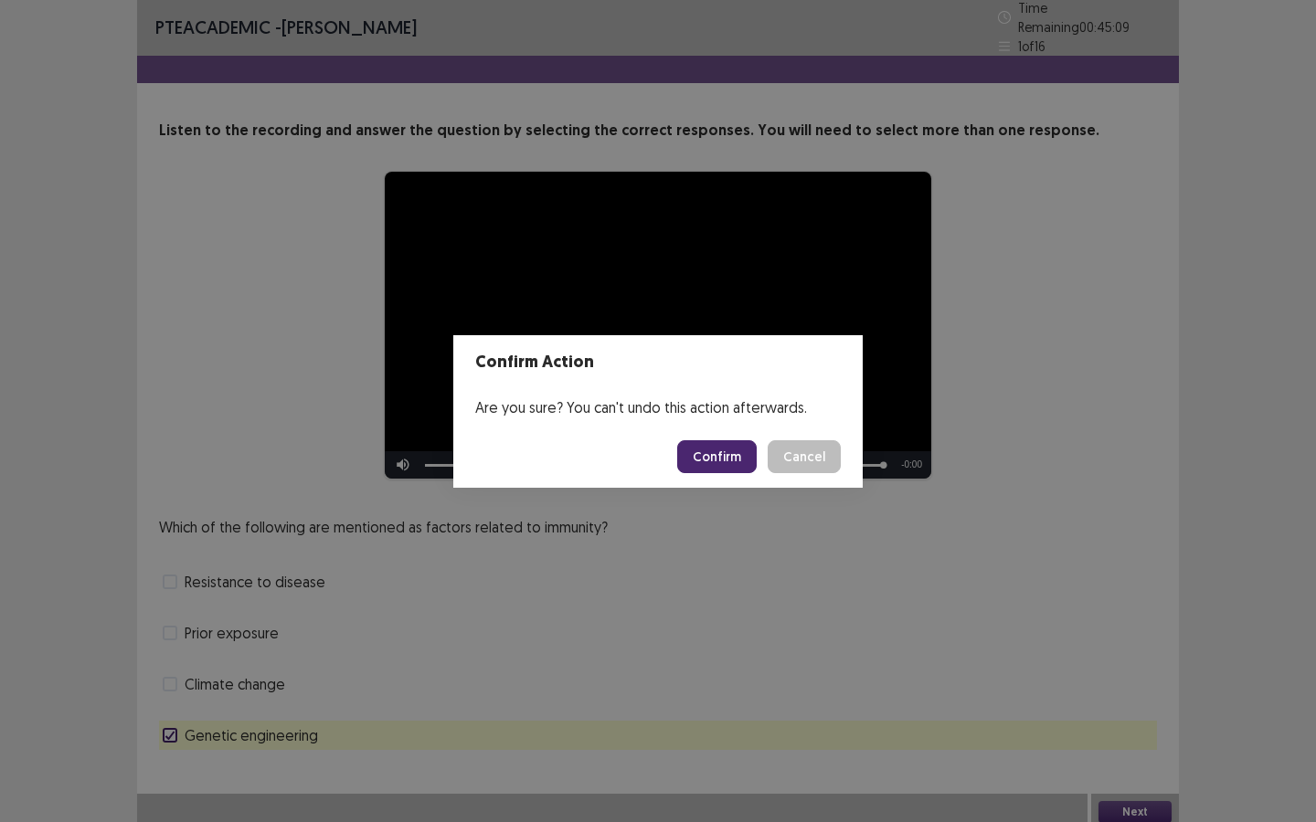
click at [729, 454] on button "Confirm" at bounding box center [716, 456] width 79 height 33
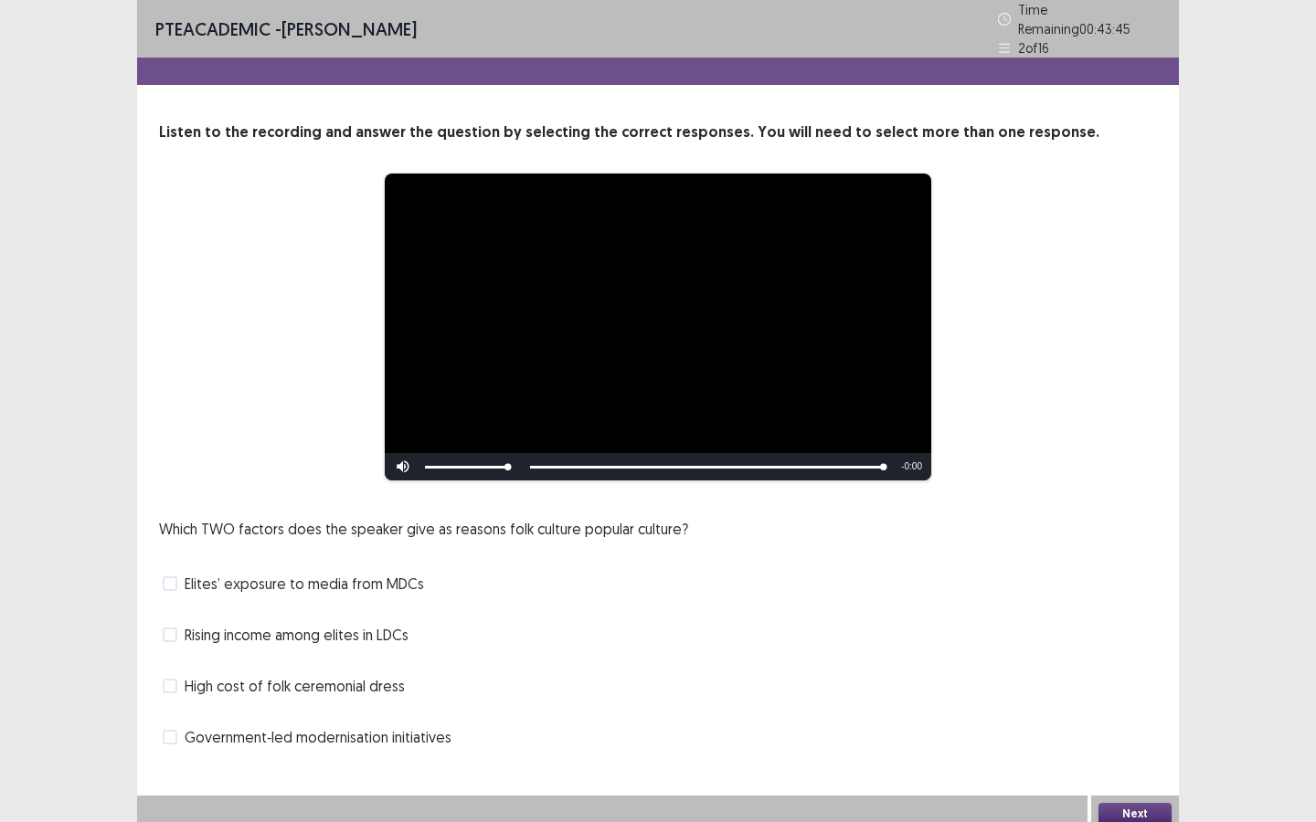
click at [337, 620] on span "Rising income among elites in LDCs" at bounding box center [297, 635] width 224 height 22
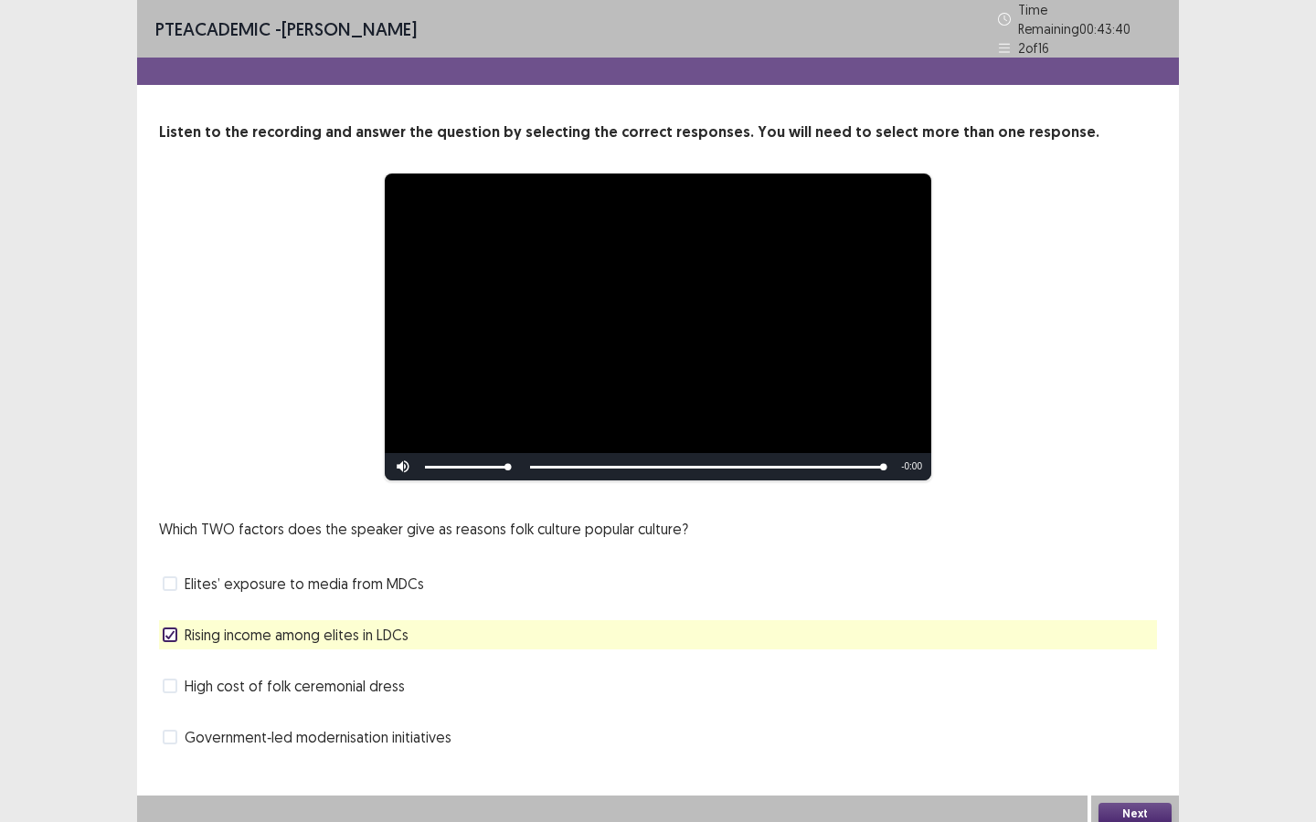
click at [359, 573] on span "Elites’ exposure to media from MDCs" at bounding box center [304, 584] width 239 height 22
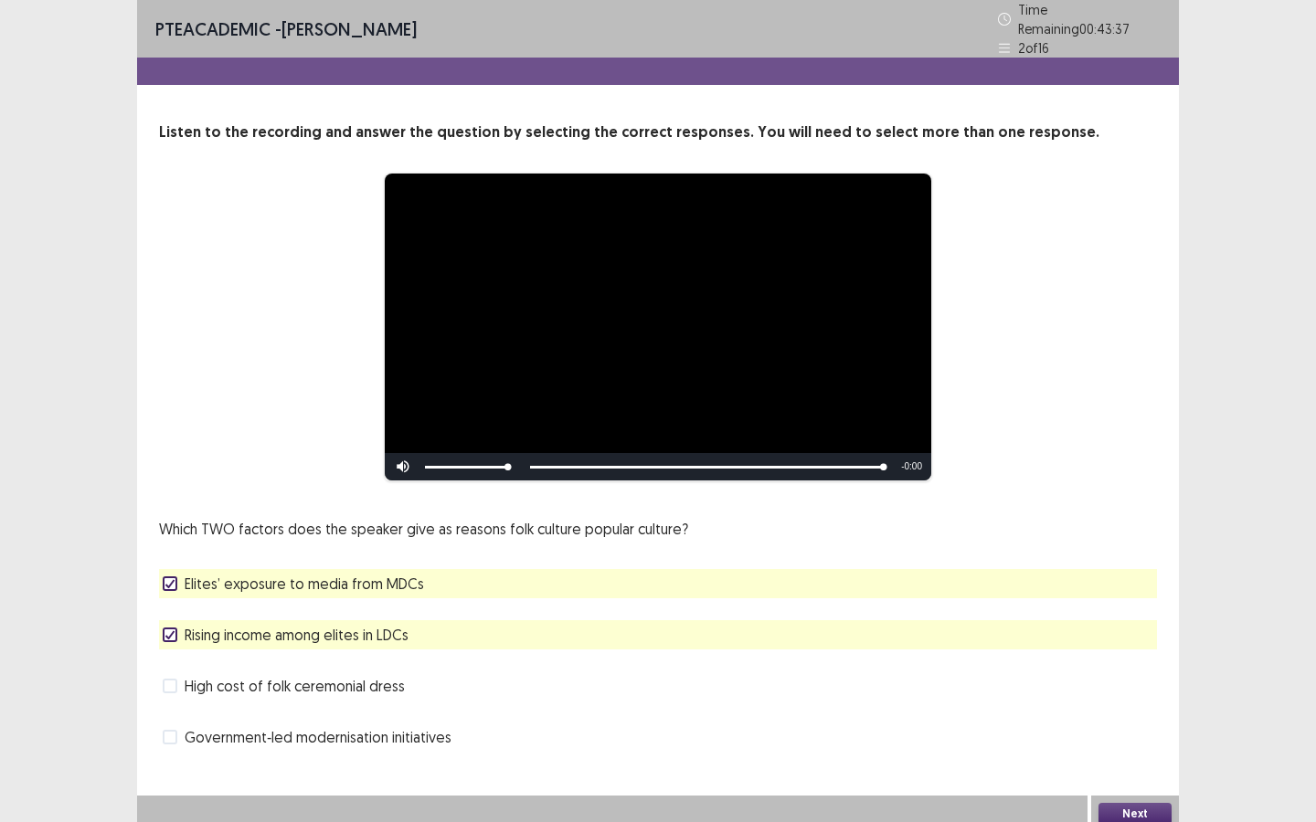
click at [359, 573] on span "Elites’ exposure to media from MDCs" at bounding box center [304, 584] width 239 height 22
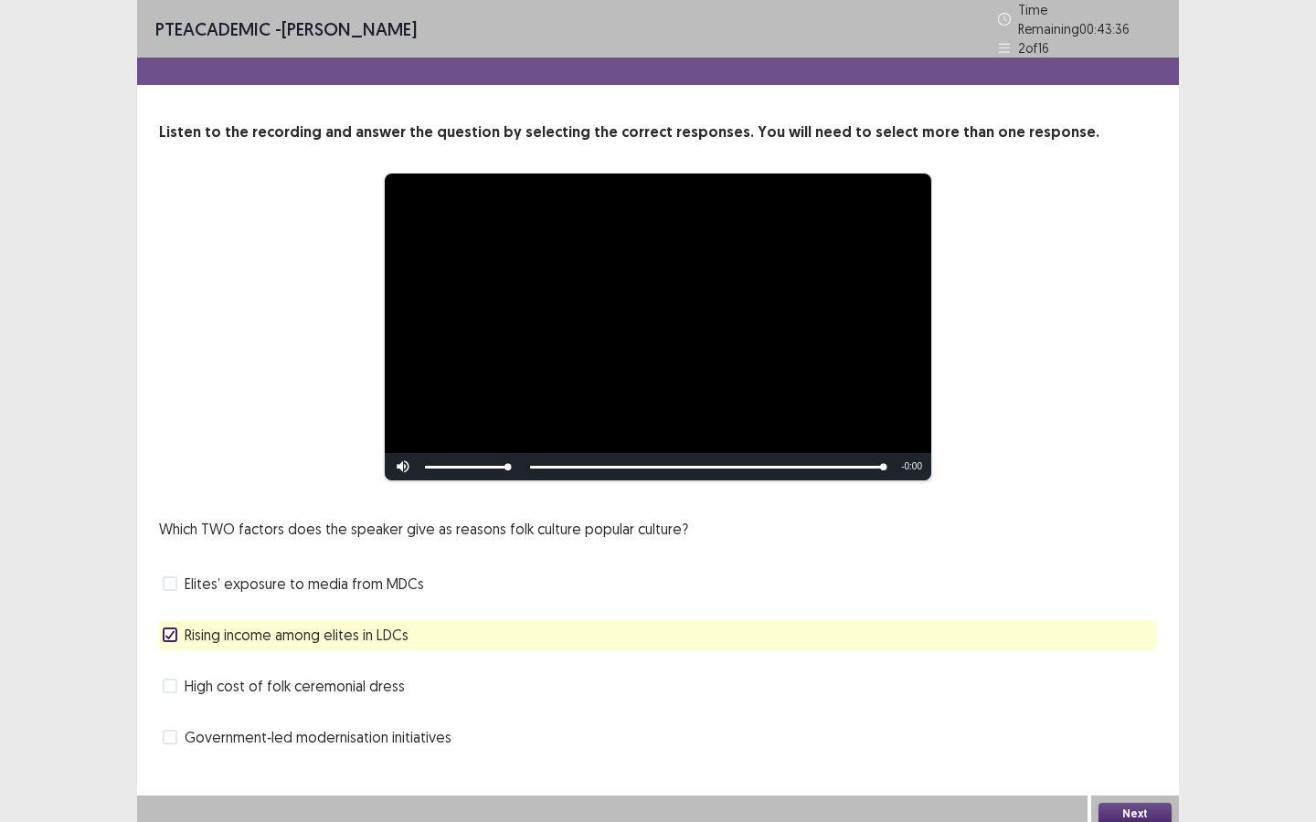
click at [369, 620] on span "High cost of folk ceremonial dress" at bounding box center [295, 686] width 220 height 22
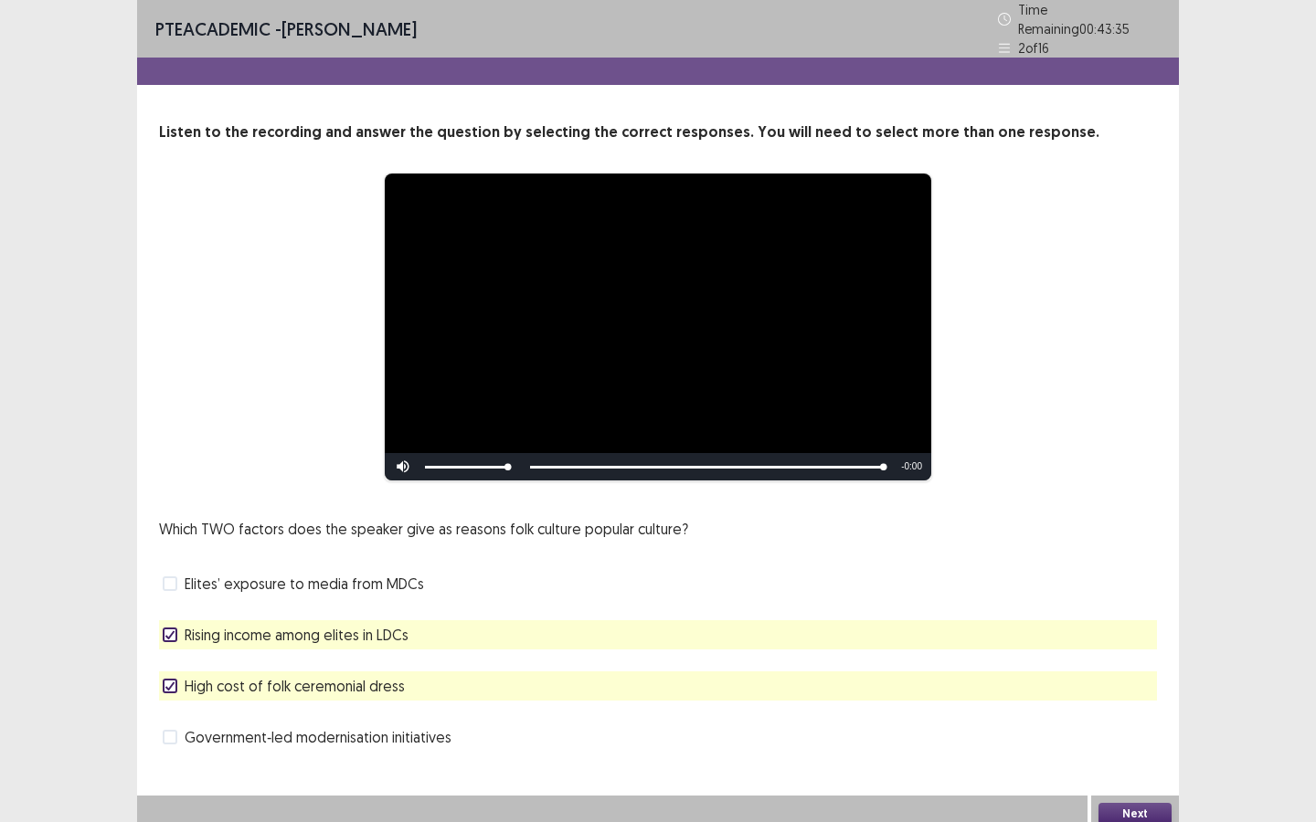
click at [1131, 620] on button "Next" at bounding box center [1134, 814] width 73 height 22
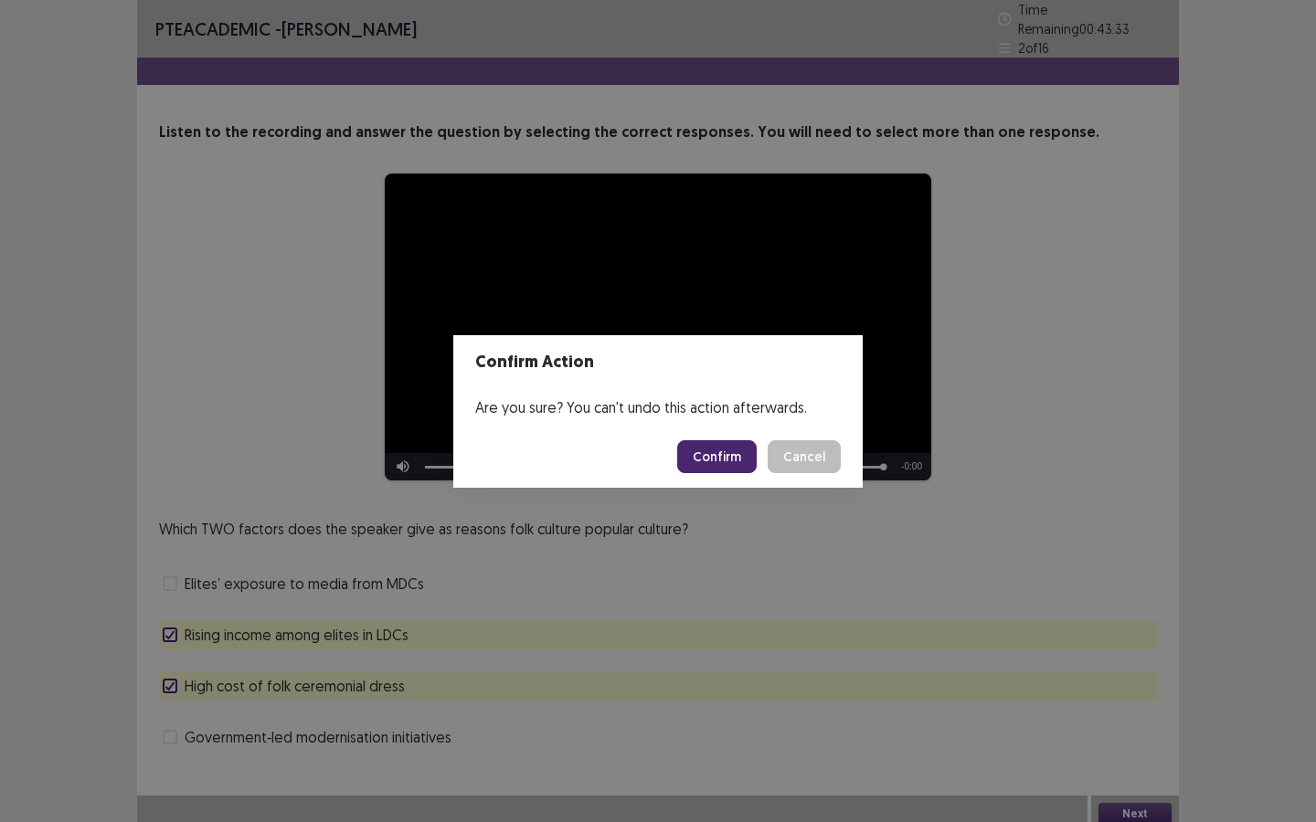
click at [736, 458] on button "Confirm" at bounding box center [716, 456] width 79 height 33
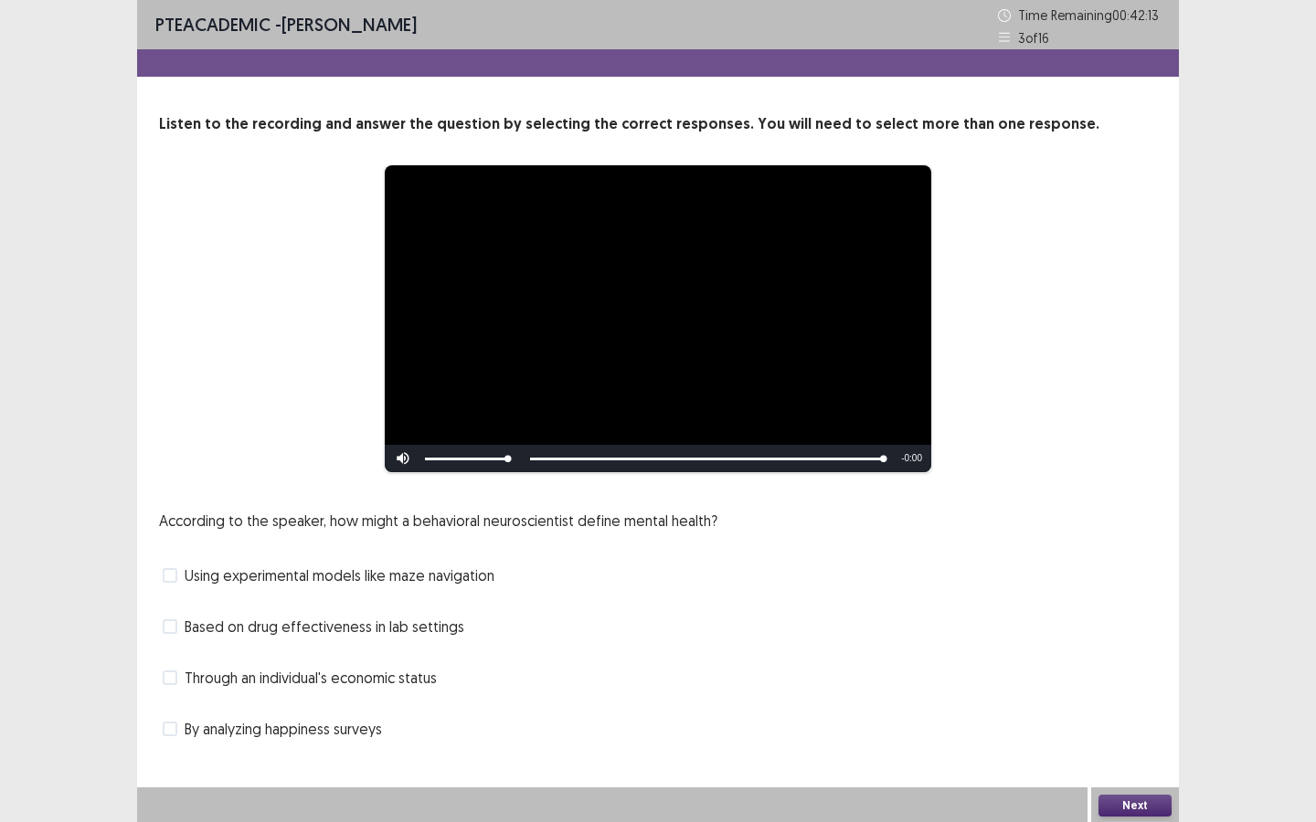
click at [367, 620] on span "Through an individual's economic status" at bounding box center [311, 678] width 252 height 22
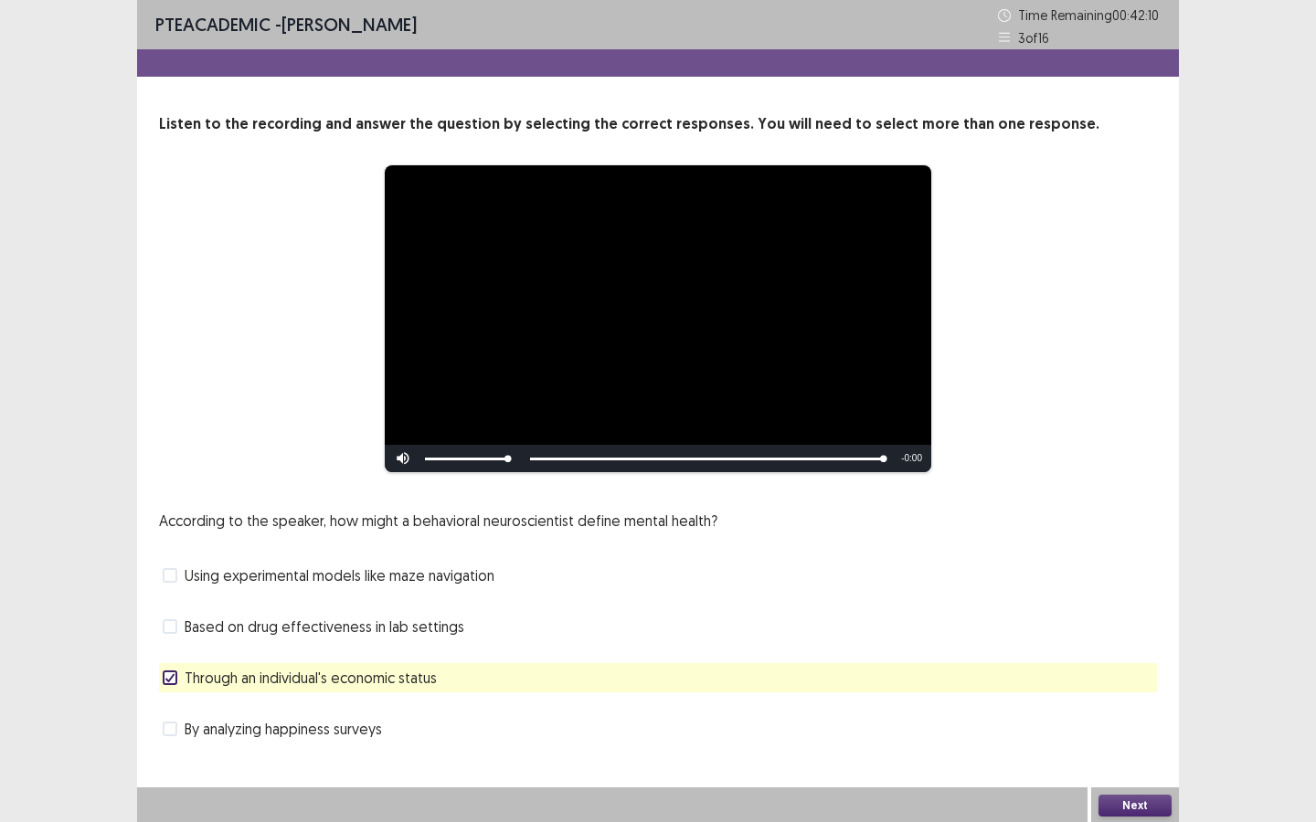
click at [1120, 620] on button "Next" at bounding box center [1134, 806] width 73 height 22
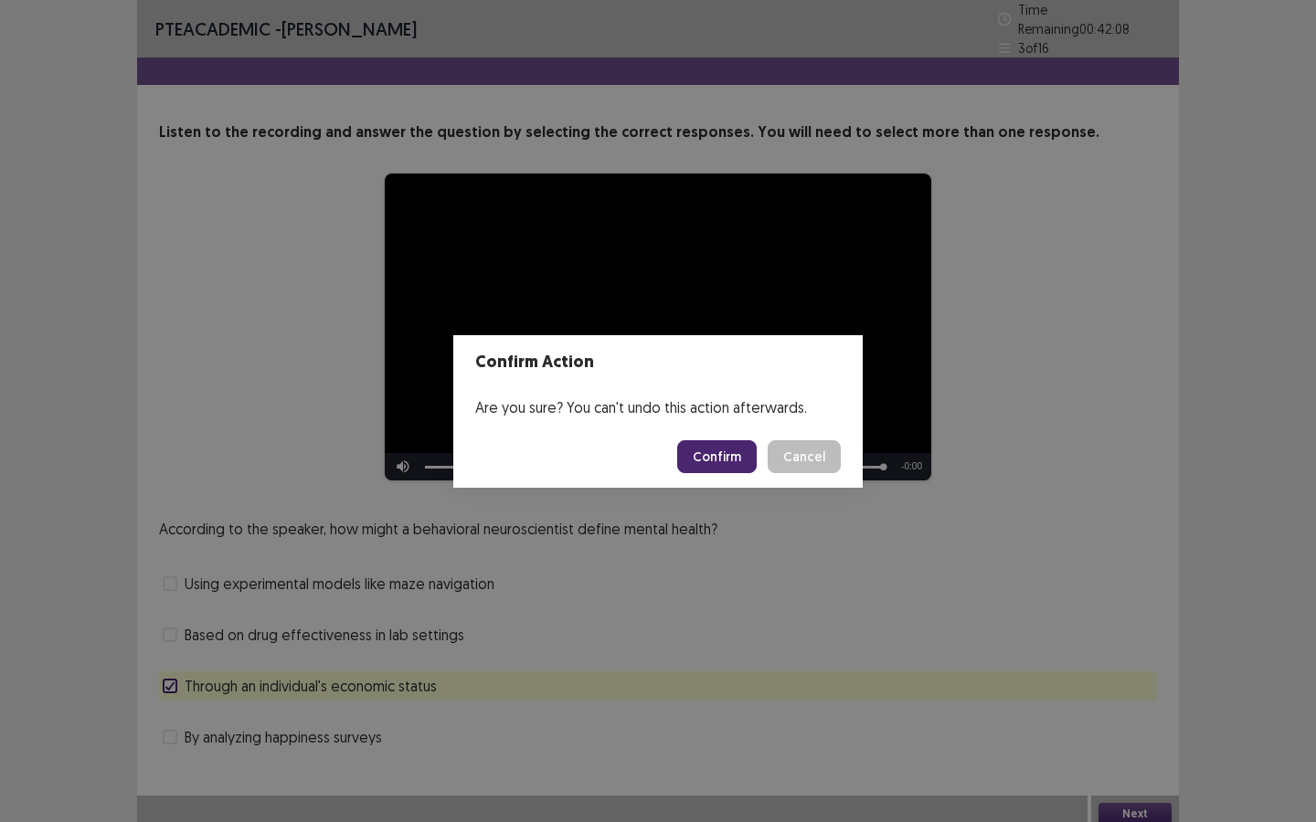
click at [707, 458] on button "Confirm" at bounding box center [716, 456] width 79 height 33
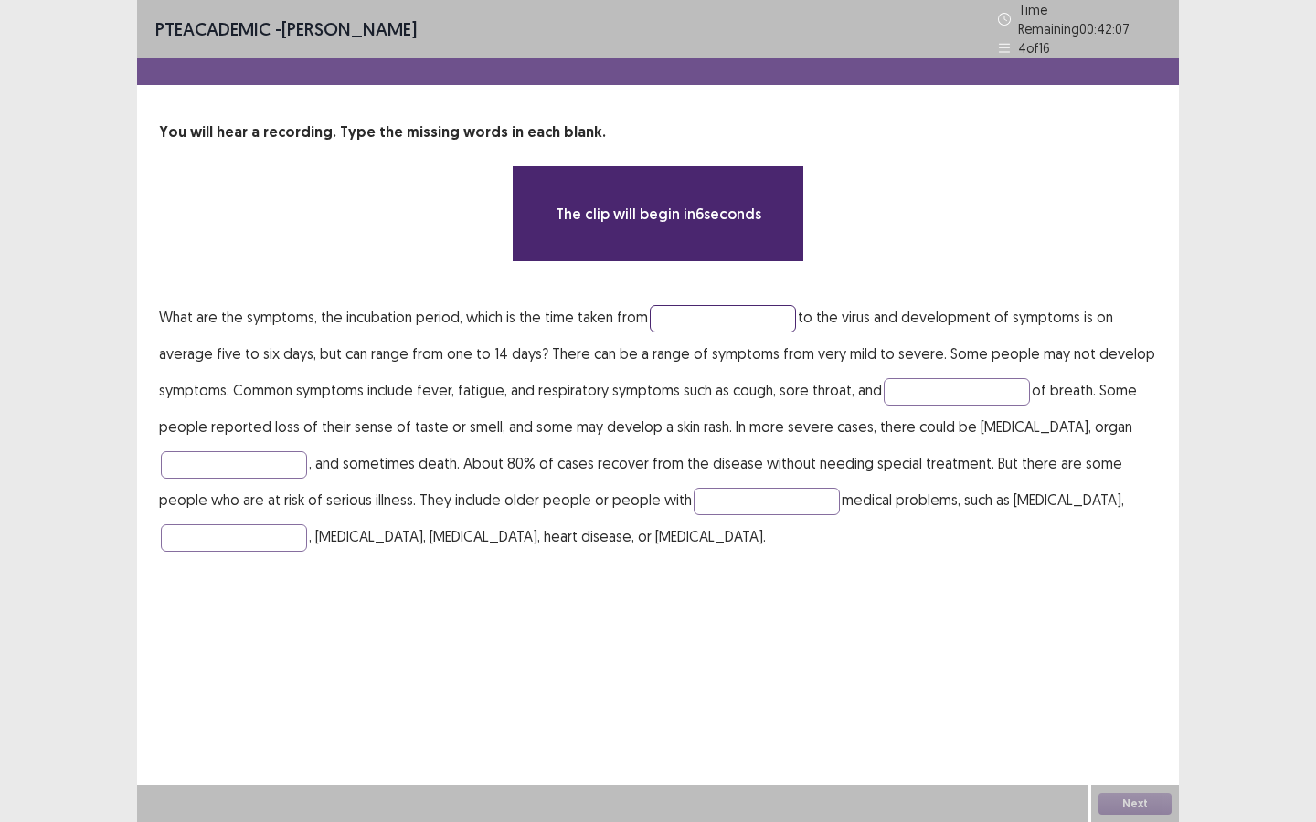
click at [701, 305] on input "text" at bounding box center [723, 318] width 146 height 27
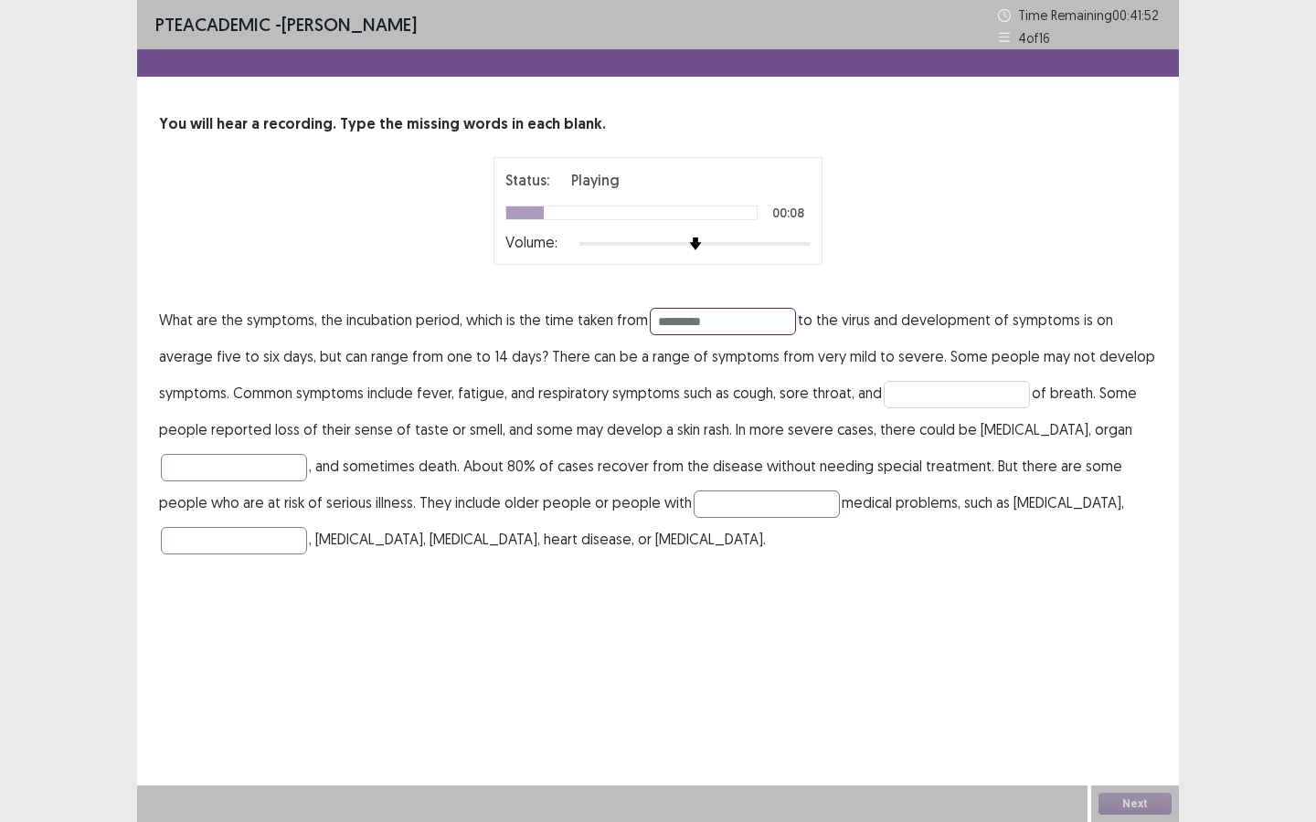
type input "********"
click at [906, 391] on input "text" at bounding box center [957, 394] width 146 height 27
click at [913, 394] on input "text" at bounding box center [957, 394] width 146 height 27
type input "*********"
click at [268, 471] on input "text" at bounding box center [234, 467] width 146 height 27
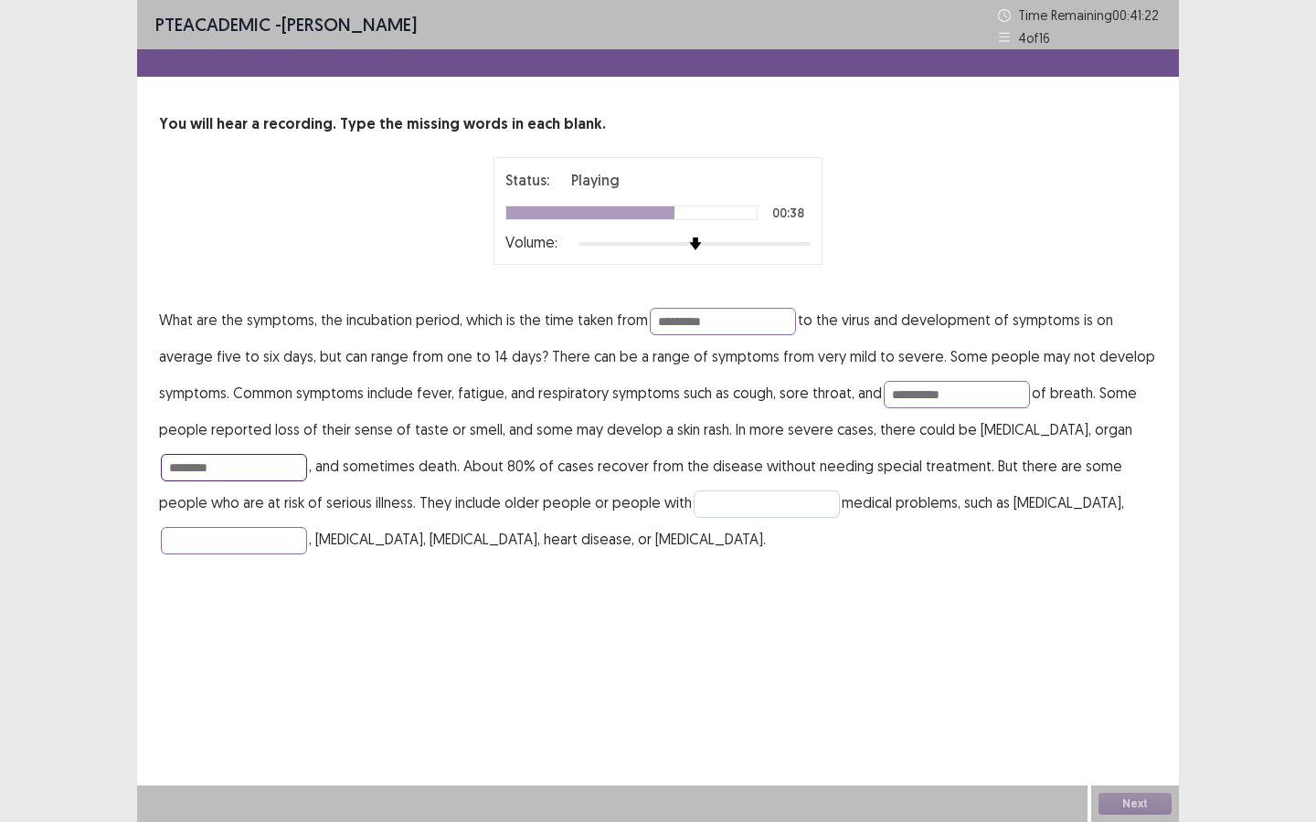
type input "*******"
click at [694, 502] on input "text" at bounding box center [767, 504] width 146 height 27
type input "**********"
click at [287, 541] on input "text" at bounding box center [234, 540] width 146 height 27
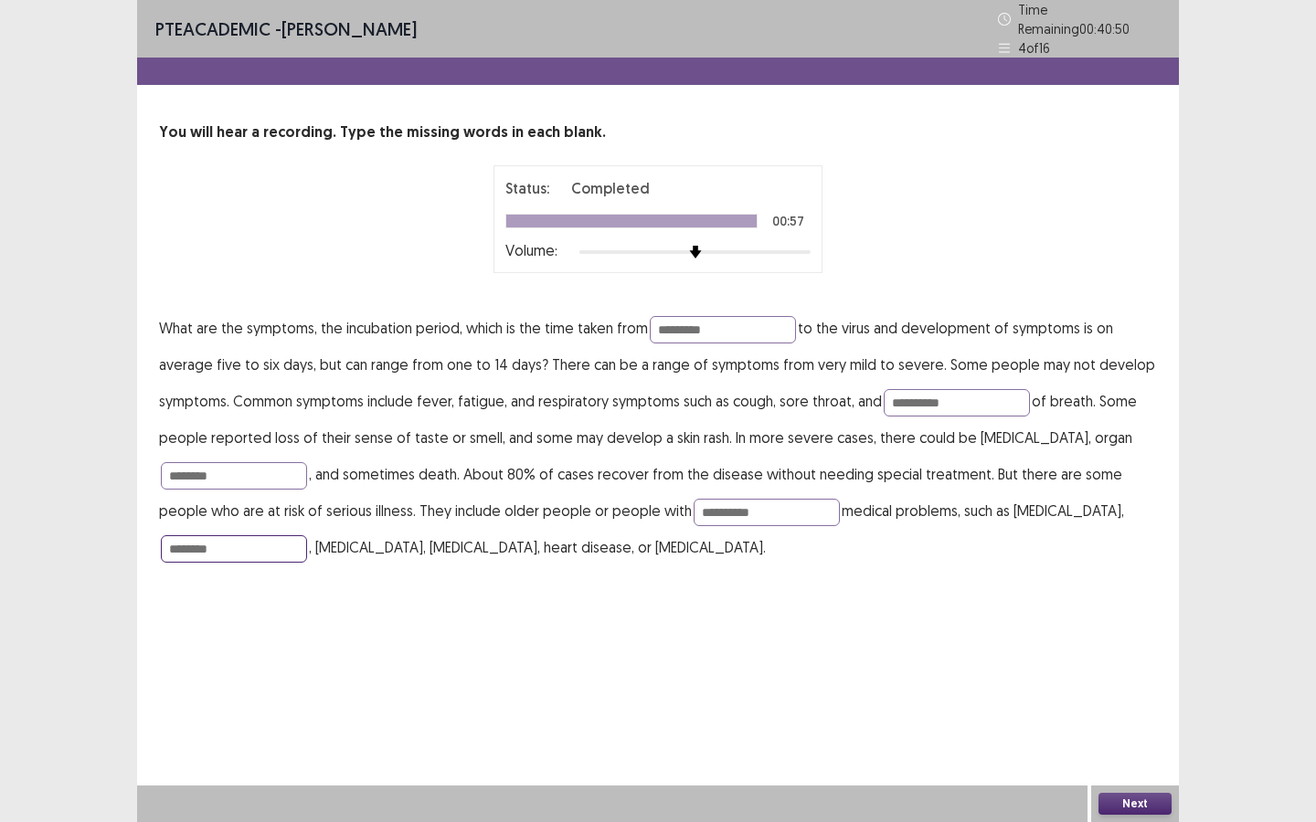
click at [268, 543] on input "*******" at bounding box center [234, 548] width 146 height 27
type input "*******"
click at [1125, 620] on button "Next" at bounding box center [1134, 804] width 73 height 22
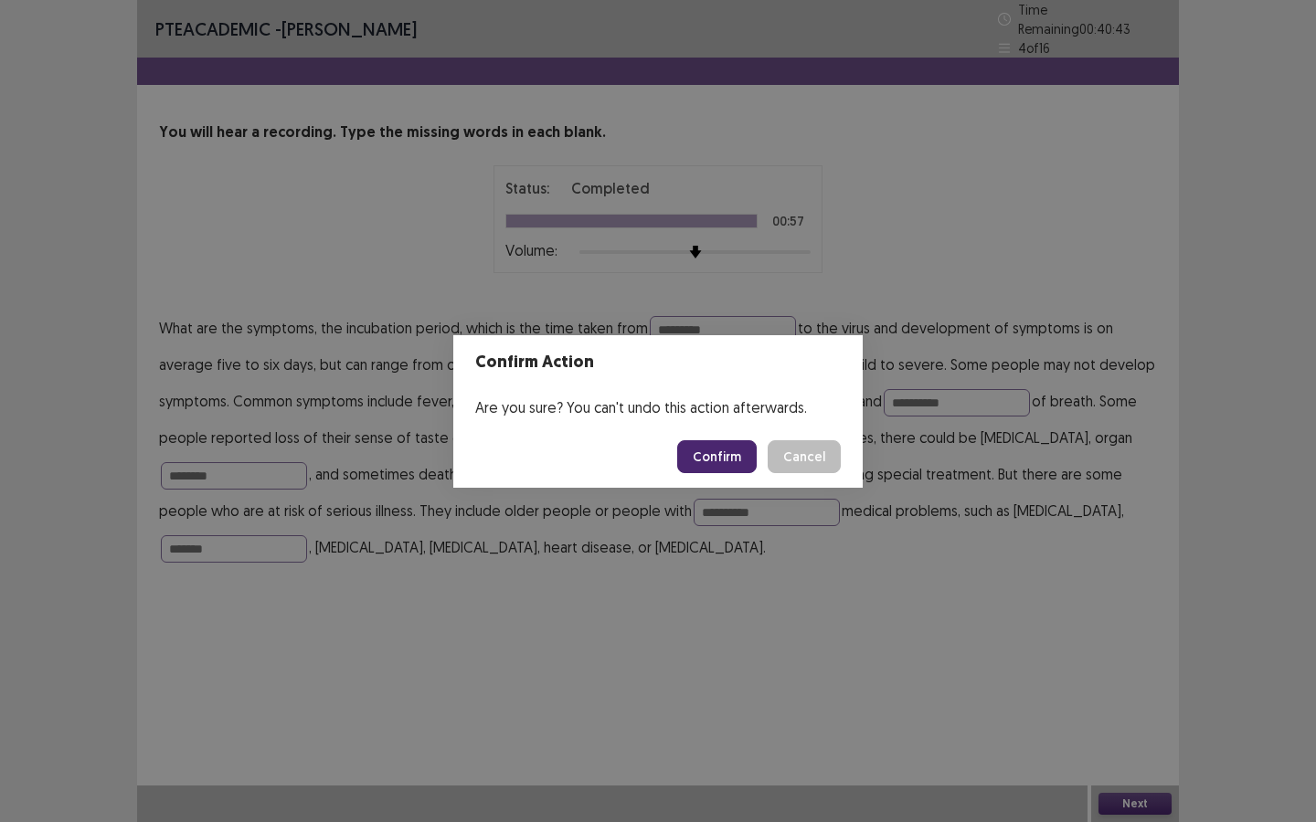
click at [712, 454] on button "Confirm" at bounding box center [716, 456] width 79 height 33
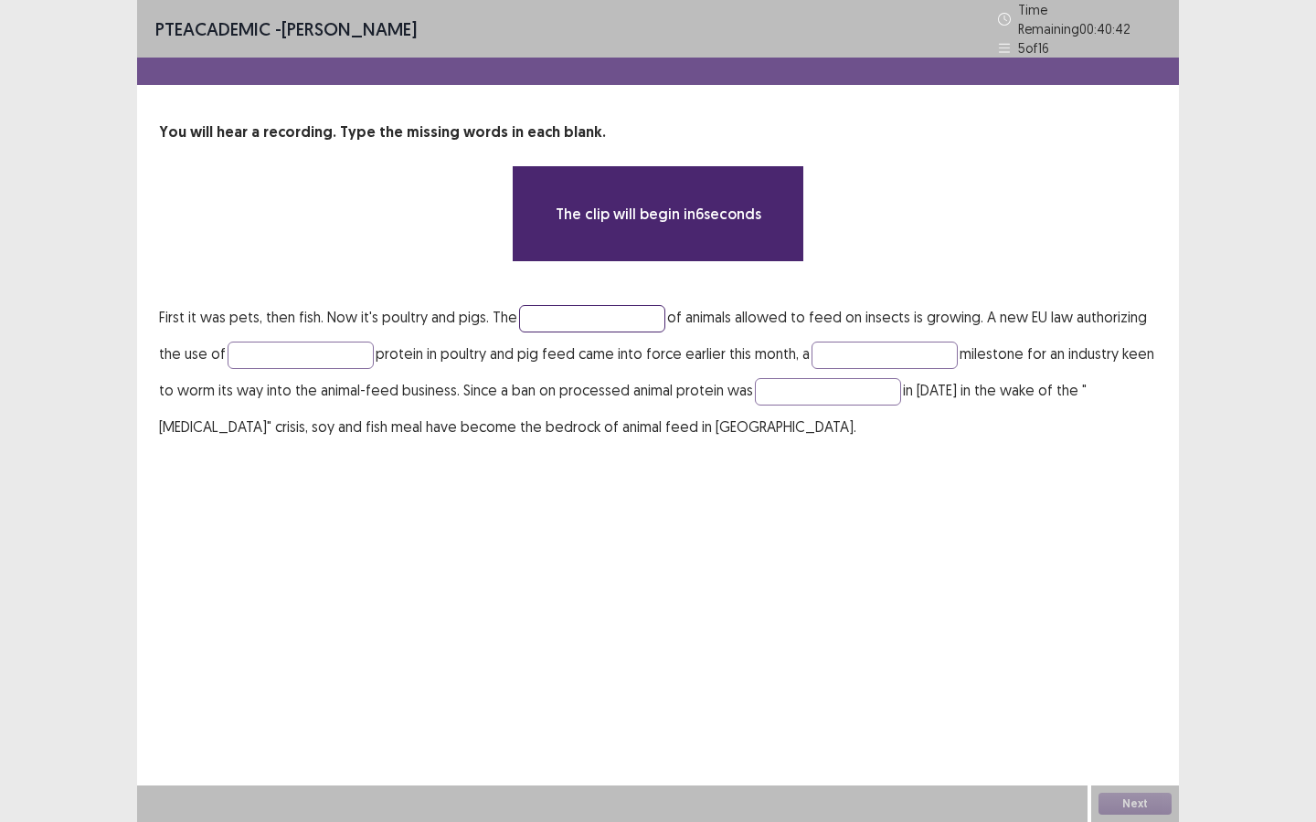
click at [550, 310] on input "text" at bounding box center [592, 318] width 146 height 27
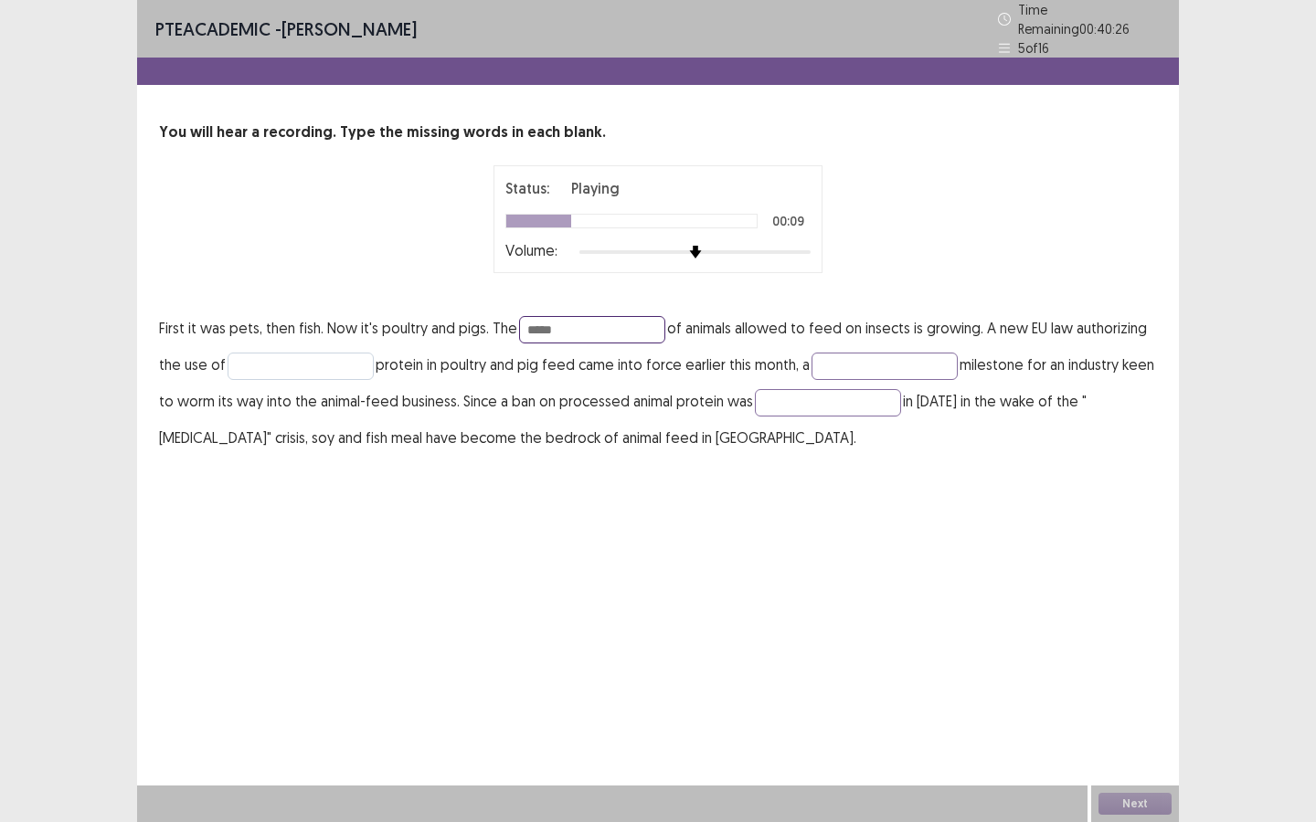
type input "****"
click at [317, 365] on input "text" at bounding box center [301, 366] width 146 height 27
type input "******"
click at [852, 355] on input "text" at bounding box center [884, 366] width 146 height 27
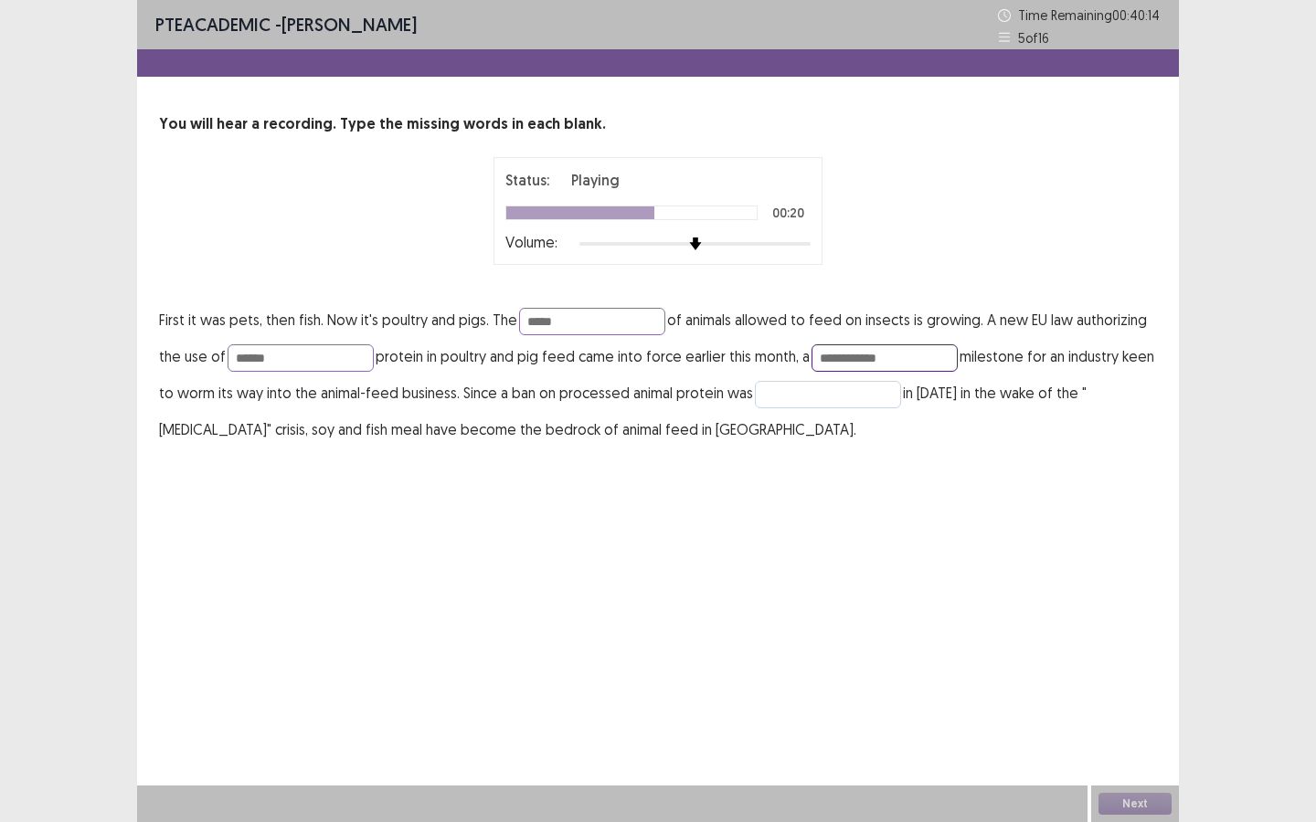
type input "**********"
click at [886, 398] on input "text" at bounding box center [828, 394] width 146 height 27
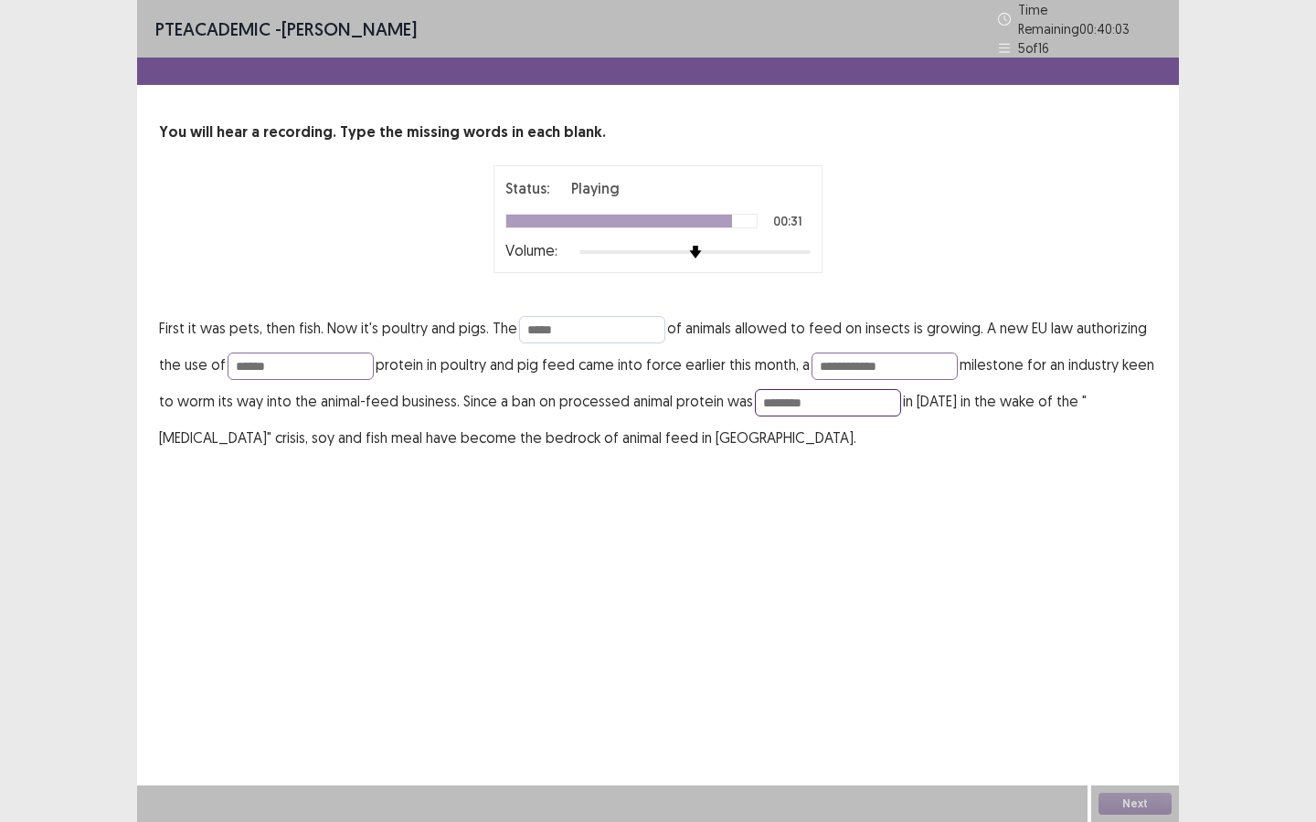
type input "*******"
click at [598, 322] on input "****" at bounding box center [592, 329] width 146 height 27
click at [902, 358] on input "**********" at bounding box center [884, 366] width 146 height 27
click at [863, 389] on input "*******" at bounding box center [828, 402] width 146 height 27
click at [1125, 620] on button "Next" at bounding box center [1134, 804] width 73 height 22
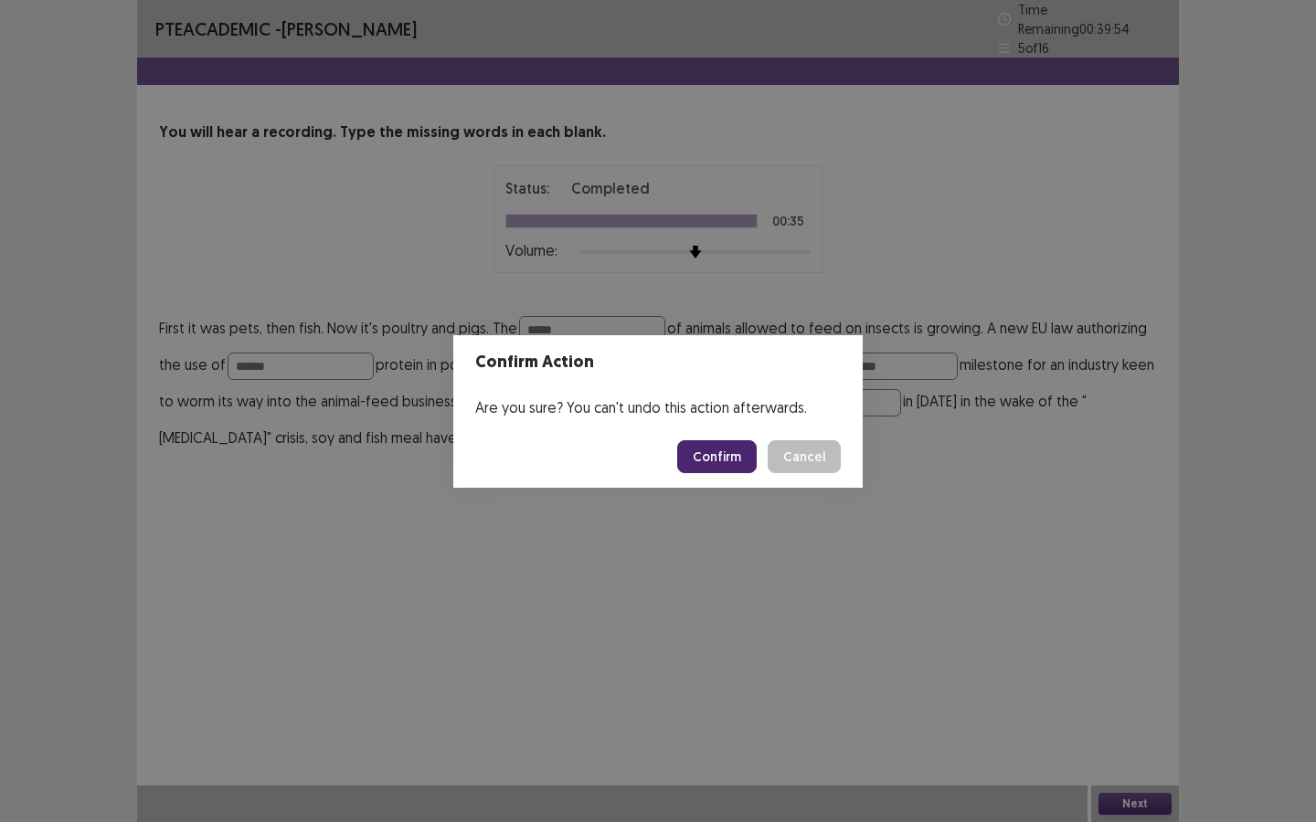
click at [723, 462] on button "Confirm" at bounding box center [716, 456] width 79 height 33
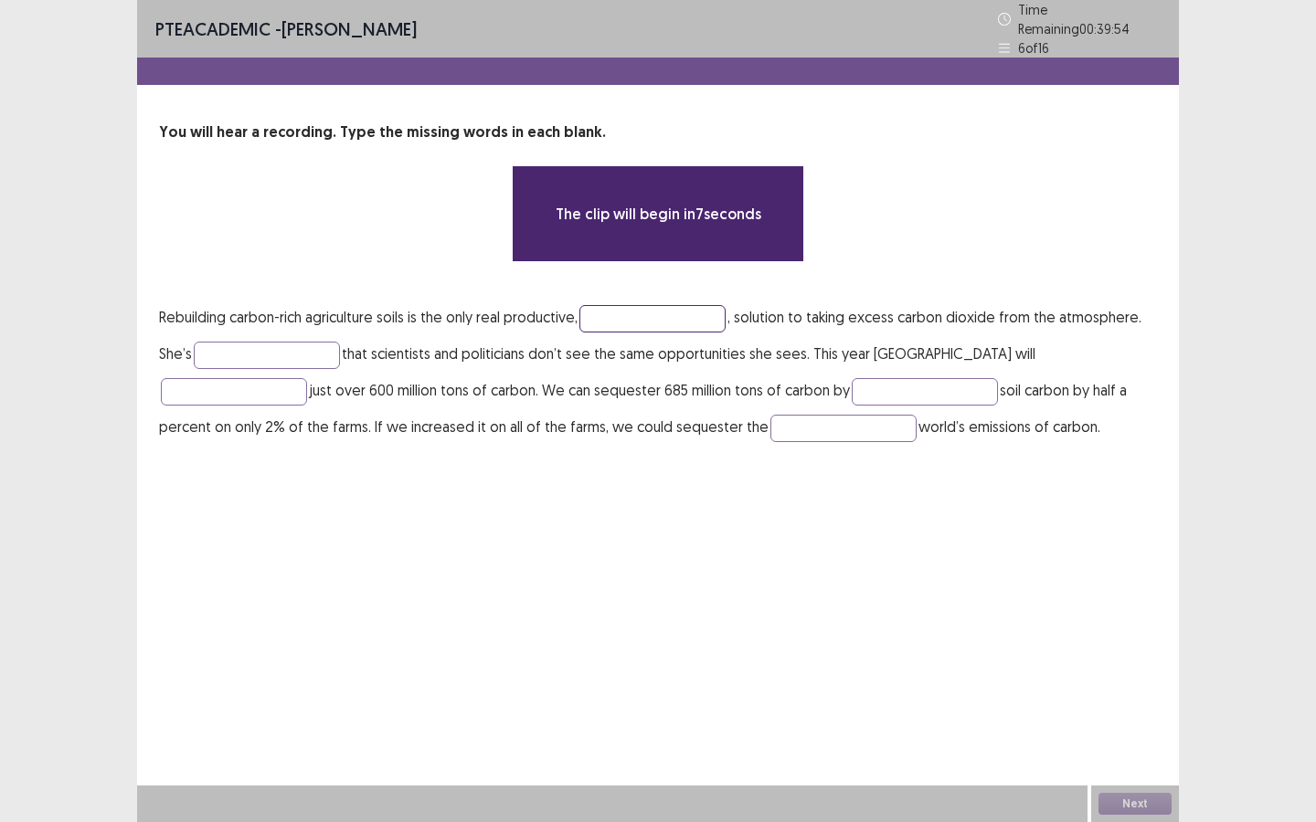
click at [642, 311] on input "text" at bounding box center [652, 318] width 146 height 27
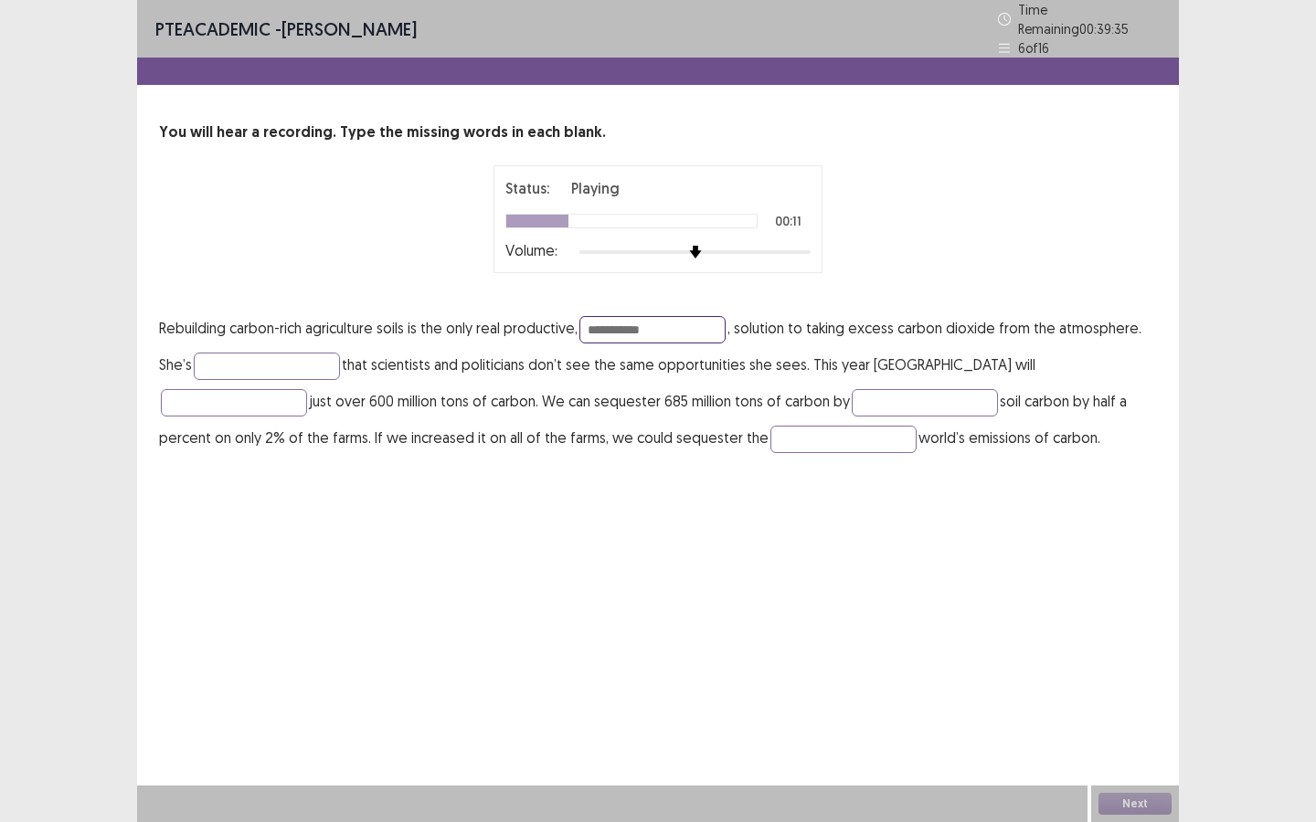
type input "**********"
click at [293, 376] on p "**********" at bounding box center [658, 383] width 998 height 146
click at [262, 356] on input "text" at bounding box center [267, 366] width 146 height 27
type input "*********"
click at [307, 389] on input "text" at bounding box center [234, 402] width 146 height 27
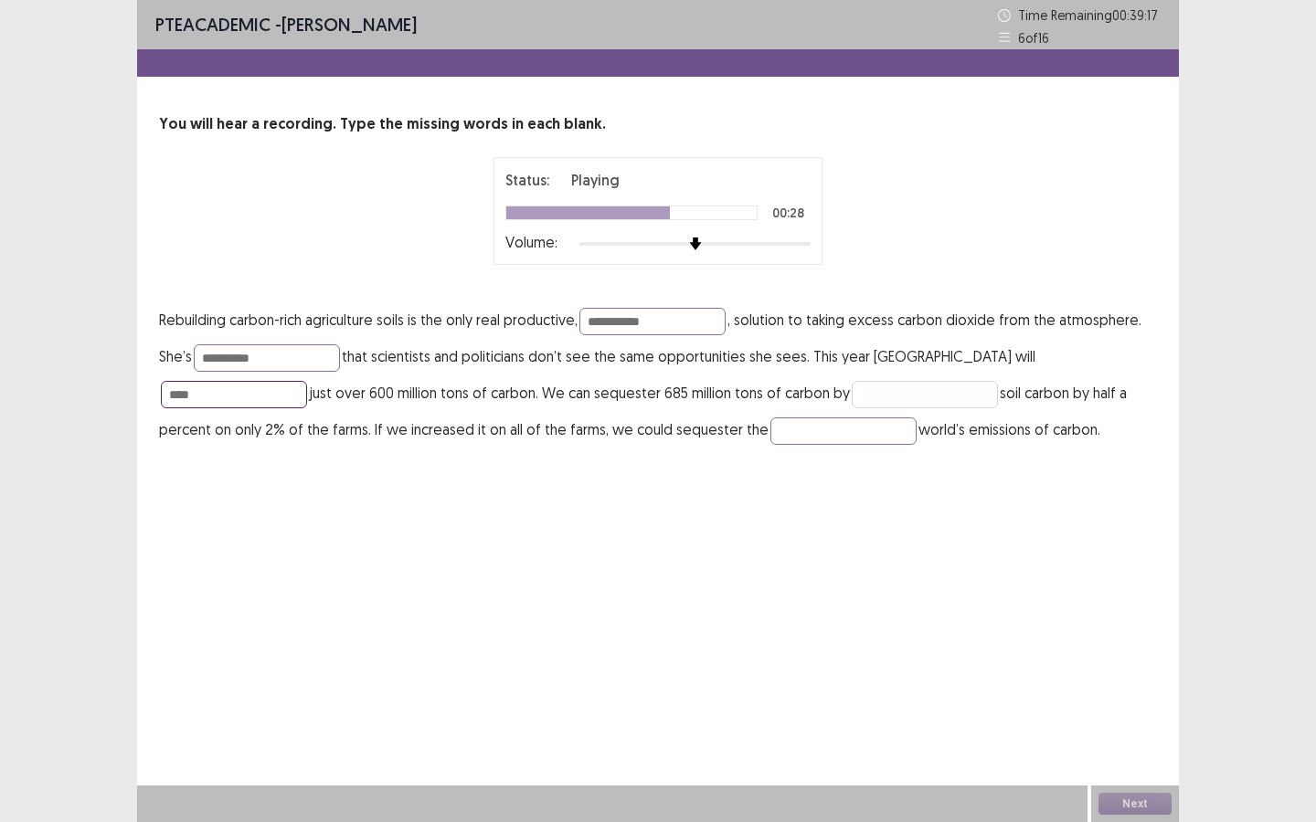
type input "****"
click at [852, 390] on input "text" at bounding box center [925, 394] width 146 height 27
type input "*********"
click at [770, 439] on input "text" at bounding box center [843, 431] width 146 height 27
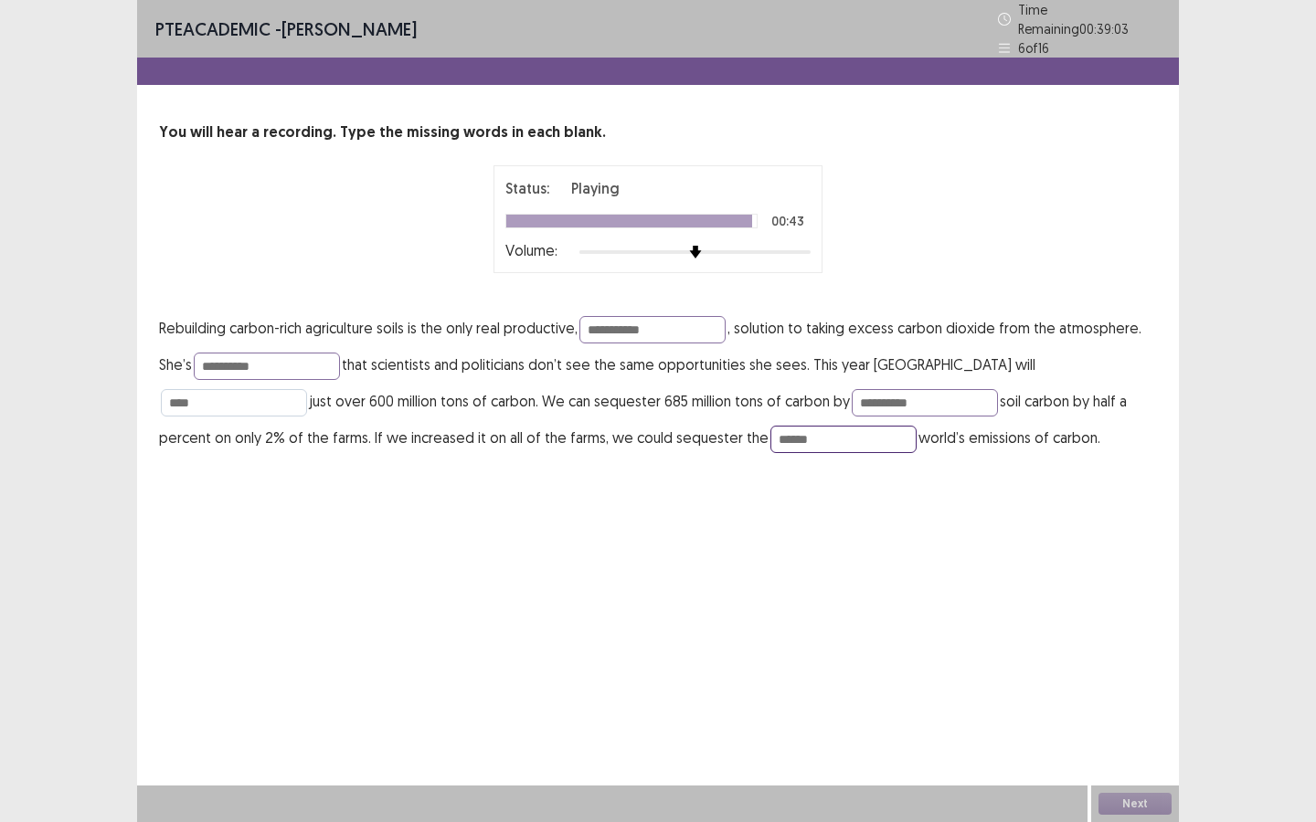
type input "*****"
click at [307, 389] on input "****" at bounding box center [234, 402] width 146 height 27
type input "***"
click at [687, 322] on input "**********" at bounding box center [652, 329] width 146 height 27
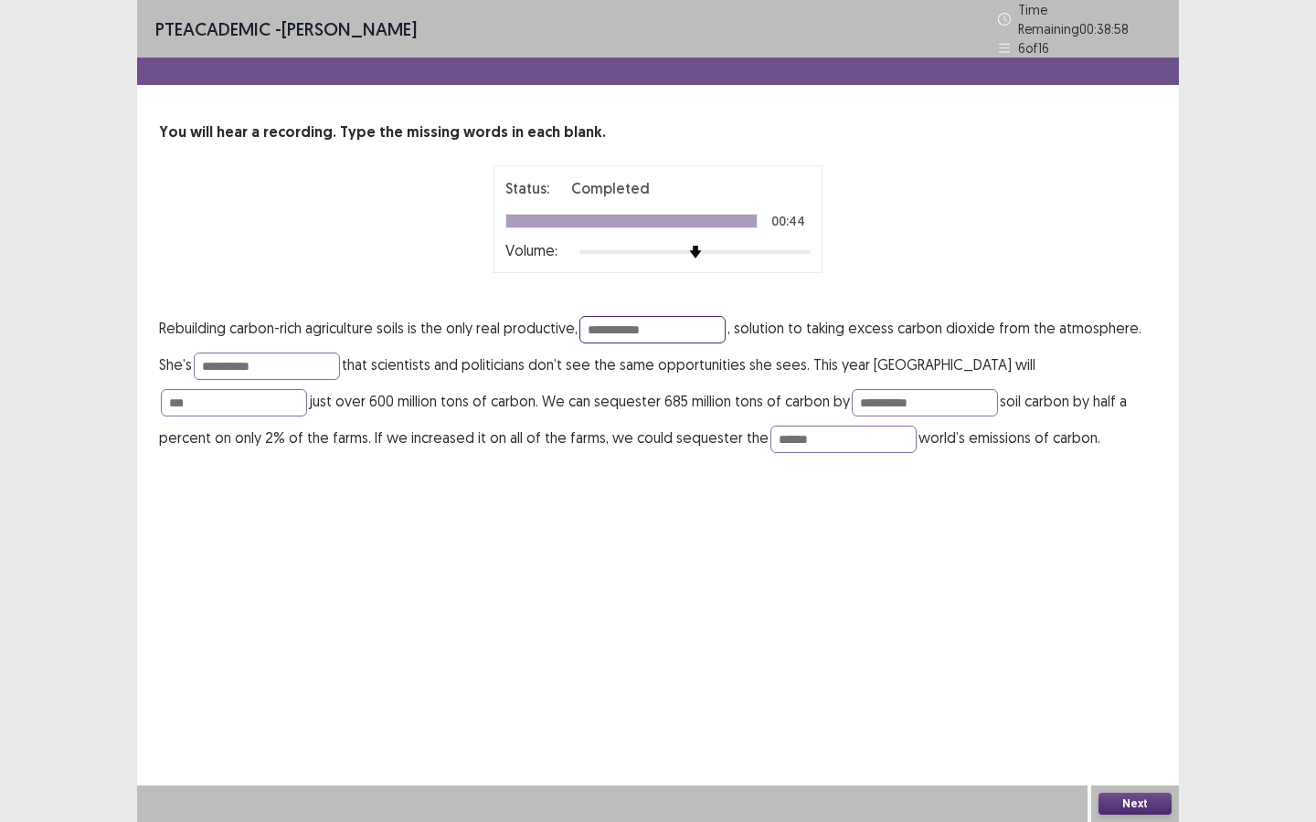
click at [687, 322] on input "**********" at bounding box center [652, 329] width 146 height 27
type input "*********"
click at [295, 359] on input "*********" at bounding box center [267, 366] width 146 height 27
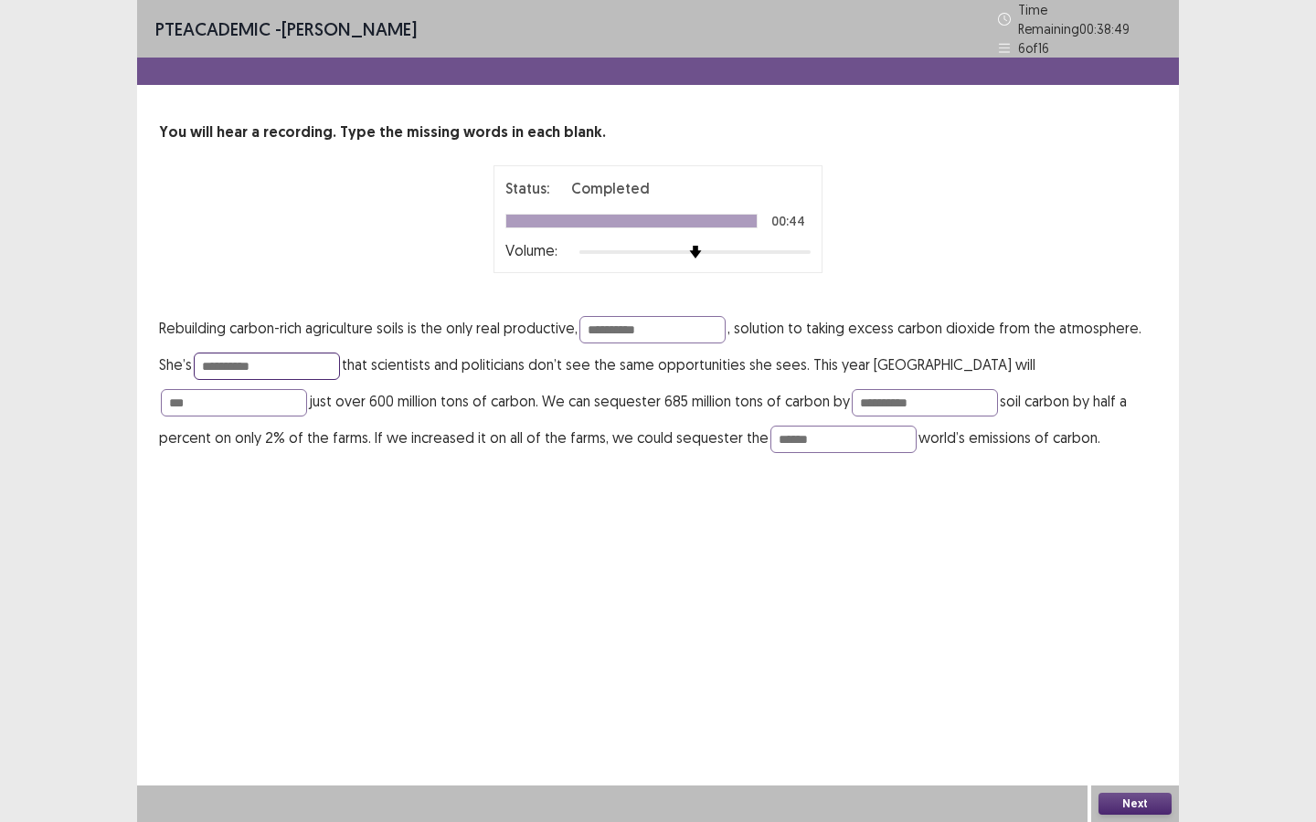
click at [295, 359] on input "*********" at bounding box center [267, 366] width 146 height 27
type input "**********"
click at [852, 390] on input "*********" at bounding box center [925, 402] width 146 height 27
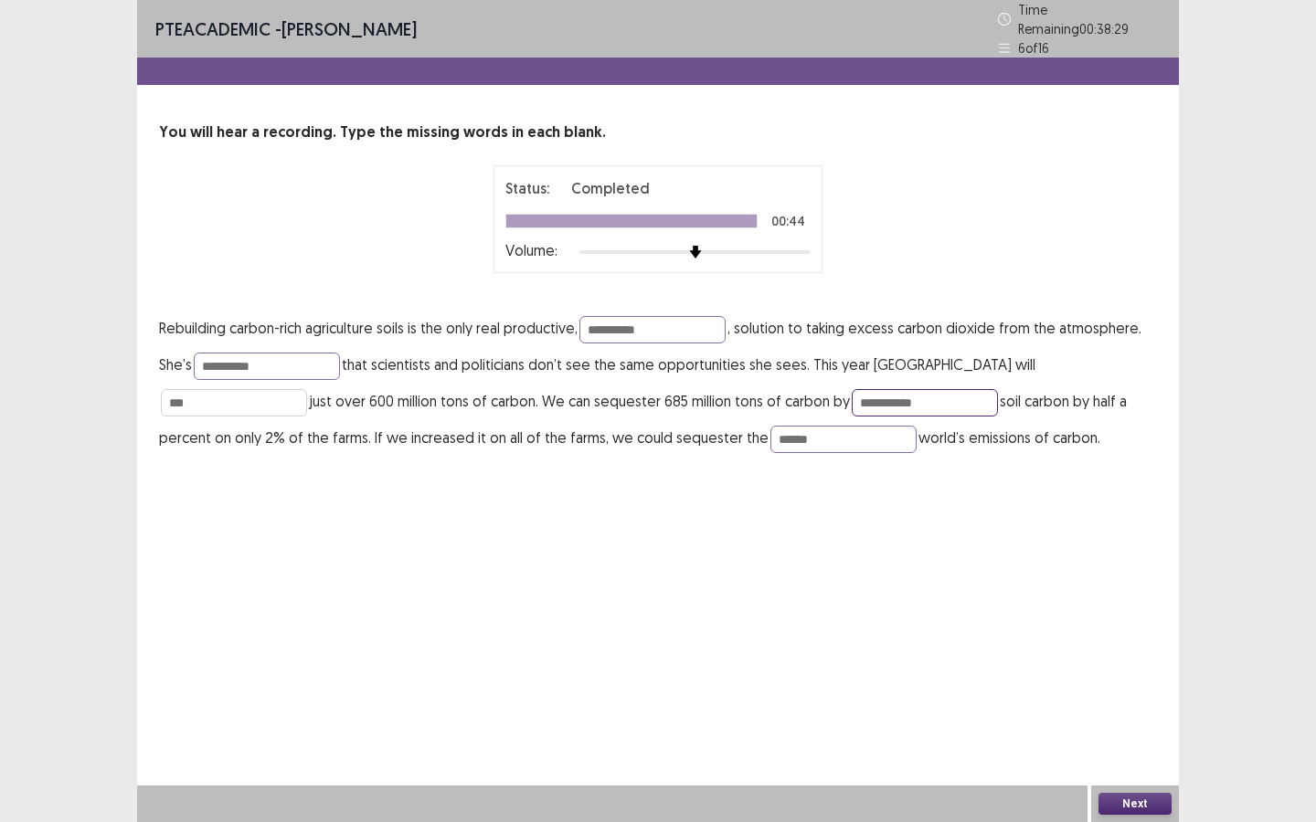
type input "**********"
click at [307, 389] on input "***" at bounding box center [234, 402] width 146 height 27
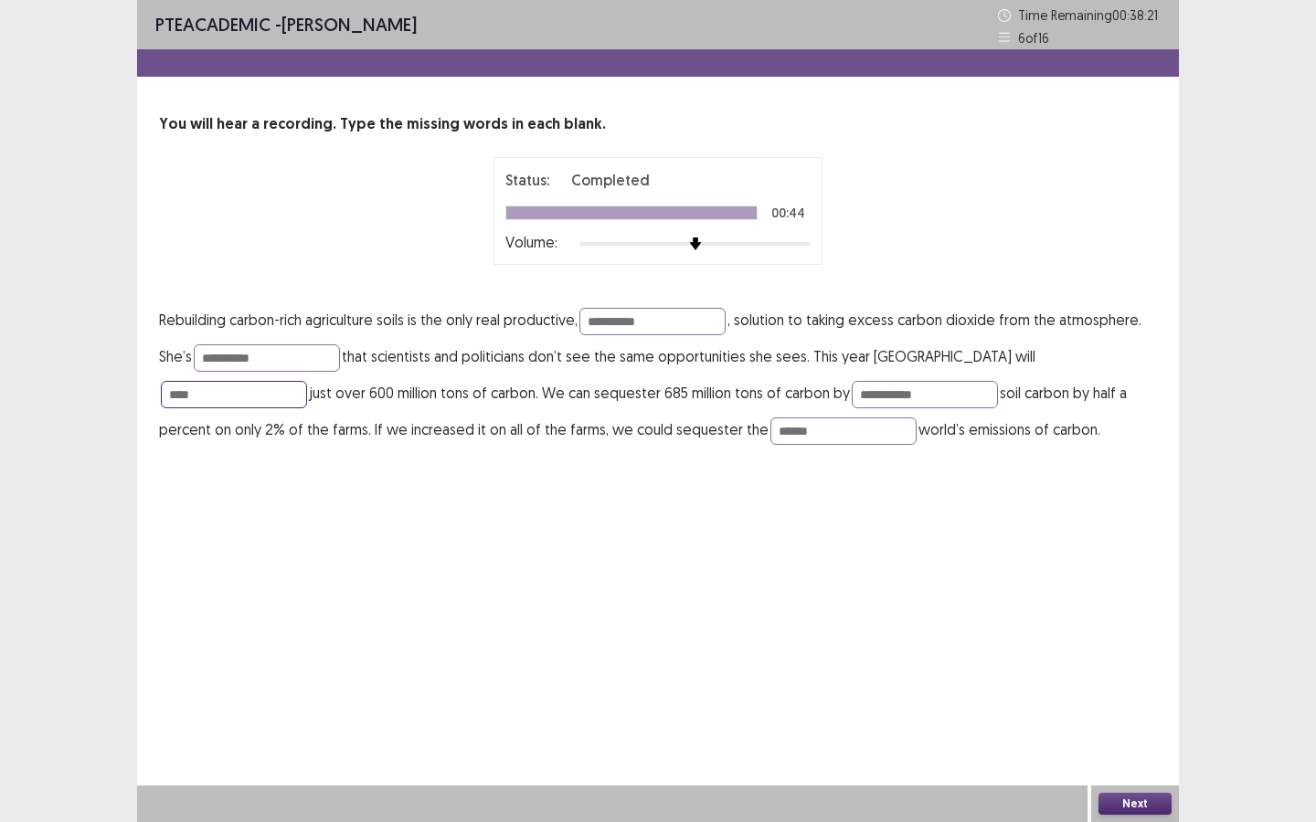
type input "****"
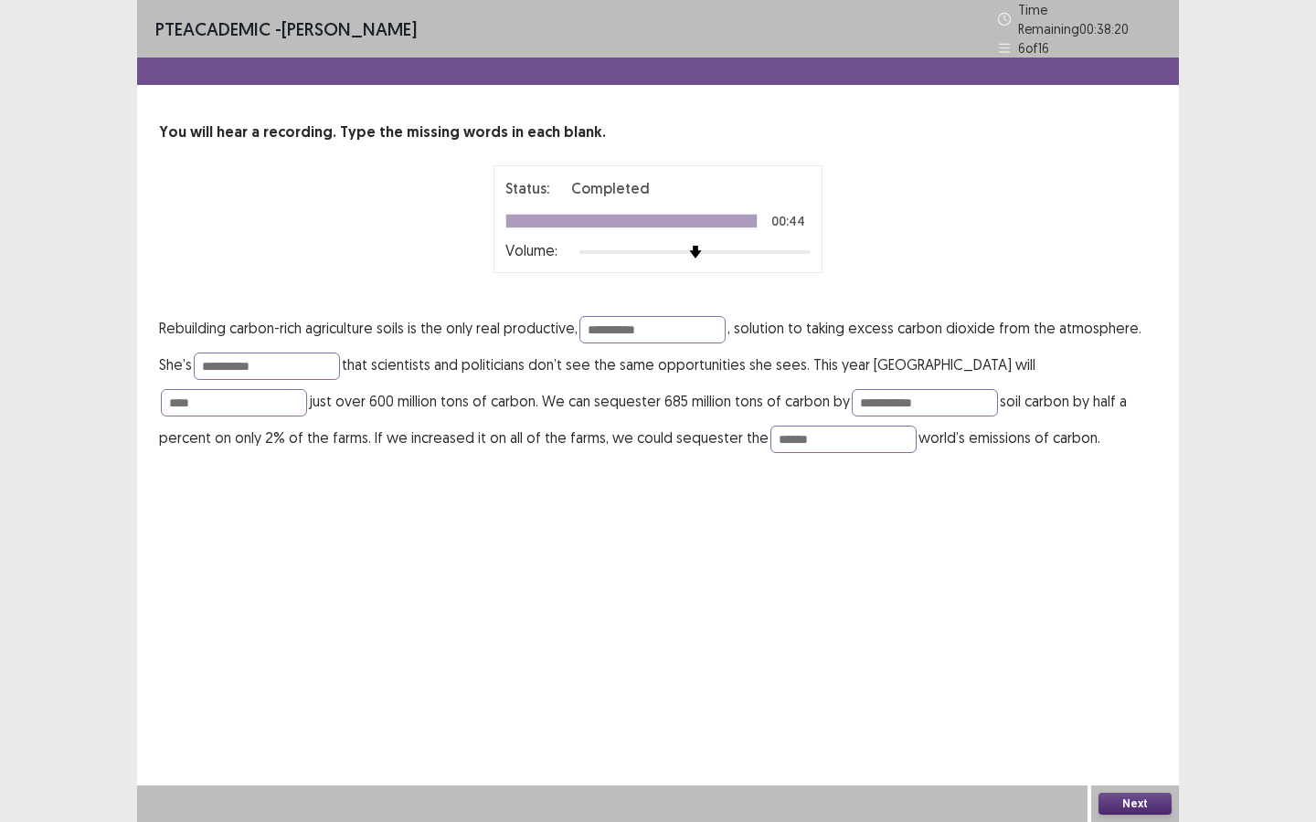
click at [1134, 620] on button "Next" at bounding box center [1134, 804] width 73 height 22
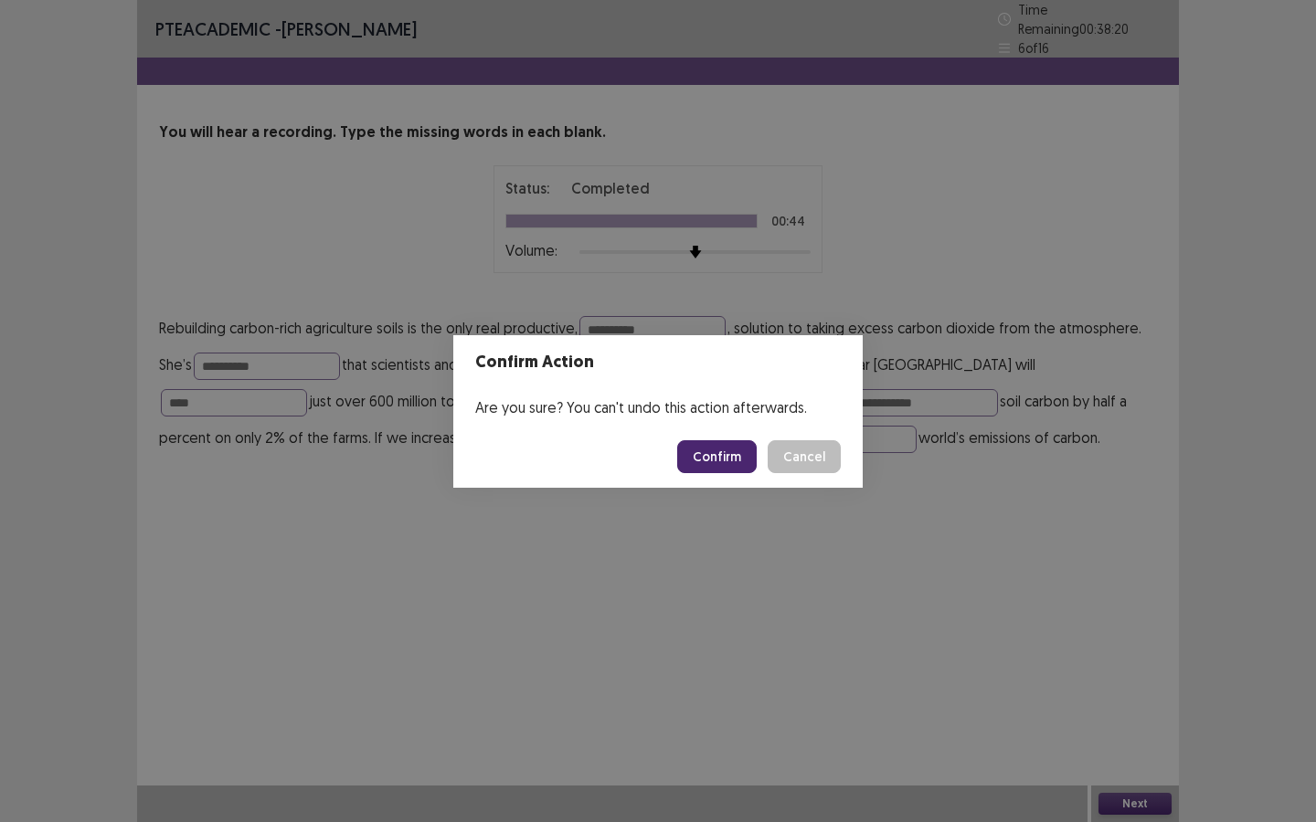
click at [708, 443] on button "Confirm" at bounding box center [716, 456] width 79 height 33
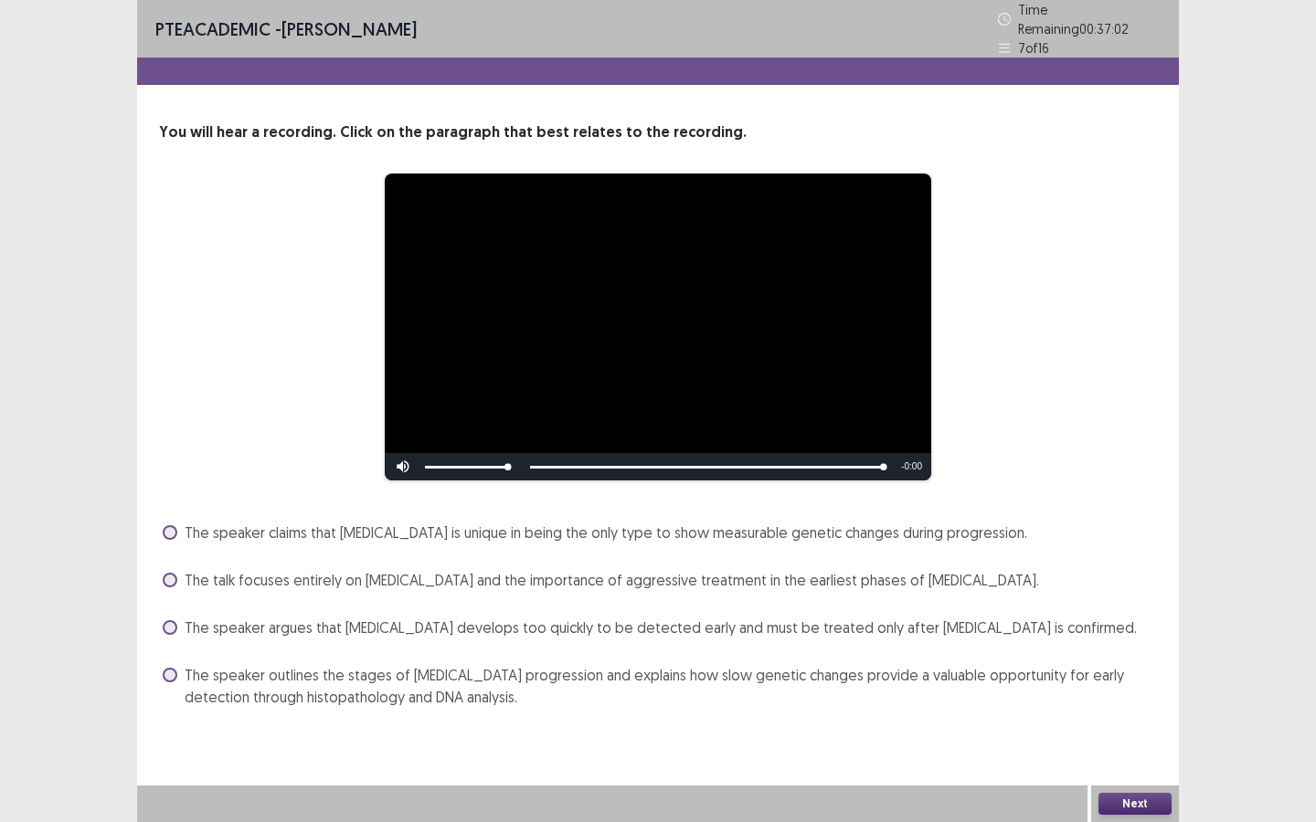
click at [737, 524] on span "The speaker claims that [MEDICAL_DATA] is unique in being the only type to show…" at bounding box center [606, 533] width 842 height 22
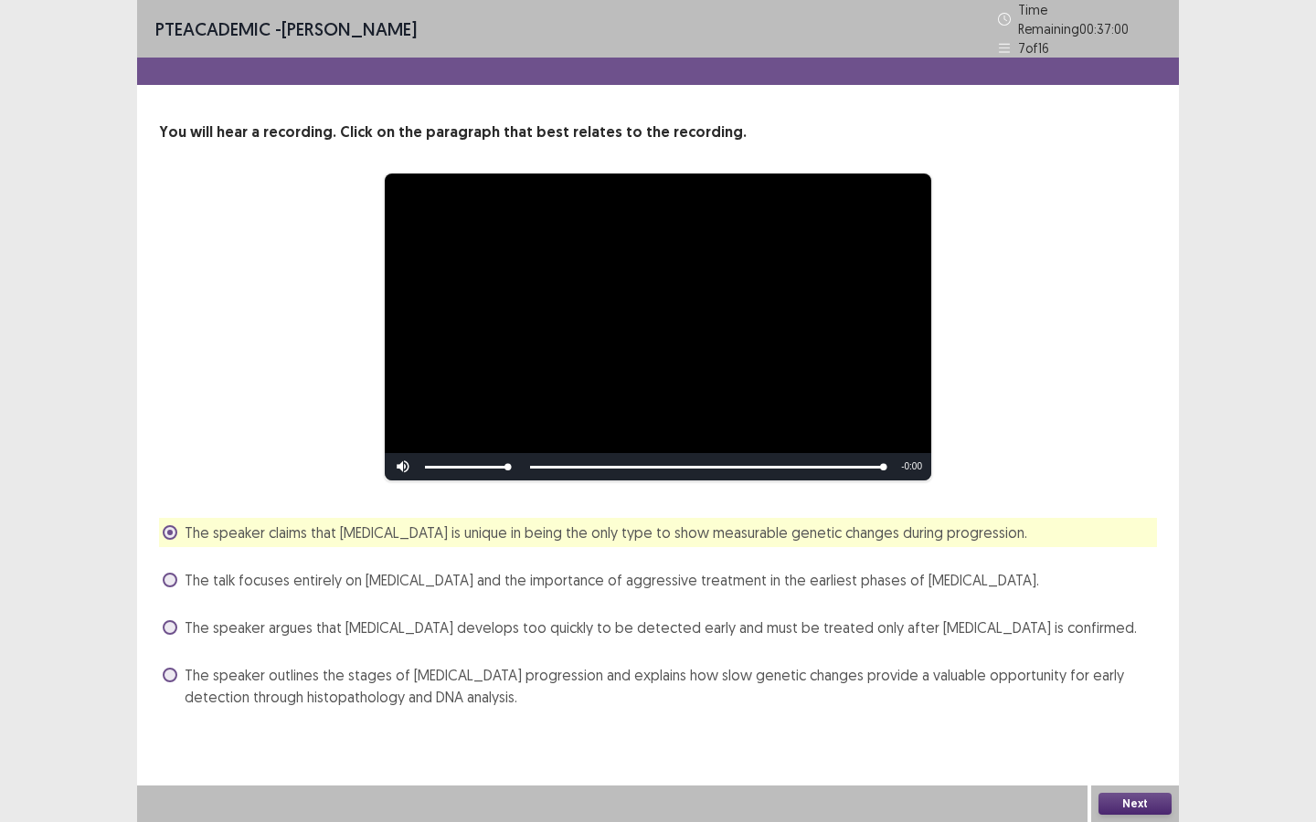
click at [1113, 802] on button "Next" at bounding box center [1134, 804] width 73 height 22
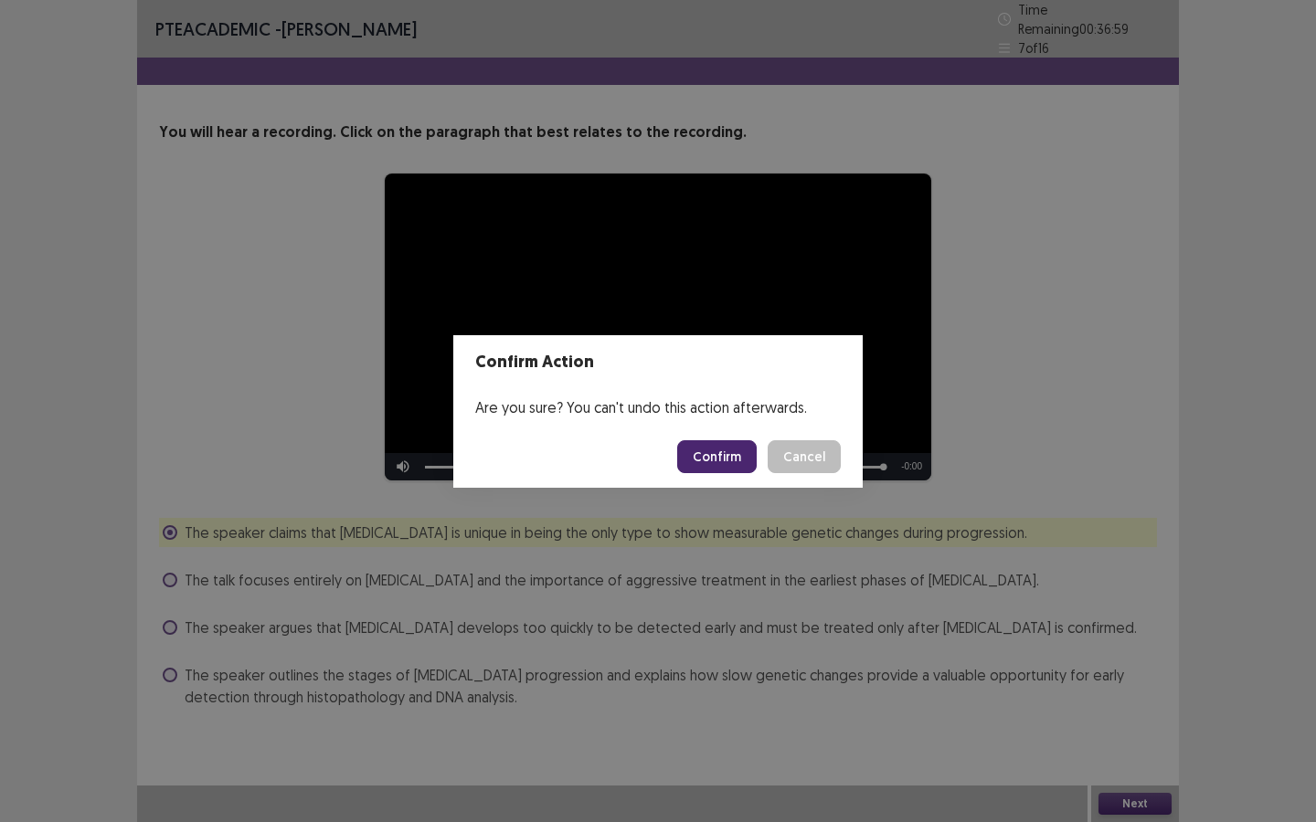
click at [715, 464] on button "Confirm" at bounding box center [716, 456] width 79 height 33
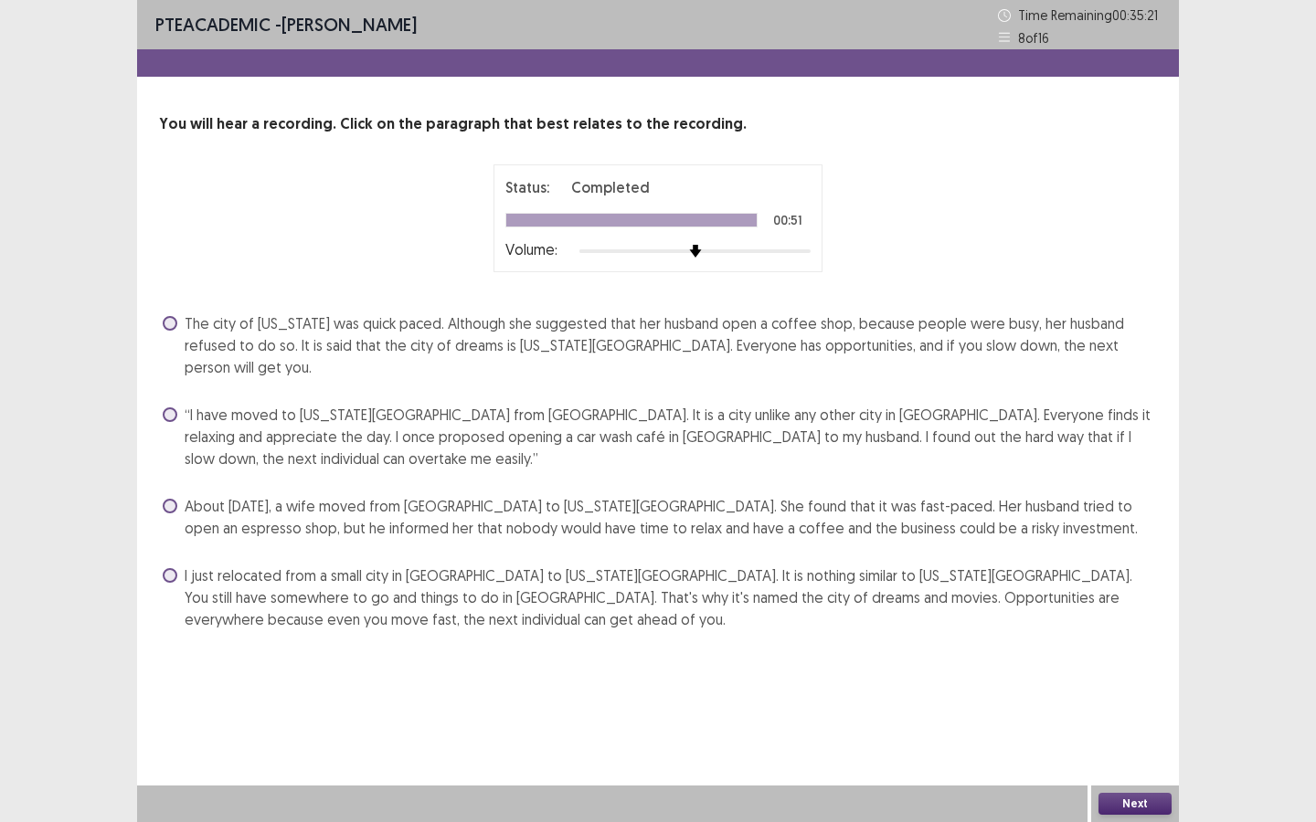
click at [383, 343] on span "The city of New York was quick paced. Although she suggested that her husband o…" at bounding box center [671, 345] width 972 height 66
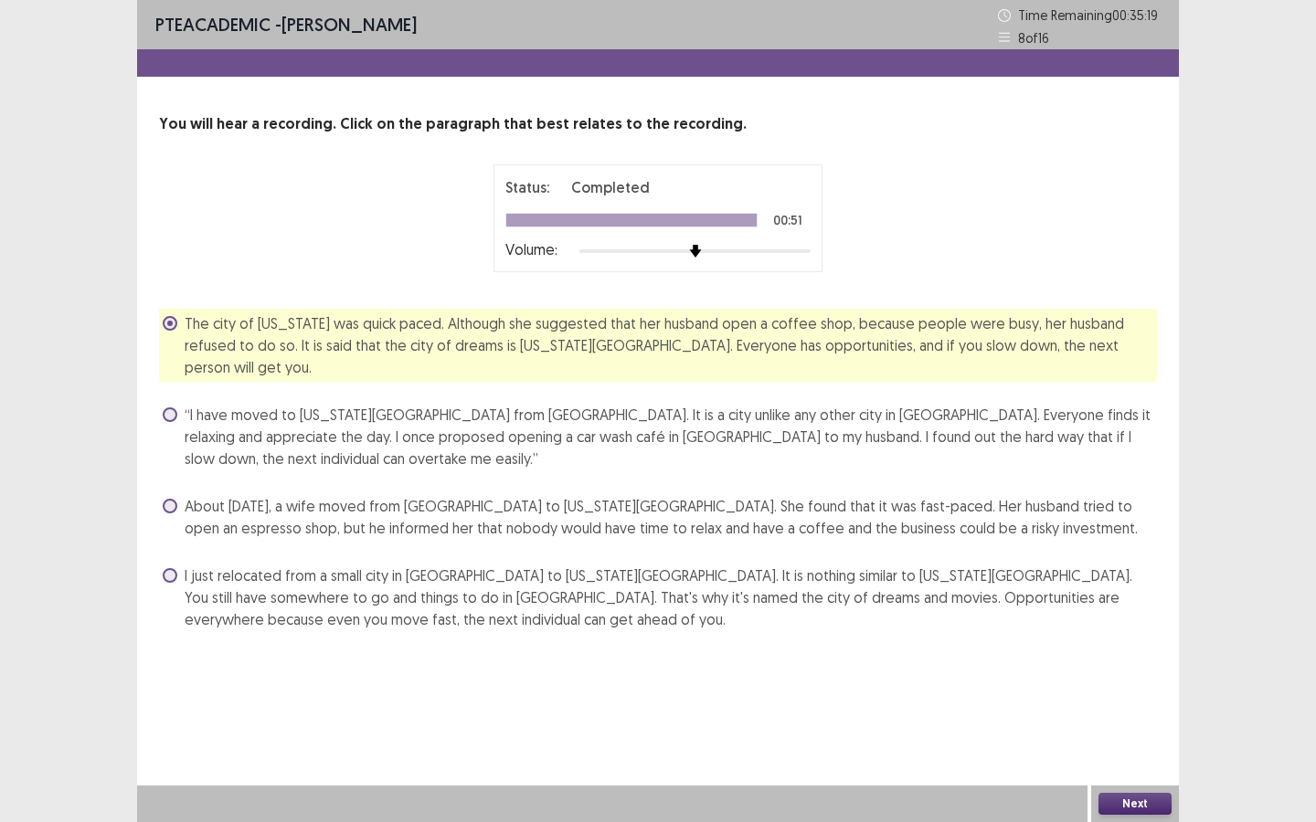
click at [1113, 815] on div "Next" at bounding box center [1135, 804] width 88 height 37
click at [1127, 800] on button "Next" at bounding box center [1134, 804] width 73 height 22
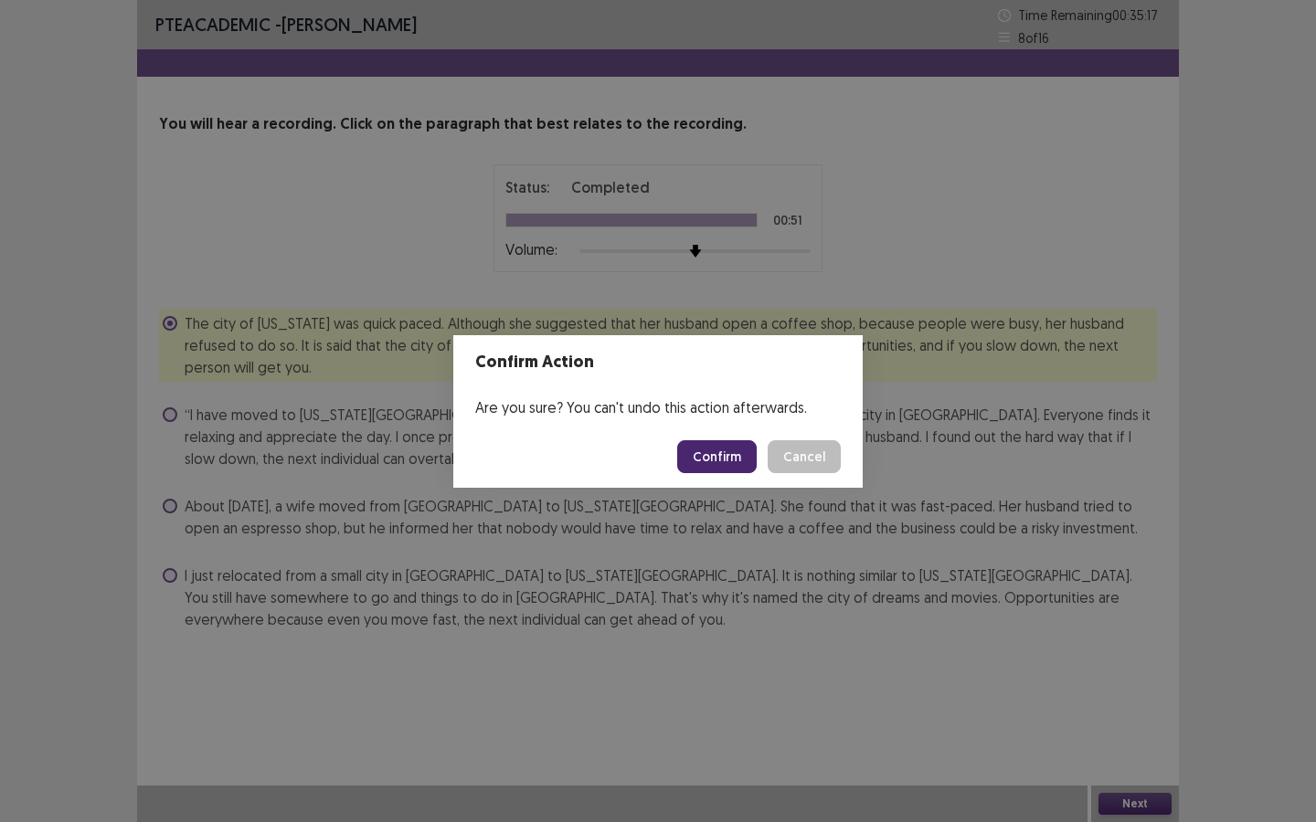
click at [728, 453] on button "Confirm" at bounding box center [716, 456] width 79 height 33
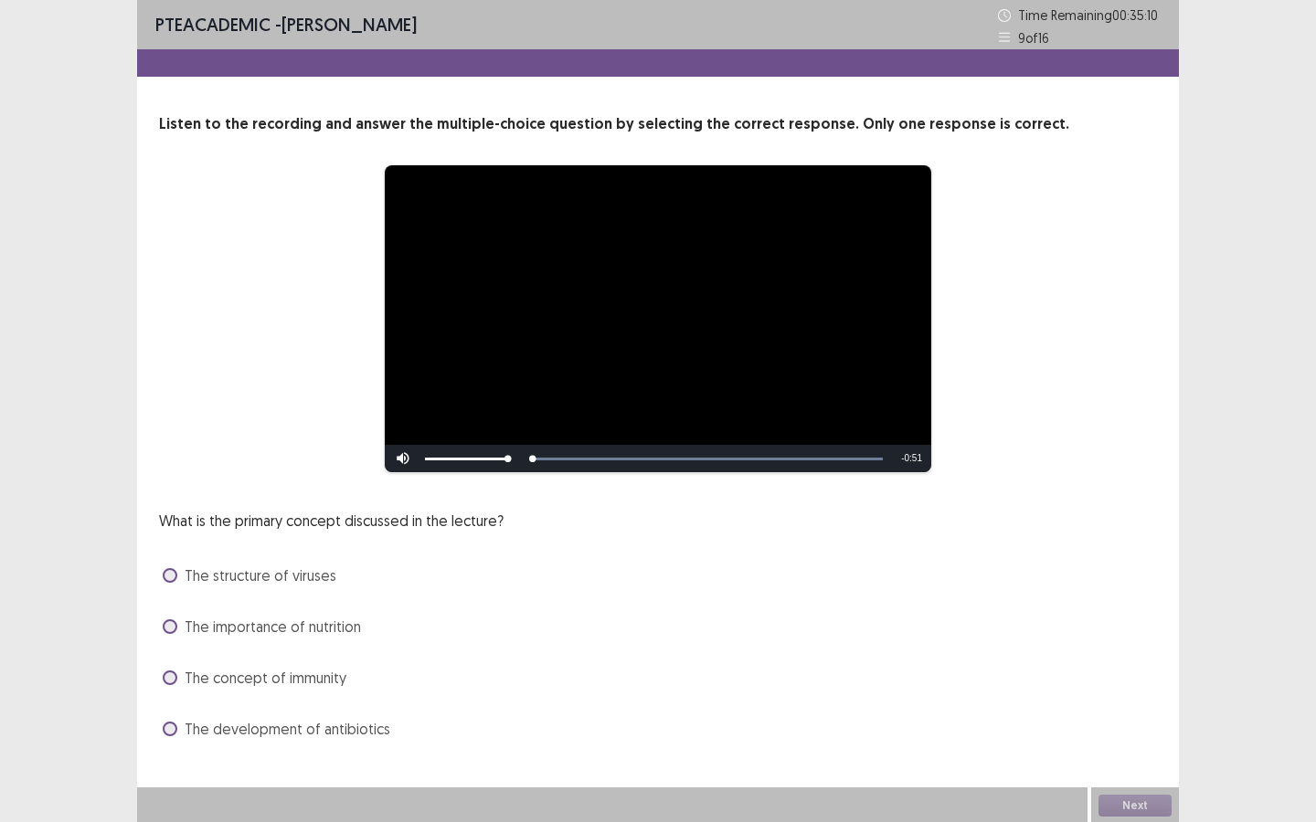
scroll to position [2, 0]
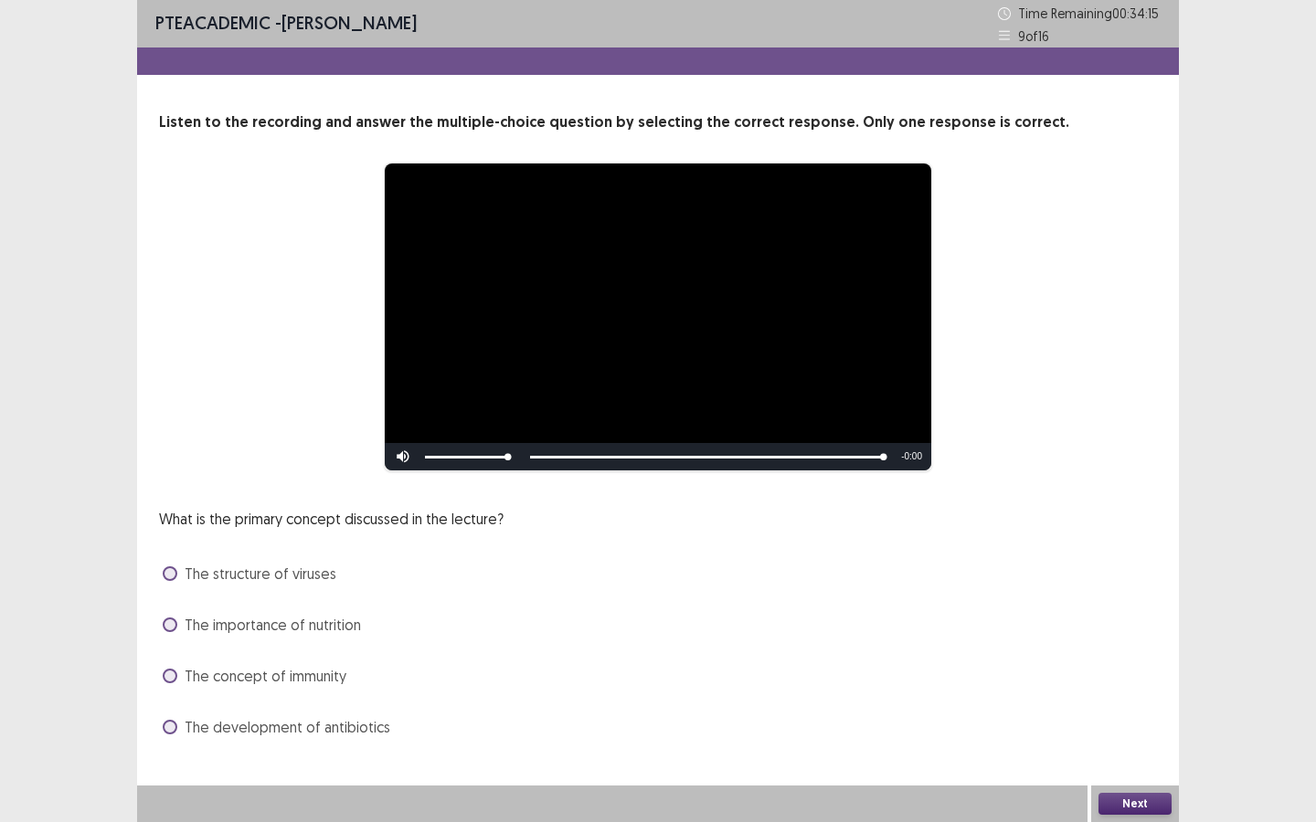
click at [272, 736] on span "The development of antibiotics" at bounding box center [288, 727] width 206 height 22
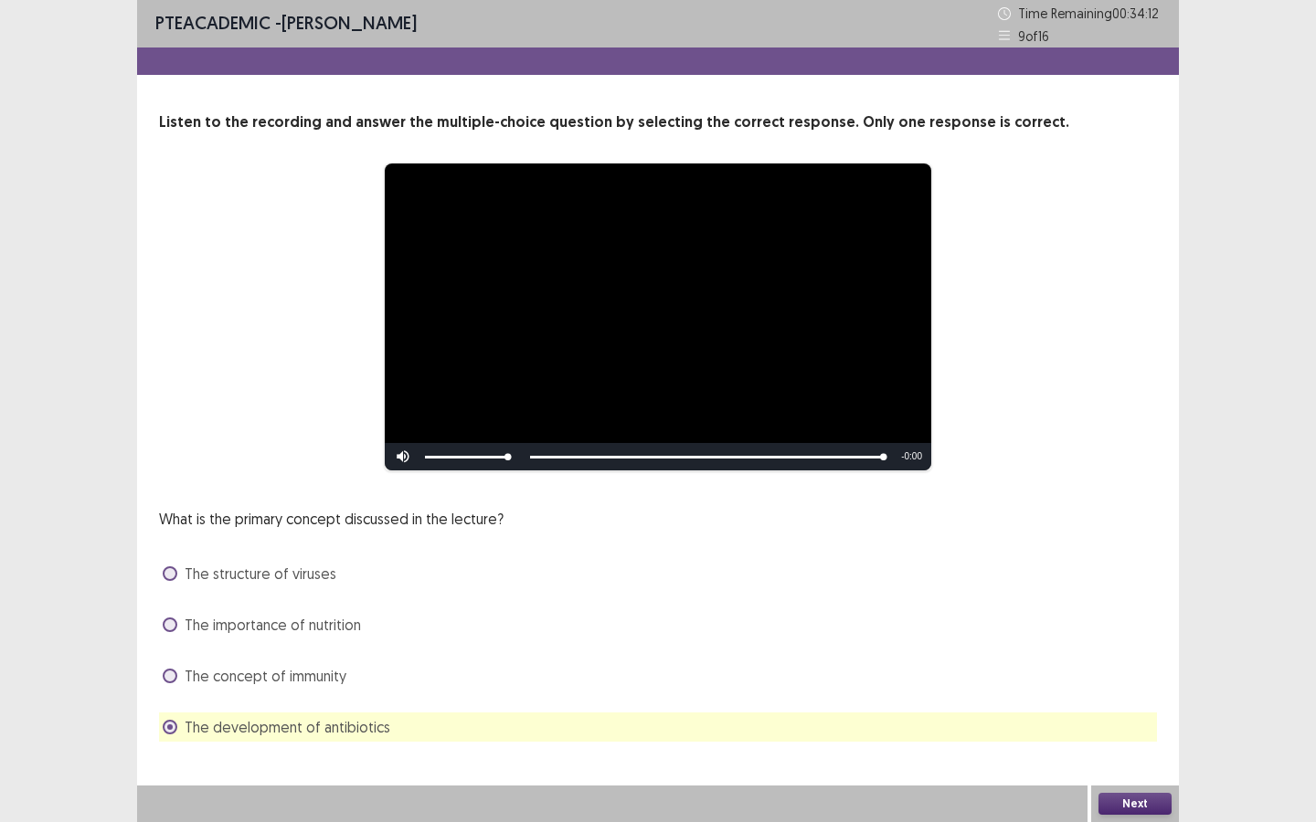
click at [215, 729] on span "The development of antibiotics" at bounding box center [288, 727] width 206 height 22
click at [1157, 796] on button "Next" at bounding box center [1134, 804] width 73 height 22
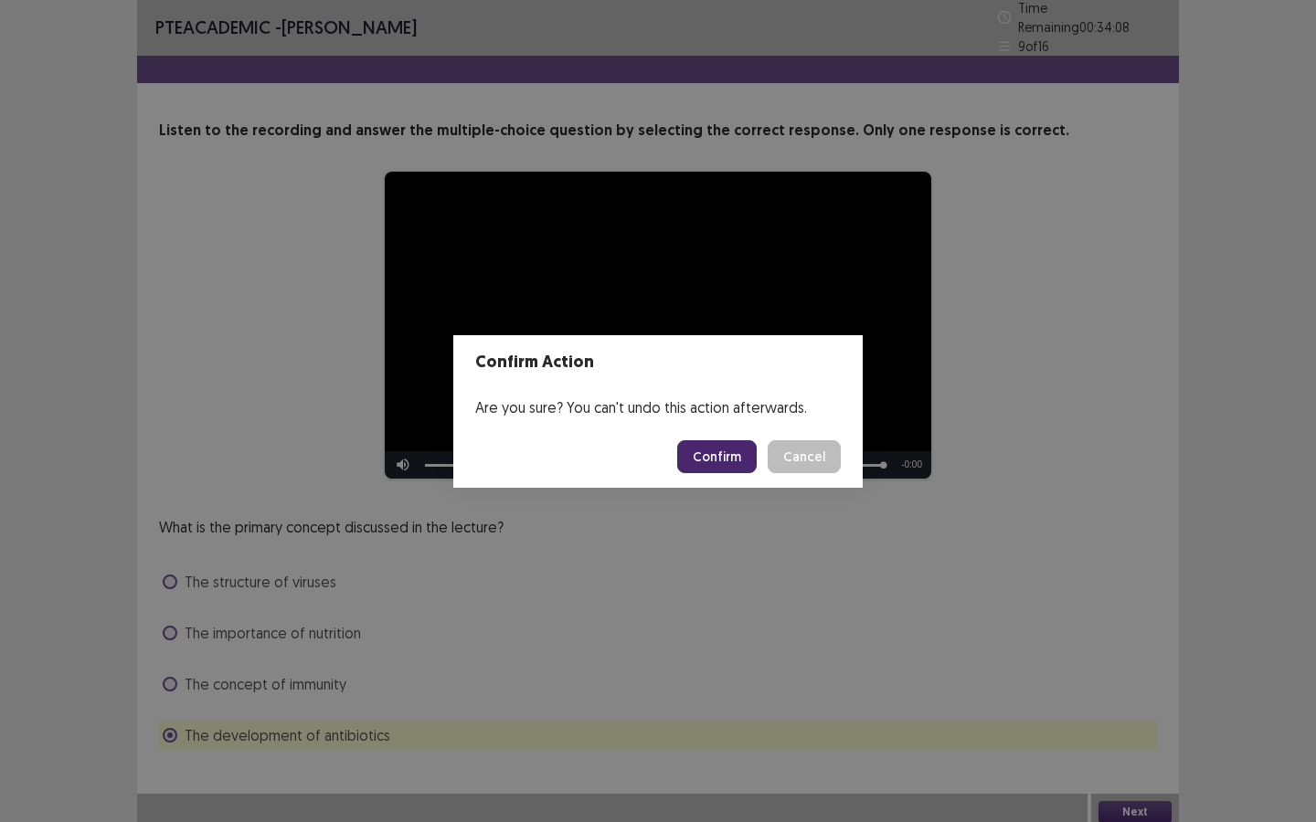
click at [724, 454] on button "Confirm" at bounding box center [716, 456] width 79 height 33
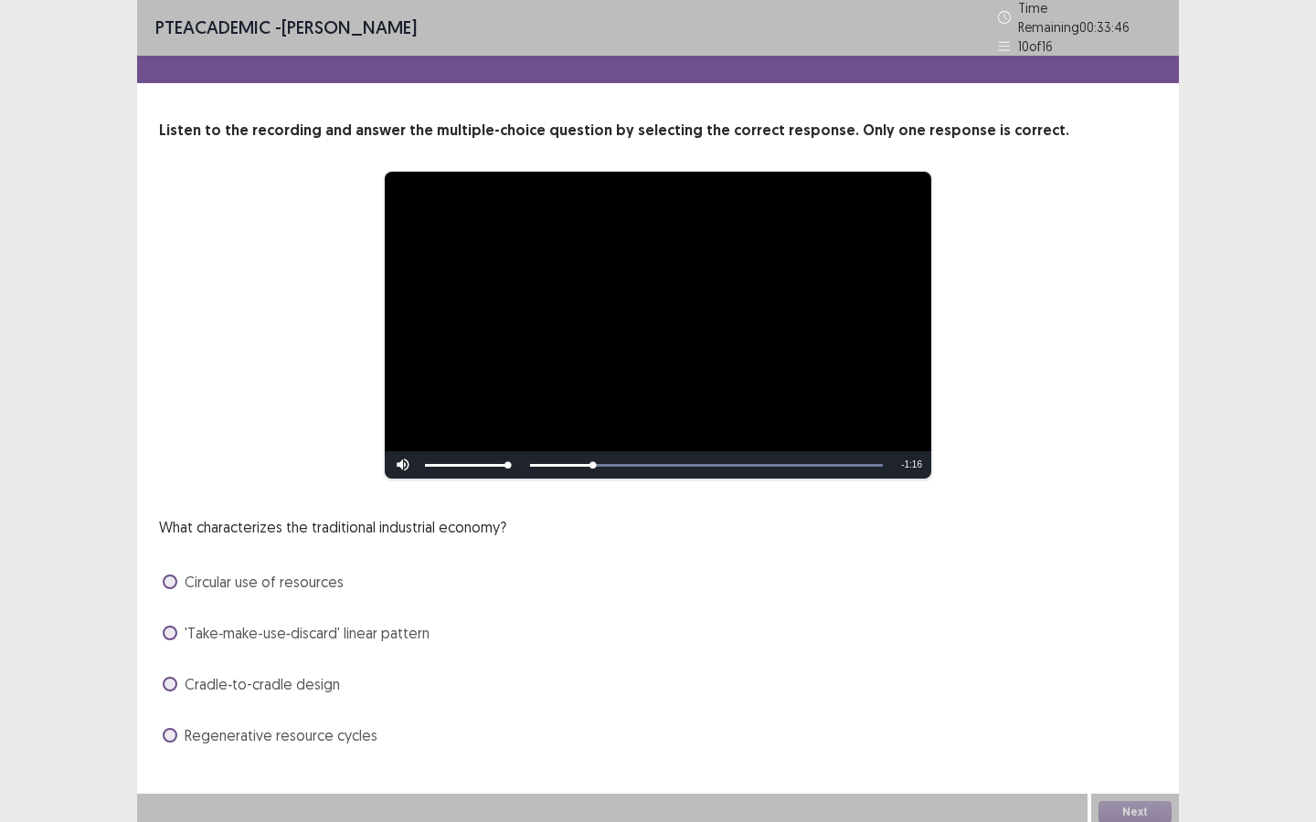
click at [354, 629] on span "'Take‑make‑use‑discard' linear pattern" at bounding box center [307, 633] width 245 height 22
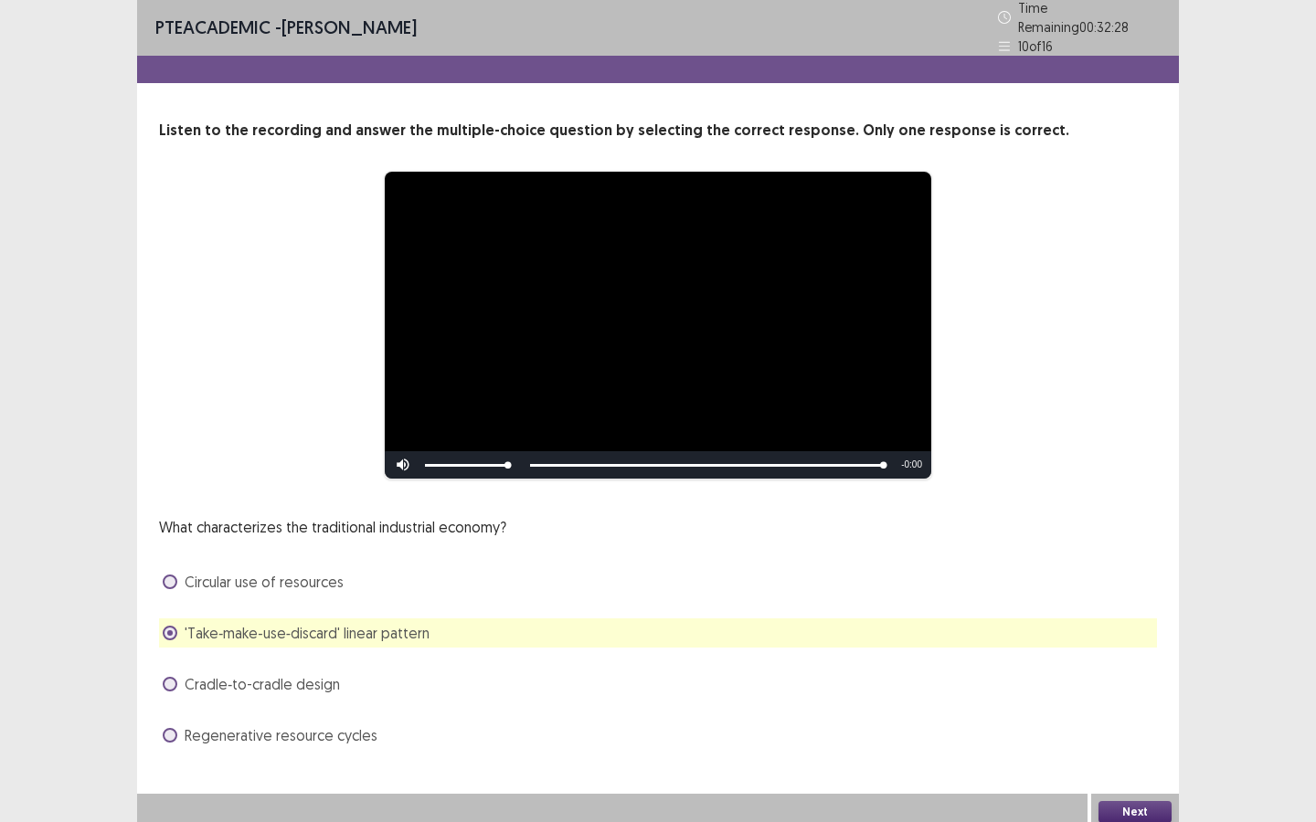
click at [1125, 809] on button "Next" at bounding box center [1134, 812] width 73 height 22
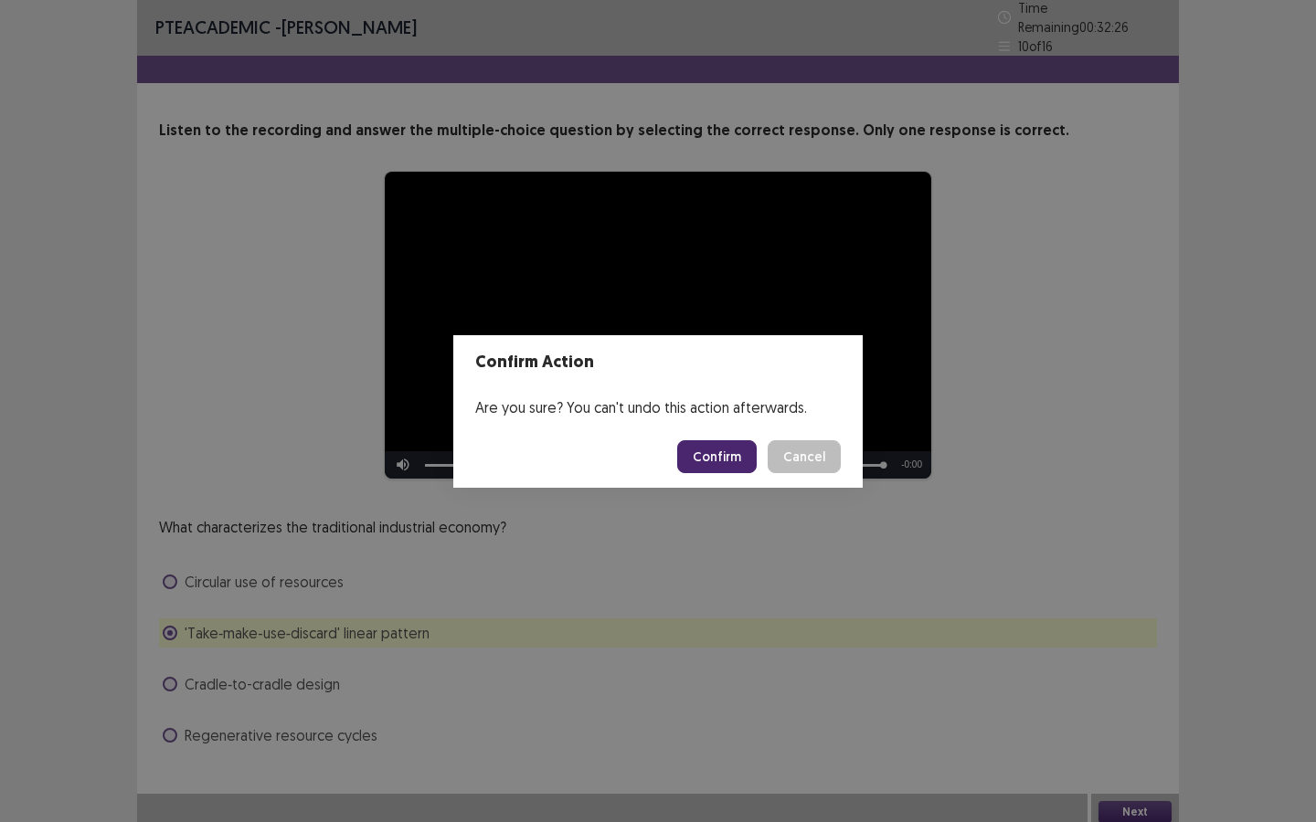
click at [718, 461] on button "Confirm" at bounding box center [716, 456] width 79 height 33
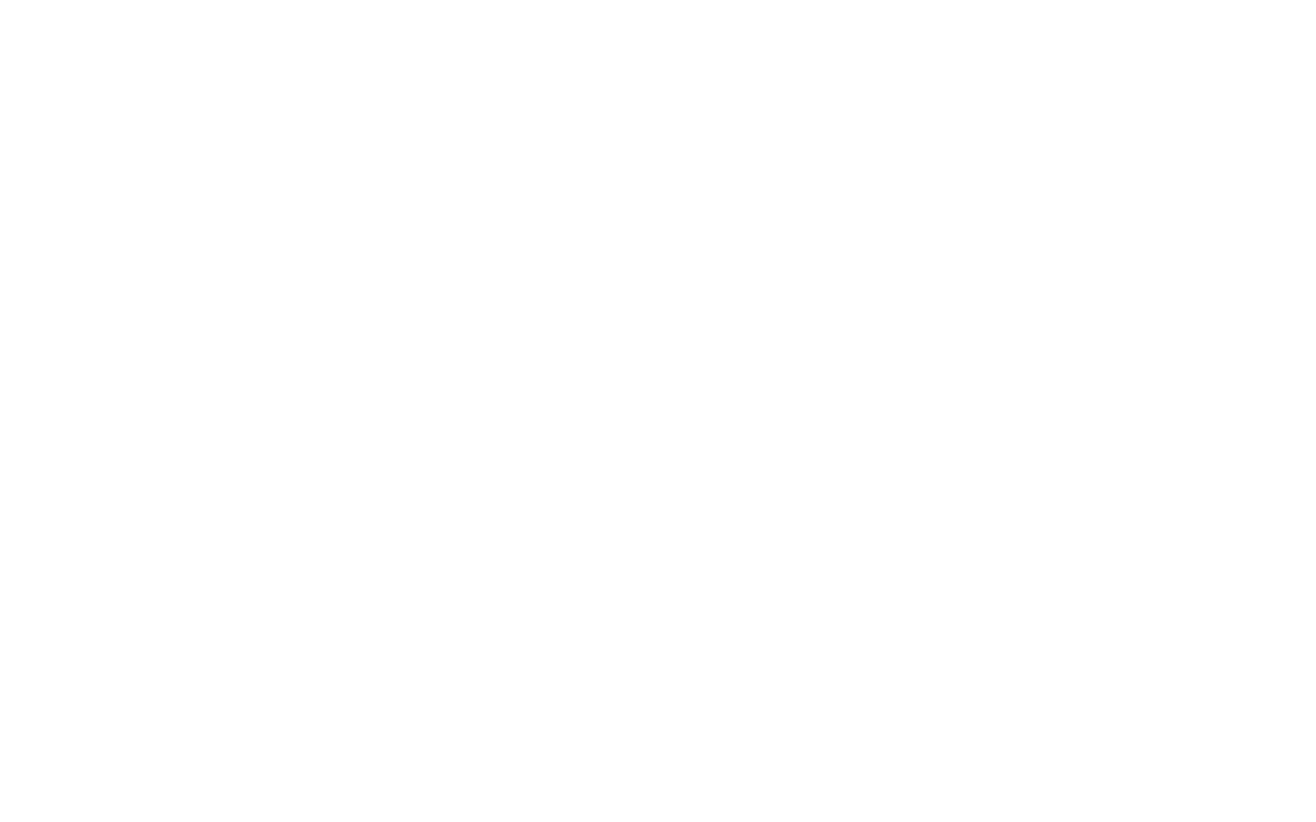
scroll to position [0, 0]
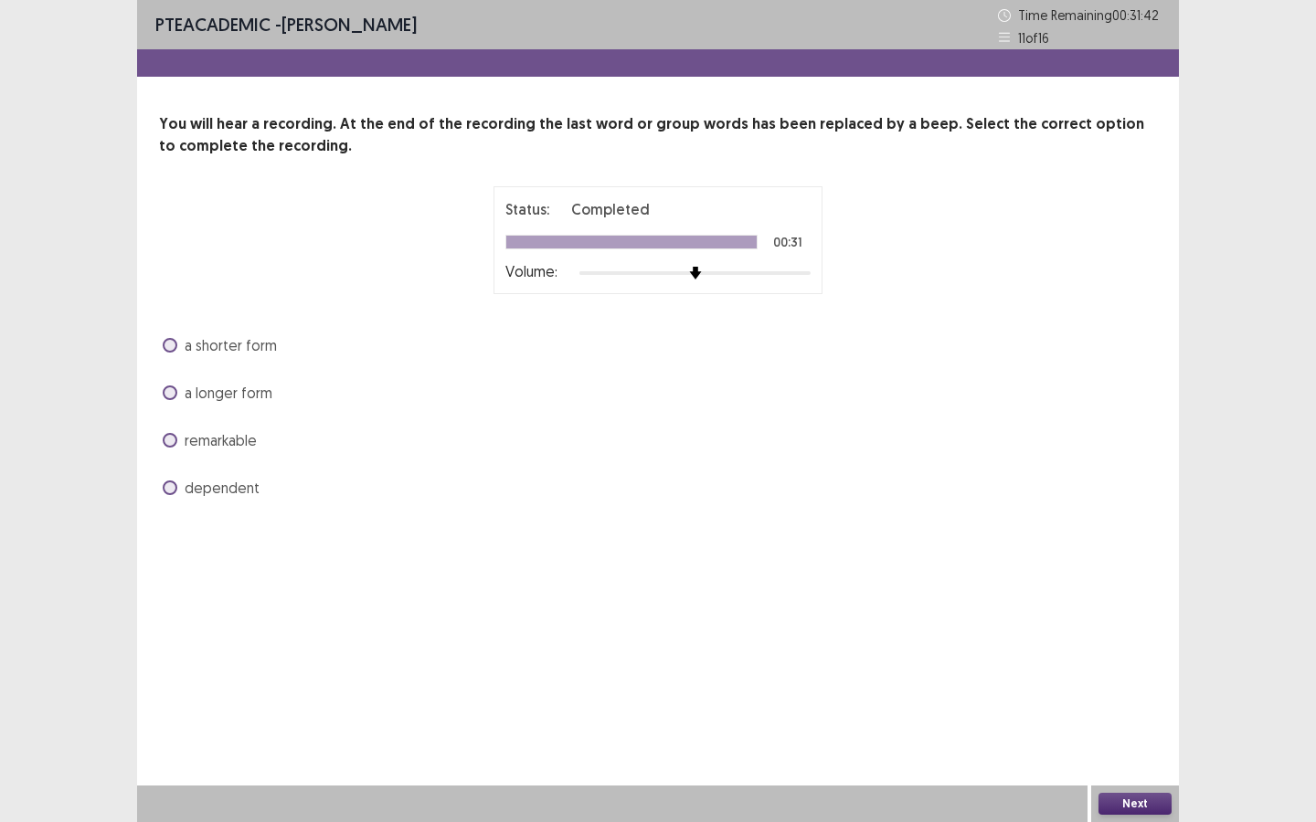
click at [204, 345] on span "a shorter form" at bounding box center [231, 345] width 92 height 22
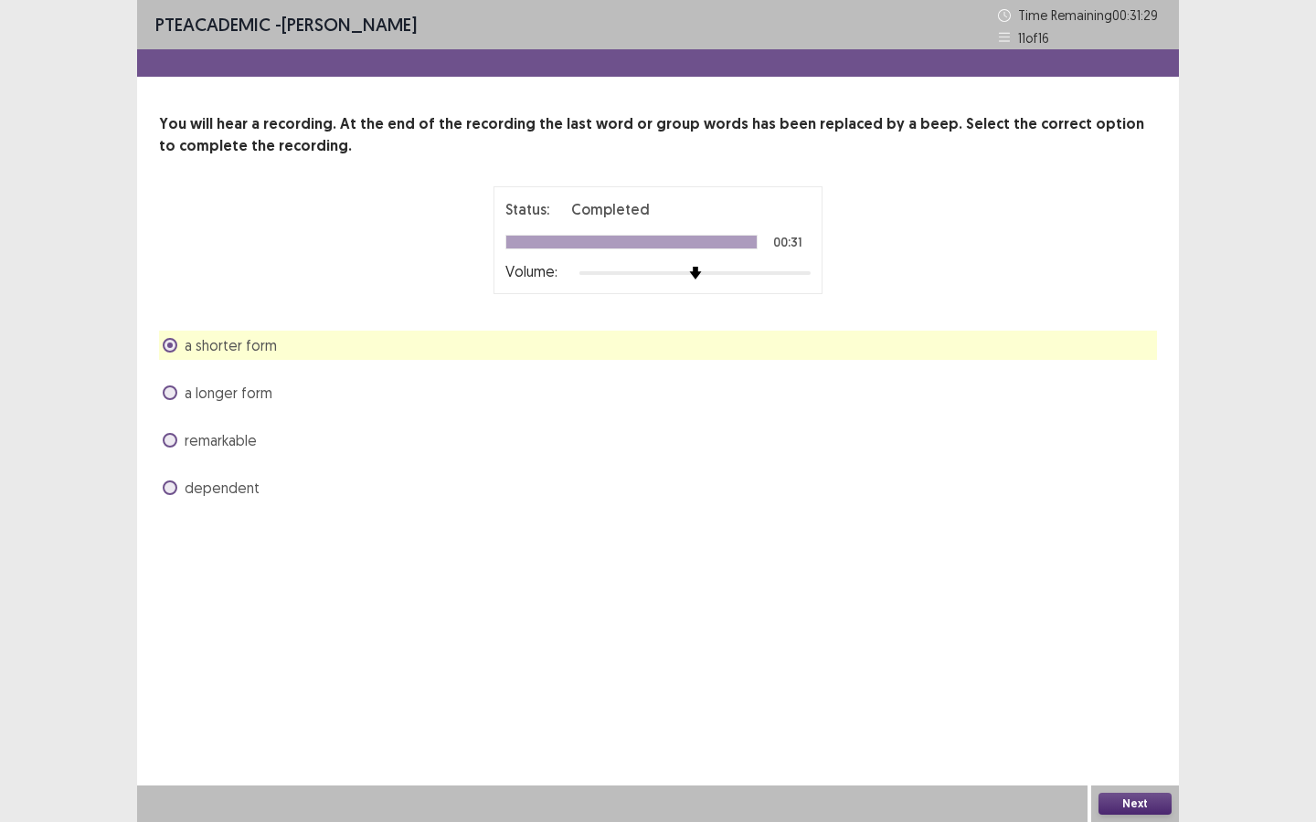
click at [1121, 799] on button "Next" at bounding box center [1134, 804] width 73 height 22
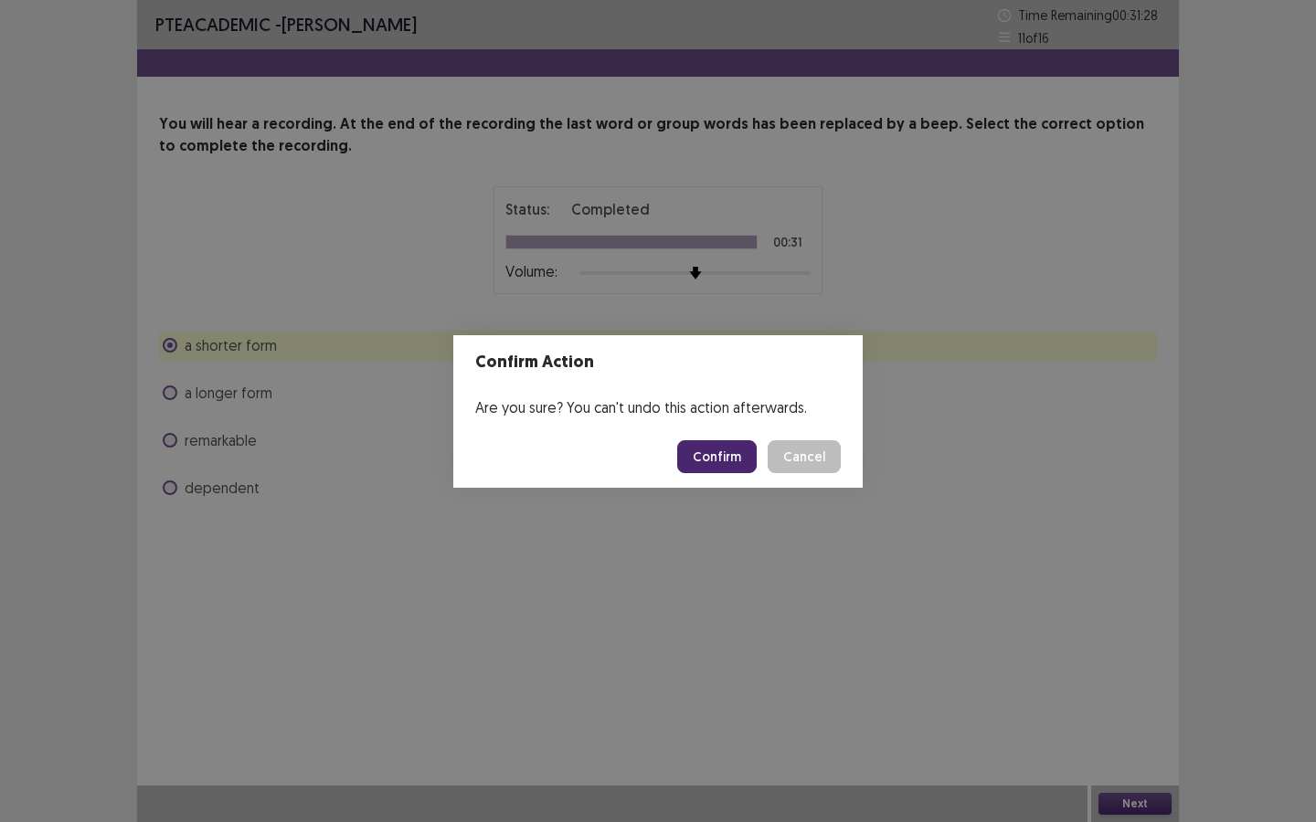
click at [705, 457] on button "Confirm" at bounding box center [716, 456] width 79 height 33
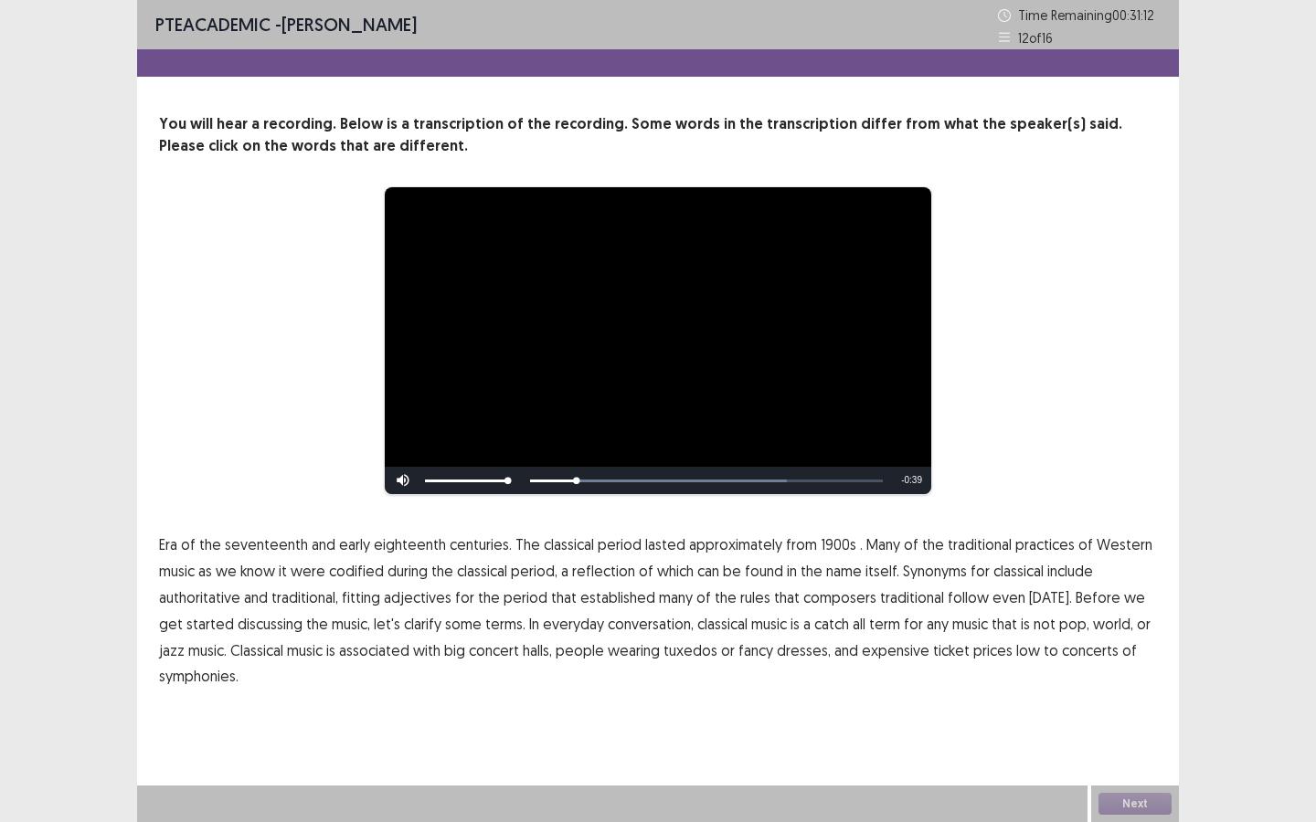
click at [829, 548] on span "1900s" at bounding box center [839, 545] width 36 height 22
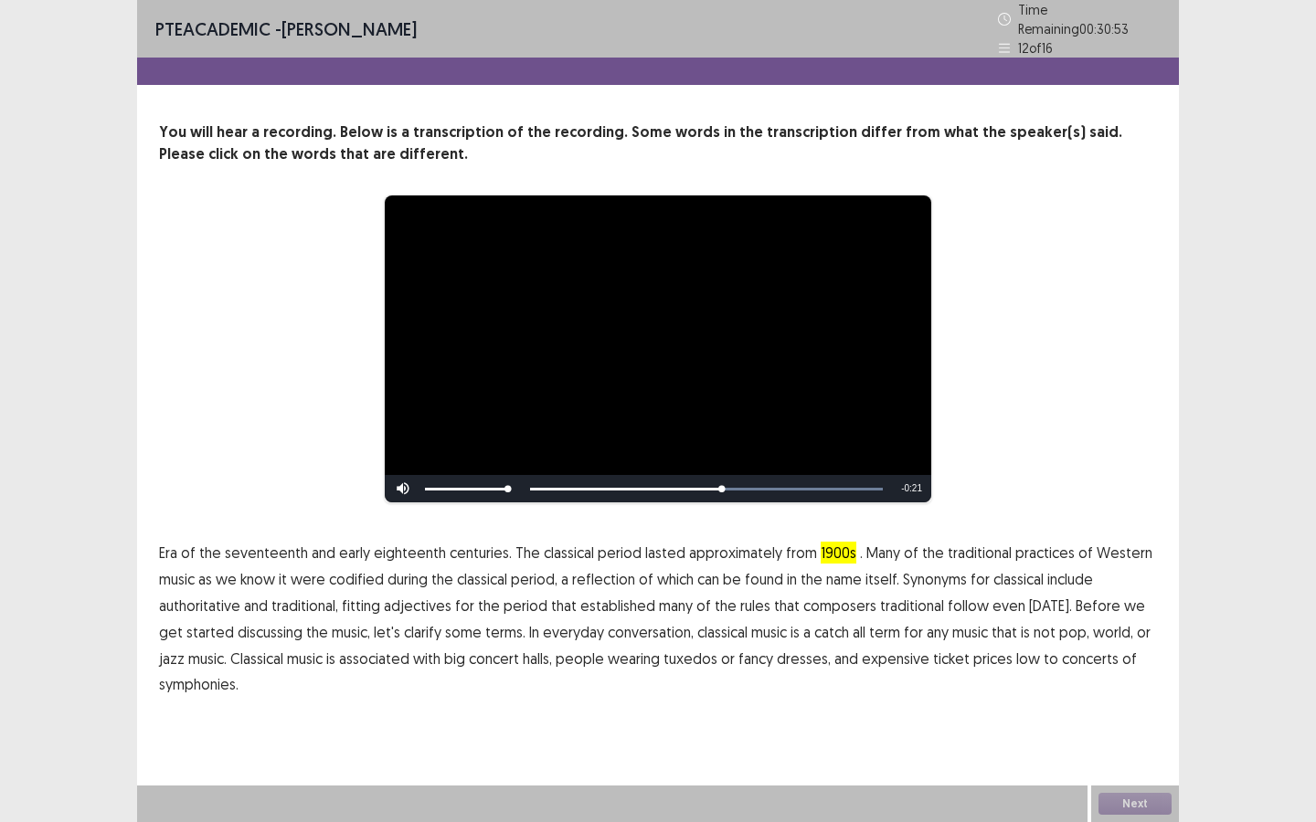
click at [906, 598] on span "traditional" at bounding box center [912, 606] width 64 height 22
click at [1016, 654] on span "low" at bounding box center [1028, 659] width 24 height 22
click at [1134, 801] on button "Next" at bounding box center [1134, 804] width 73 height 22
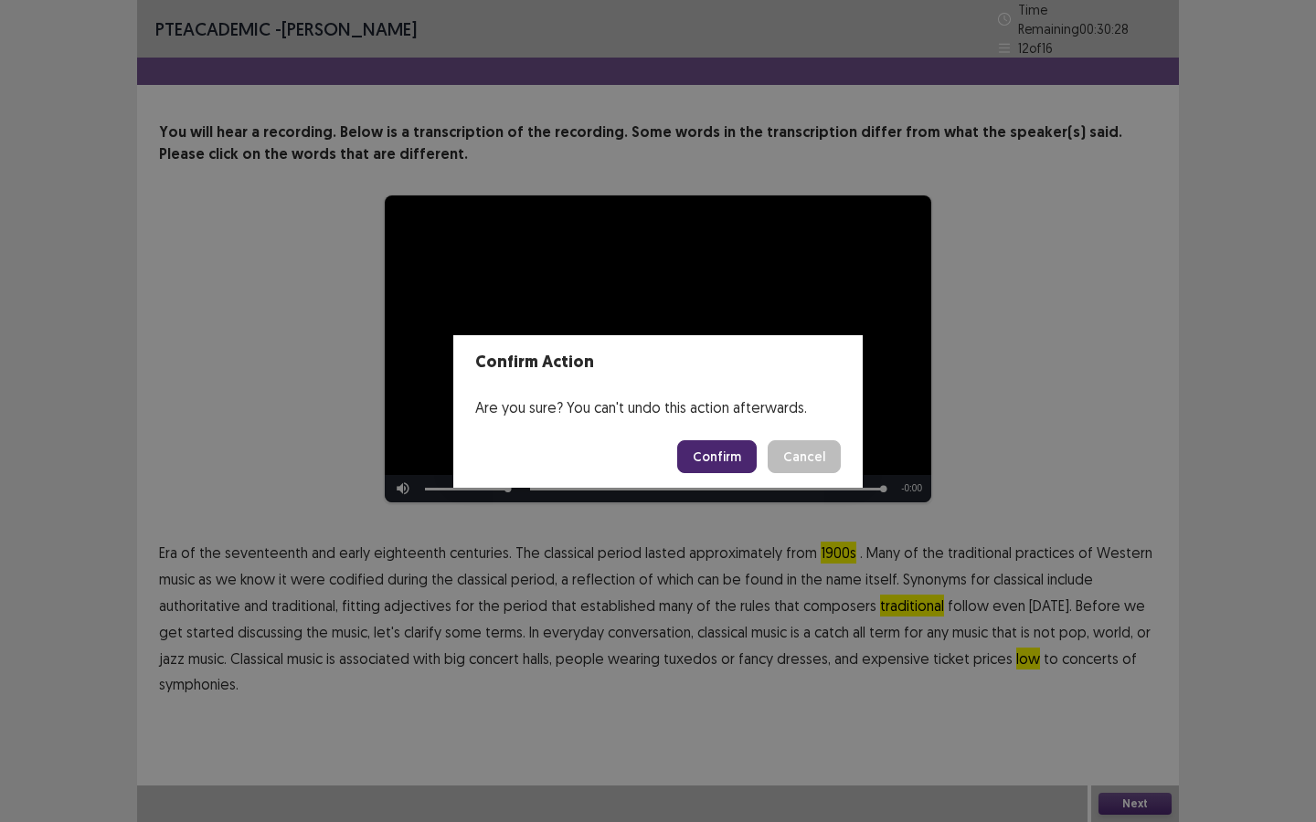
click at [729, 462] on button "Confirm" at bounding box center [716, 456] width 79 height 33
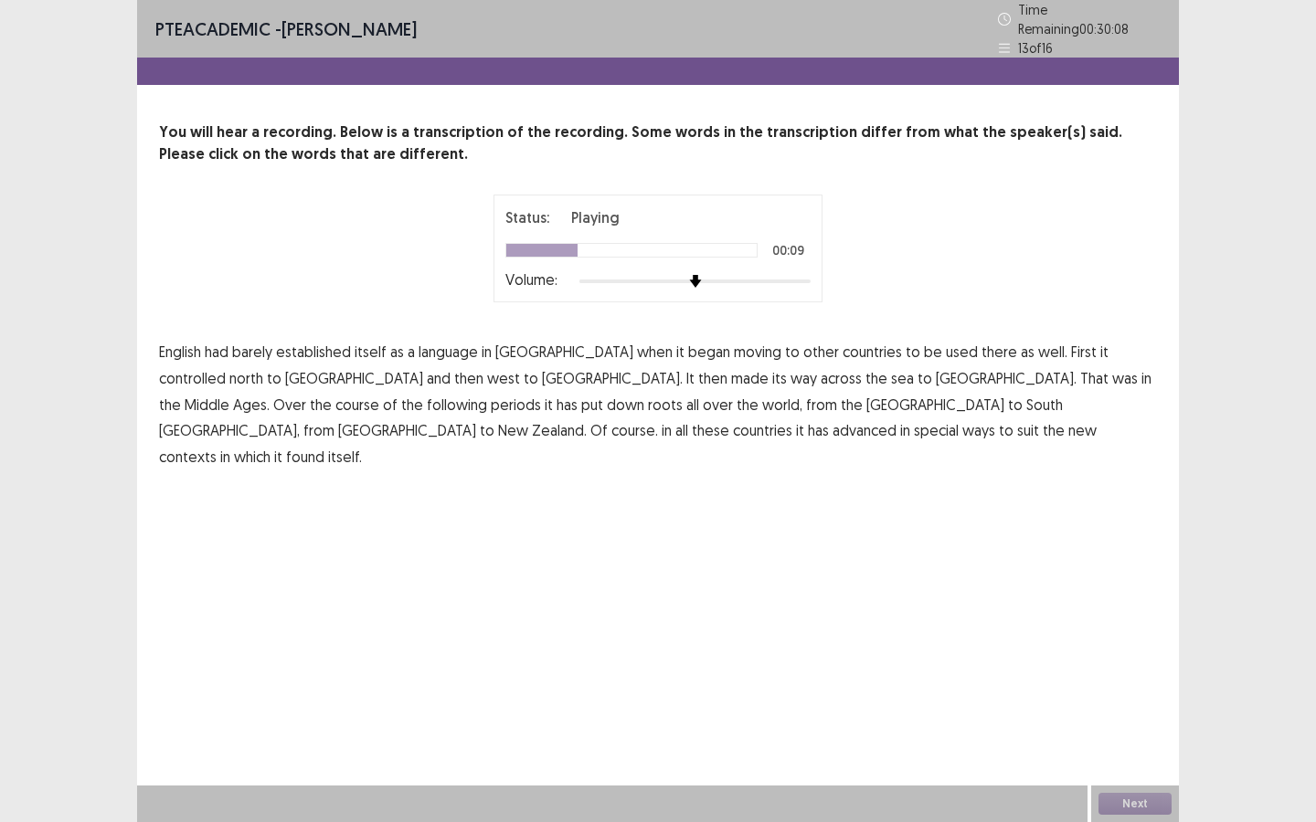
click at [226, 367] on span "controlled" at bounding box center [192, 378] width 67 height 22
click at [541, 394] on span "periods" at bounding box center [516, 405] width 50 height 22
click at [896, 419] on span "advanced" at bounding box center [864, 430] width 64 height 22
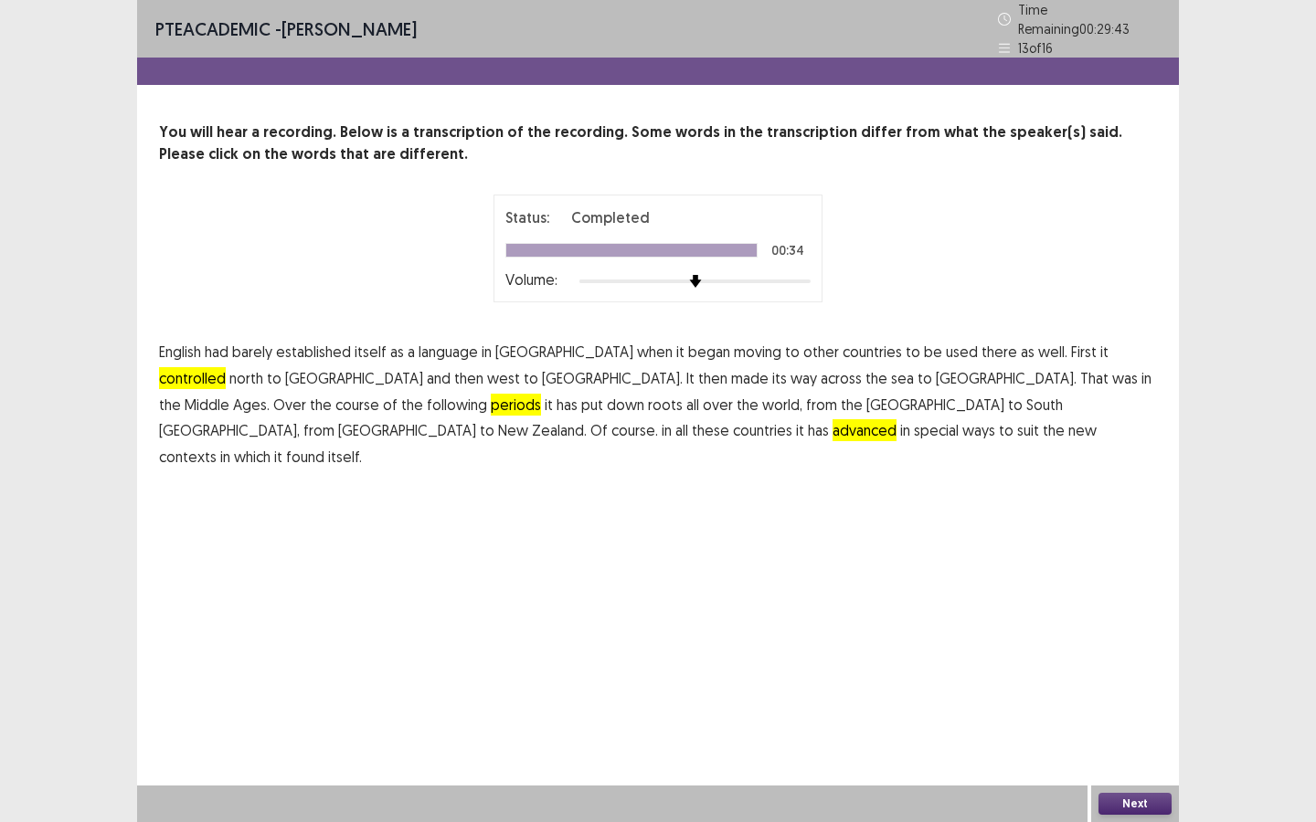
click at [1126, 803] on button "Next" at bounding box center [1134, 804] width 73 height 22
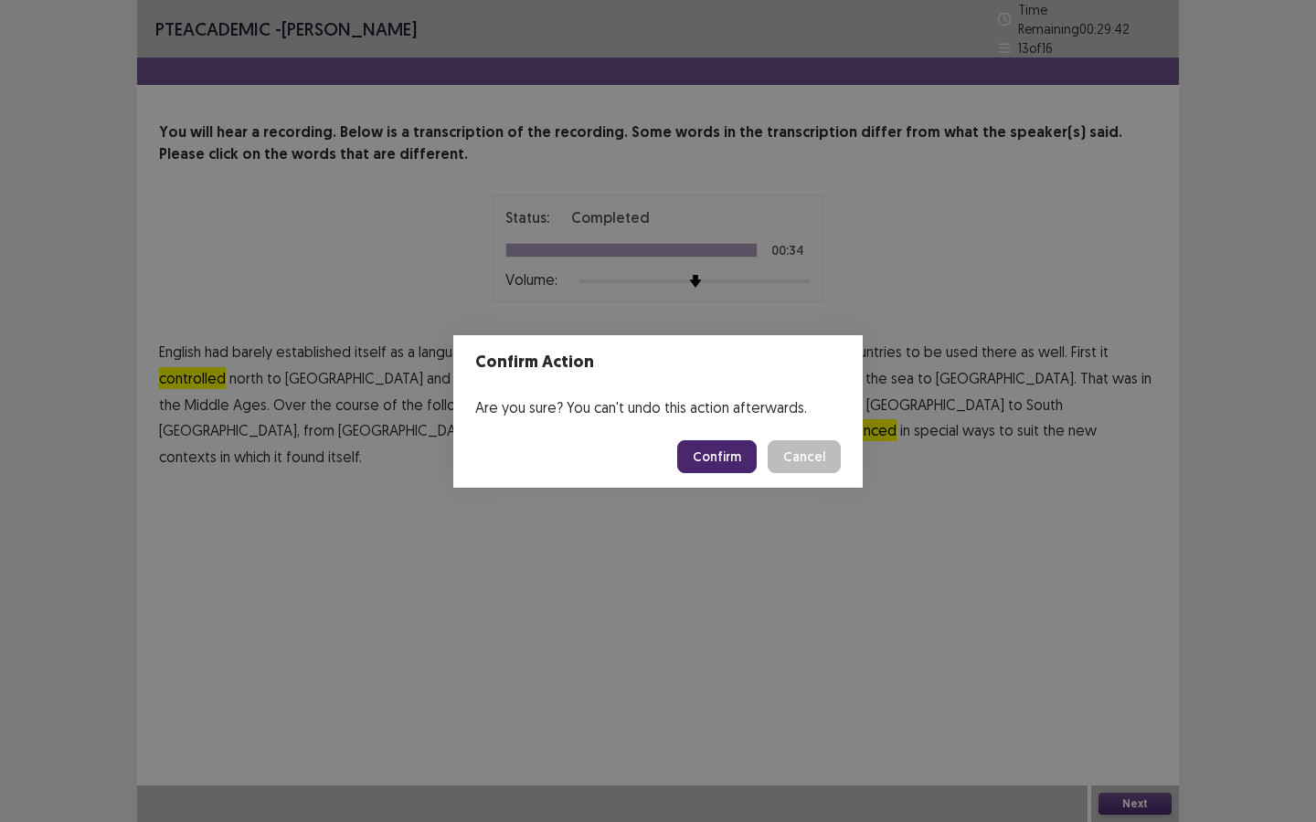
click at [723, 450] on button "Confirm" at bounding box center [716, 456] width 79 height 33
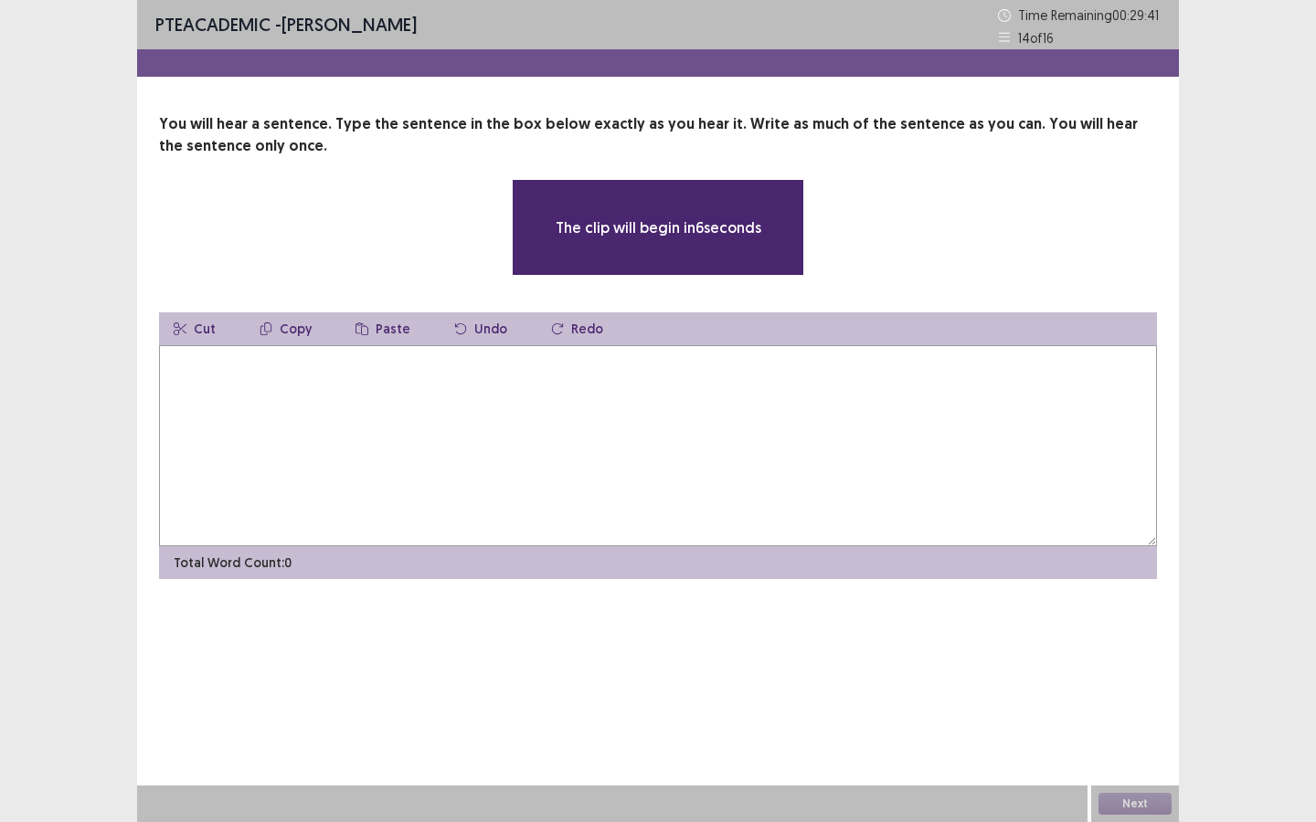
click at [252, 396] on textarea at bounding box center [658, 445] width 998 height 201
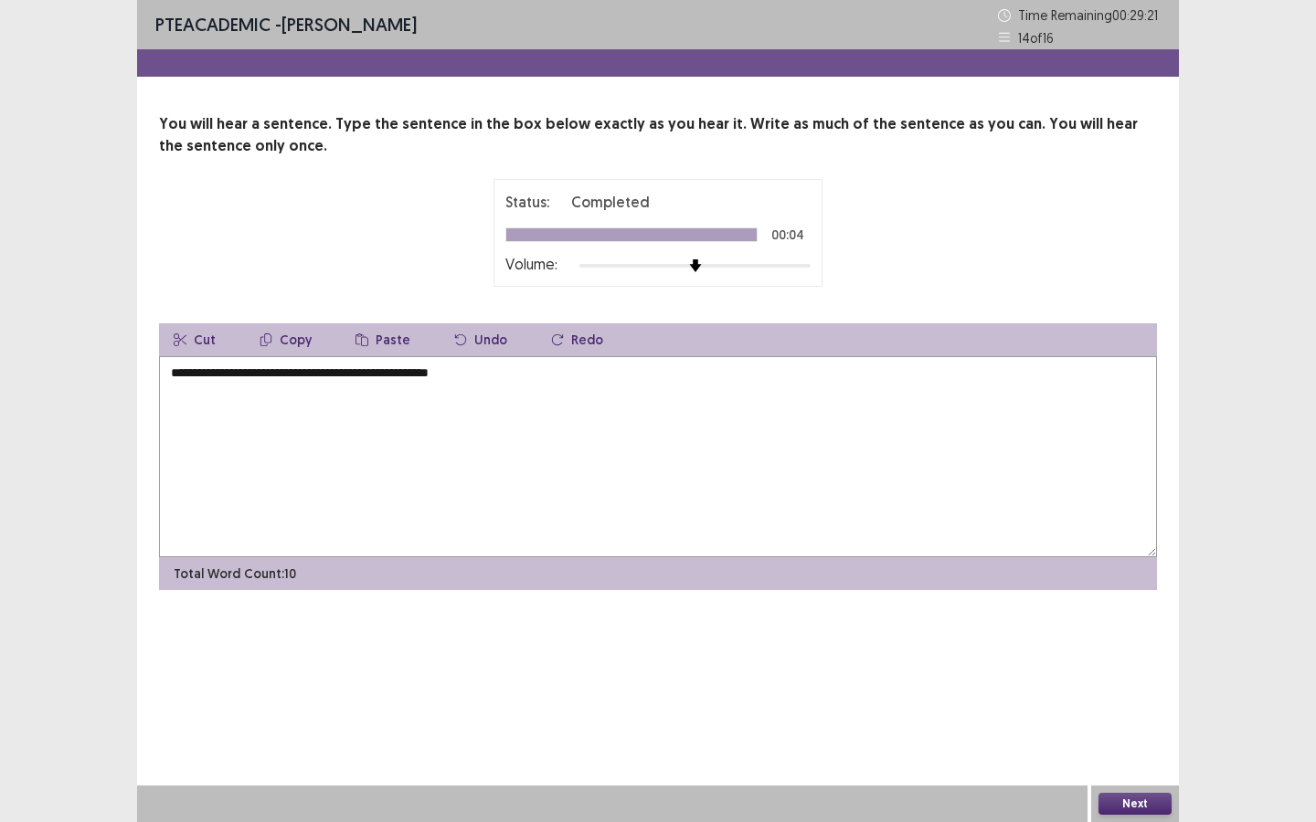
click at [193, 374] on textarea "**********" at bounding box center [658, 456] width 998 height 201
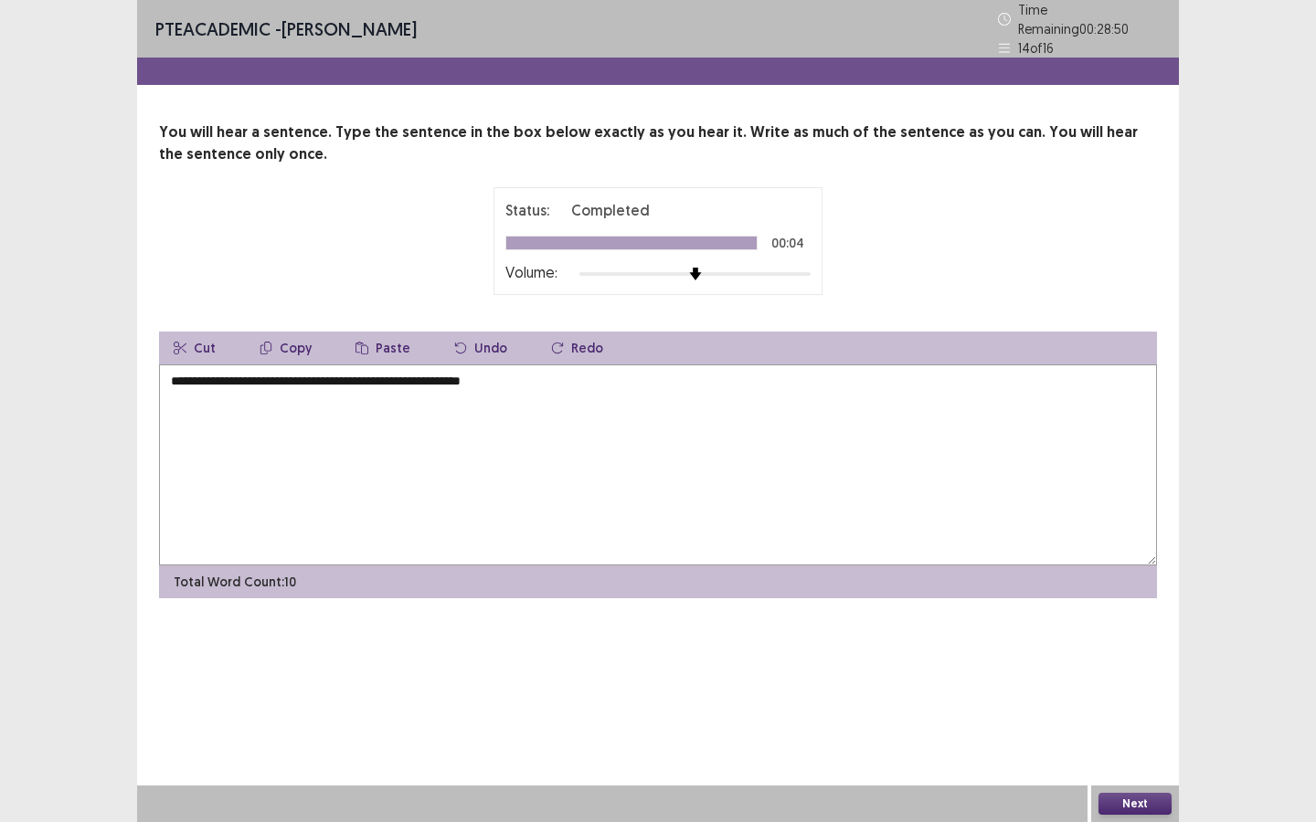
click at [258, 379] on textarea "**********" at bounding box center [658, 465] width 998 height 201
type textarea "**********"
click at [1141, 802] on button "Next" at bounding box center [1134, 804] width 73 height 22
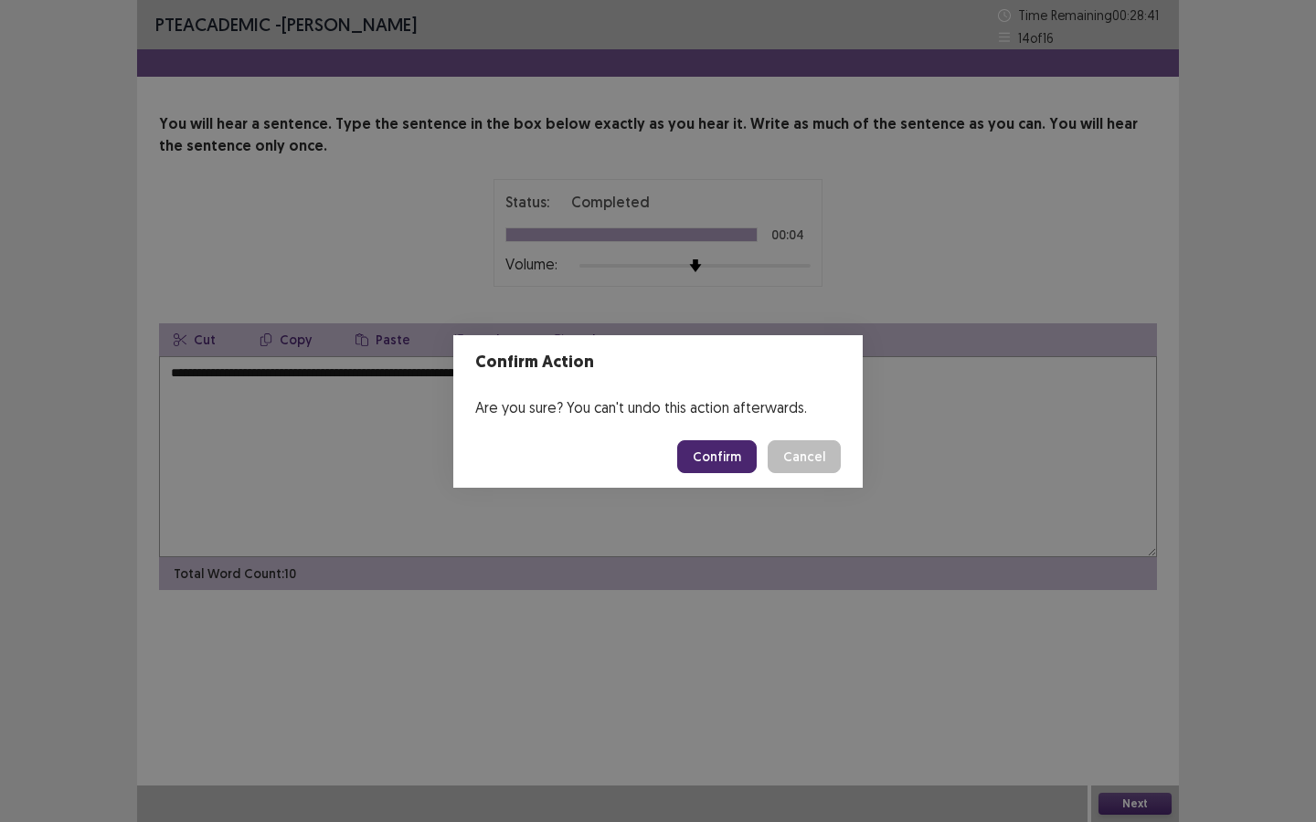
click at [712, 465] on button "Confirm" at bounding box center [716, 456] width 79 height 33
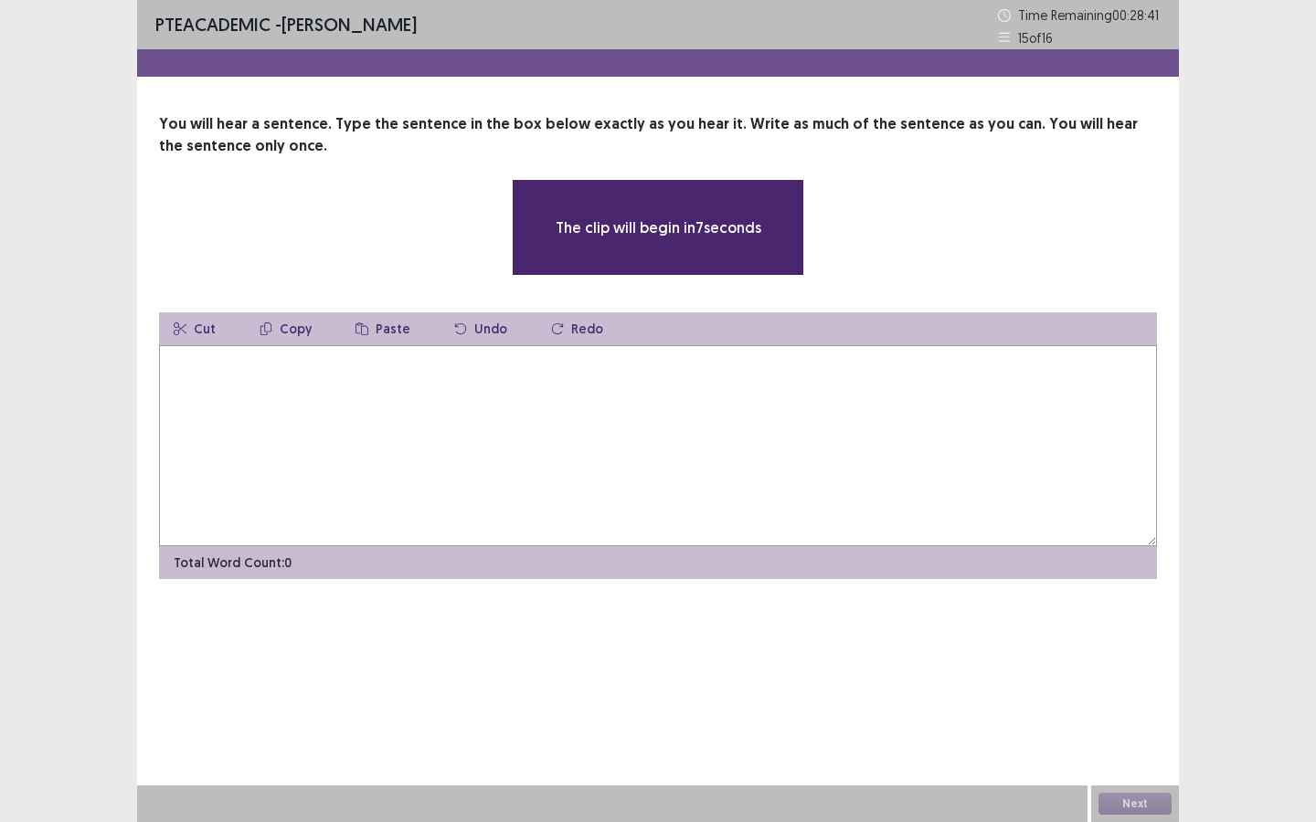
click at [327, 404] on textarea at bounding box center [658, 445] width 998 height 201
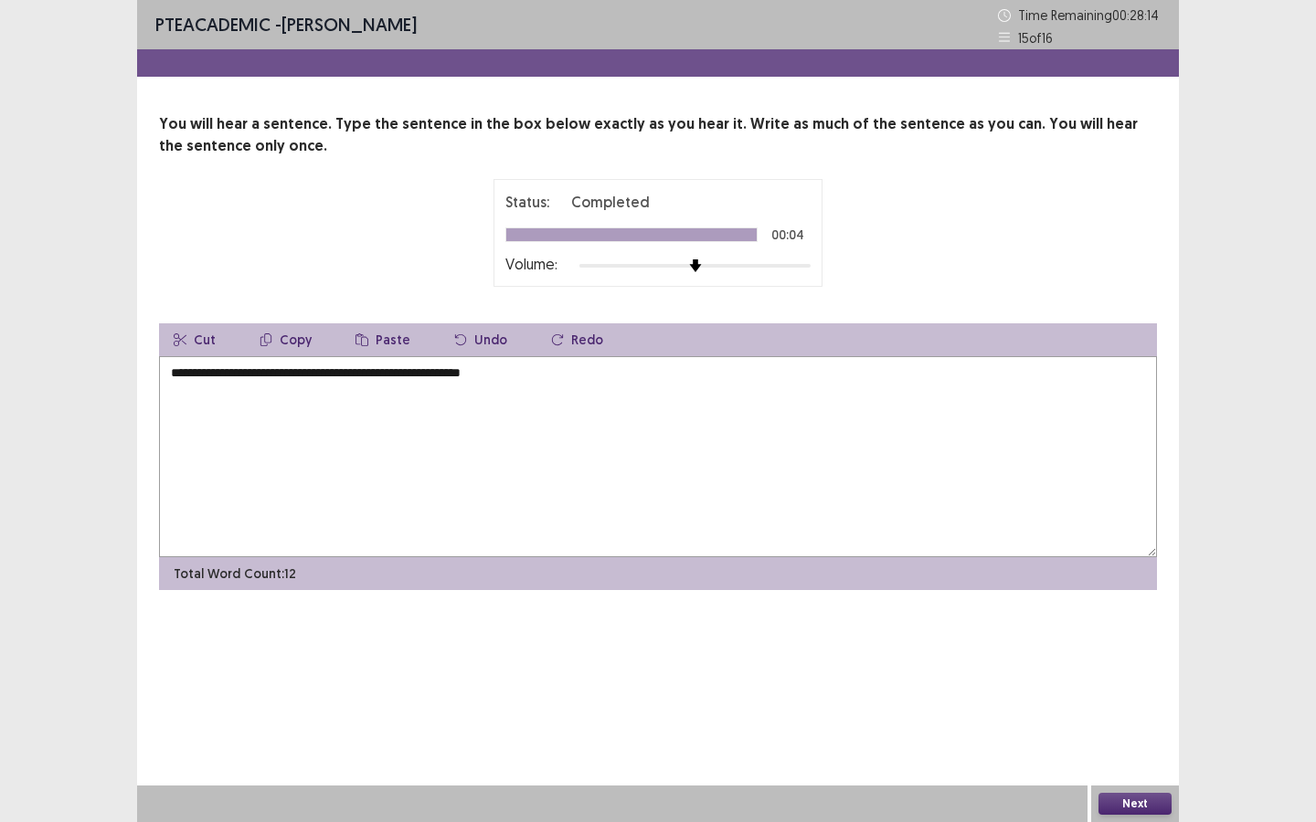
click at [179, 375] on textarea "**********" at bounding box center [658, 456] width 998 height 201
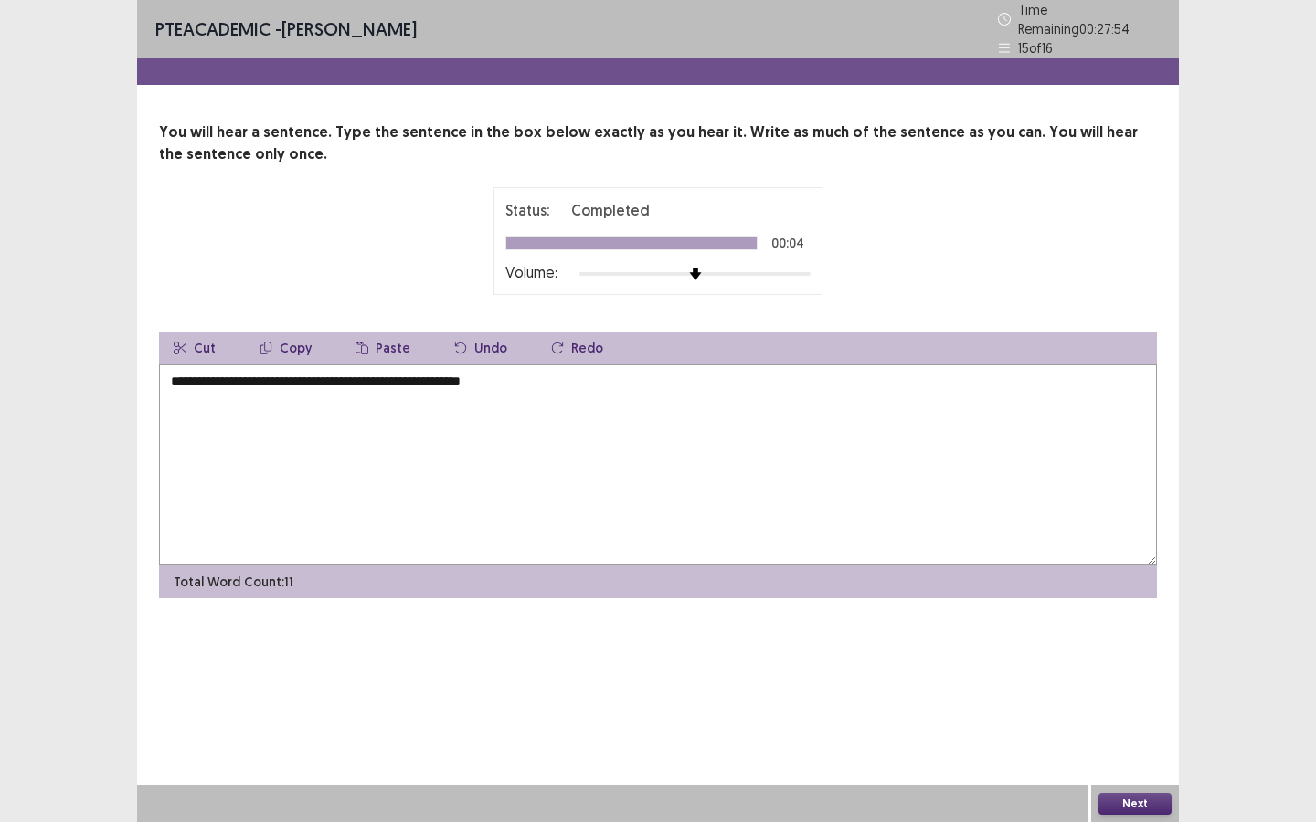
click at [432, 375] on textarea "**********" at bounding box center [658, 465] width 998 height 201
click at [524, 377] on textarea "**********" at bounding box center [658, 465] width 998 height 201
type textarea "**********"
click at [1125, 803] on button "Next" at bounding box center [1134, 804] width 73 height 22
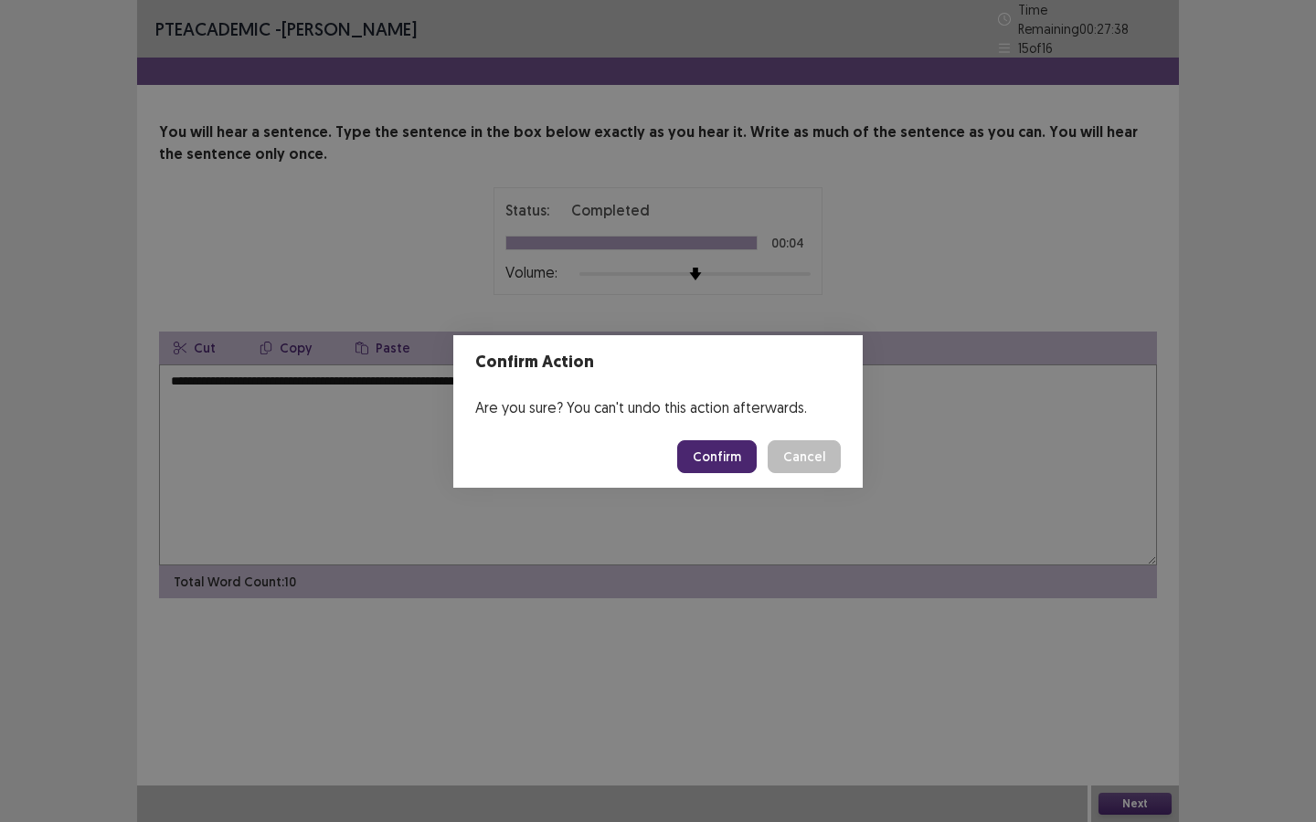
click at [698, 449] on button "Confirm" at bounding box center [716, 456] width 79 height 33
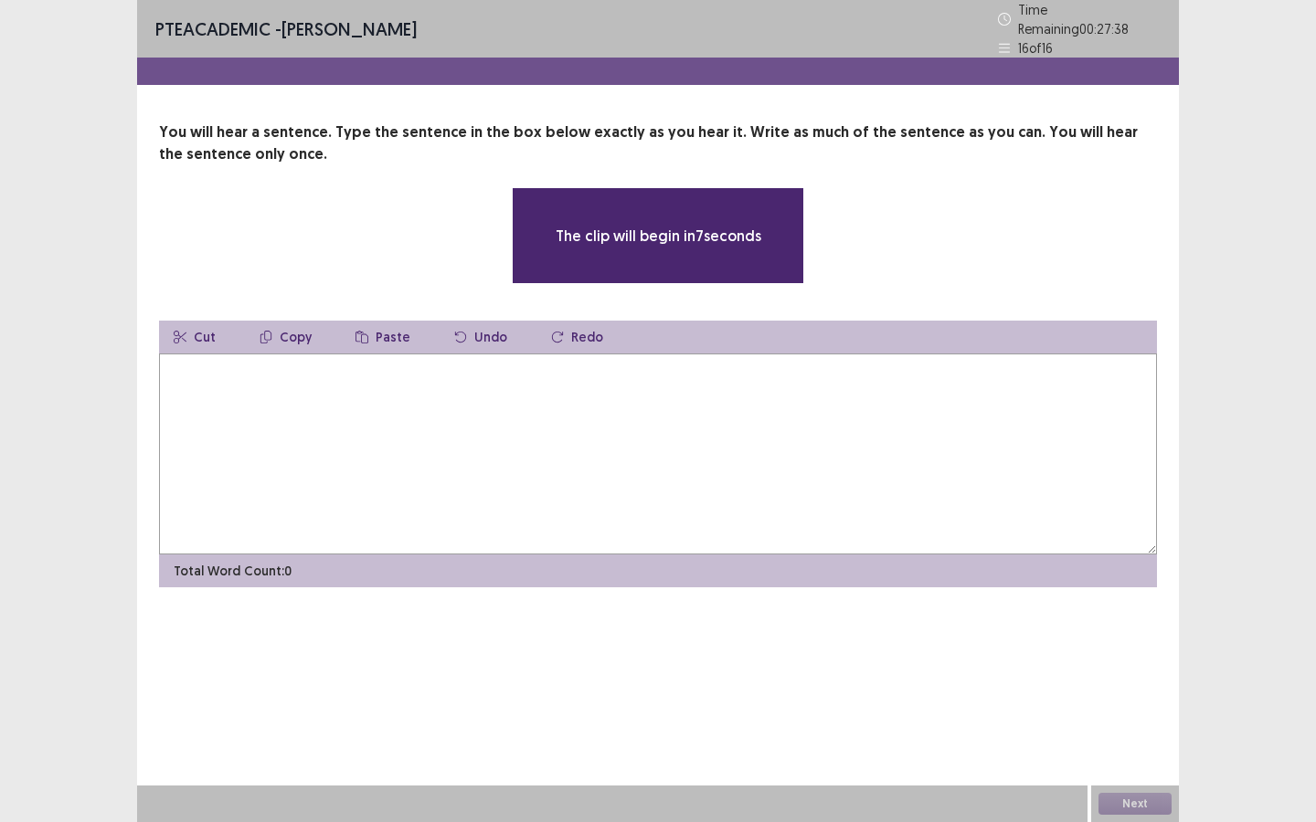
click at [560, 374] on textarea at bounding box center [658, 454] width 998 height 201
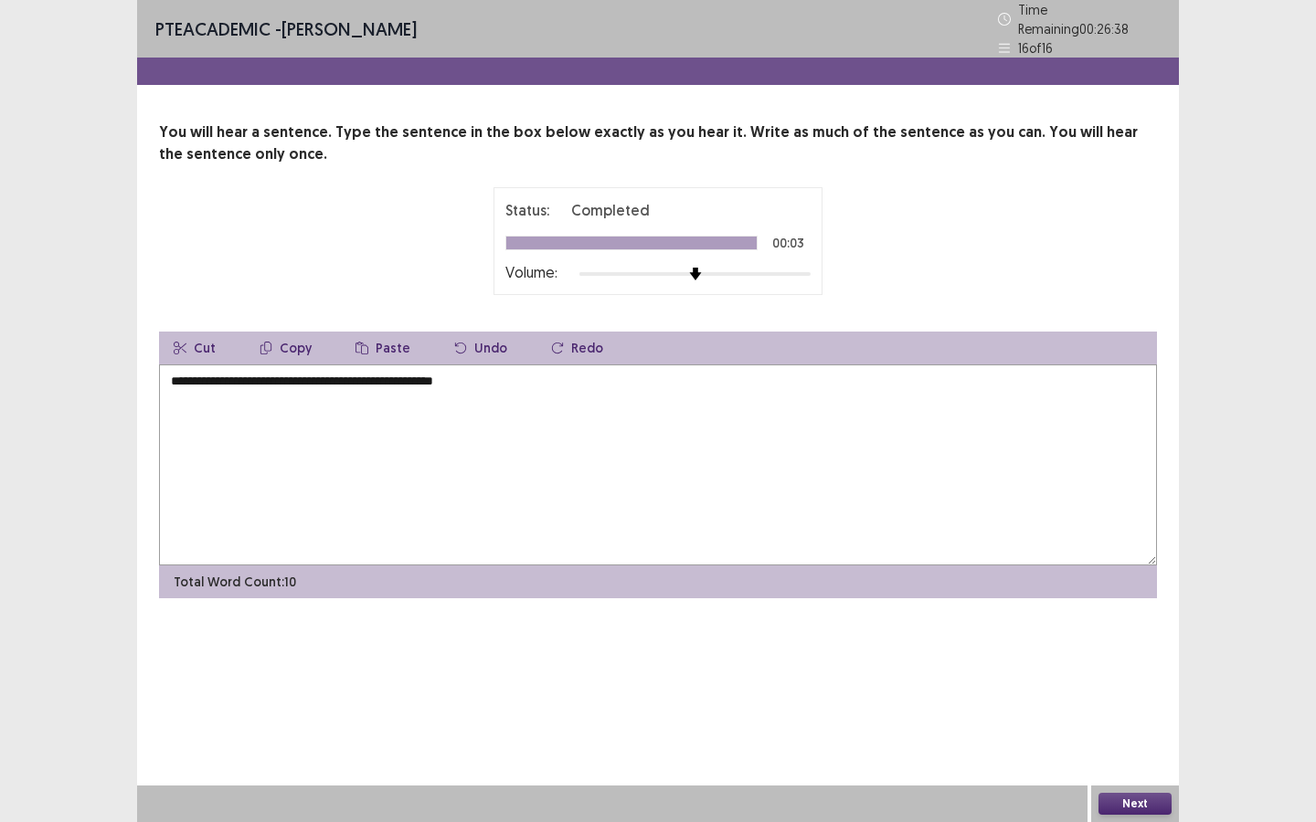
type textarea "**********"
click at [1123, 802] on button "Next" at bounding box center [1134, 804] width 73 height 22
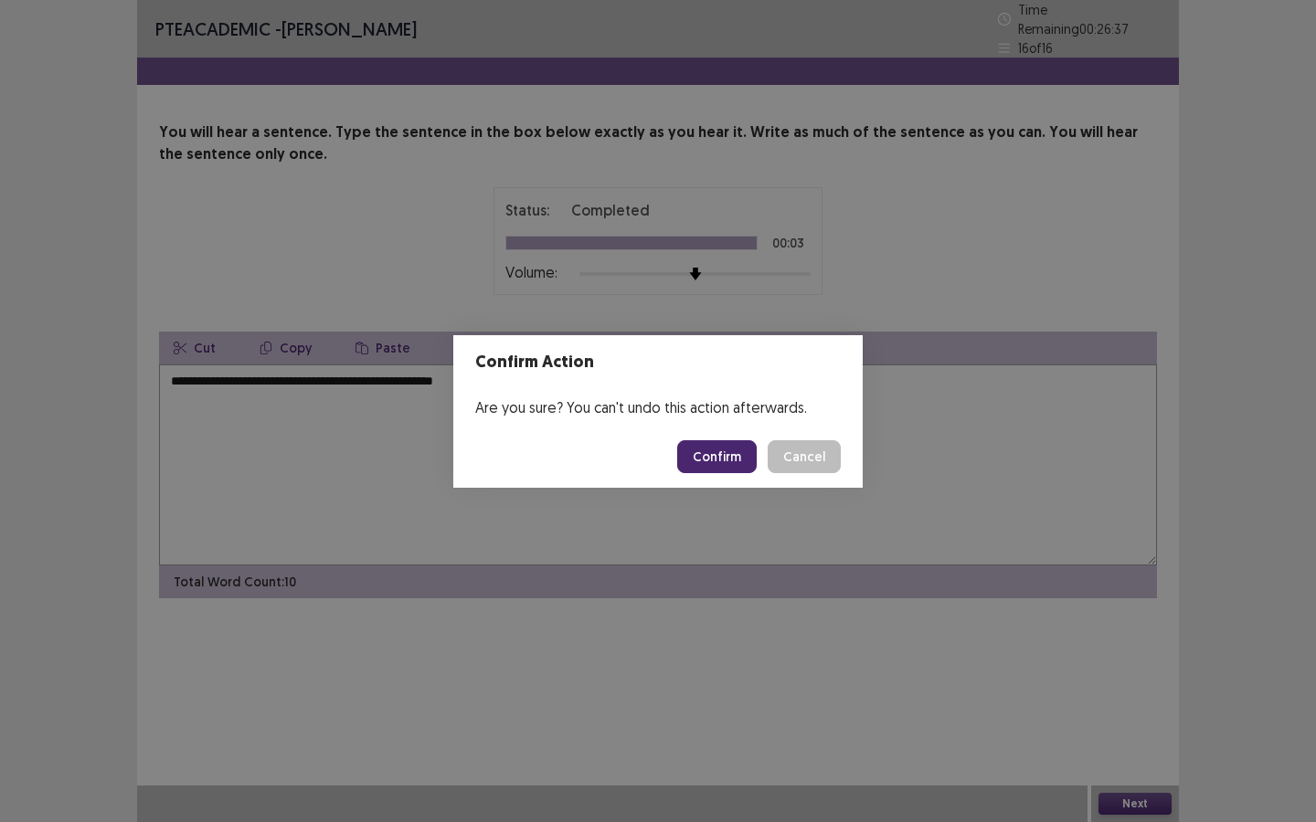
click at [713, 454] on button "Confirm" at bounding box center [716, 456] width 79 height 33
